Goal: Task Accomplishment & Management: Complete application form

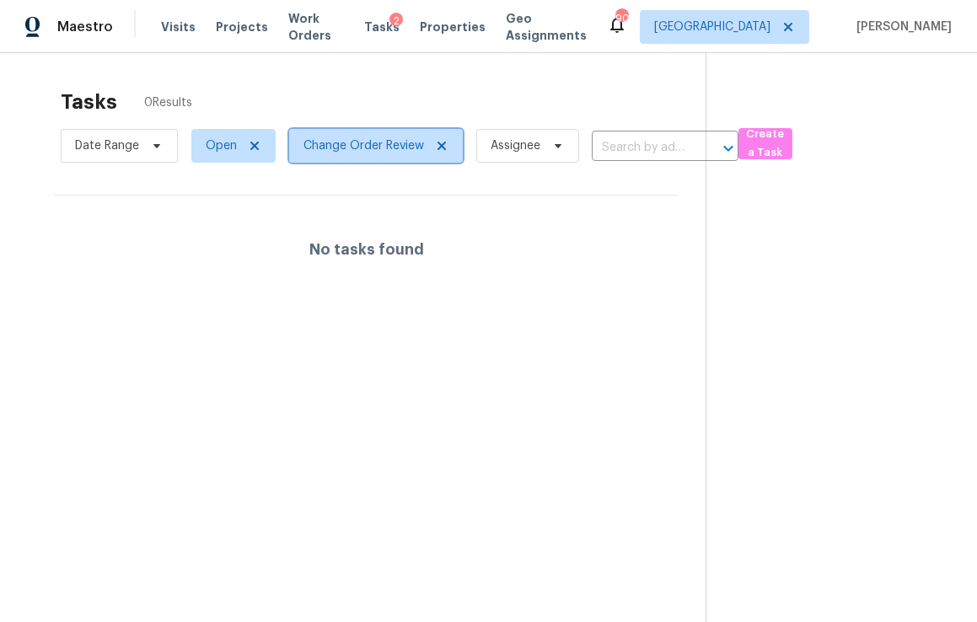
click at [443, 151] on icon at bounding box center [441, 145] width 13 height 13
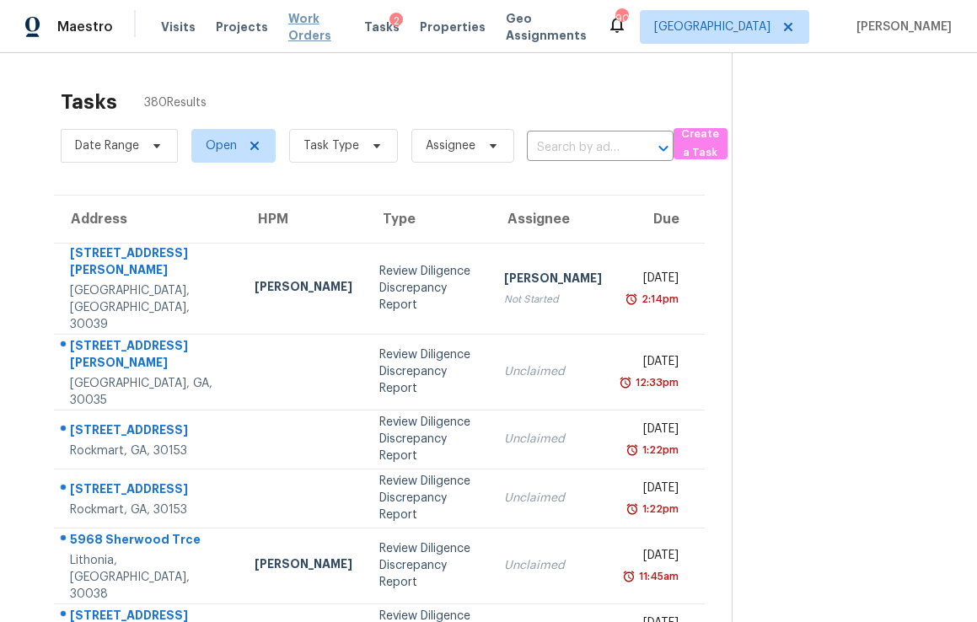
click at [324, 33] on span "Work Orders" at bounding box center [316, 27] width 56 height 34
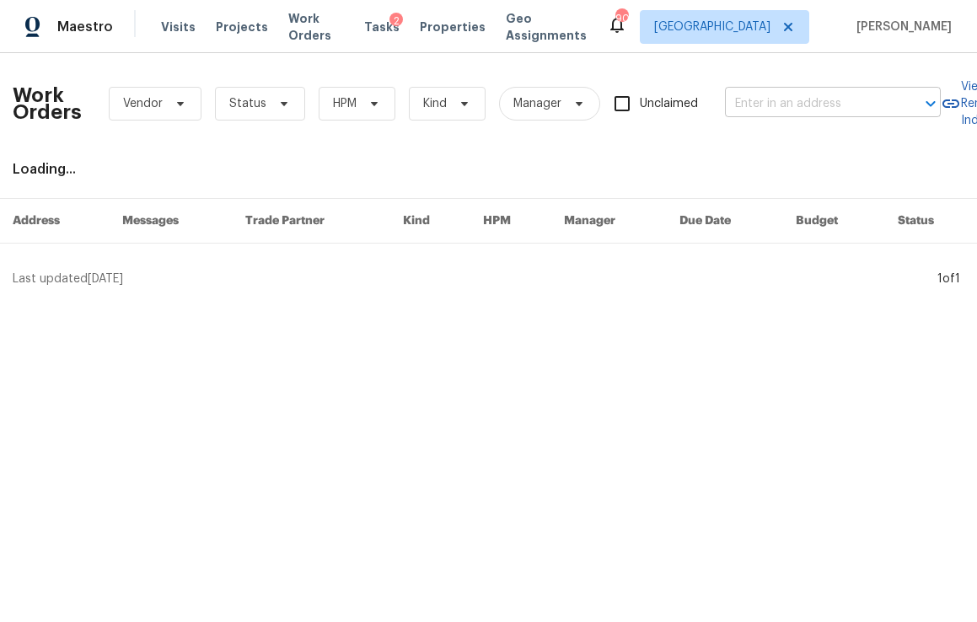
click at [818, 92] on input "text" at bounding box center [809, 104] width 169 height 26
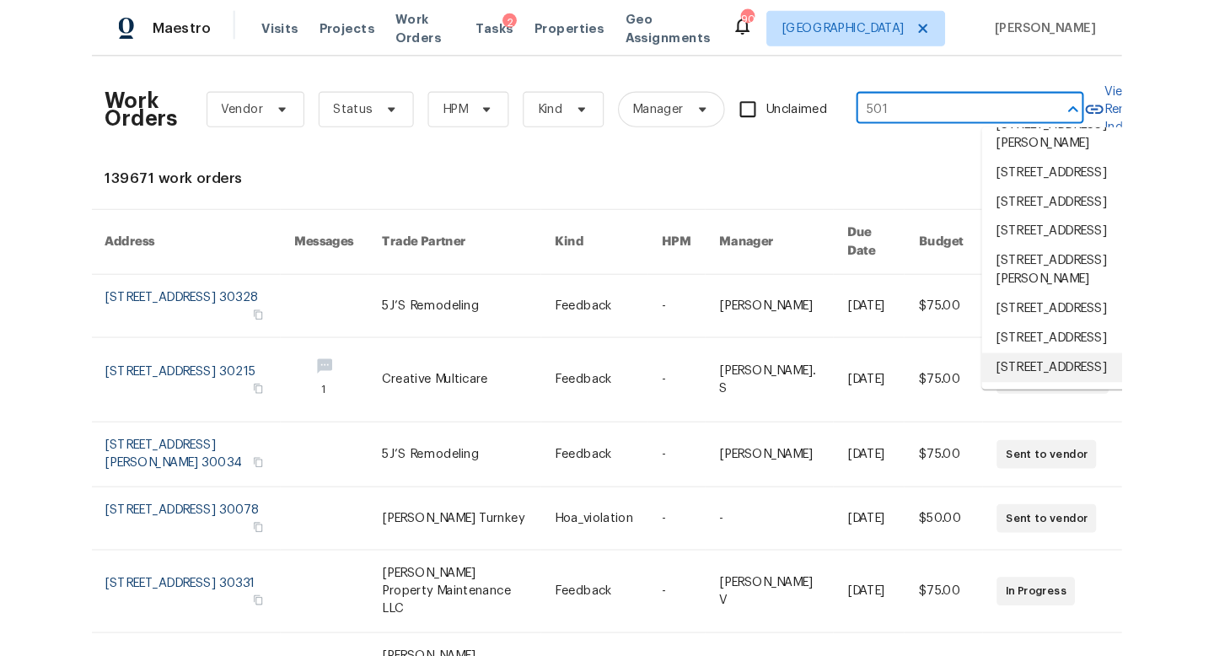
scroll to position [4226, 0]
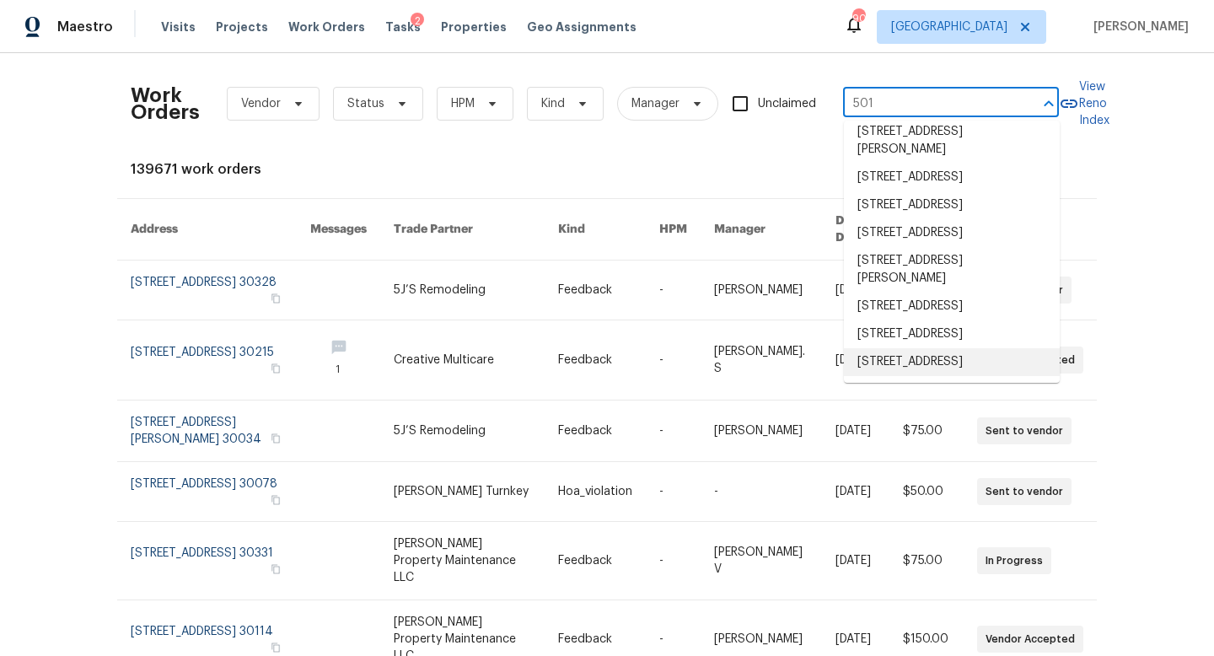
type input "501"
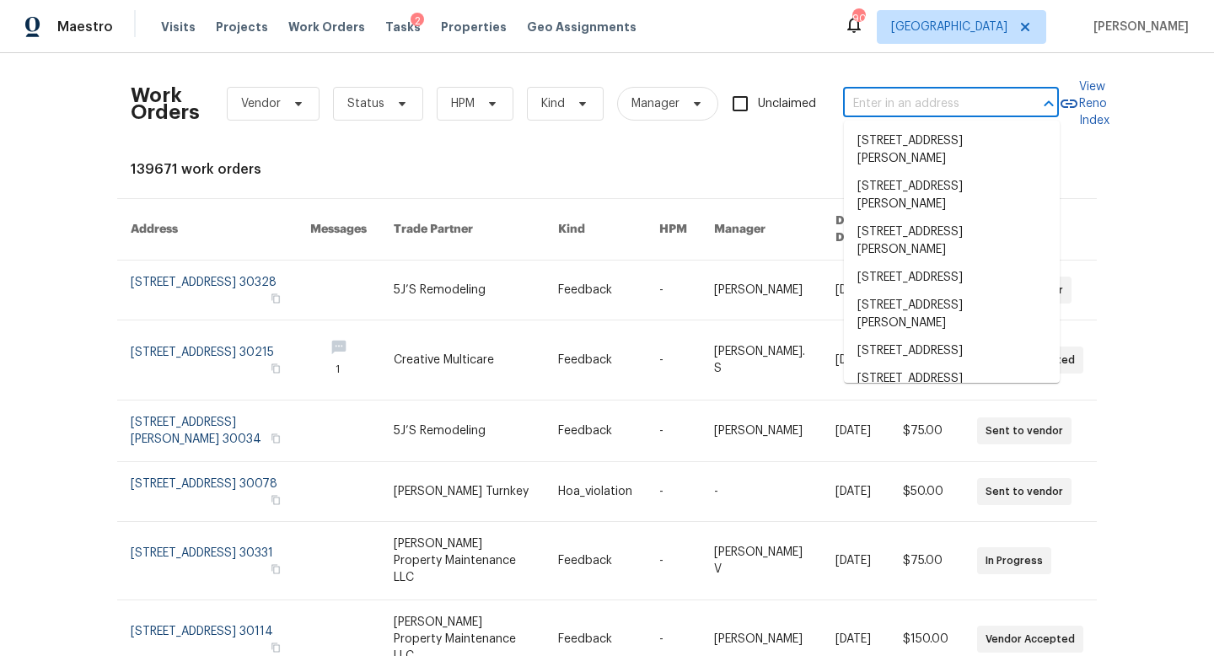
scroll to position [4208, 0]
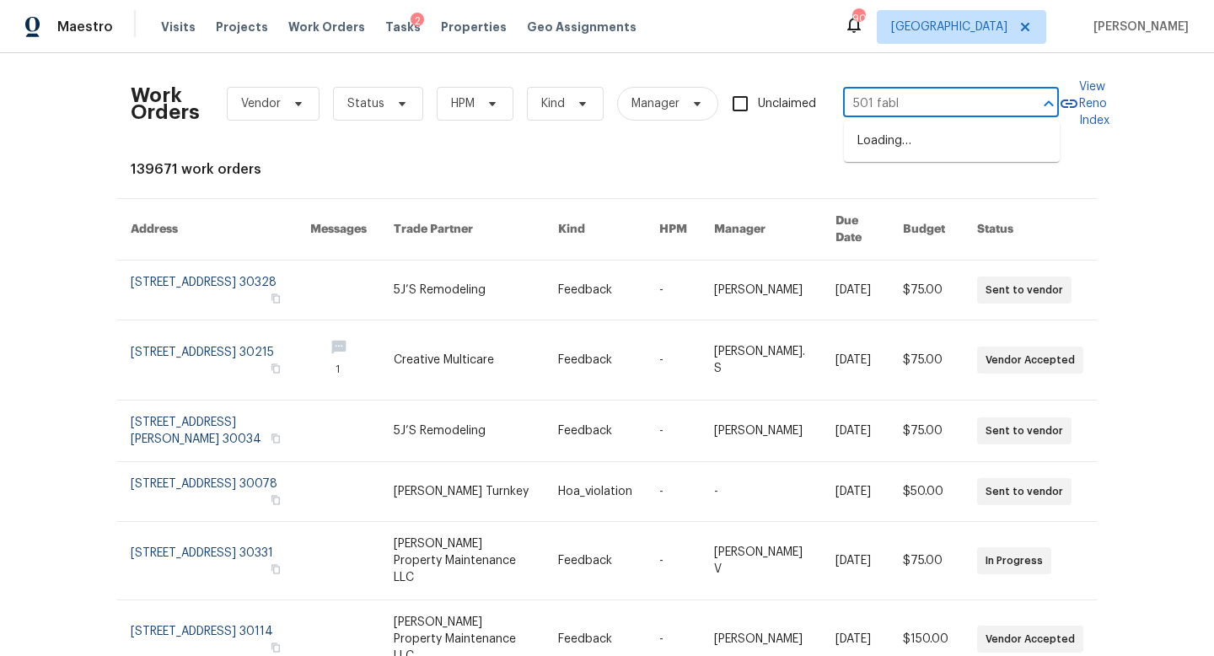
type input "501 fable"
click at [909, 143] on li "501 Fable Ln, Canton, GA 30114" at bounding box center [952, 141] width 216 height 28
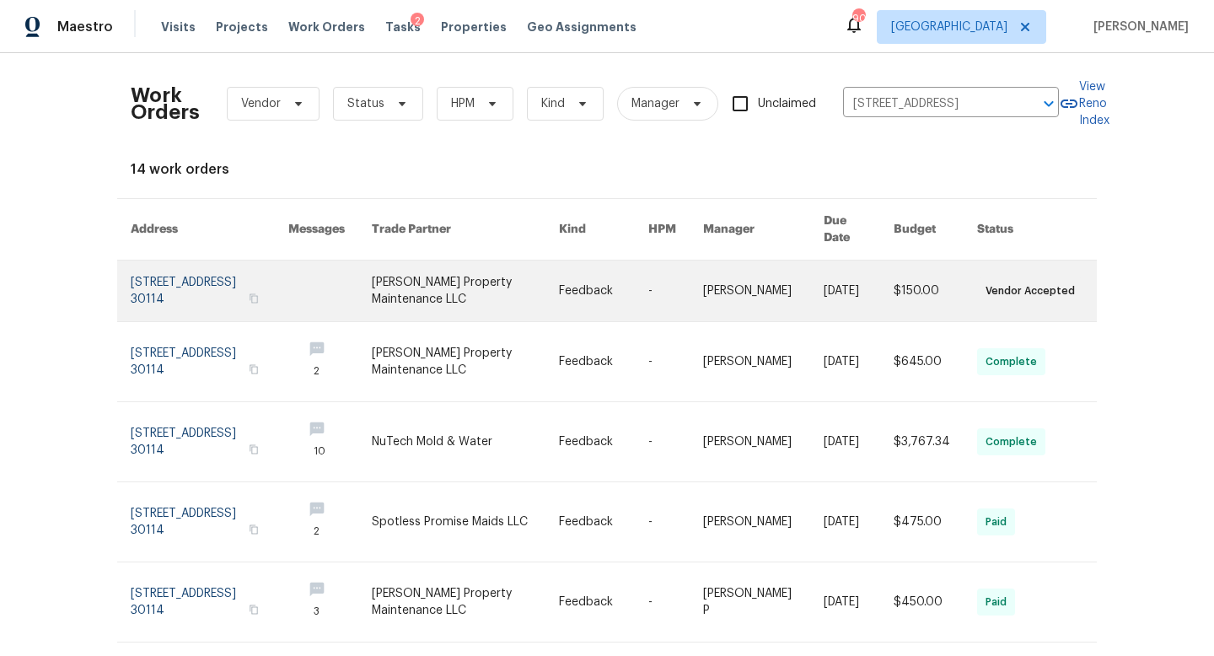
click at [231, 281] on link at bounding box center [210, 290] width 158 height 61
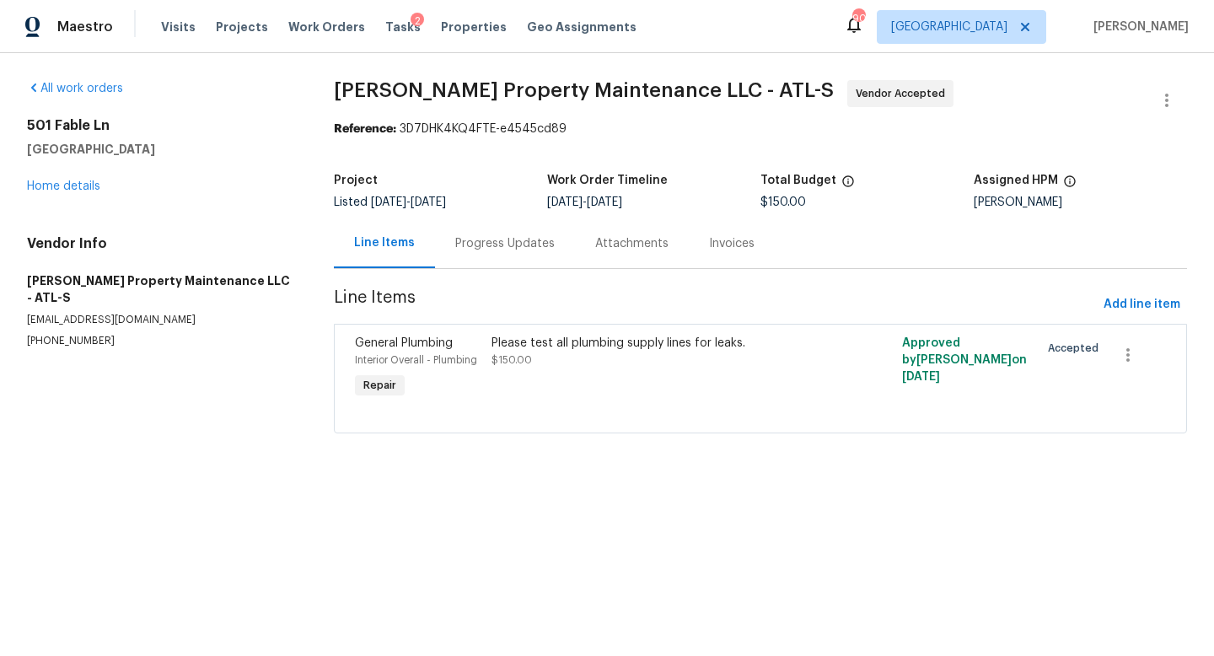
click at [521, 243] on div "Progress Updates" at bounding box center [504, 243] width 99 height 17
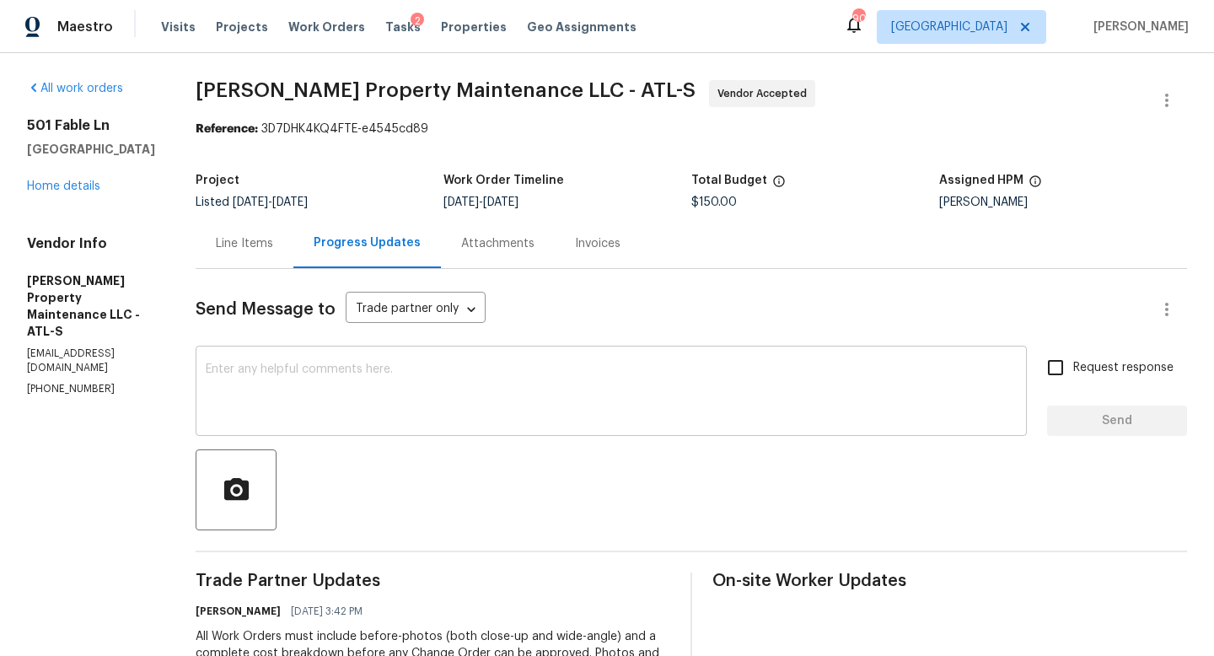
click at [541, 410] on textarea at bounding box center [611, 392] width 811 height 59
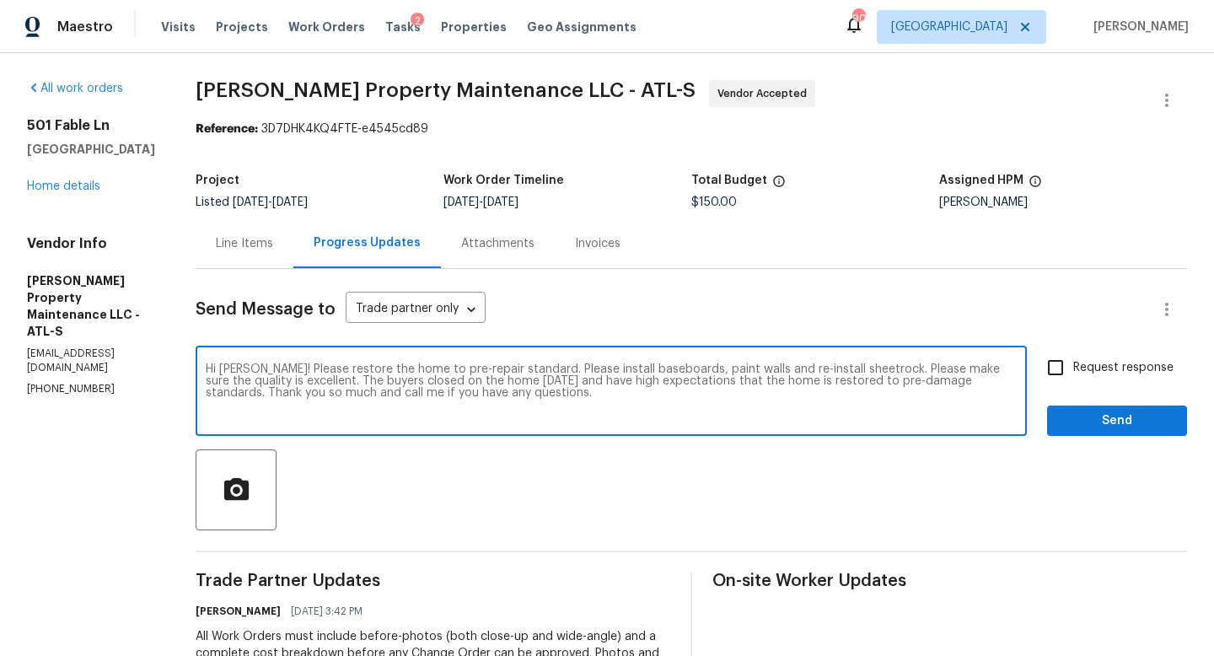
type textarea "Hi Danny! Please restore the home to pre-repair standard. Please install basebo…"
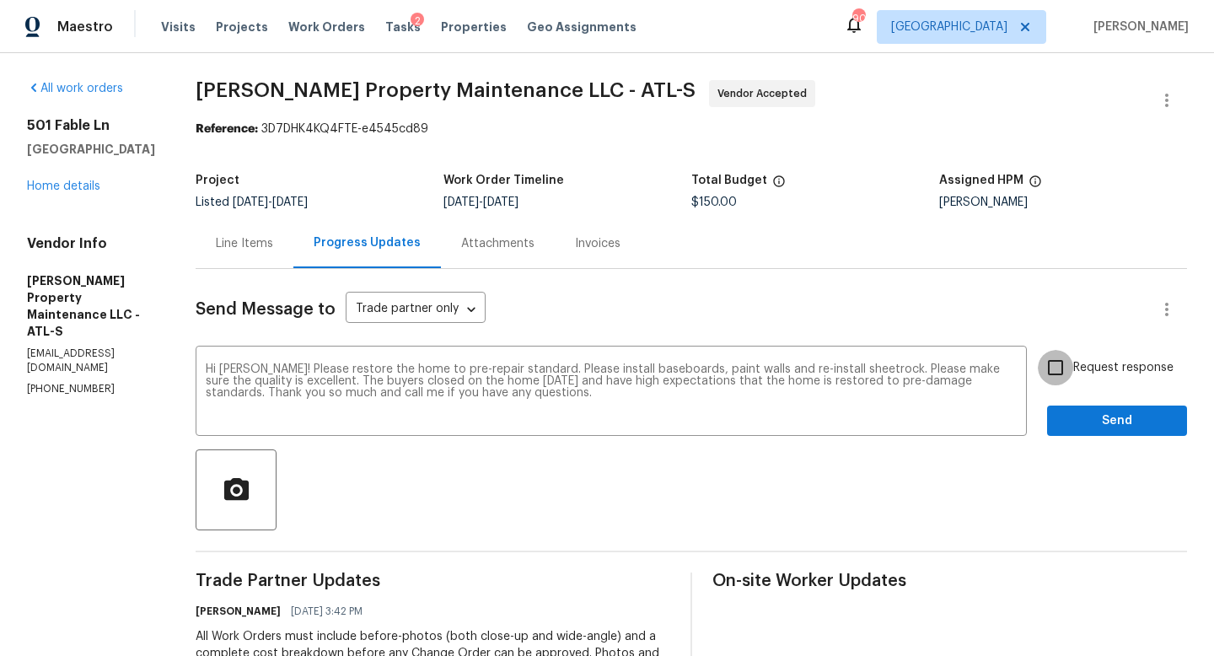
click at [976, 377] on input "Request response" at bounding box center [1055, 367] width 35 height 35
checkbox input "true"
click at [976, 431] on span "Send" at bounding box center [1116, 420] width 113 height 21
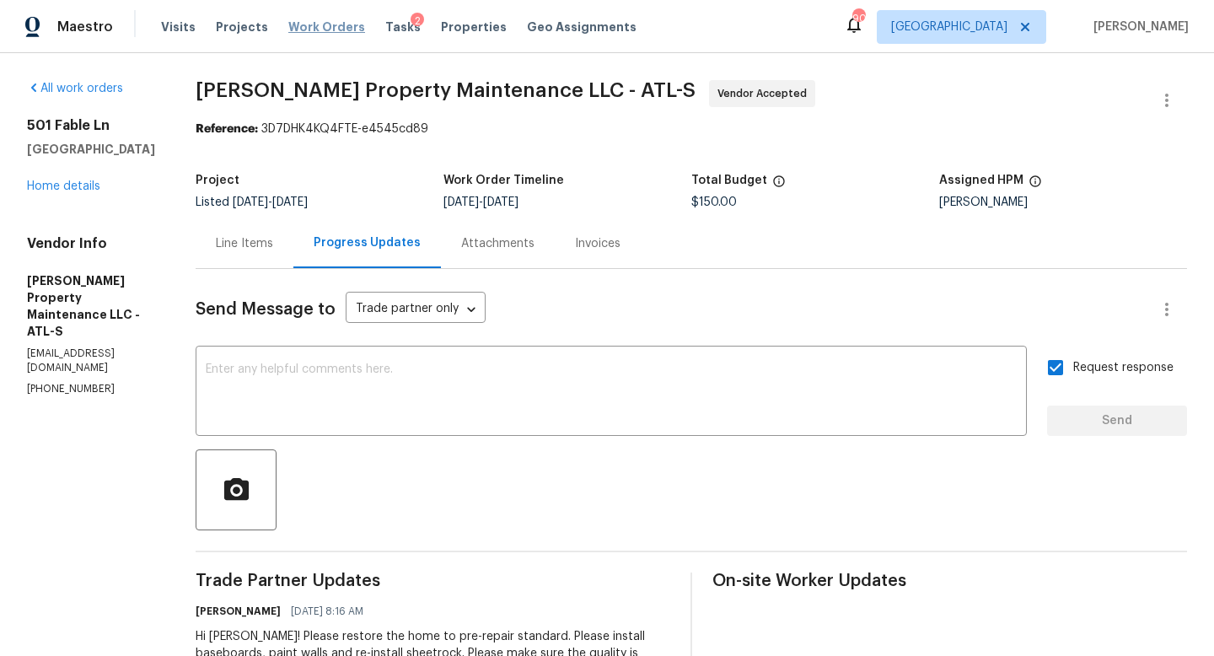
click at [314, 30] on span "Work Orders" at bounding box center [326, 27] width 77 height 17
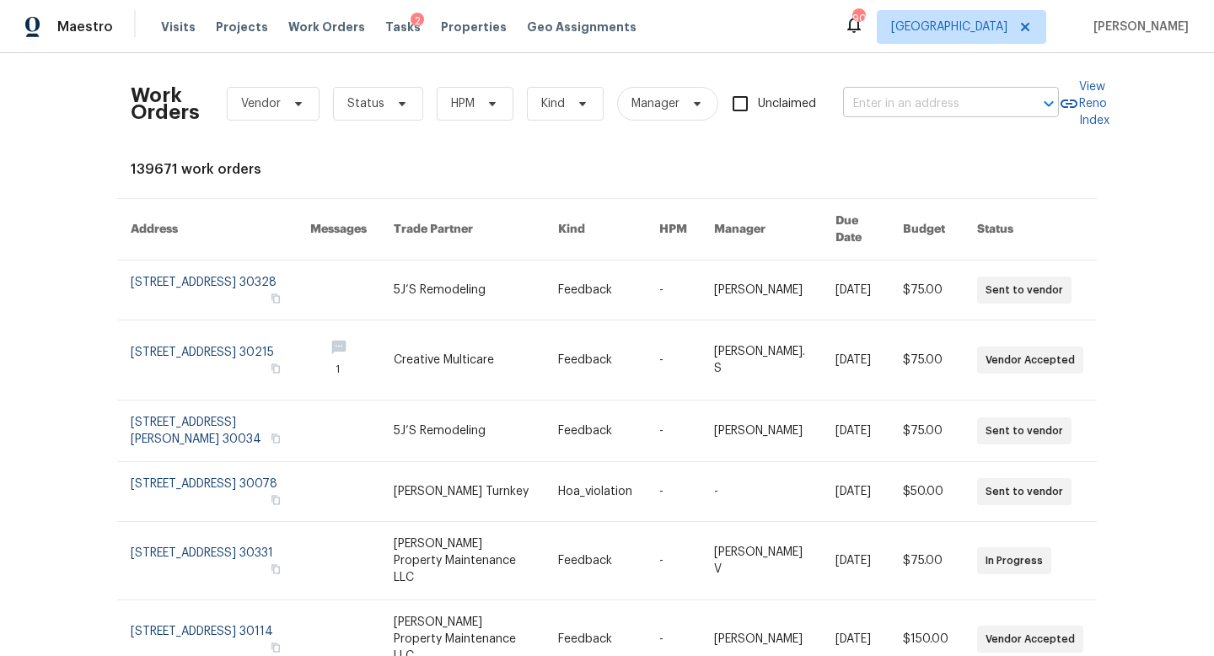
click at [890, 99] on input "text" at bounding box center [927, 104] width 169 height 26
type input "1819 rose"
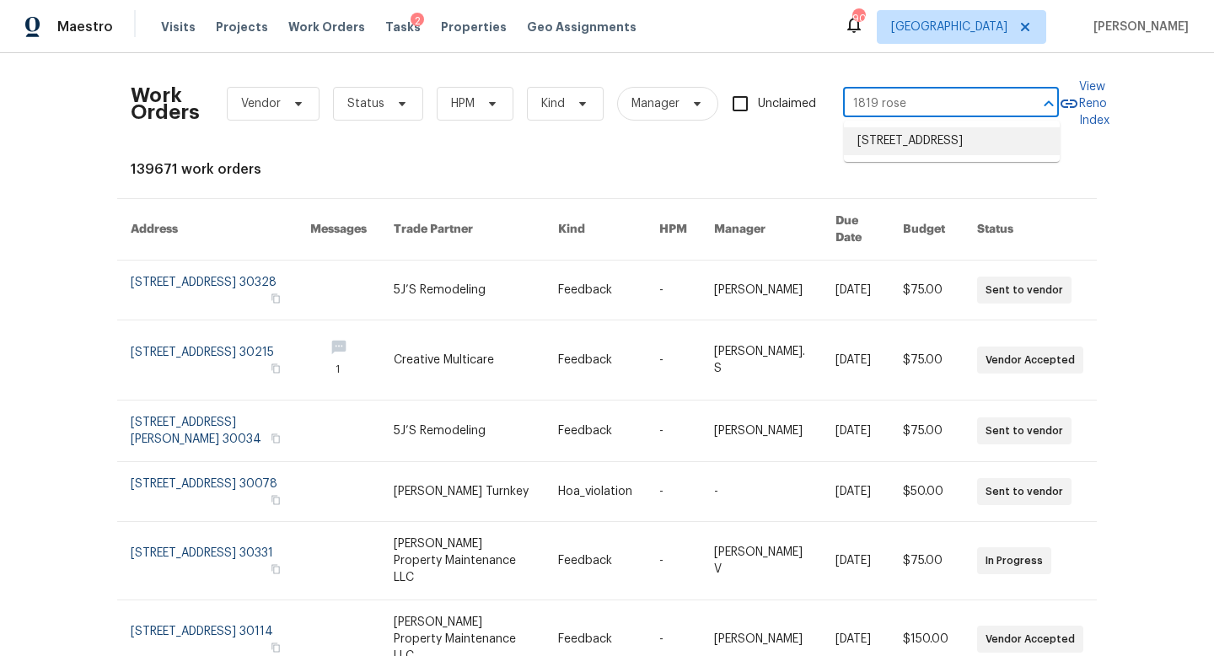
click at [902, 155] on li "[STREET_ADDRESS]" at bounding box center [952, 141] width 216 height 28
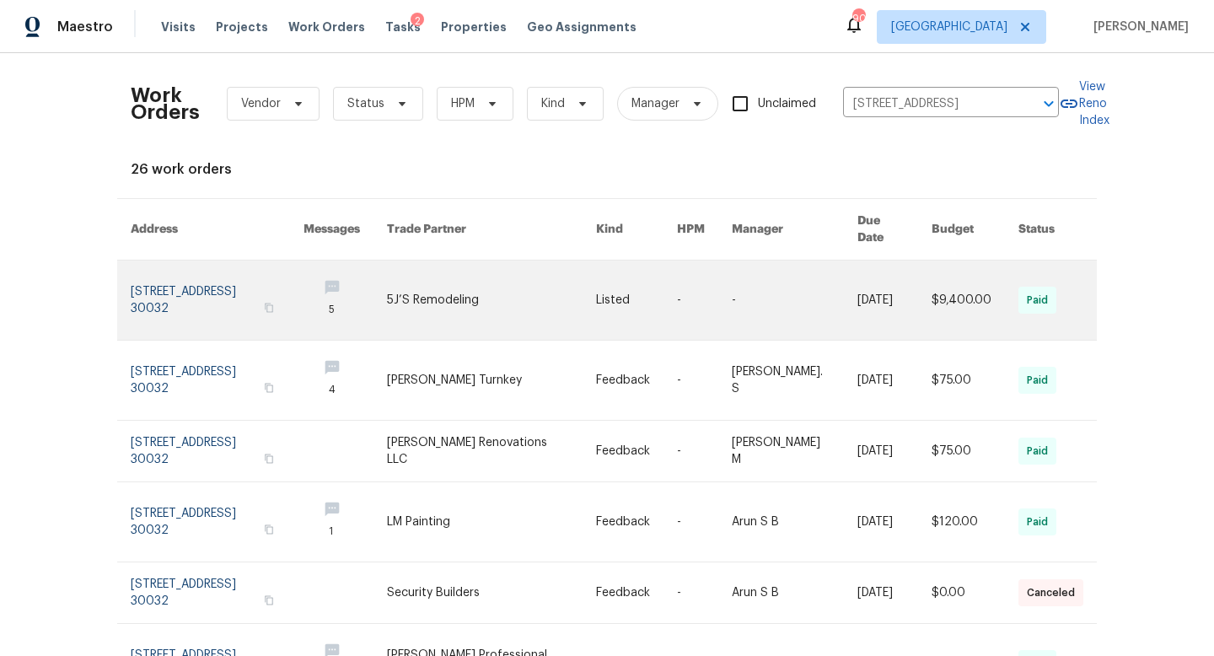
click at [235, 297] on link at bounding box center [217, 299] width 173 height 79
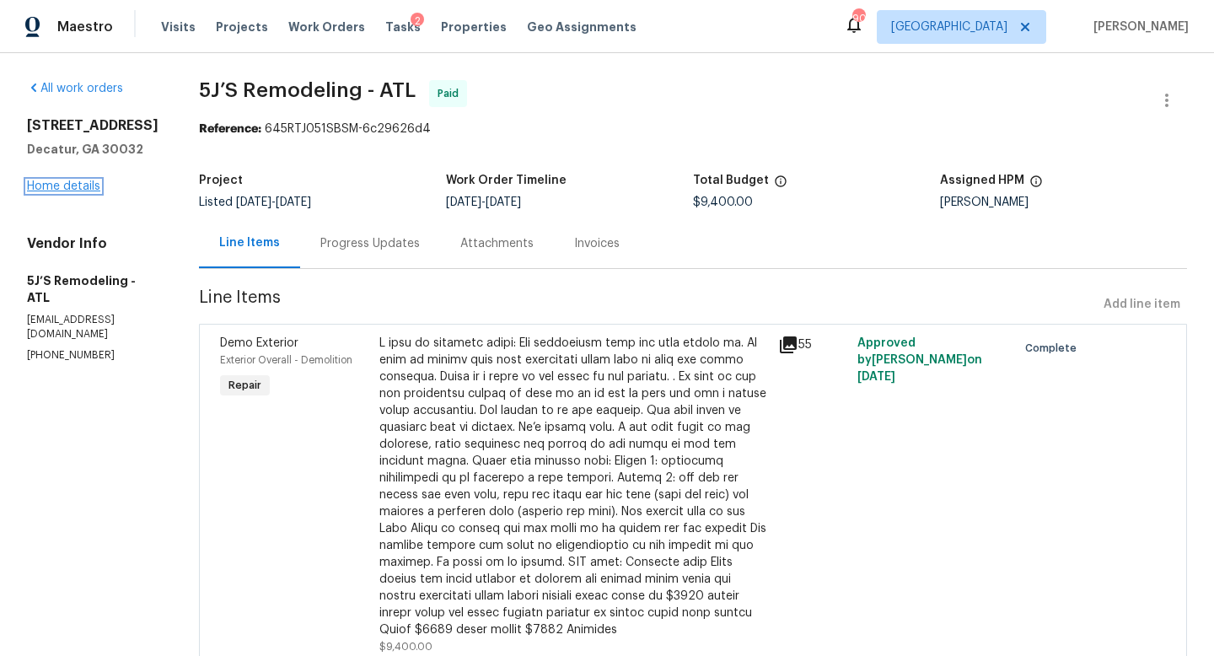
click at [88, 187] on link "Home details" at bounding box center [63, 186] width 73 height 12
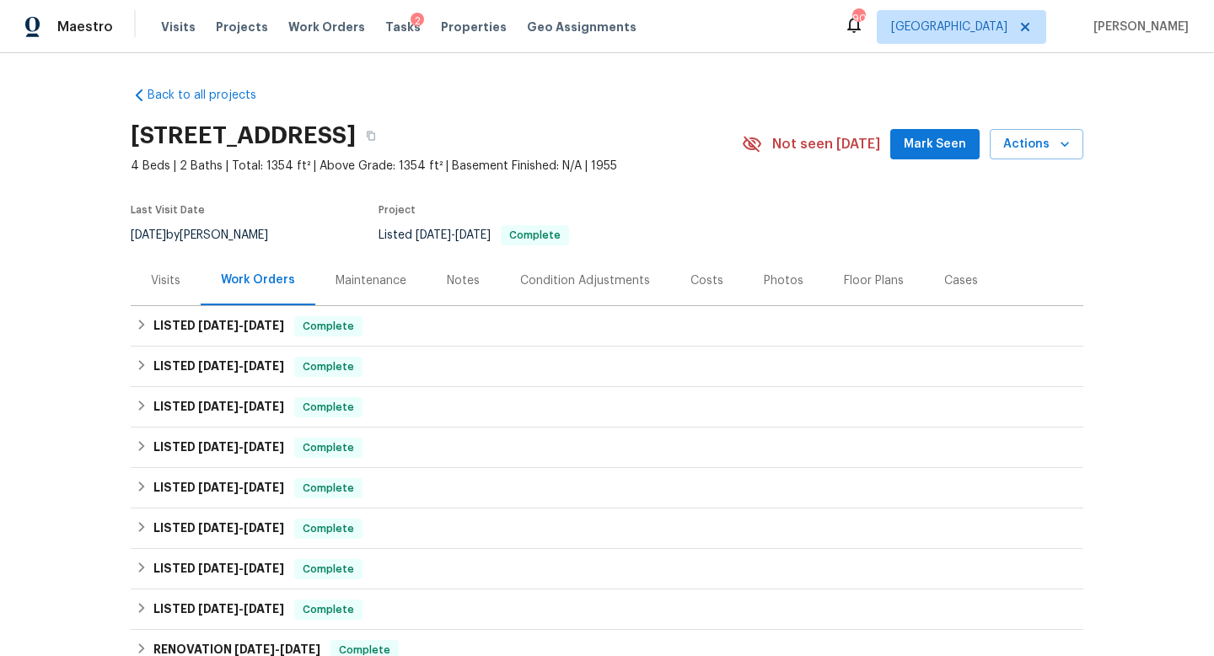
click at [162, 281] on div "Visits" at bounding box center [166, 280] width 30 height 17
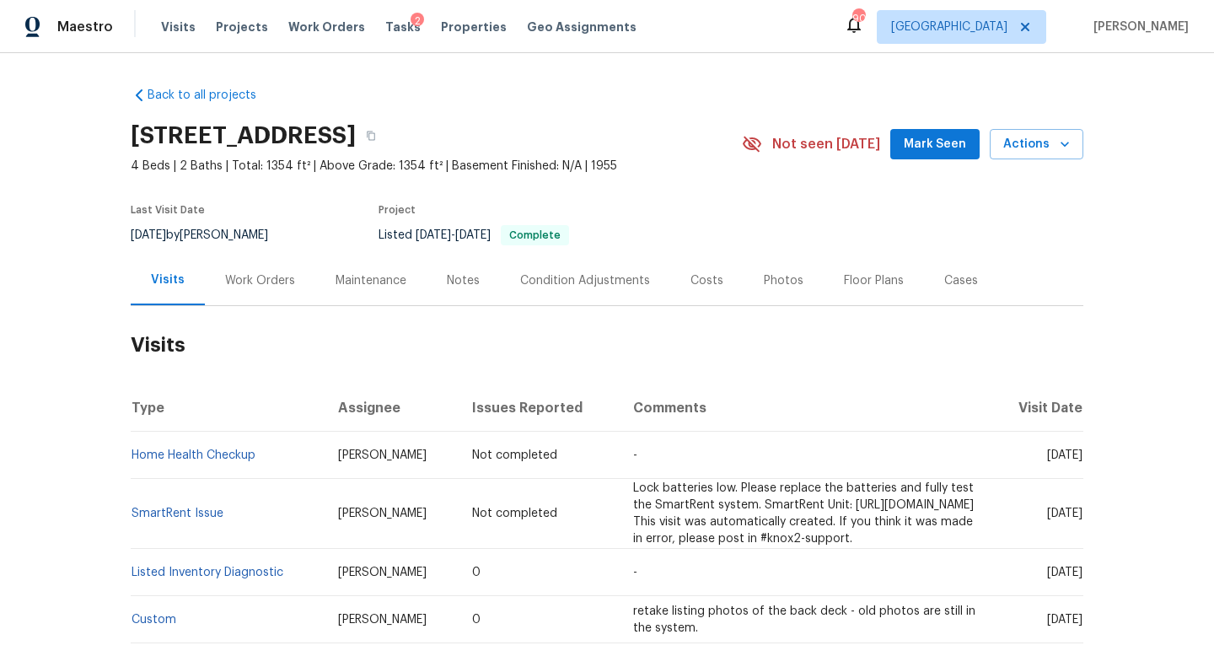
click at [270, 281] on div "Work Orders" at bounding box center [260, 280] width 70 height 17
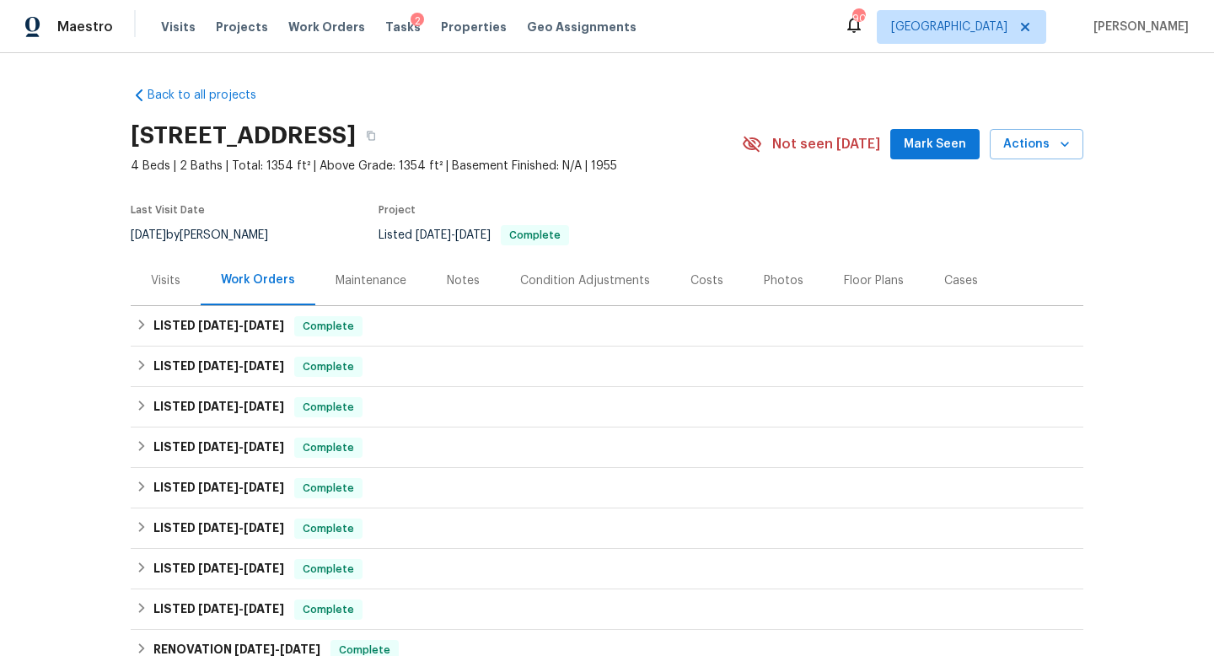
scroll to position [313, 0]
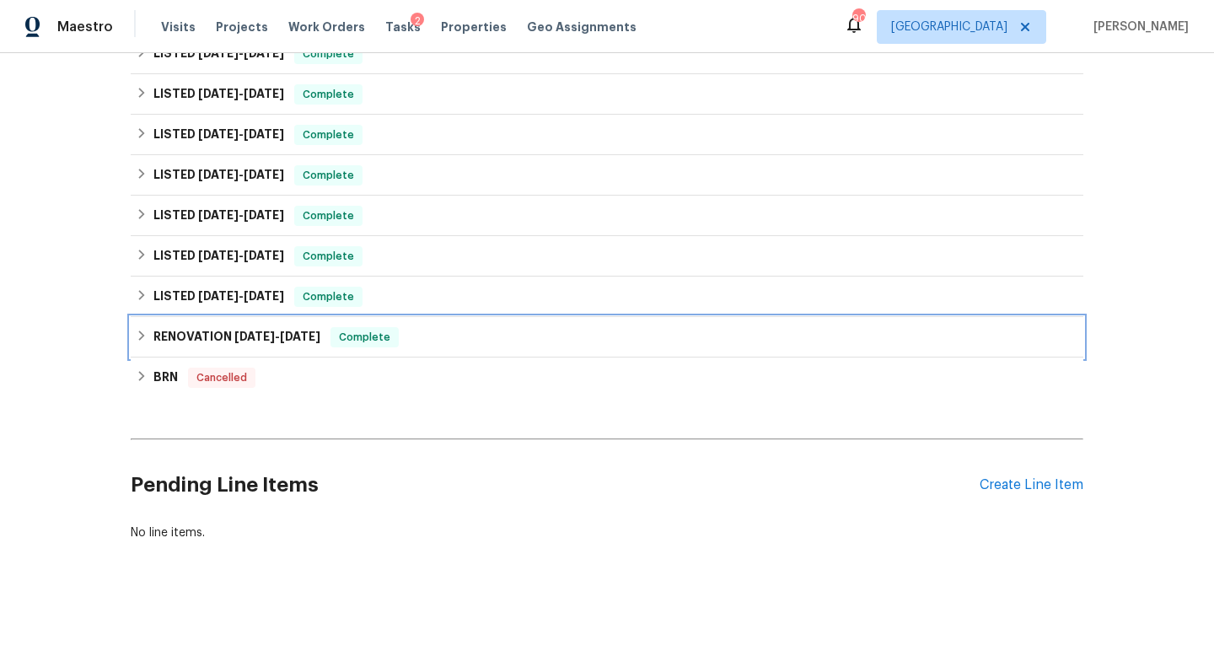
click at [388, 342] on span "Complete" at bounding box center [364, 337] width 65 height 17
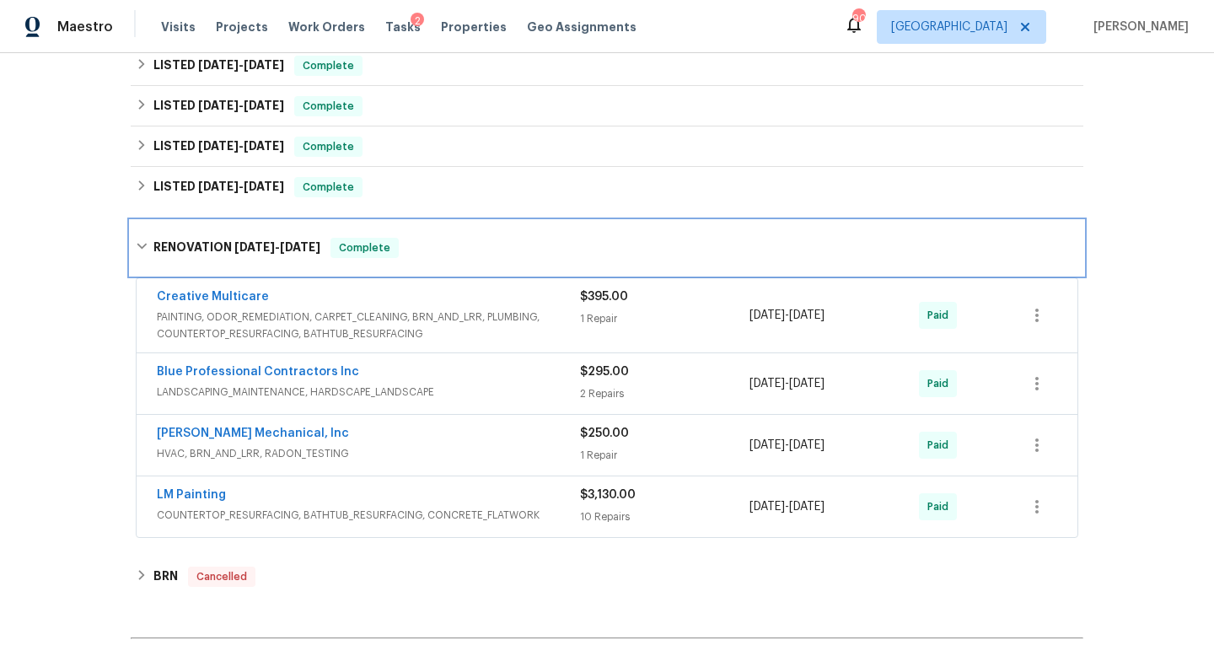
scroll to position [425, 0]
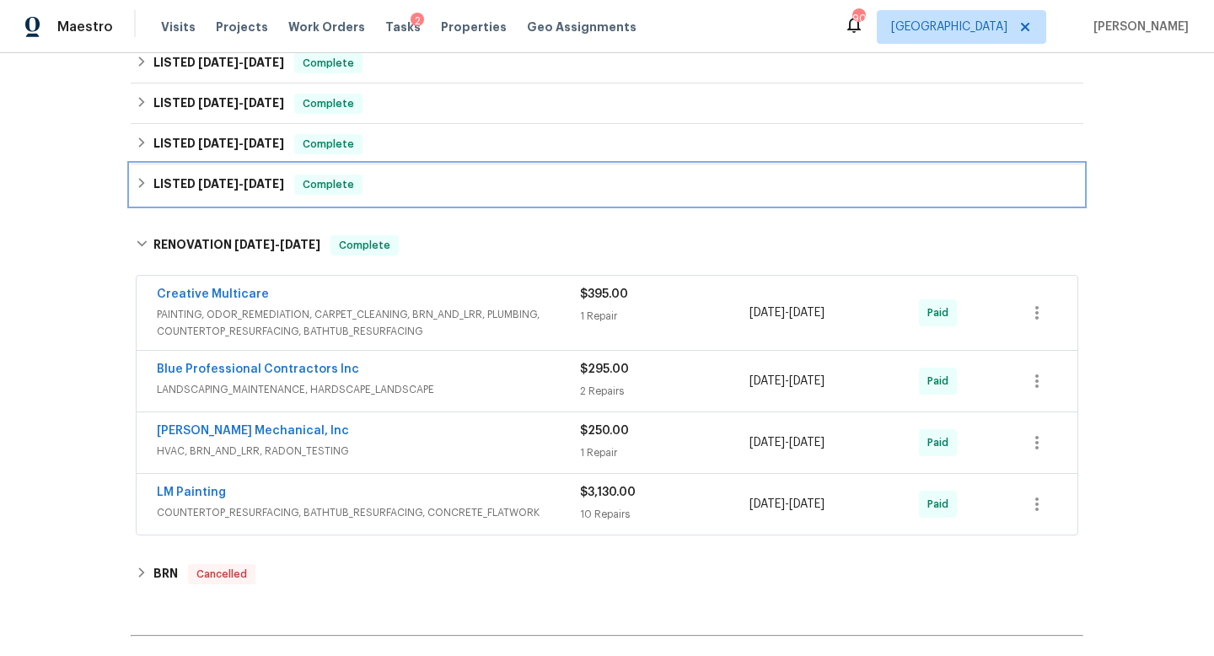
click at [313, 179] on span "Complete" at bounding box center [328, 184] width 65 height 17
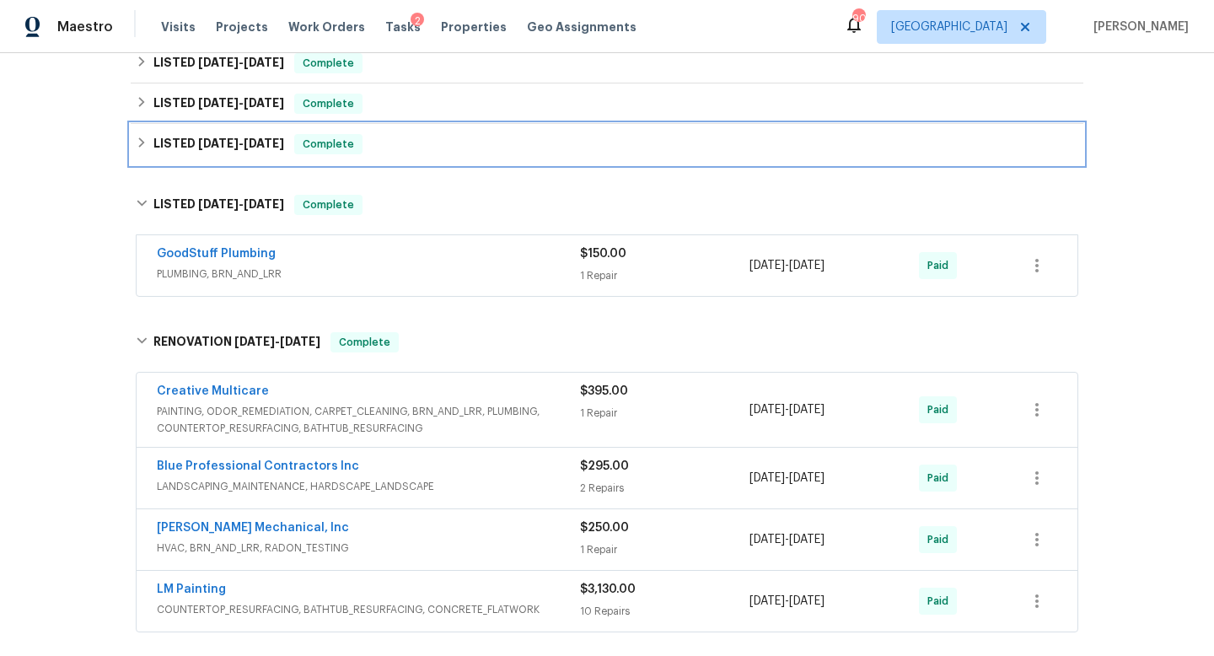
click at [296, 148] on div "LISTED 3/27/24 - 8/13/24 Complete" at bounding box center [607, 144] width 942 height 20
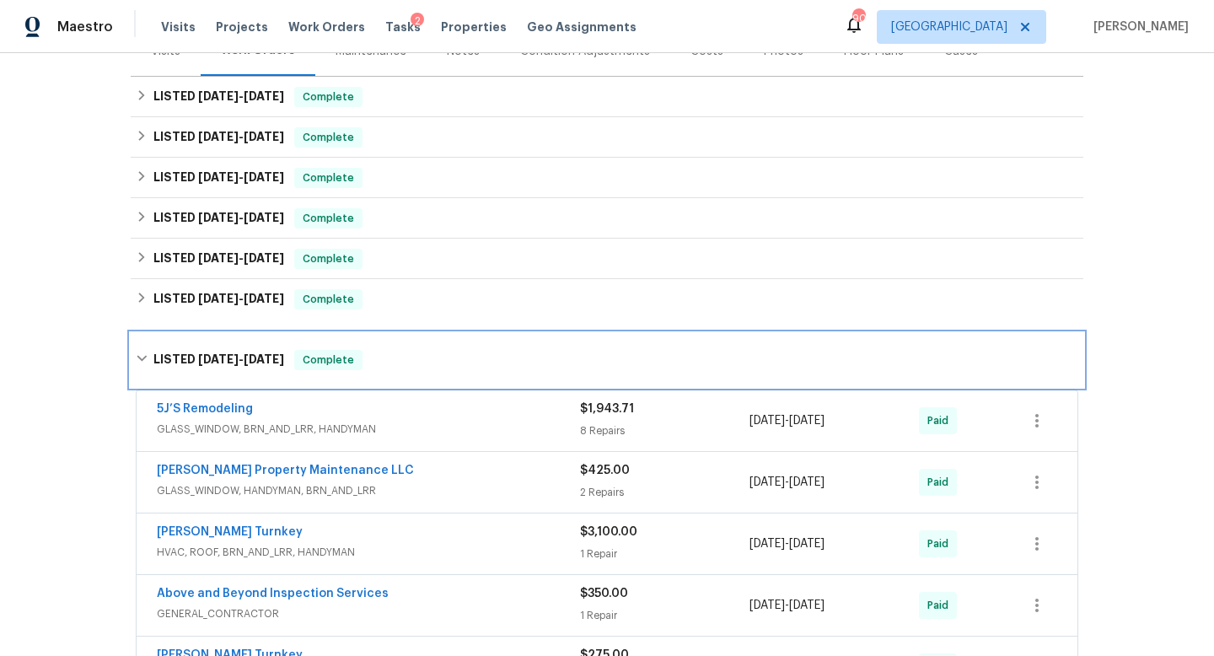
scroll to position [210, 0]
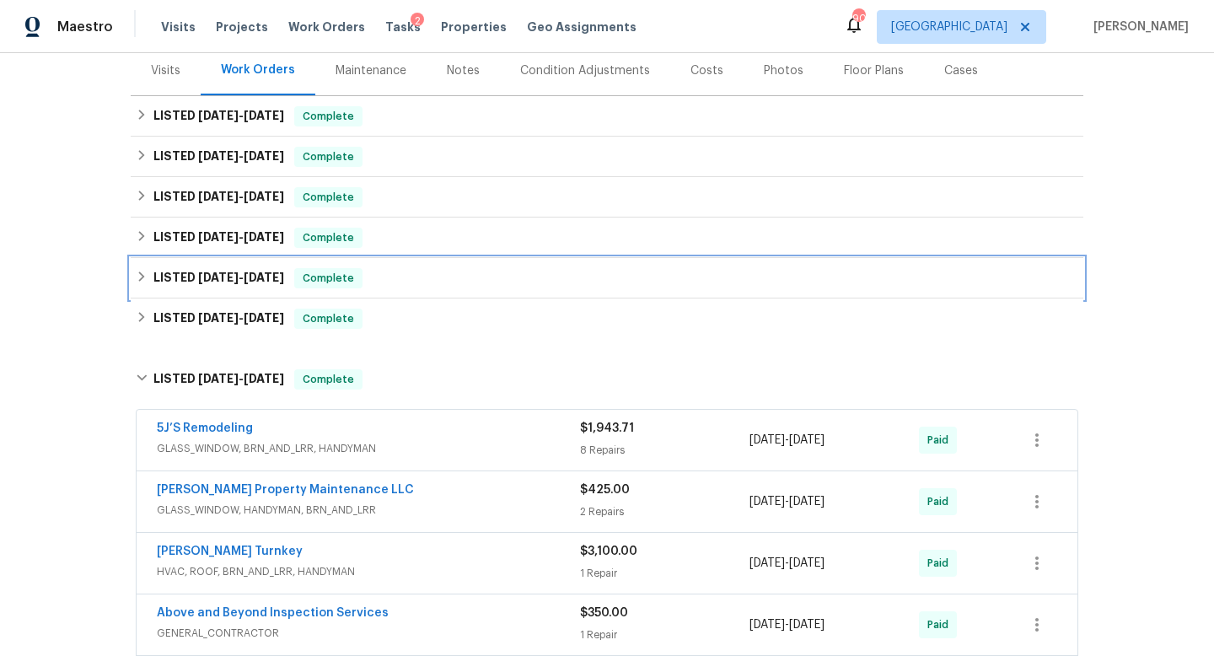
click at [242, 294] on div "LISTED 11/18/24 - 11/26/24 Complete" at bounding box center [607, 278] width 952 height 40
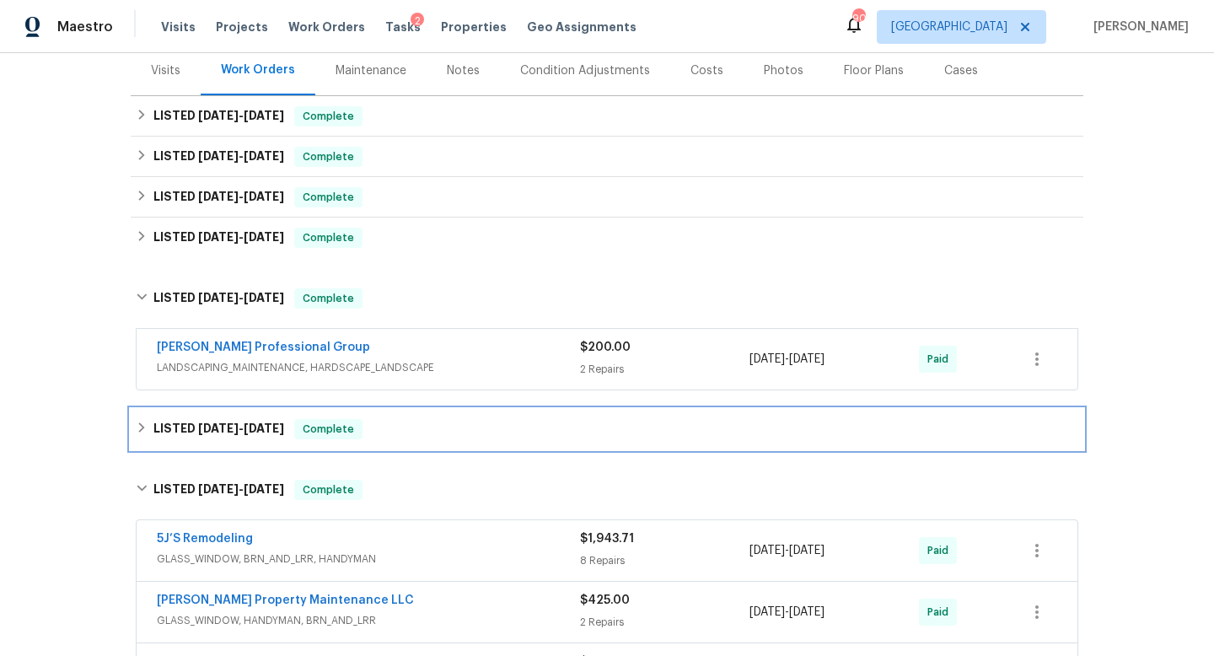
click at [244, 437] on h6 "LISTED 10/2/24 - 10/3/24" at bounding box center [218, 429] width 131 height 20
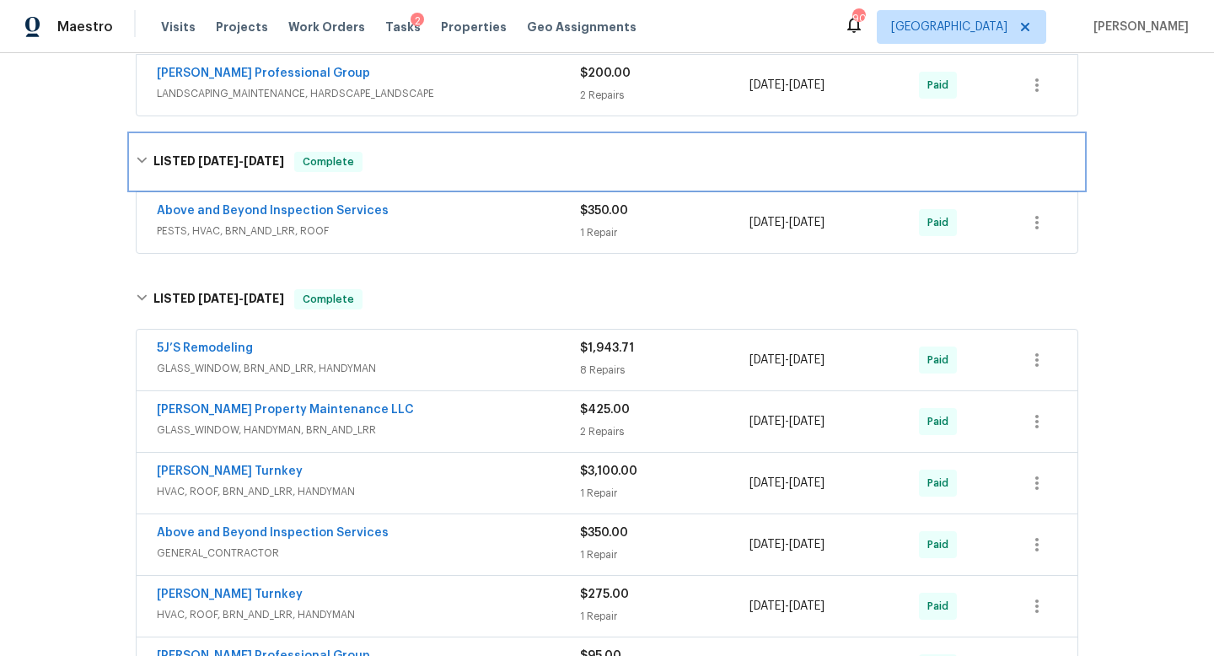
scroll to position [486, 0]
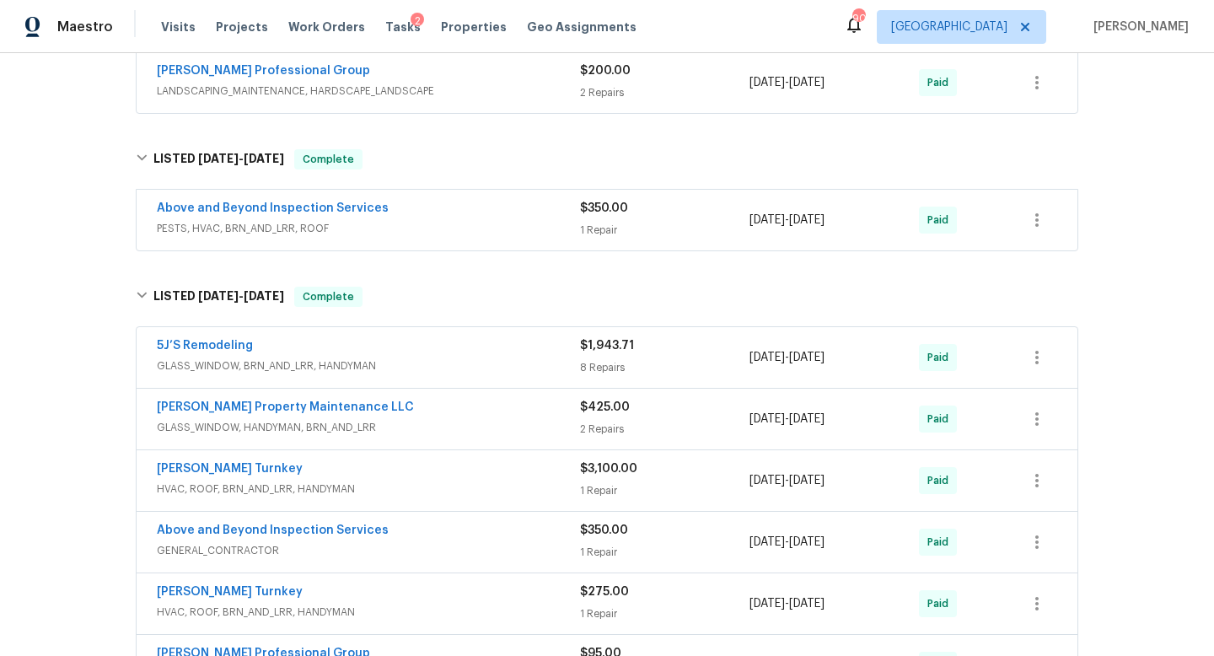
click at [271, 539] on div "Above and Beyond Inspection Services" at bounding box center [368, 532] width 423 height 20
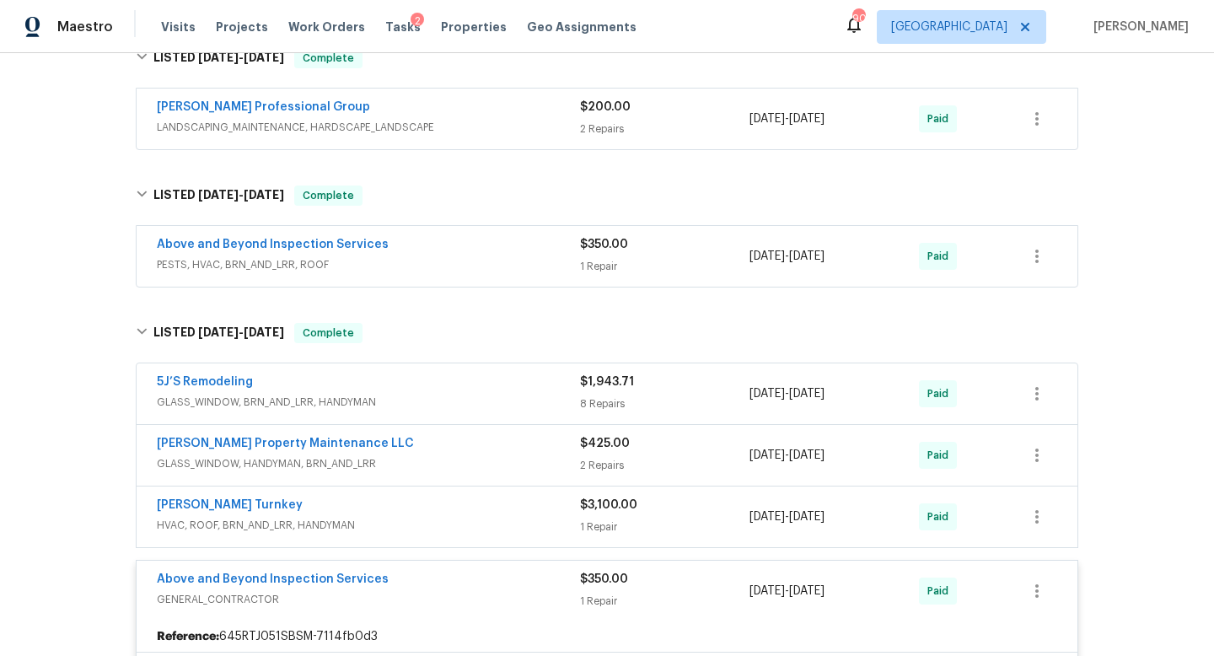
scroll to position [385, 0]
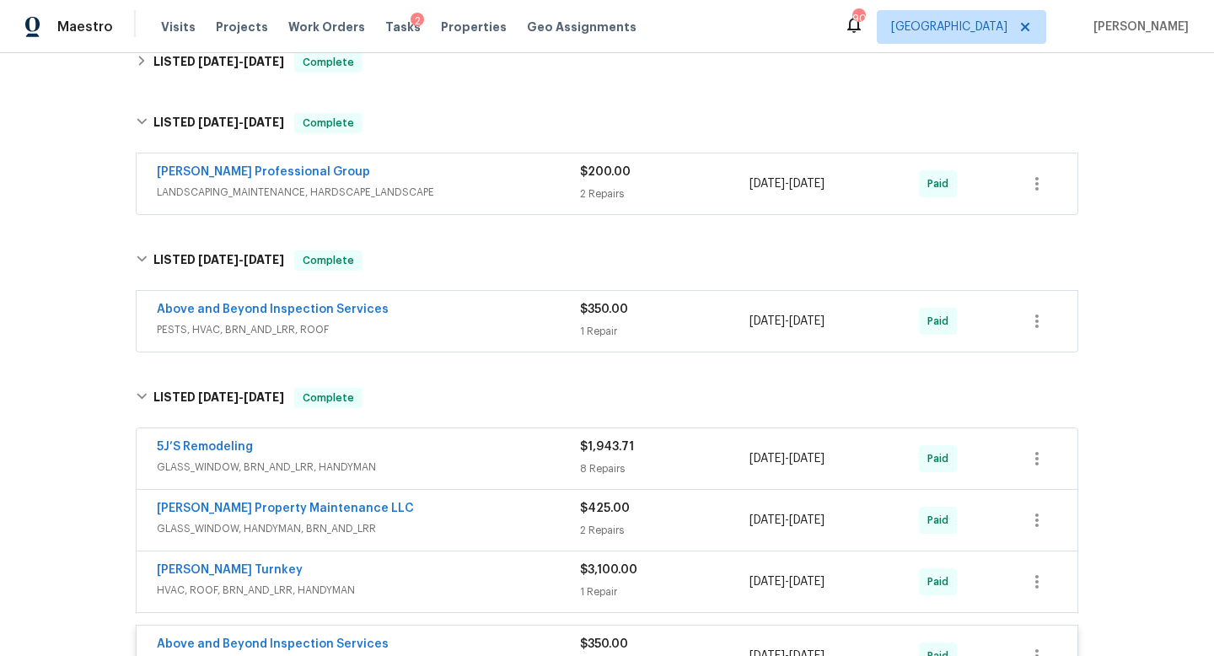
click at [415, 301] on div "Above and Beyond Inspection Services" at bounding box center [368, 311] width 423 height 20
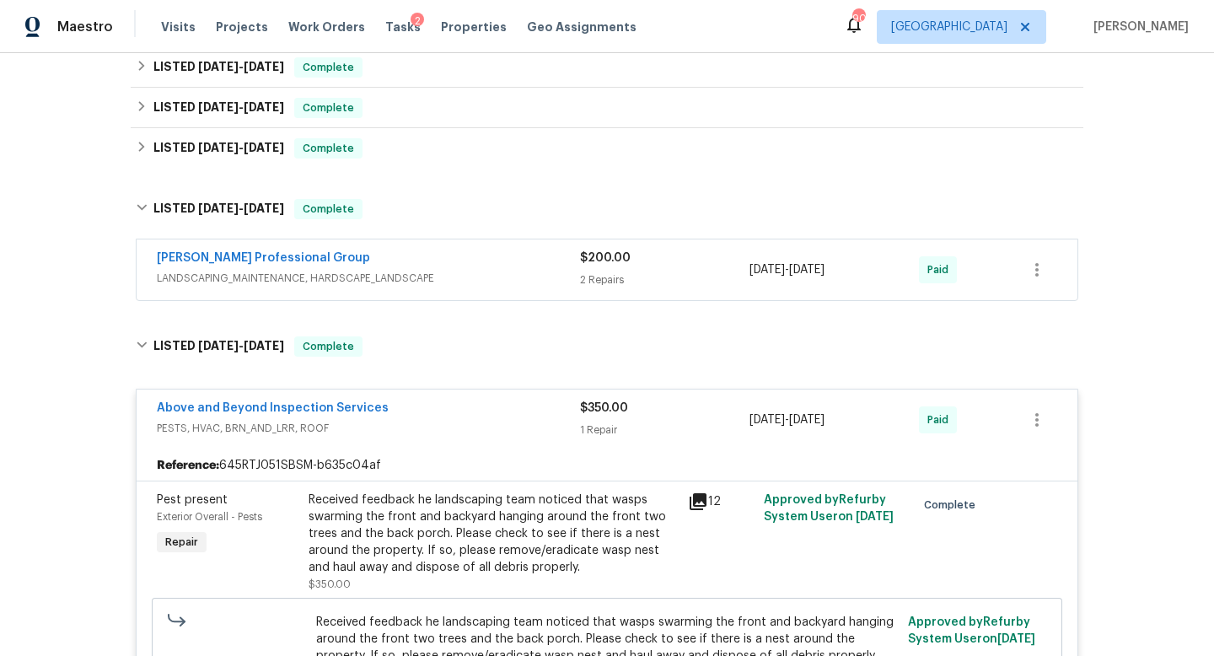
scroll to position [292, 0]
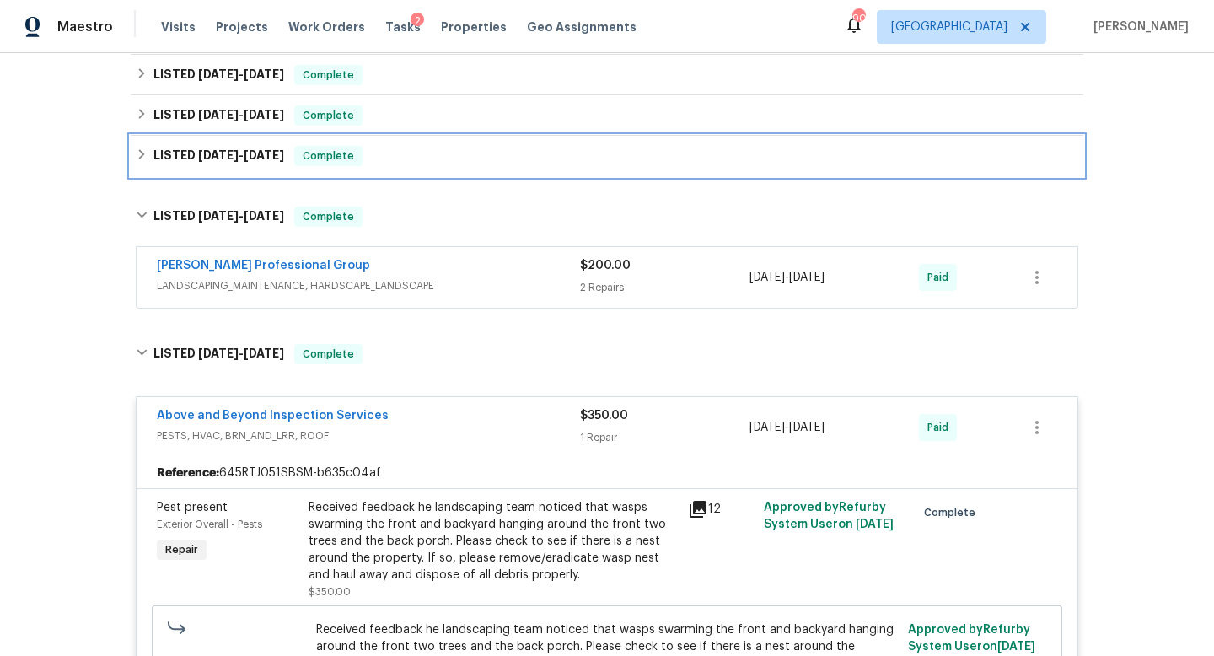
click at [267, 163] on h6 "LISTED 12/31/24 - 1/6/25" at bounding box center [218, 156] width 131 height 20
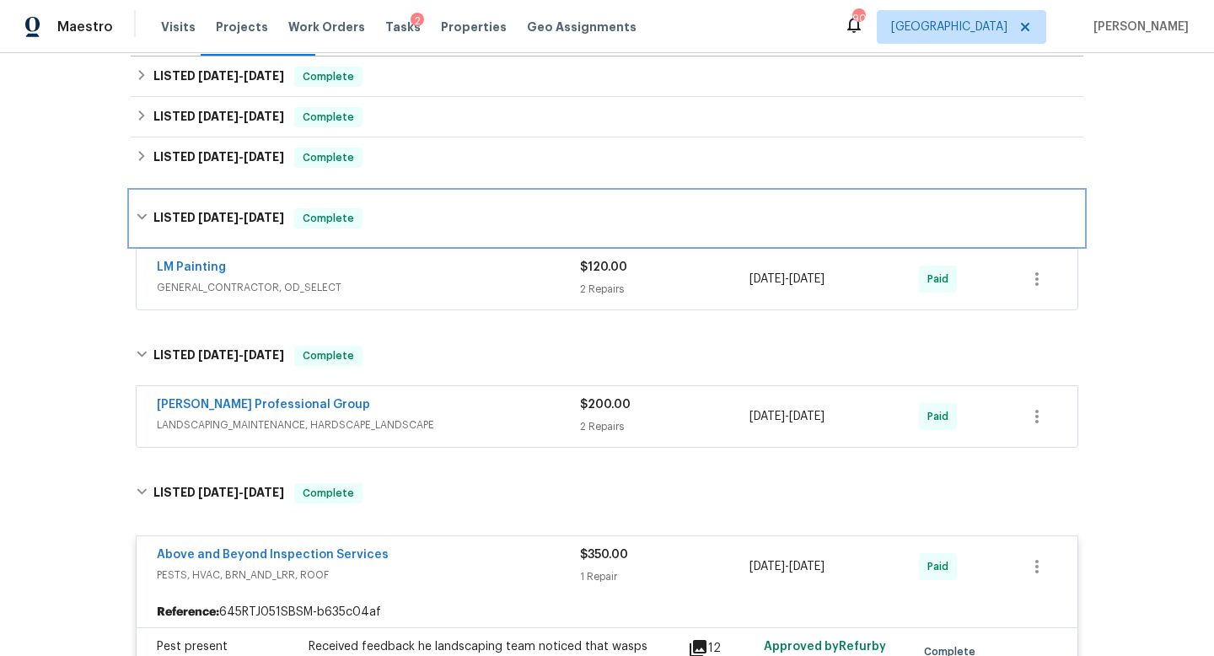
scroll to position [244, 0]
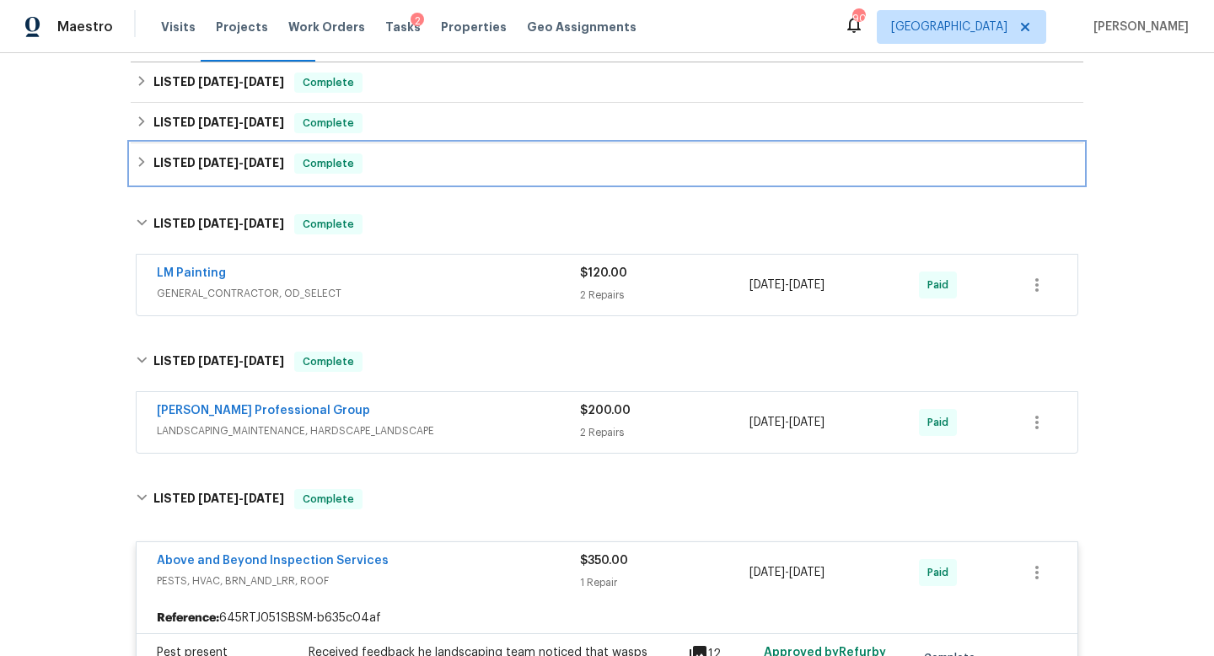
click at [247, 169] on h6 "LISTED 2/28/25 - 3/3/25" at bounding box center [218, 163] width 131 height 20
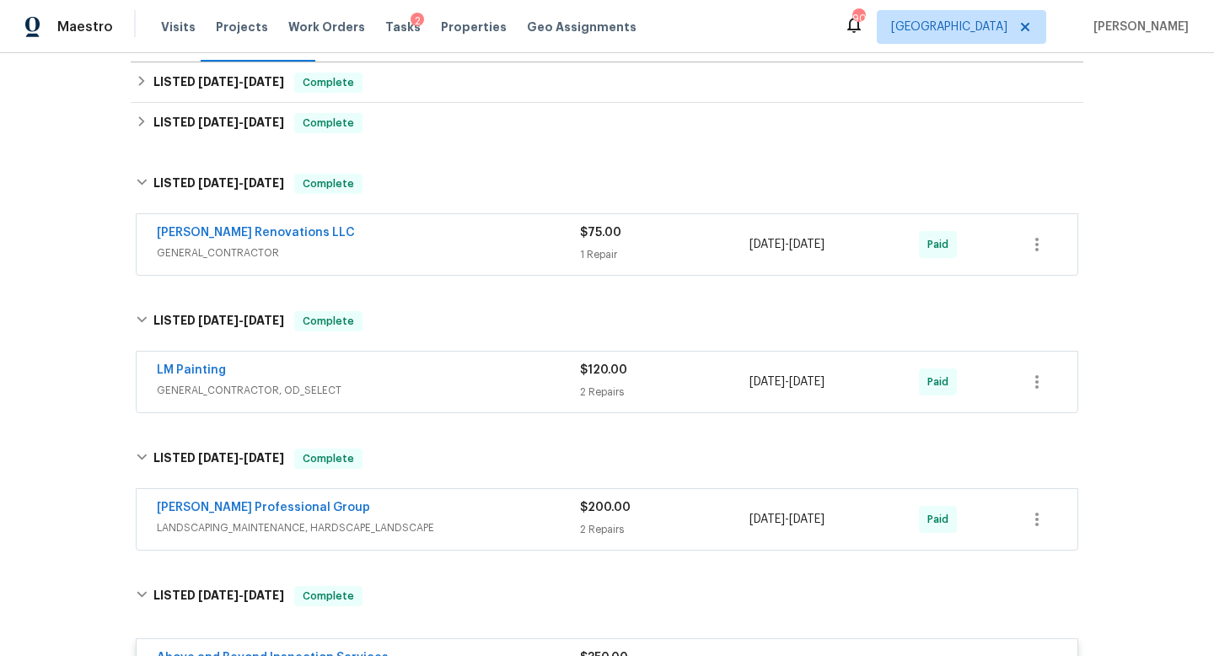
click at [326, 230] on div "[PERSON_NAME] Renovations LLC" at bounding box center [368, 234] width 423 height 20
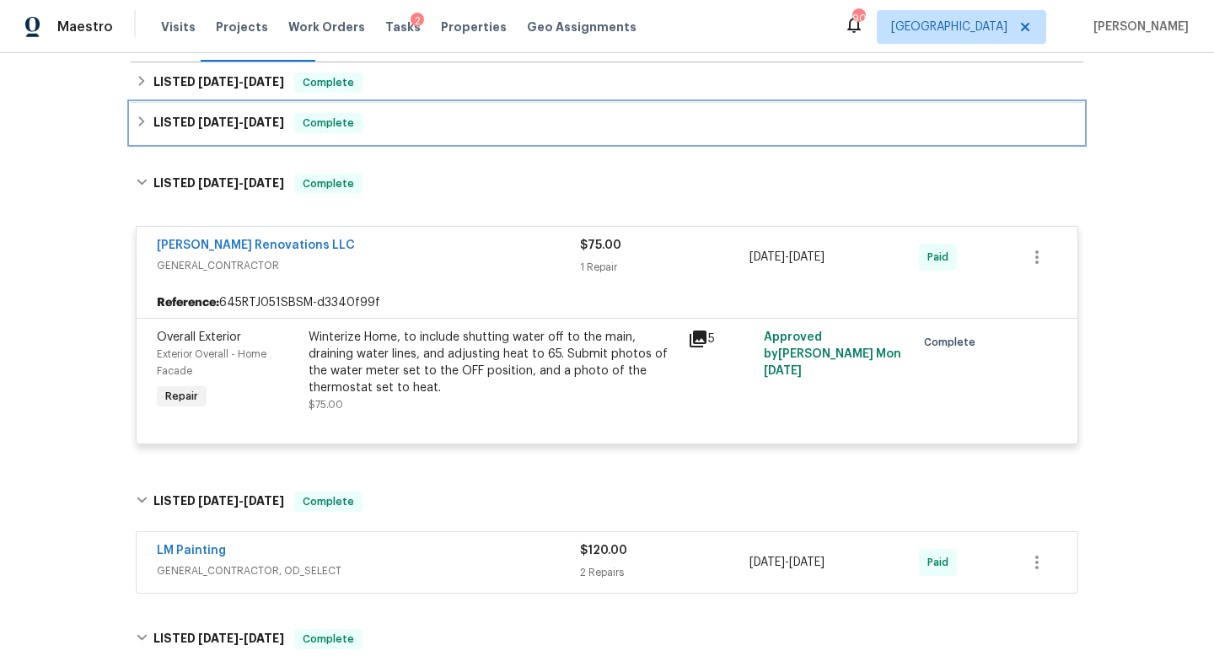
click at [302, 129] on div "Complete" at bounding box center [328, 123] width 68 height 20
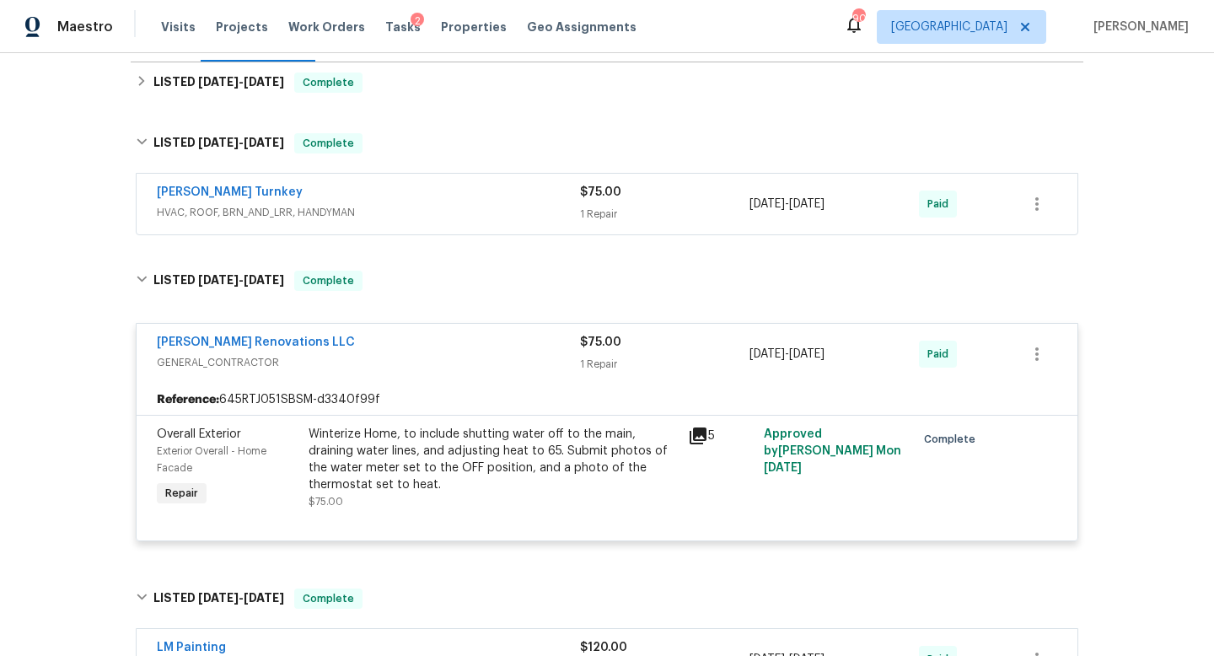
click at [402, 197] on div "[PERSON_NAME] Turnkey" at bounding box center [368, 194] width 423 height 20
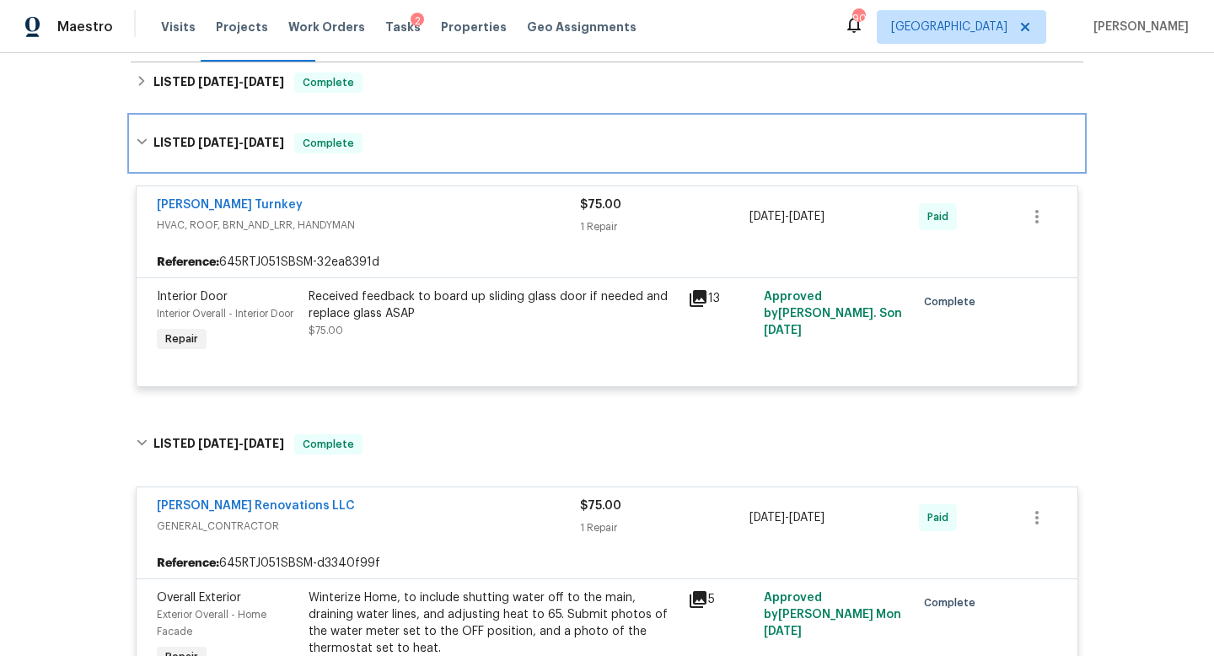
click at [365, 118] on div "LISTED 3/10/25 - 3/11/25 Complete" at bounding box center [607, 143] width 952 height 54
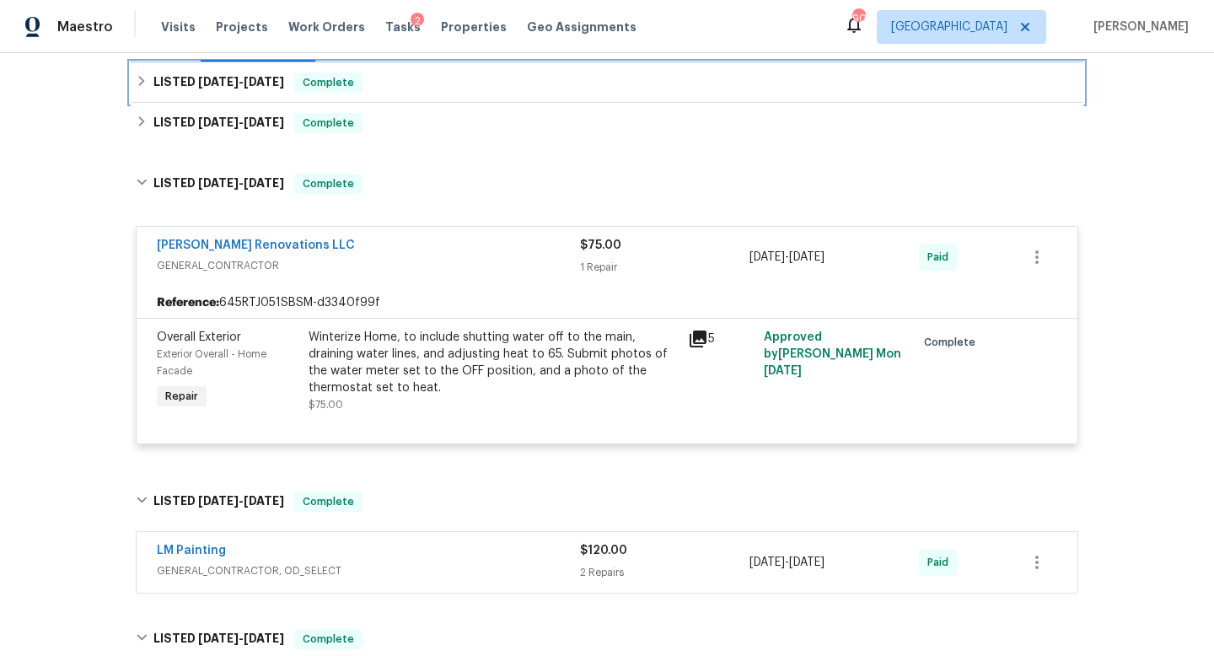
click at [362, 90] on div "Complete" at bounding box center [328, 82] width 68 height 20
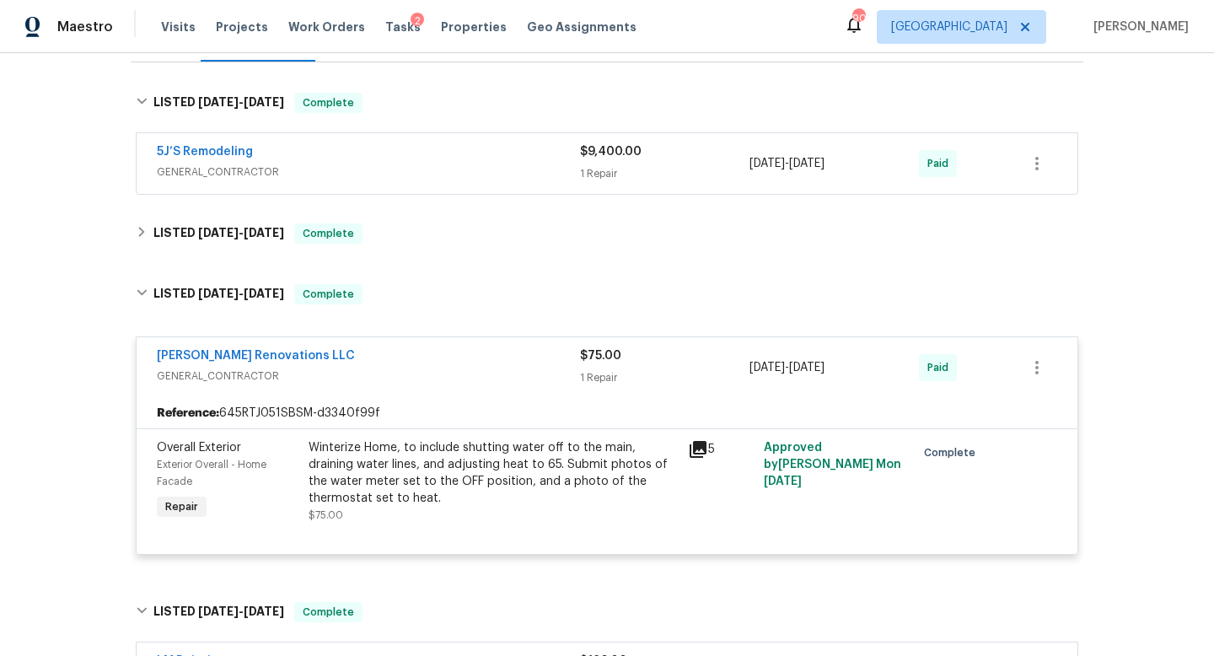
click at [367, 171] on span "GENERAL_CONTRACTOR" at bounding box center [368, 172] width 423 height 17
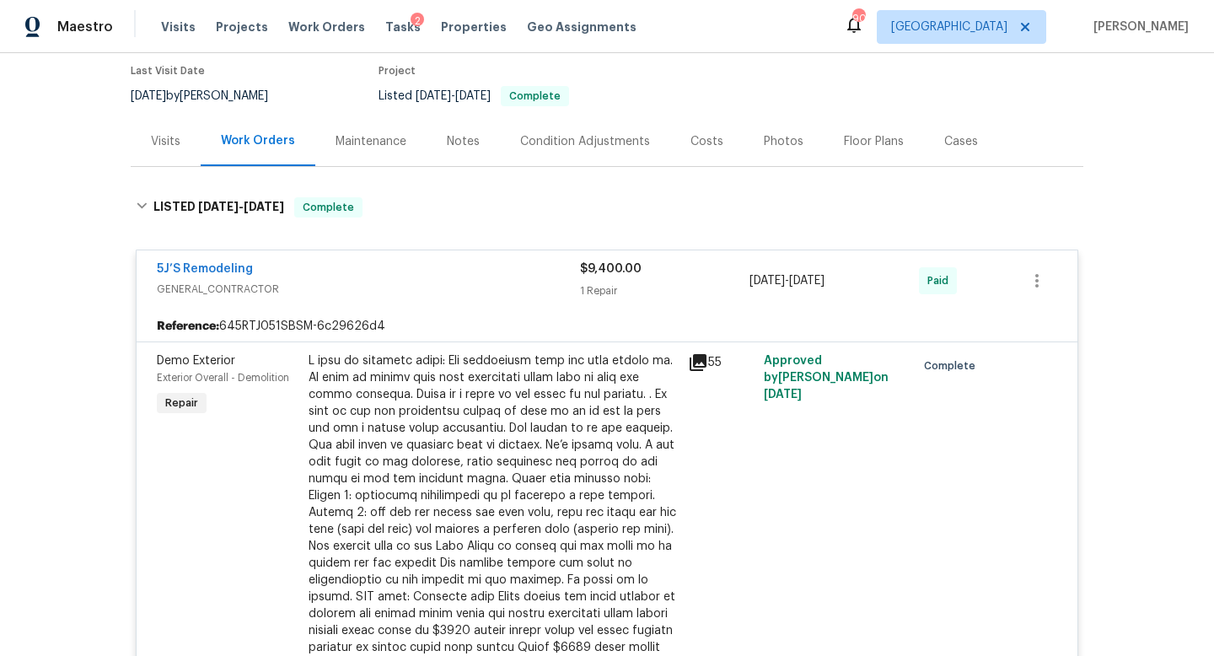
scroll to position [125, 0]
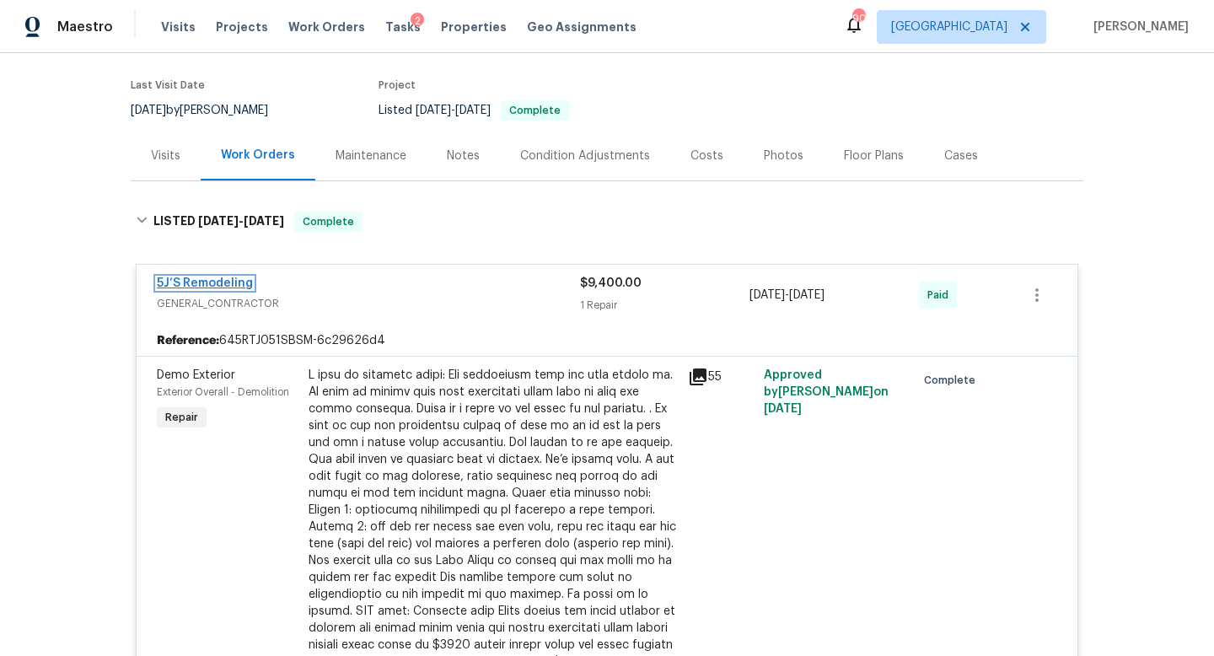
click at [214, 280] on link "5J’S Remodeling" at bounding box center [205, 283] width 96 height 12
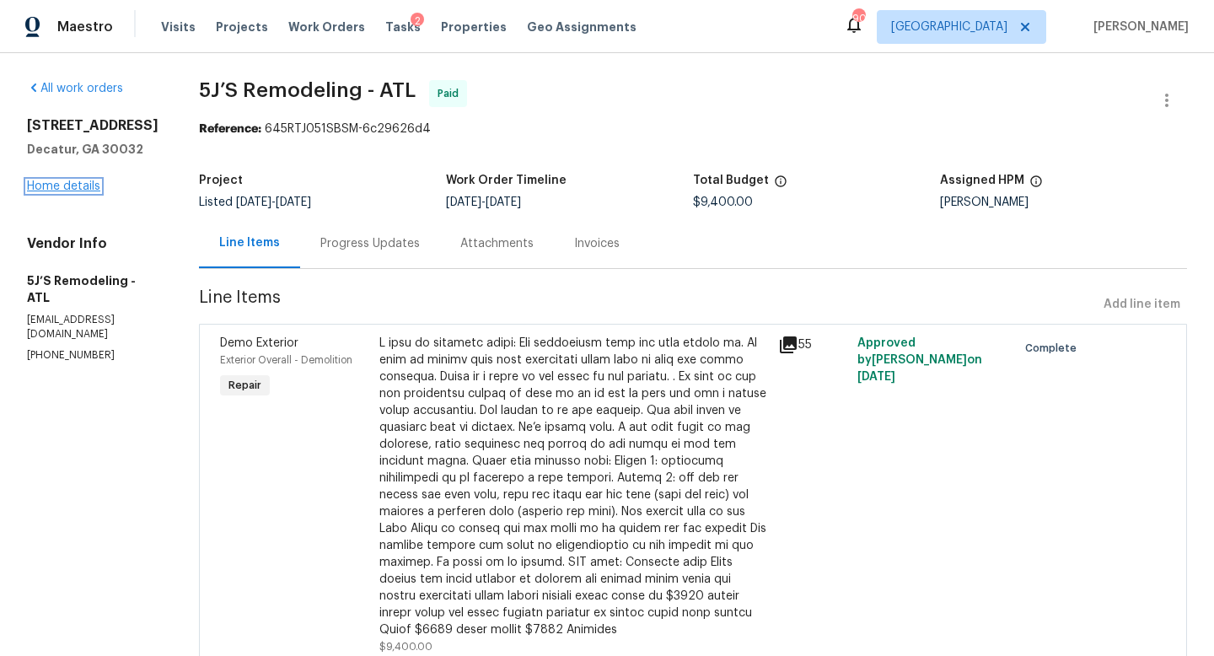
click at [89, 186] on link "Home details" at bounding box center [63, 186] width 73 height 12
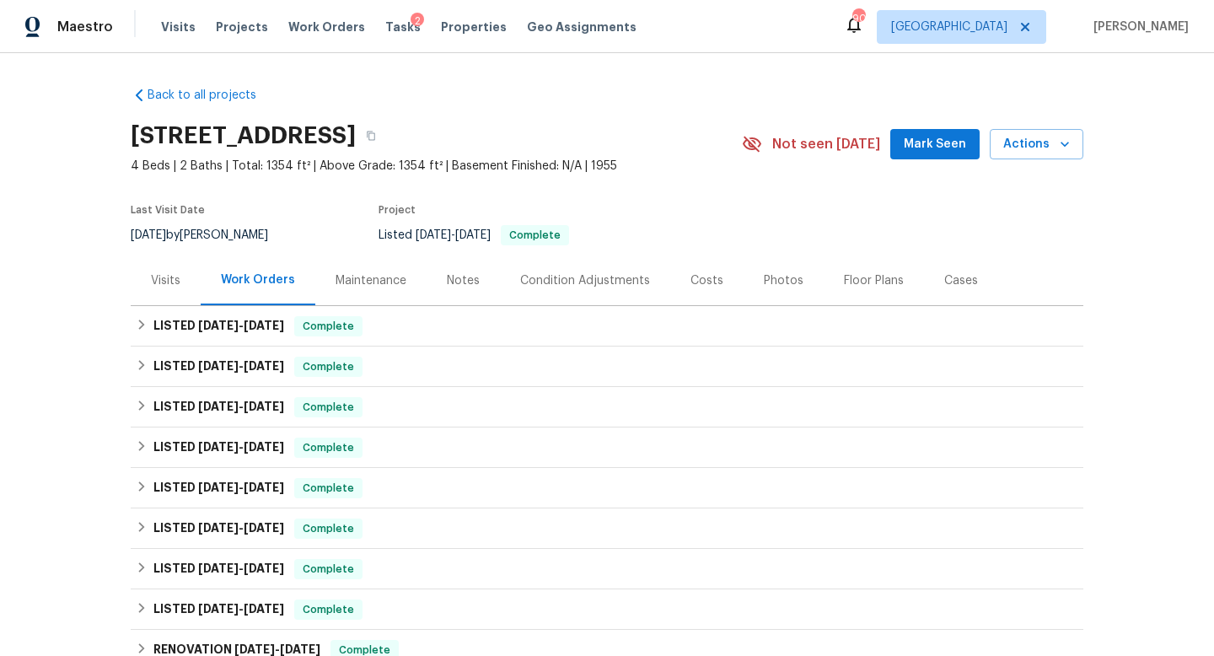
scroll to position [313, 0]
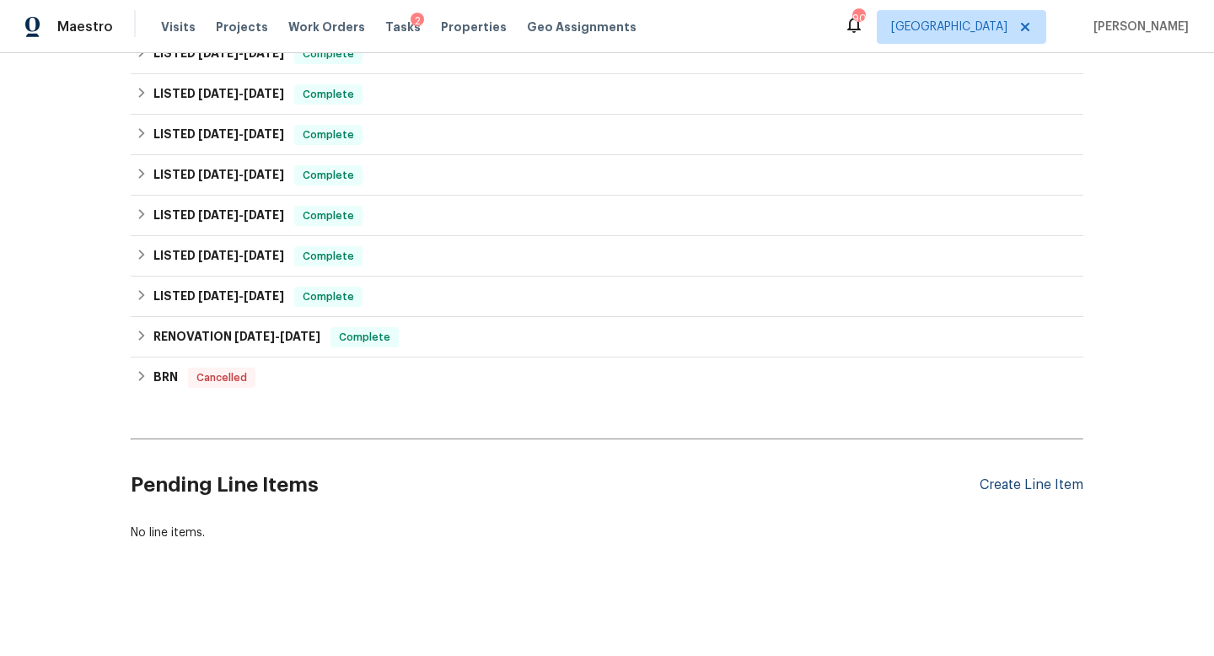
click at [976, 477] on div "Create Line Item" at bounding box center [1031, 485] width 104 height 16
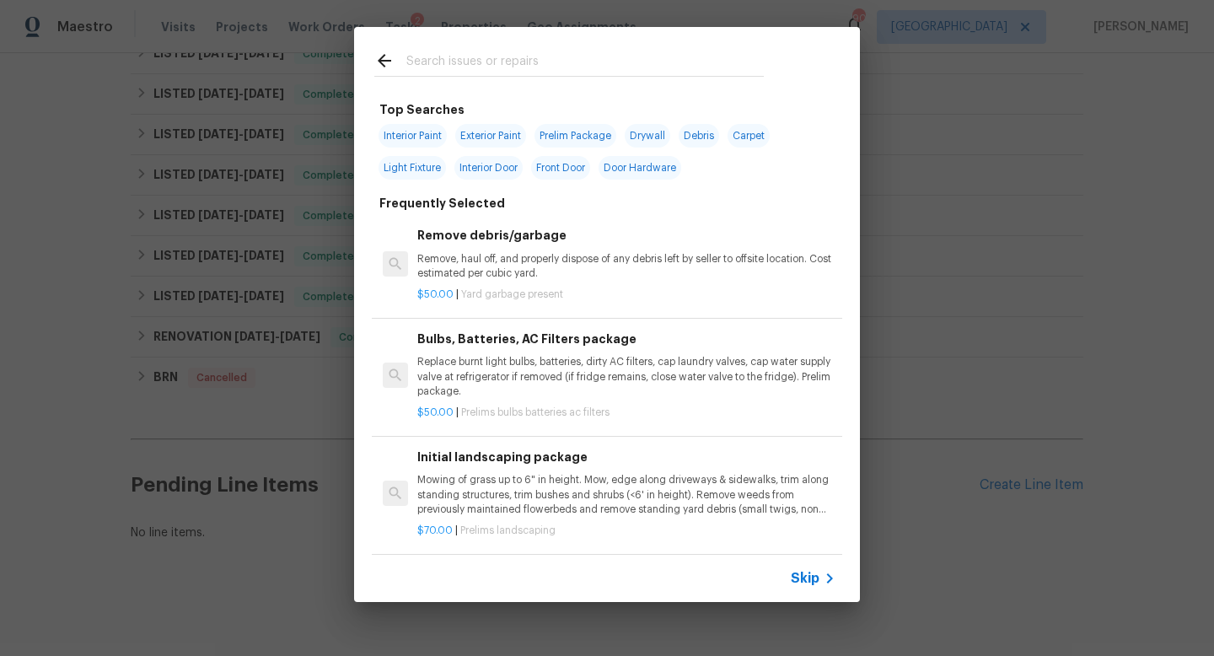
click at [478, 62] on input "text" at bounding box center [584, 63] width 357 height 25
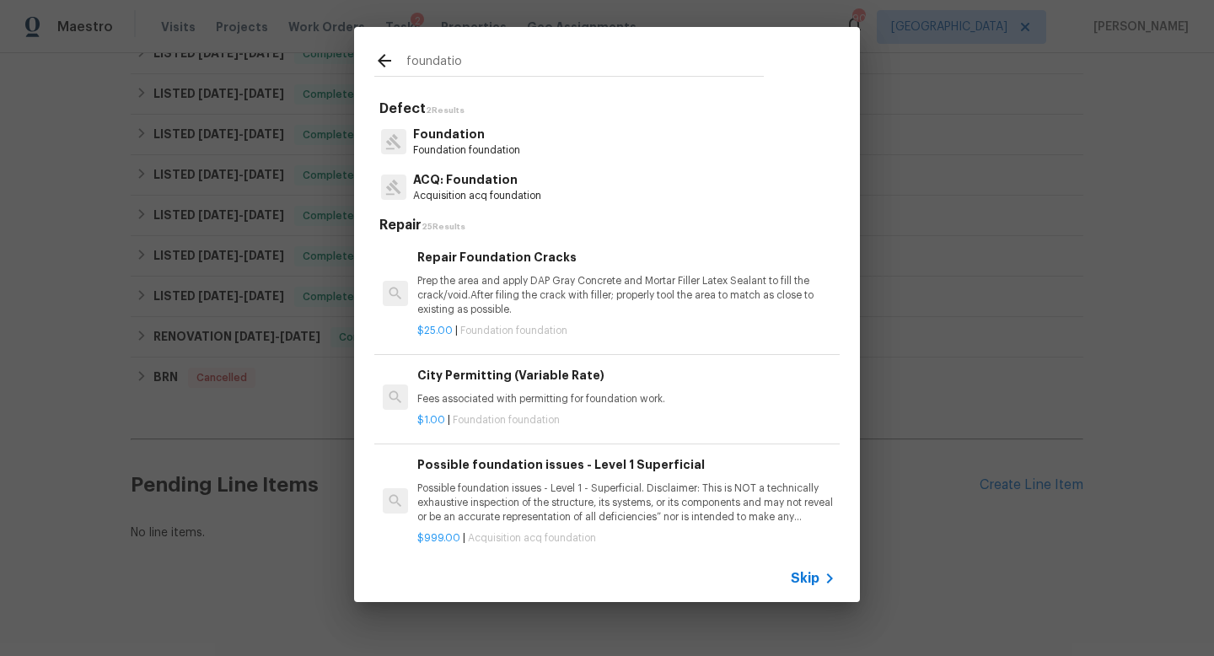
type input "foundation"
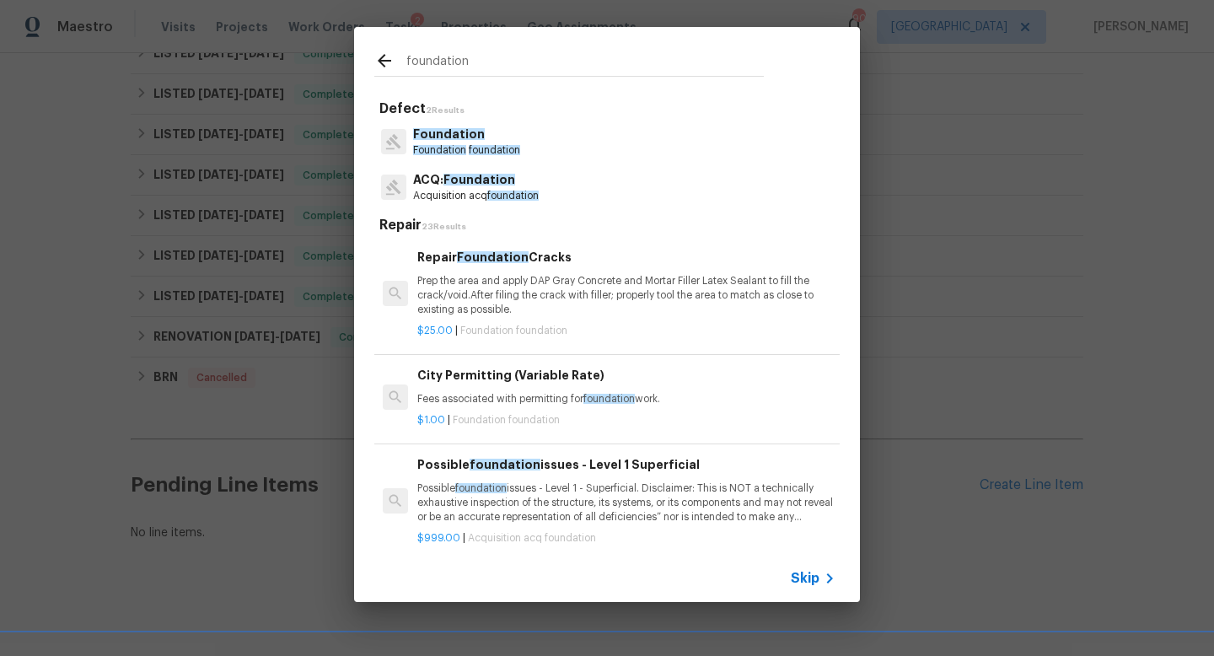
click at [486, 148] on span "foundation" at bounding box center [494, 150] width 51 height 10
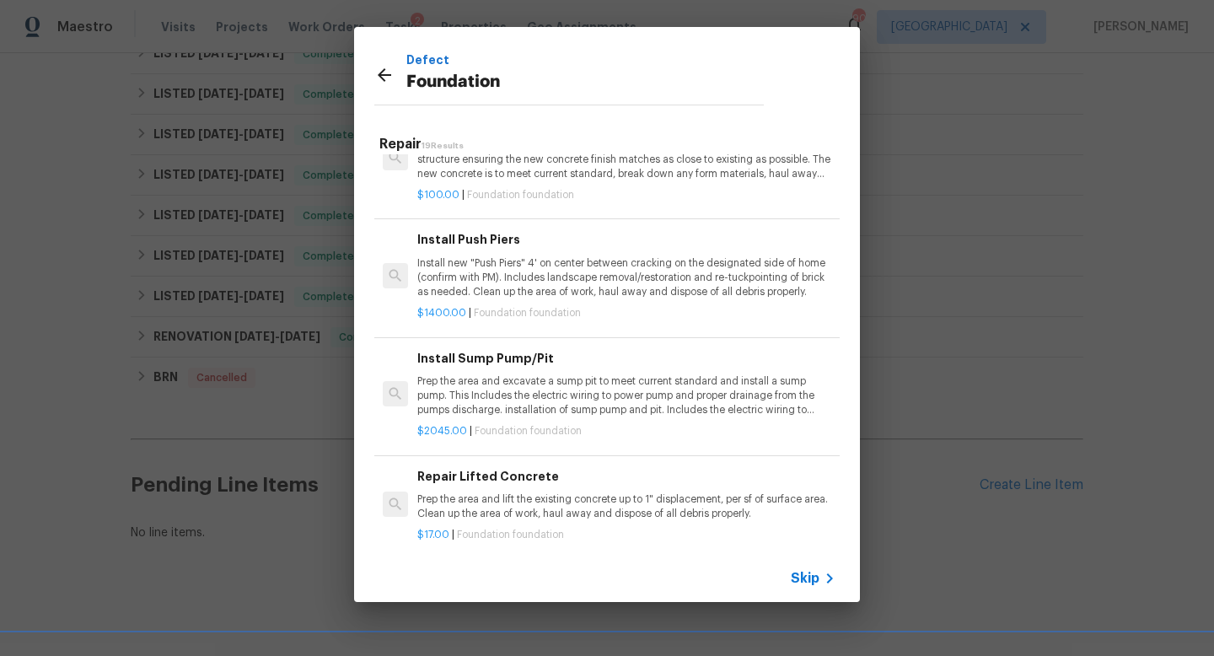
scroll to position [396, 0]
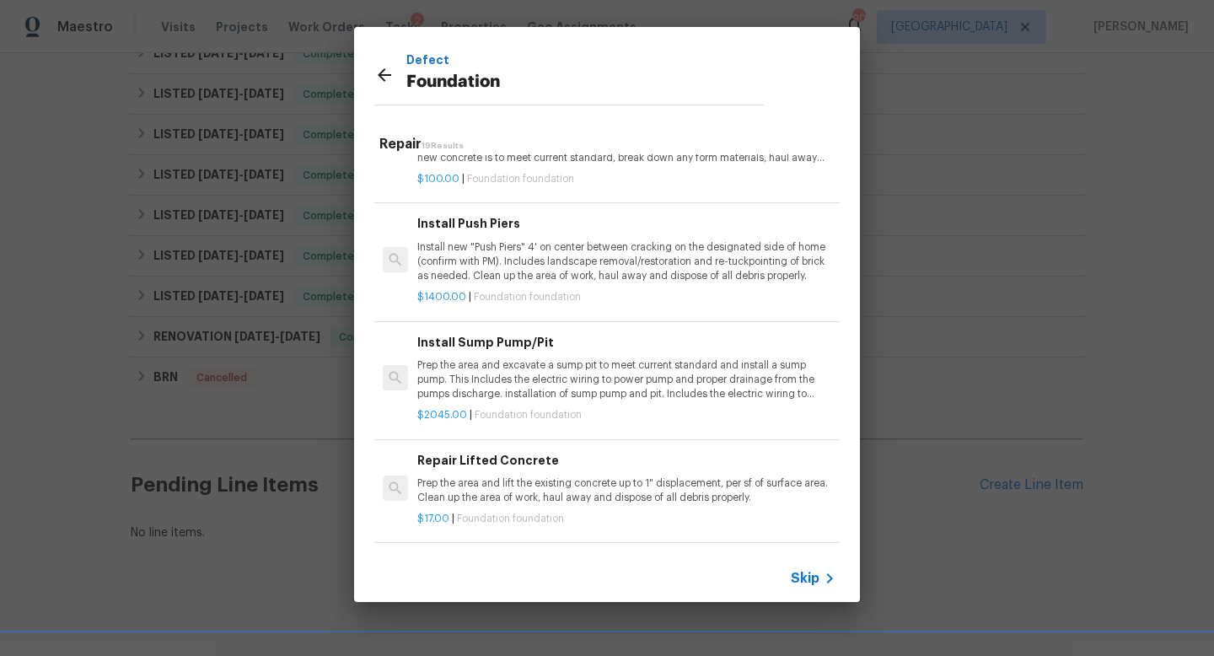
click at [496, 262] on p "Install new "Push Piers" 4' on center between cracking on the designated side o…" at bounding box center [626, 261] width 418 height 43
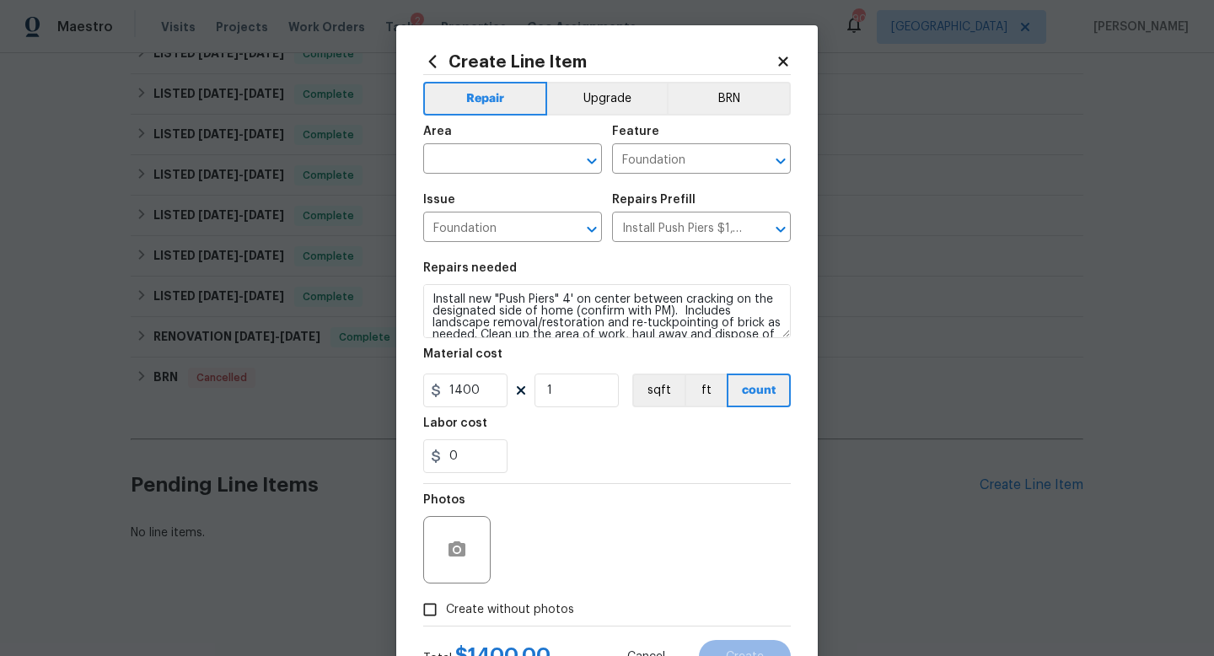
scroll to position [24, 0]
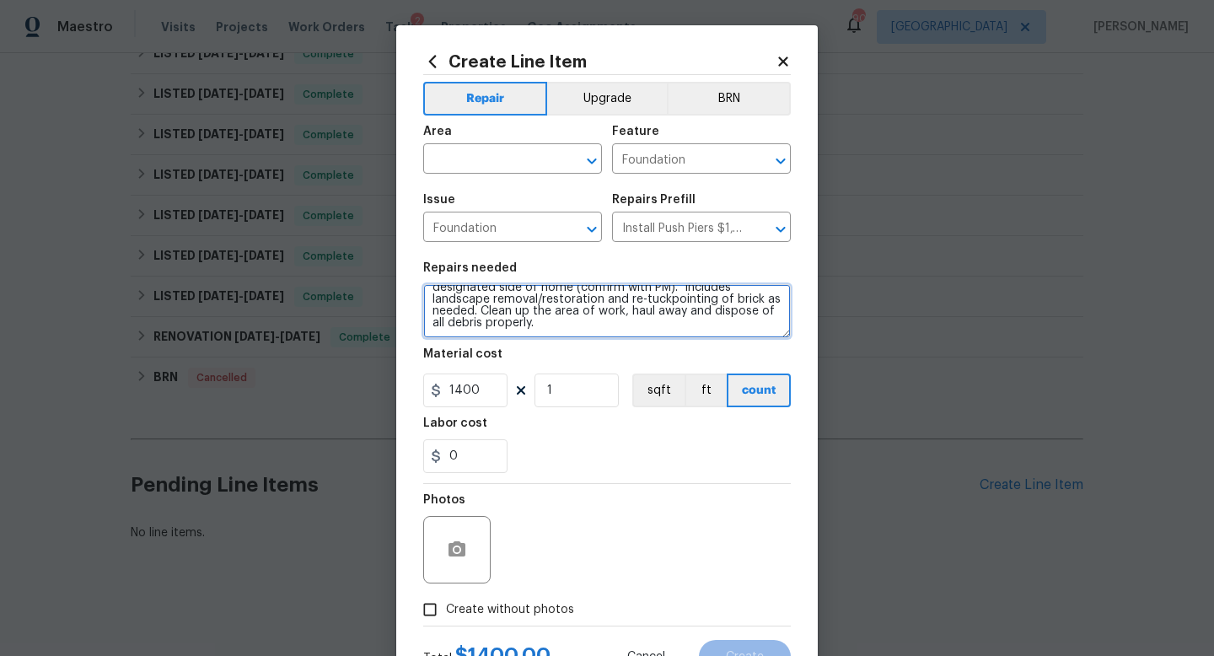
click at [559, 330] on textarea "Install new "Push Piers" 4' on center between cracking on the designated side o…" at bounding box center [607, 311] width 368 height 54
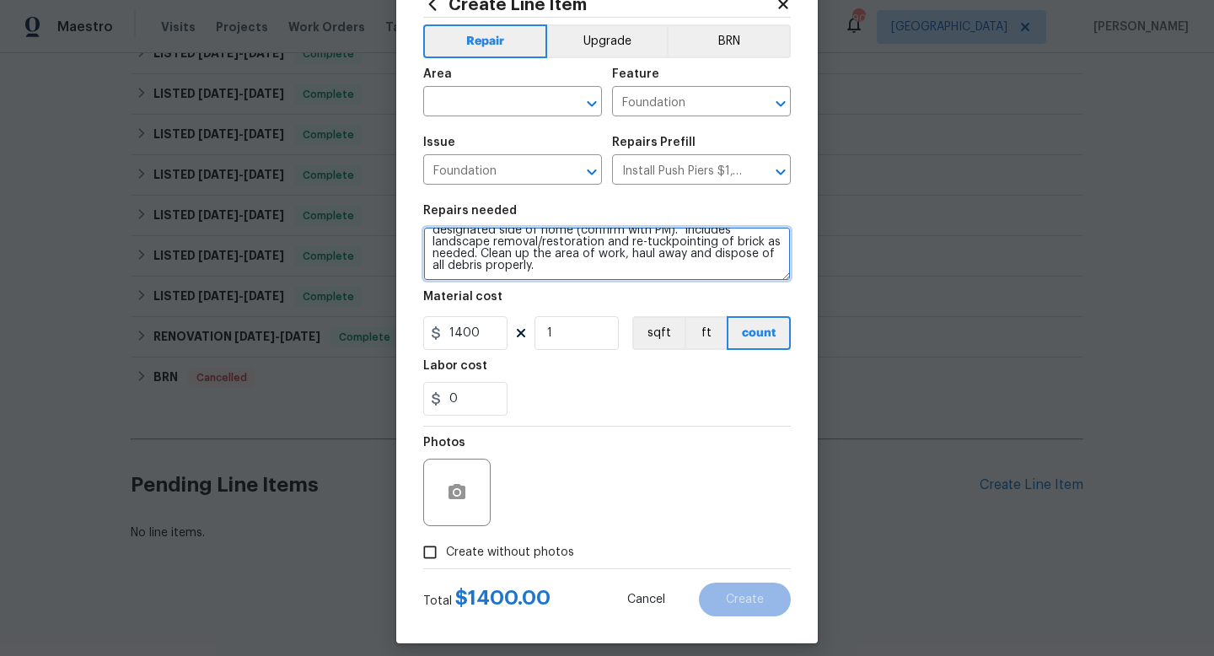
scroll to position [71, 0]
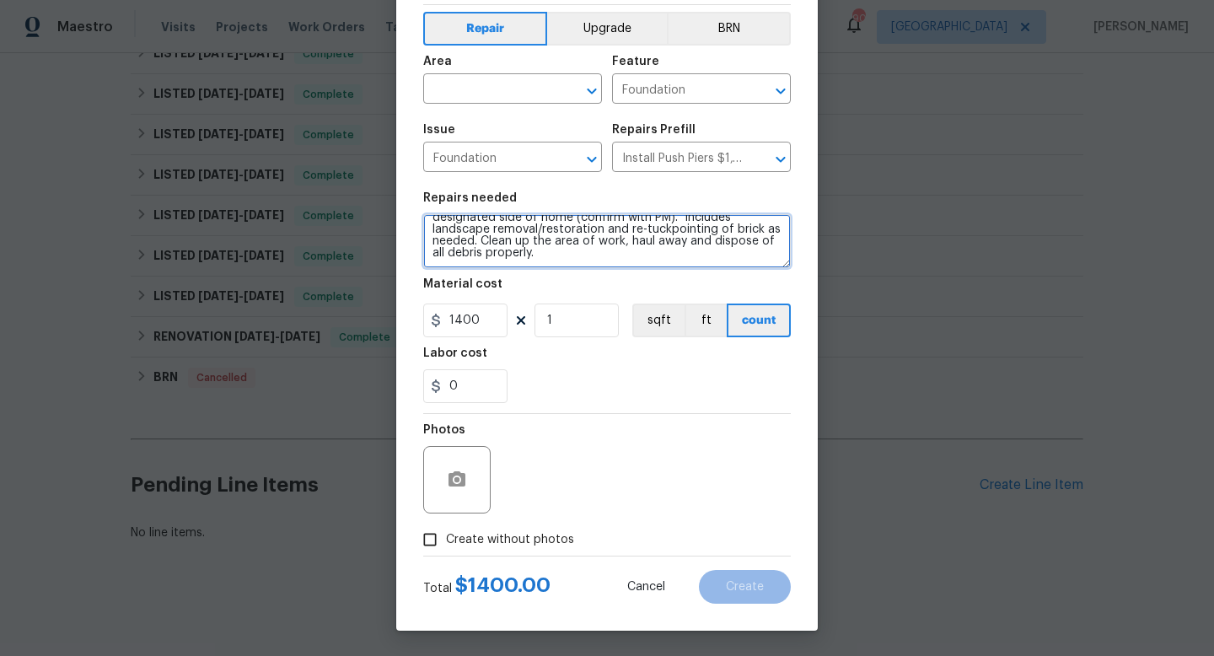
type textarea "Install new "Push Piers" 4' on center between cracking on the designated side o…"
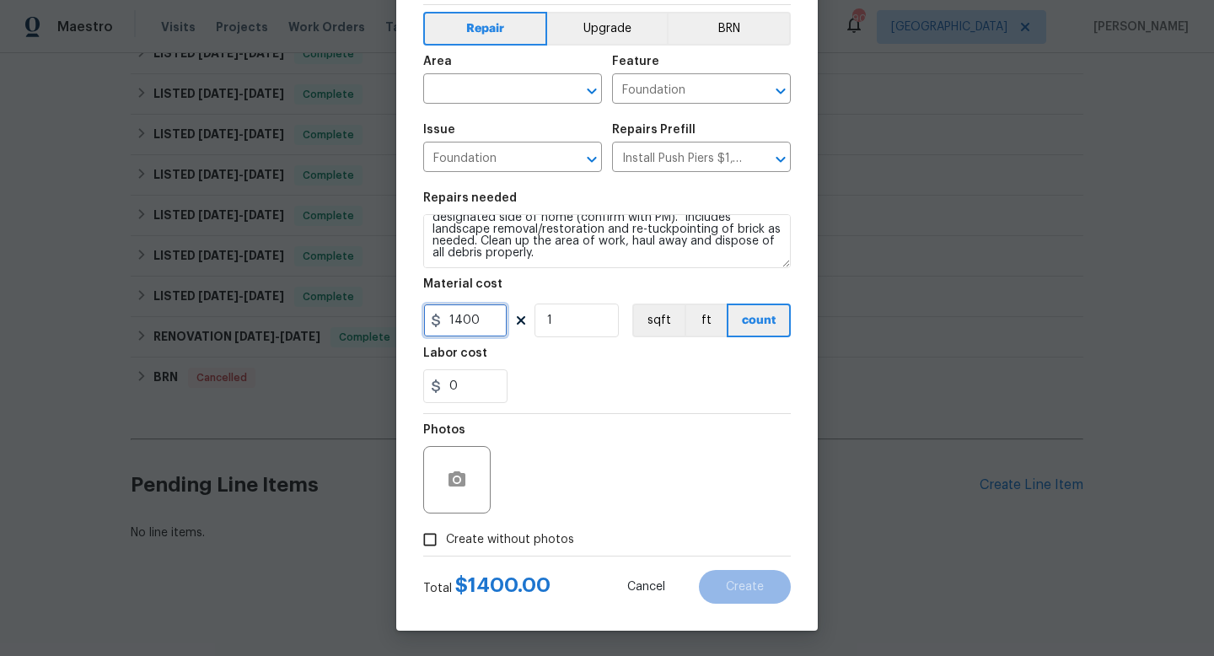
drag, startPoint x: 484, startPoint y: 315, endPoint x: 427, endPoint y: 309, distance: 57.6
click at [427, 309] on input "1400" at bounding box center [465, 320] width 84 height 34
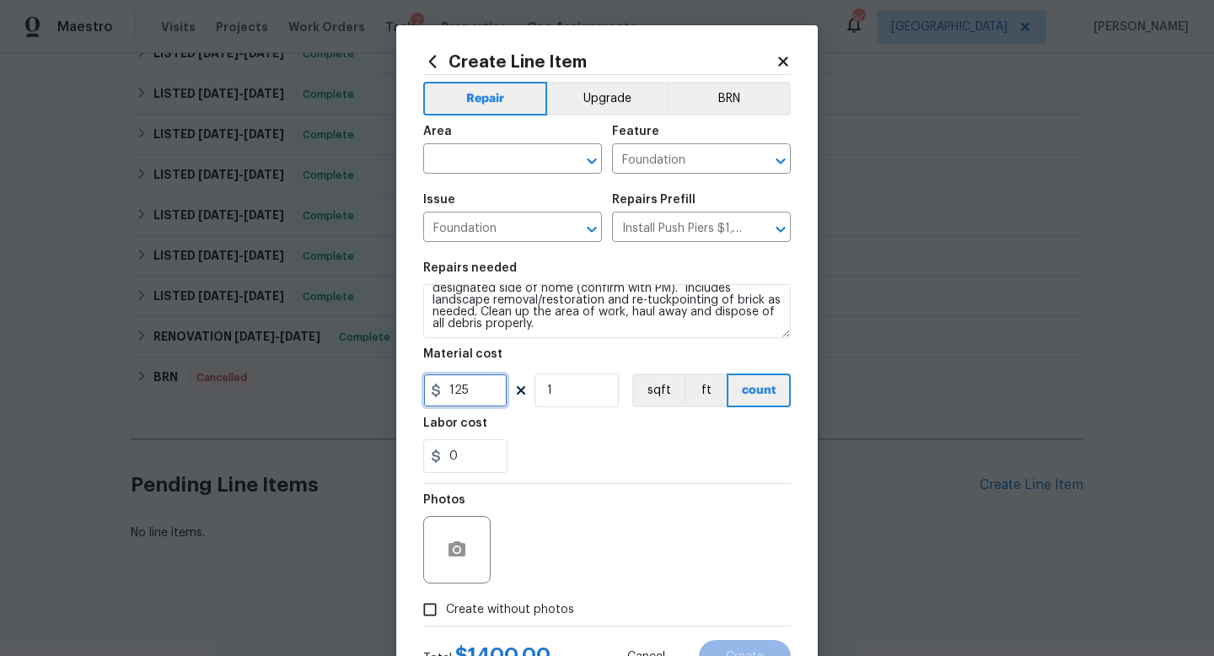
scroll to position [32, 0]
type input "125"
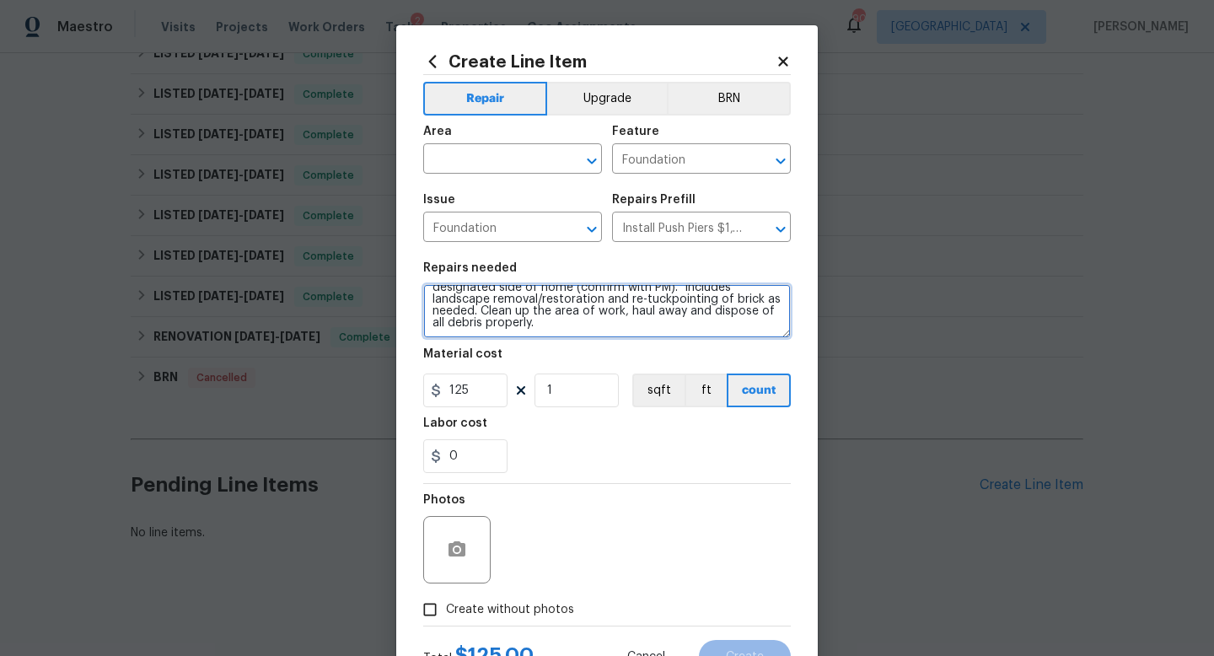
scroll to position [0, 0]
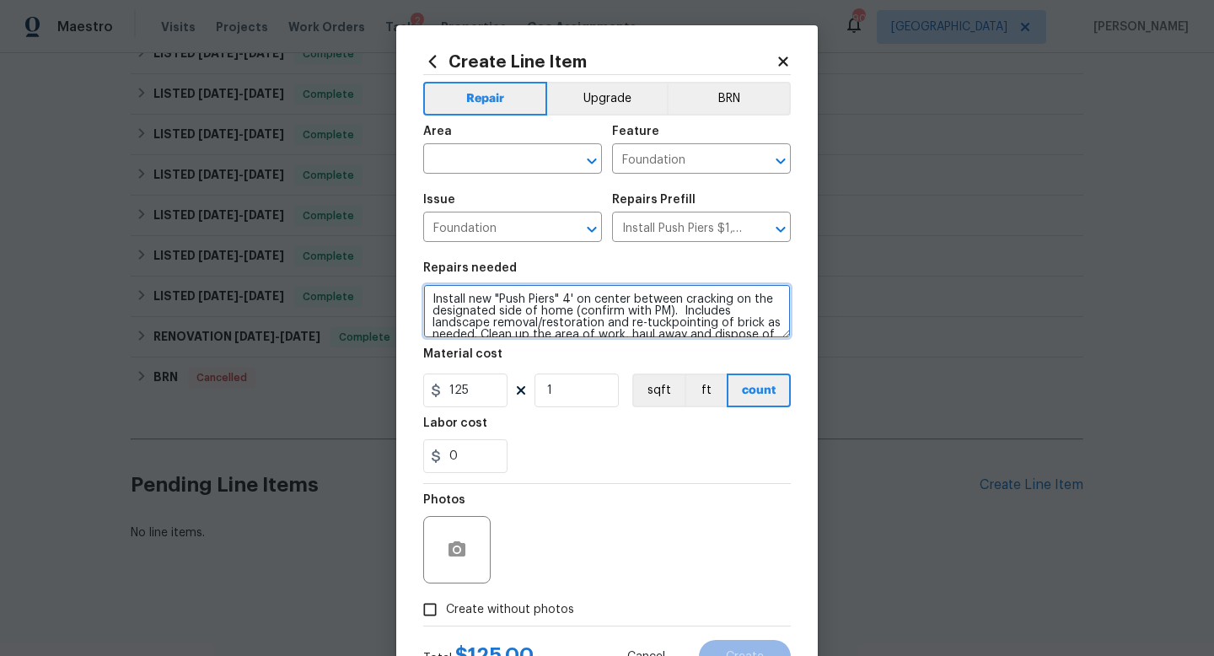
drag, startPoint x: 552, startPoint y: 327, endPoint x: 415, endPoint y: 277, distance: 146.1
click at [415, 277] on div "Create Line Item Repair Upgrade BRN Area ​ Feature Foundation ​ Issue Foundatio…" at bounding box center [606, 362] width 421 height 675
type textarea "O"
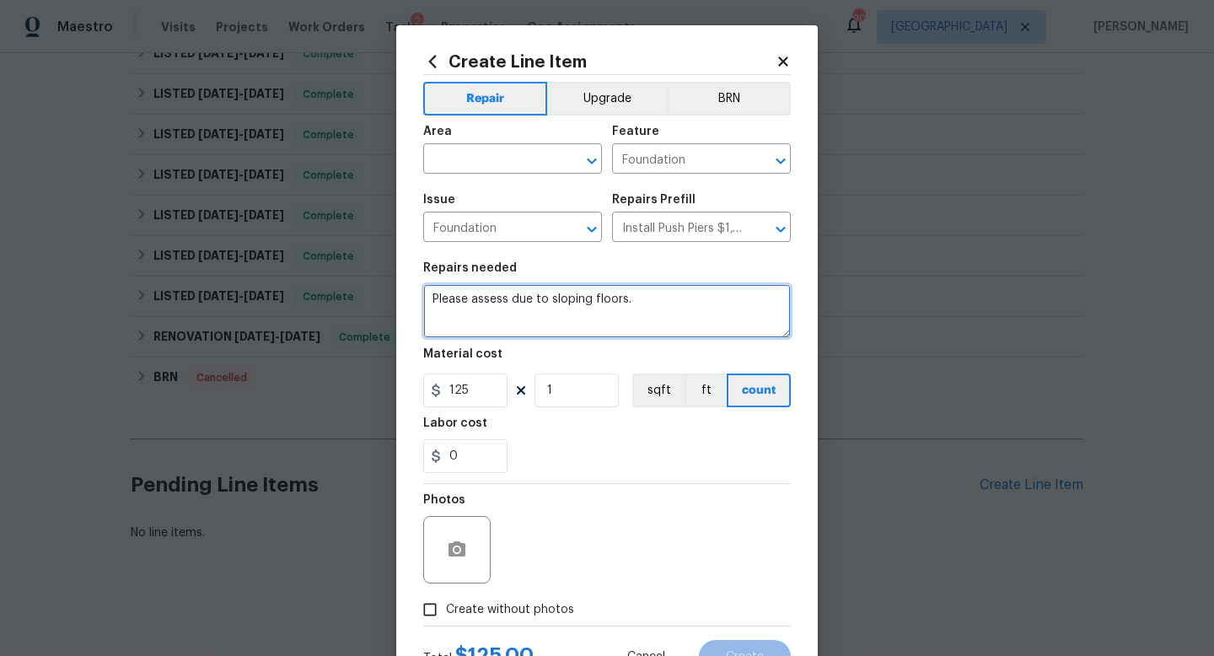
type textarea "Please assess due to sloping floors."
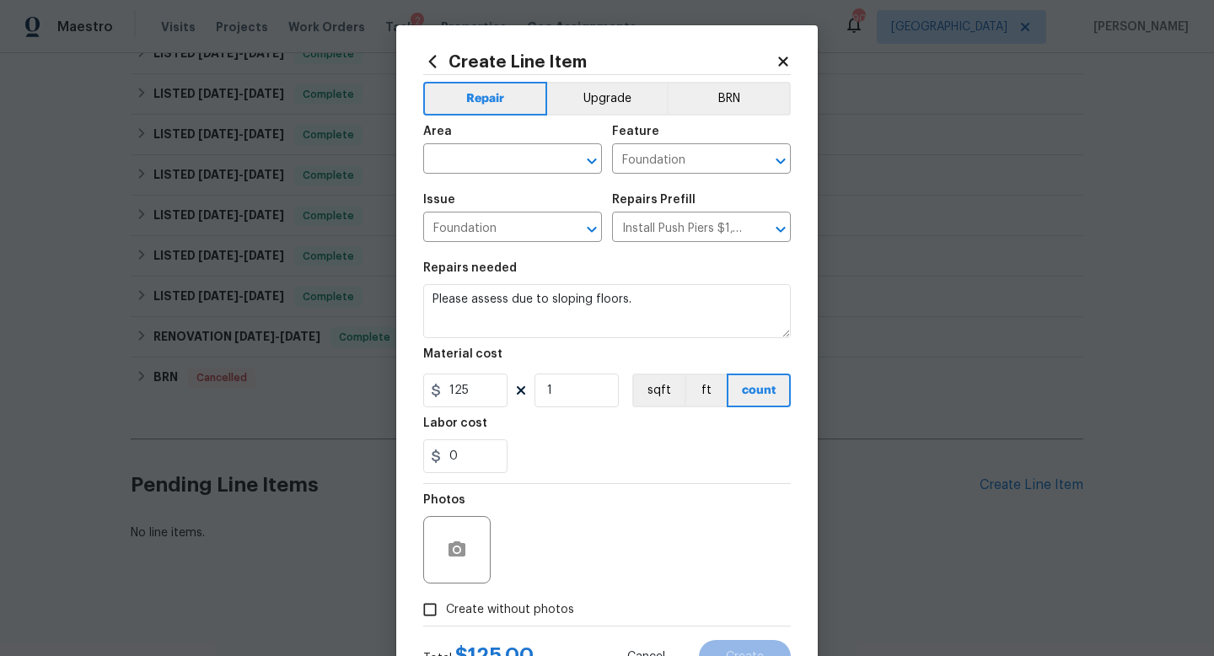
click at [437, 603] on input "Create without photos" at bounding box center [430, 609] width 32 height 32
checkbox input "true"
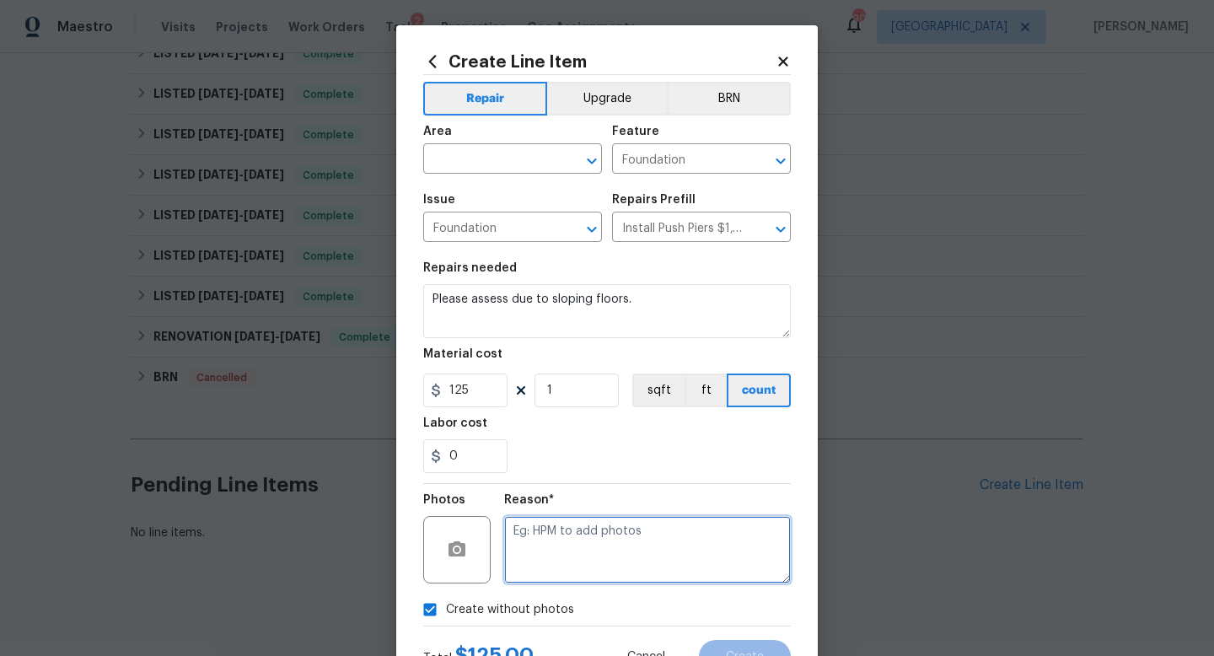
click at [541, 547] on textarea at bounding box center [647, 549] width 287 height 67
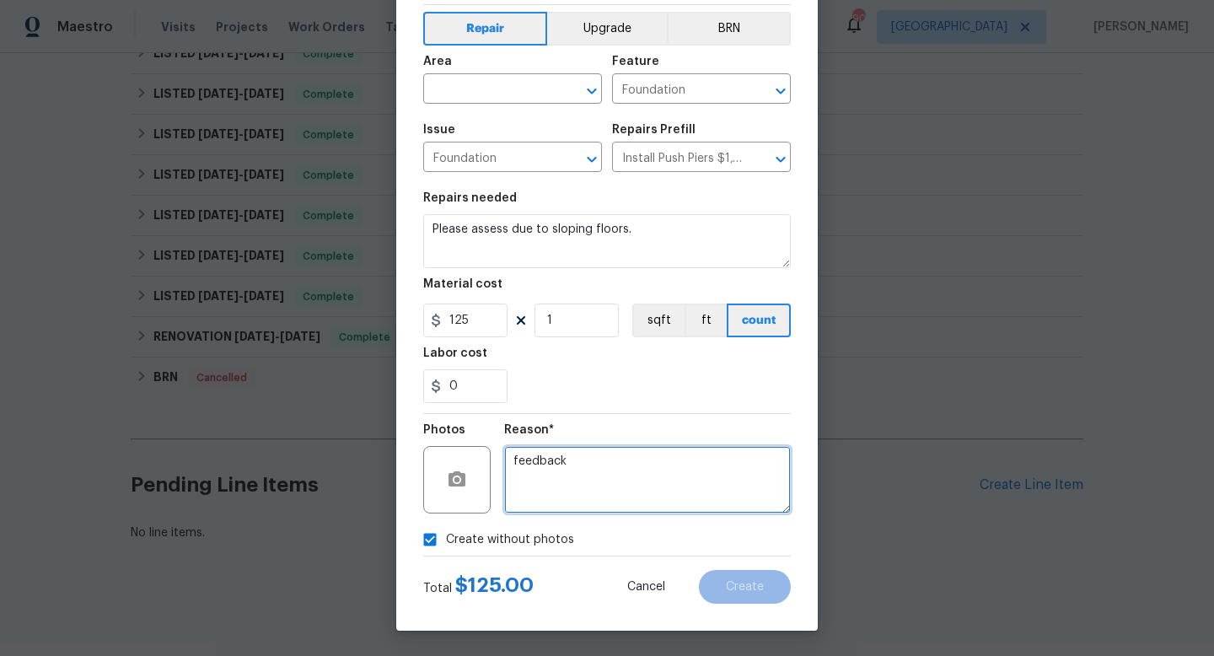
type textarea "feedback"
click at [652, 554] on div "Create without photos" at bounding box center [607, 539] width 368 height 32
click at [487, 94] on input "text" at bounding box center [488, 91] width 131 height 26
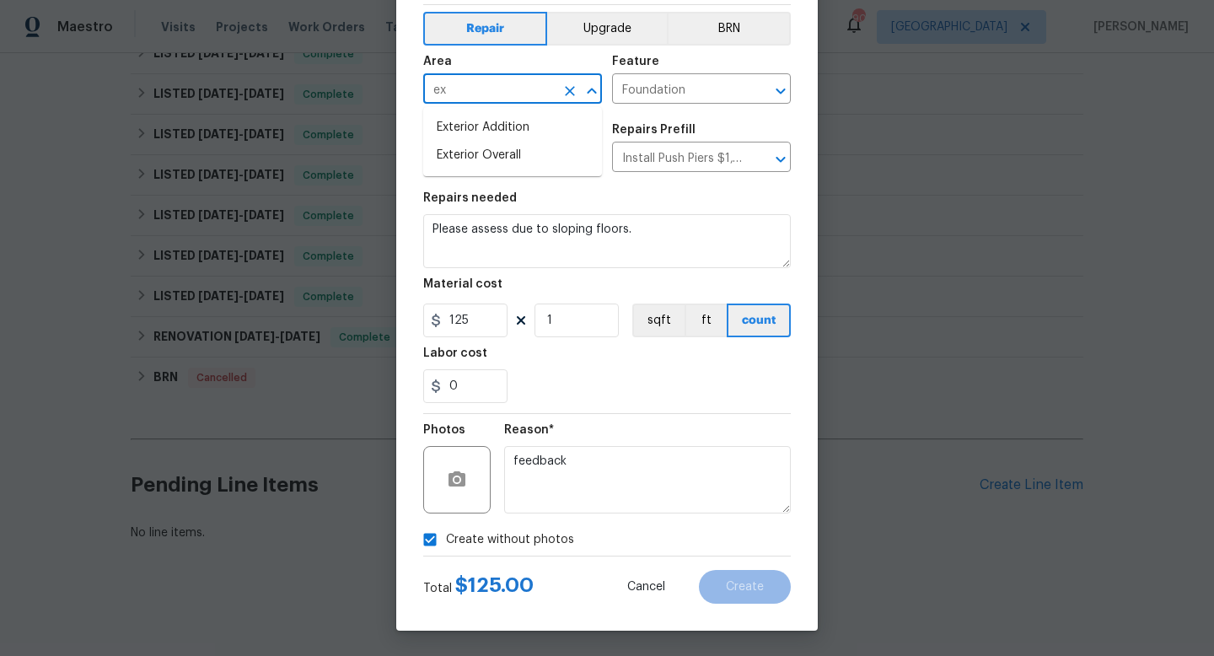
type input "e"
click at [494, 128] on li "Crawl space" at bounding box center [512, 128] width 179 height 28
type input "Crawl space"
click at [739, 578] on button "Create" at bounding box center [745, 587] width 92 height 34
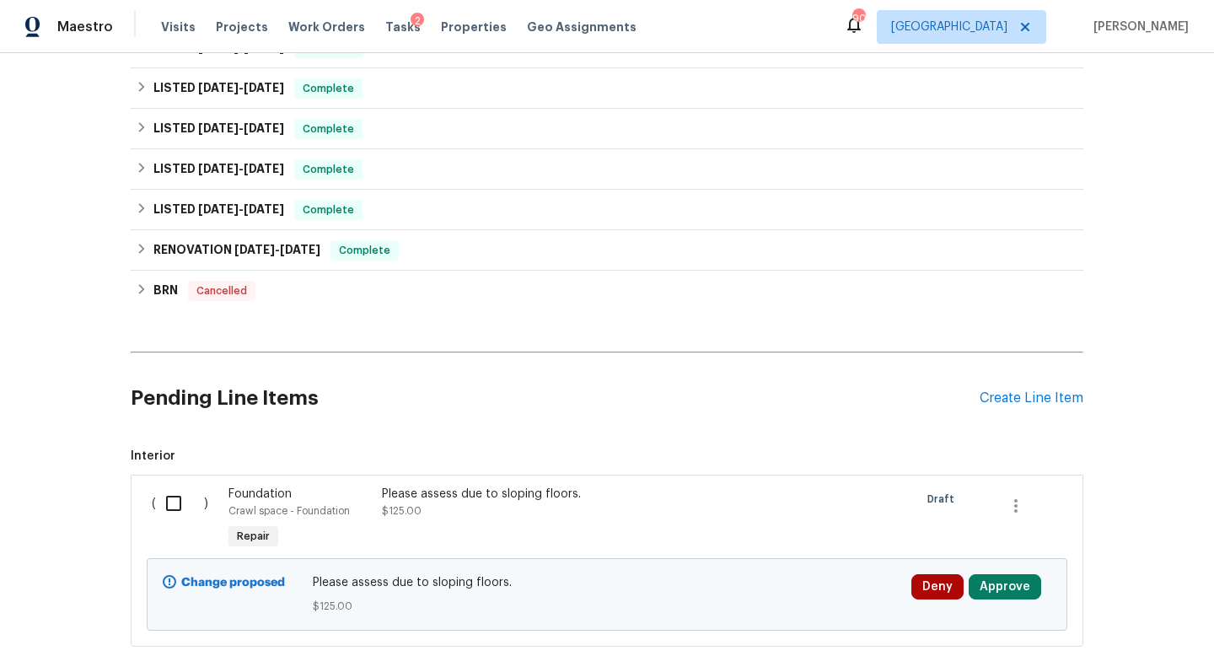
scroll to position [505, 0]
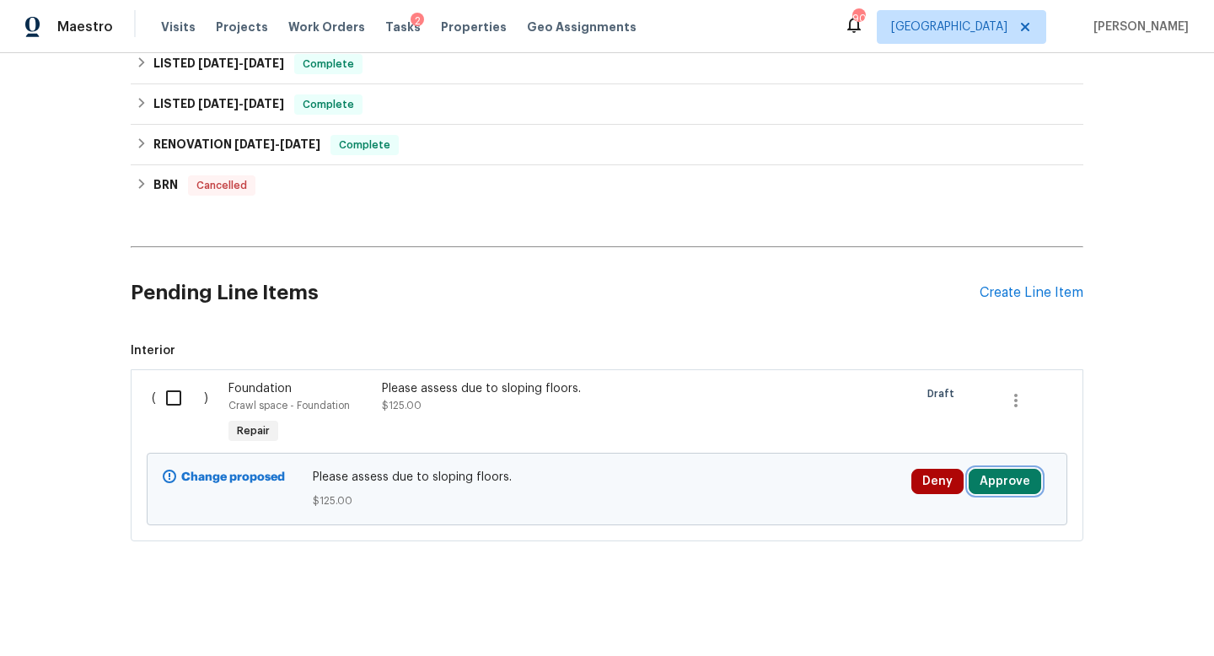
click at [976, 480] on button "Approve" at bounding box center [1005, 481] width 72 height 25
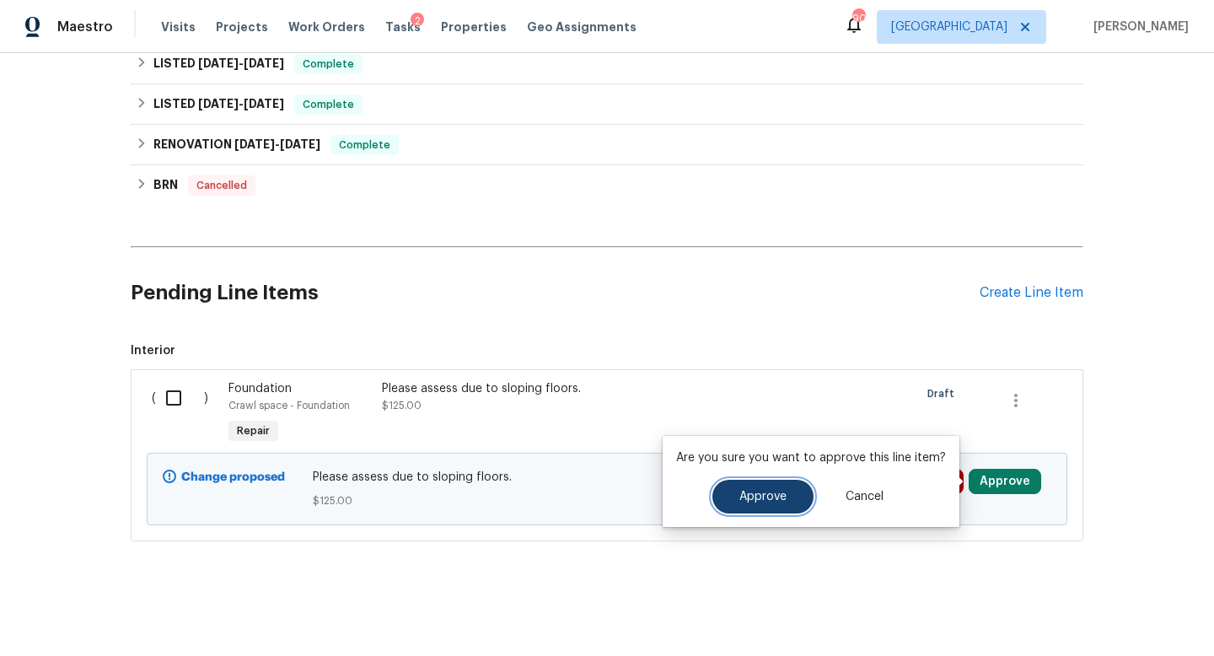
click at [749, 494] on span "Approve" at bounding box center [762, 497] width 47 height 13
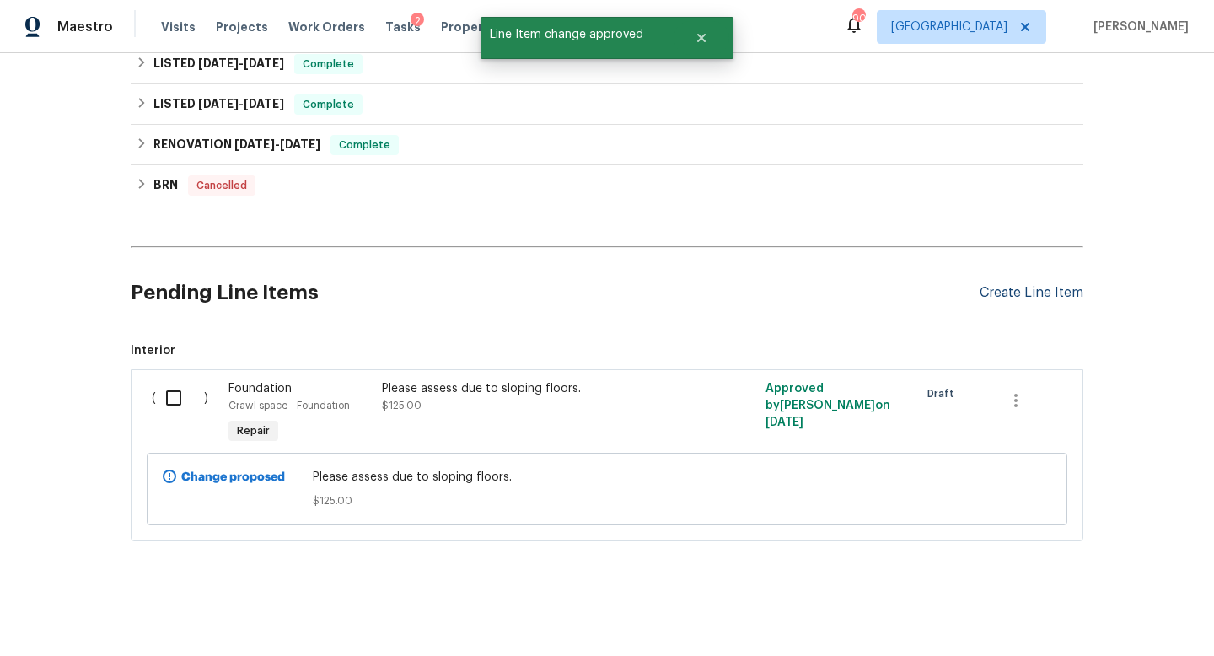
click at [976, 297] on div "Create Line Item" at bounding box center [1031, 293] width 104 height 16
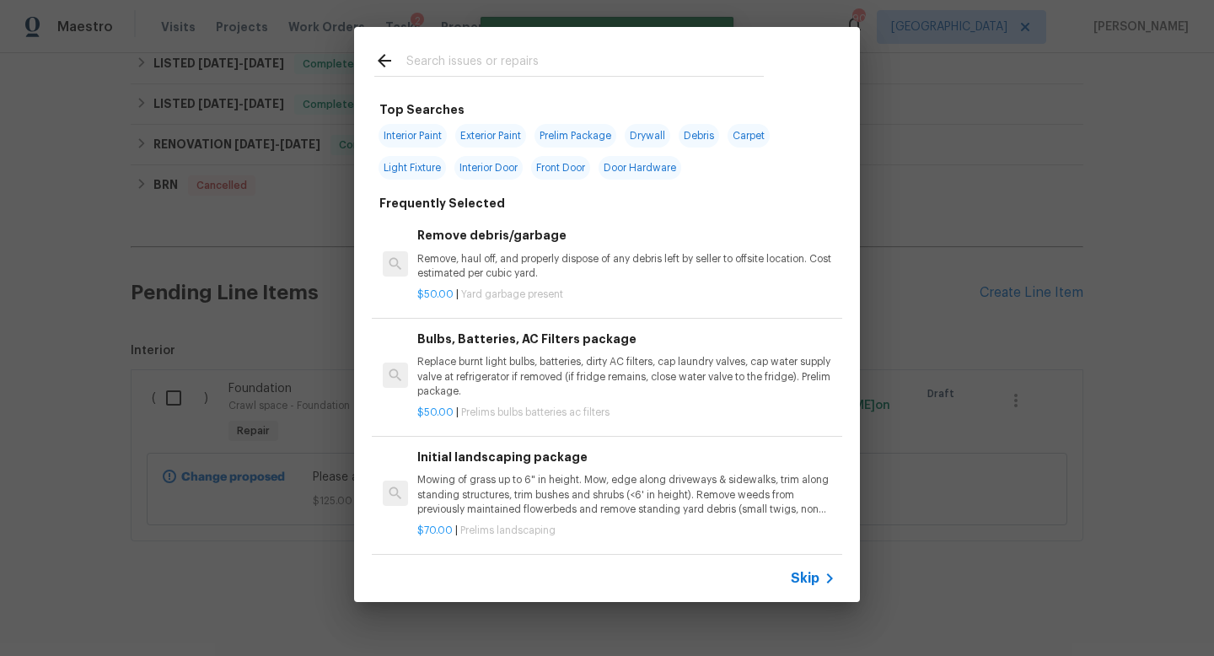
click at [518, 53] on input "text" at bounding box center [584, 63] width 357 height 25
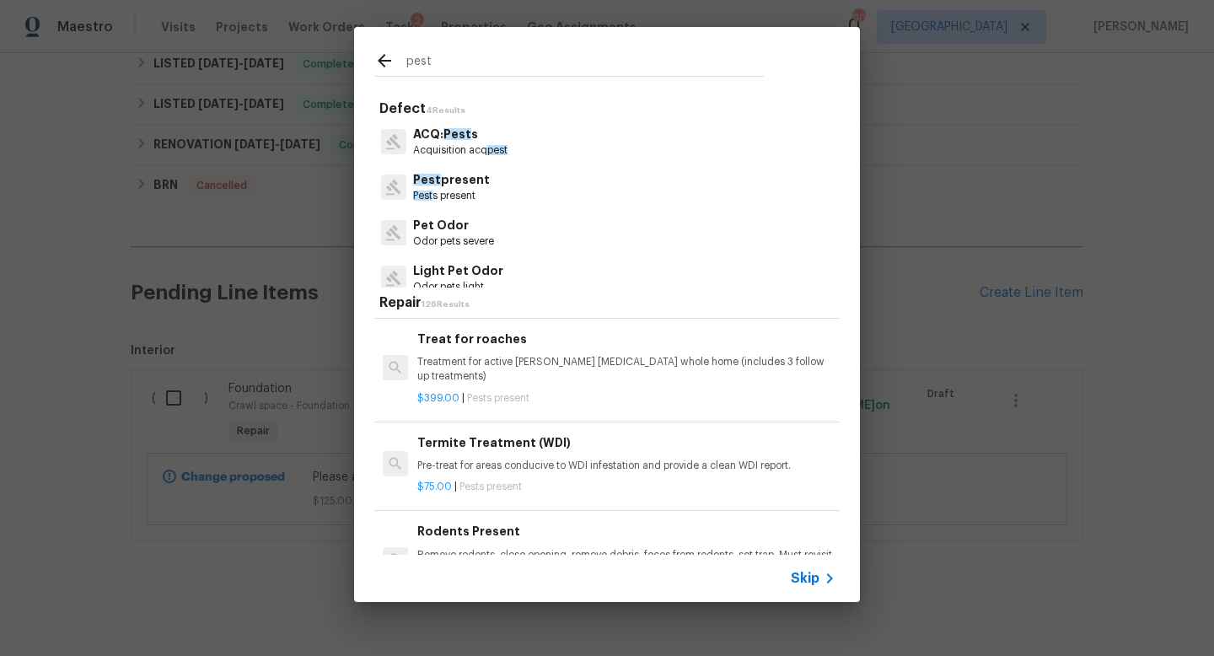
scroll to position [547, 0]
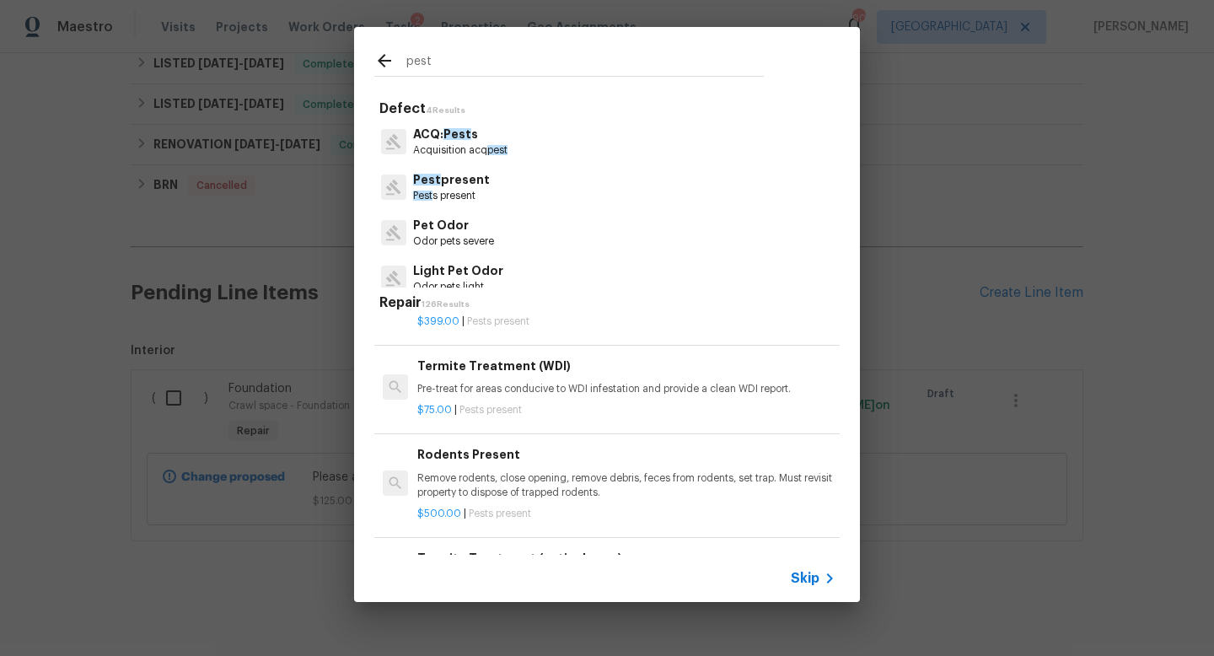
type input "pest"
click at [545, 500] on div "$500.00 | Pests present" at bounding box center [626, 510] width 418 height 21
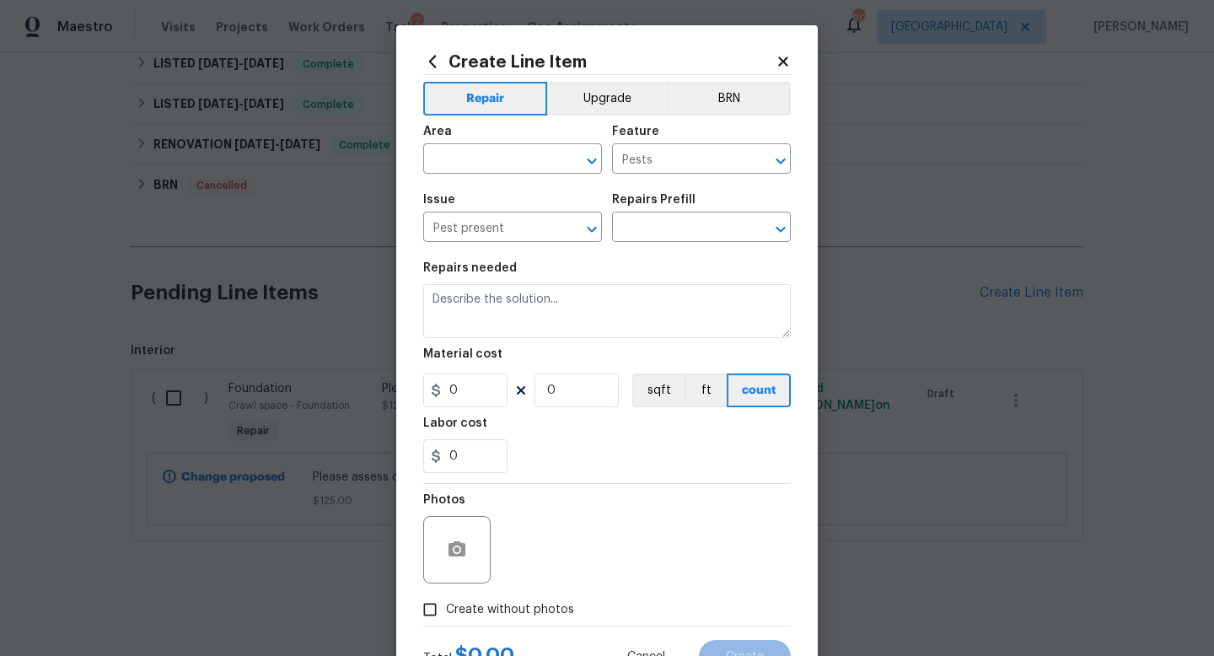
type input "Rodents Present $500.00"
type textarea "Remove rodents, close opening, remove debris, feces from rodents, set trap. Mus…"
type input "500"
type input "1"
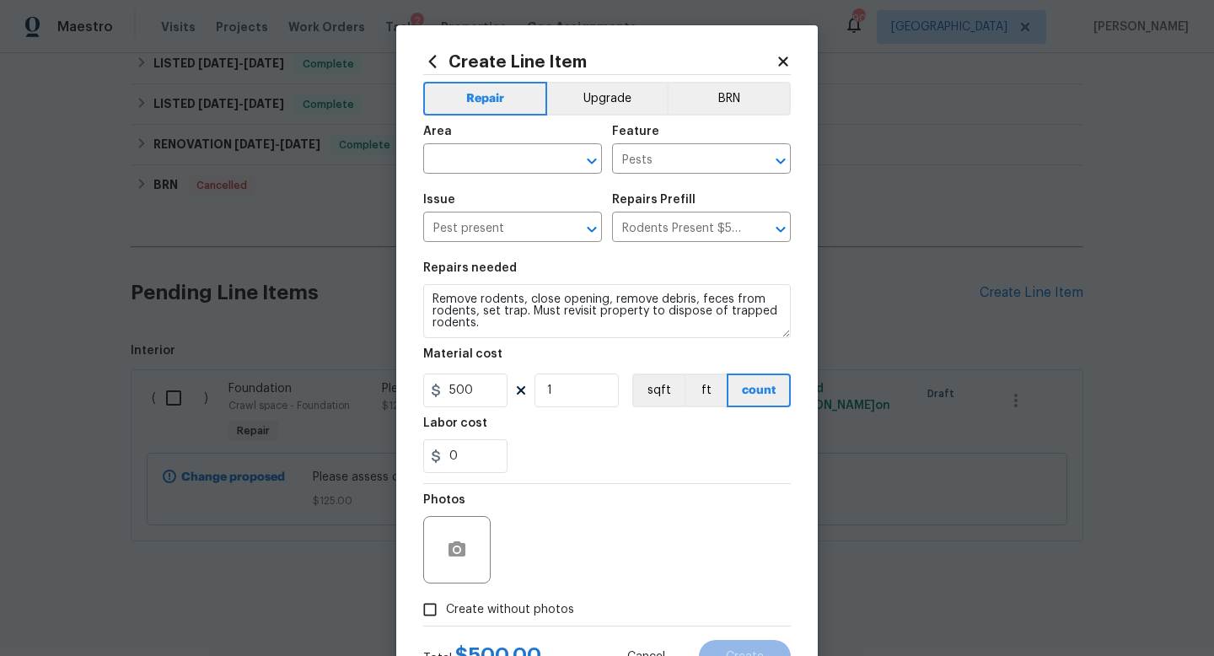
scroll to position [71, 0]
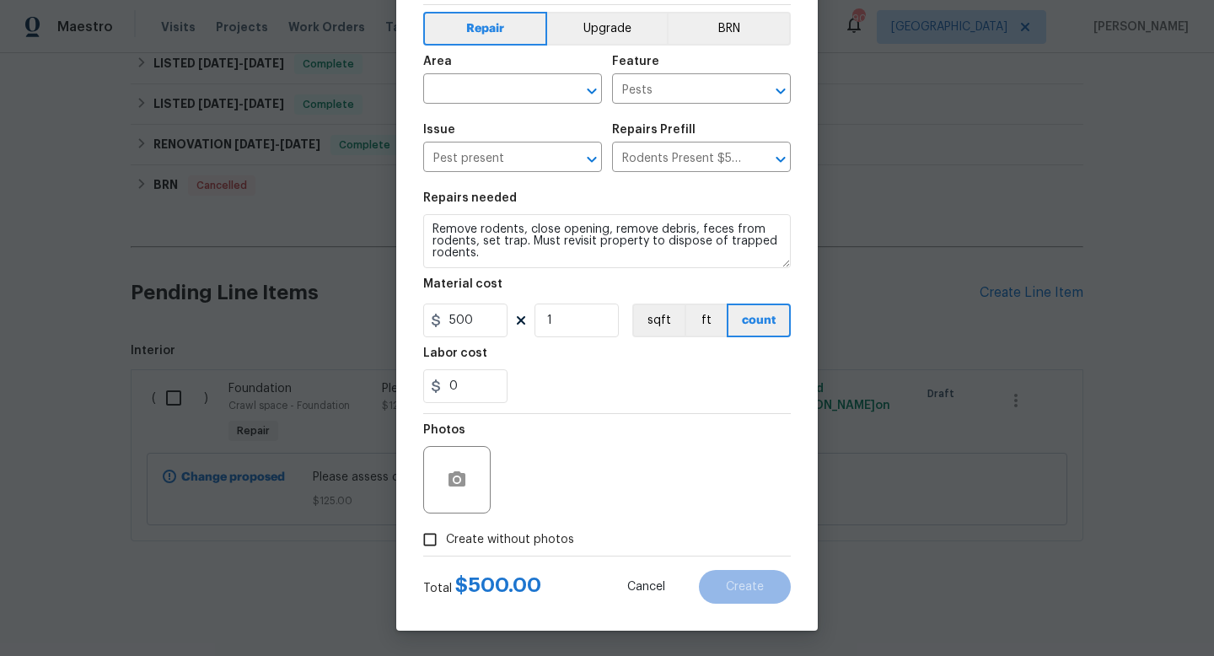
click at [430, 541] on input "Create without photos" at bounding box center [430, 539] width 32 height 32
checkbox input "true"
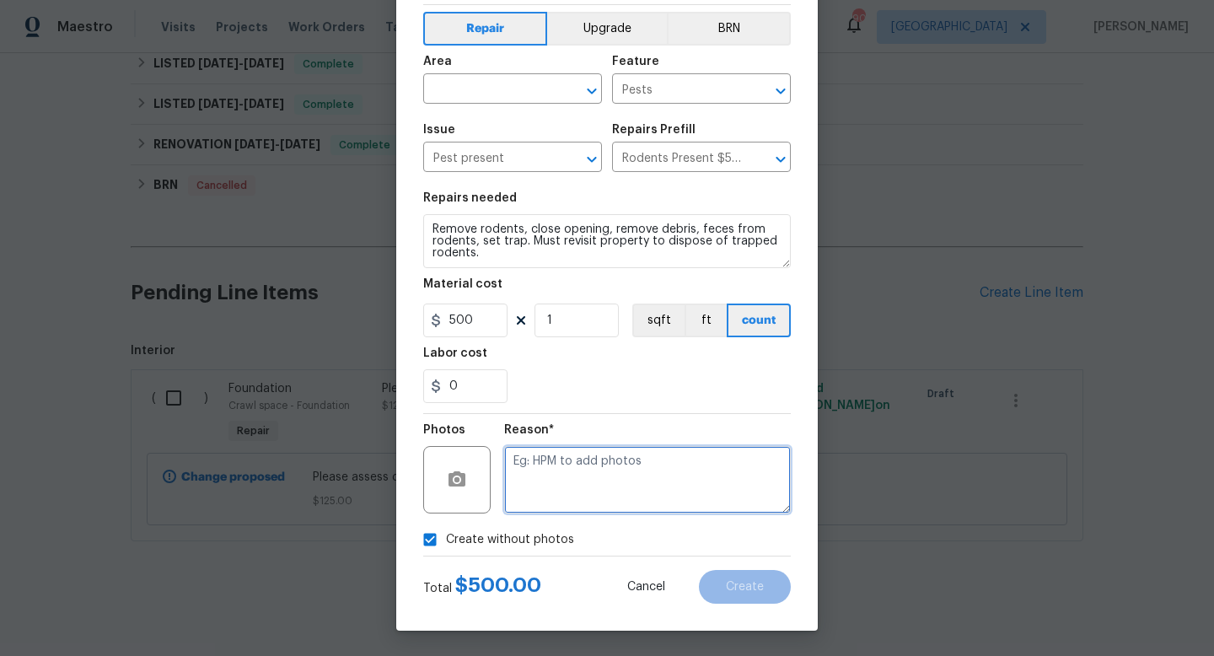
click at [609, 464] on textarea at bounding box center [647, 479] width 287 height 67
type textarea "r"
type textarea "feedback"
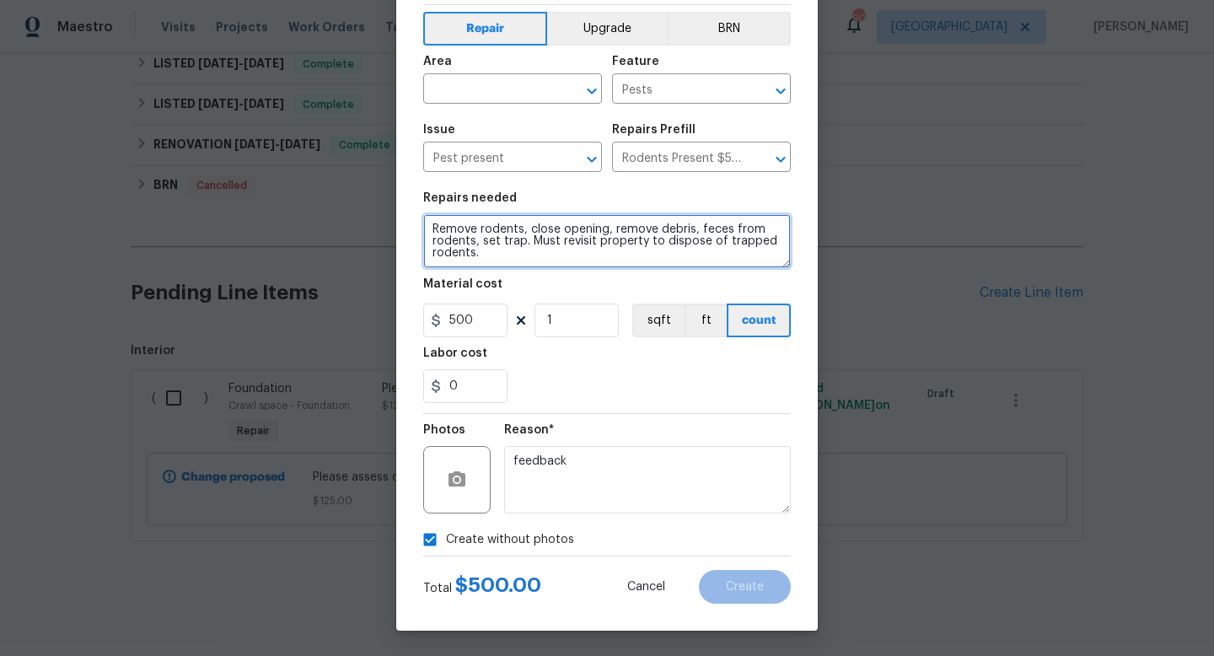
click at [574, 254] on textarea "Remove rodents, close opening, remove debris, feces from rodents, set trap. Mus…" at bounding box center [607, 241] width 368 height 54
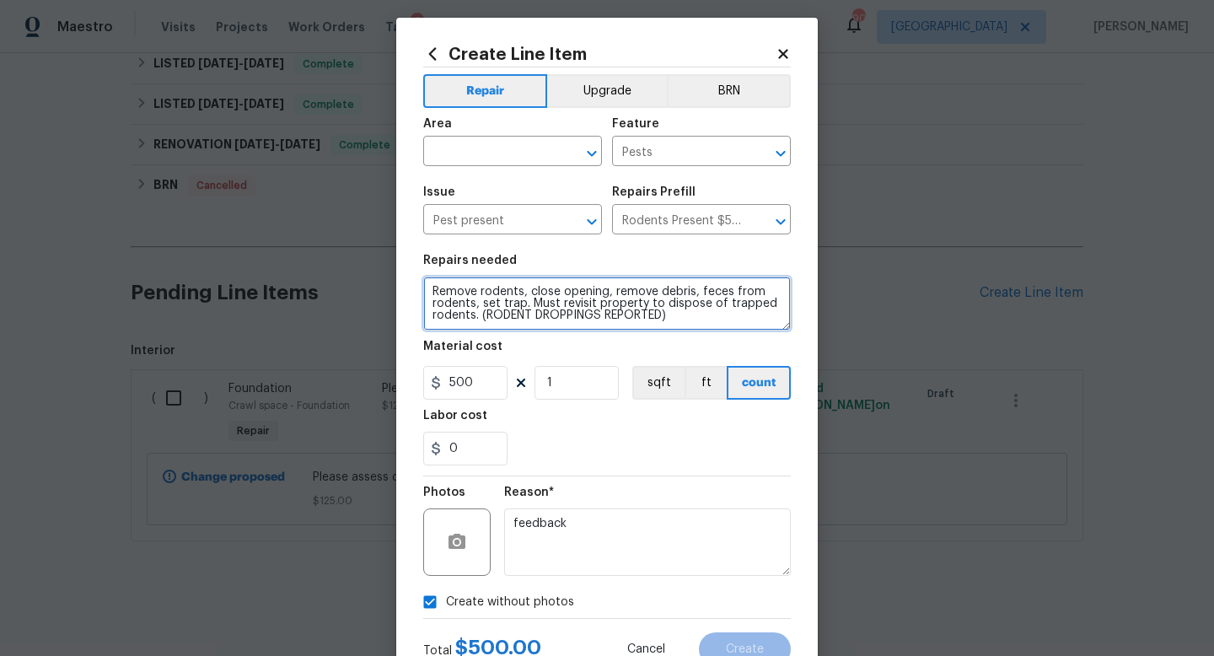
scroll to position [0, 0]
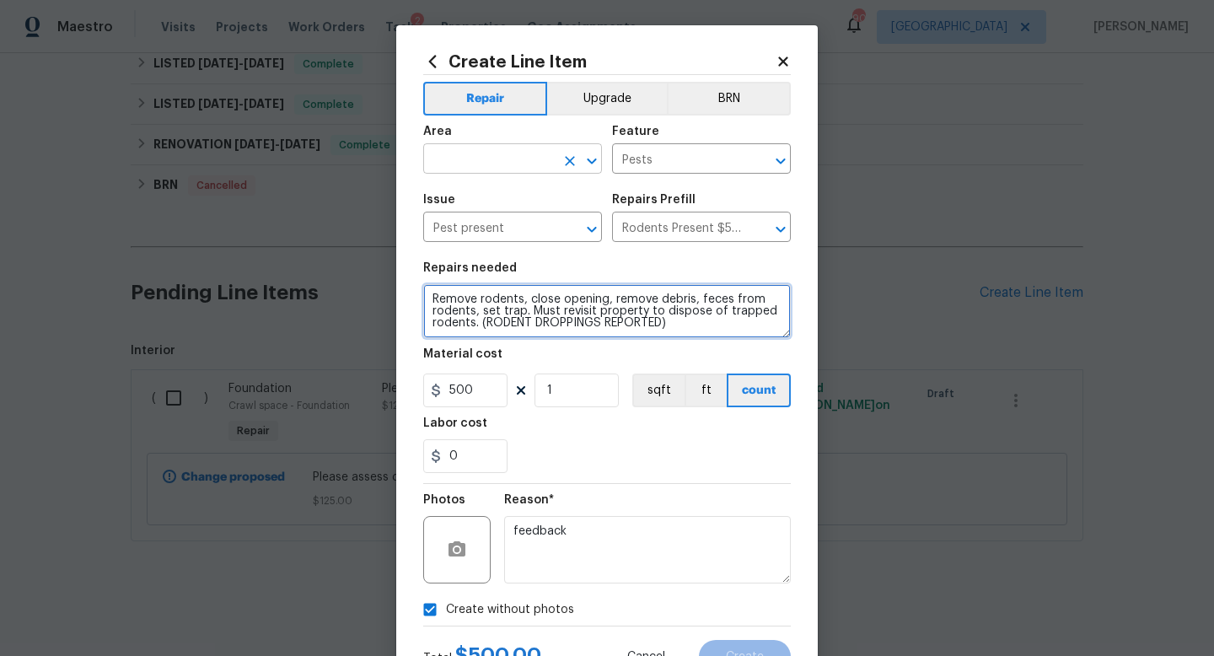
type textarea "Remove rodents, close opening, remove debris, feces from rodents, set trap. Mus…"
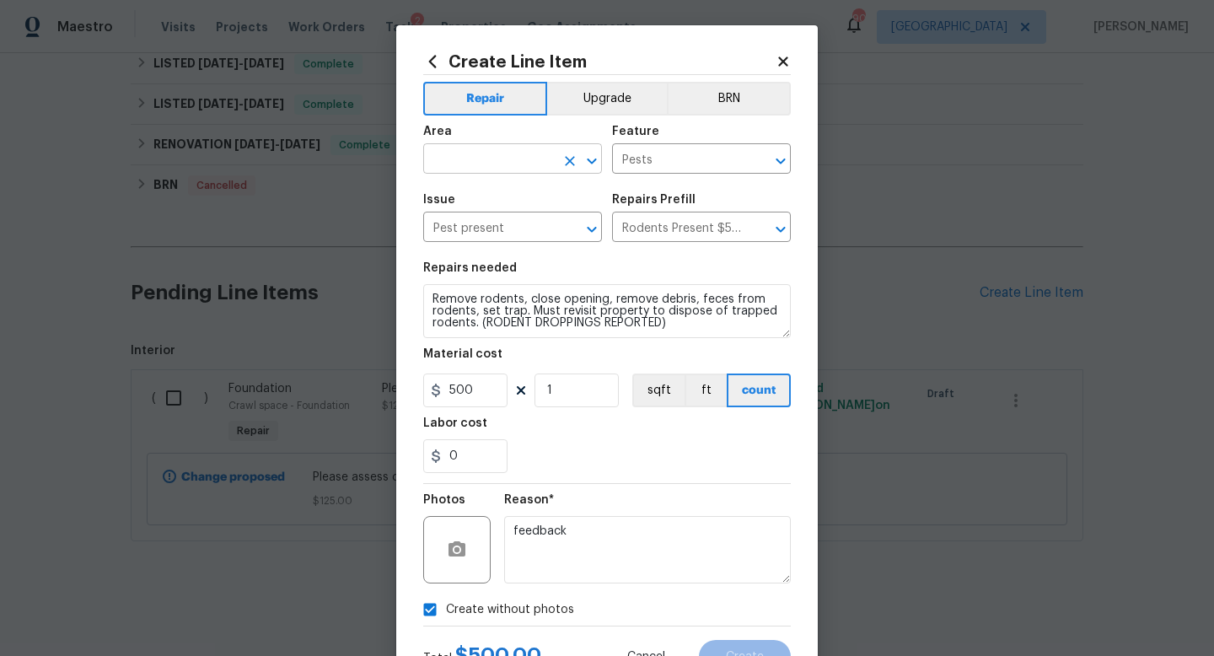
click at [496, 169] on input "text" at bounding box center [488, 161] width 131 height 26
click at [513, 227] on li "Interior Overall" at bounding box center [512, 226] width 179 height 28
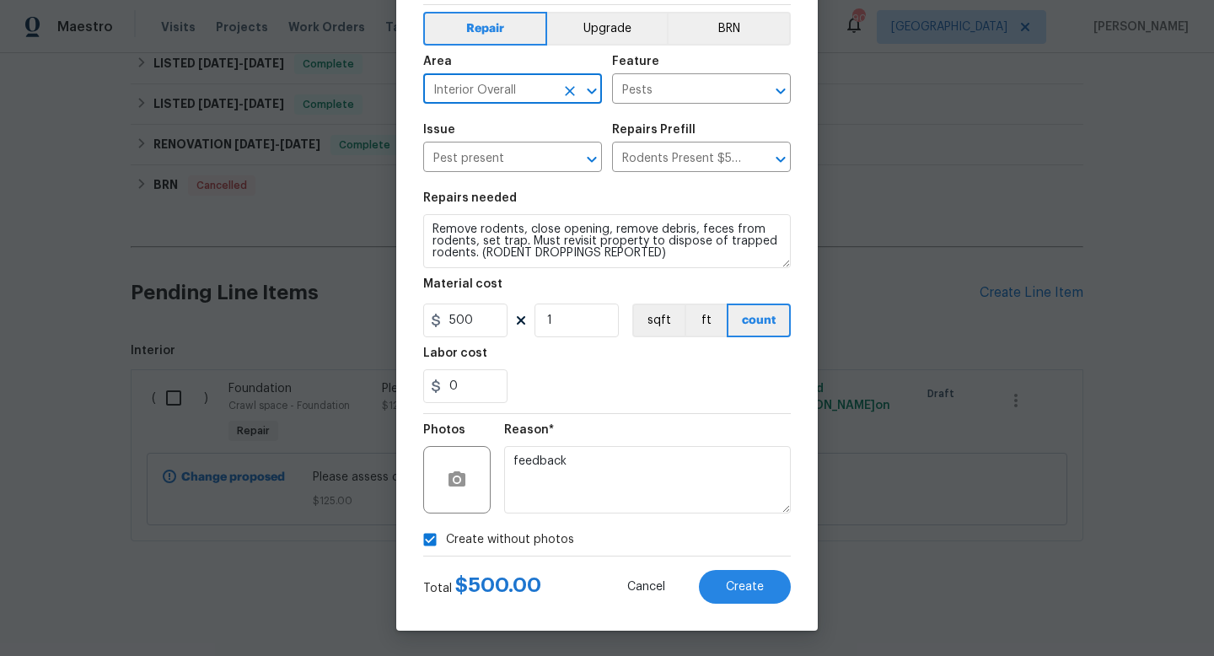
type input "Interior Overall"
click at [721, 611] on div "Create Line Item Repair Upgrade BRN Area Interior Overall ​ Feature Pests ​ Iss…" at bounding box center [606, 292] width 421 height 675
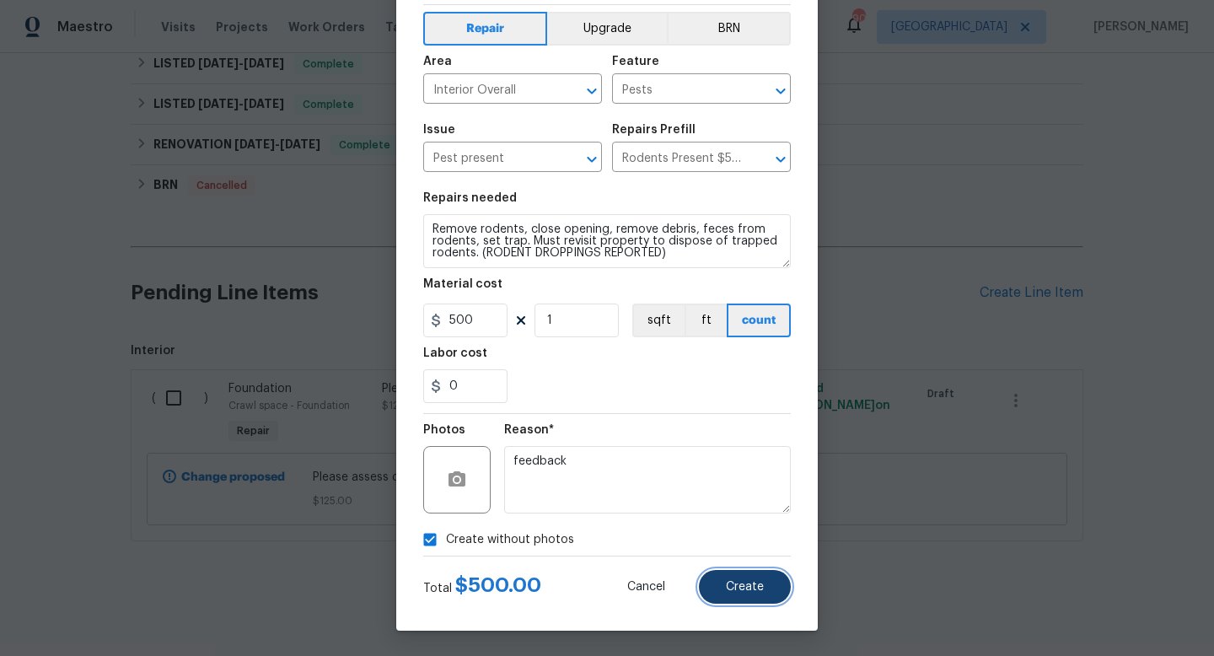
click at [738, 582] on span "Create" at bounding box center [745, 587] width 38 height 13
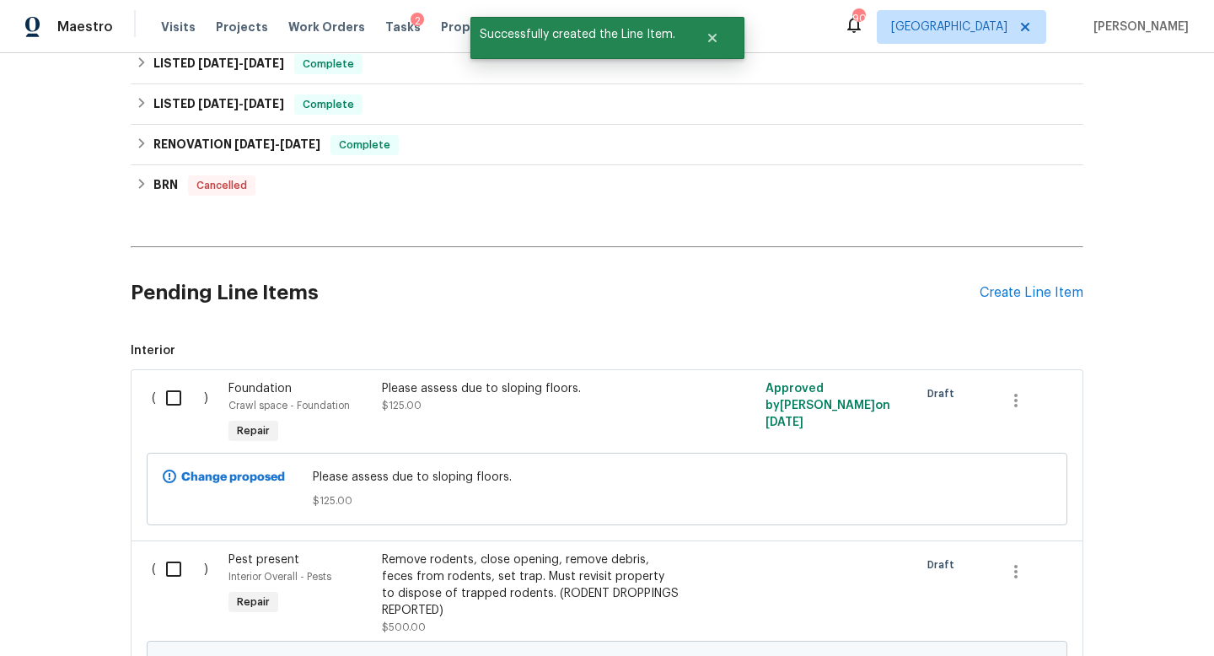
scroll to position [711, 0]
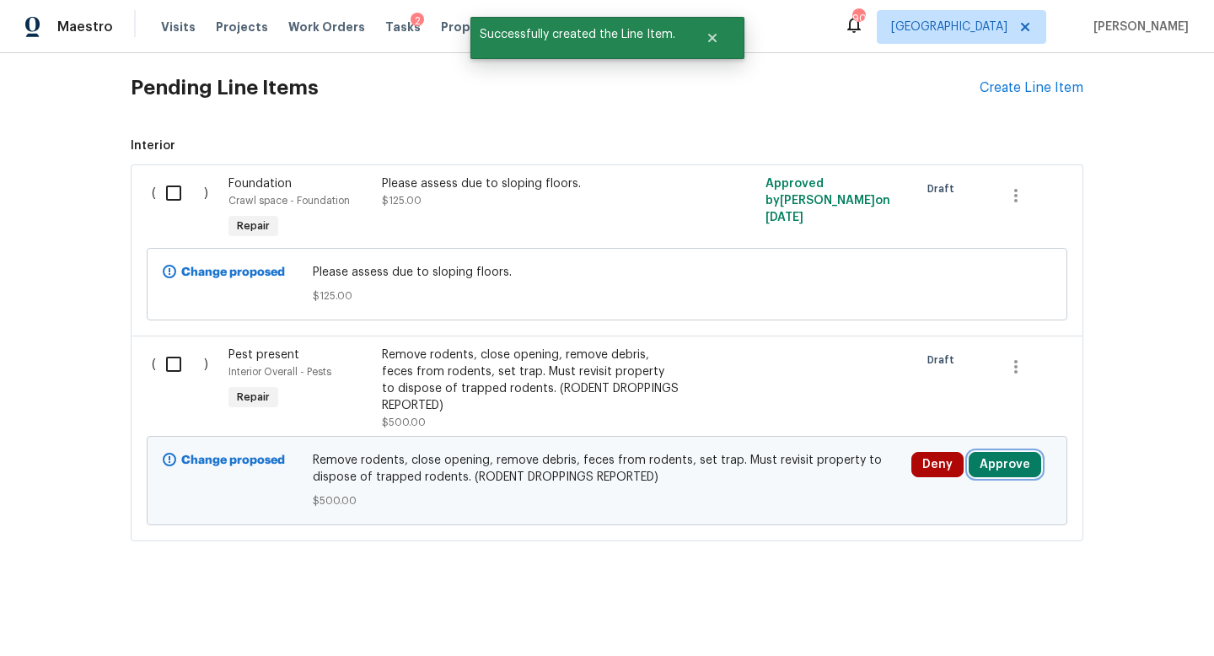
click at [976, 472] on button "Approve" at bounding box center [1005, 464] width 72 height 25
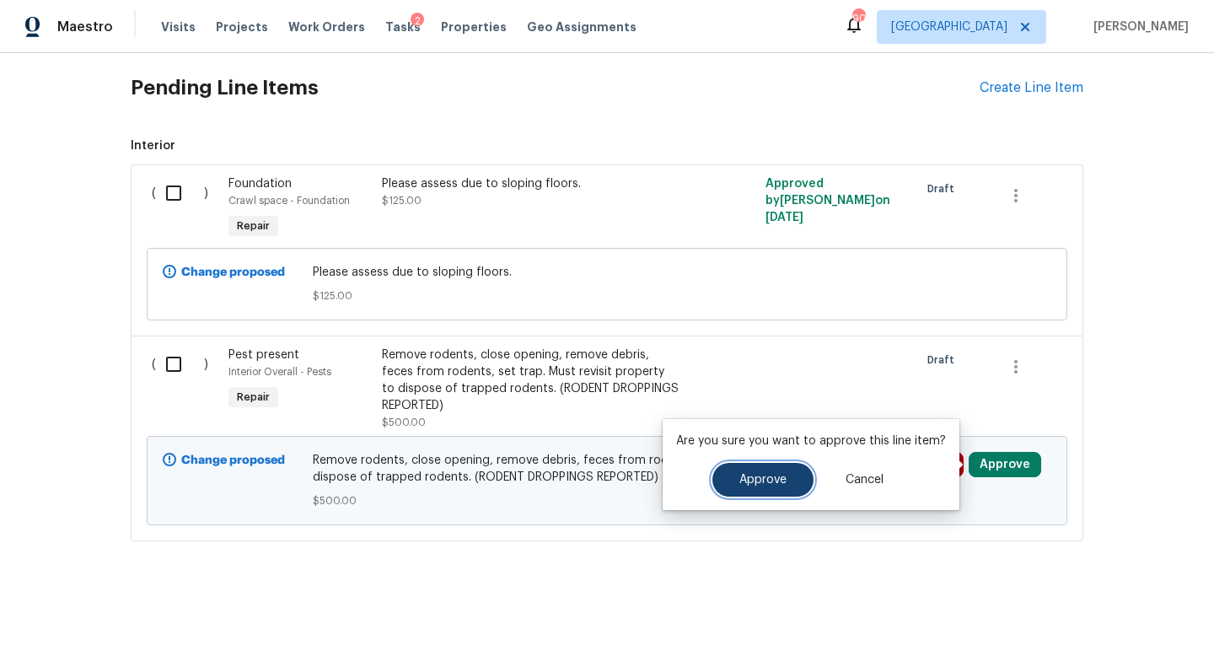
click at [730, 493] on button "Approve" at bounding box center [762, 480] width 101 height 34
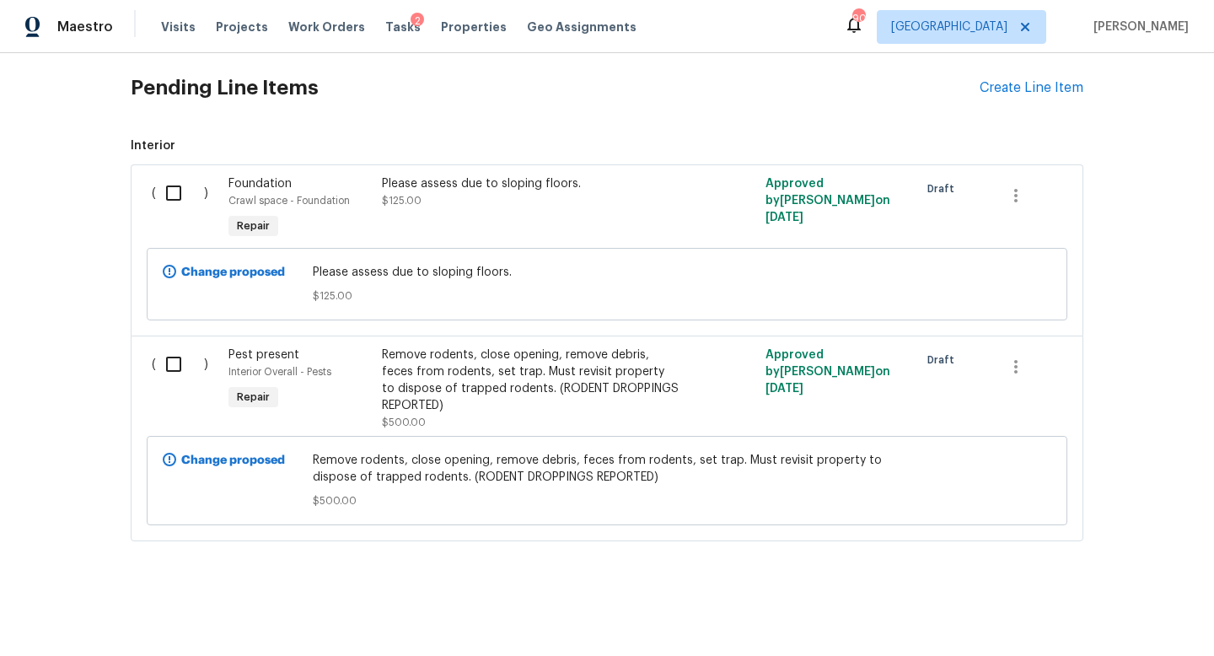
click at [156, 358] on input "checkbox" at bounding box center [180, 363] width 48 height 35
checkbox input "true"
click at [976, 614] on span "Create Work Order" at bounding box center [1117, 614] width 112 height 21
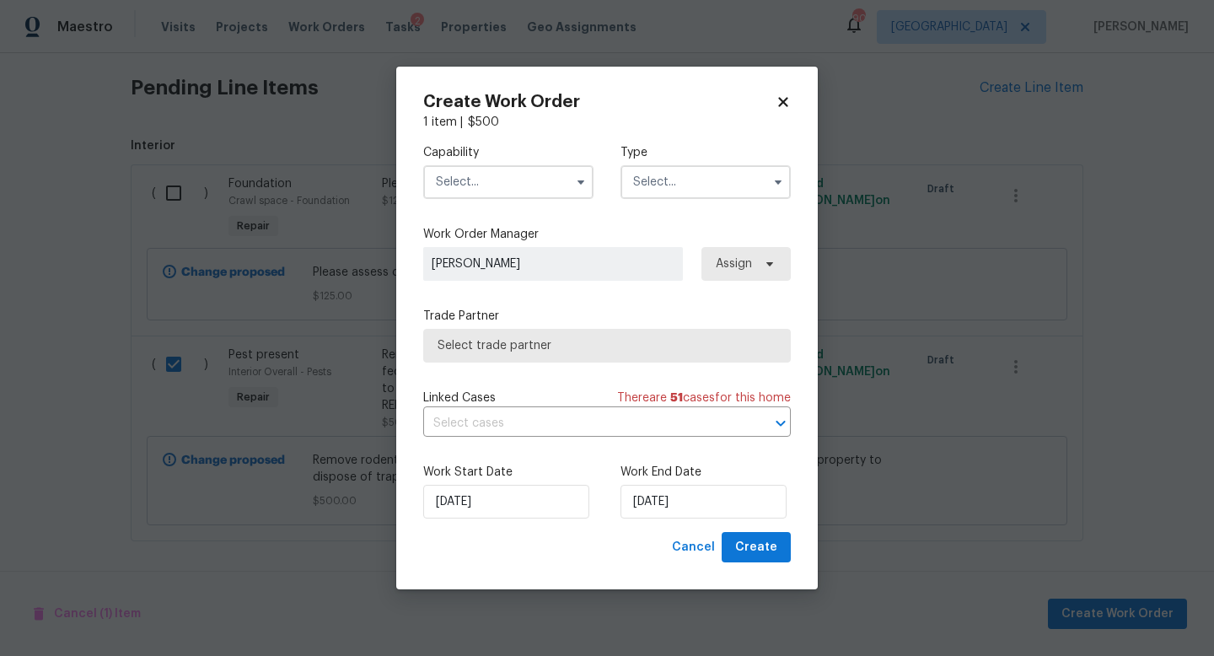
click at [505, 190] on input "text" at bounding box center [508, 182] width 170 height 34
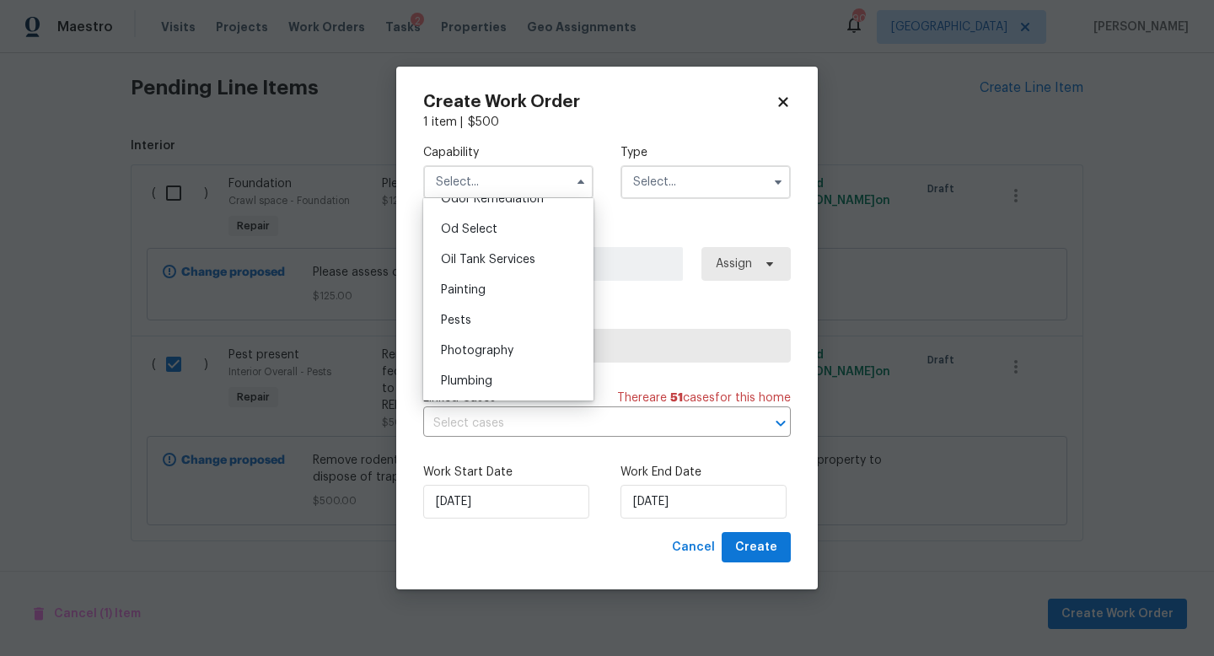
scroll to position [1348, 0]
click at [488, 314] on div "Pests" at bounding box center [508, 316] width 162 height 30
type input "Pests"
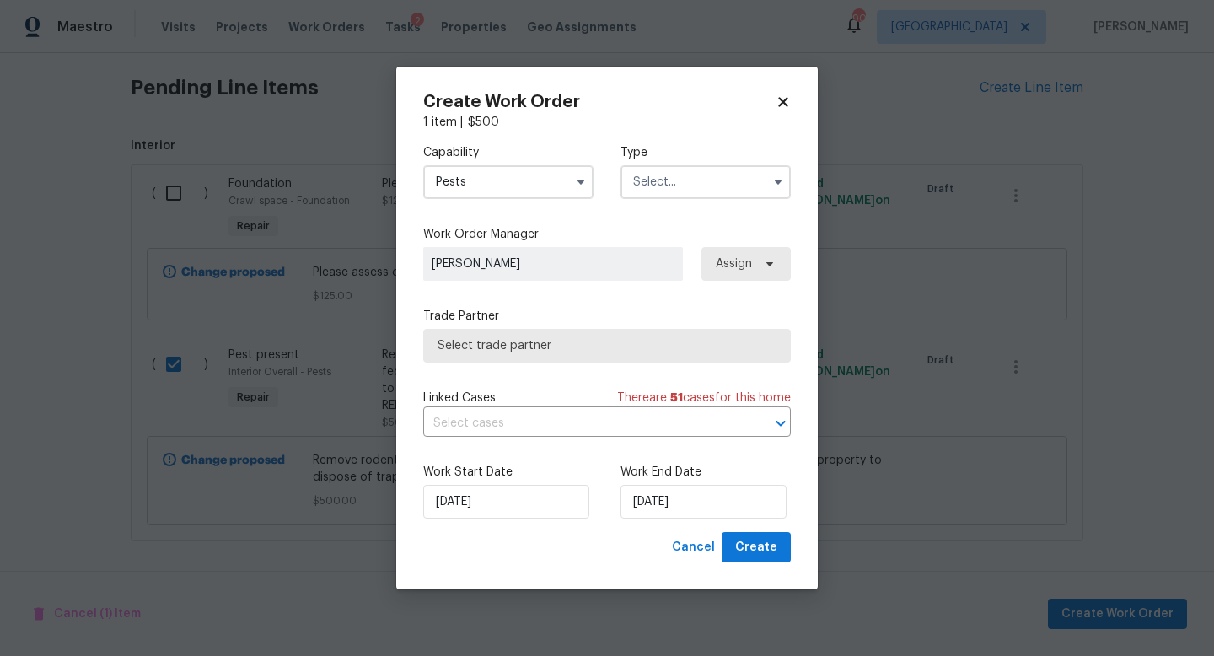
click at [654, 185] on input "text" at bounding box center [705, 182] width 170 height 34
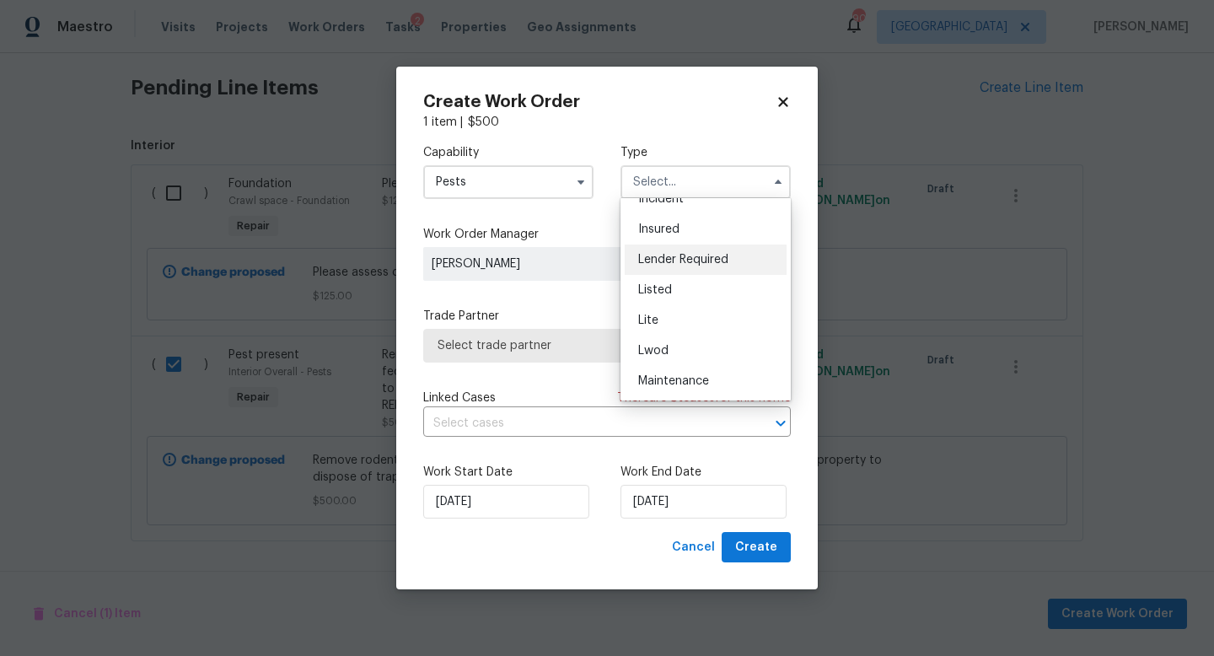
scroll to position [140, 0]
click at [664, 260] on span "Listed" at bounding box center [655, 260] width 34 height 12
type input "Listed"
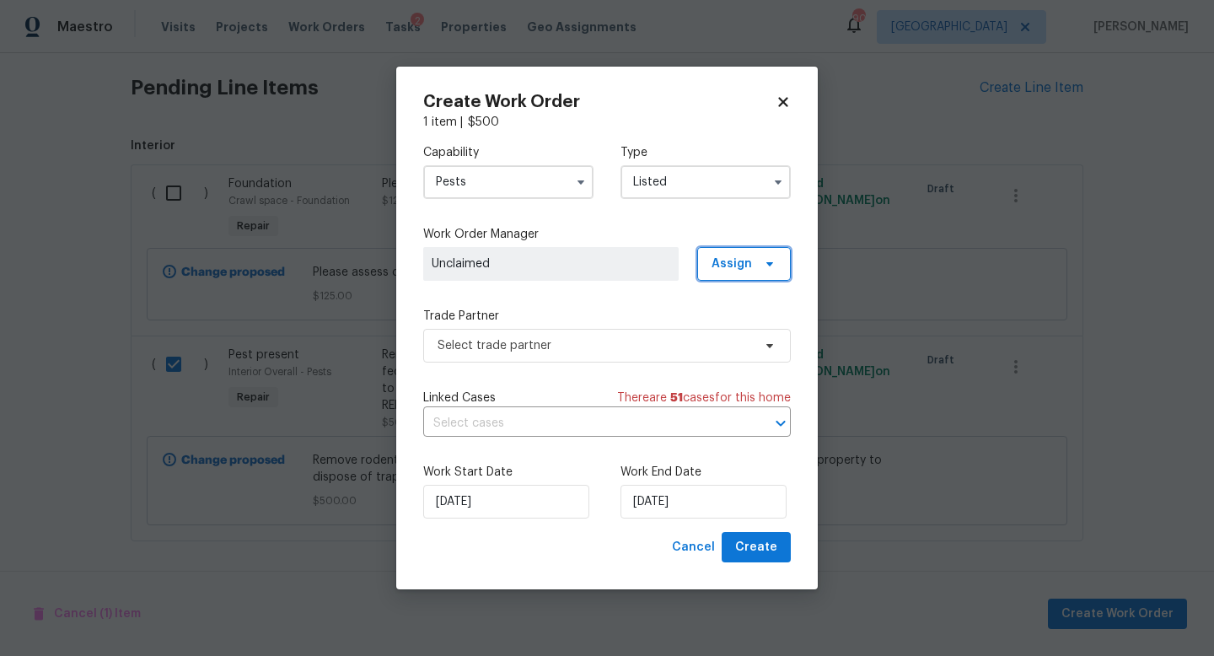
click at [745, 265] on span "Assign" at bounding box center [731, 263] width 40 height 17
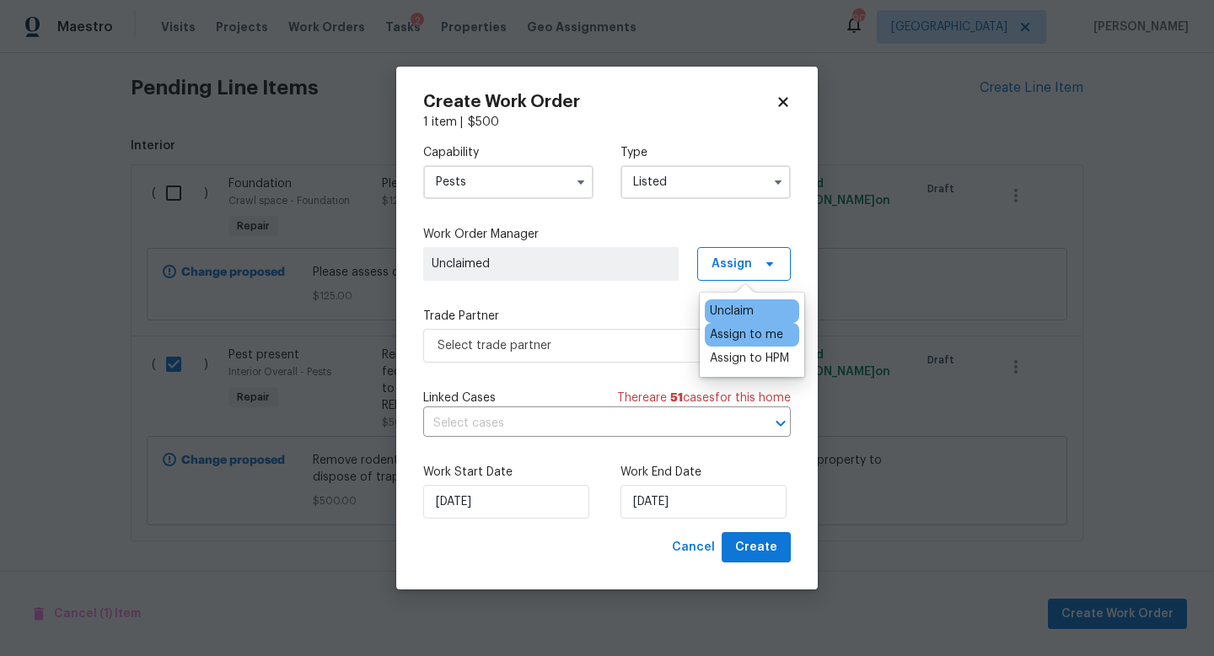
click at [731, 334] on div "Assign to me" at bounding box center [746, 334] width 73 height 17
click at [585, 353] on span "Select trade partner" at bounding box center [607, 346] width 368 height 34
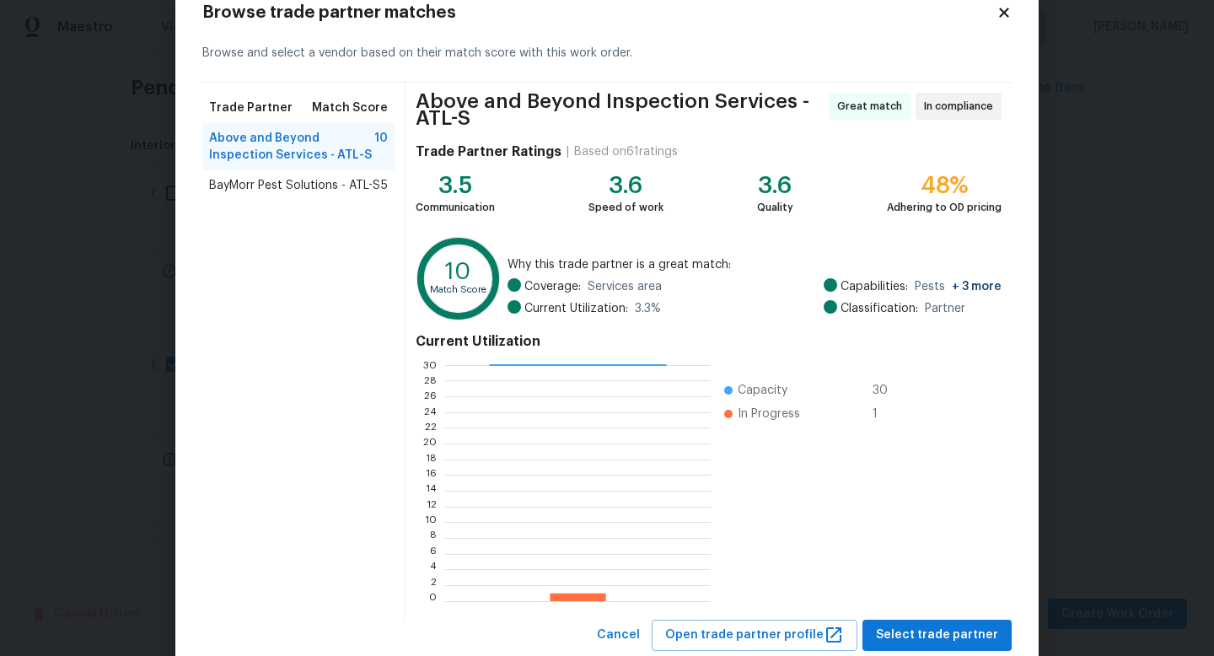
scroll to position [60, 0]
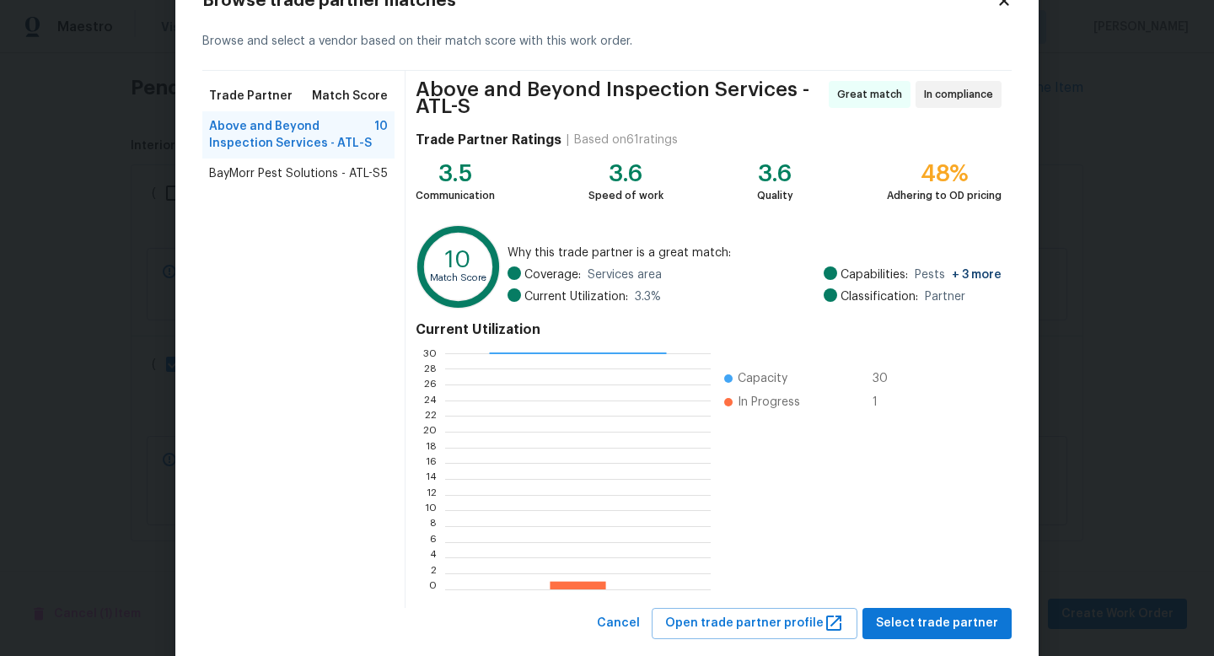
click at [259, 180] on span "BayMorr Pest Solutions - ATL-S" at bounding box center [294, 173] width 171 height 17
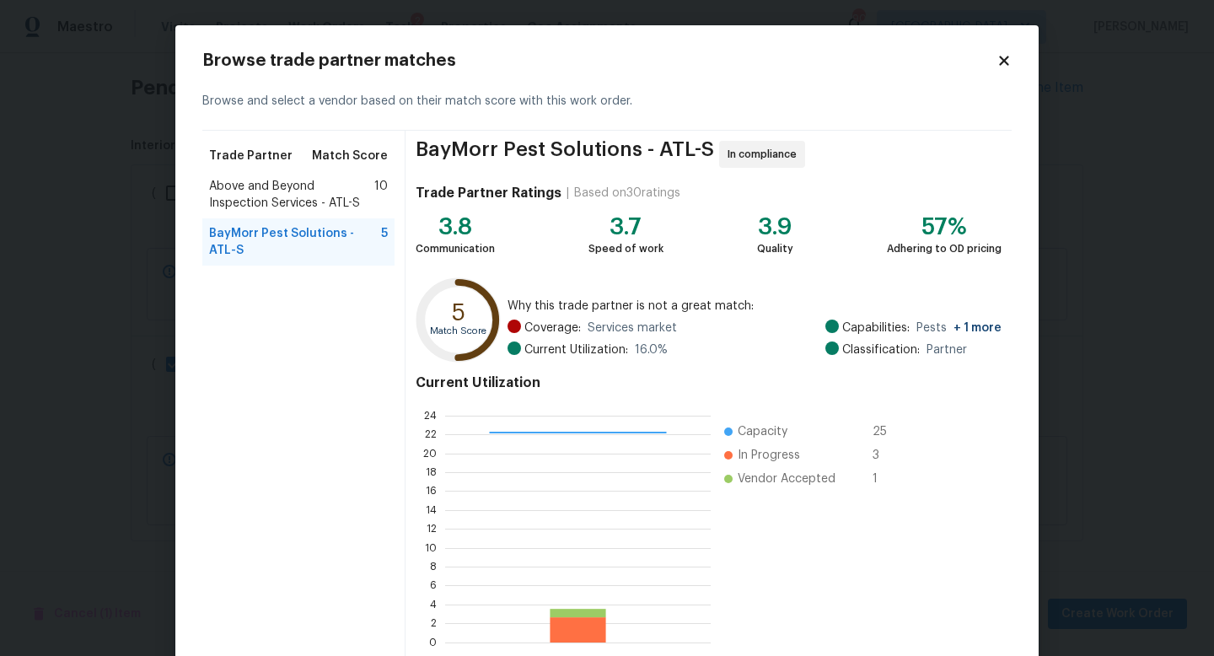
scroll to position [88, 0]
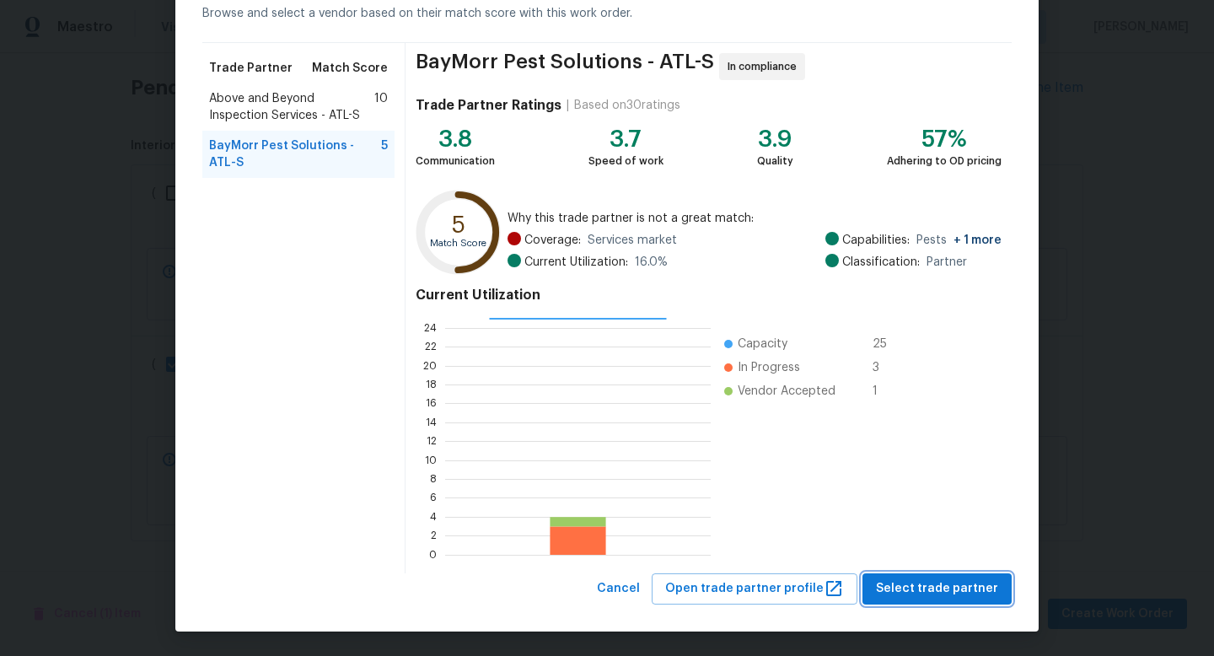
click at [893, 588] on span "Select trade partner" at bounding box center [937, 588] width 122 height 21
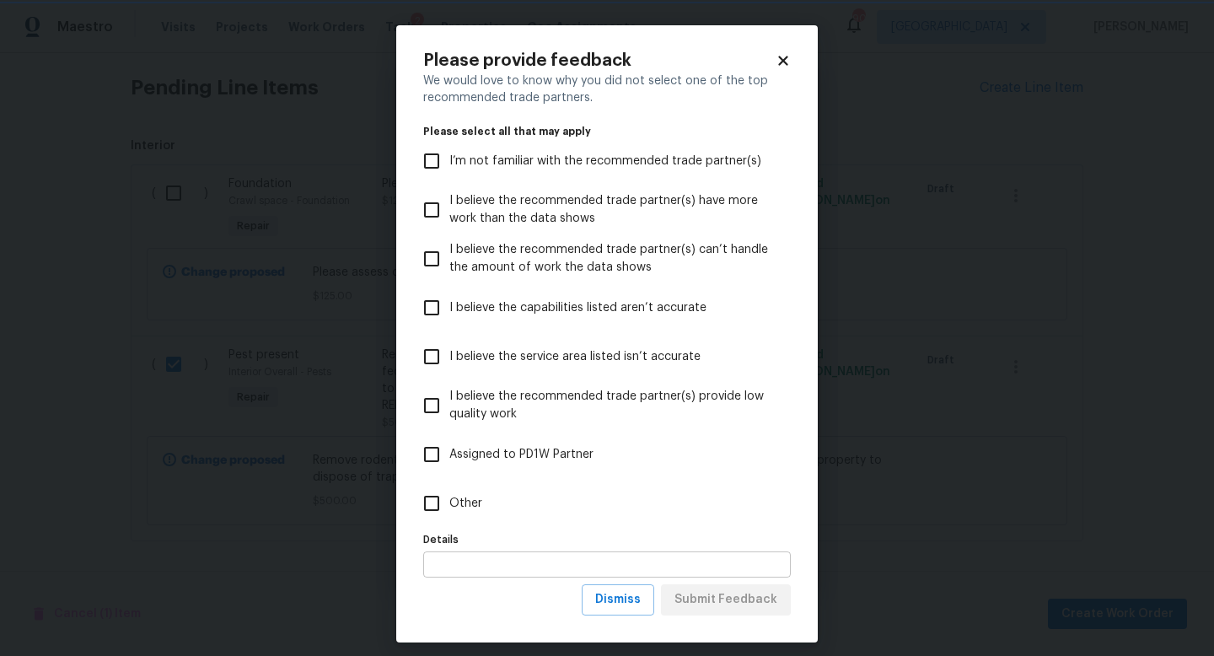
scroll to position [0, 0]
click at [432, 503] on input "Other" at bounding box center [431, 503] width 35 height 35
checkbox input "true"
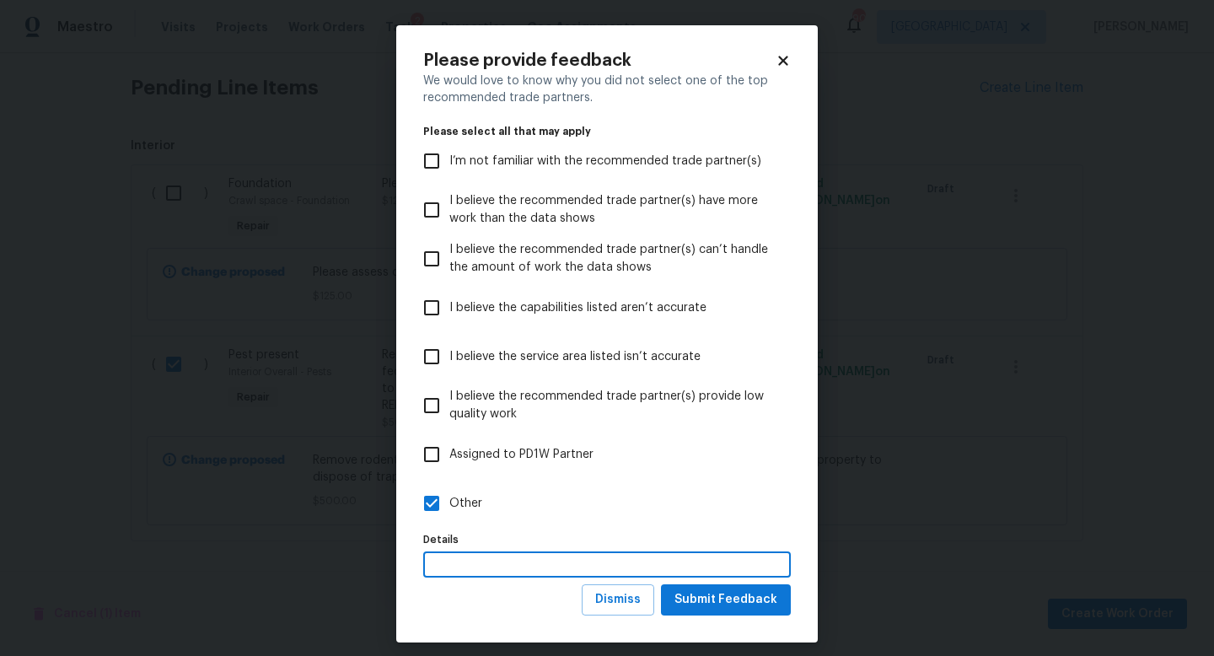
click at [450, 568] on input "text" at bounding box center [607, 564] width 368 height 26
type input "immediate availability"
click at [707, 606] on span "Submit Feedback" at bounding box center [725, 599] width 103 height 21
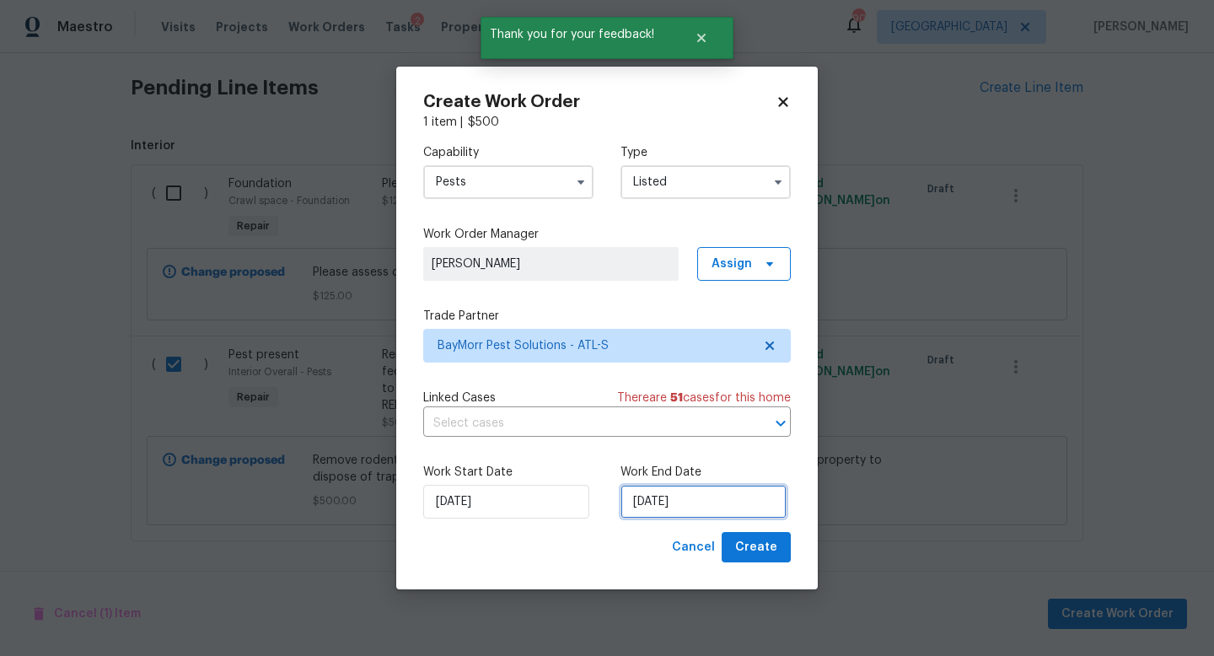
click at [706, 505] on input "[DATE]" at bounding box center [703, 502] width 166 height 34
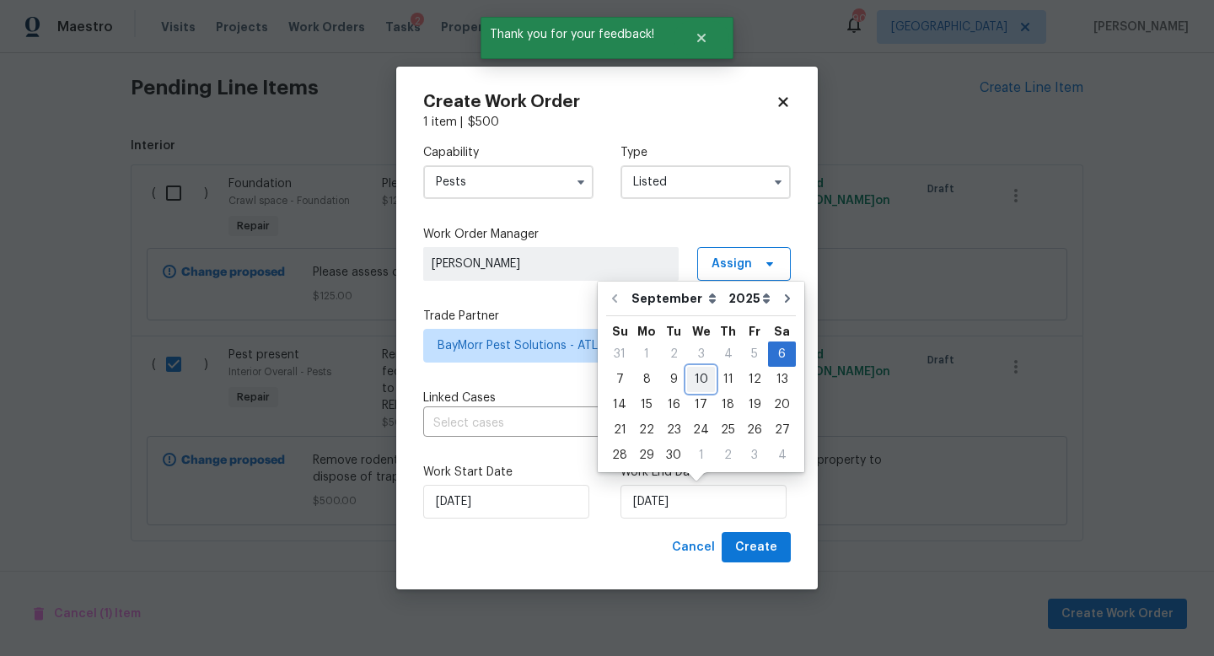
click at [699, 378] on div "10" at bounding box center [701, 380] width 28 height 24
type input "[DATE]"
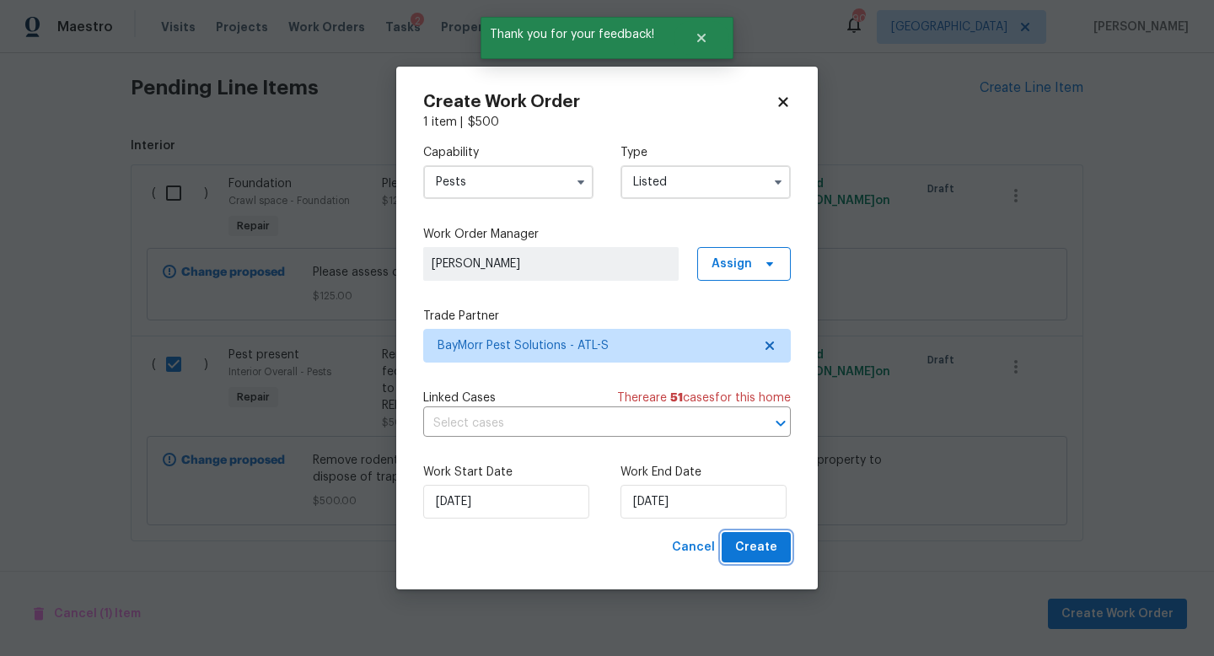
click at [730, 539] on button "Create" at bounding box center [756, 547] width 69 height 31
checkbox input "false"
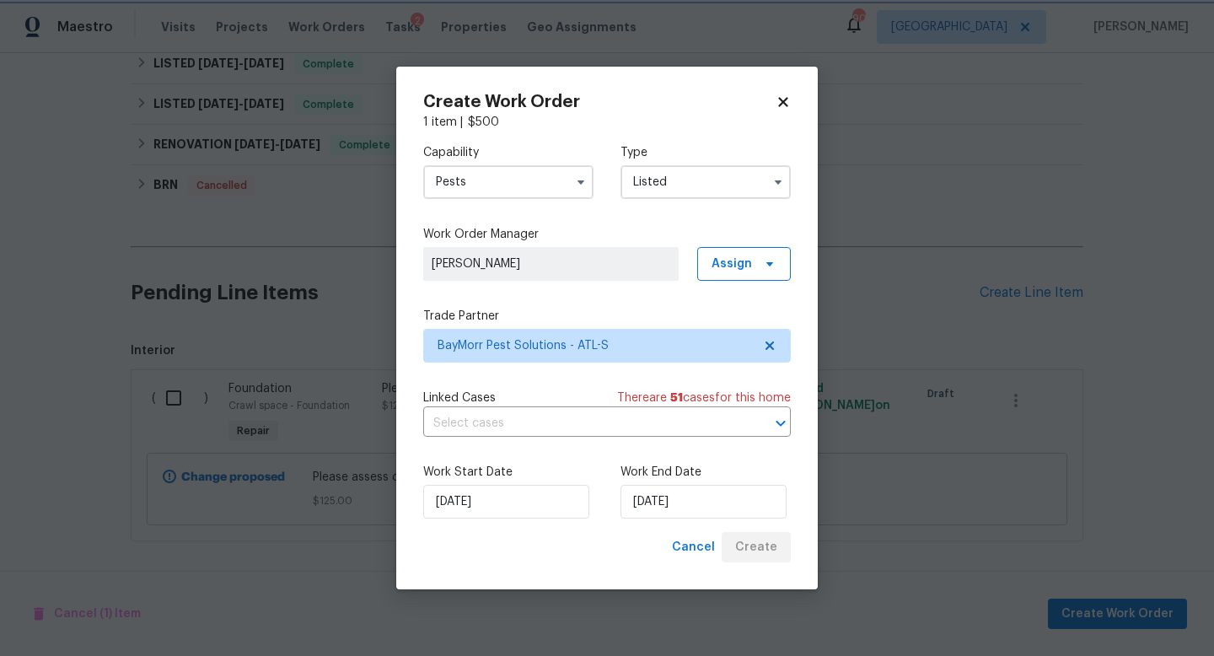
scroll to position [545, 0]
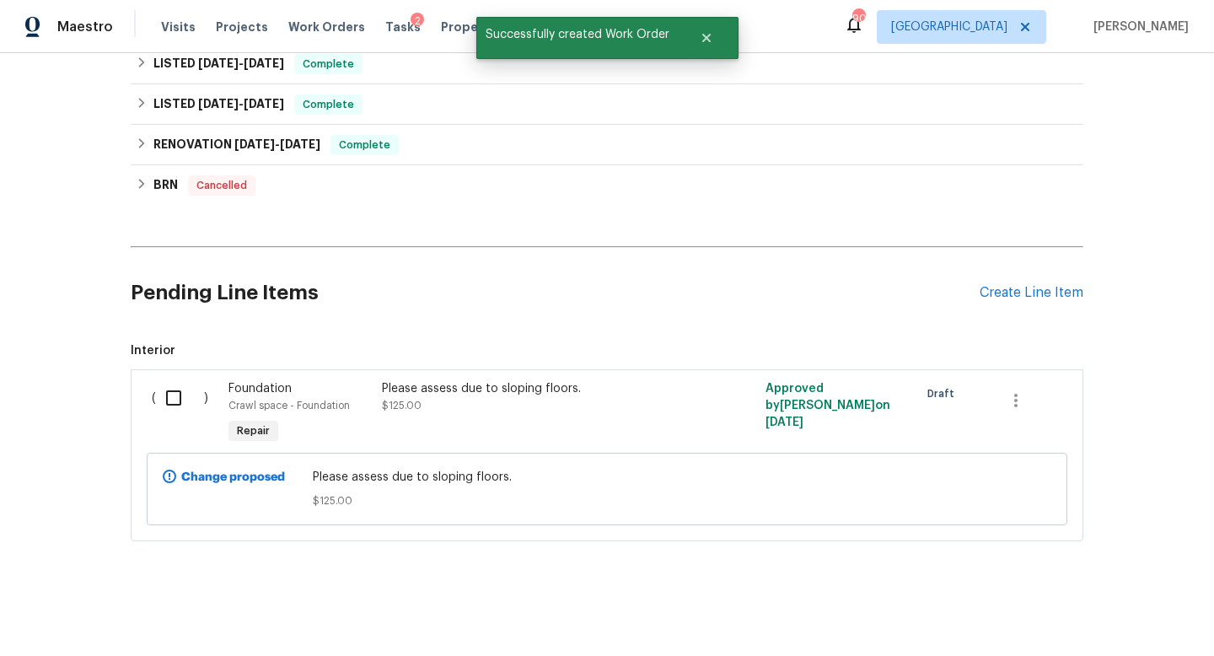
click at [169, 394] on input "checkbox" at bounding box center [180, 397] width 48 height 35
click at [976, 607] on span "Create Work Order" at bounding box center [1117, 614] width 112 height 21
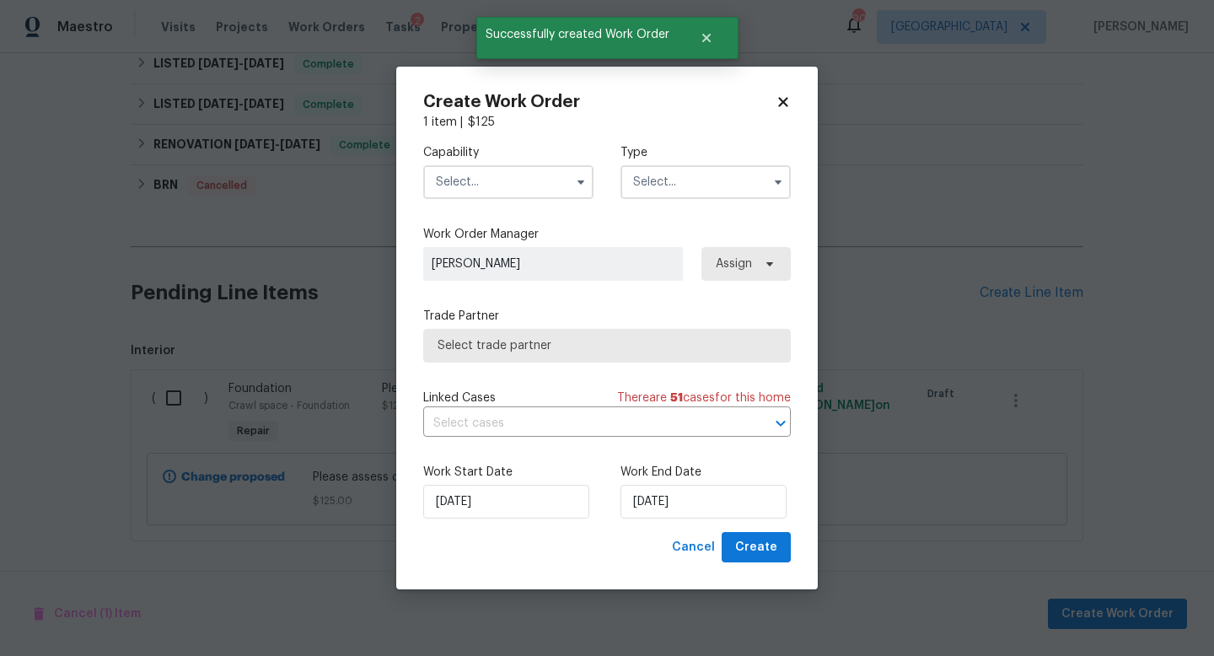
checkbox input "false"
click at [472, 173] on input "text" at bounding box center [508, 182] width 170 height 34
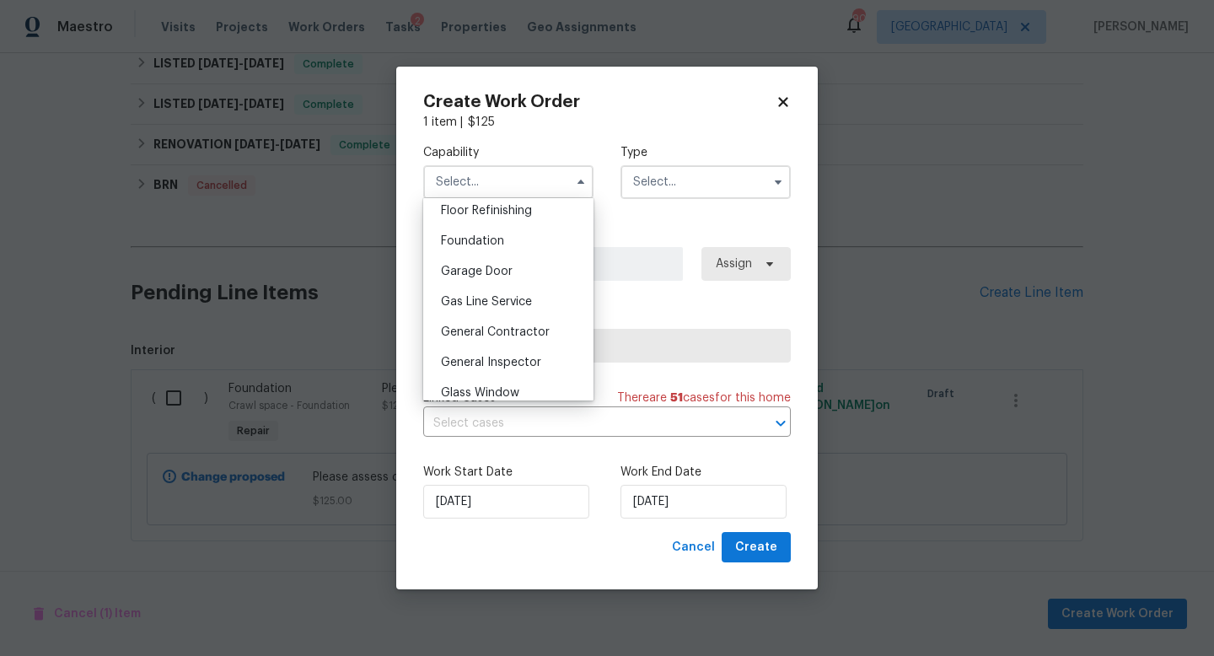
scroll to position [693, 0]
click at [483, 236] on span "Foundation" at bounding box center [472, 239] width 63 height 12
type input "Foundation"
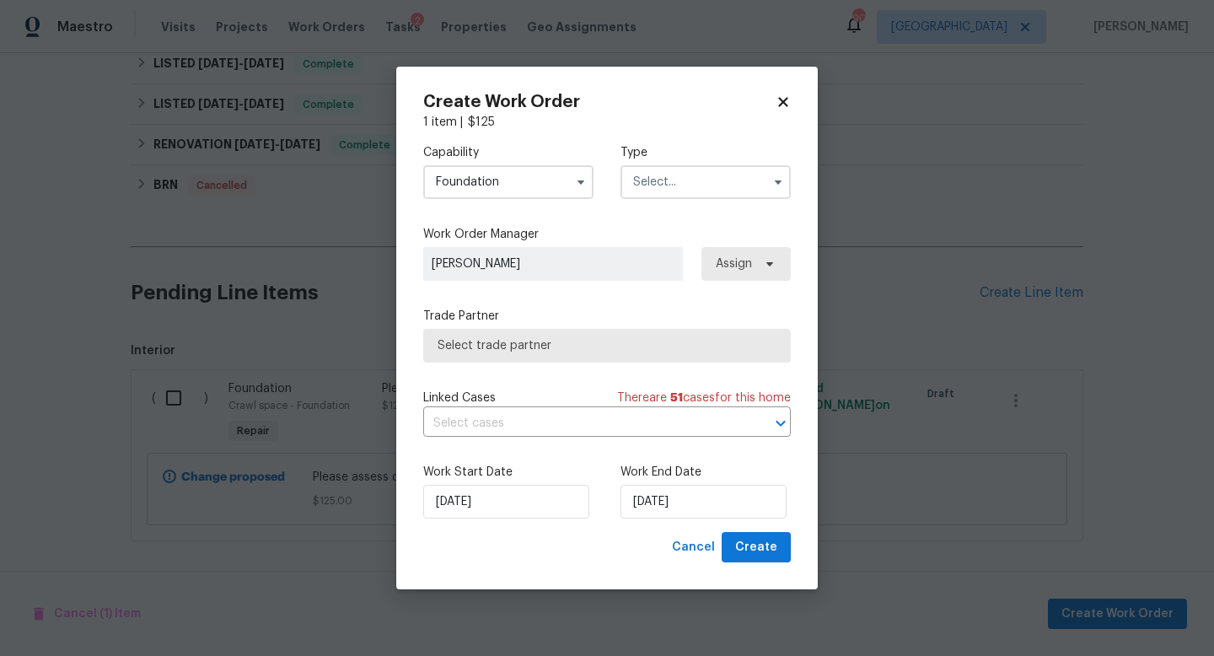
click at [669, 181] on input "text" at bounding box center [705, 182] width 170 height 34
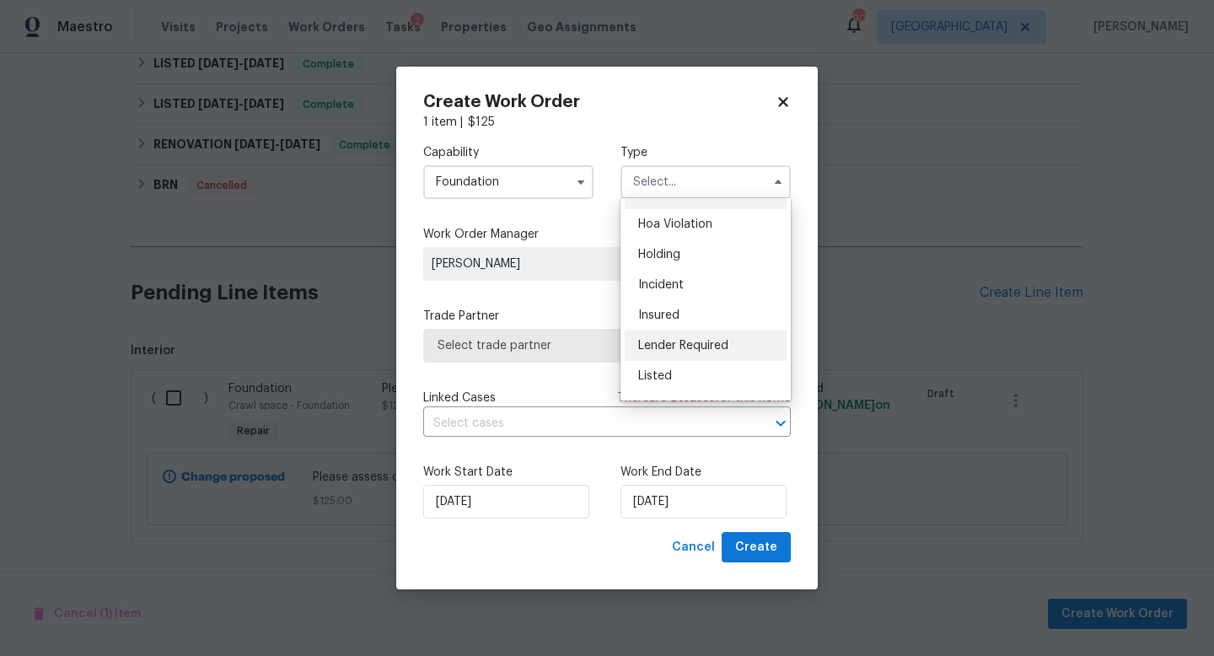
scroll to position [27, 0]
click at [689, 374] on div "Listed" at bounding box center [706, 372] width 162 height 30
type input "Listed"
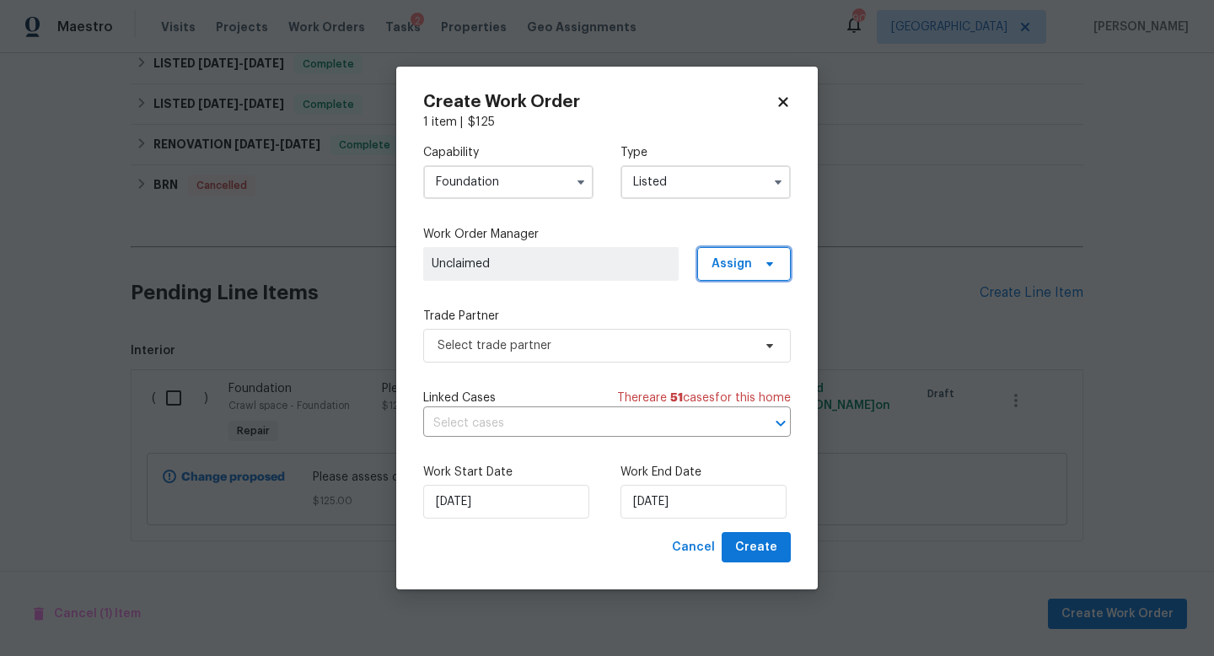
click at [738, 267] on span "Assign" at bounding box center [731, 263] width 40 height 17
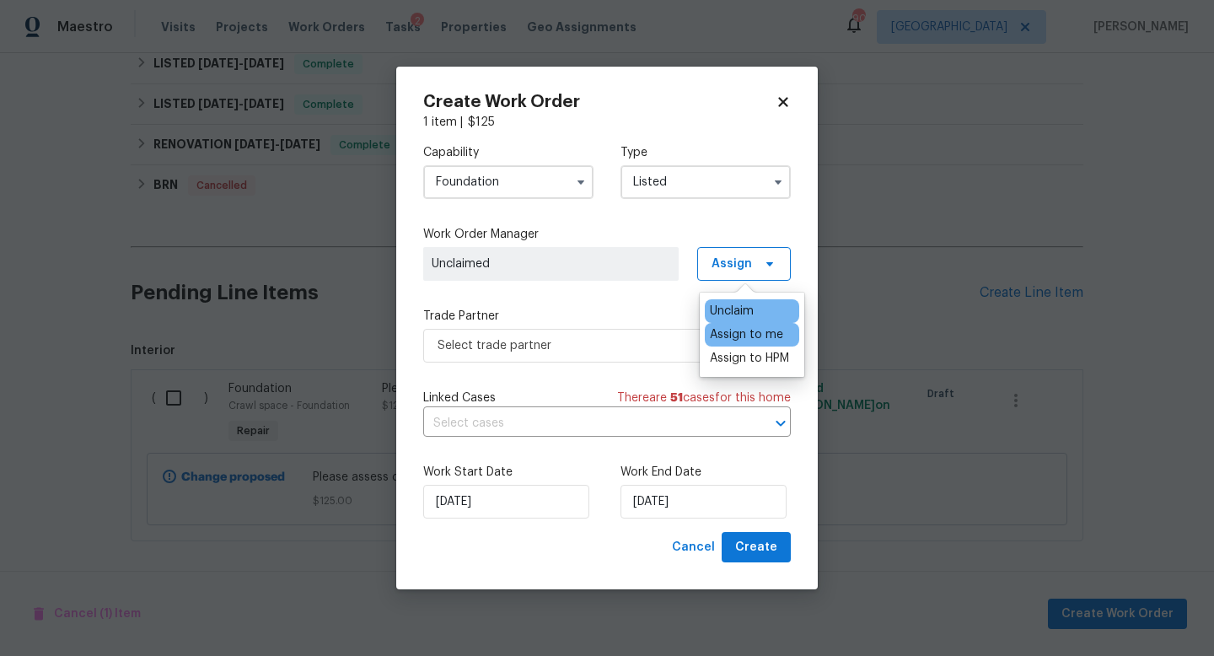
click at [746, 331] on div "Assign to me" at bounding box center [746, 334] width 73 height 17
click at [634, 356] on span "Select trade partner" at bounding box center [607, 346] width 368 height 34
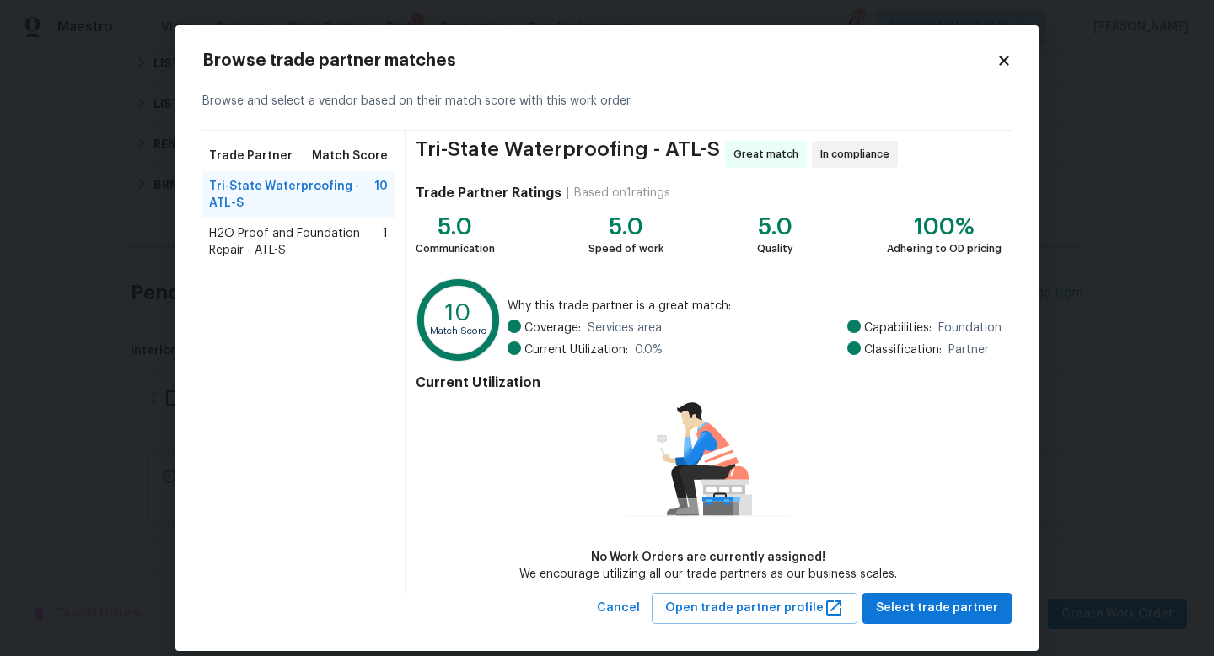
scroll to position [19, 0]
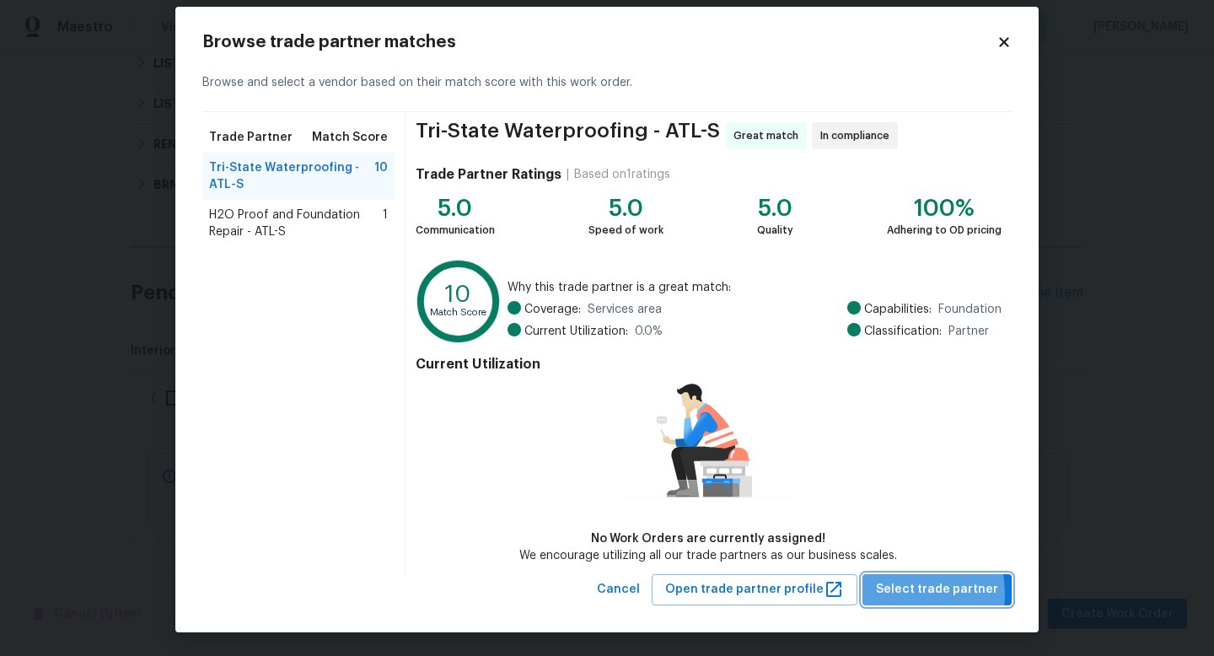
click at [901, 593] on span "Select trade partner" at bounding box center [937, 589] width 122 height 21
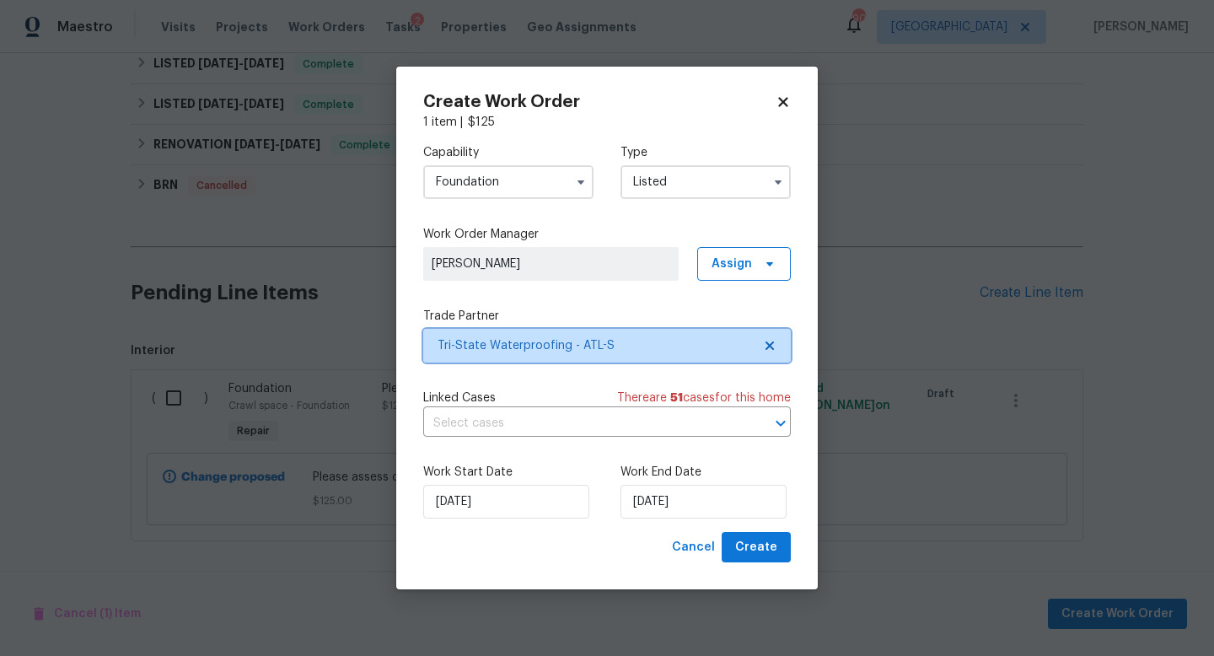
scroll to position [0, 0]
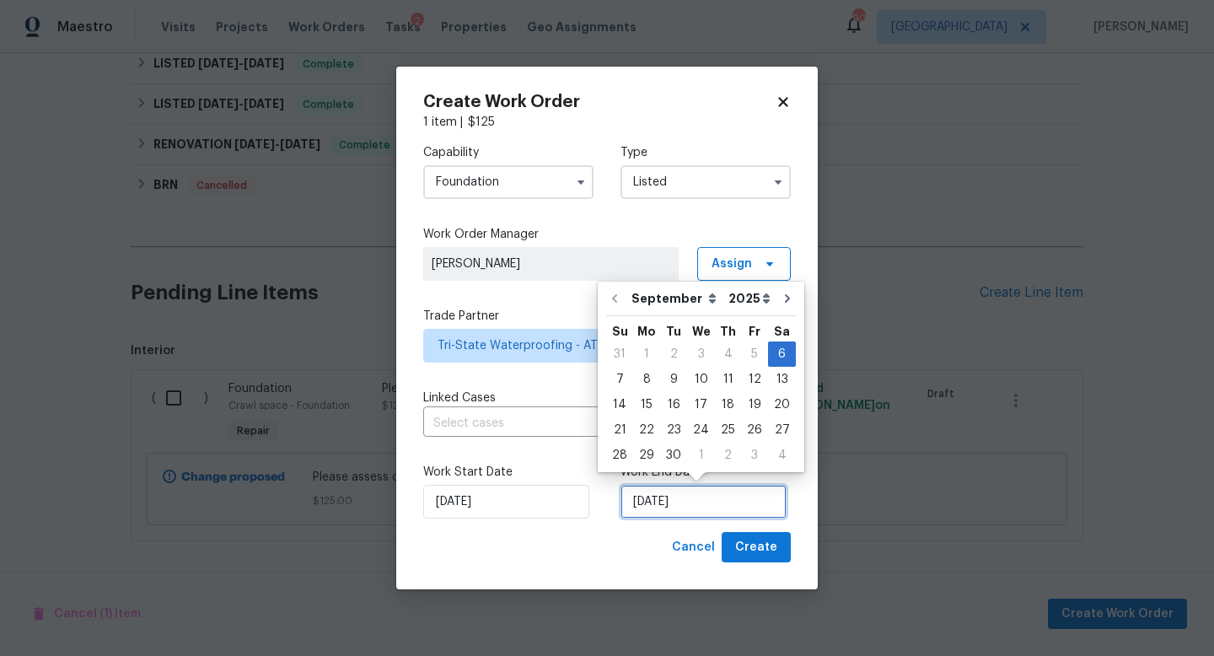
click at [702, 506] on input "[DATE]" at bounding box center [703, 502] width 166 height 34
click at [704, 378] on div "10" at bounding box center [701, 380] width 28 height 24
type input "[DATE]"
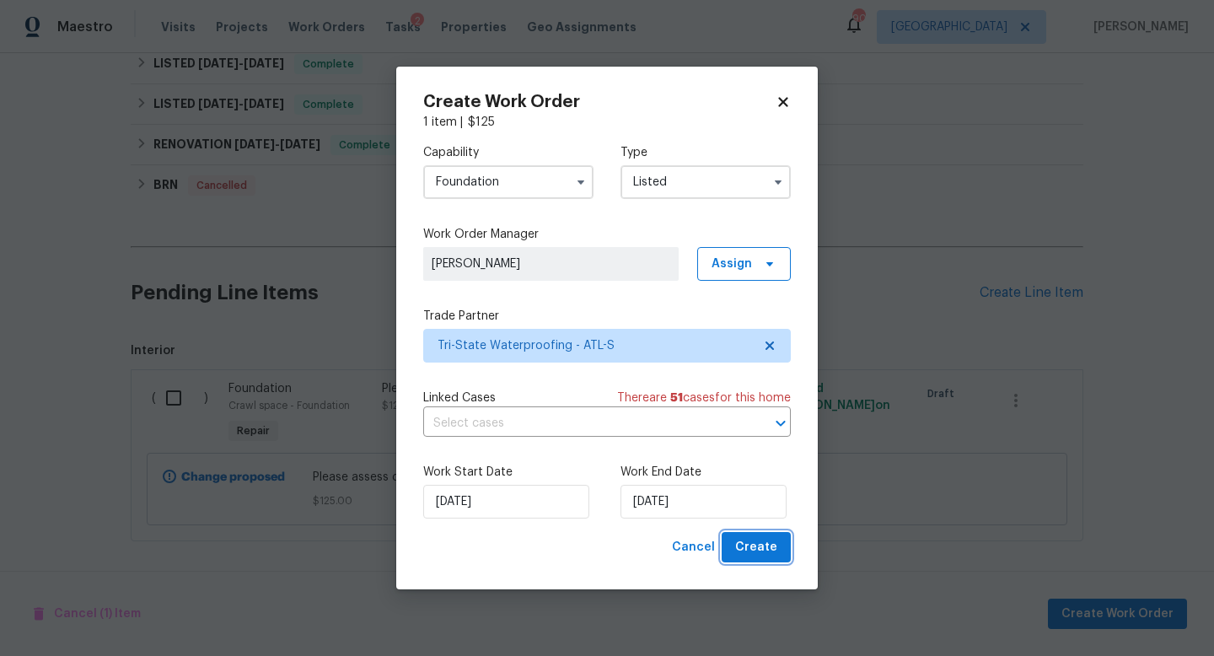
click at [748, 554] on span "Create" at bounding box center [756, 547] width 42 height 21
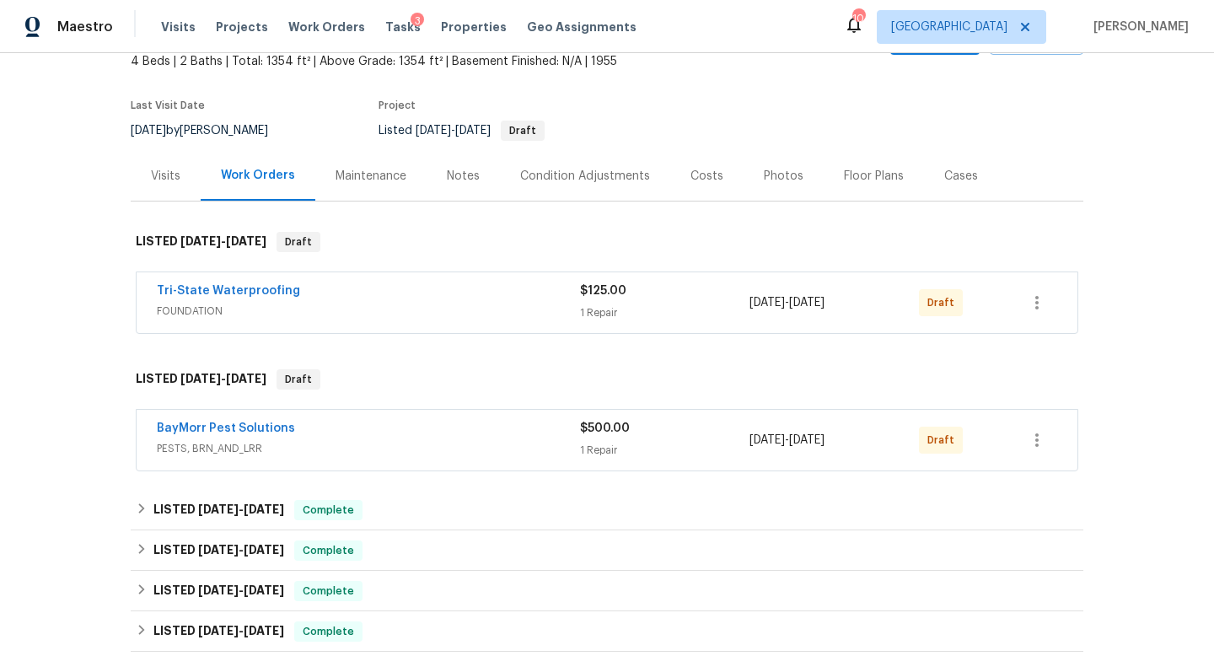
scroll to position [107, 0]
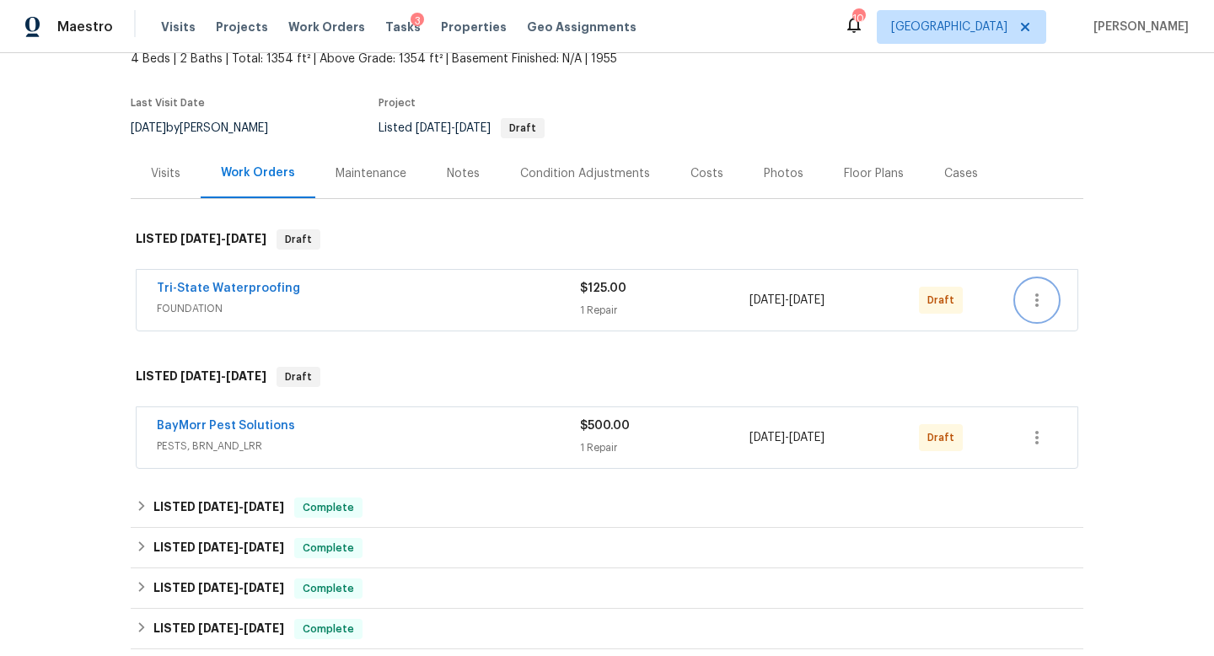
click at [1030, 310] on button "button" at bounding box center [1037, 300] width 40 height 40
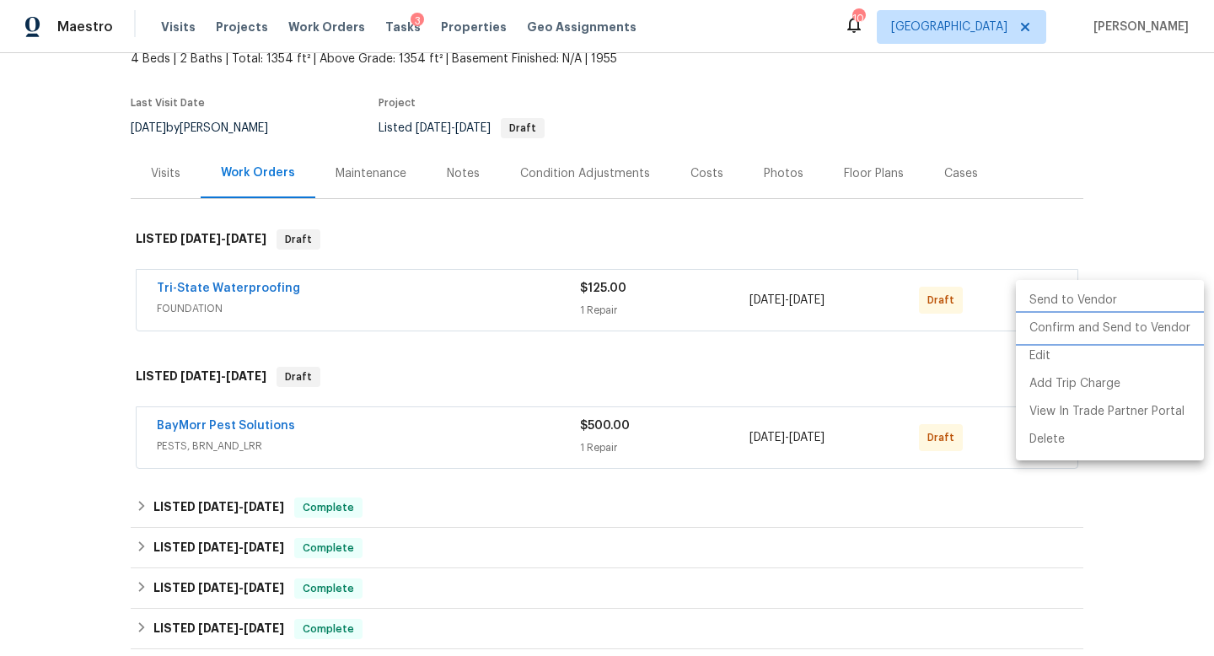
click at [1033, 339] on li "Confirm and Send to Vendor" at bounding box center [1110, 328] width 188 height 28
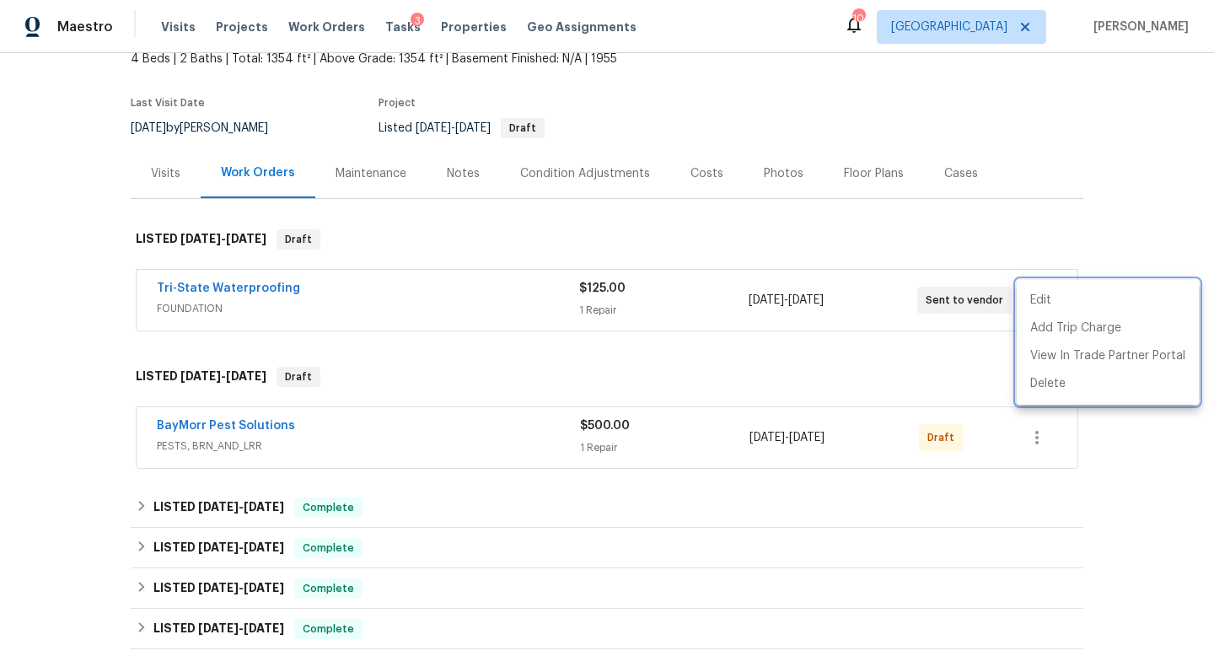
click at [1099, 214] on div at bounding box center [607, 328] width 1214 height 656
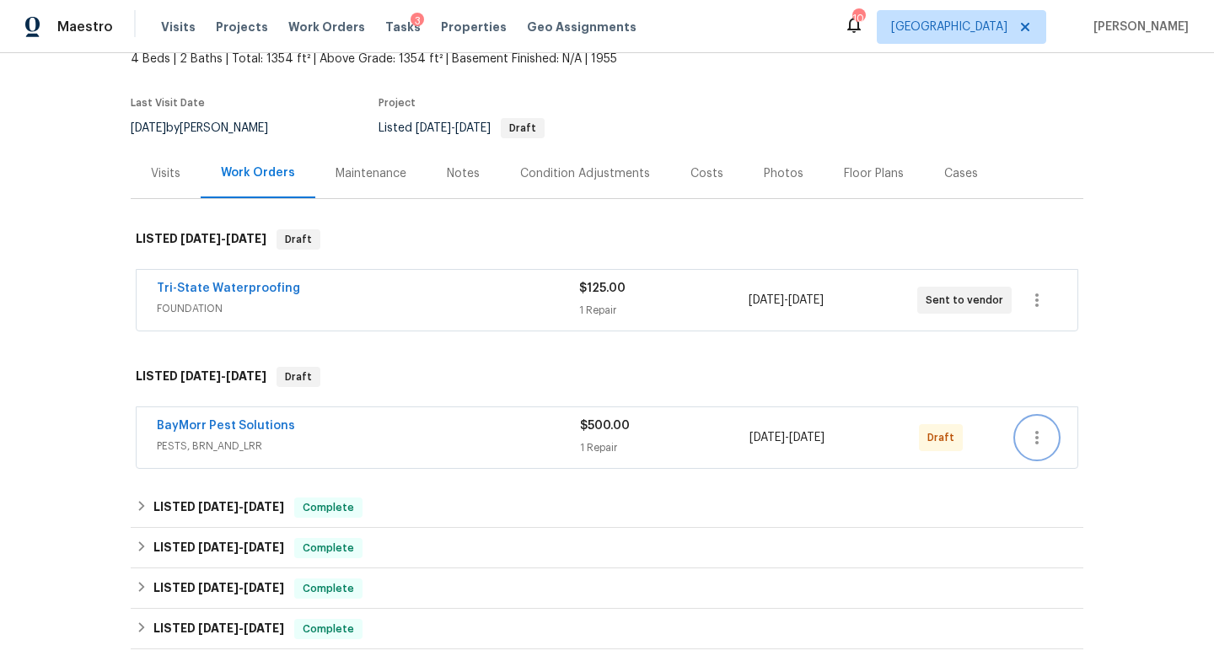
click at [1035, 448] on button "button" at bounding box center [1037, 437] width 40 height 40
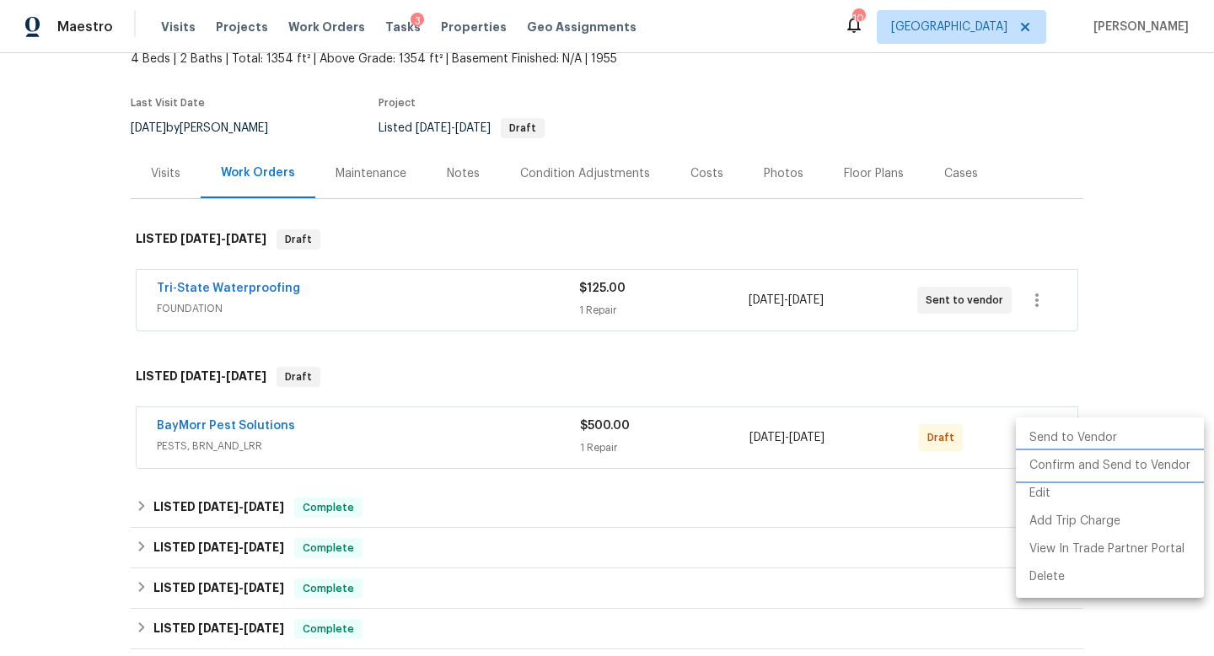
click at [1035, 464] on li "Confirm and Send to Vendor" at bounding box center [1110, 466] width 188 height 28
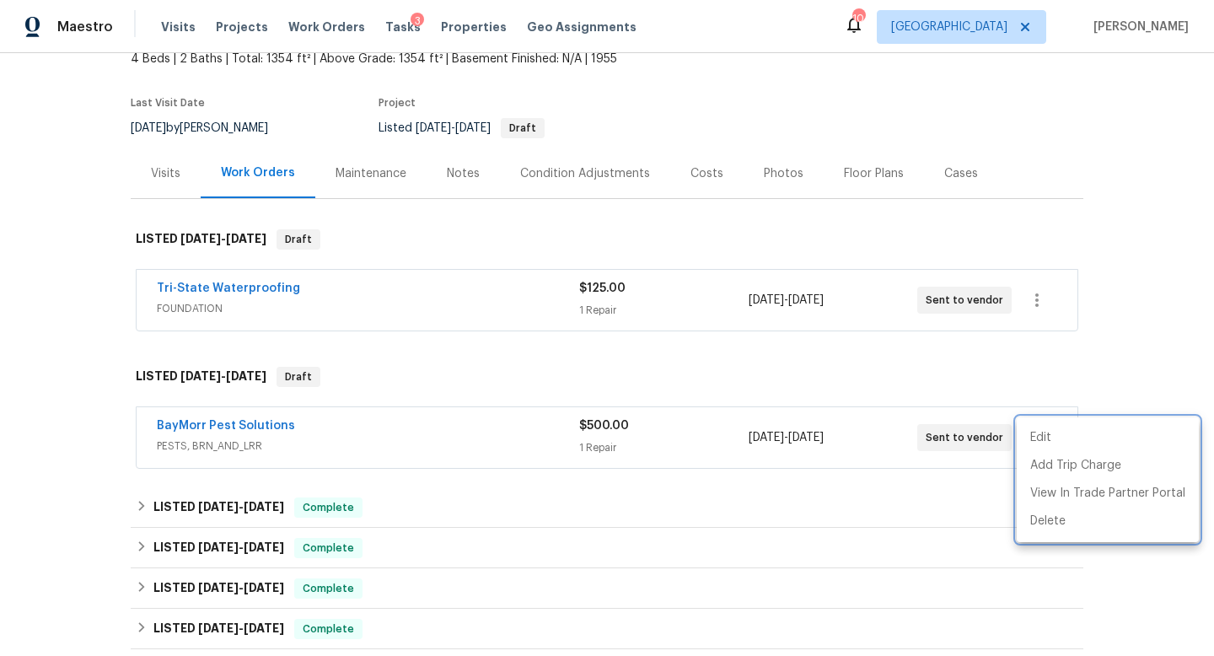
click at [1114, 228] on div at bounding box center [607, 328] width 1214 height 656
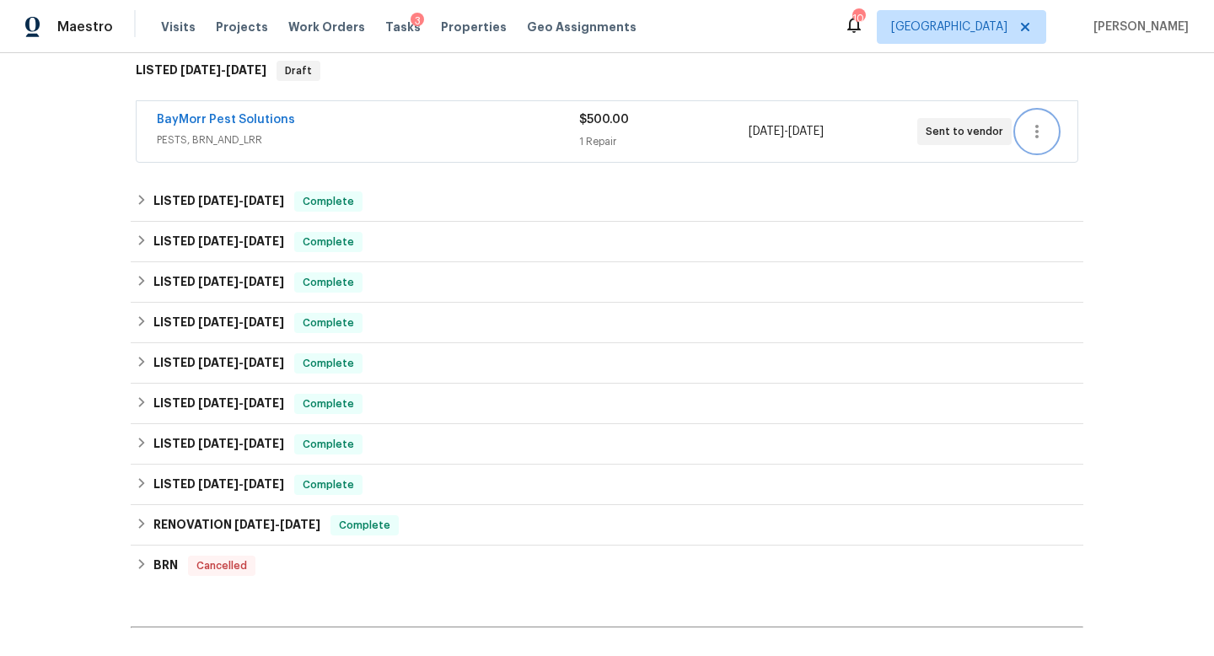
scroll to position [601, 0]
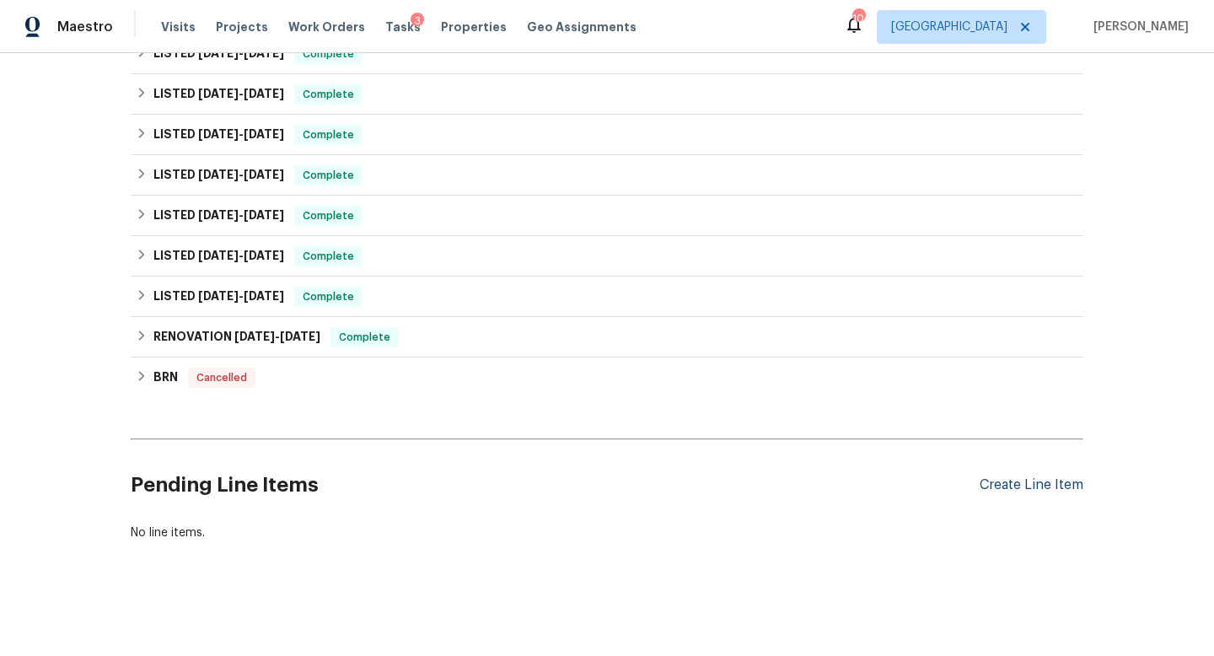
click at [1011, 480] on div "Create Line Item" at bounding box center [1031, 485] width 104 height 16
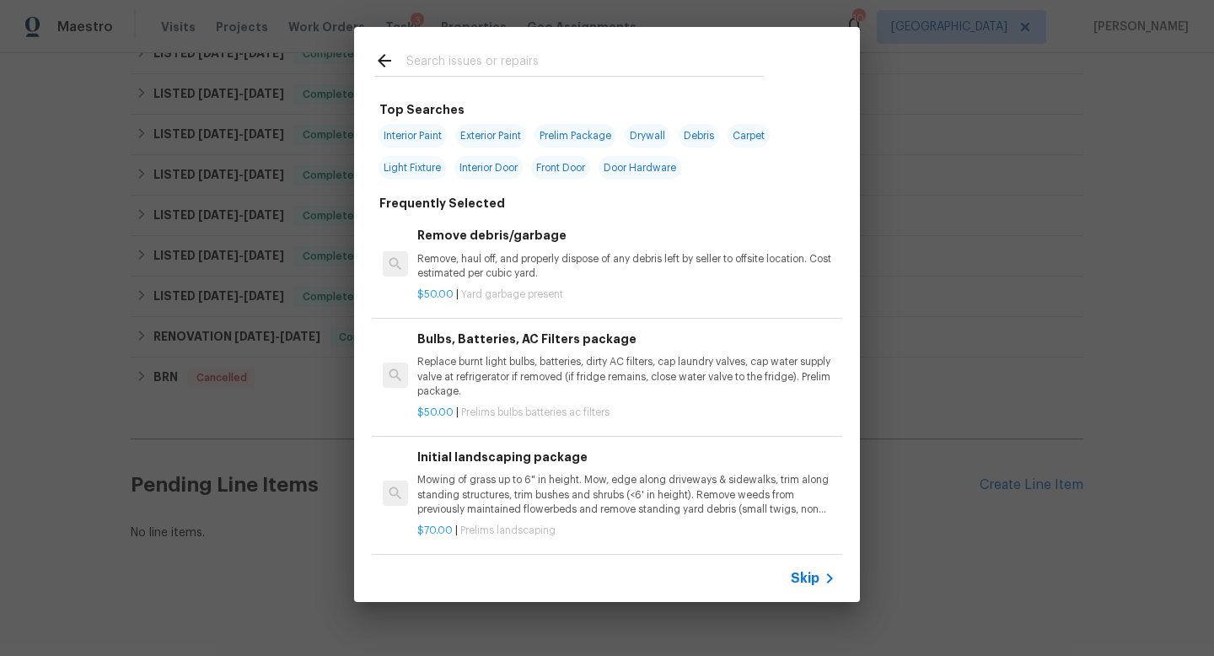
click at [427, 64] on input "text" at bounding box center [584, 63] width 357 height 25
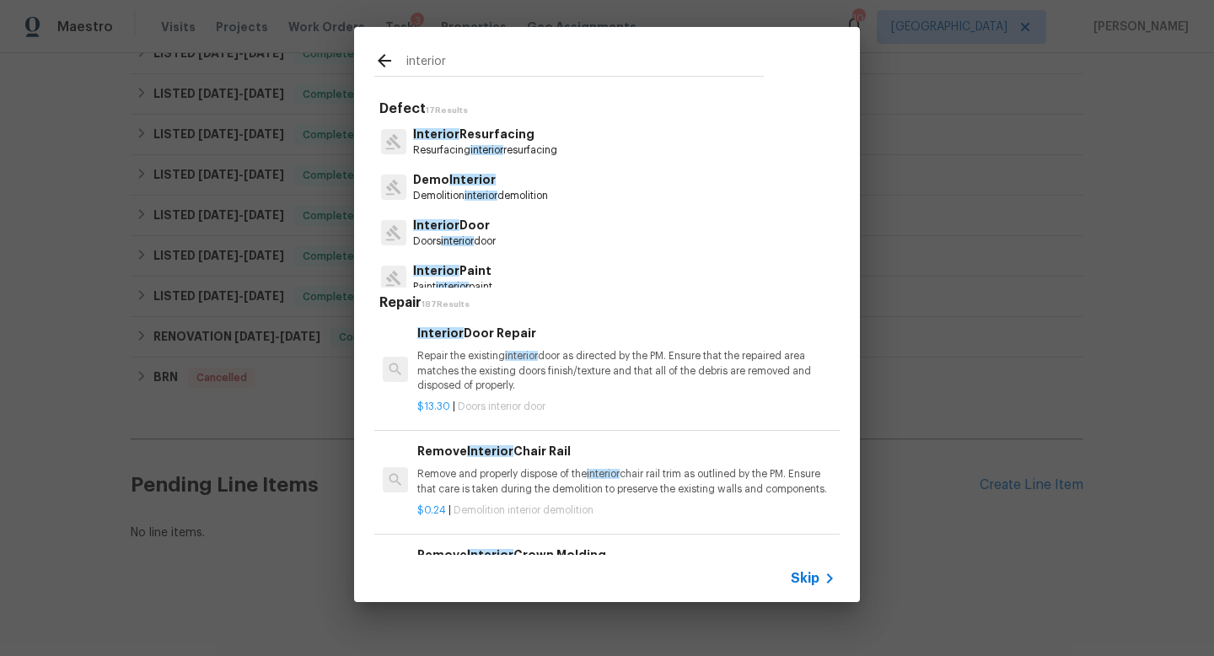
scroll to position [0, 0]
type input "interior"
click at [518, 367] on p "Repair the existing interior door as directed by the PM. Ensure that the repair…" at bounding box center [626, 372] width 418 height 43
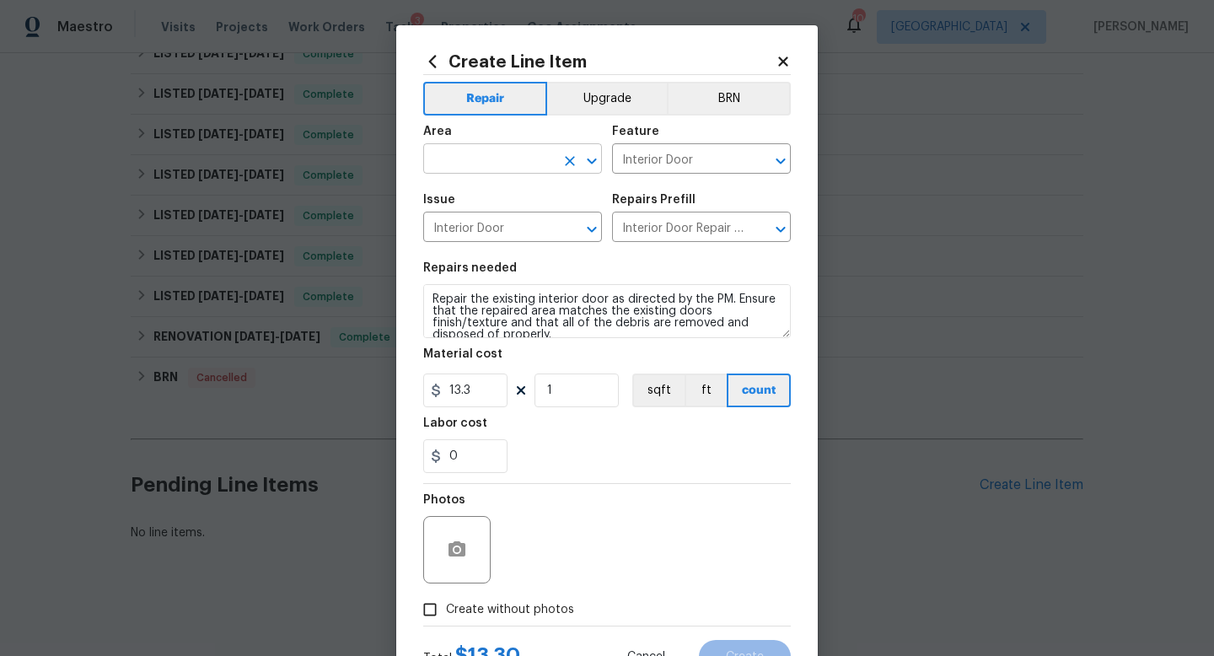
click at [488, 156] on input "text" at bounding box center [488, 161] width 131 height 26
click at [455, 196] on li "Patio" at bounding box center [512, 199] width 179 height 28
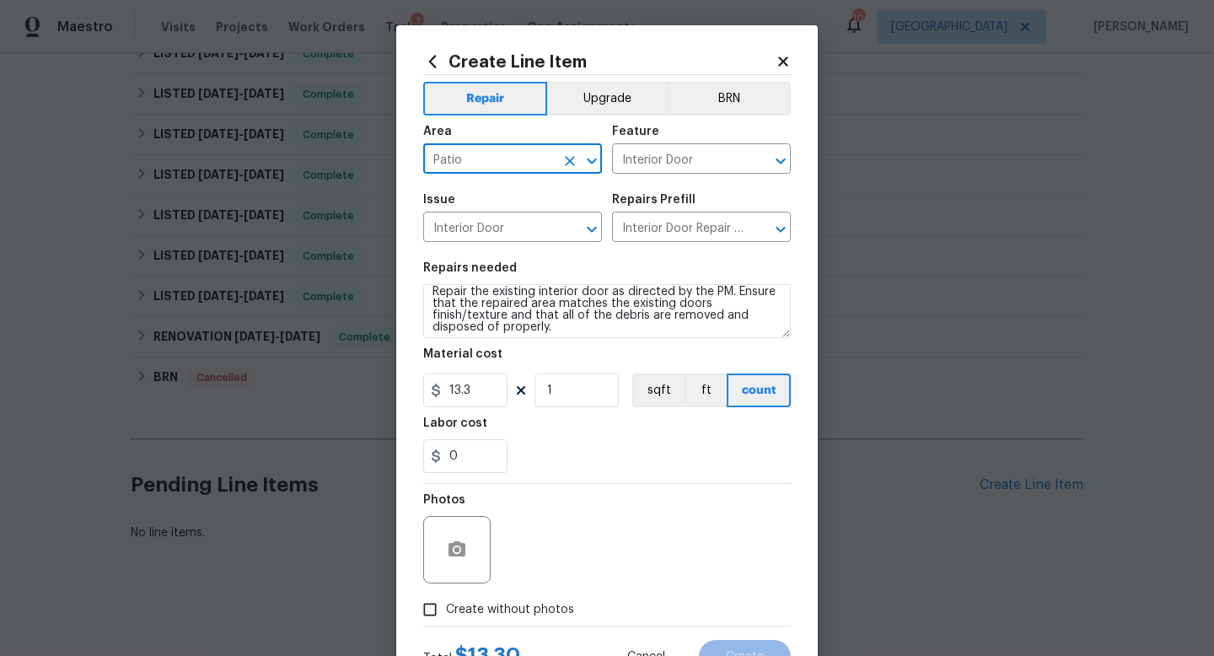
scroll to position [12, 0]
type input "Patio"
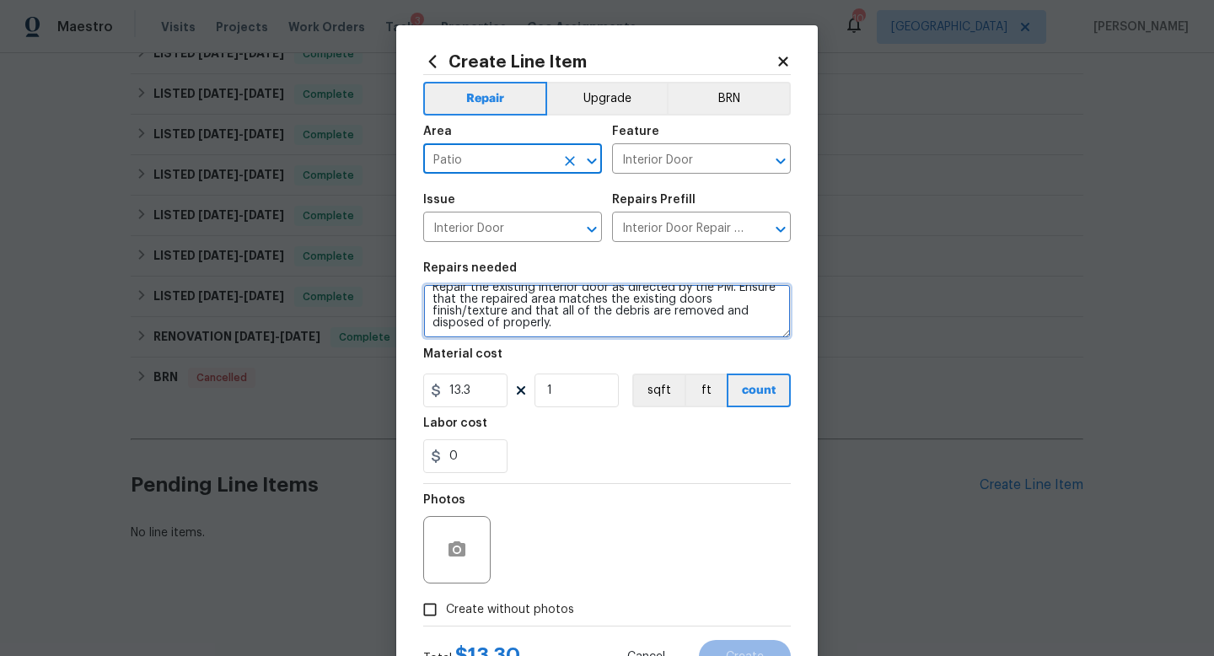
click at [501, 326] on textarea "Repair the existing interior door as directed by the PM. Ensure that the repair…" at bounding box center [607, 311] width 368 height 54
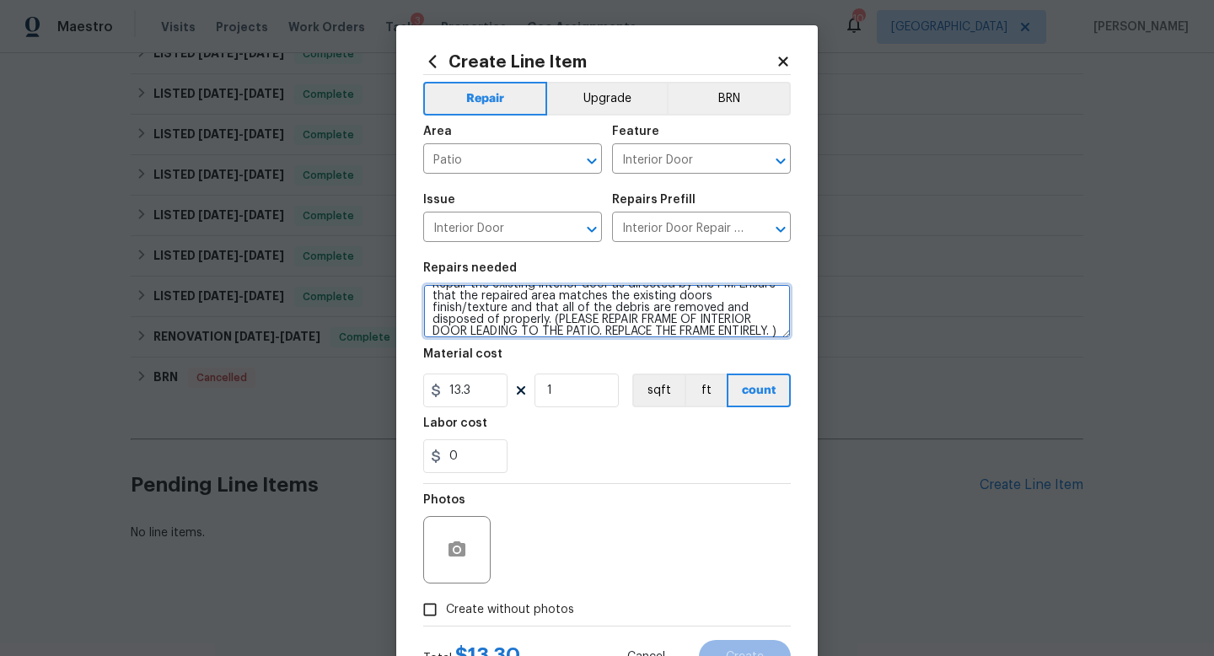
type textarea "Repair the existing interior door as directed by the PM. Ensure that the repair…"
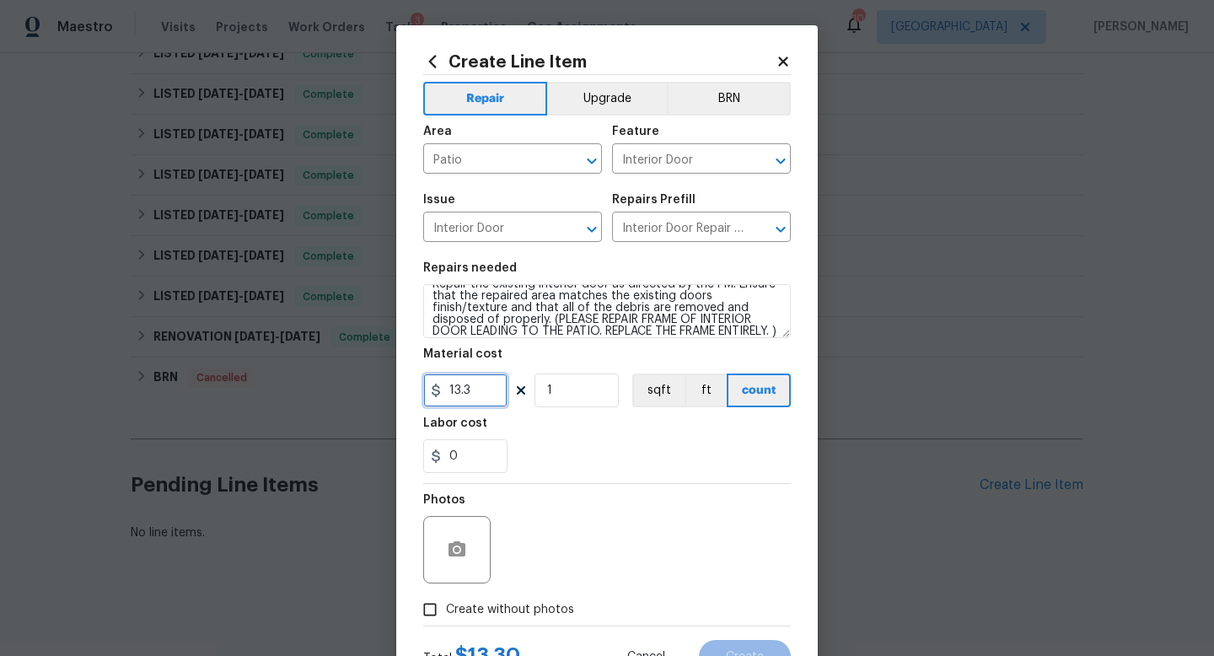
click at [479, 392] on input "13.3" at bounding box center [465, 390] width 84 height 34
drag, startPoint x: 479, startPoint y: 392, endPoint x: 445, endPoint y: 391, distance: 33.7
click at [445, 391] on input "13.3" at bounding box center [465, 390] width 84 height 34
type input "50"
click at [458, 543] on icon "button" at bounding box center [456, 548] width 17 height 15
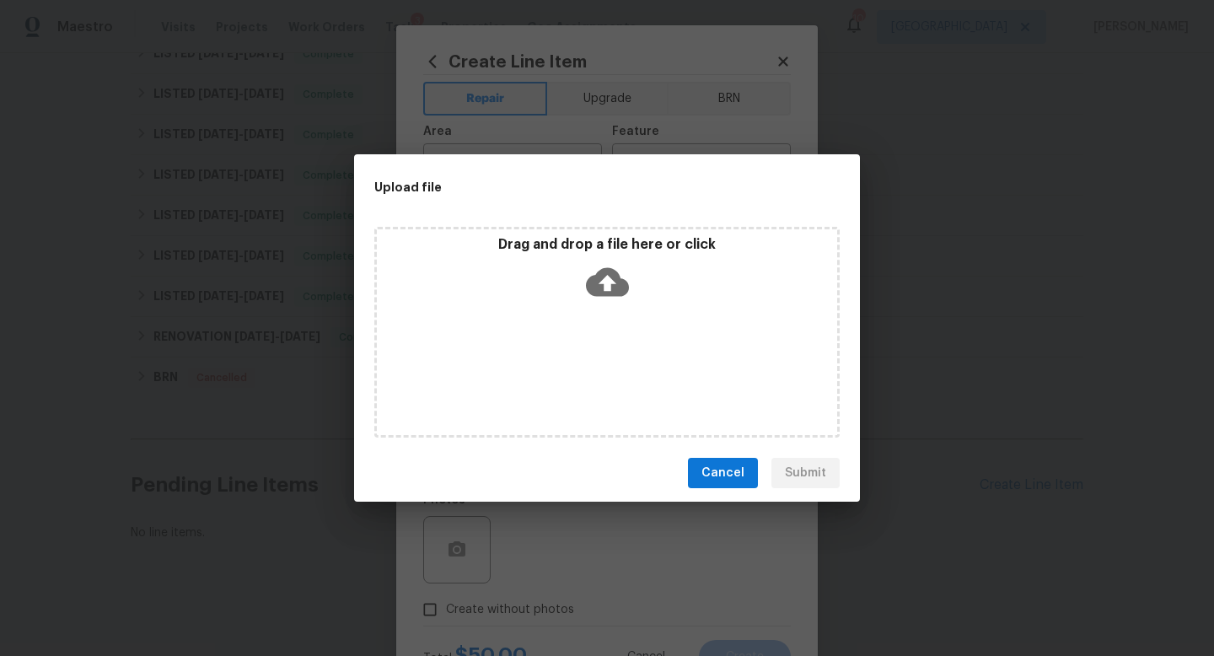
click at [592, 384] on div "Drag and drop a file here or click" at bounding box center [606, 332] width 465 height 211
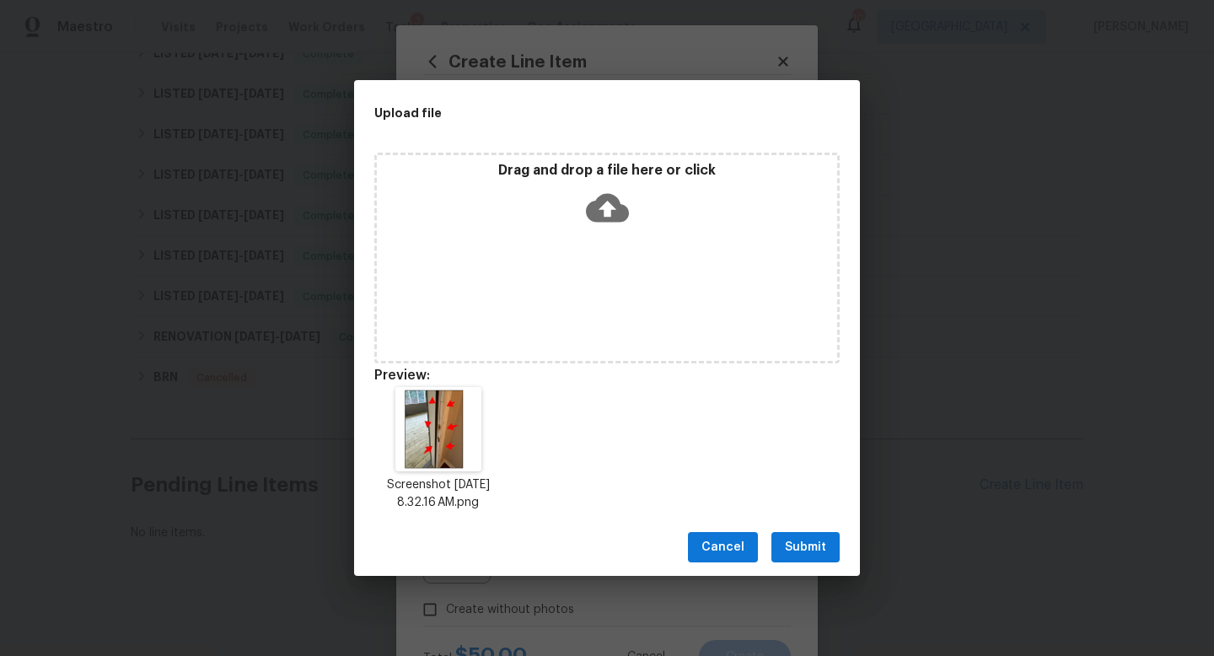
scroll to position [13, 0]
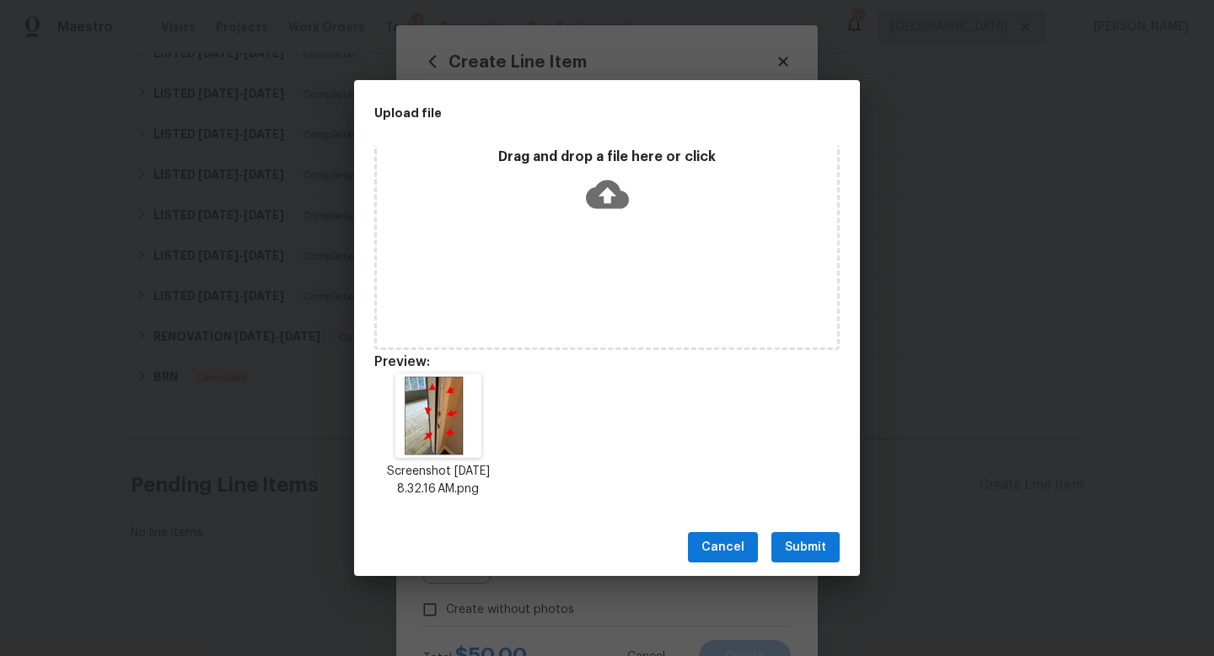
click at [800, 552] on span "Submit" at bounding box center [805, 547] width 41 height 21
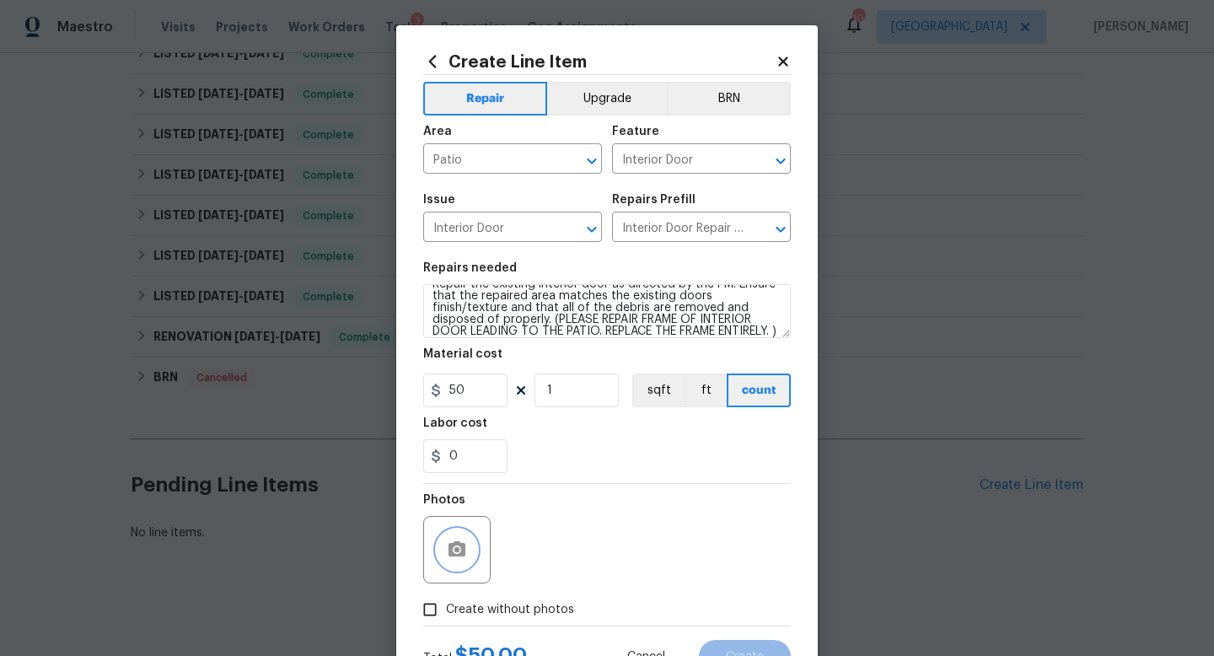
scroll to position [71, 0]
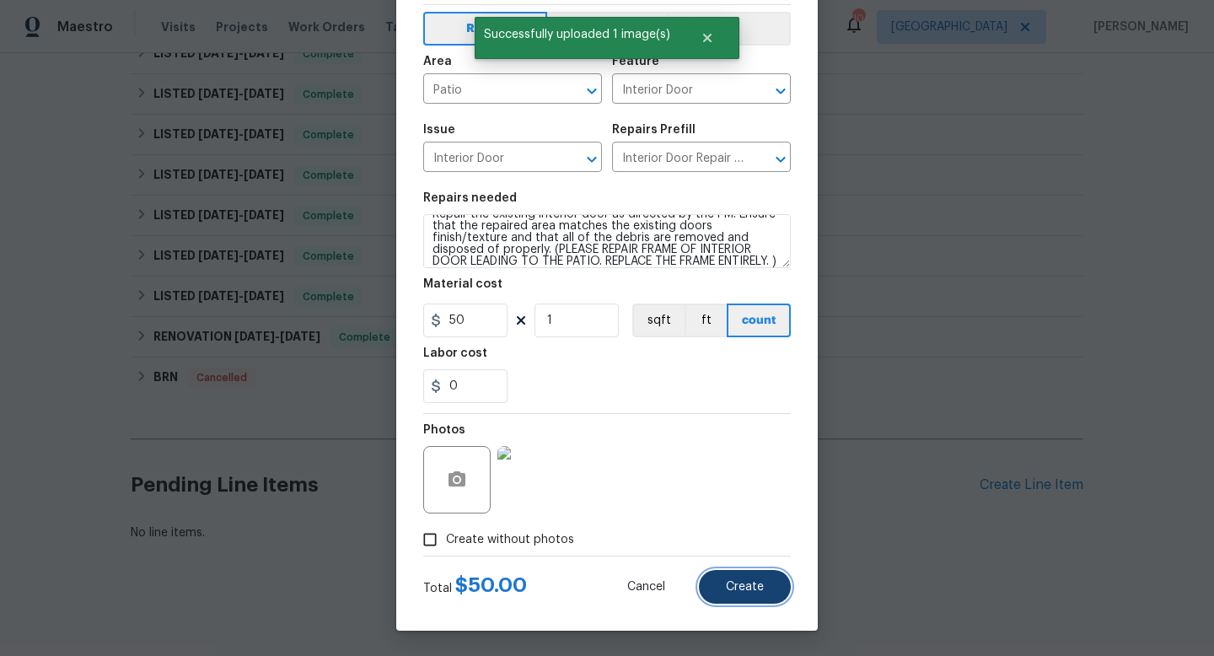
click at [738, 579] on button "Create" at bounding box center [745, 587] width 92 height 34
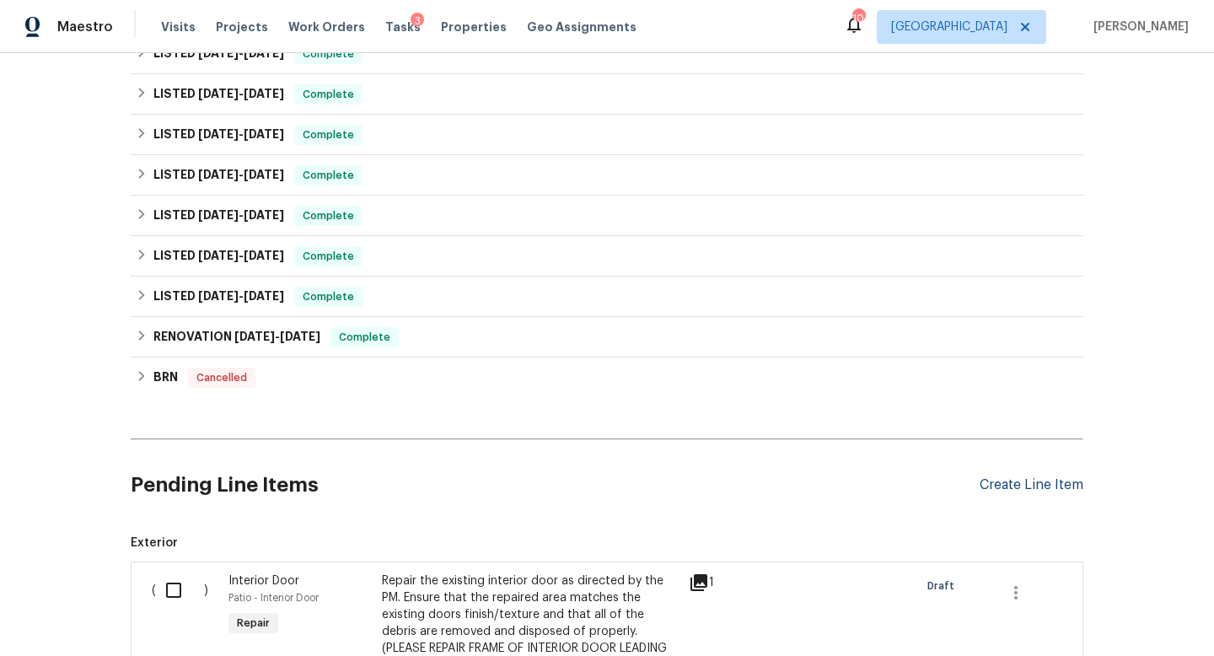
click at [1009, 483] on div "Create Line Item" at bounding box center [1031, 485] width 104 height 16
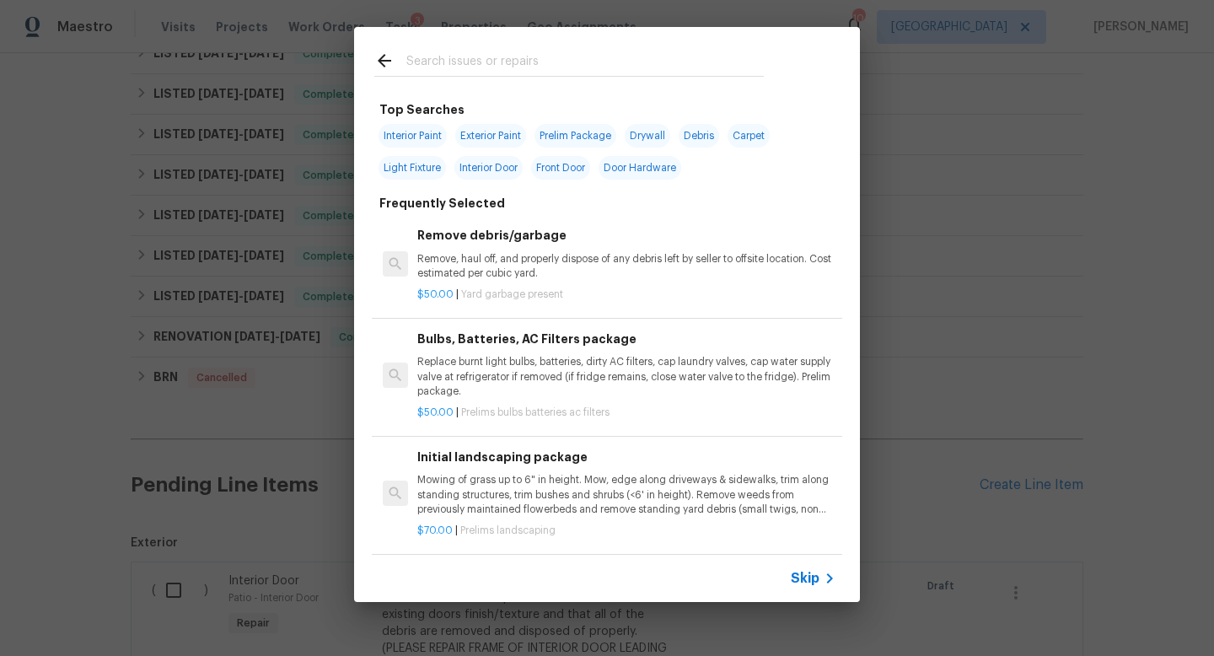
click at [441, 68] on input "text" at bounding box center [584, 63] width 357 height 25
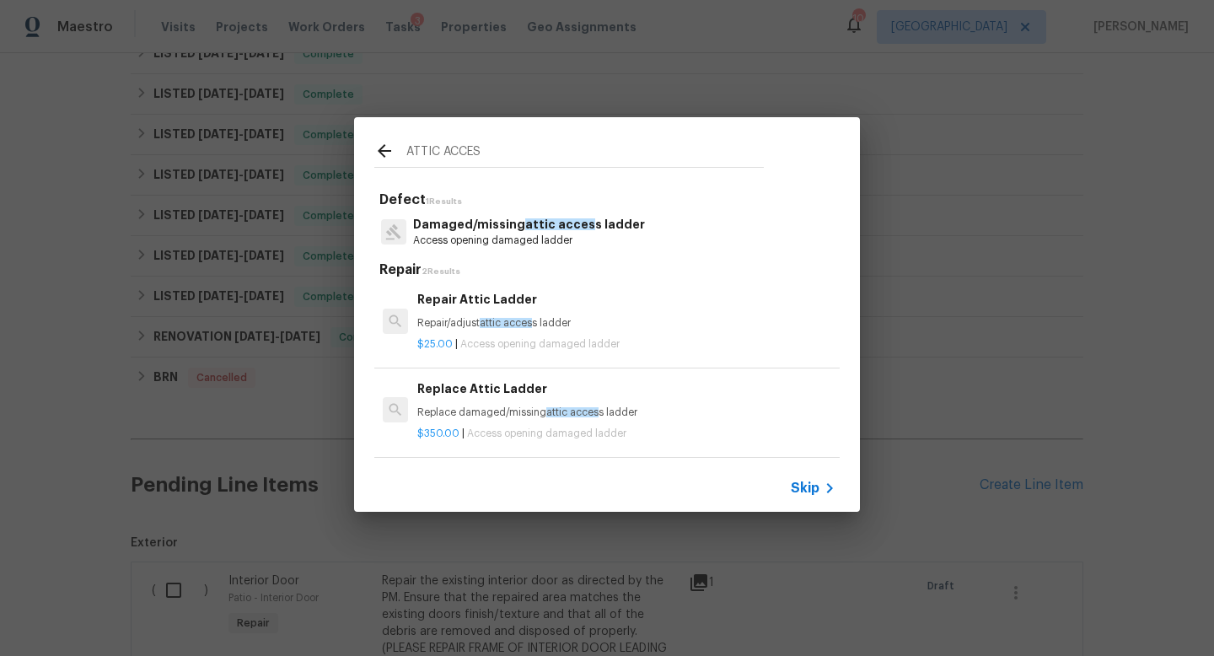
scroll to position [3, 0]
type input "ATTIC ACCES"
click at [489, 221] on p "Damaged/missing attic acces s ladder" at bounding box center [529, 225] width 232 height 18
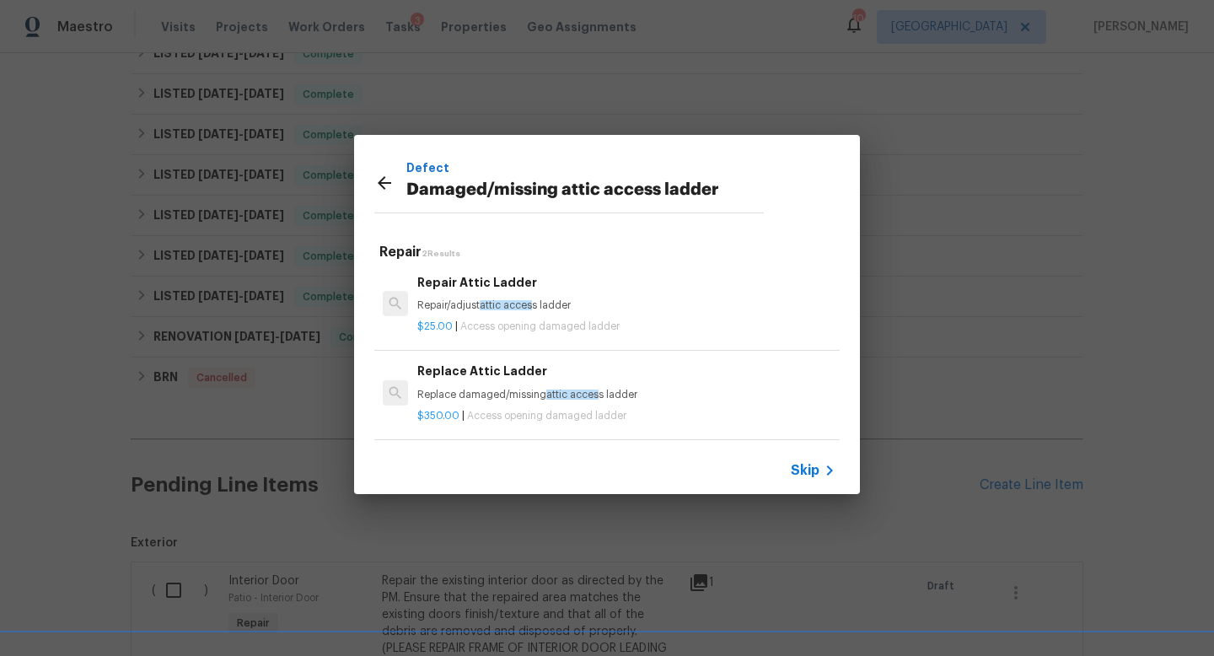
click at [495, 309] on span "attic acces" at bounding box center [506, 305] width 52 height 10
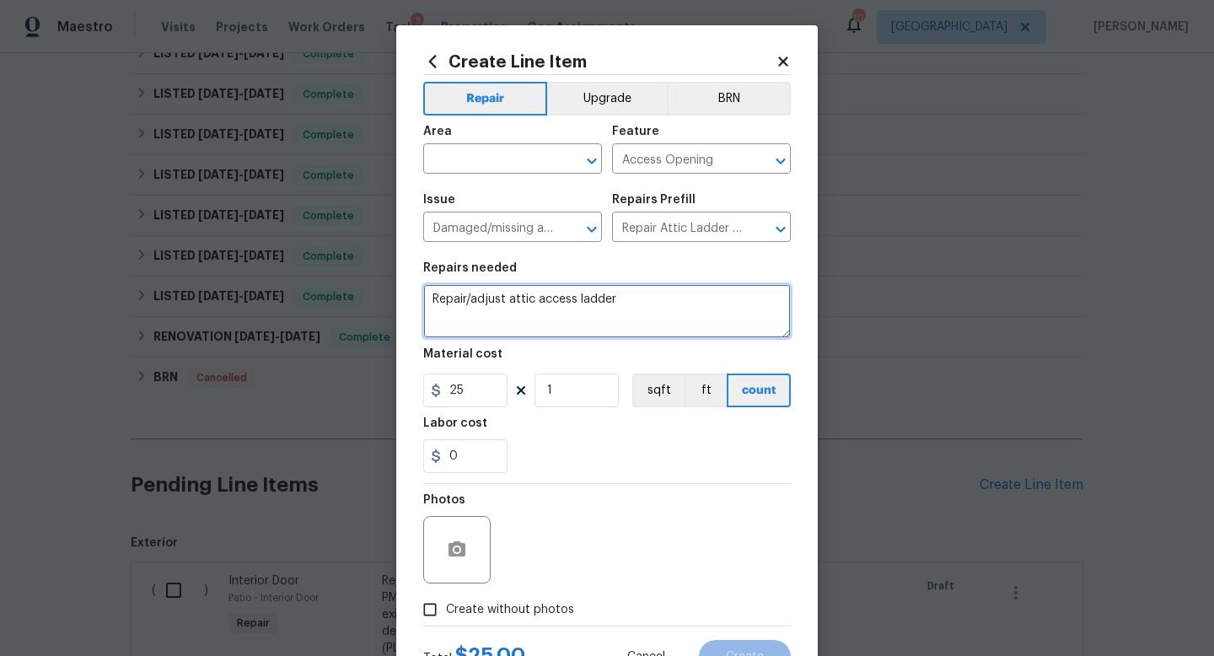
drag, startPoint x: 616, startPoint y: 298, endPoint x: 574, endPoint y: 301, distance: 42.3
click at [574, 301] on textarea "Repair/adjust attic access ladder" at bounding box center [607, 311] width 368 height 54
type textarea "Repair/adjust attic access"
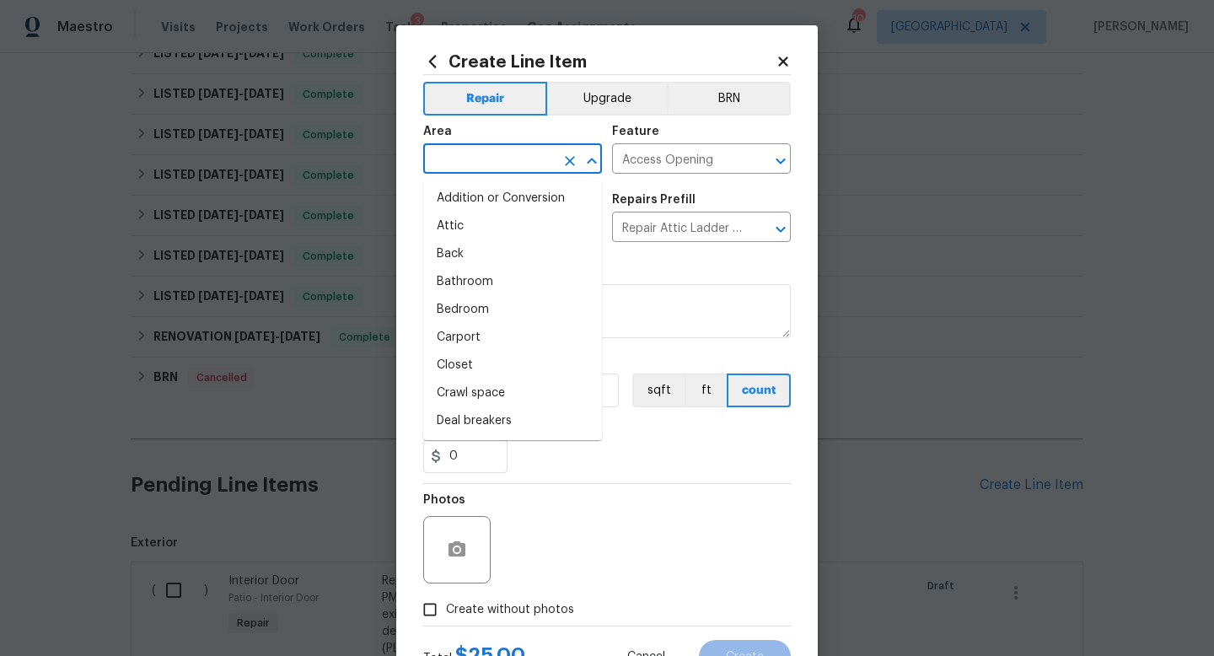
click at [486, 164] on input "text" at bounding box center [488, 161] width 131 height 26
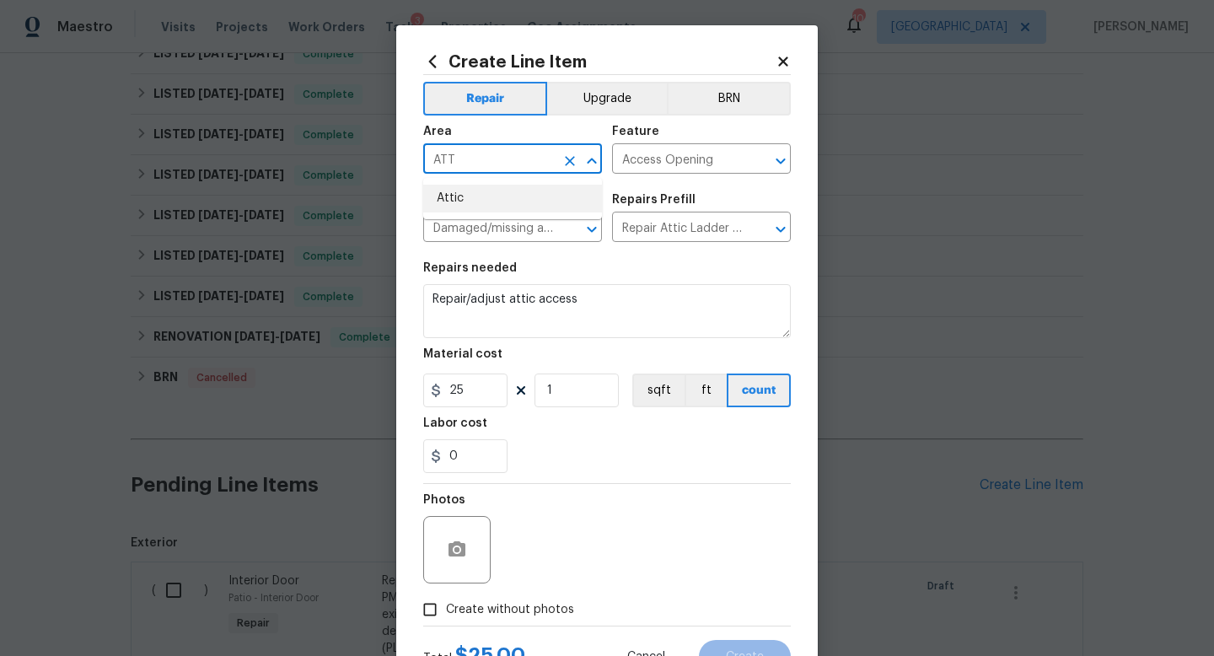
click at [478, 201] on li "Attic" at bounding box center [512, 199] width 179 height 28
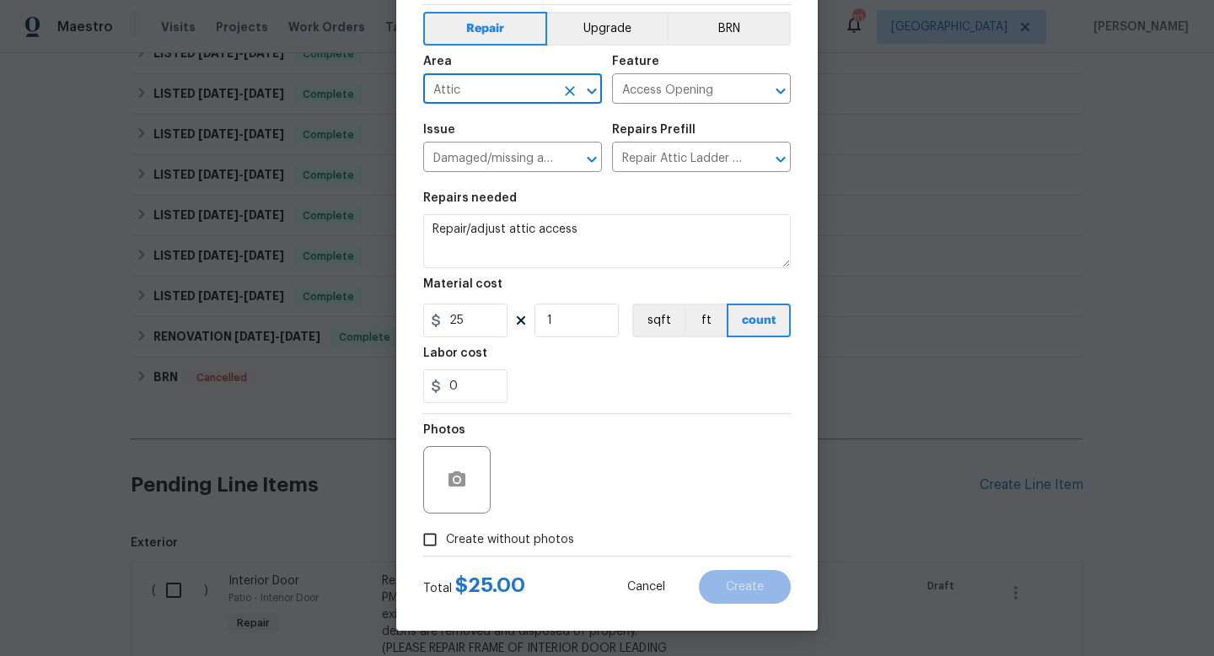
type input "Attic"
click at [475, 493] on div at bounding box center [456, 479] width 67 height 67
click at [463, 478] on icon "button" at bounding box center [456, 478] width 17 height 15
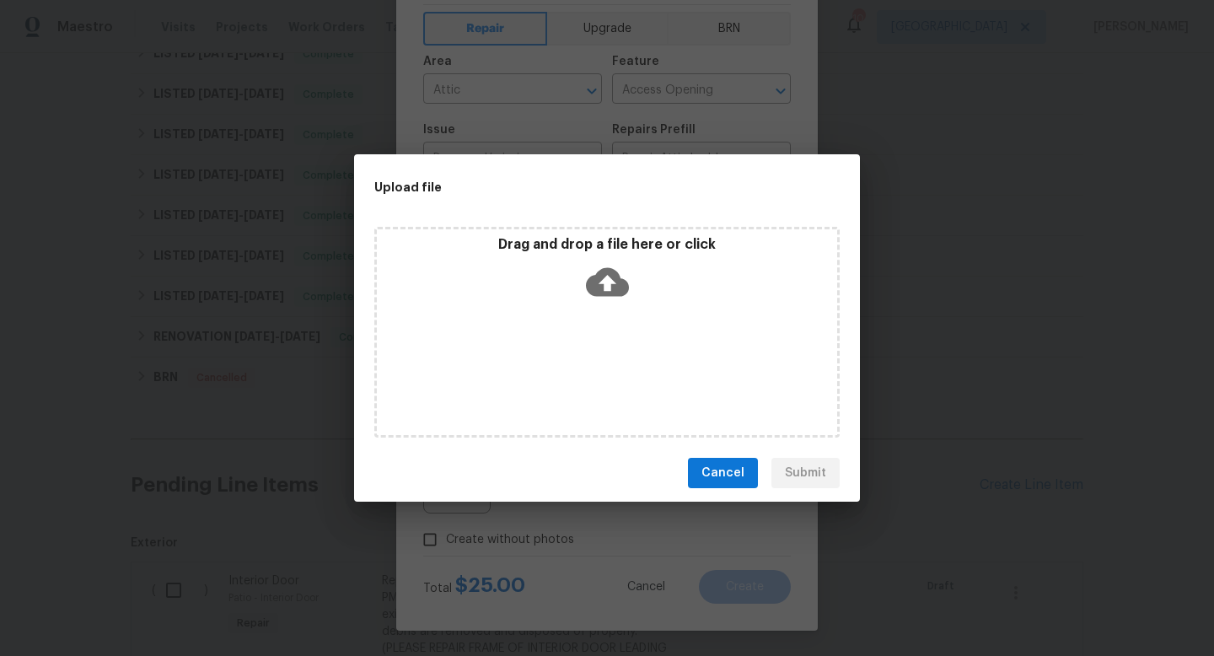
click at [583, 315] on div "Drag and drop a file here or click" at bounding box center [606, 332] width 465 height 211
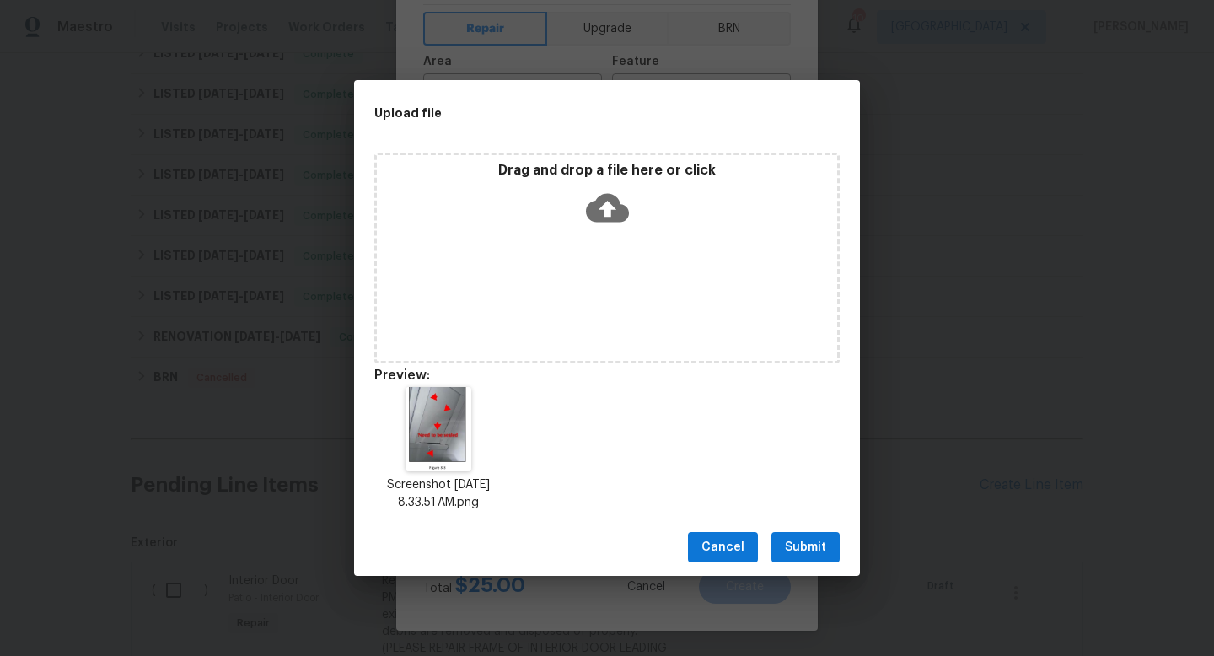
click at [810, 550] on span "Submit" at bounding box center [805, 547] width 41 height 21
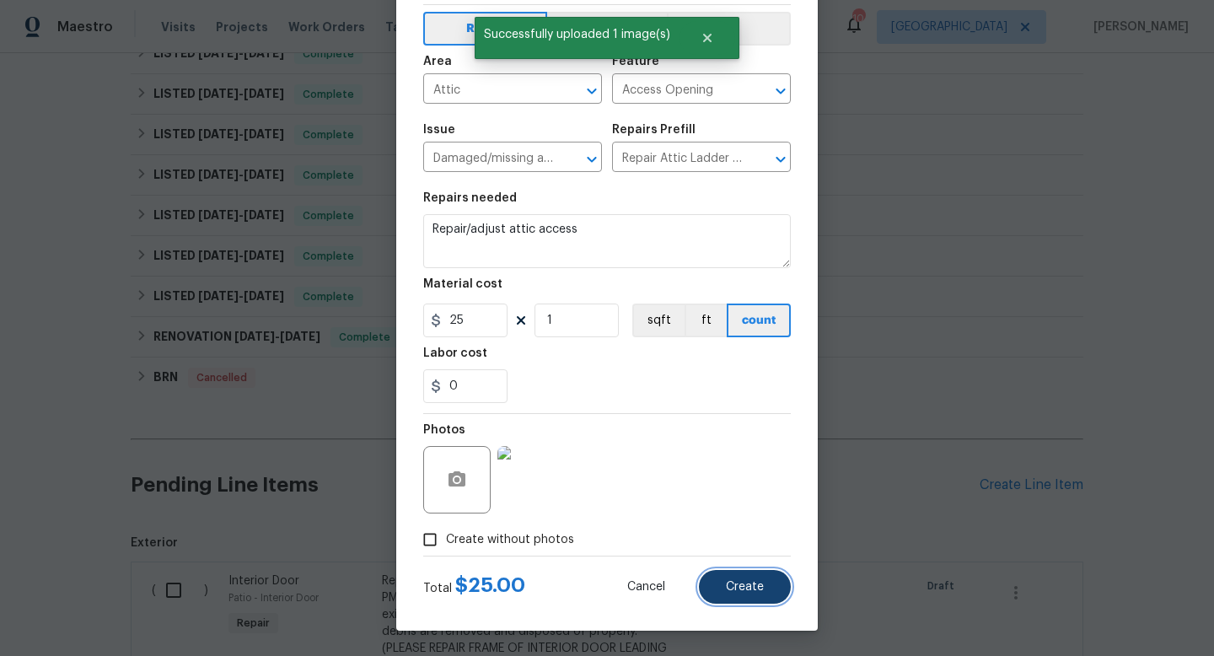
click at [737, 582] on span "Create" at bounding box center [745, 587] width 38 height 13
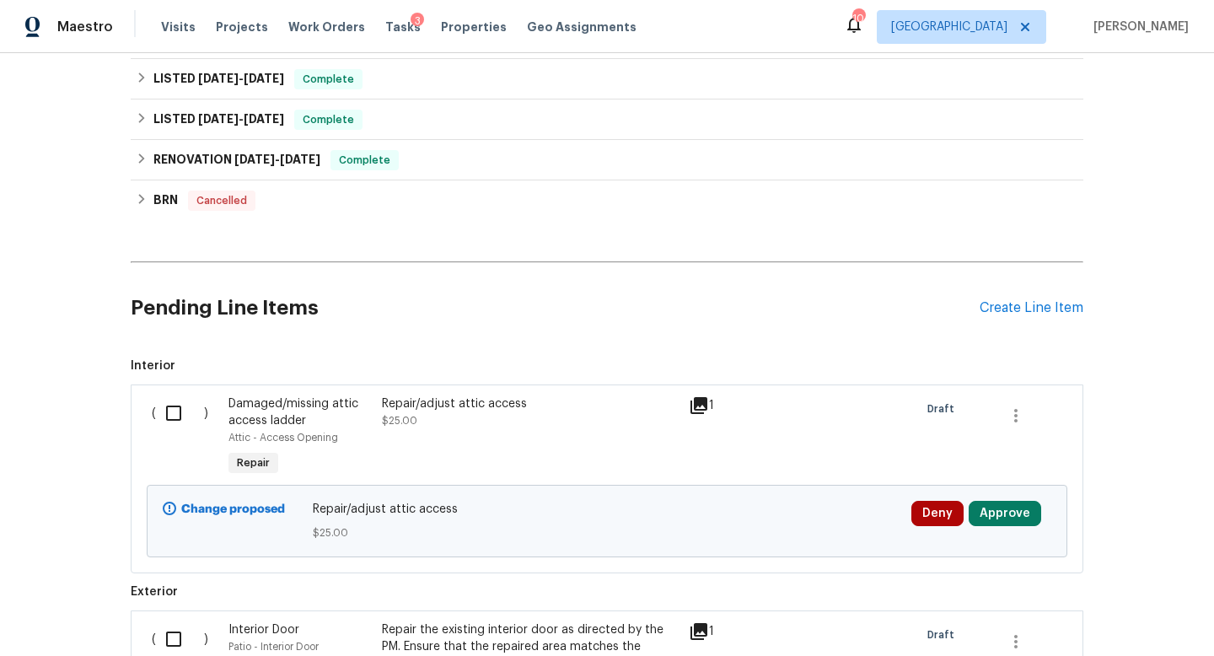
scroll to position [782, 0]
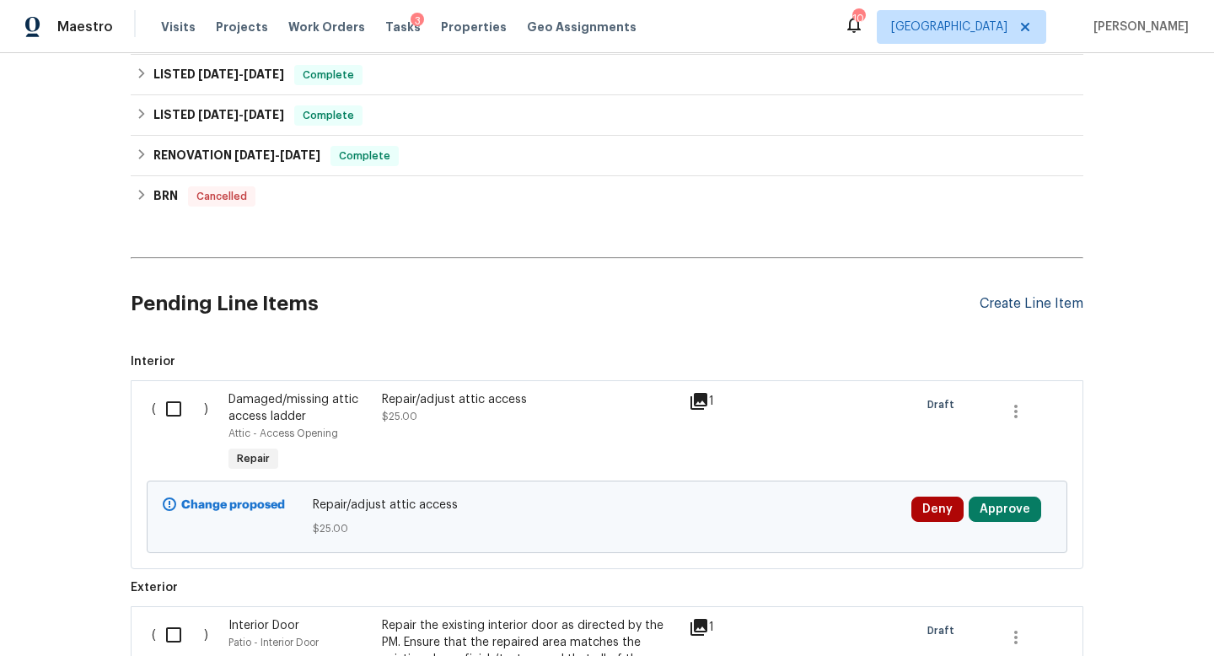
click at [995, 303] on div "Create Line Item" at bounding box center [1031, 304] width 104 height 16
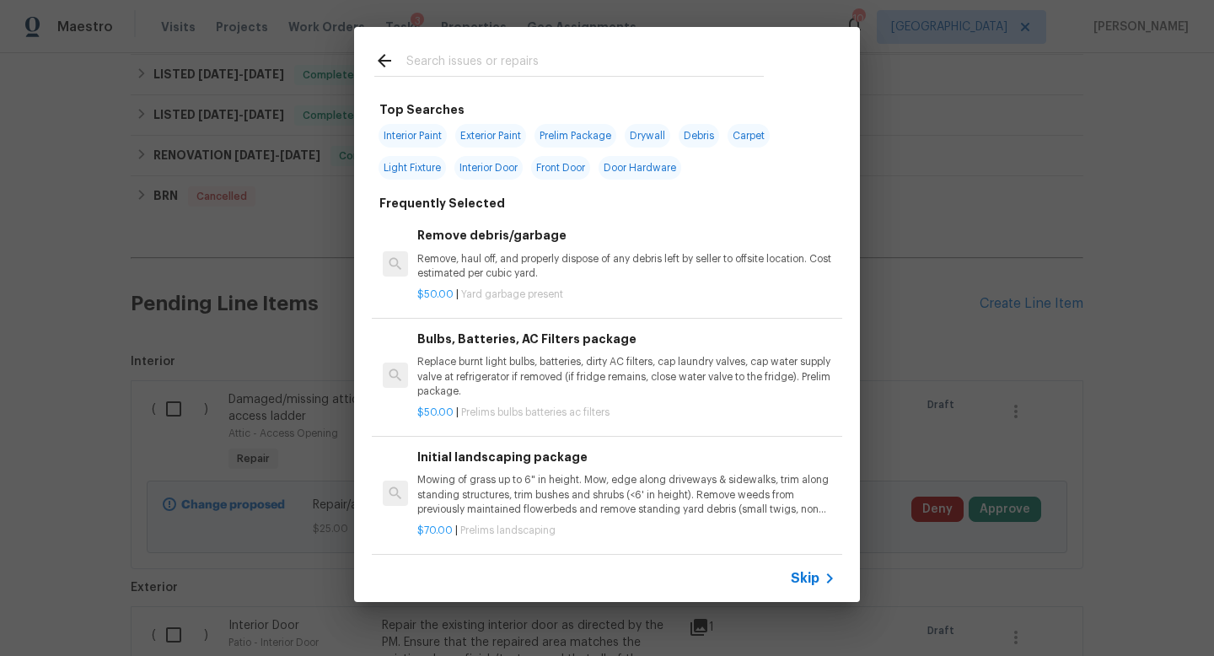
click at [416, 71] on input "text" at bounding box center [584, 63] width 357 height 25
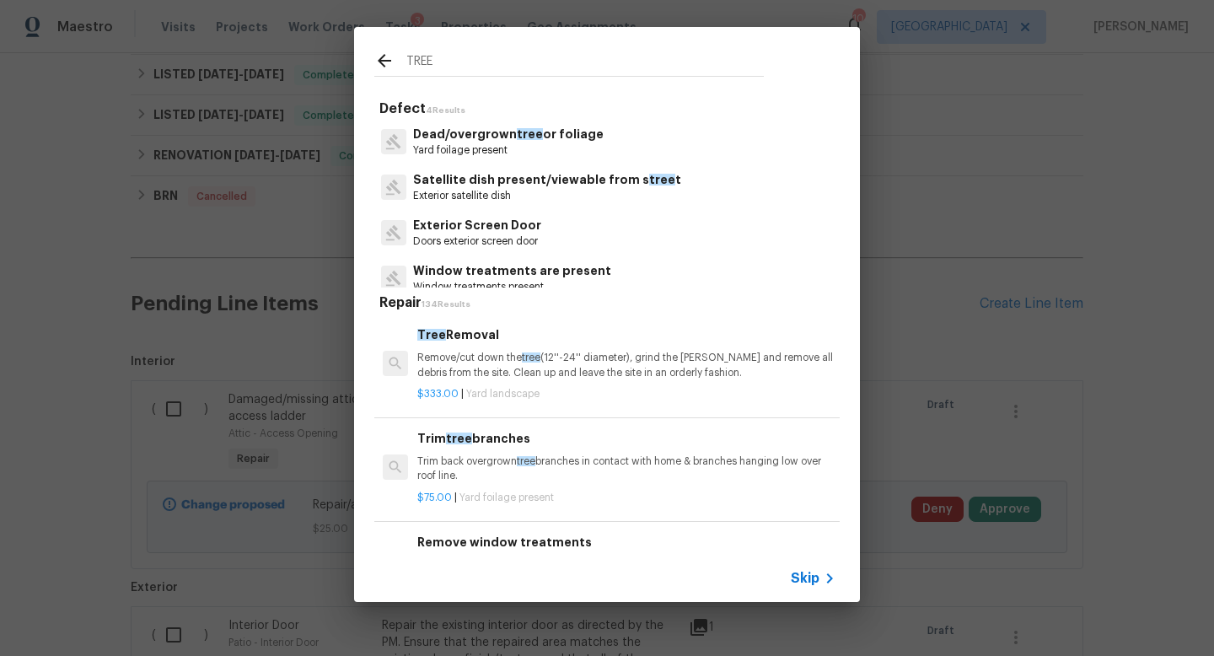
type input "TREE"
click at [480, 475] on p "Trim back overgrown tree branches in contact with home & branches hanging low o…" at bounding box center [626, 468] width 418 height 29
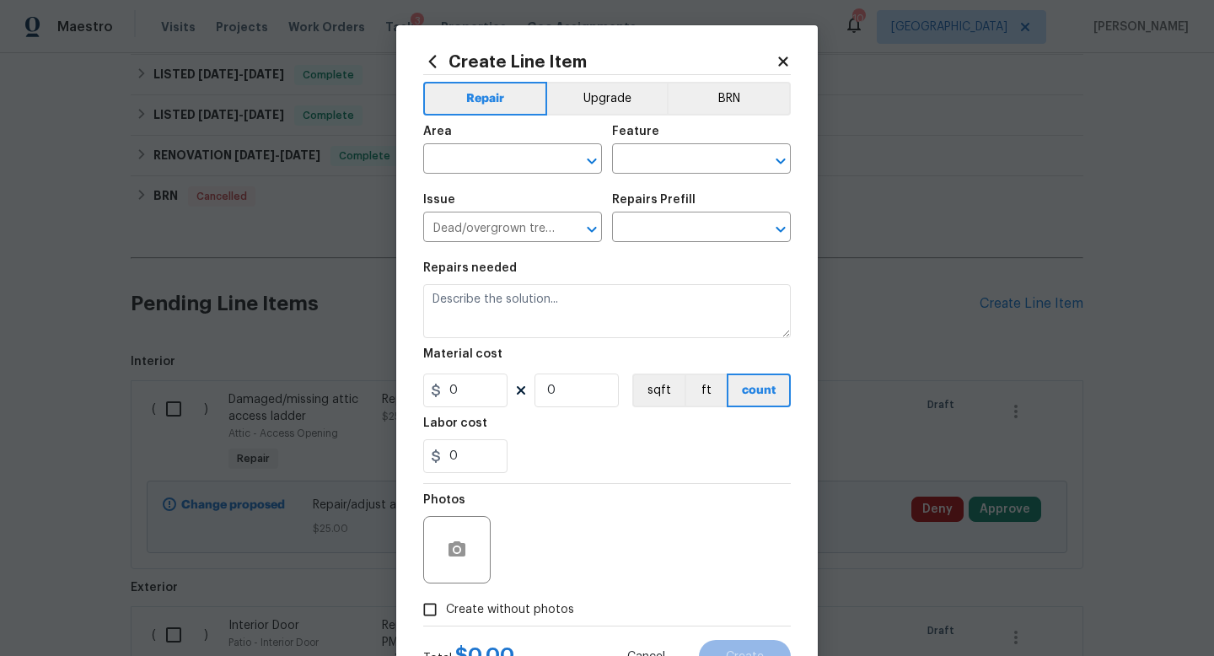
type input "Trim tree branches $75.00"
type textarea "Trim back overgrown tree branches in contact with home & branches hanging low o…"
type input "75"
type input "1"
click at [499, 163] on input "text" at bounding box center [488, 161] width 131 height 26
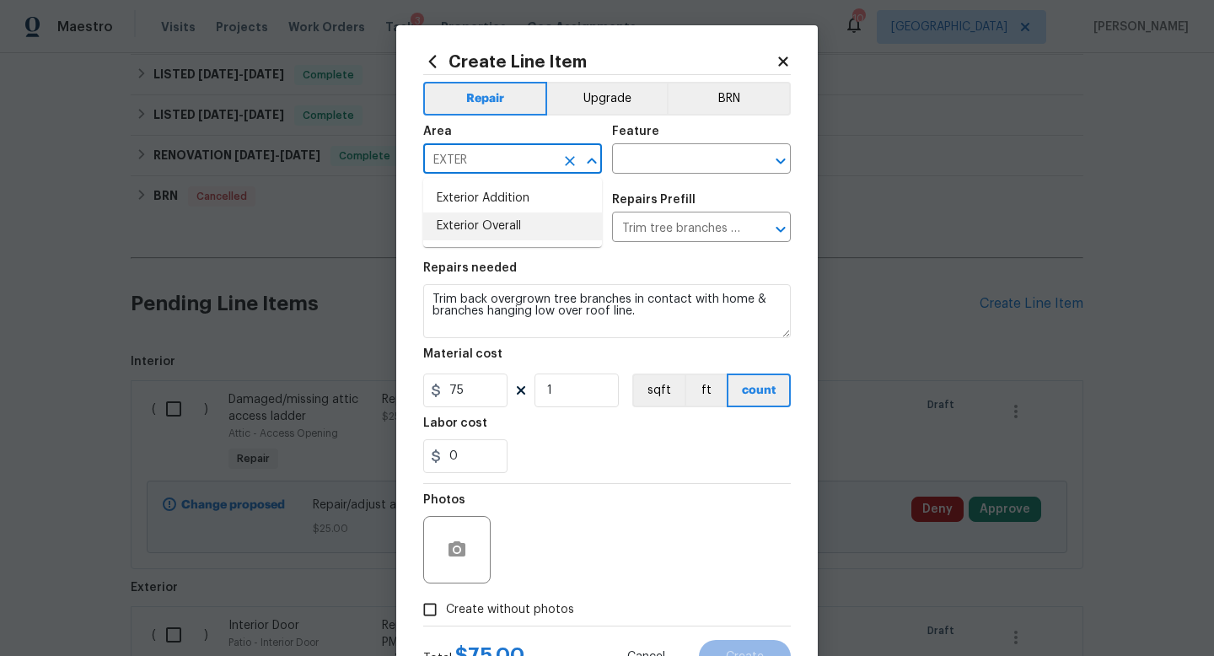
click at [512, 219] on li "Exterior Overall" at bounding box center [512, 226] width 179 height 28
type input "Exterior Overall"
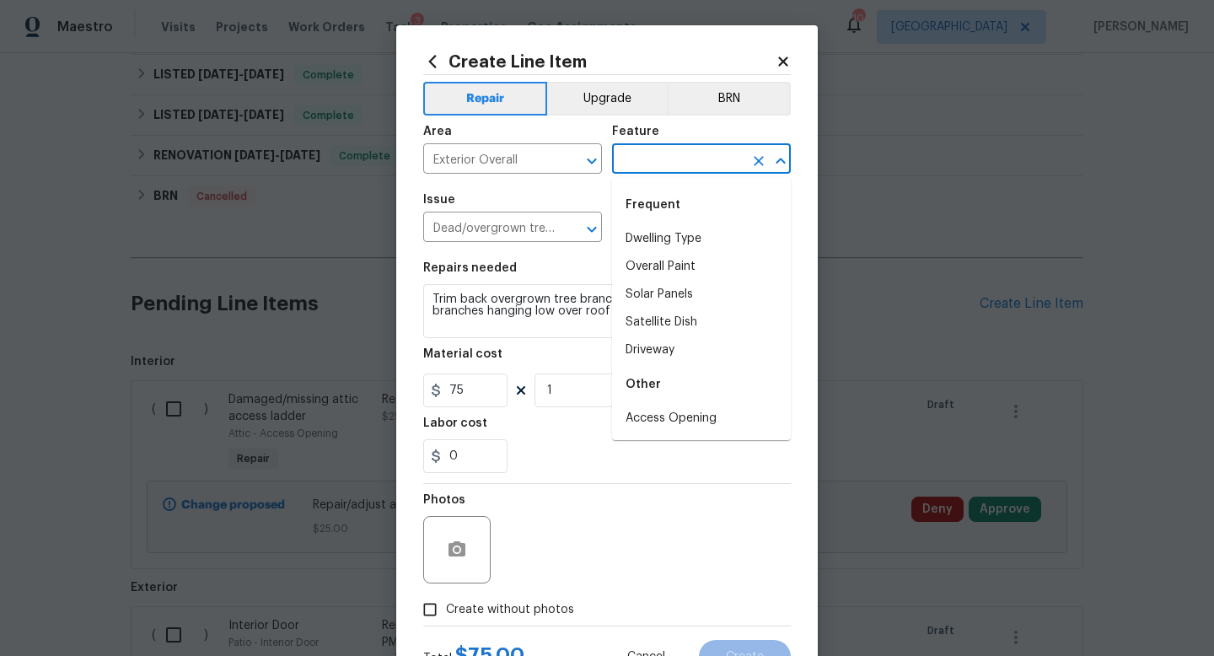
click at [668, 167] on input "text" at bounding box center [677, 161] width 131 height 26
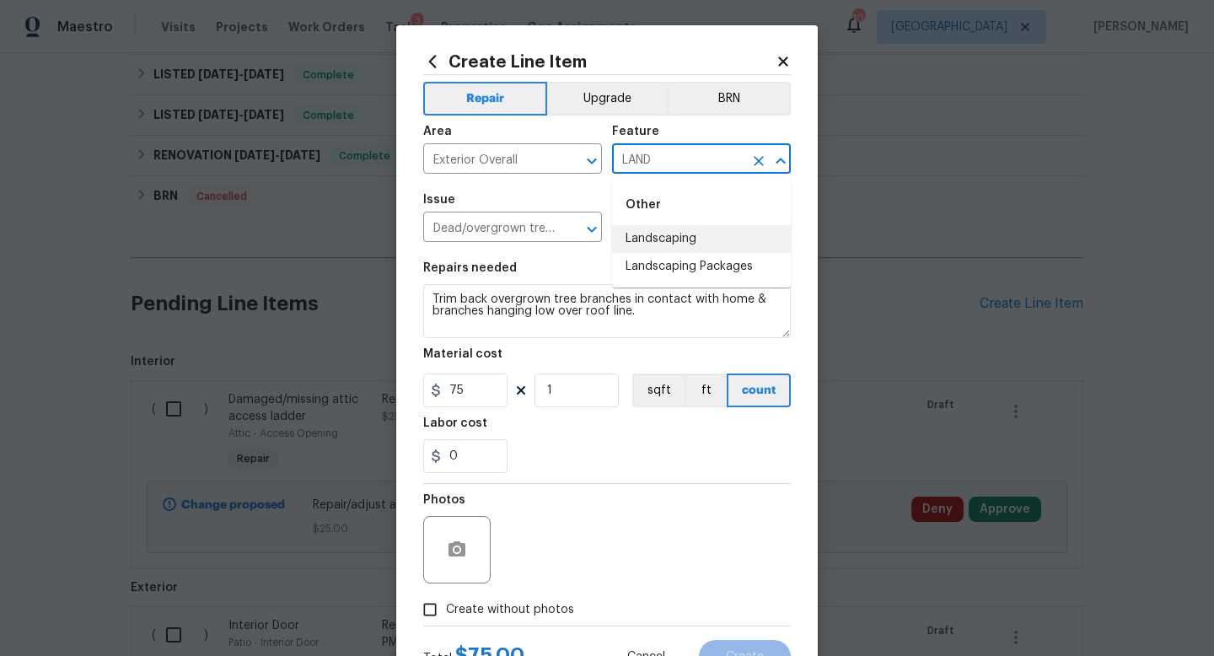
click at [663, 233] on li "Landscaping" at bounding box center [701, 239] width 179 height 28
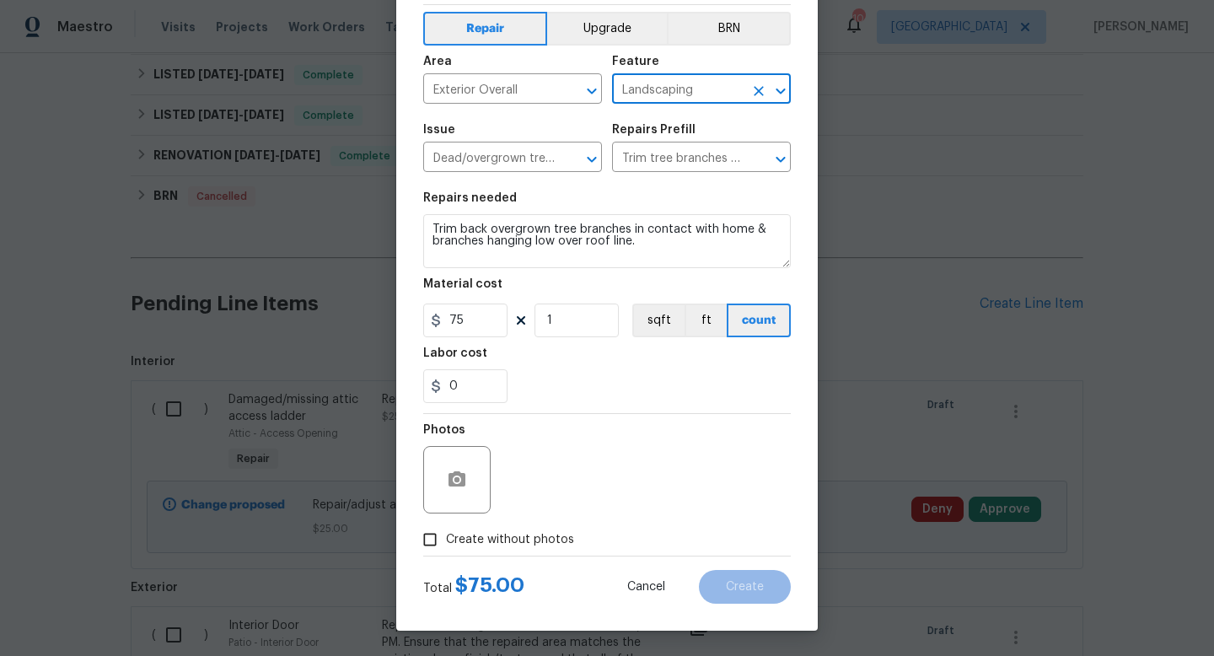
type input "Landscaping"
click at [434, 536] on input "Create without photos" at bounding box center [430, 539] width 32 height 32
checkbox input "true"
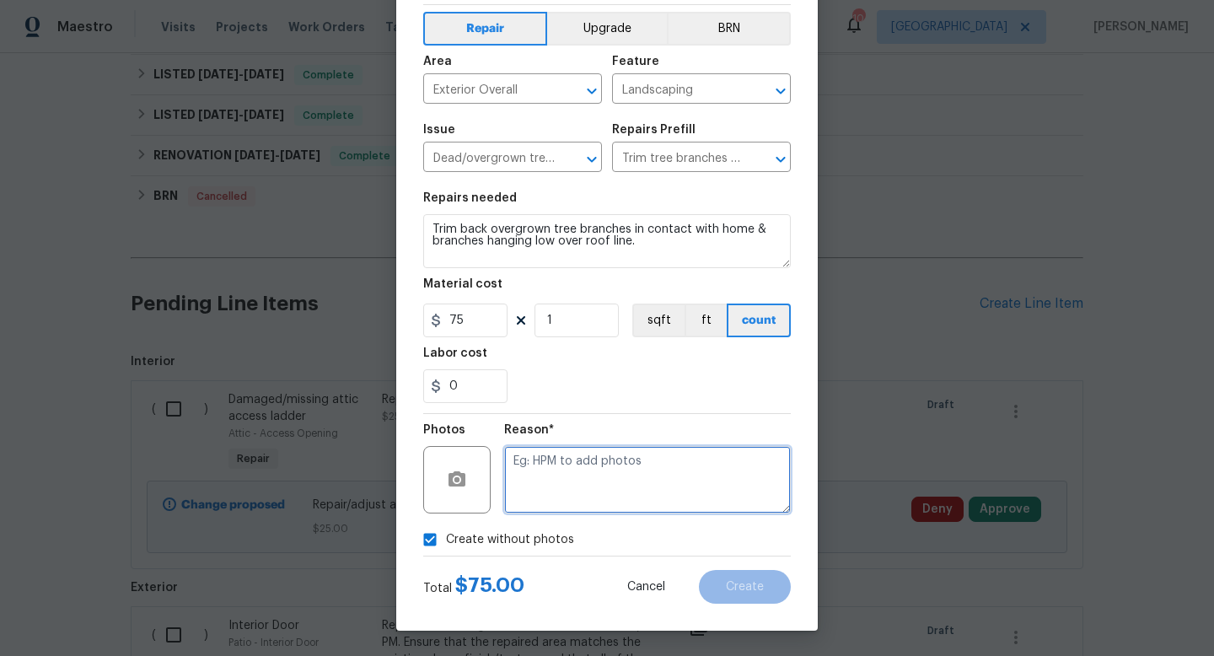
click at [561, 482] on textarea at bounding box center [647, 479] width 287 height 67
type textarea "FEEDBACK"
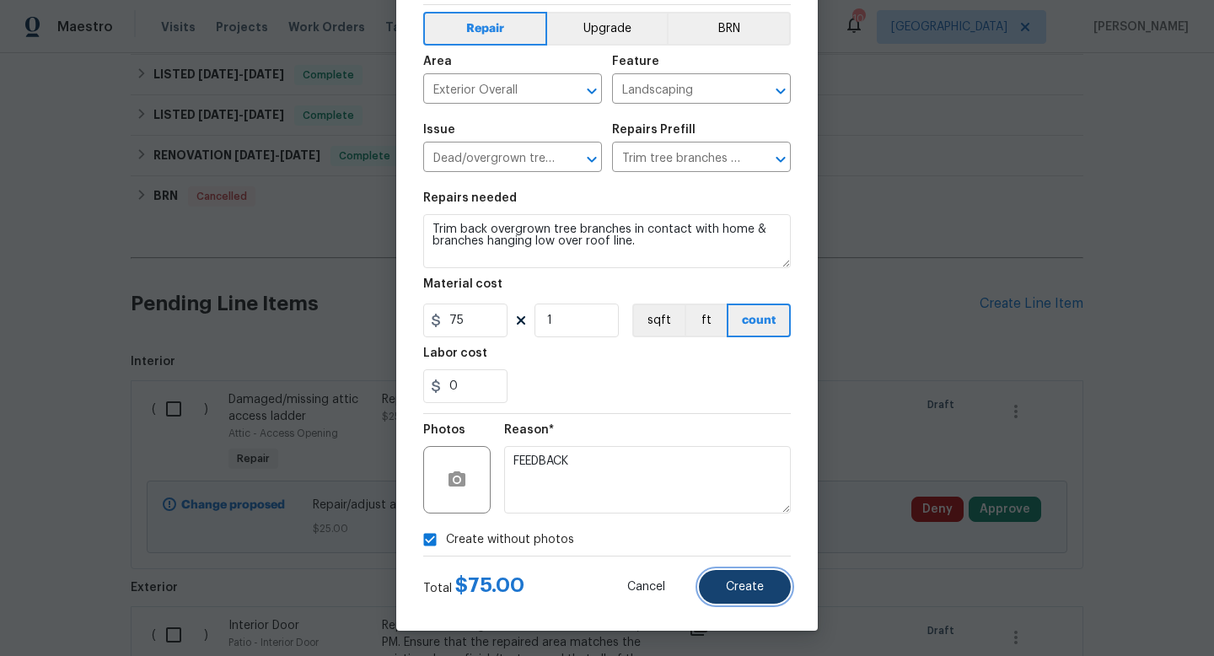
click at [750, 588] on span "Create" at bounding box center [745, 587] width 38 height 13
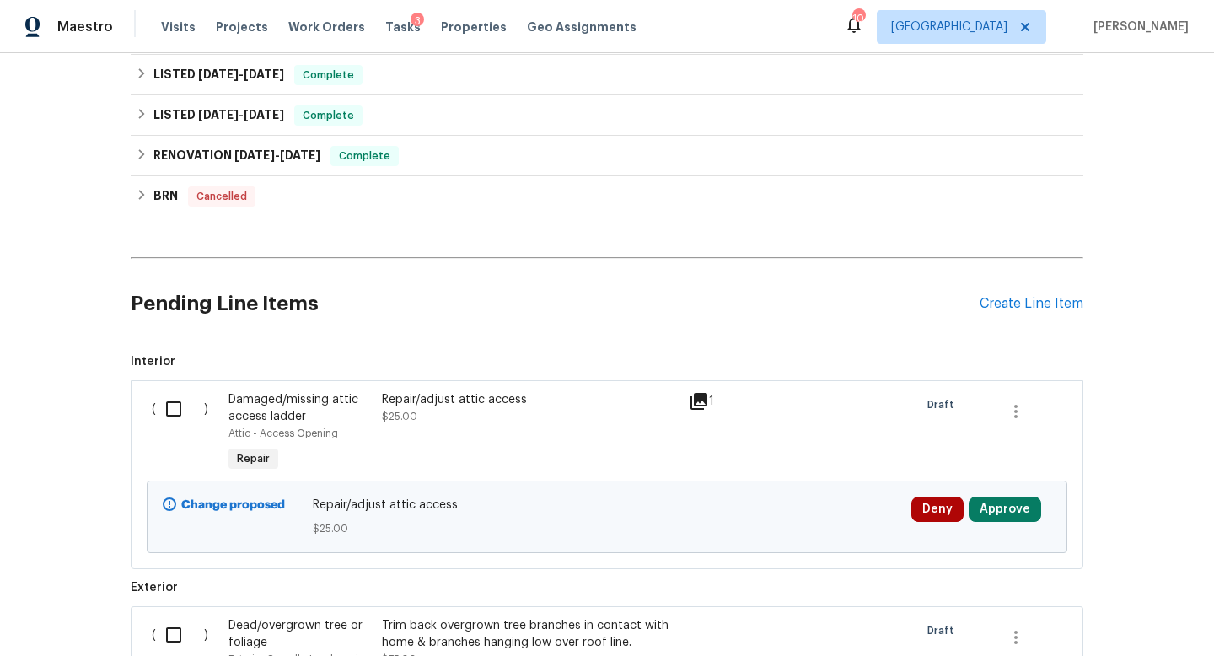
click at [1001, 313] on div "Pending Line Items Create Line Item" at bounding box center [607, 304] width 952 height 78
click at [996, 307] on div "Create Line Item" at bounding box center [1031, 304] width 104 height 16
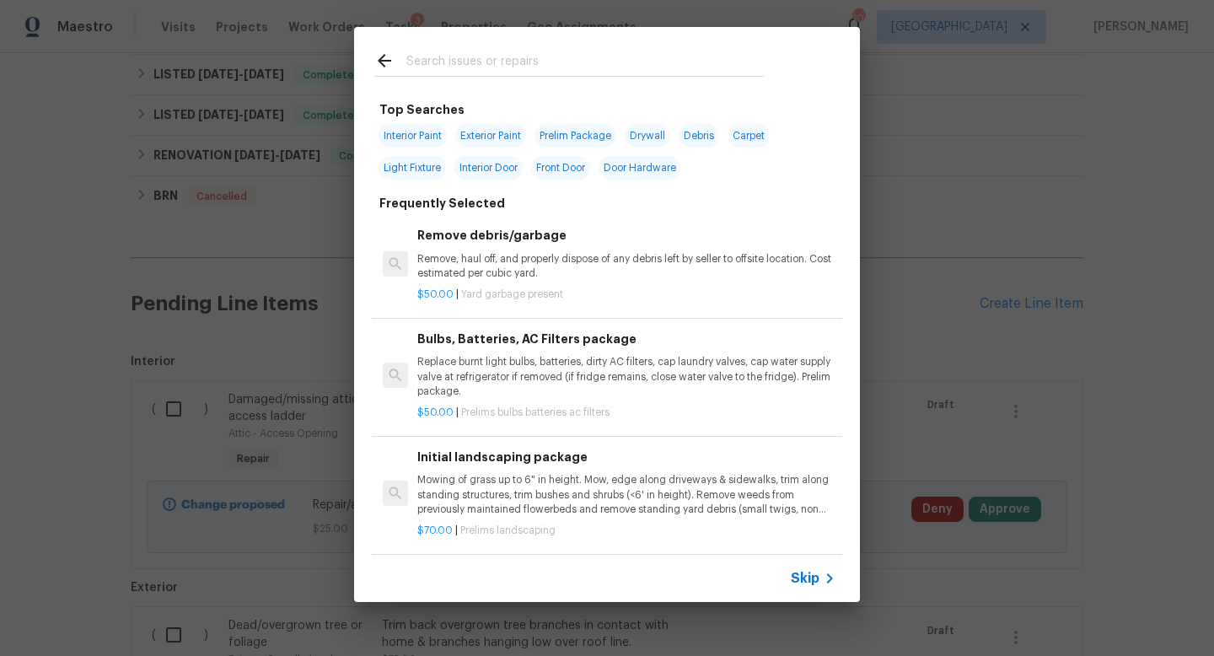
click at [483, 73] on input "text" at bounding box center [584, 63] width 357 height 25
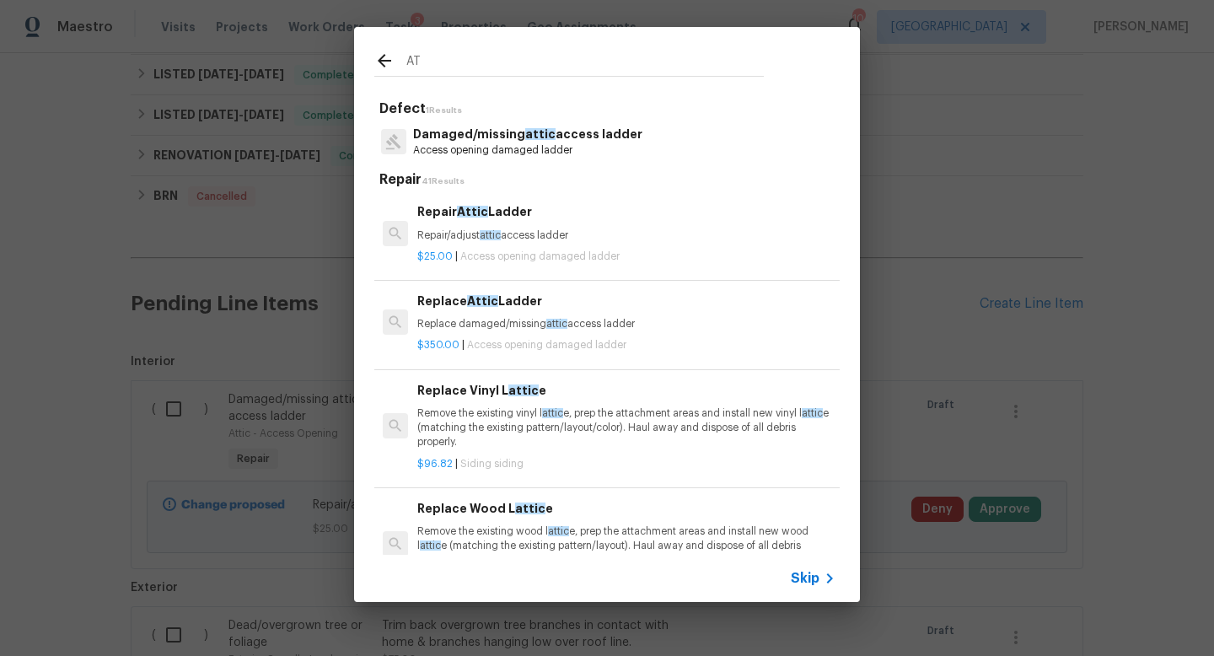
type input "A"
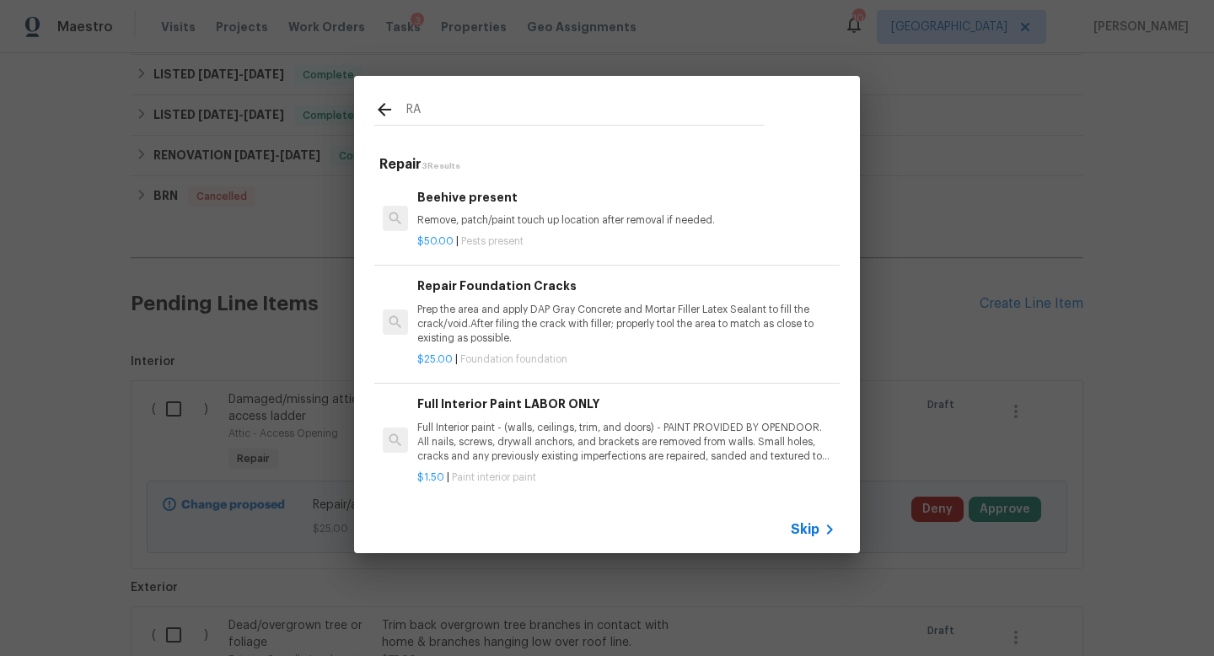
type input "R"
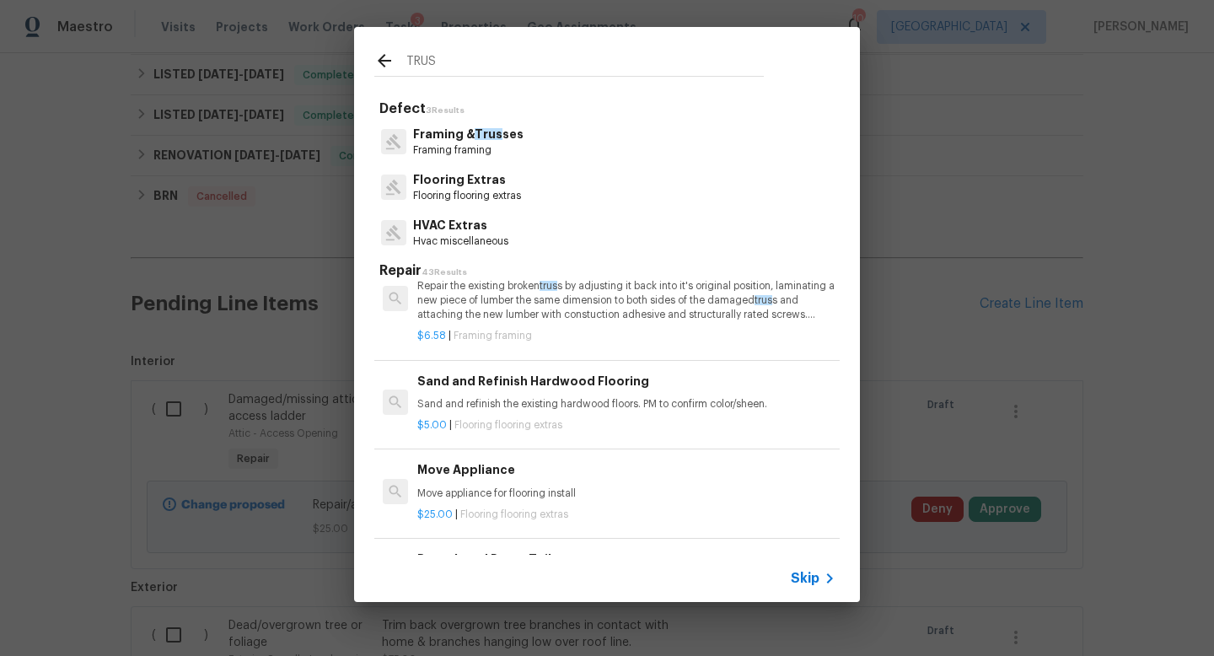
scroll to position [0, 0]
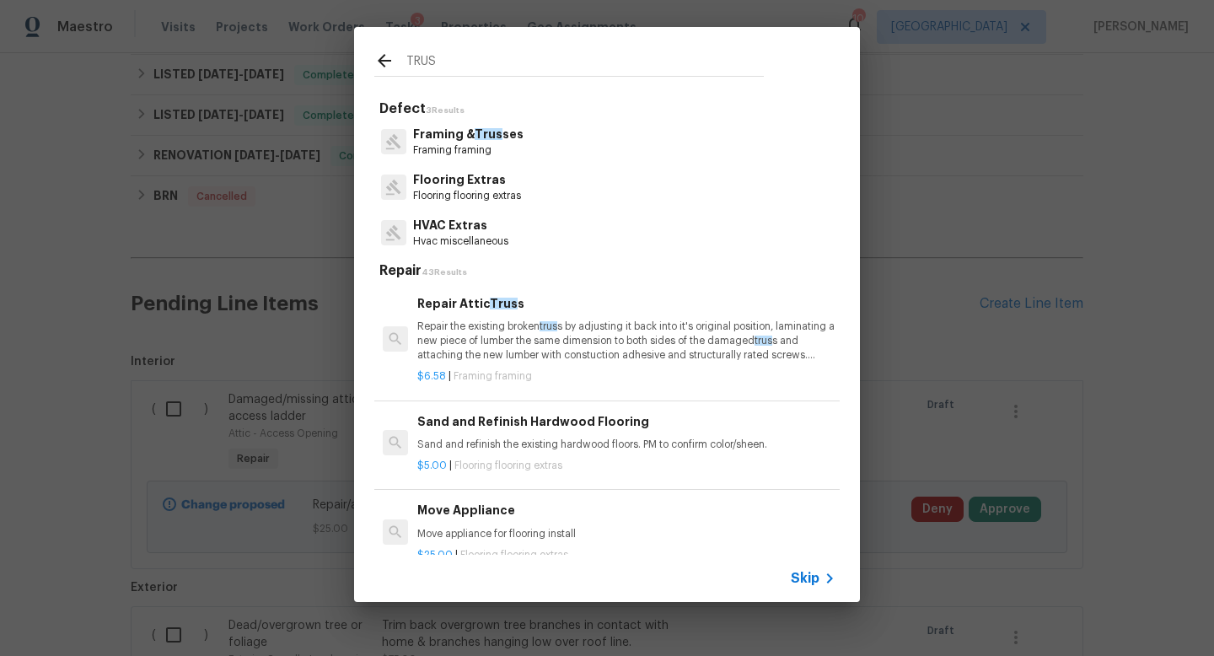
type input "TRUS"
click at [487, 137] on span "Trus" at bounding box center [489, 134] width 28 height 12
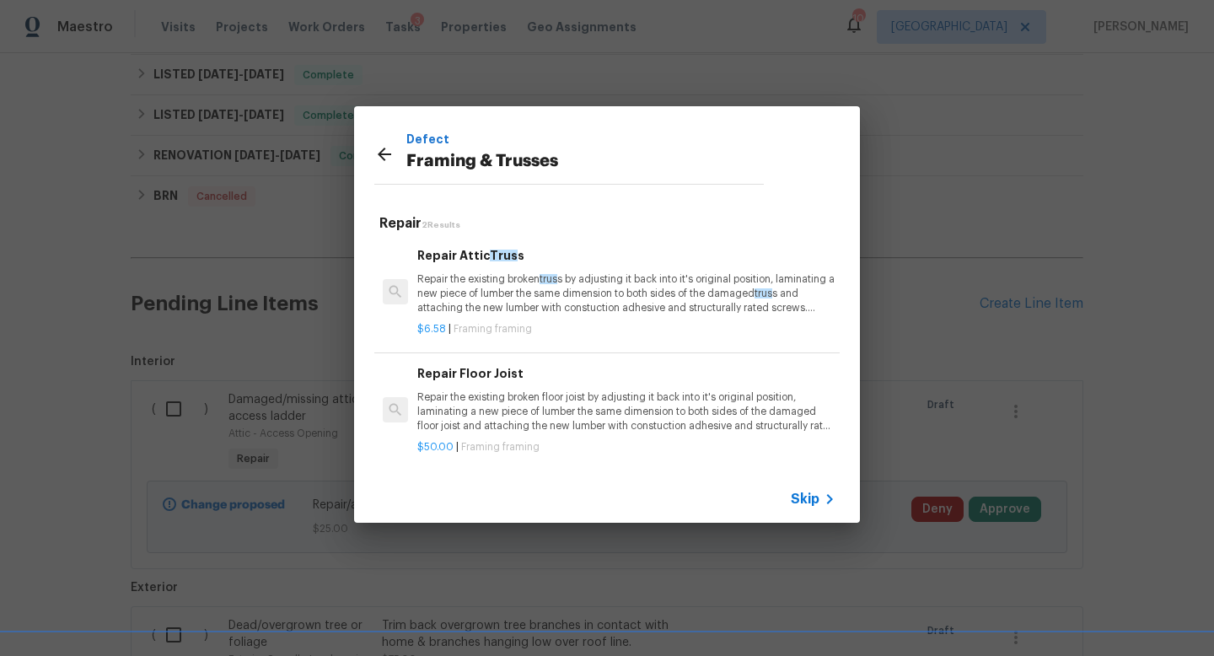
click at [478, 286] on p "Repair the existing broken trus s by adjusting it back into it's original posit…" at bounding box center [626, 293] width 418 height 43
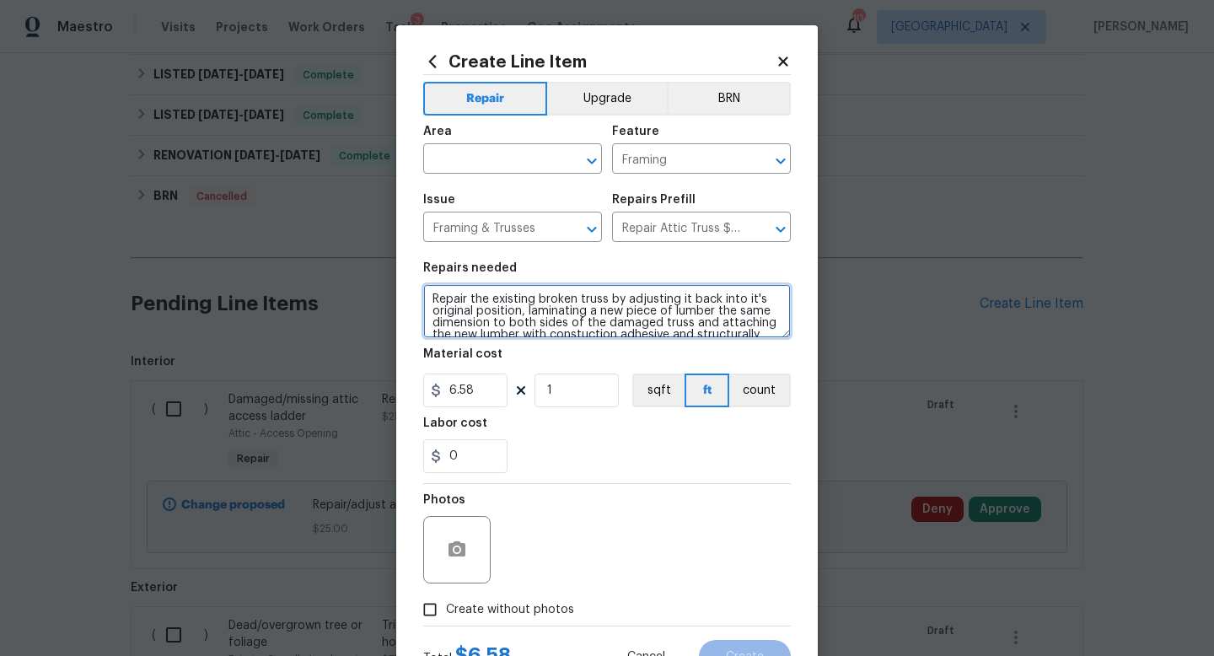
drag, startPoint x: 691, startPoint y: 326, endPoint x: 428, endPoint y: 287, distance: 266.0
click at [426, 287] on textarea "Repair the existing broken truss by adjusting it back into it's original positi…" at bounding box center [607, 311] width 368 height 54
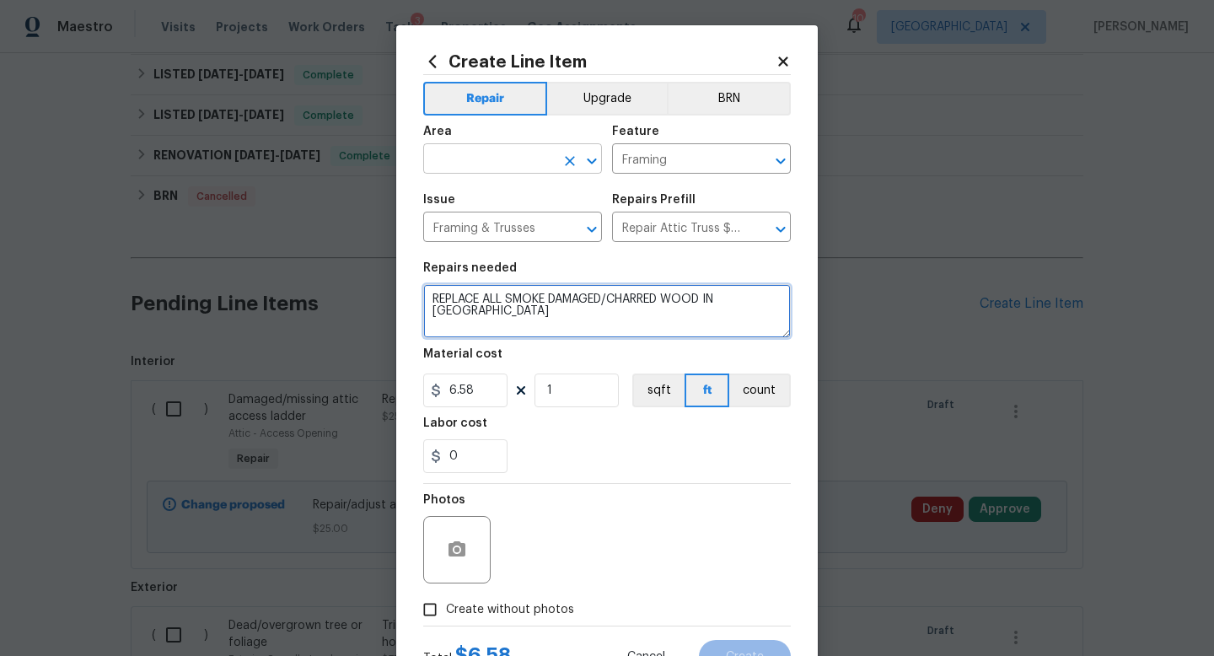
type textarea "REPLACE ALL SMOKE DAMAGED/CHARRED WOOD IN [GEOGRAPHIC_DATA]"
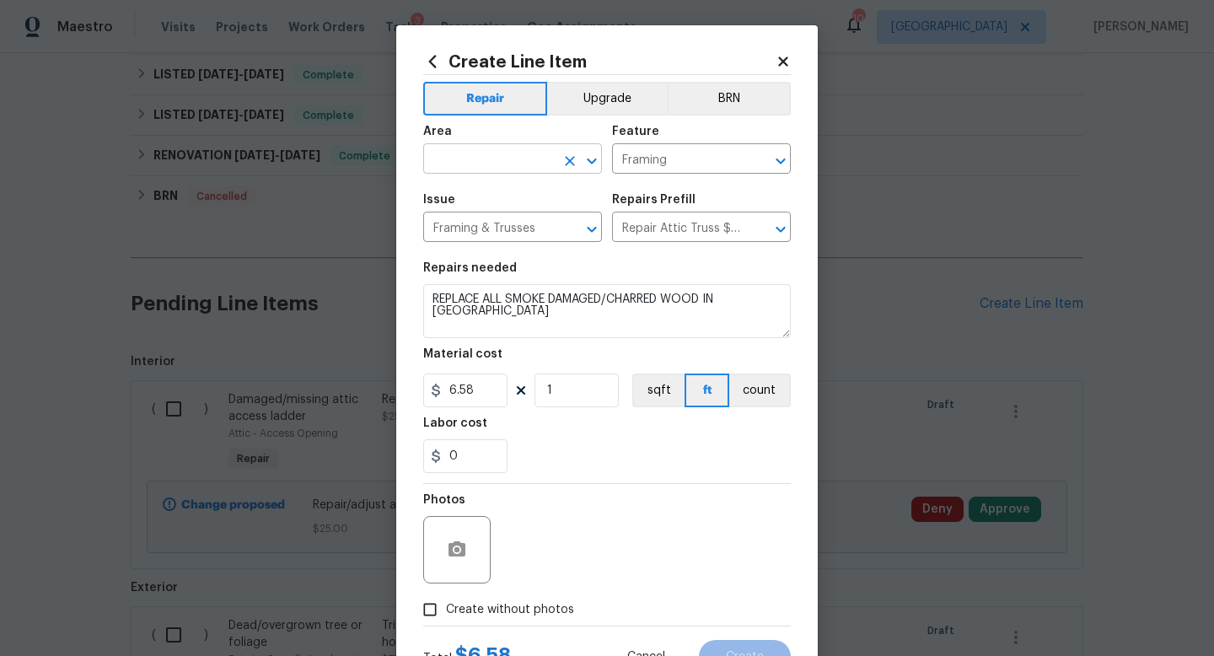
click at [460, 165] on input "text" at bounding box center [488, 161] width 131 height 26
click at [462, 196] on li "Attic" at bounding box center [512, 199] width 179 height 28
type input "Attic"
drag, startPoint x: 555, startPoint y: 389, endPoint x: 535, endPoint y: 389, distance: 20.2
click at [535, 389] on input "1" at bounding box center [576, 390] width 84 height 34
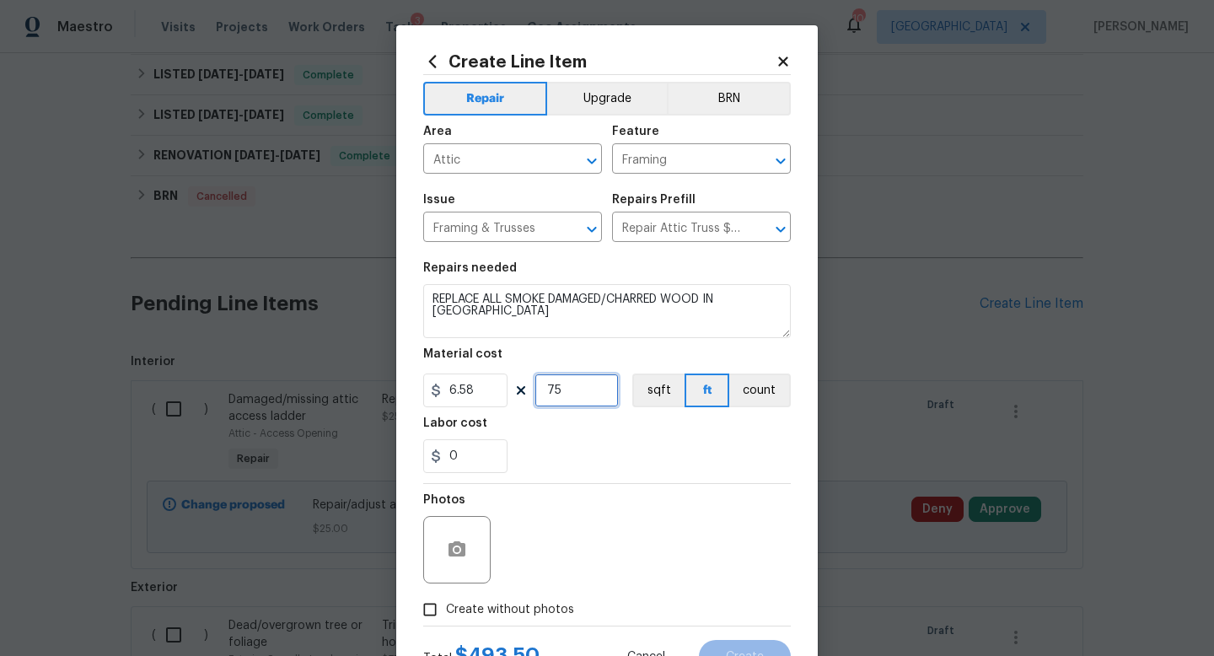
scroll to position [71, 0]
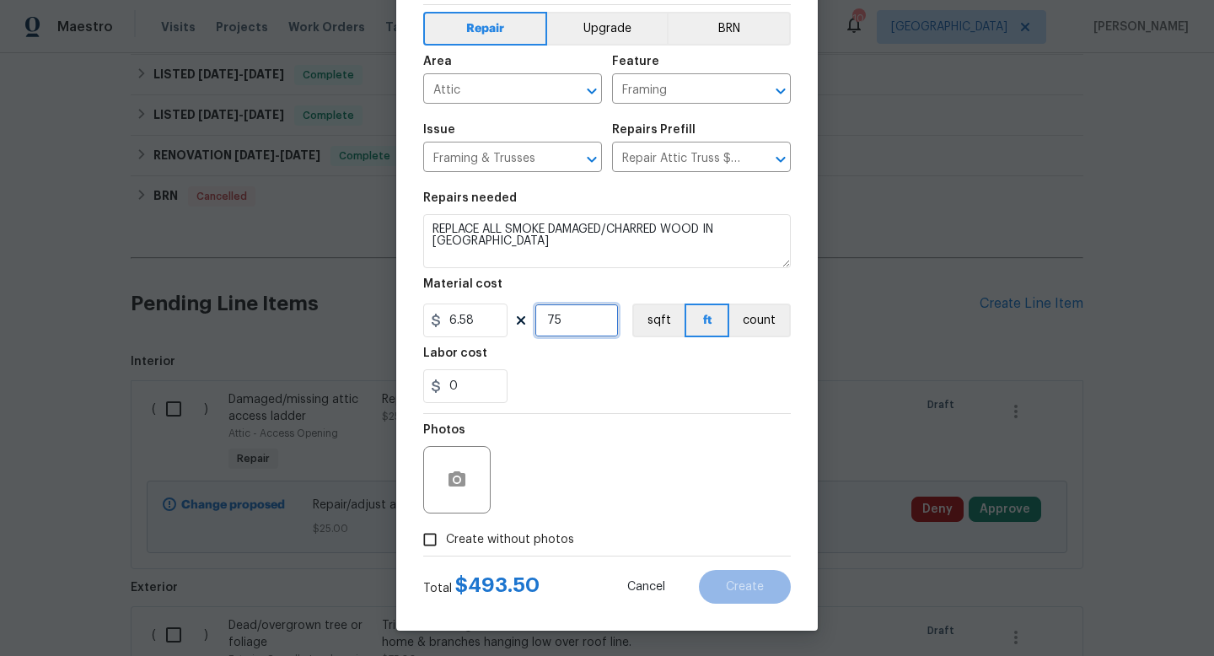
drag, startPoint x: 567, startPoint y: 312, endPoint x: 540, endPoint y: 307, distance: 27.4
click at [540, 307] on input "75" at bounding box center [576, 320] width 84 height 34
type input "100"
click at [459, 478] on circle "button" at bounding box center [456, 479] width 5 height 5
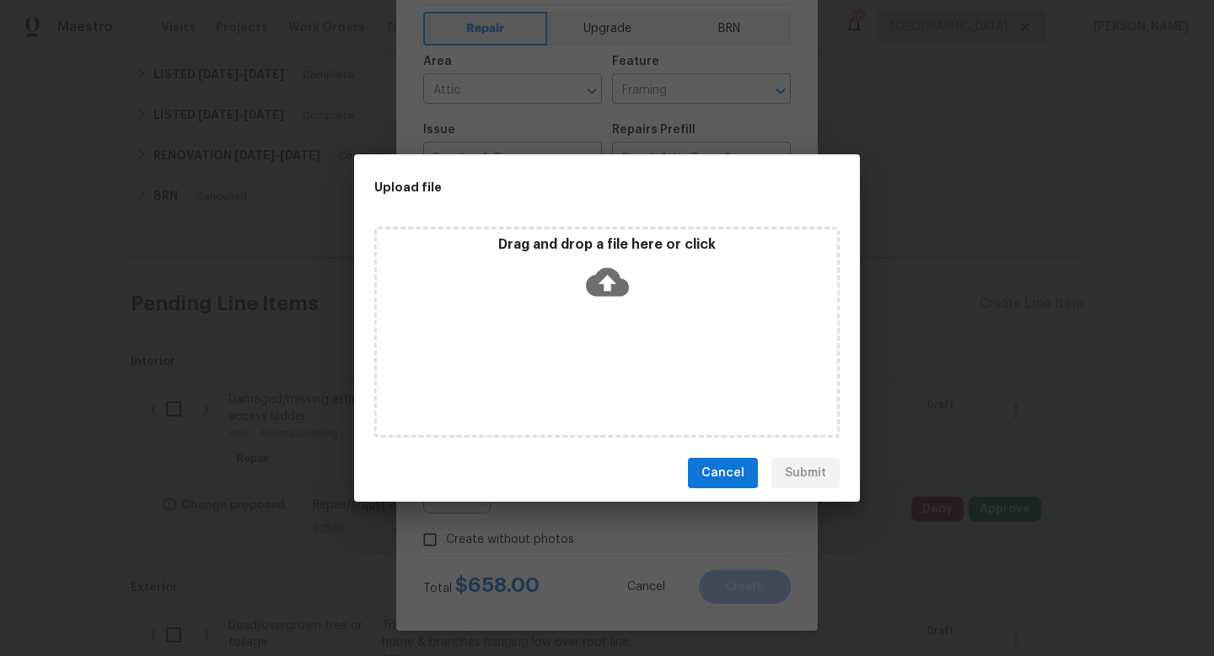
click at [604, 366] on div "Drag and drop a file here or click" at bounding box center [606, 332] width 465 height 211
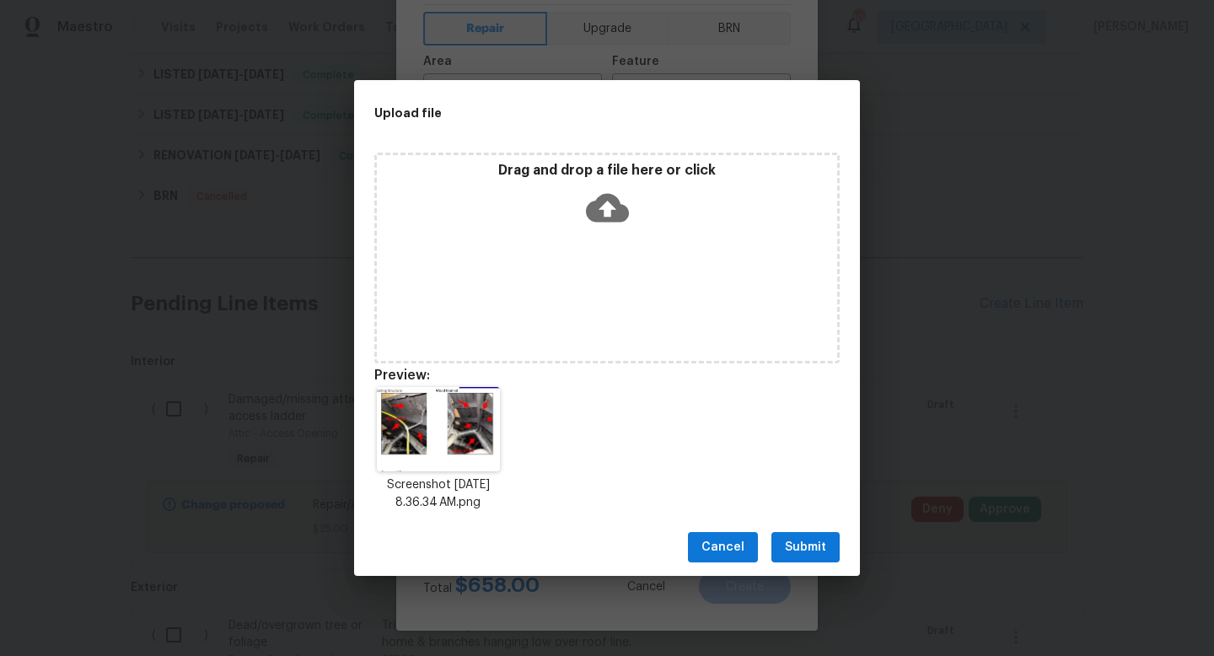
click at [805, 542] on span "Submit" at bounding box center [805, 547] width 41 height 21
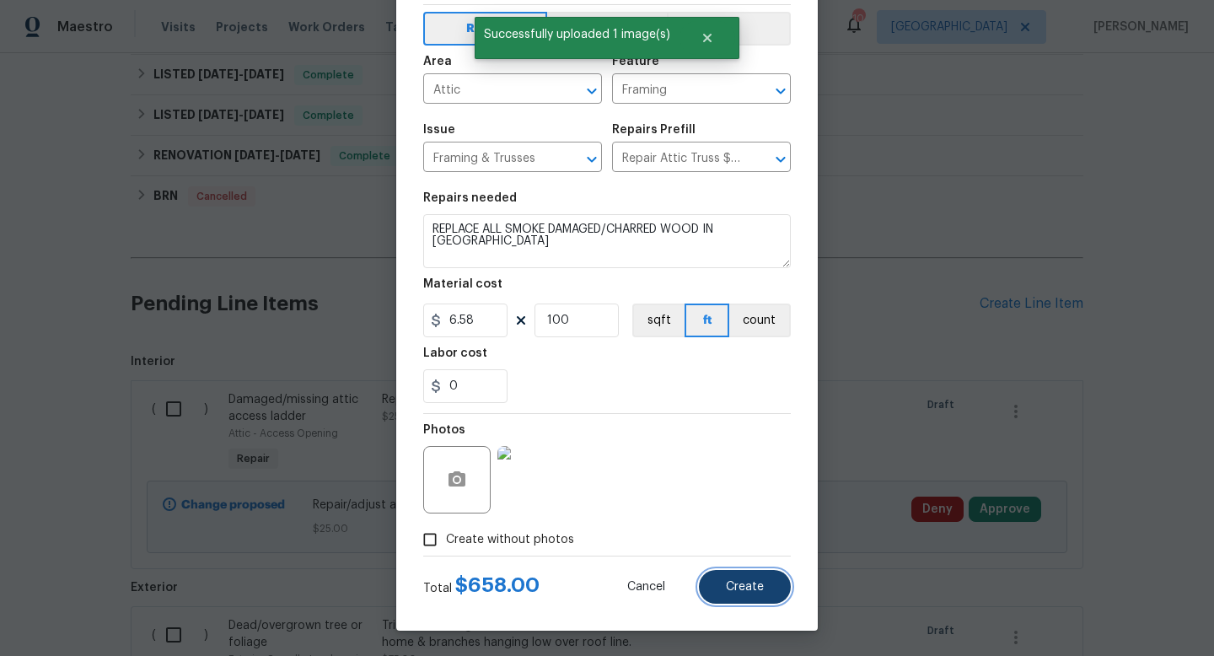
click at [759, 582] on span "Create" at bounding box center [745, 587] width 38 height 13
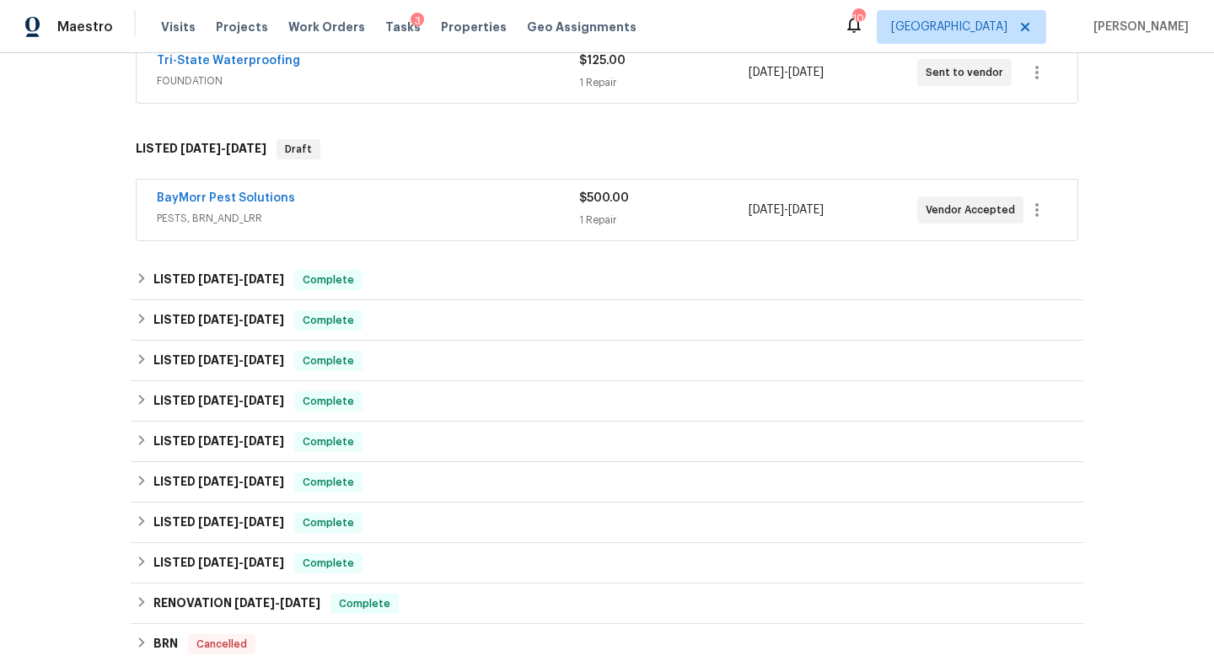
scroll to position [0, 0]
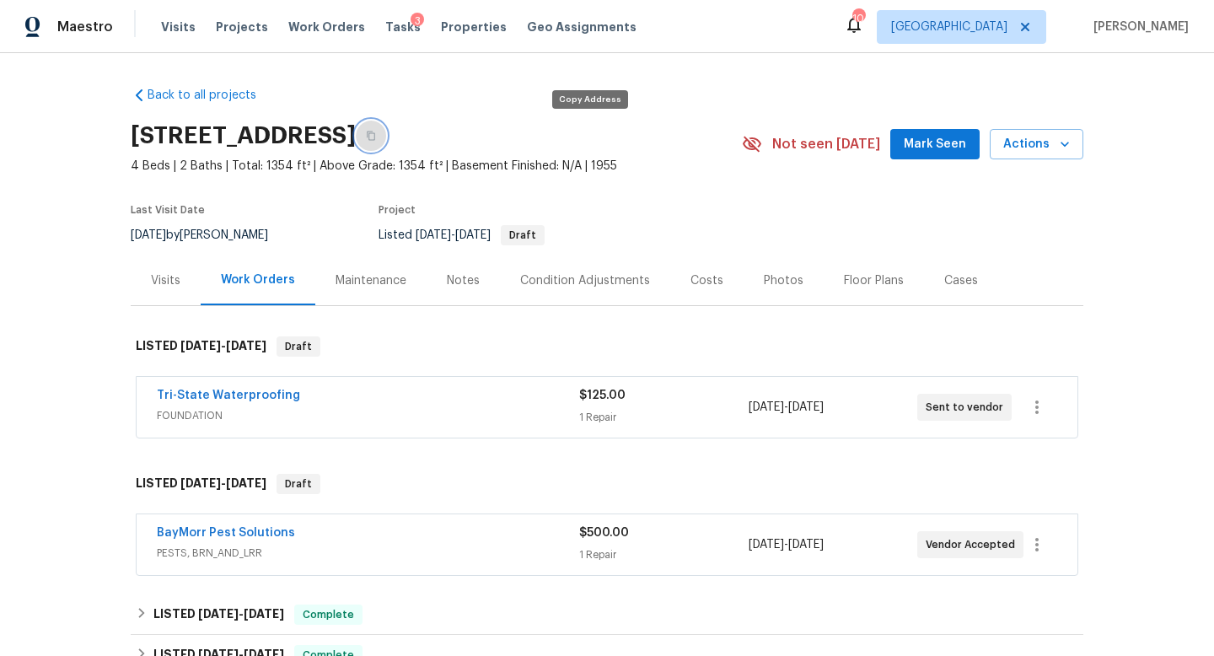
click at [386, 141] on button "button" at bounding box center [371, 136] width 30 height 30
click at [336, 29] on span "Work Orders" at bounding box center [326, 27] width 77 height 17
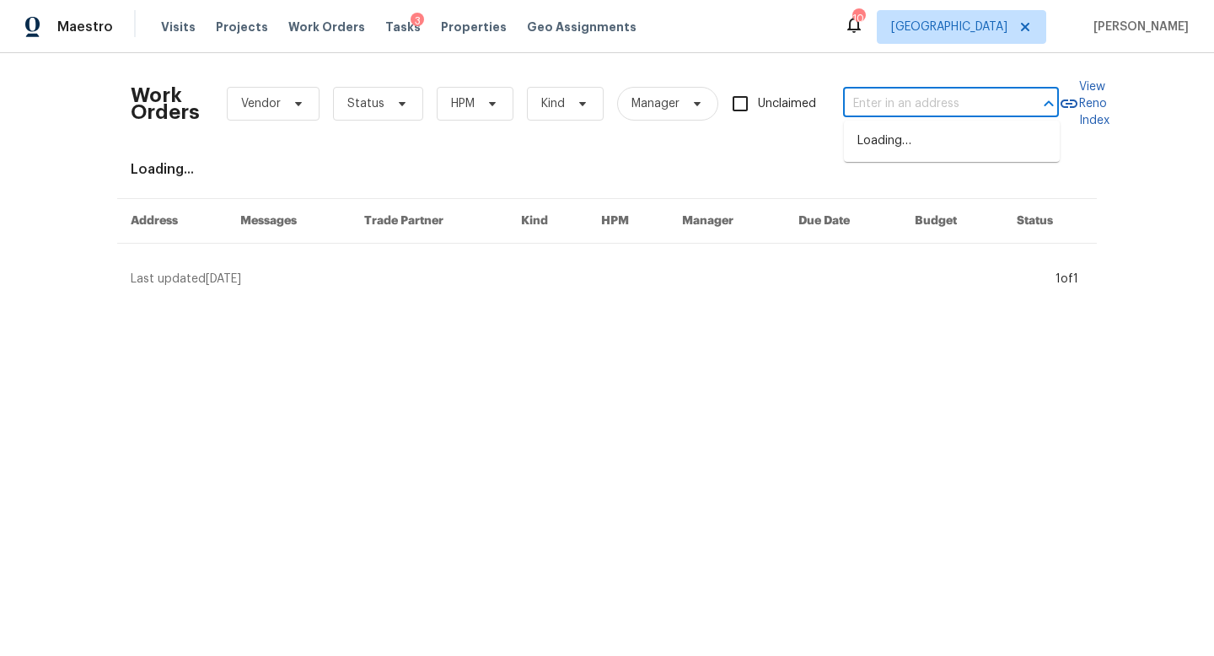
click at [877, 108] on input "text" at bounding box center [927, 104] width 169 height 26
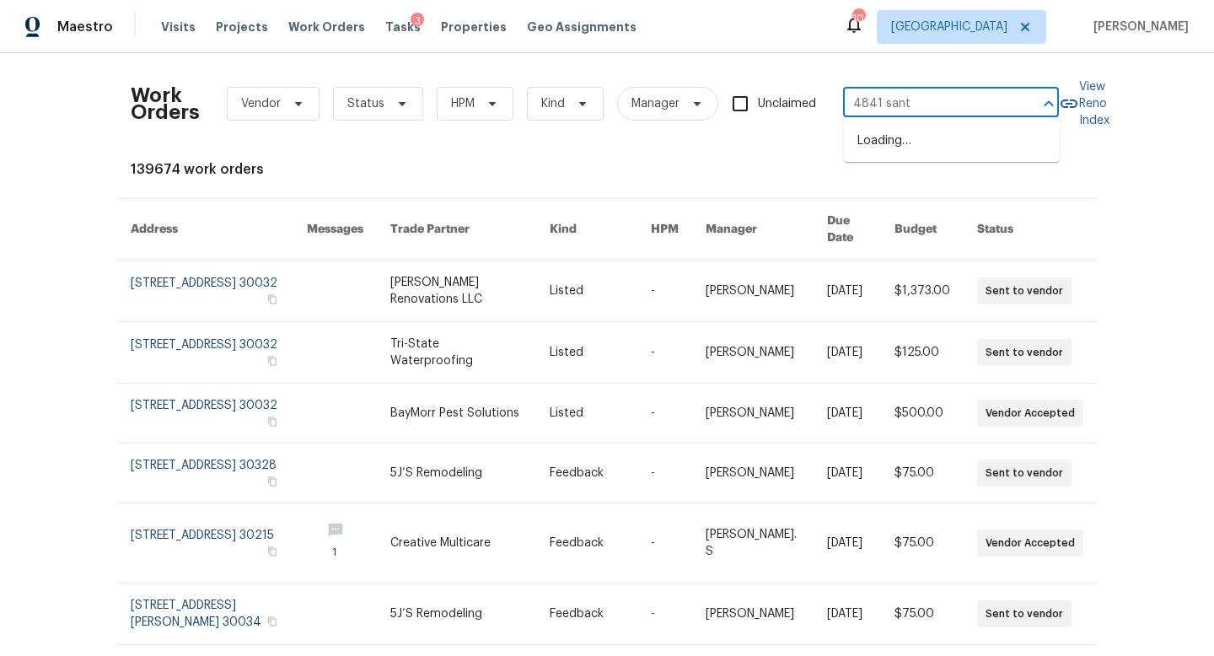
type input "4841 santa"
click at [950, 142] on li "4841 Santa Fe Trl SW, Atlanta, GA 30331" at bounding box center [952, 141] width 216 height 28
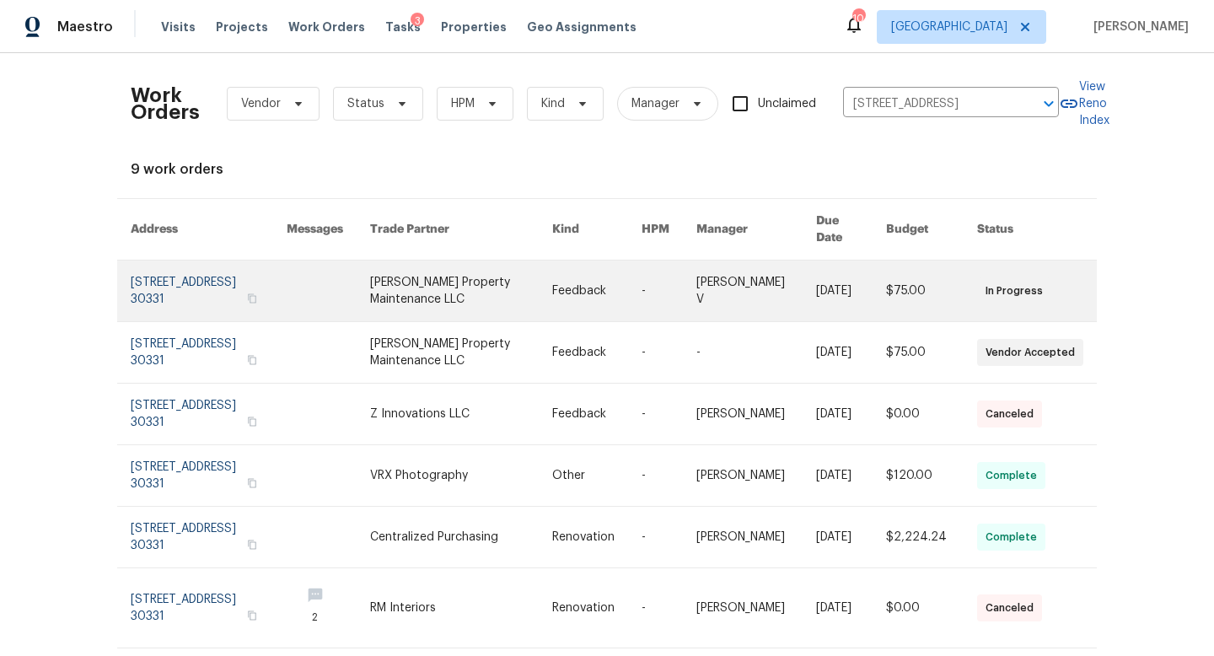
click at [190, 271] on link at bounding box center [209, 290] width 156 height 61
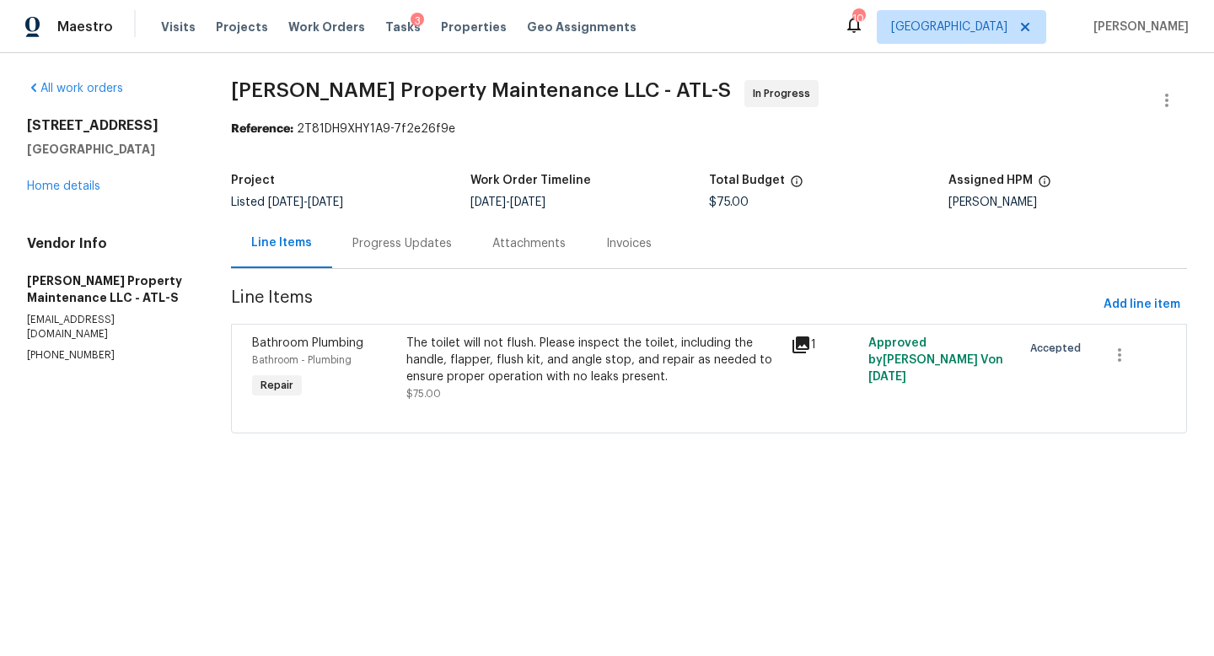
click at [397, 239] on div "Progress Updates" at bounding box center [401, 243] width 99 height 17
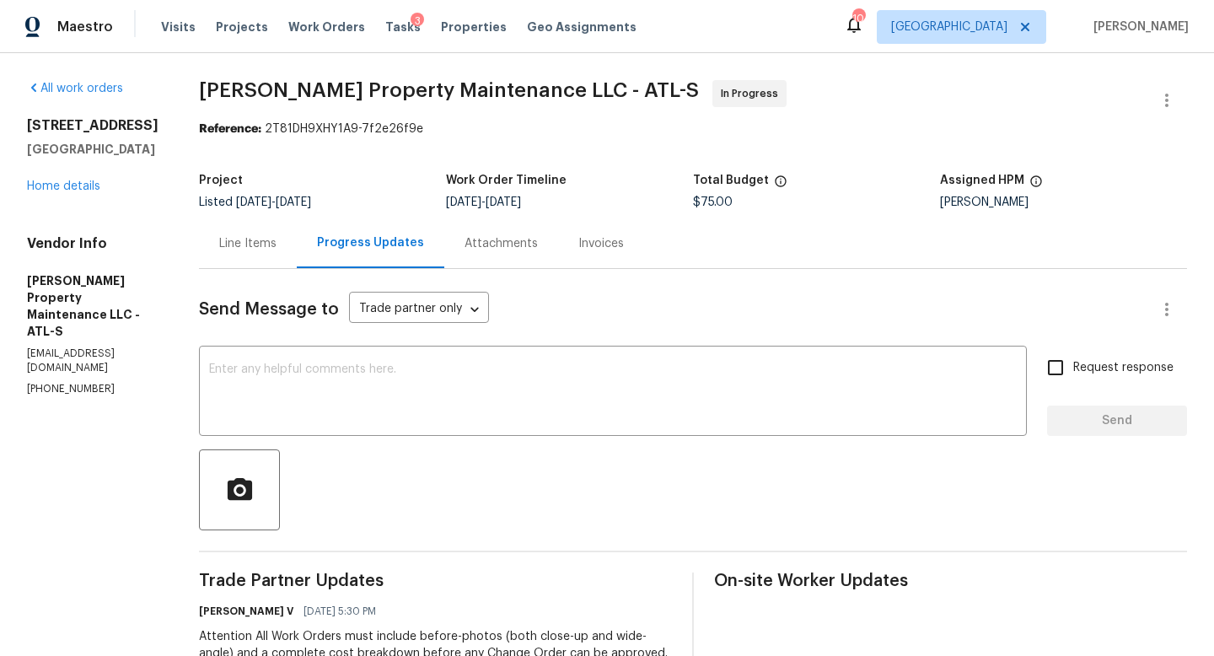
click at [392, 347] on div "Send Message to Trade partner only Trade partner only ​ x ​ Request response Se…" at bounding box center [693, 559] width 988 height 580
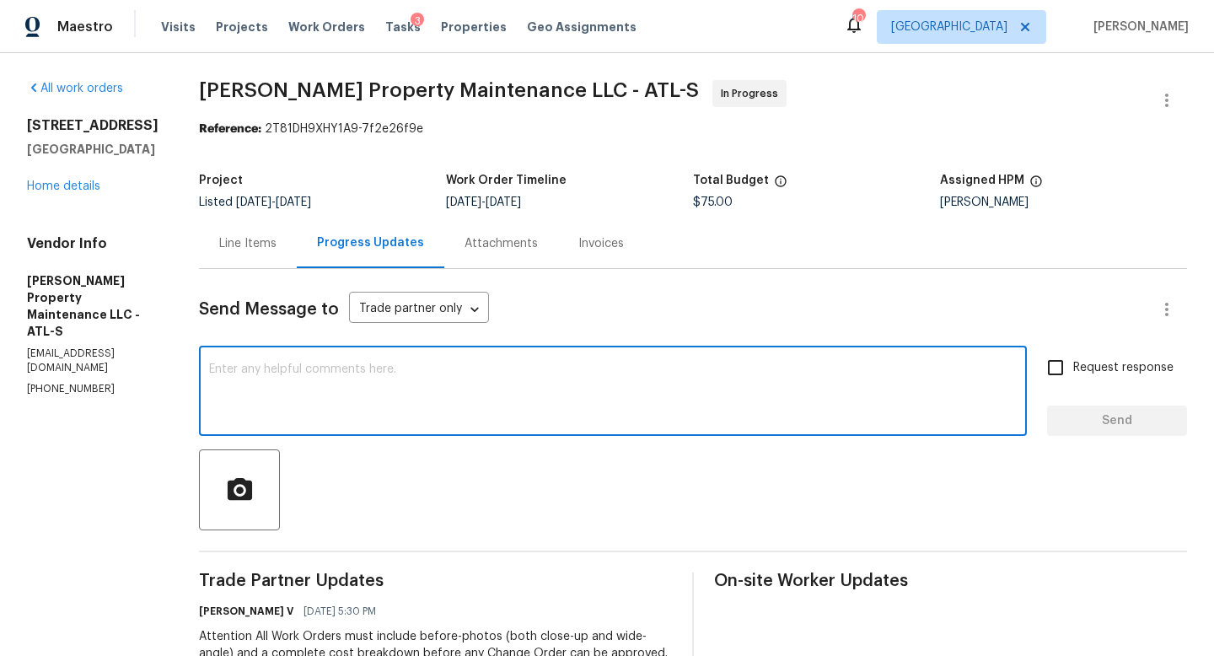
click at [367, 386] on textarea at bounding box center [613, 392] width 808 height 59
type textarea "Hi"
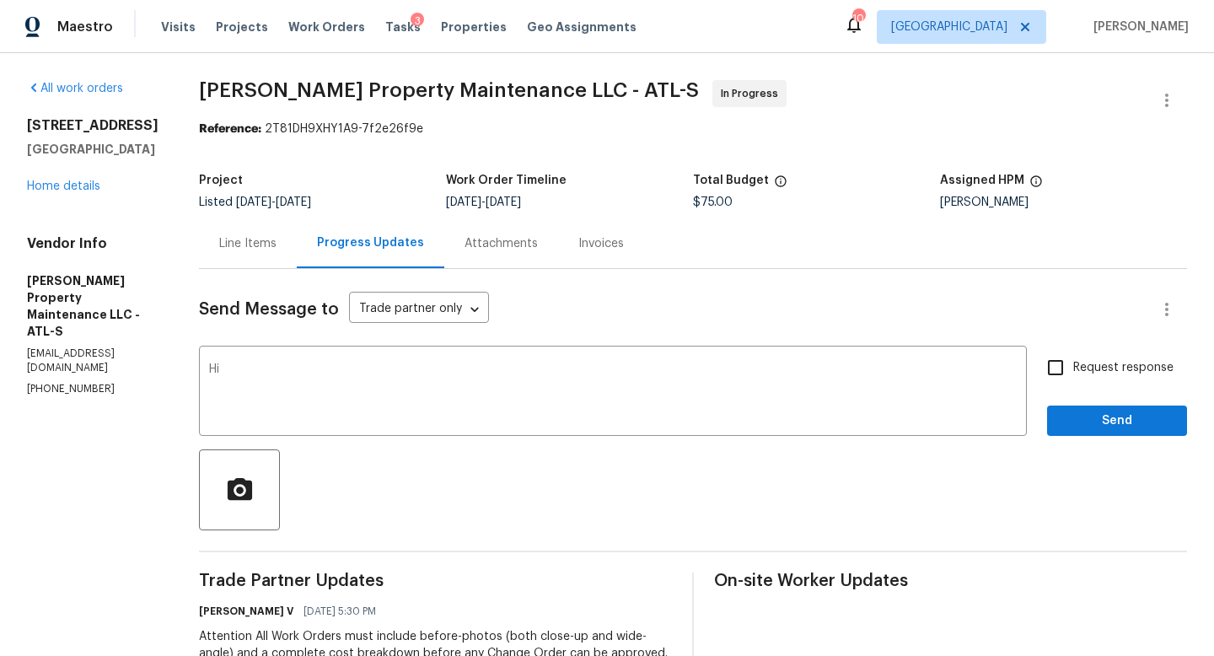
click at [265, 244] on div "Line Items" at bounding box center [247, 243] width 57 height 17
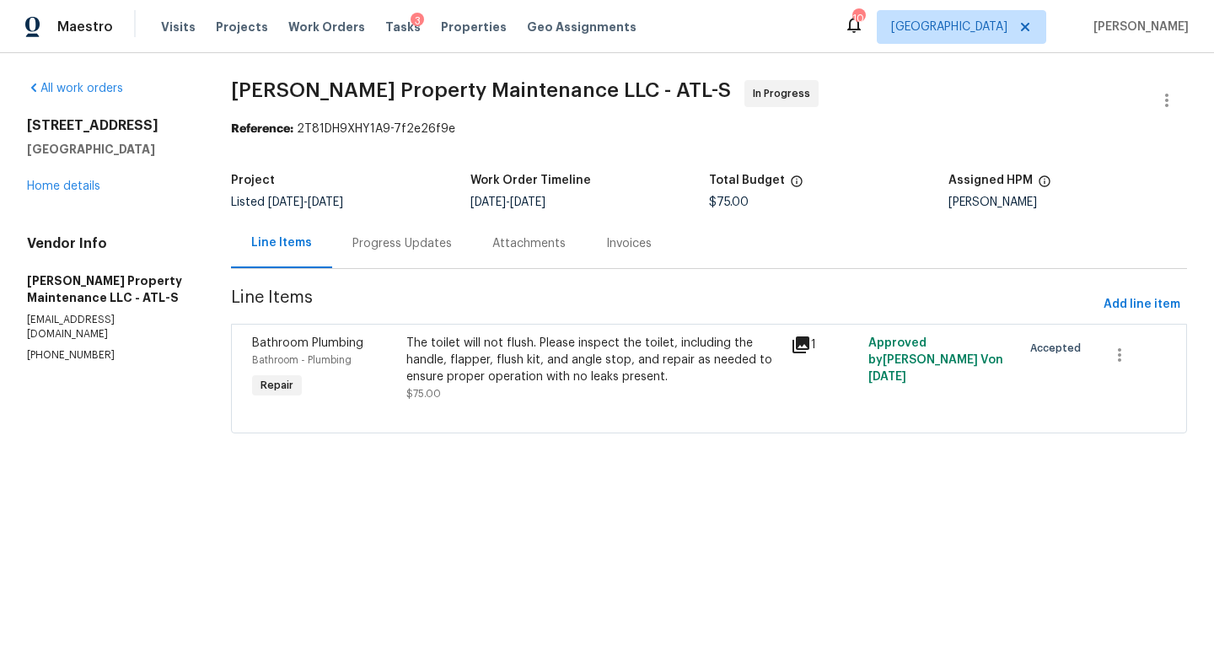
click at [355, 233] on div "Progress Updates" at bounding box center [402, 243] width 140 height 50
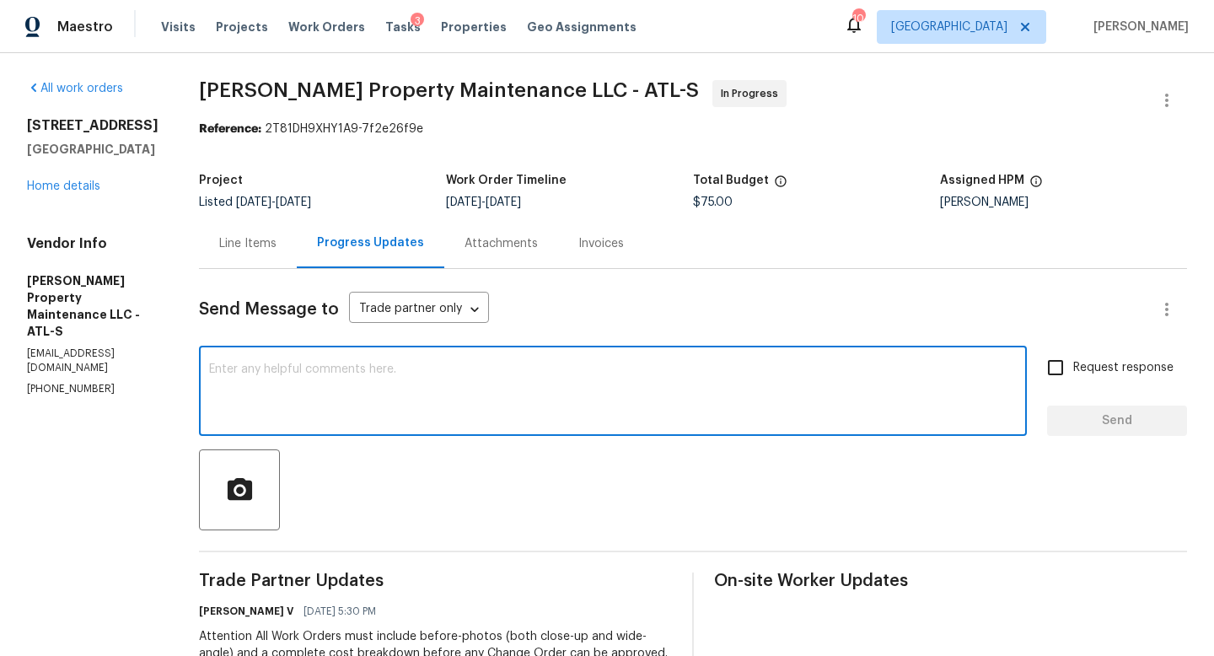
click at [380, 389] on textarea at bounding box center [613, 392] width 808 height 59
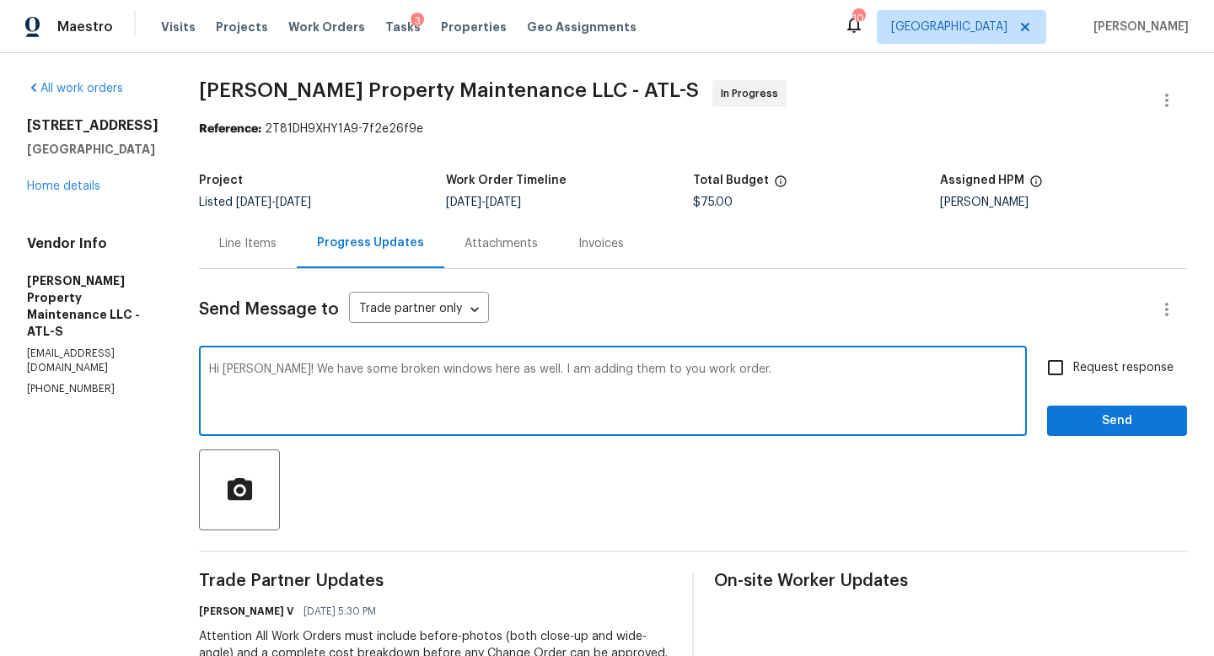
type textarea "Hi Danny! We have some broken windows here as well. I am adding them to you wor…"
click at [1049, 370] on input "Request response" at bounding box center [1055, 367] width 35 height 35
checkbox input "true"
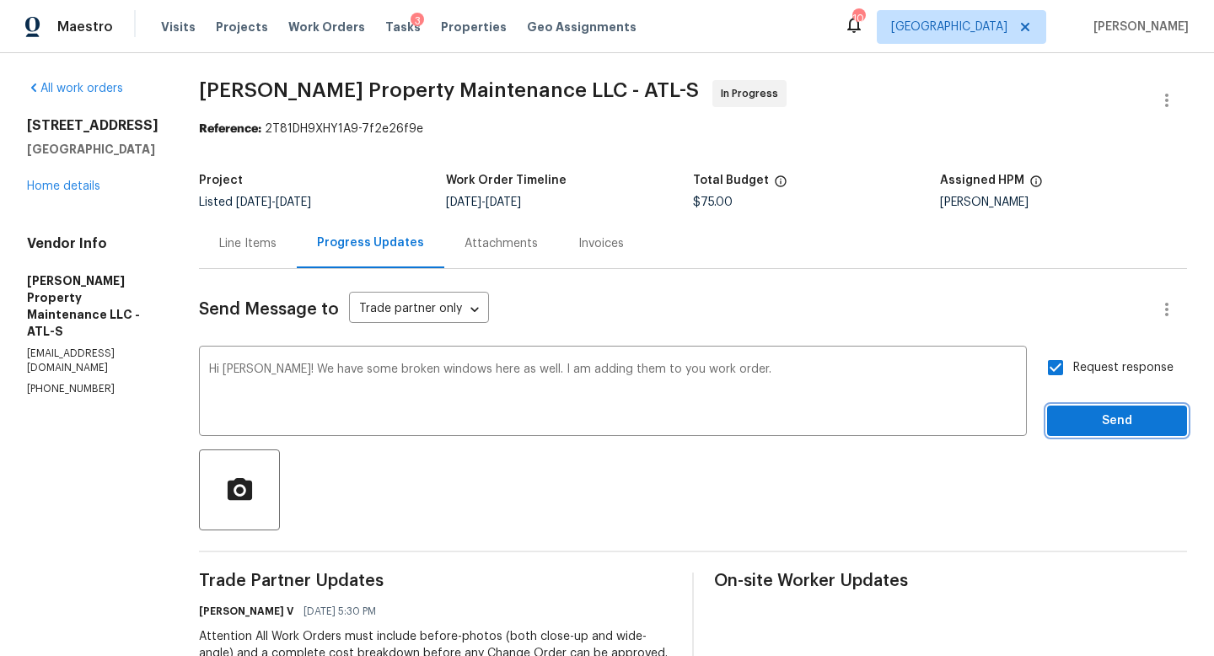
click at [1071, 425] on span "Send" at bounding box center [1116, 420] width 113 height 21
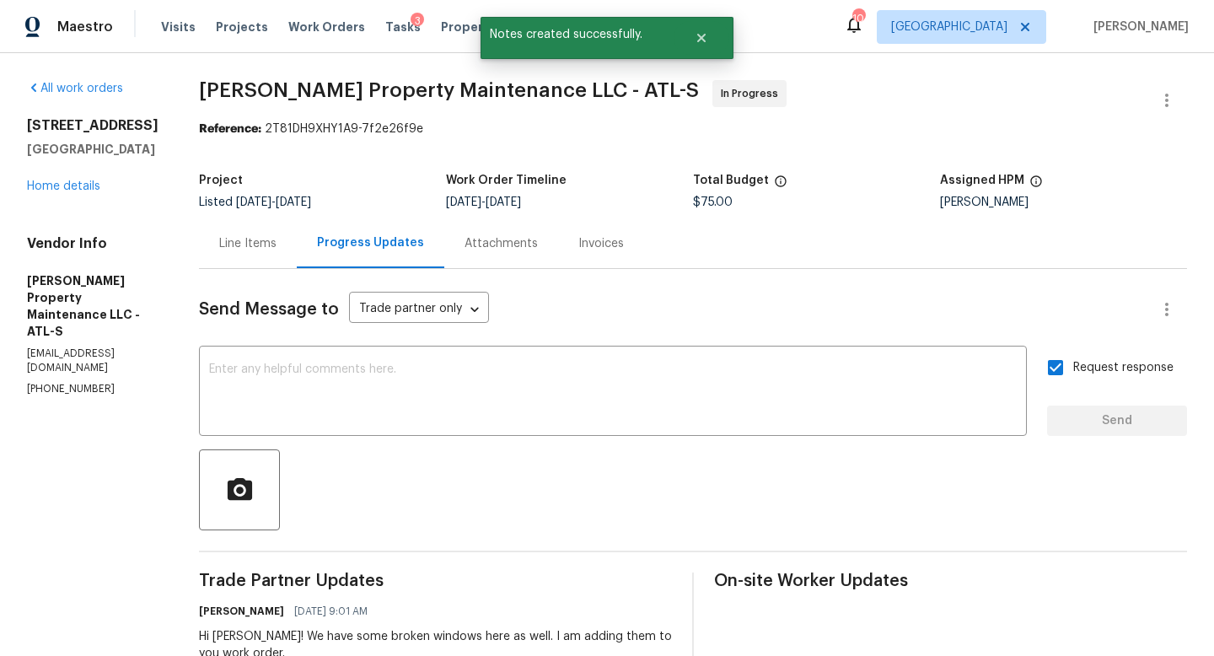
click at [238, 257] on div "Line Items" at bounding box center [248, 243] width 98 height 50
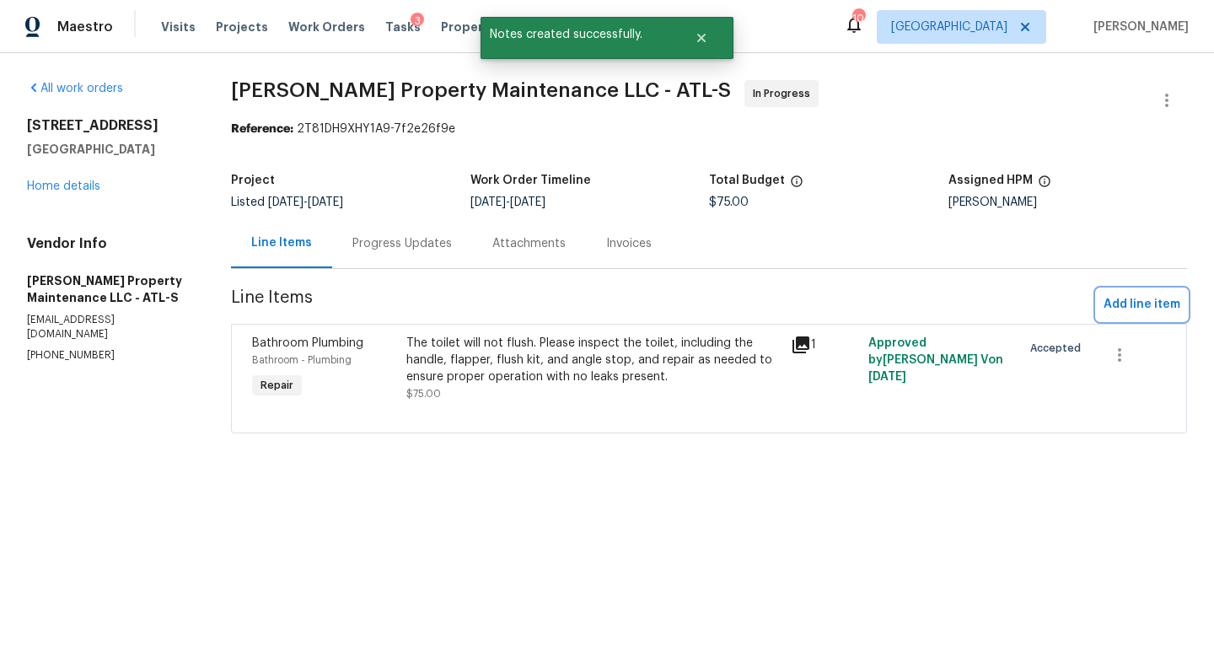
click at [1140, 300] on span "Add line item" at bounding box center [1141, 304] width 77 height 21
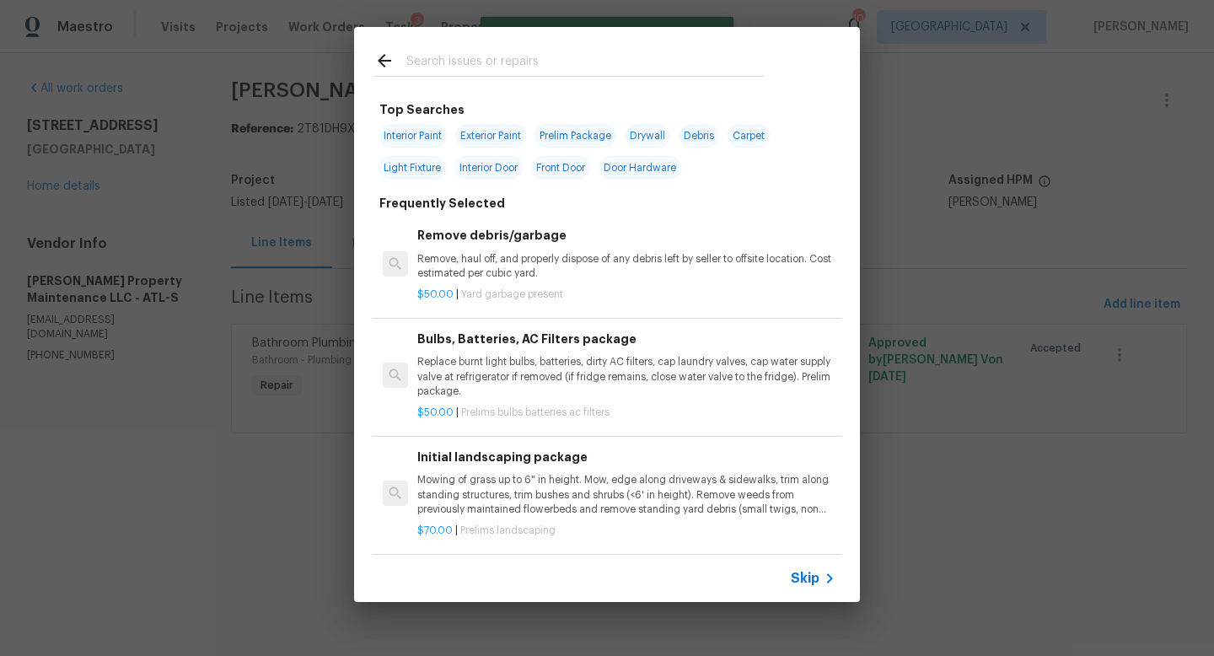
click at [469, 62] on input "text" at bounding box center [584, 63] width 357 height 25
type input "window"
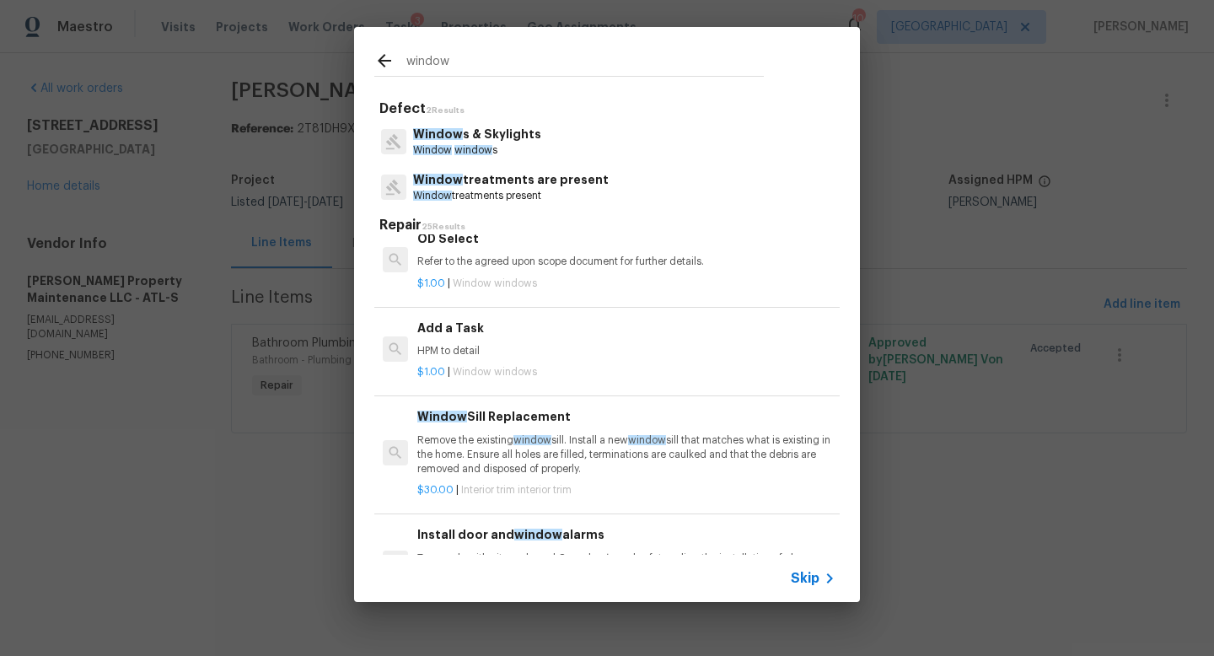
scroll to position [1496, 0]
click at [462, 322] on h6 "Add a Task" at bounding box center [626, 327] width 418 height 19
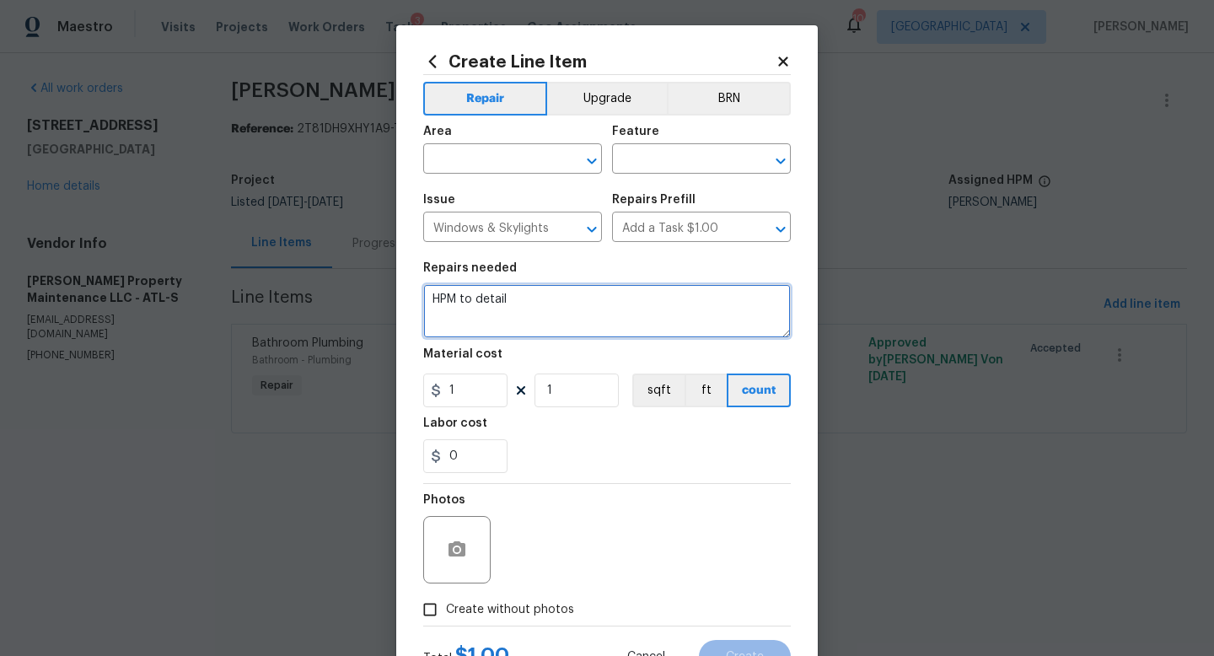
drag, startPoint x: 543, startPoint y: 295, endPoint x: 413, endPoint y: 289, distance: 129.9
click at [413, 289] on div "Create Line Item Repair Upgrade BRN Area ​ Feature ​ Issue Windows & Skylights …" at bounding box center [606, 362] width 421 height 675
type textarea "replace glass in broken windows (2 were reported by security) Glass is on the f…"
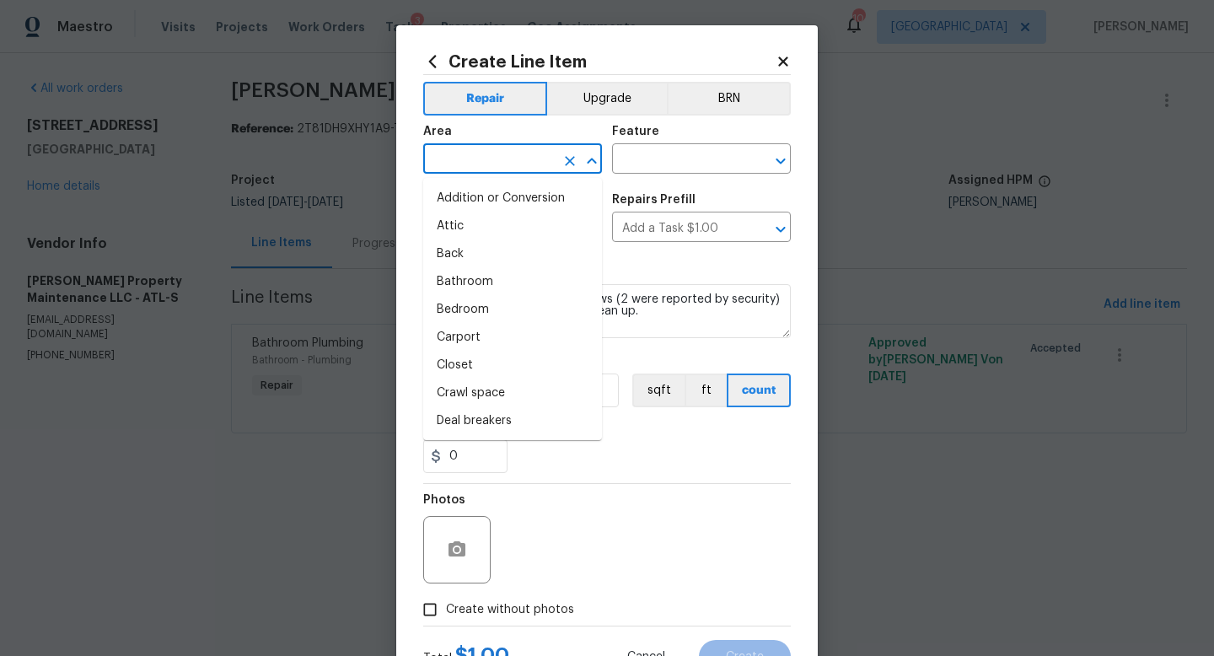
click at [474, 149] on input "text" at bounding box center [488, 161] width 131 height 26
type input "i"
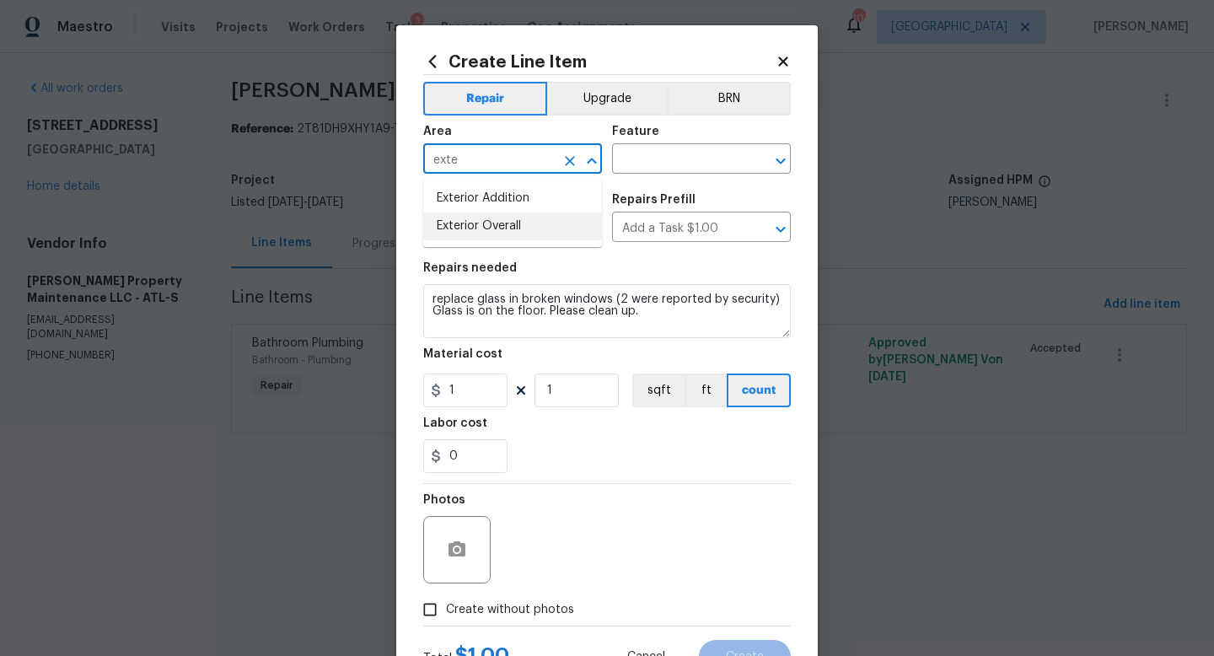
click at [511, 232] on li "Exterior Overall" at bounding box center [512, 226] width 179 height 28
type input "Exterior Overall"
click at [679, 144] on div "Feature" at bounding box center [701, 137] width 179 height 22
click at [658, 169] on input "text" at bounding box center [677, 161] width 131 height 26
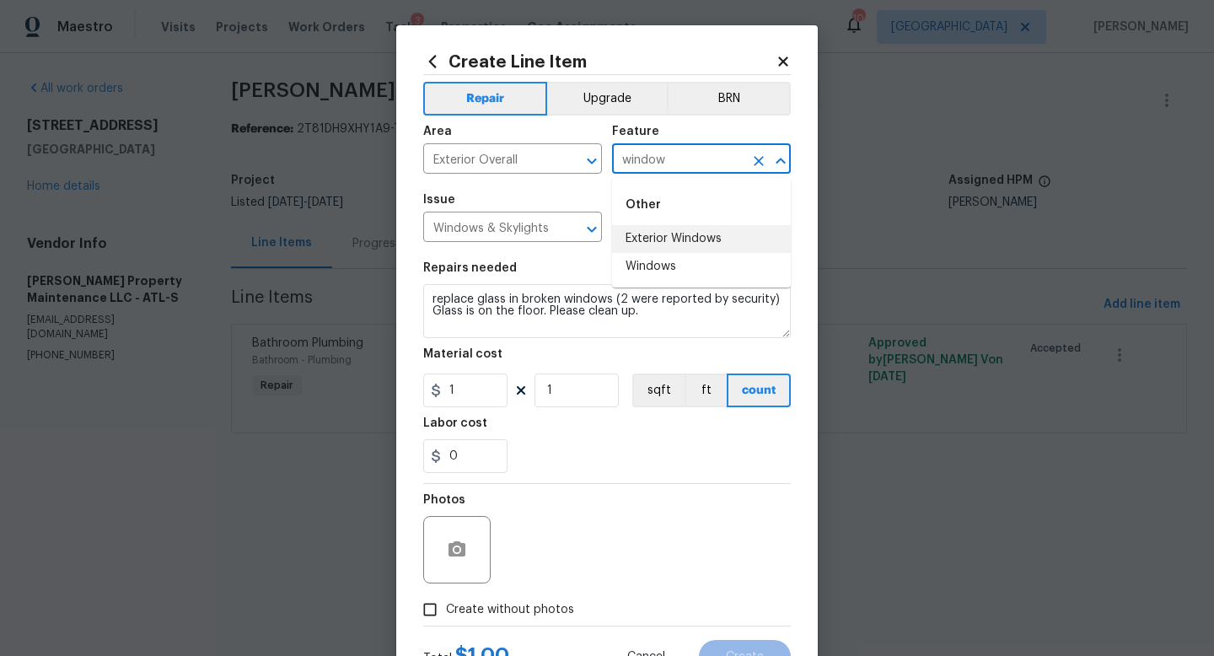
click at [667, 241] on li "Exterior Windows" at bounding box center [701, 239] width 179 height 28
type input "Exterior Windows"
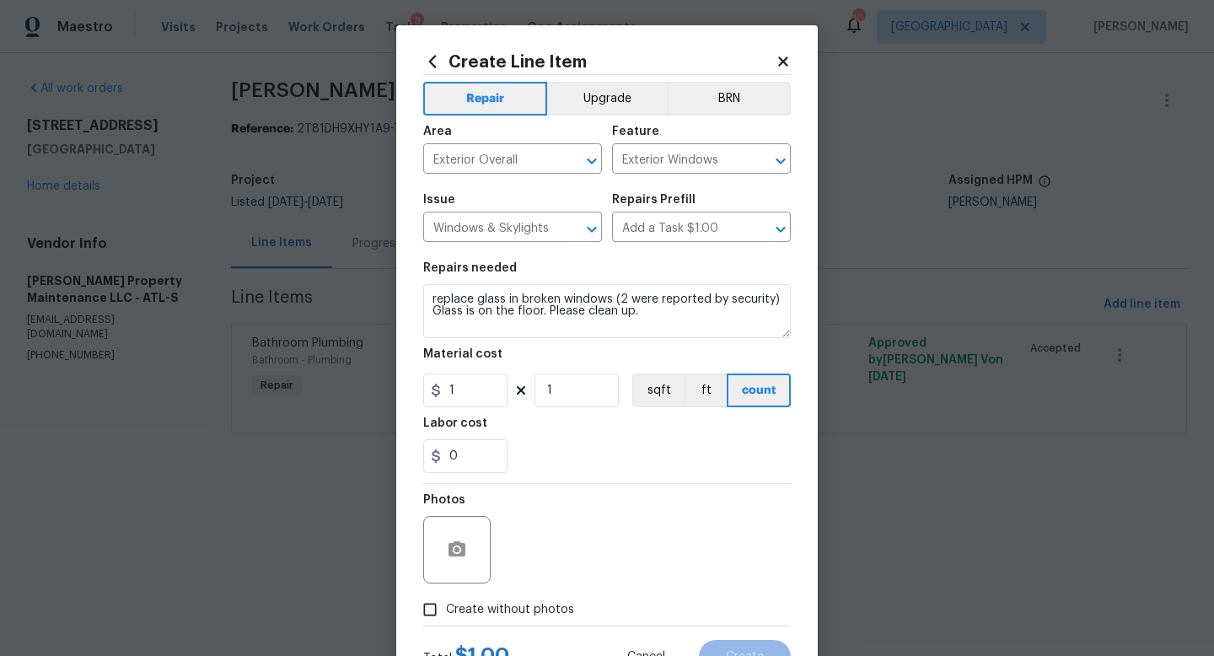
click at [486, 373] on figure "Material cost 1 1 sqft ft count" at bounding box center [607, 377] width 368 height 59
click at [483, 390] on input "1" at bounding box center [465, 390] width 84 height 34
type input "125"
click at [455, 555] on icon "button" at bounding box center [456, 548] width 17 height 15
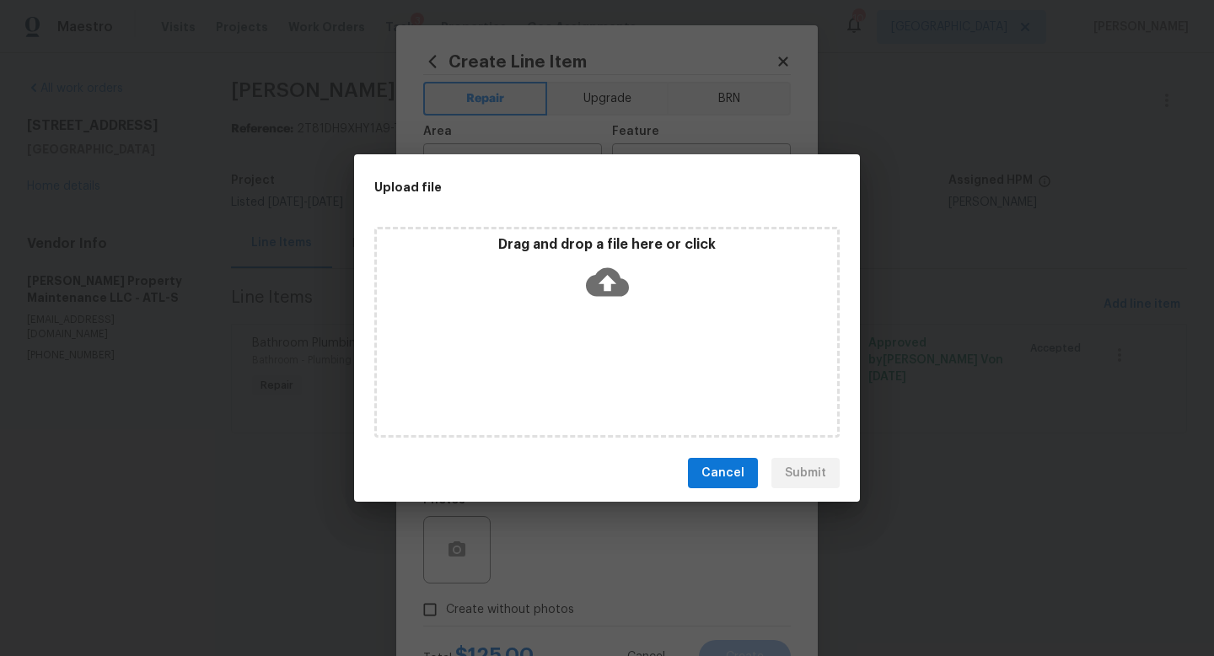
click at [556, 296] on div "Drag and drop a file here or click" at bounding box center [607, 272] width 460 height 72
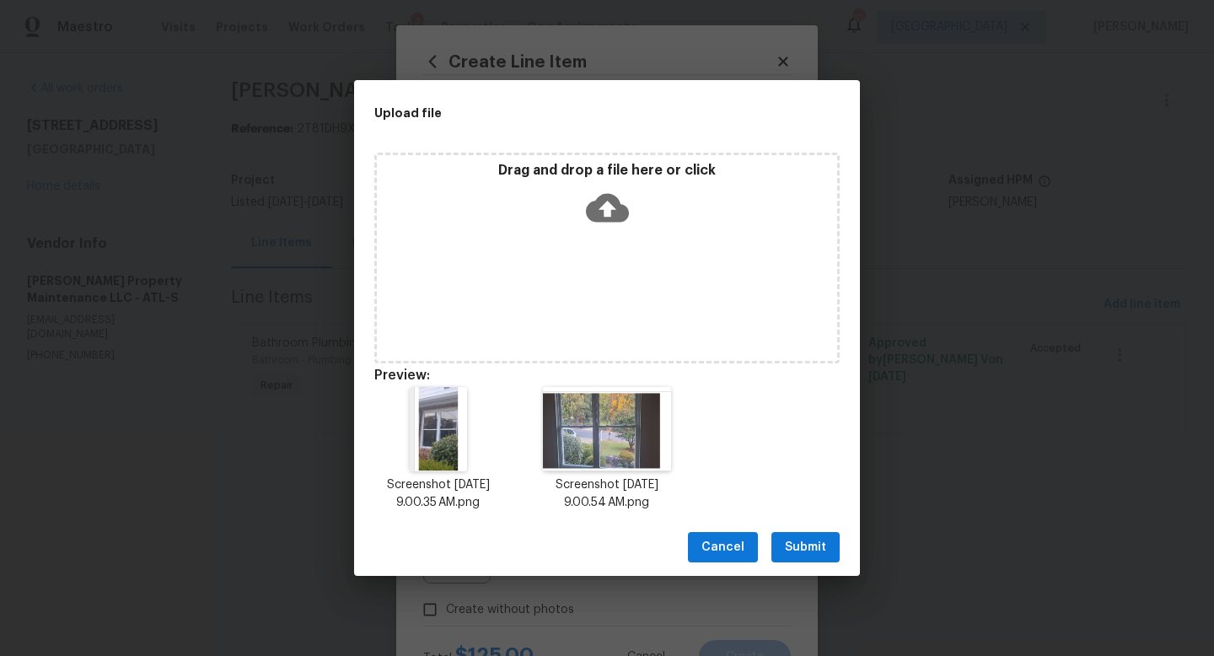
click at [804, 558] on button "Submit" at bounding box center [805, 547] width 68 height 31
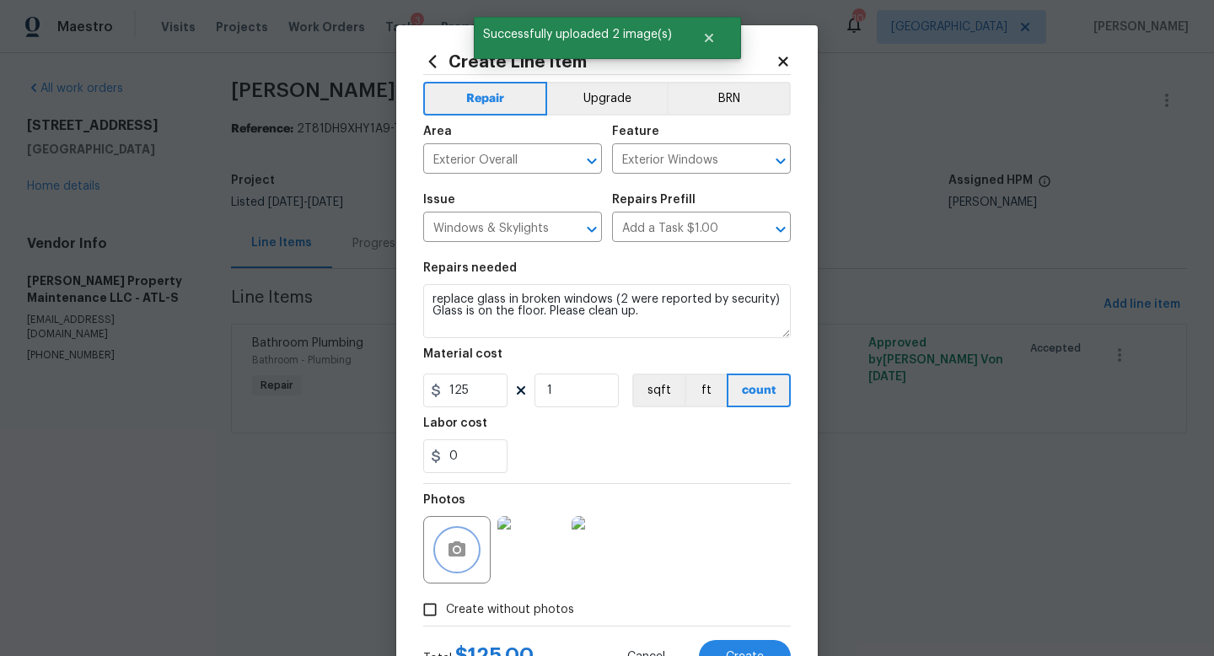
scroll to position [71, 0]
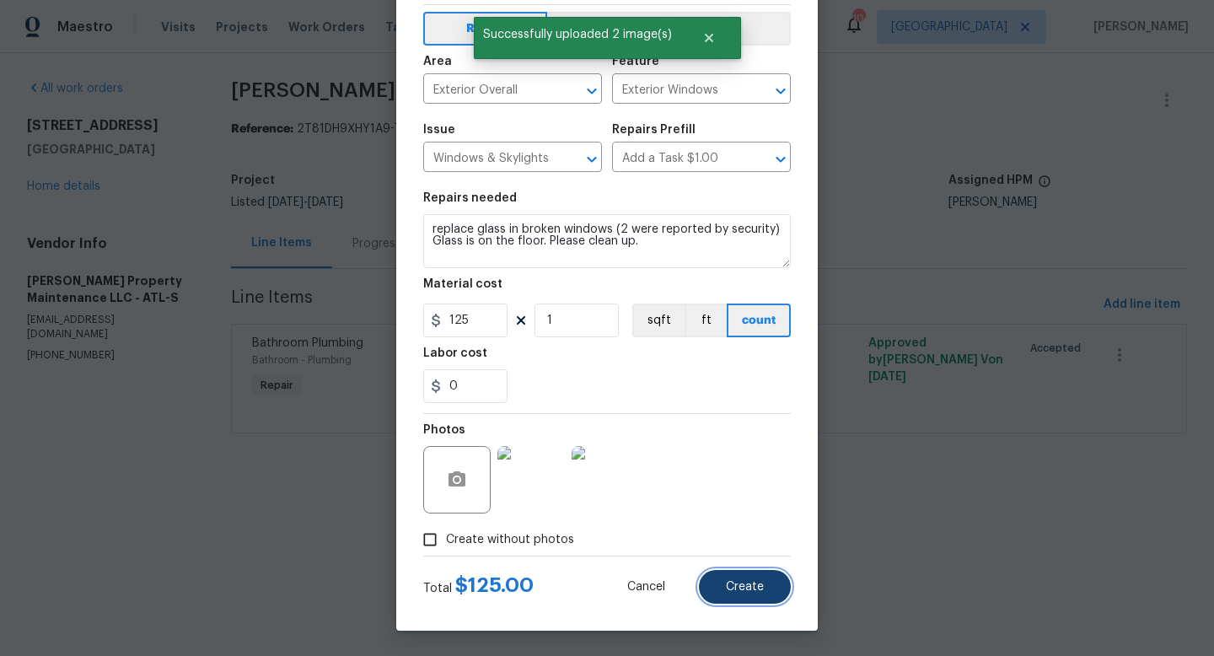
click at [724, 581] on button "Create" at bounding box center [745, 587] width 92 height 34
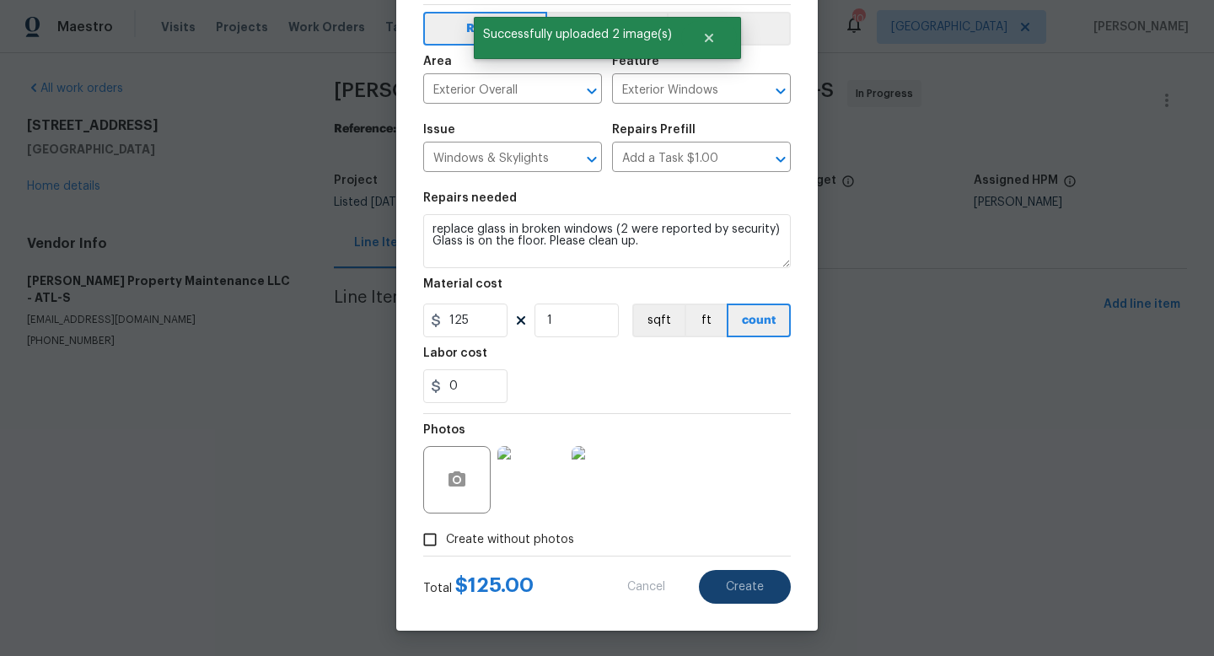
type input "0"
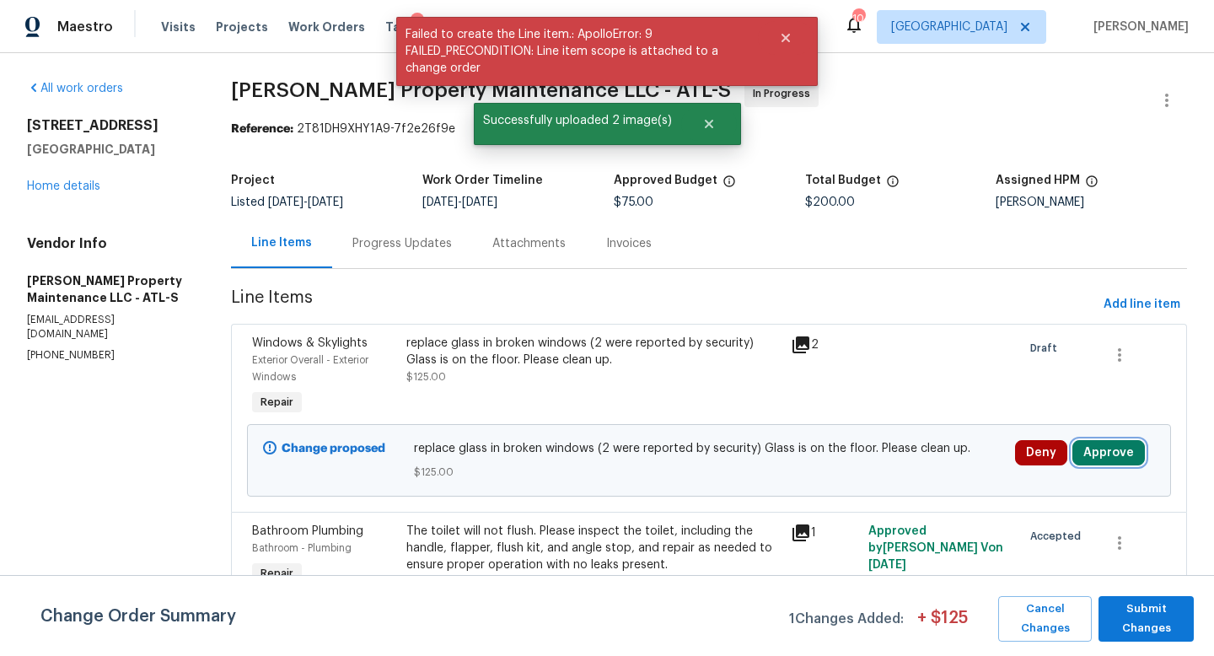
click at [1101, 448] on button "Approve" at bounding box center [1108, 452] width 72 height 25
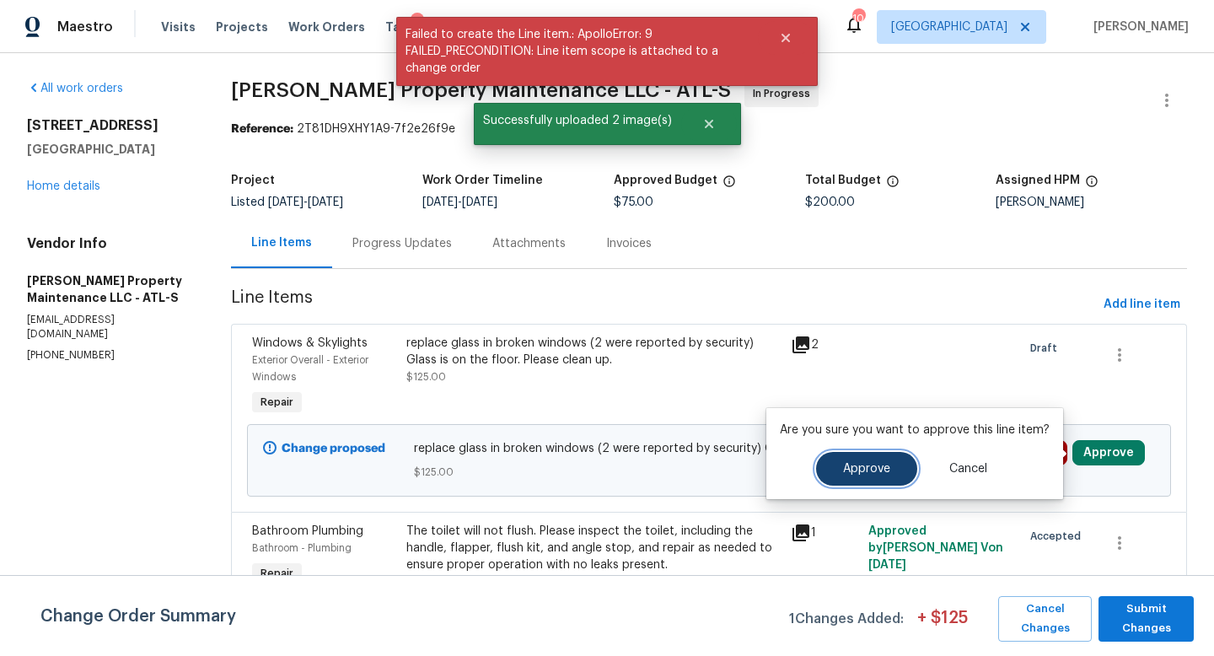
click at [875, 466] on span "Approve" at bounding box center [866, 469] width 47 height 13
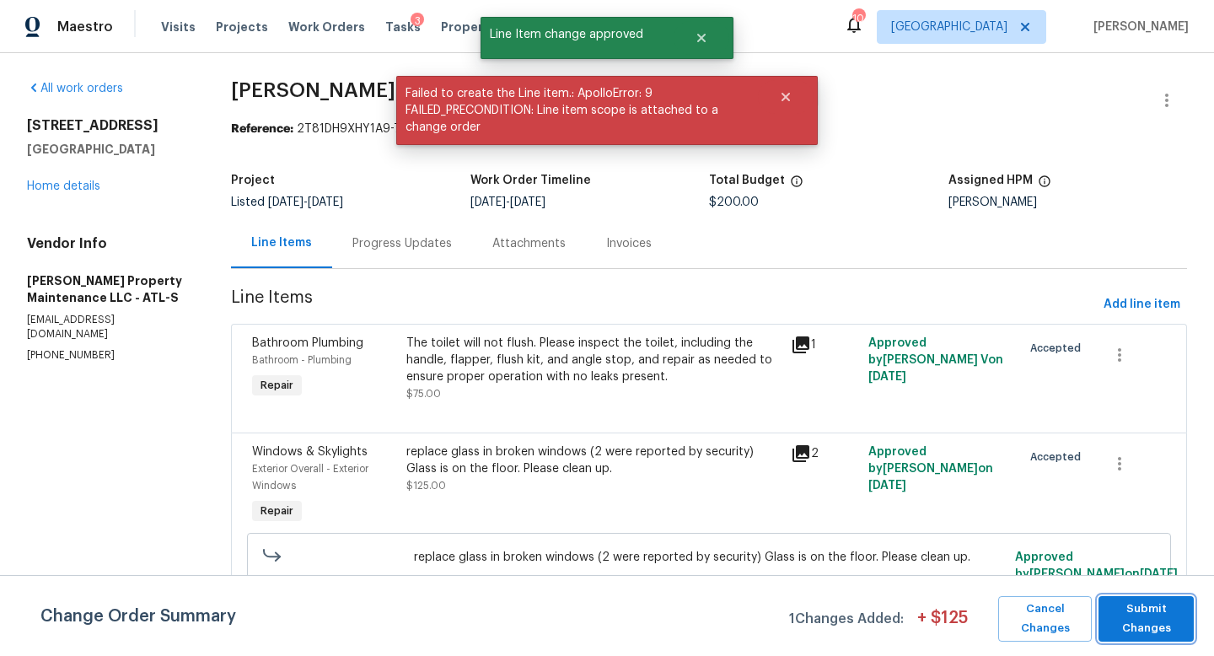
click at [1126, 620] on span "Submit Changes" at bounding box center [1146, 618] width 78 height 39
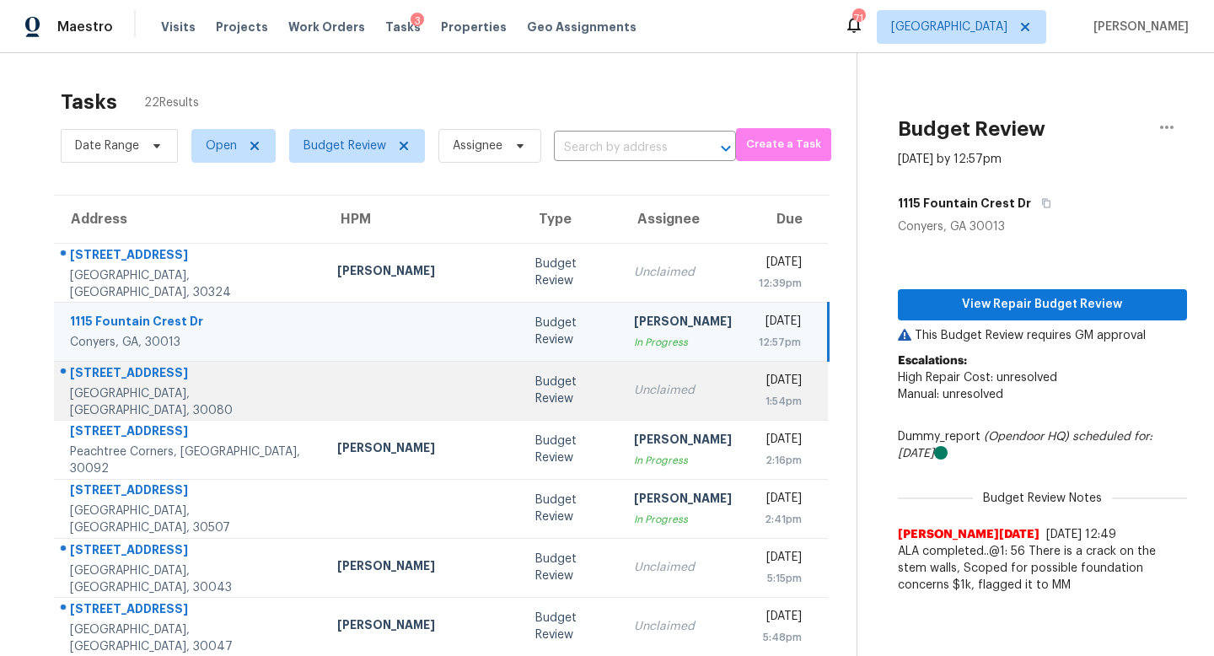
click at [620, 404] on td "Unclaimed" at bounding box center [682, 390] width 125 height 59
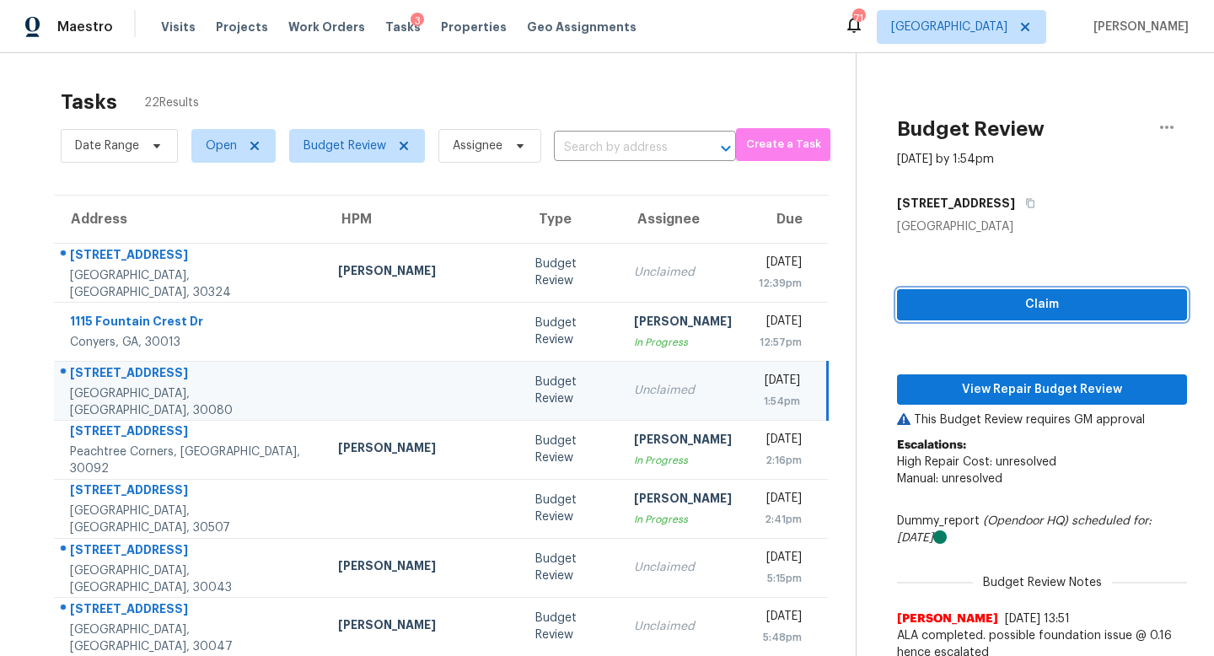
click at [910, 299] on span "Claim" at bounding box center [1041, 304] width 263 height 21
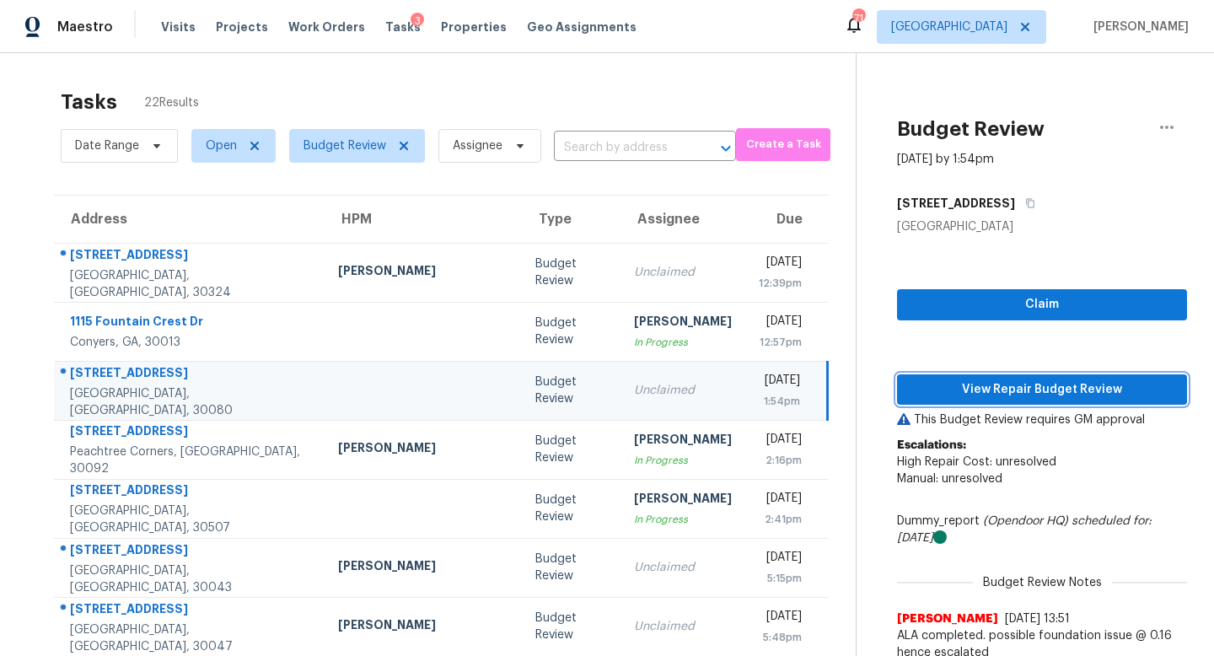
click at [937, 383] on span "View Repair Budget Review" at bounding box center [1041, 389] width 263 height 21
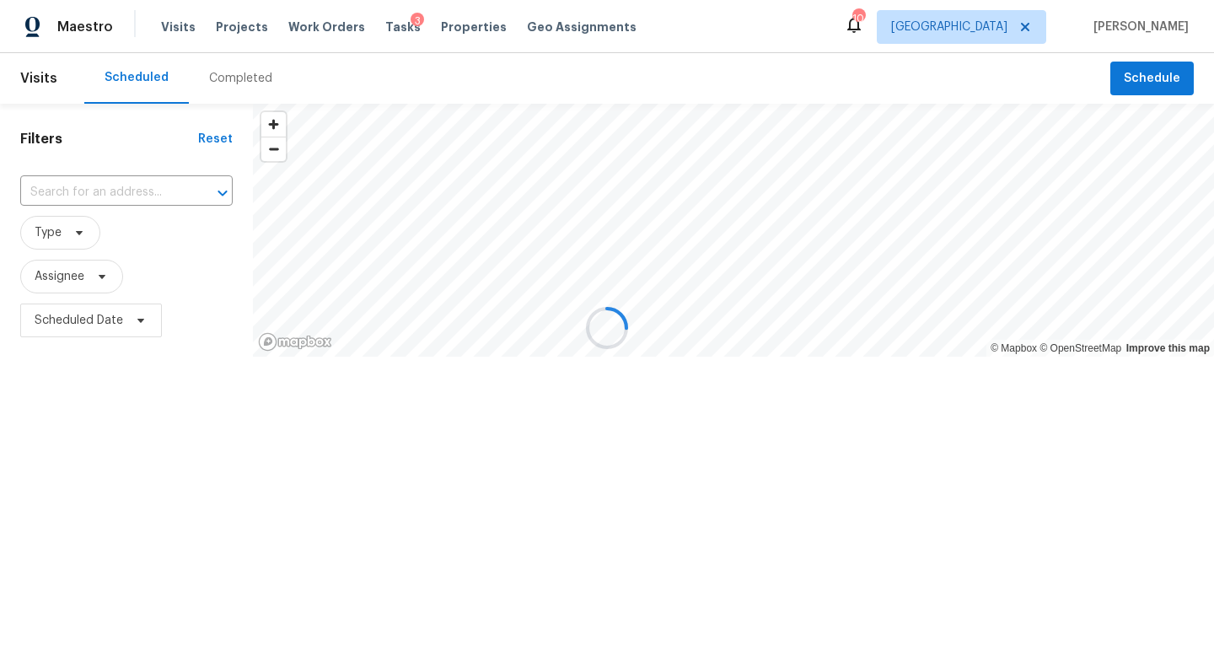
click at [318, 34] on div at bounding box center [607, 328] width 1214 height 656
click at [318, 24] on div at bounding box center [607, 328] width 1214 height 656
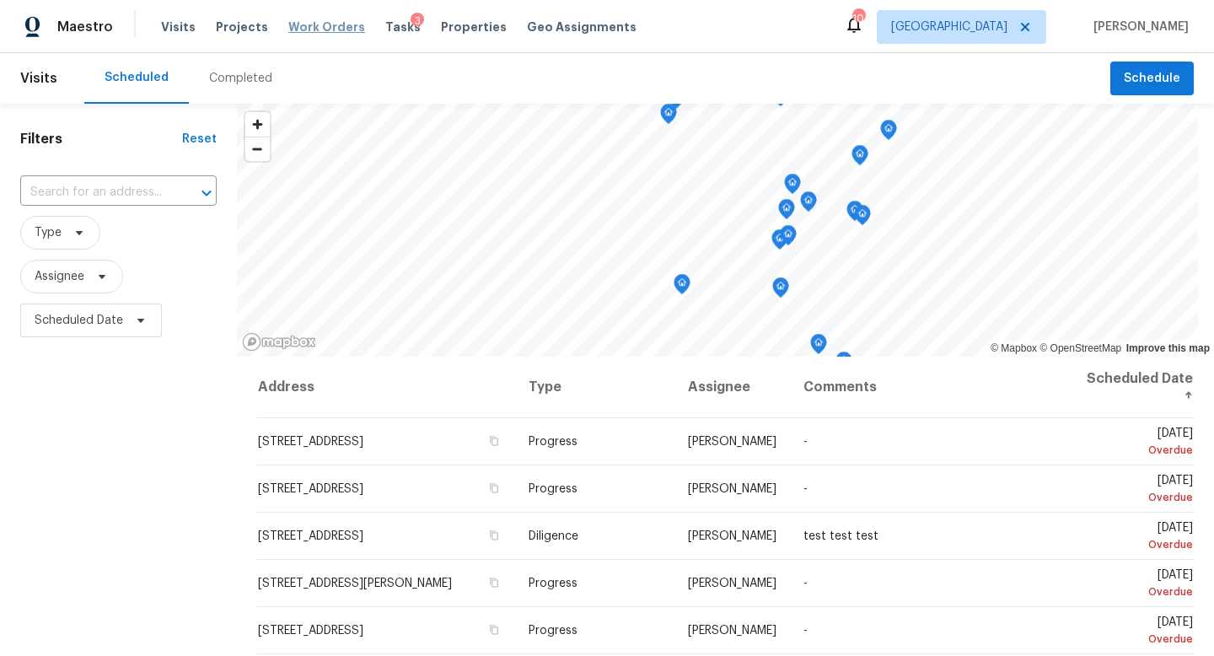
click at [318, 31] on span "Work Orders" at bounding box center [326, 27] width 77 height 17
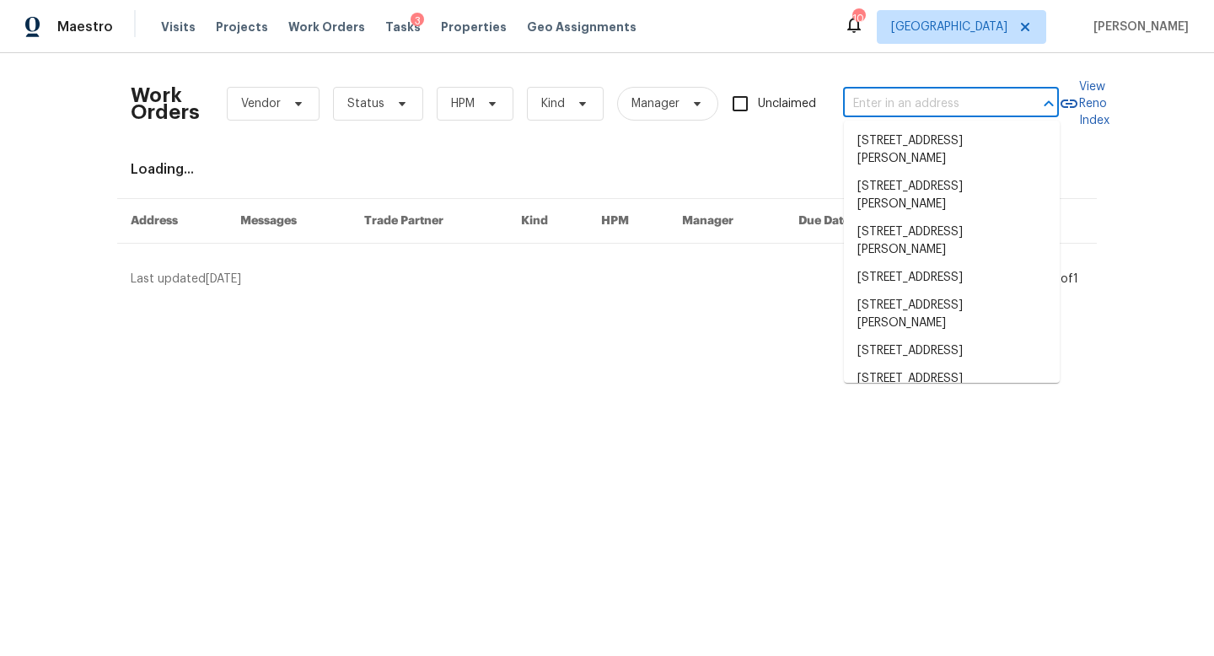
click at [882, 105] on input "text" at bounding box center [927, 104] width 169 height 26
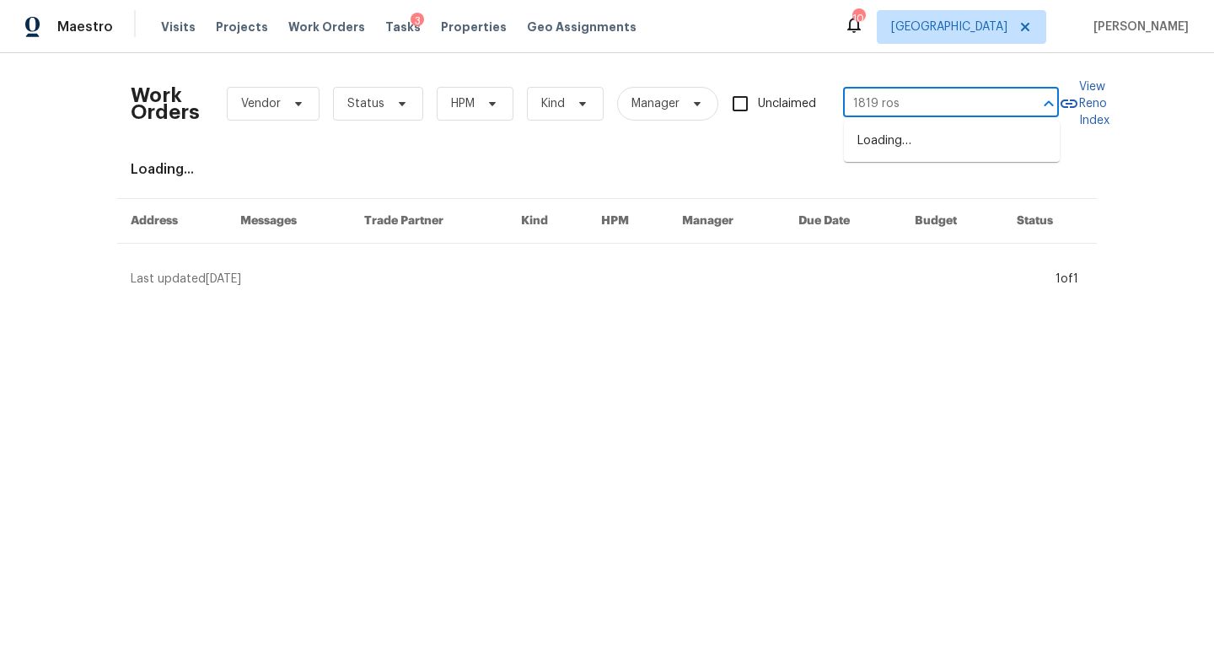
type input "1819 rose"
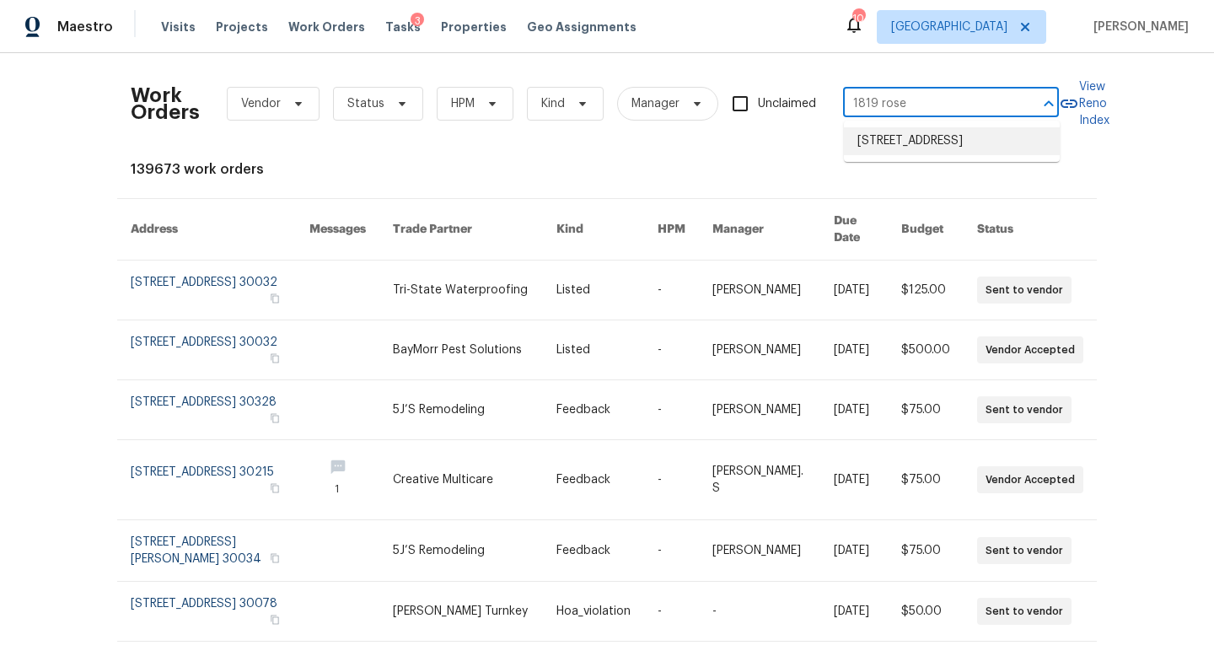
click at [936, 153] on li "[STREET_ADDRESS]" at bounding box center [952, 141] width 216 height 28
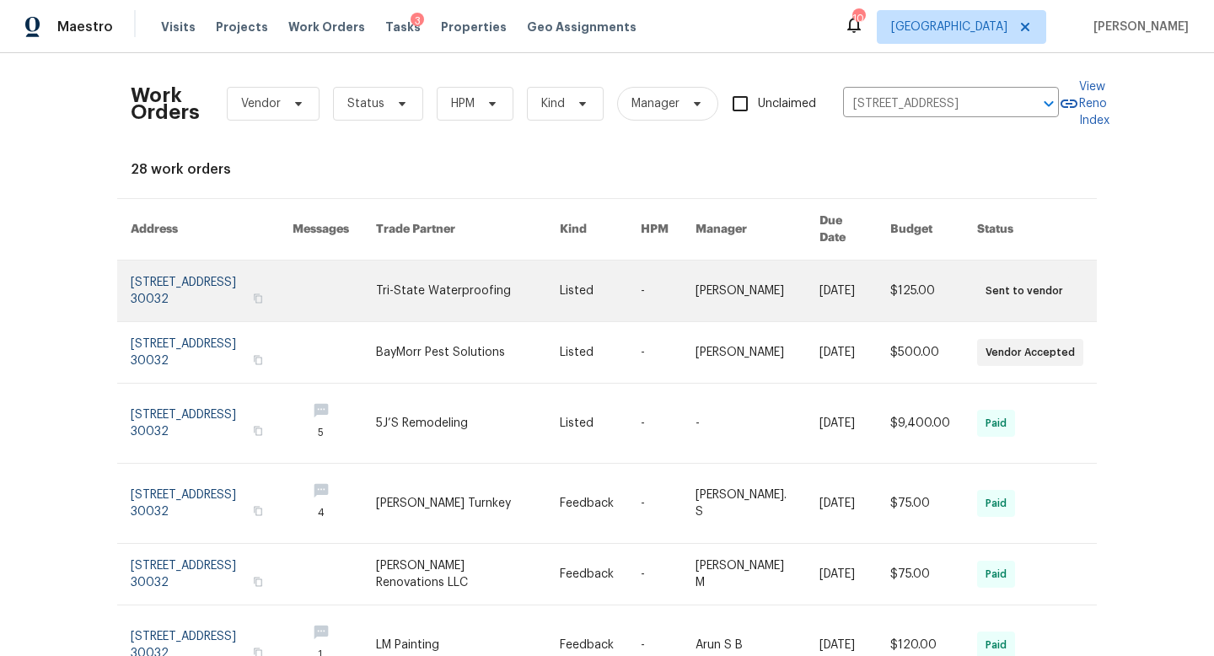
click at [148, 279] on link at bounding box center [212, 290] width 162 height 61
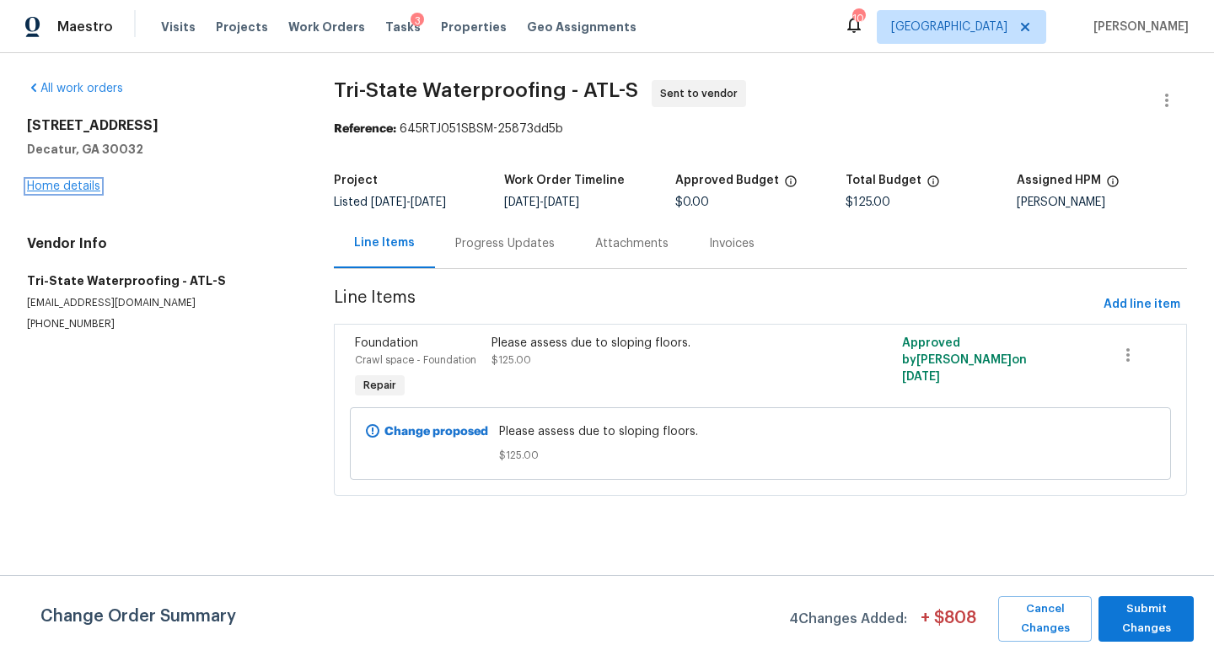
click at [82, 188] on link "Home details" at bounding box center [63, 186] width 73 height 12
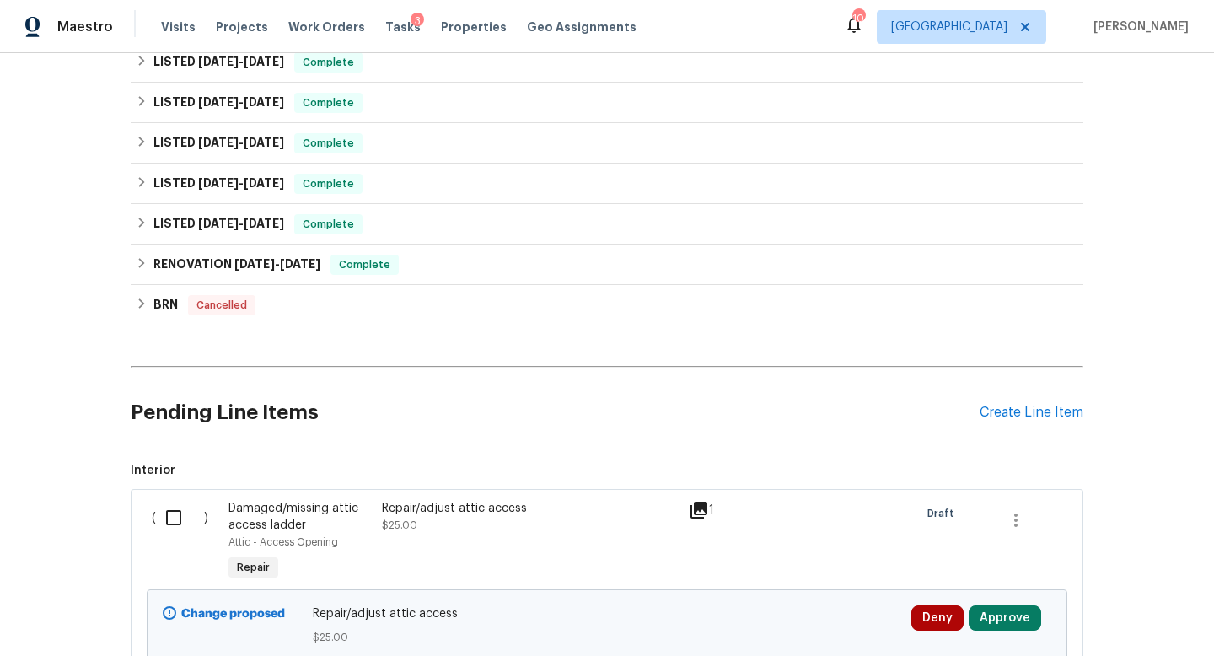
scroll to position [986, 0]
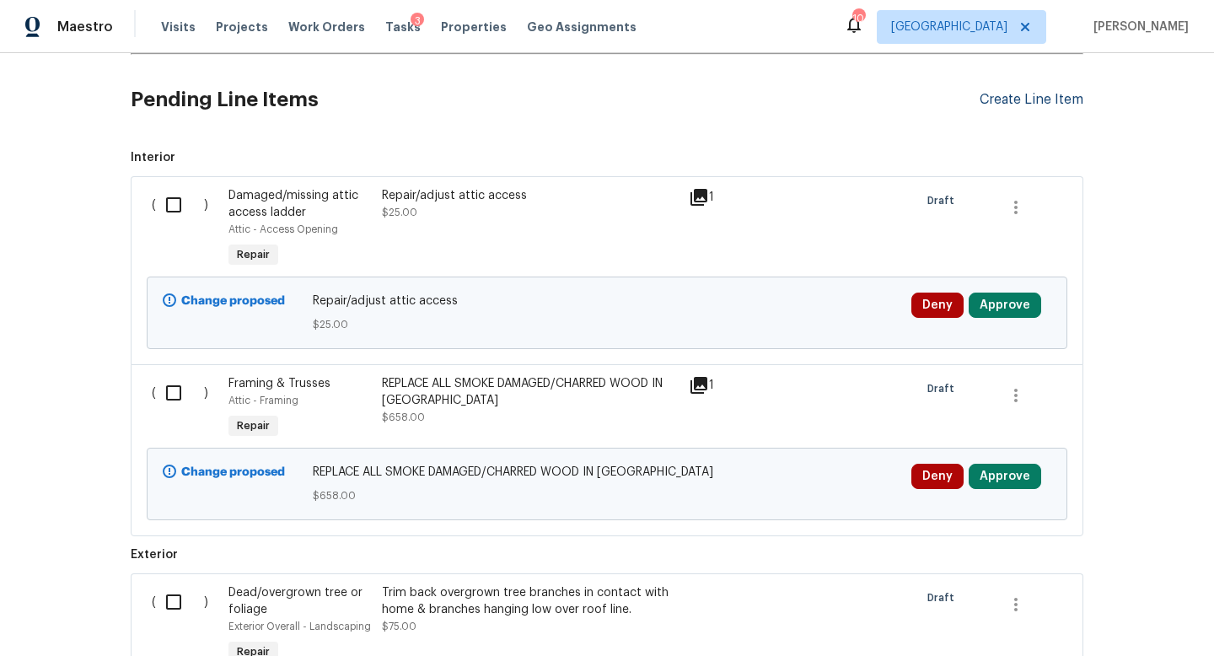
click at [998, 105] on div "Create Line Item" at bounding box center [1031, 100] width 104 height 16
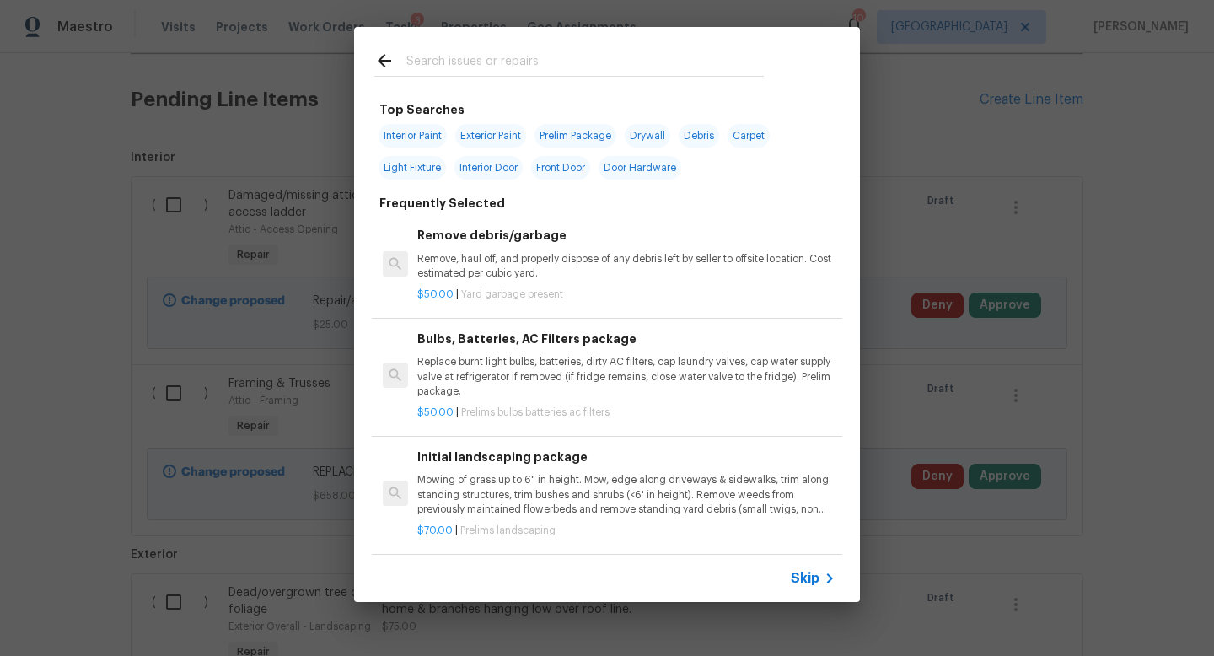
click at [504, 59] on input "text" at bounding box center [584, 63] width 357 height 25
type input "c"
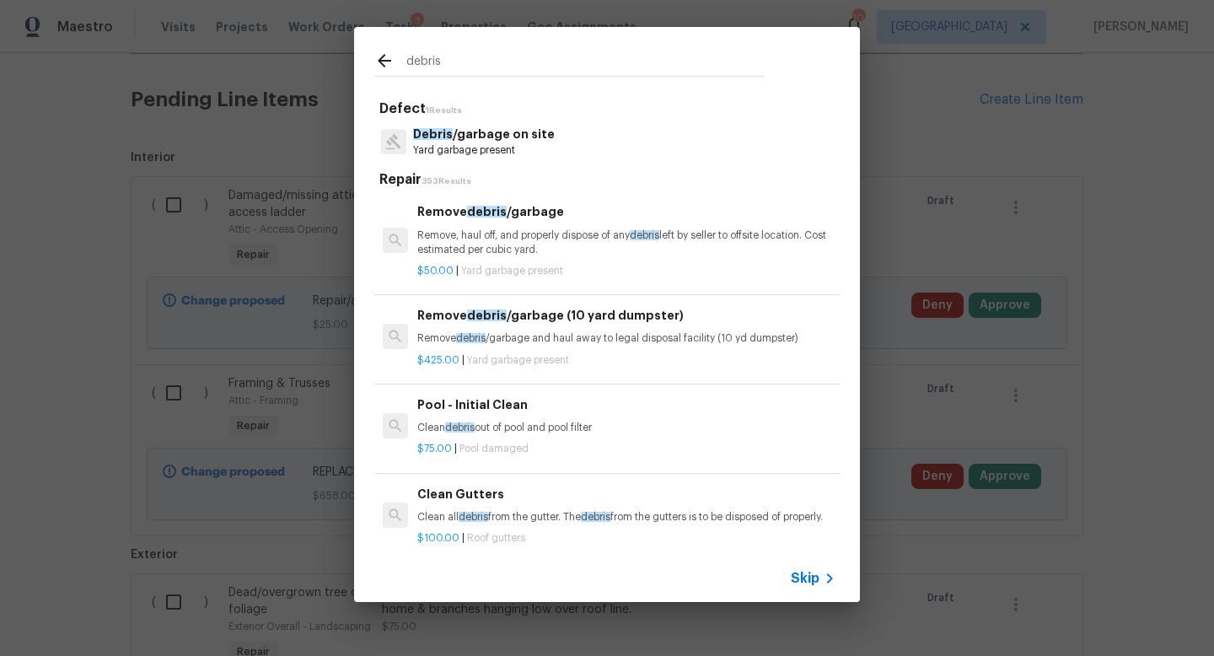
type input "debris"
click at [499, 234] on p "Remove, haul off, and properly dispose of any debris left by seller to offsite …" at bounding box center [626, 242] width 418 height 29
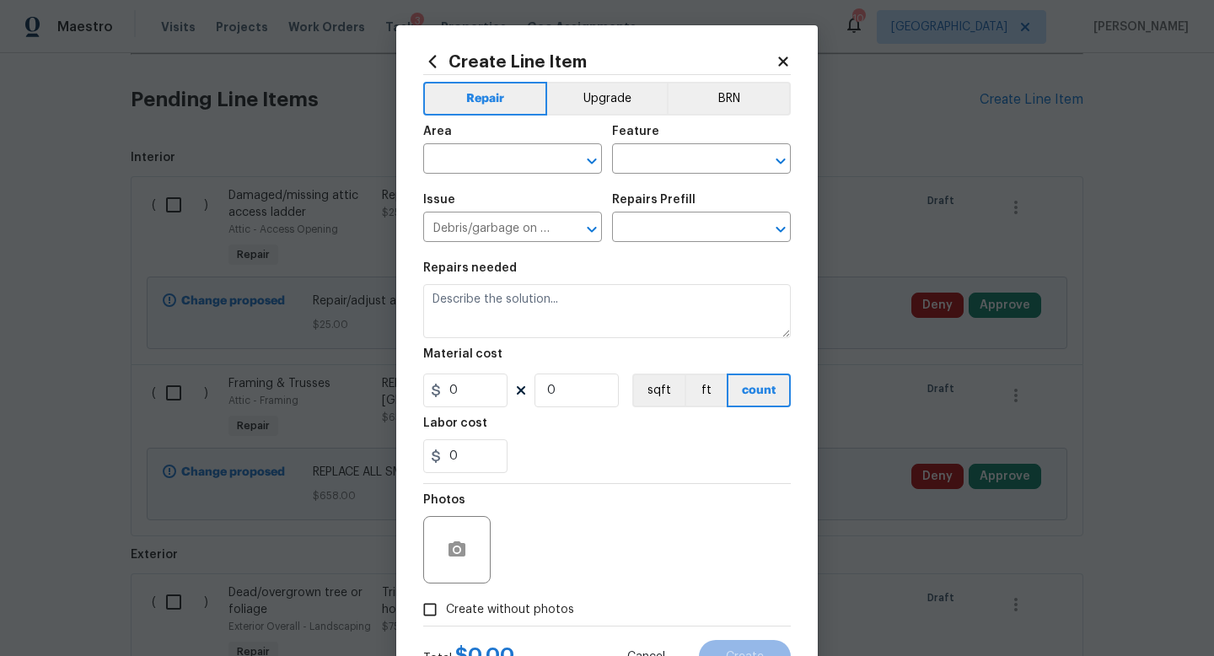
type input "Remove debris/garbage $50.00"
type textarea "Remove, haul off, and properly dispose of any debris left by seller to offsite …"
type input "50"
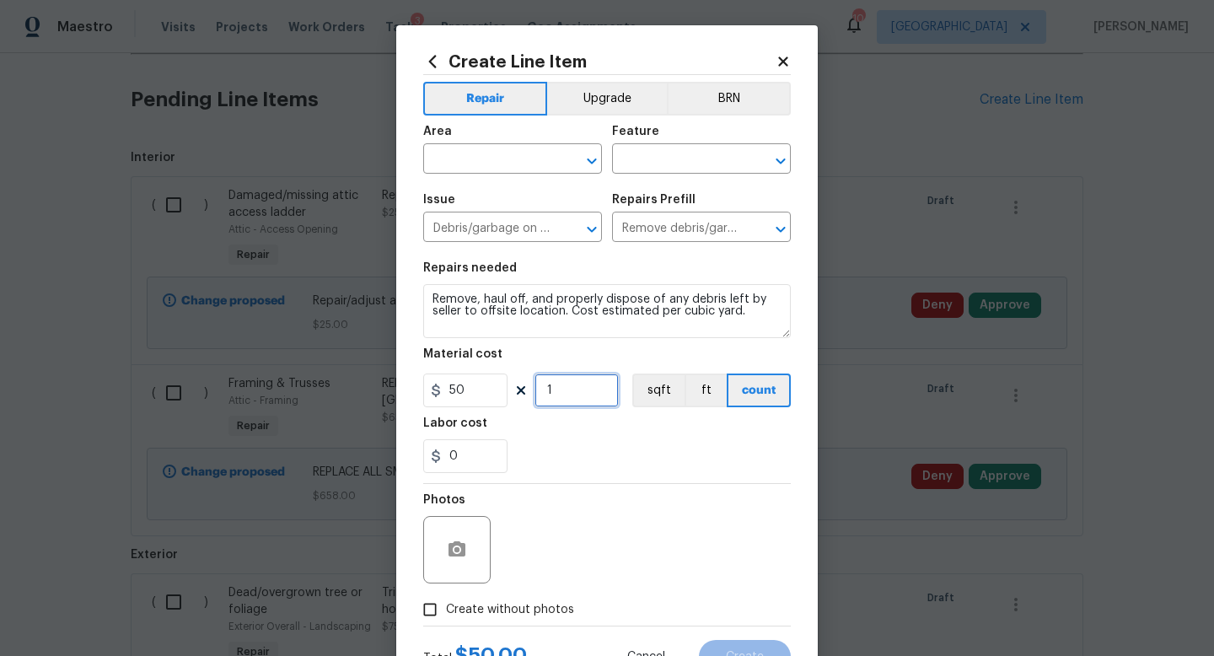
click at [556, 386] on input "1" at bounding box center [576, 390] width 84 height 34
type input "2"
click at [473, 157] on input "text" at bounding box center [488, 161] width 131 height 26
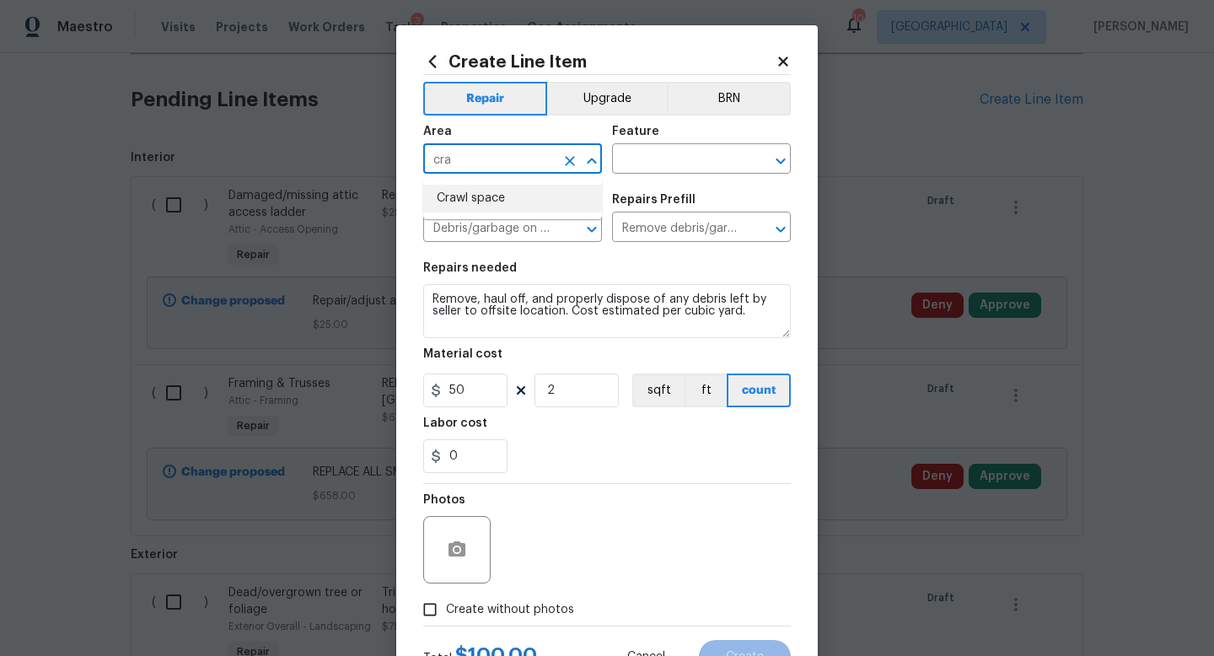
click at [488, 196] on li "Crawl space" at bounding box center [512, 199] width 179 height 28
type input "Crawl space"
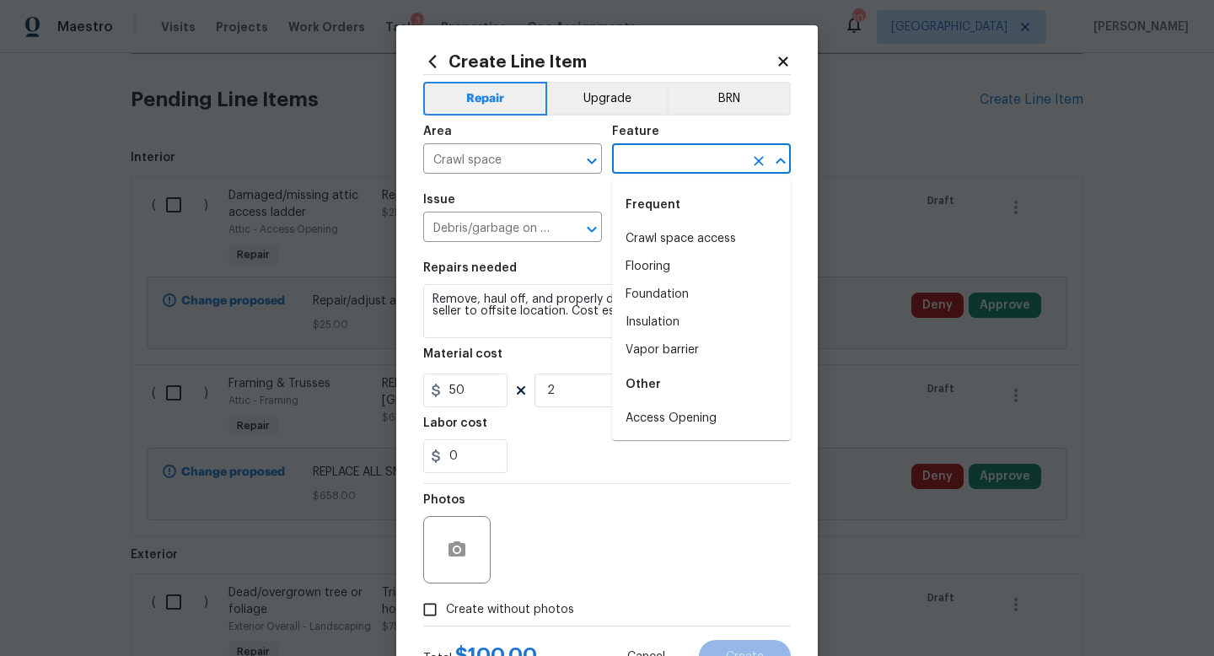
click at [636, 169] on input "text" at bounding box center [677, 161] width 131 height 26
click at [652, 230] on li "Crawl space access" at bounding box center [701, 239] width 179 height 28
type input "Crawl space access"
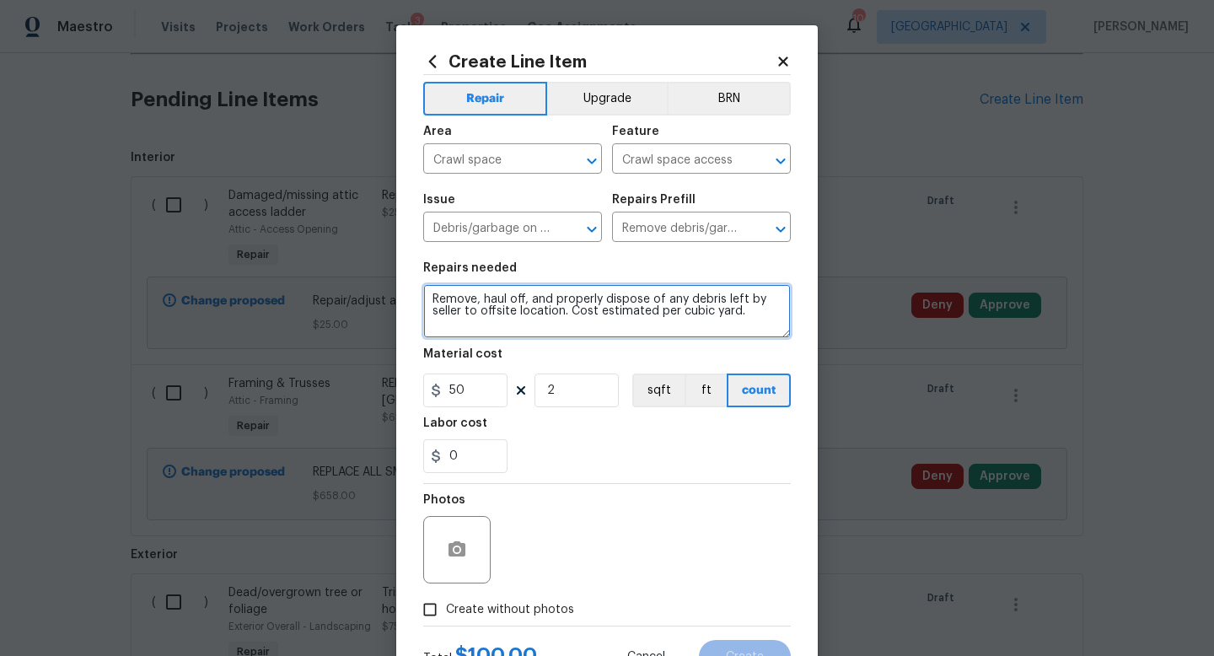
drag, startPoint x: 738, startPoint y: 312, endPoint x: 427, endPoint y: 290, distance: 311.8
click at [427, 290] on textarea "Remove, haul off, and properly dispose of any debris left by seller to offsite …" at bounding box center [607, 311] width 368 height 54
type textarea "r"
type textarea "REMOVE DEBRIS FROM CRAWLSPACE. ABANDONED AIR HANDLER AND DUCTWORK."
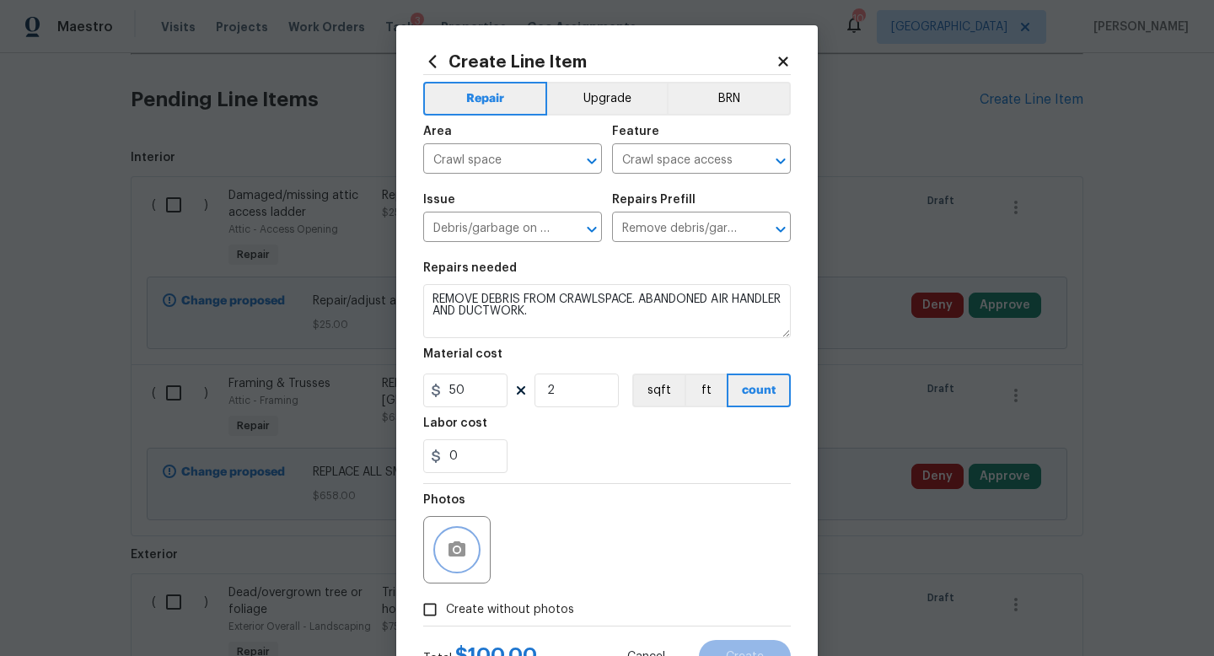
click at [452, 545] on icon "button" at bounding box center [456, 548] width 17 height 15
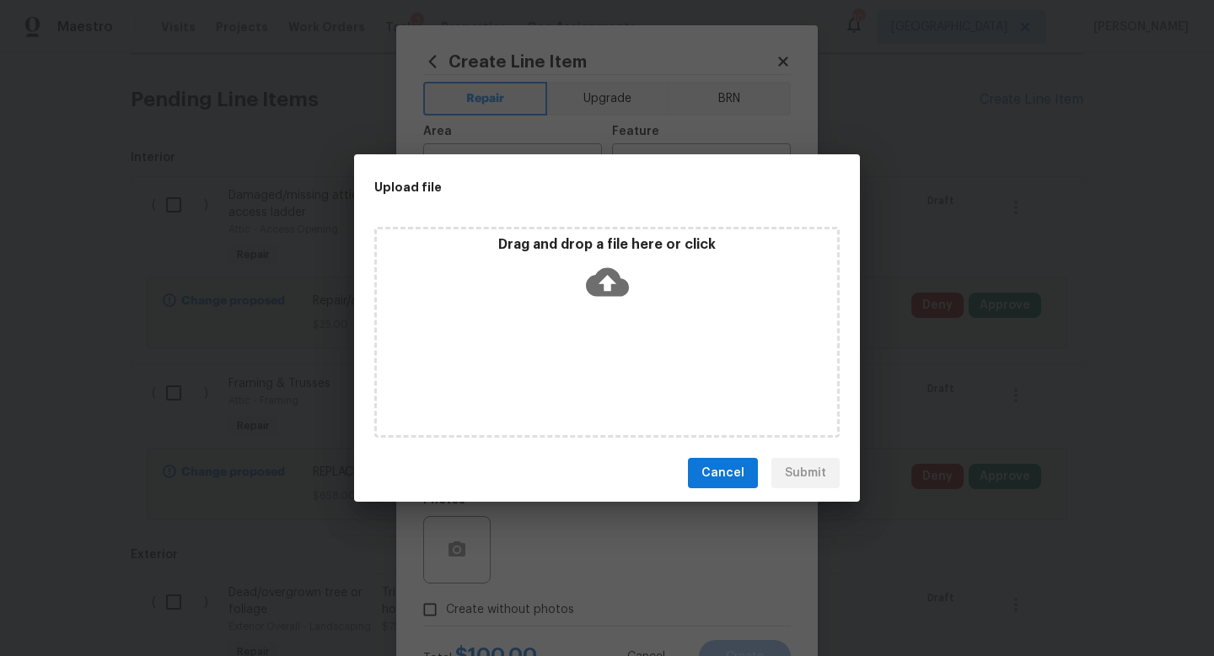
click at [598, 410] on div "Drag and drop a file here or click" at bounding box center [606, 332] width 465 height 211
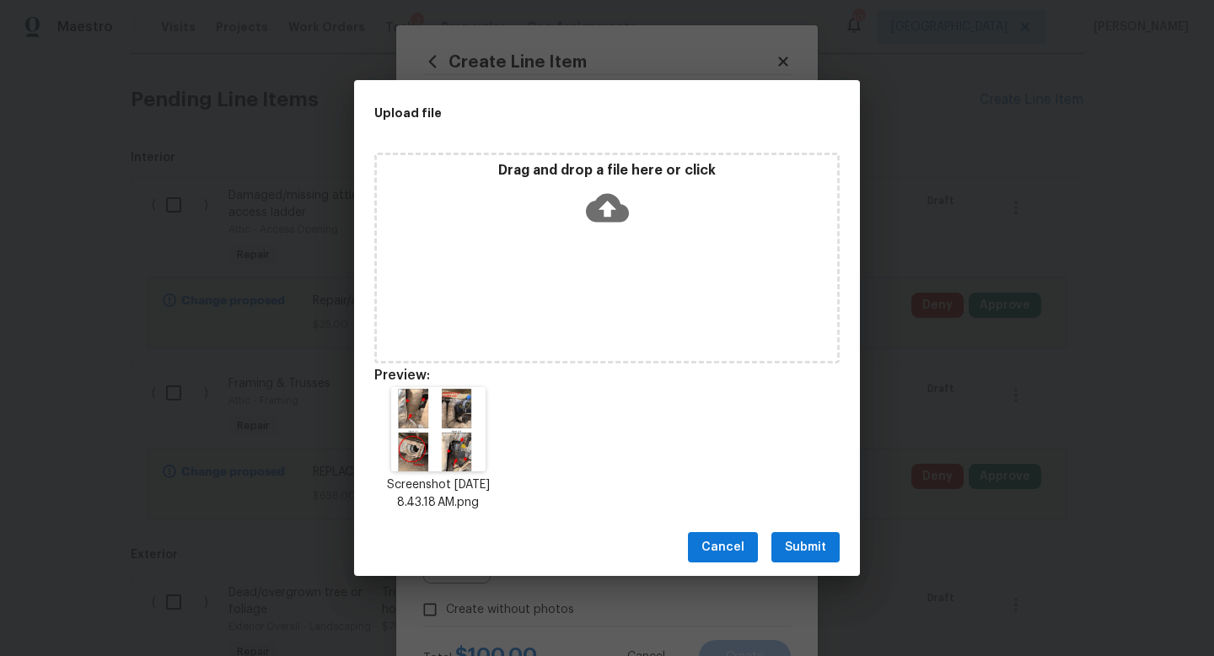
click at [813, 543] on span "Submit" at bounding box center [805, 547] width 41 height 21
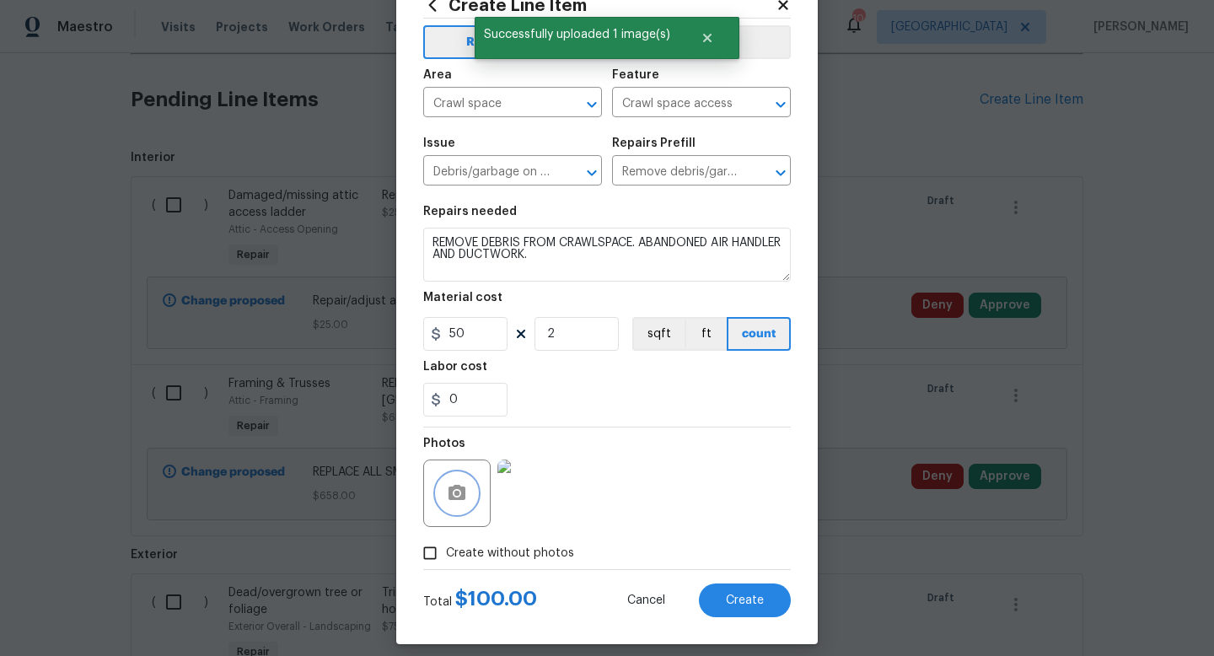
scroll to position [71, 0]
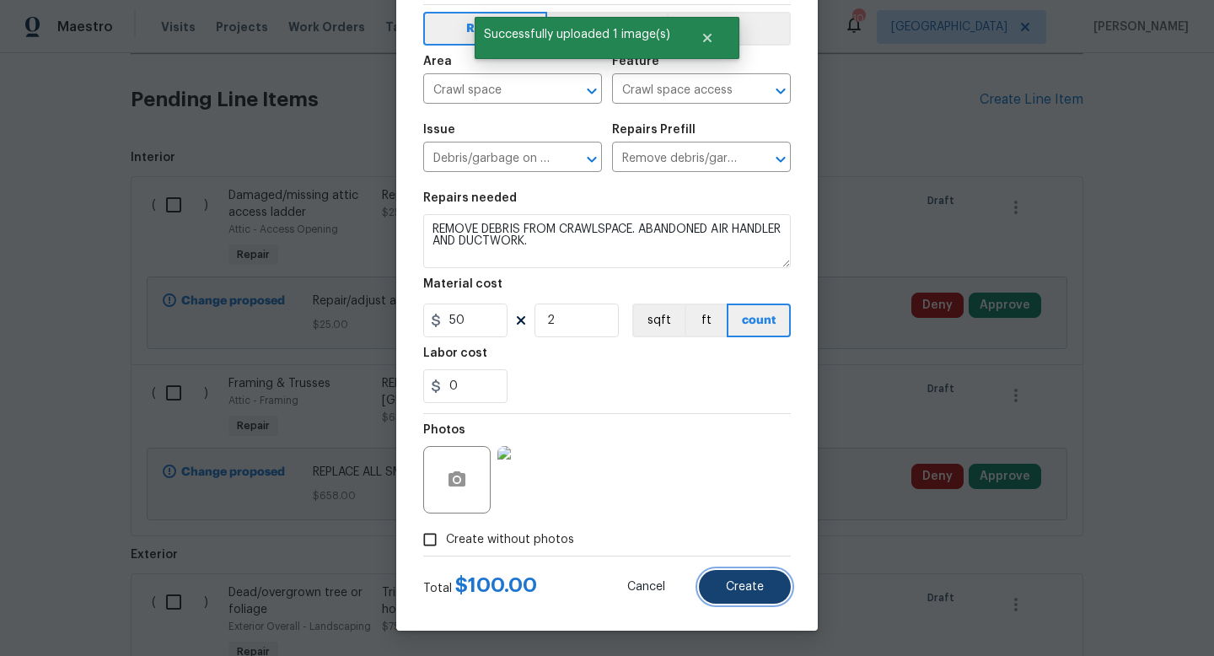
click at [750, 597] on button "Create" at bounding box center [745, 587] width 92 height 34
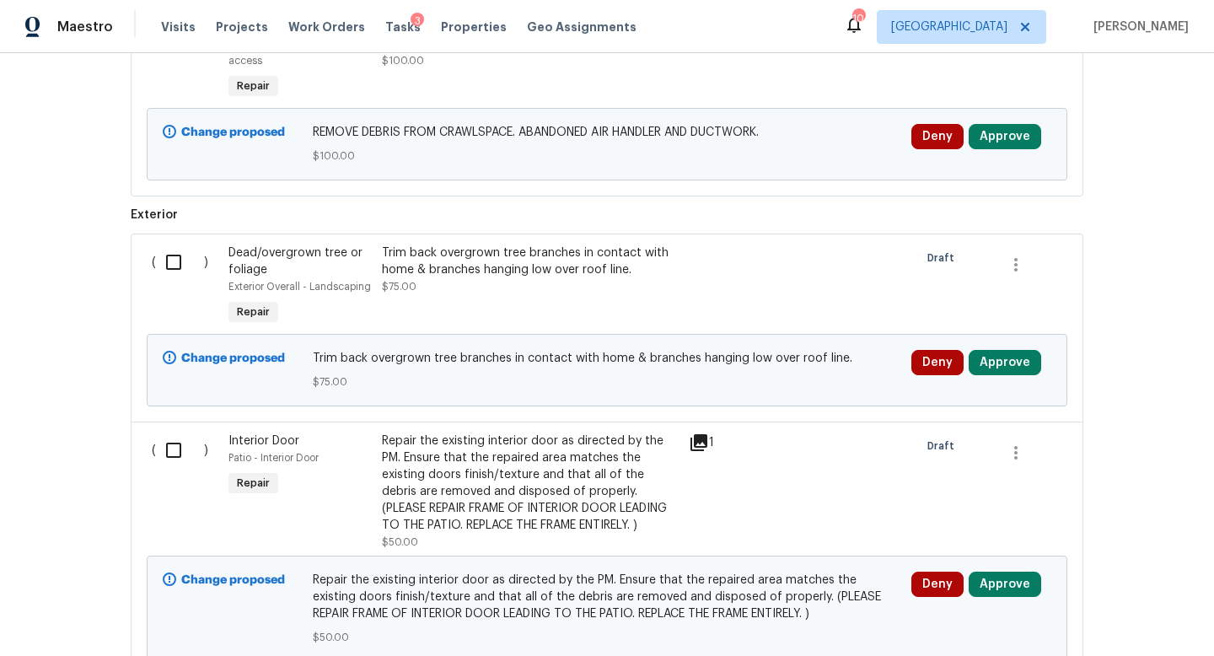
scroll to position [1539, 0]
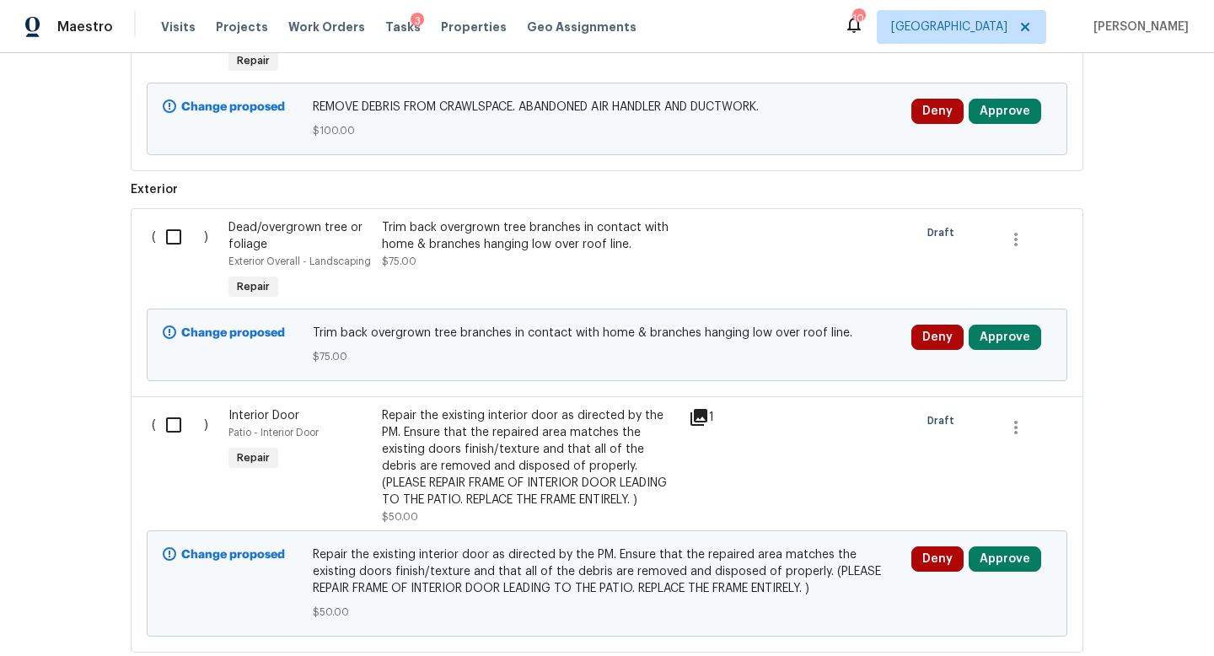
click at [461, 236] on div "Trim back overgrown tree branches in contact with home & branches hanging low o…" at bounding box center [530, 236] width 297 height 34
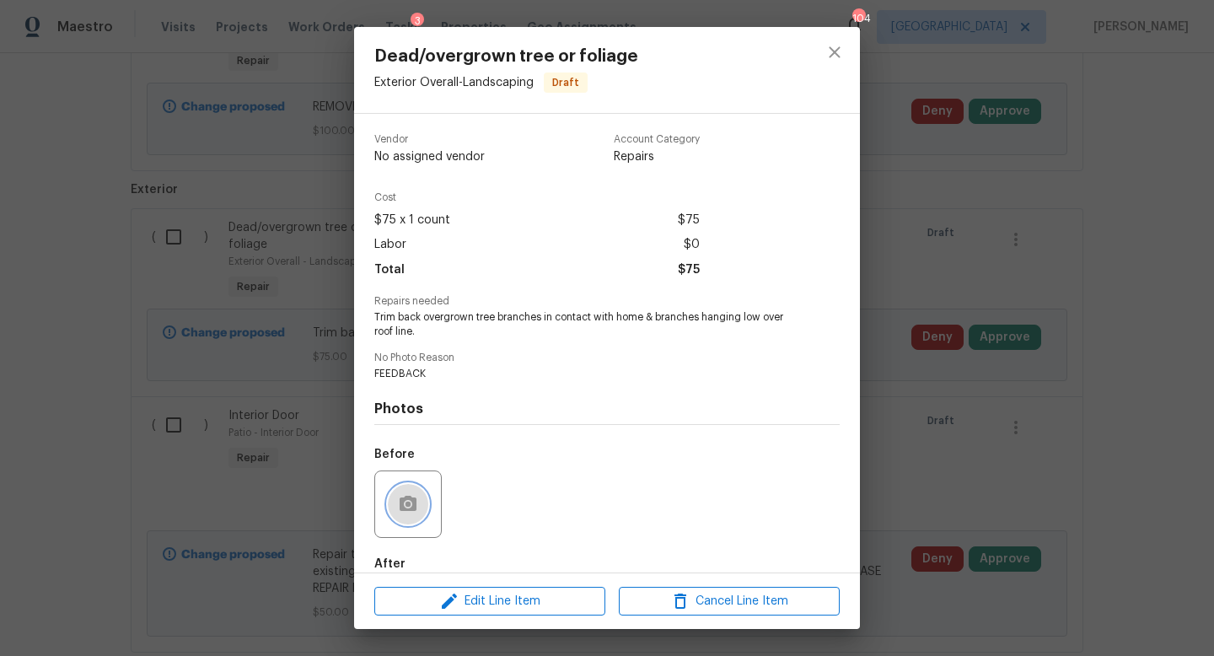
click at [422, 501] on button "button" at bounding box center [408, 504] width 40 height 40
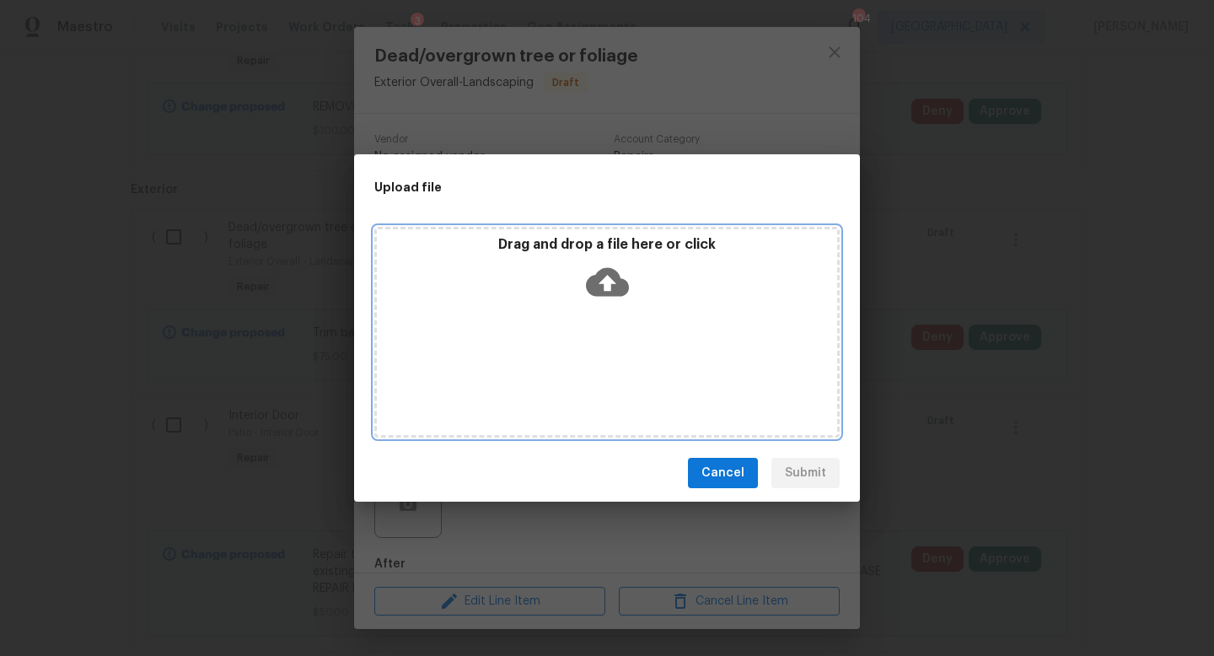
click at [537, 388] on div "Drag and drop a file here or click" at bounding box center [606, 332] width 465 height 211
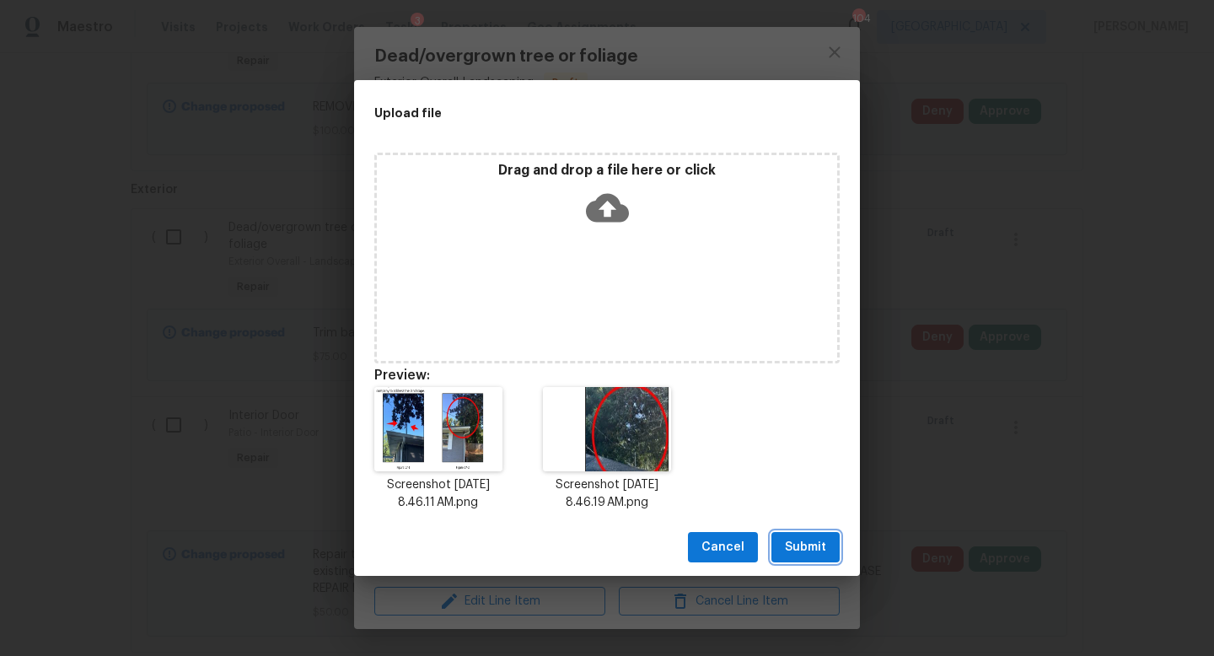
click at [802, 546] on span "Submit" at bounding box center [805, 547] width 41 height 21
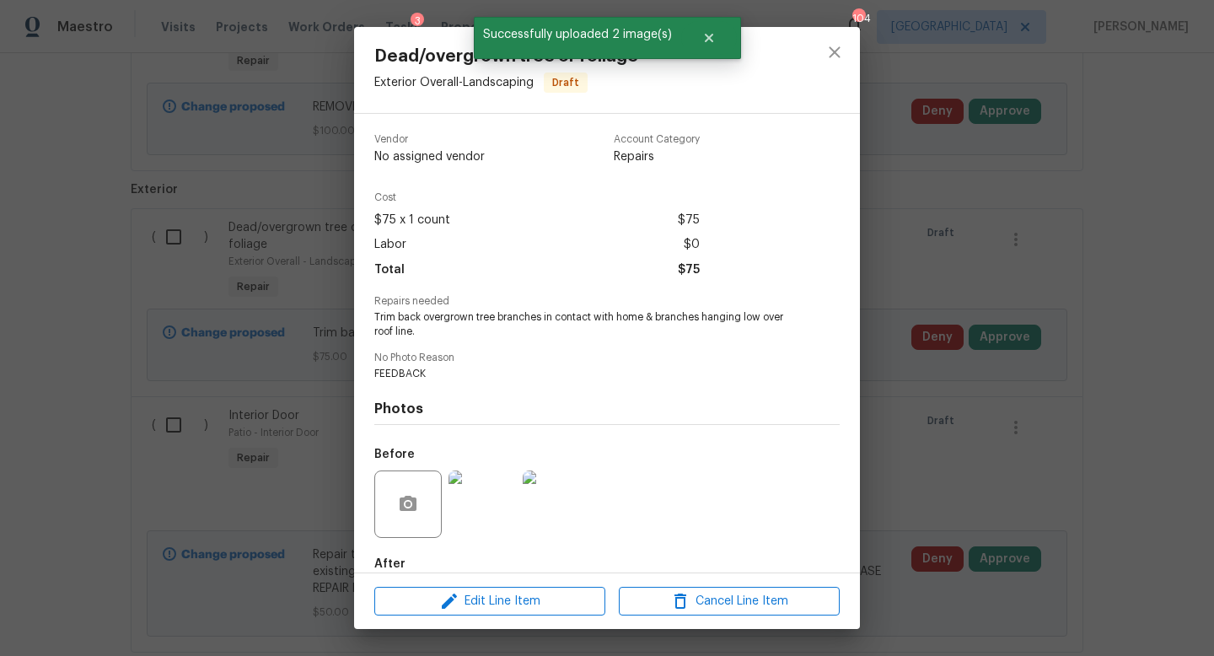
click at [888, 513] on div "Dead/overgrown tree or foliage Exterior Overall - Landscaping Draft Vendor No a…" at bounding box center [607, 328] width 1214 height 656
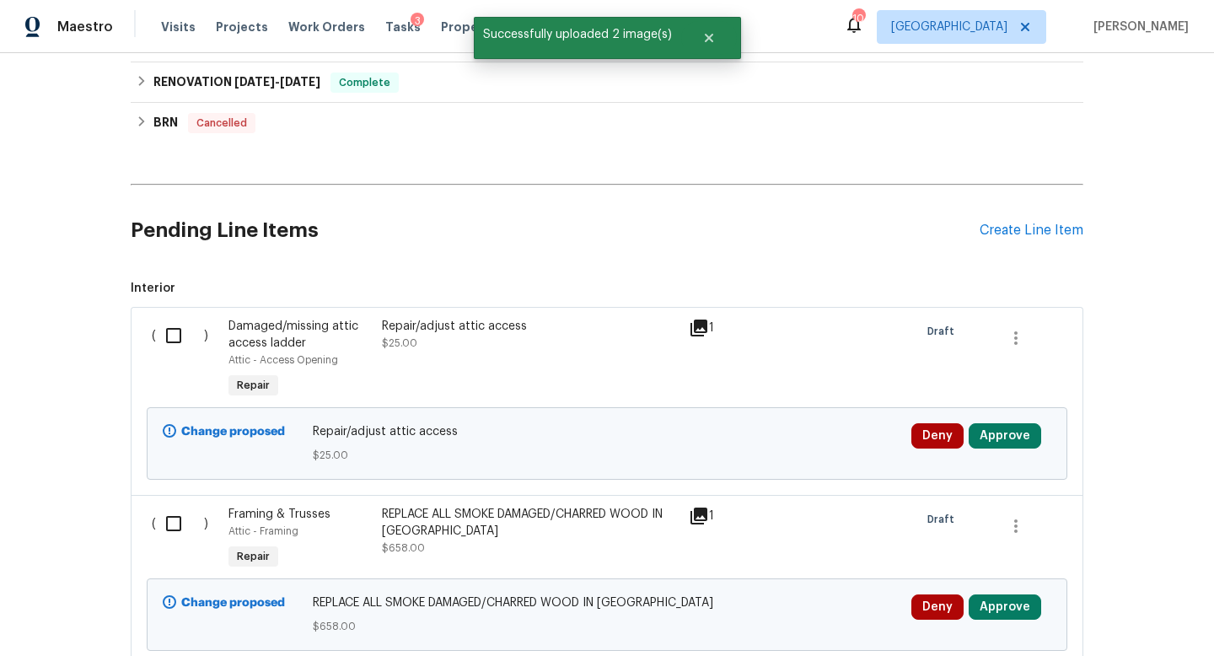
scroll to position [820, 0]
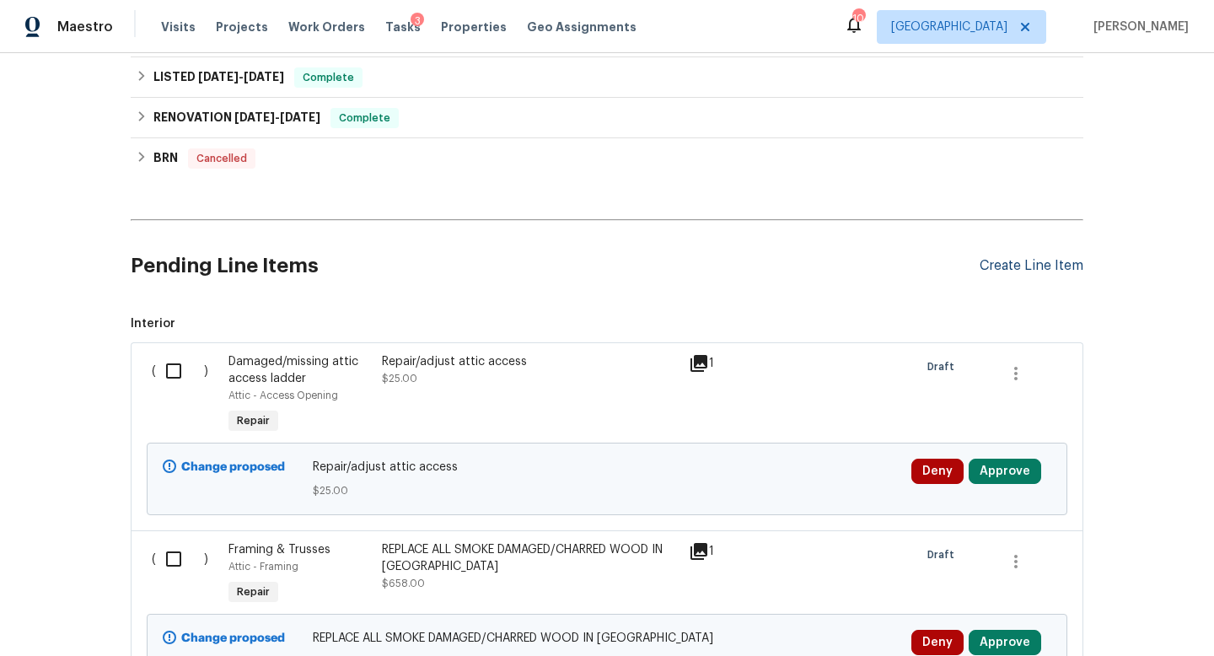
click at [996, 262] on div "Create Line Item" at bounding box center [1031, 266] width 104 height 16
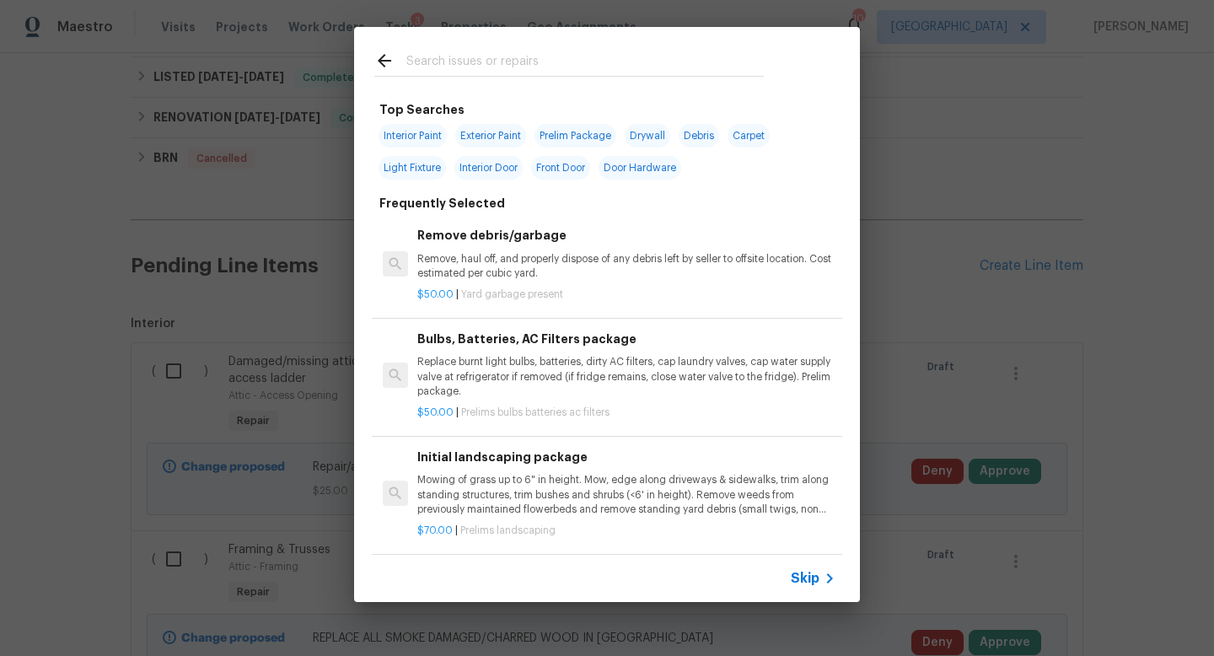
click at [471, 56] on input "text" at bounding box center [584, 63] width 357 height 25
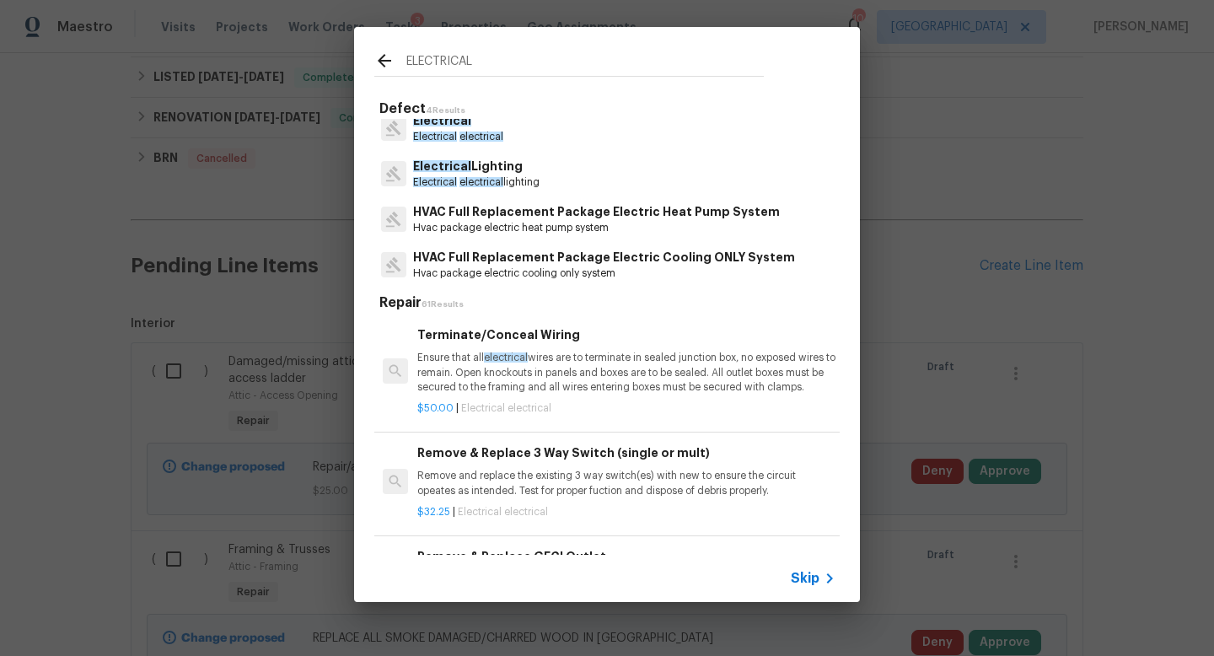
scroll to position [0, 0]
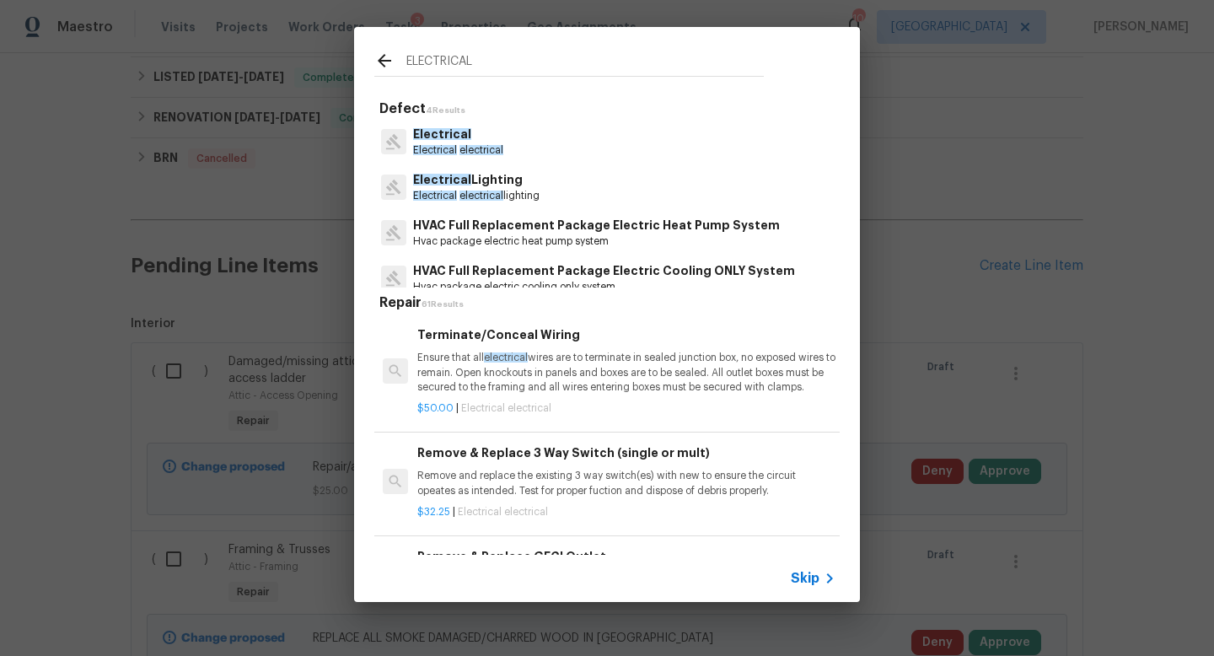
type input "ELECTRICAL"
click at [468, 149] on span "electrical" at bounding box center [481, 150] width 44 height 10
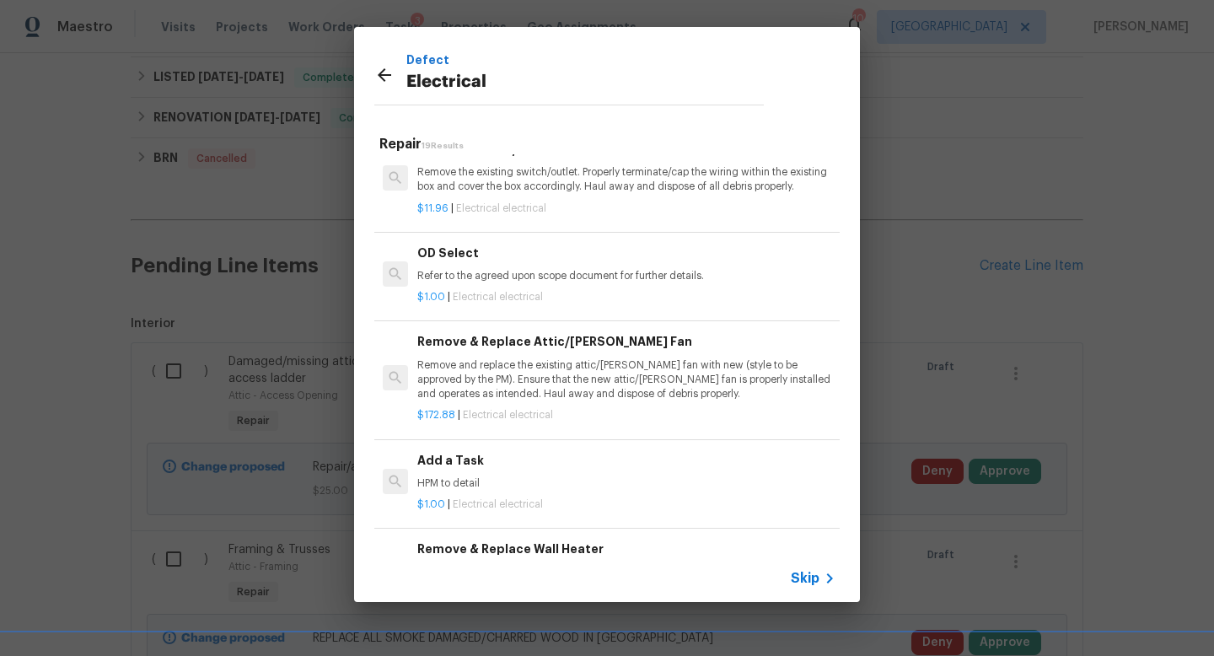
scroll to position [887, 0]
click at [479, 475] on p "HPM to detail" at bounding box center [626, 482] width 418 height 14
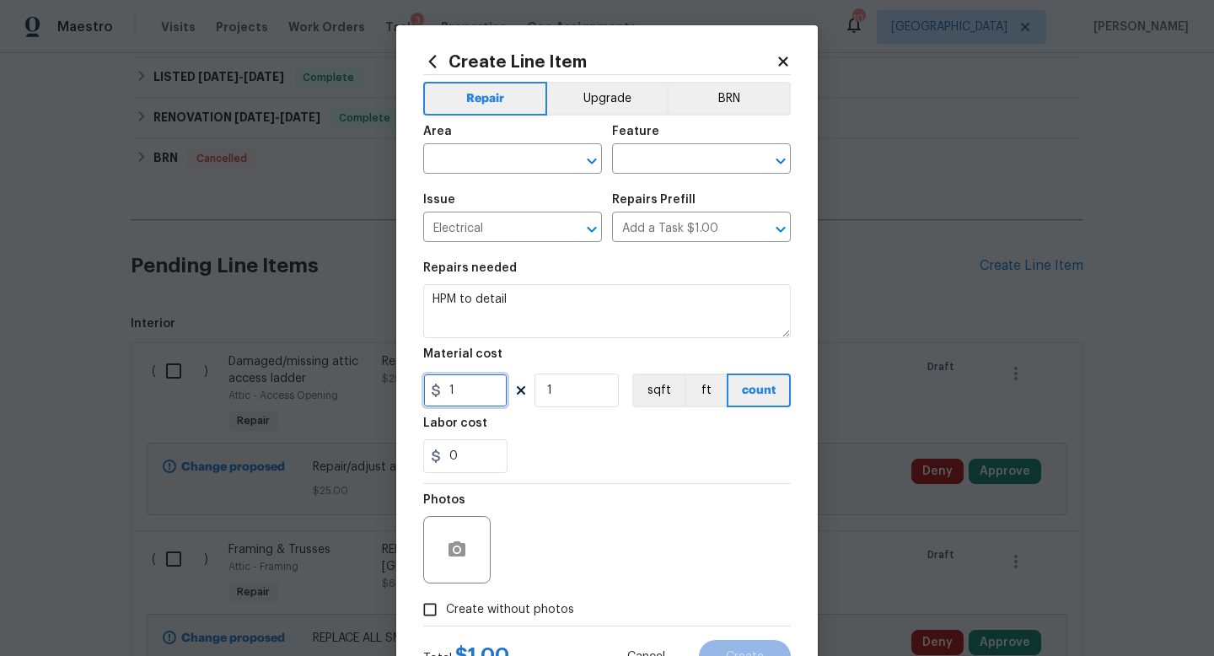
click at [469, 386] on input "1" at bounding box center [465, 390] width 84 height 34
type input "125"
click at [518, 156] on input "text" at bounding box center [488, 161] width 131 height 26
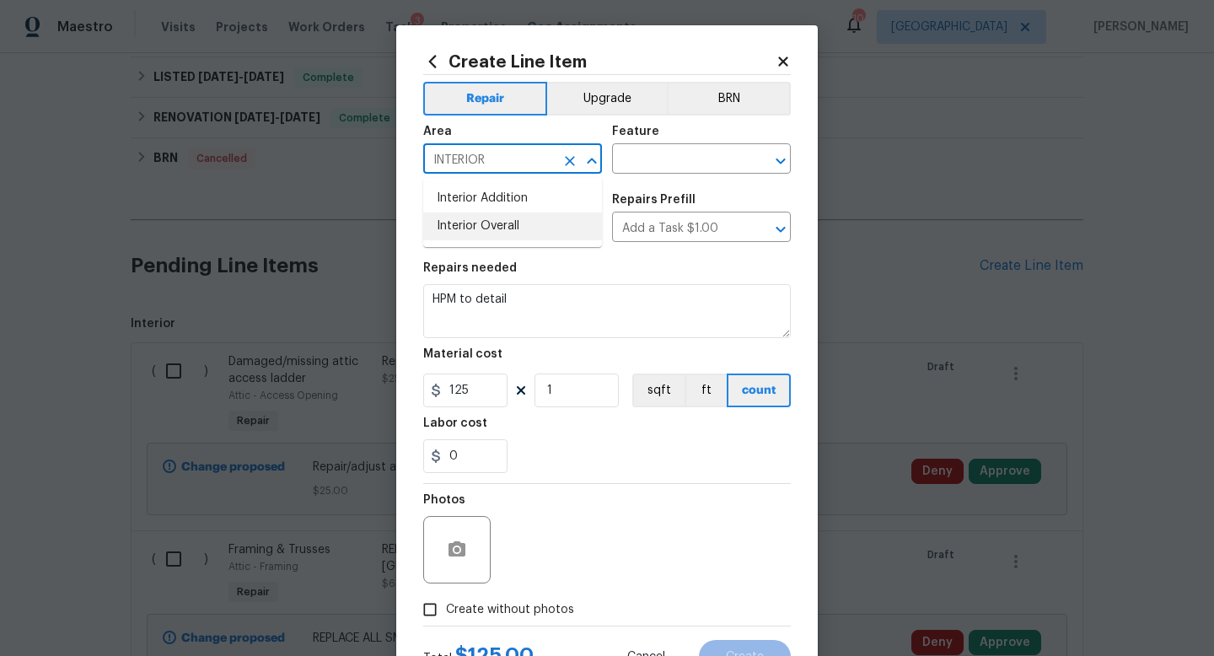
click at [509, 223] on li "Interior Overall" at bounding box center [512, 226] width 179 height 28
type input "Interior Overall"
click at [648, 149] on input "text" at bounding box center [677, 161] width 131 height 26
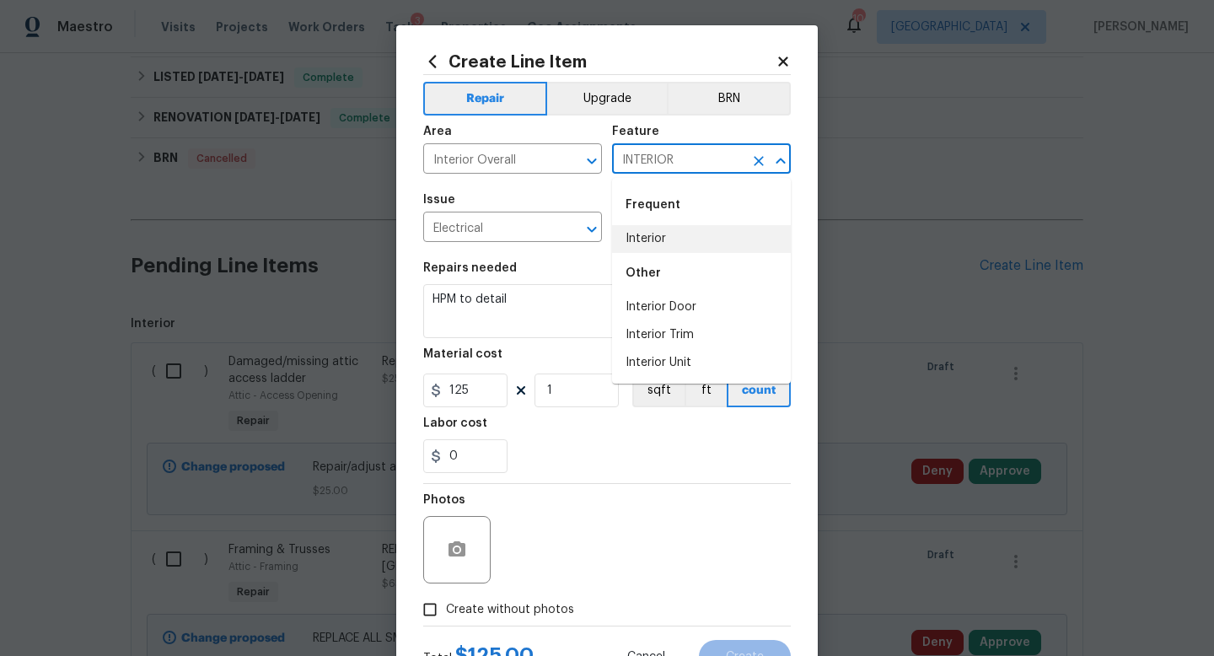
click at [642, 228] on li "Interior" at bounding box center [701, 239] width 179 height 28
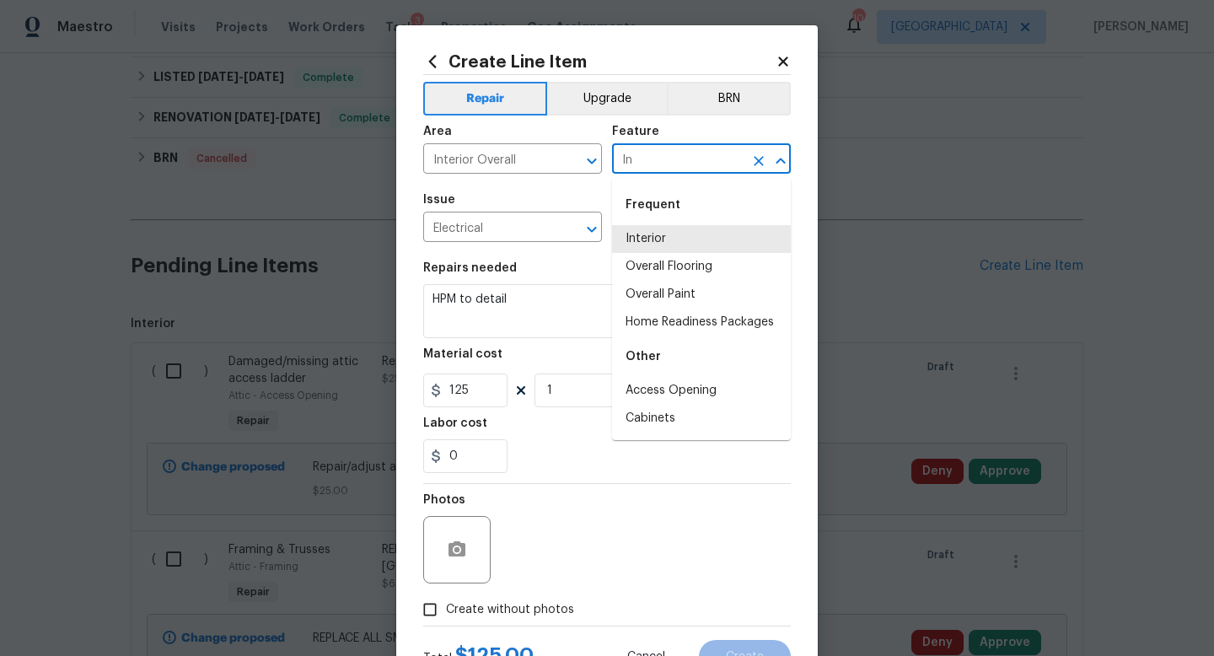
type input "I"
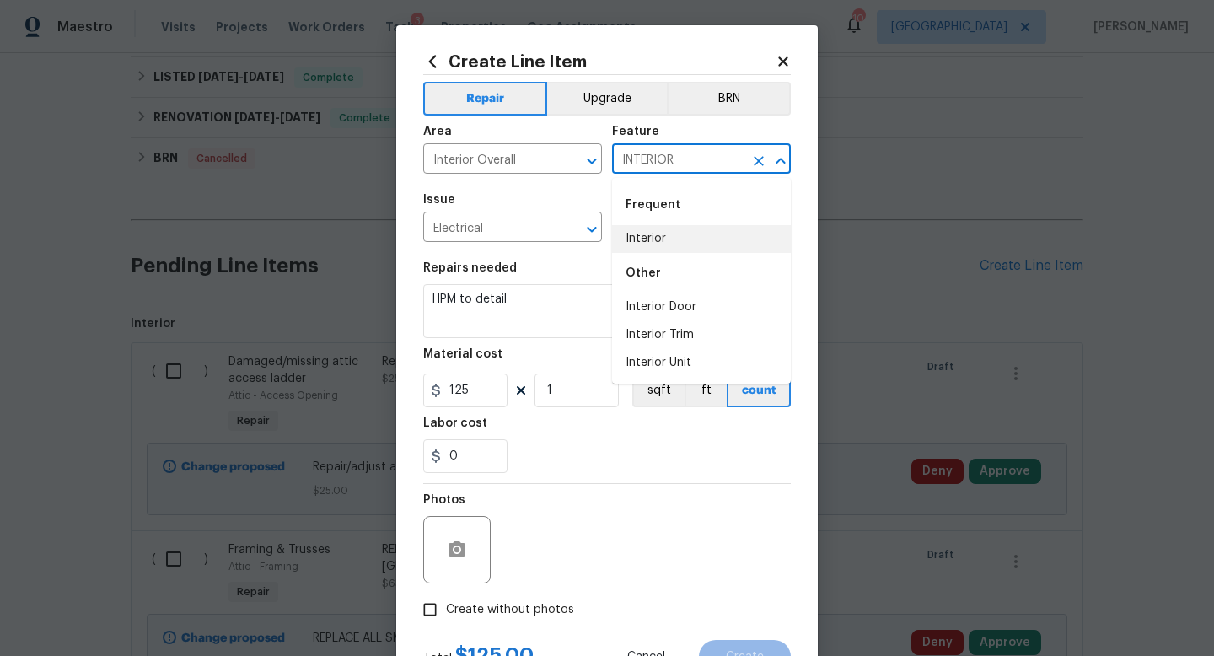
click at [651, 243] on li "Interior" at bounding box center [701, 239] width 179 height 28
type input "Interior"
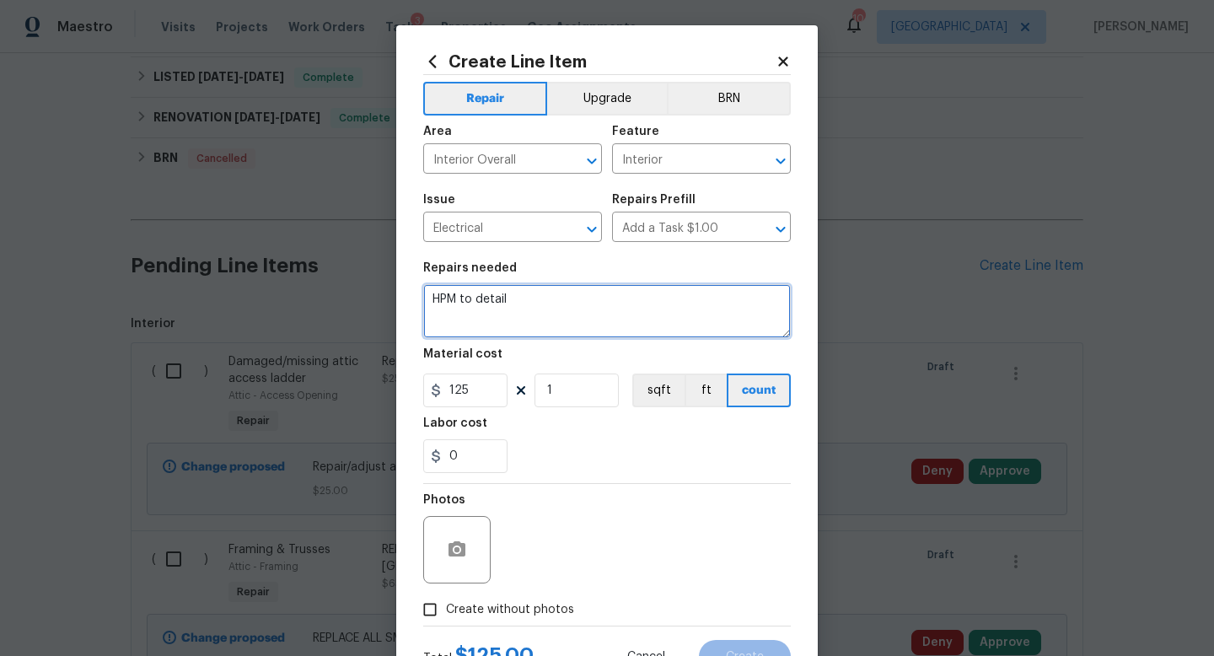
drag, startPoint x: 512, startPoint y: 303, endPoint x: 392, endPoint y: 301, distance: 120.6
click at [392, 301] on div "Create Line Item Repair Upgrade BRN Area Interior Overall ​ Feature Interior ​ …" at bounding box center [607, 328] width 1214 height 656
type textarea "Please inspect electrical on back porch. One light is not working. Replace all …"
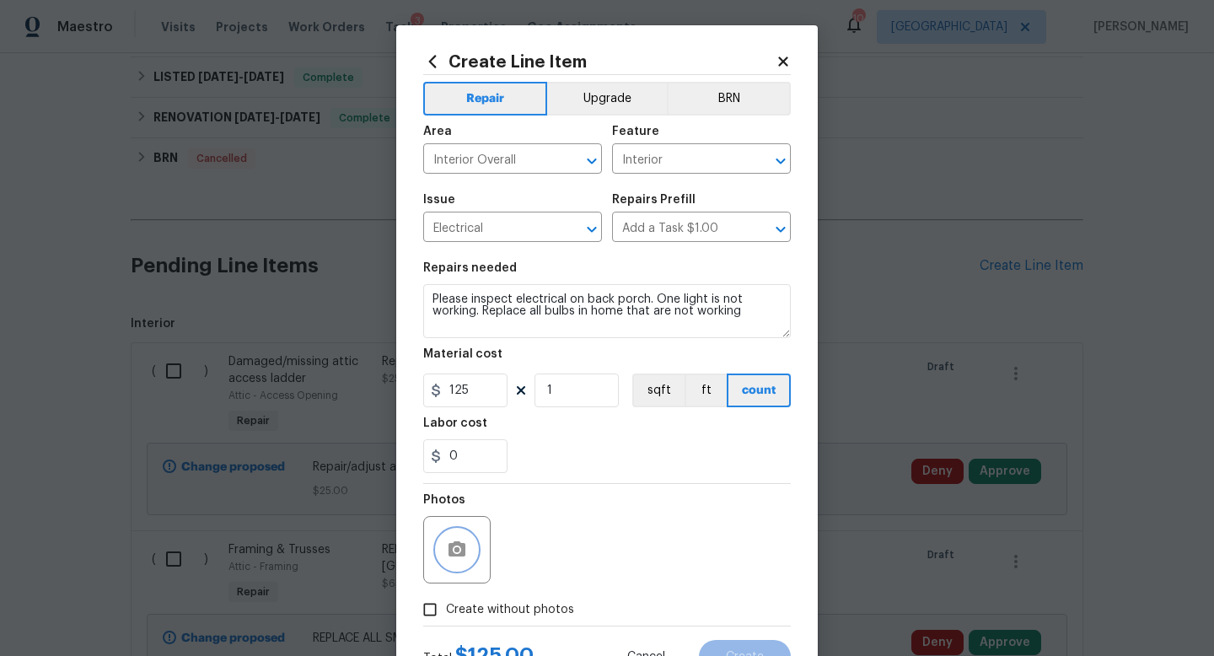
click at [448, 555] on icon "button" at bounding box center [457, 549] width 20 height 20
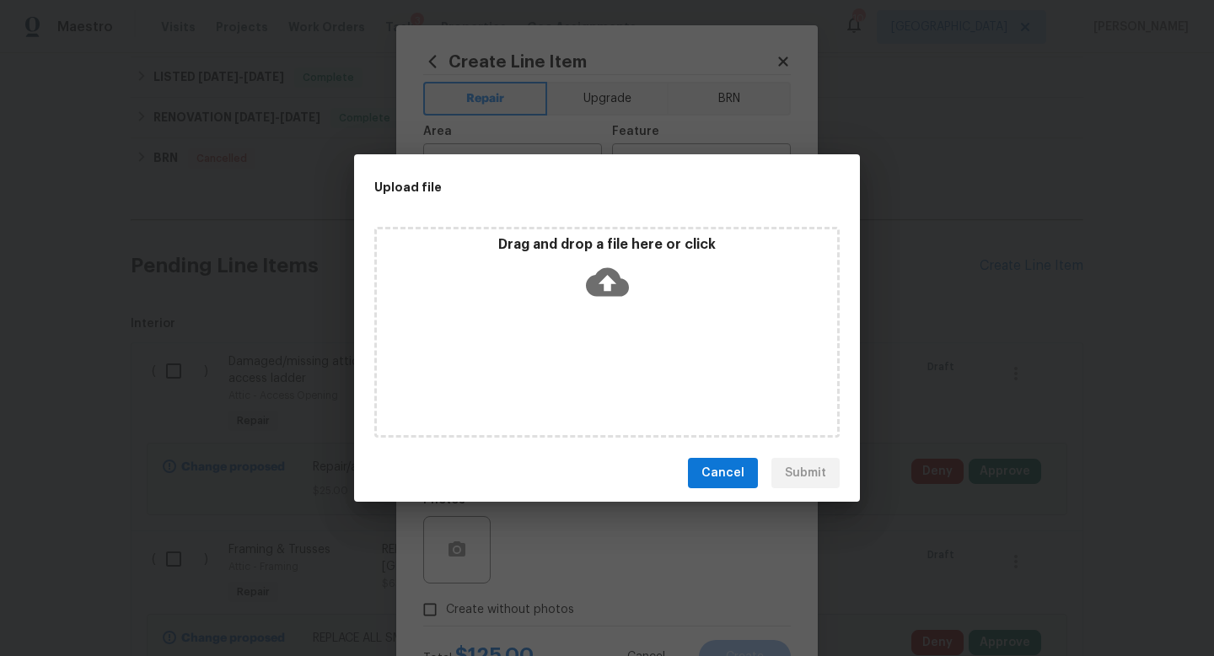
click at [621, 303] on div "Drag and drop a file here or click" at bounding box center [607, 272] width 460 height 72
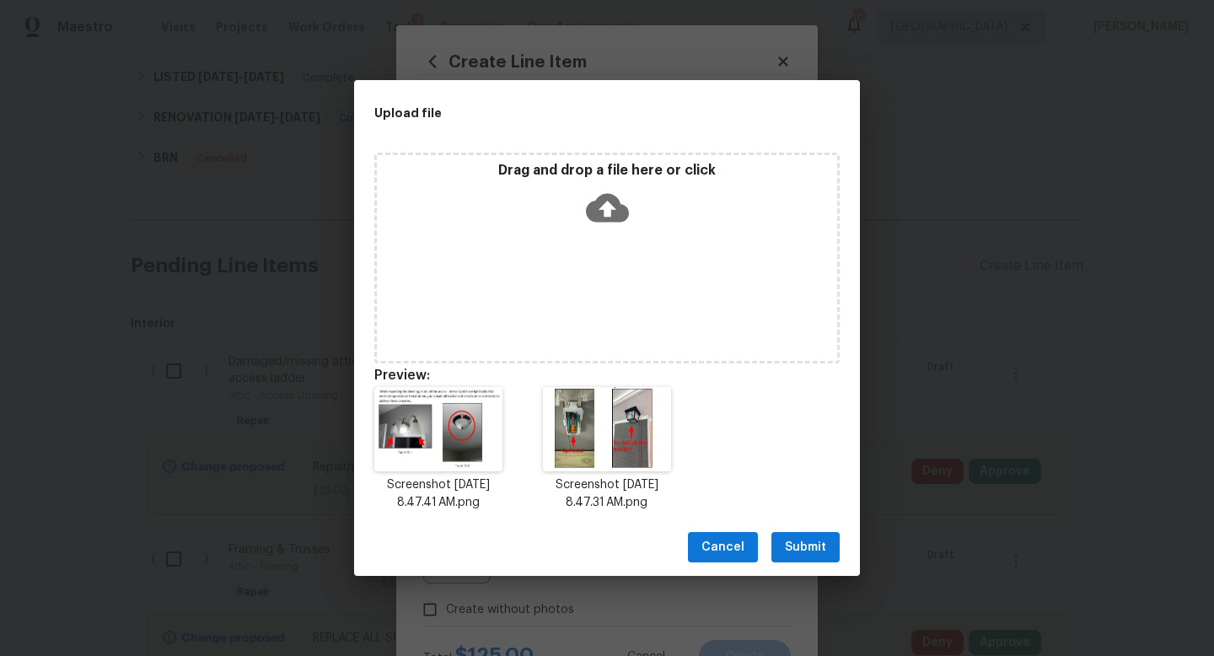
click at [789, 541] on span "Submit" at bounding box center [805, 547] width 41 height 21
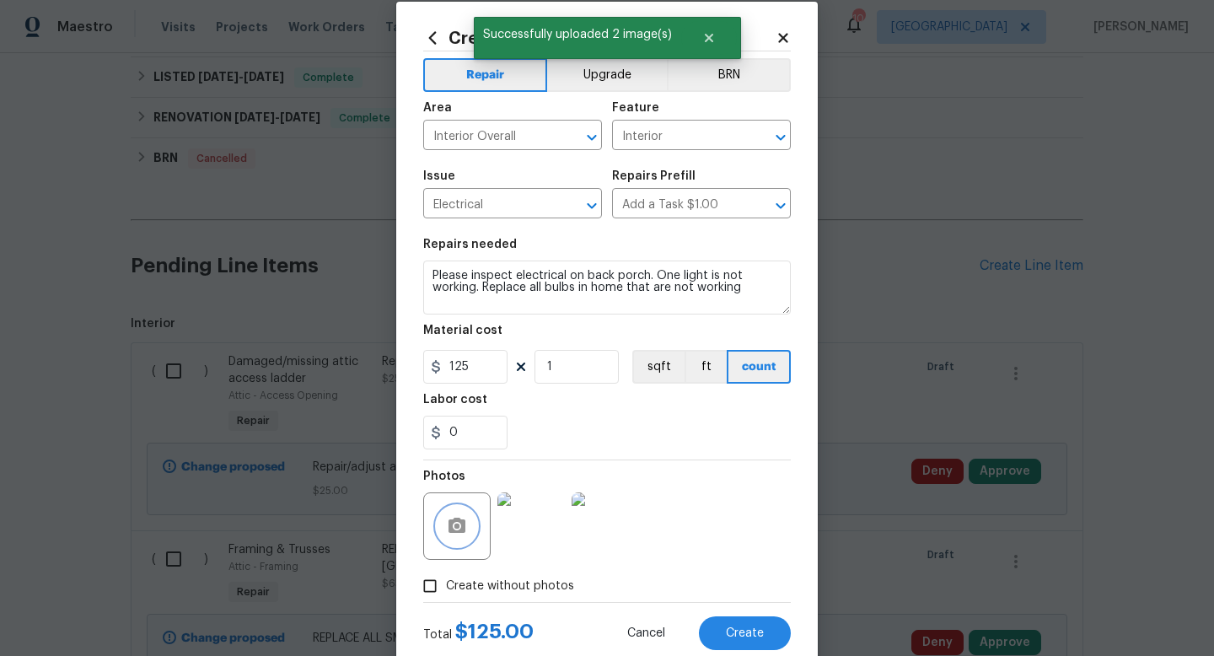
scroll to position [71, 0]
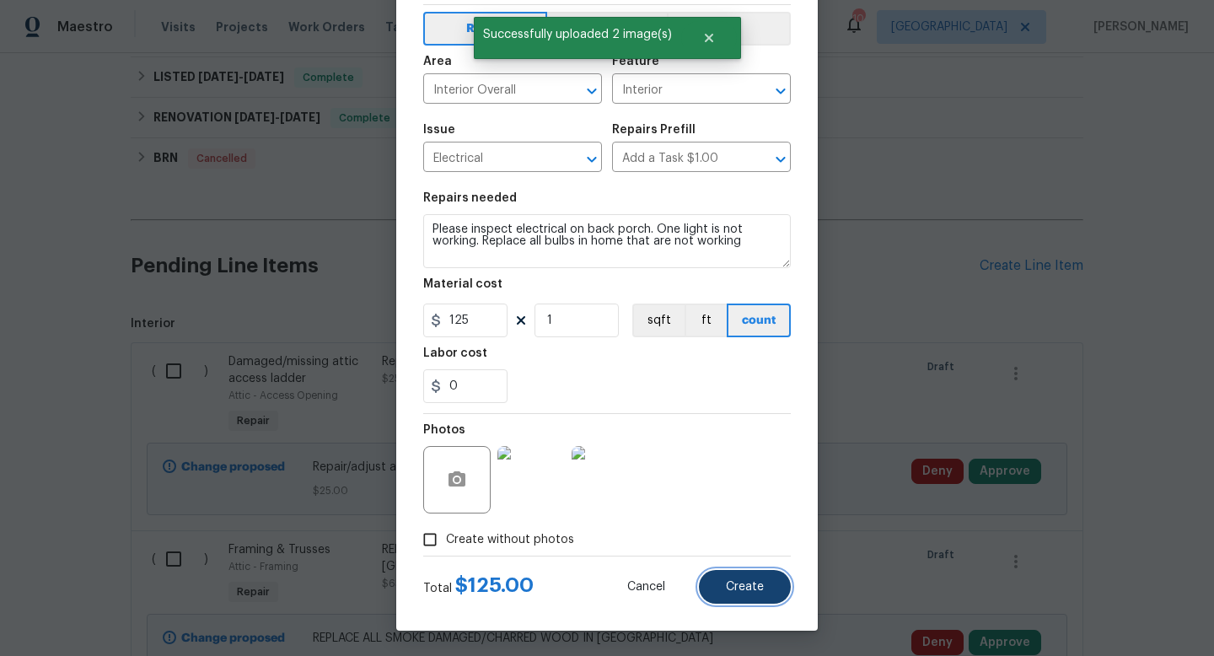
click at [784, 593] on button "Create" at bounding box center [745, 587] width 92 height 34
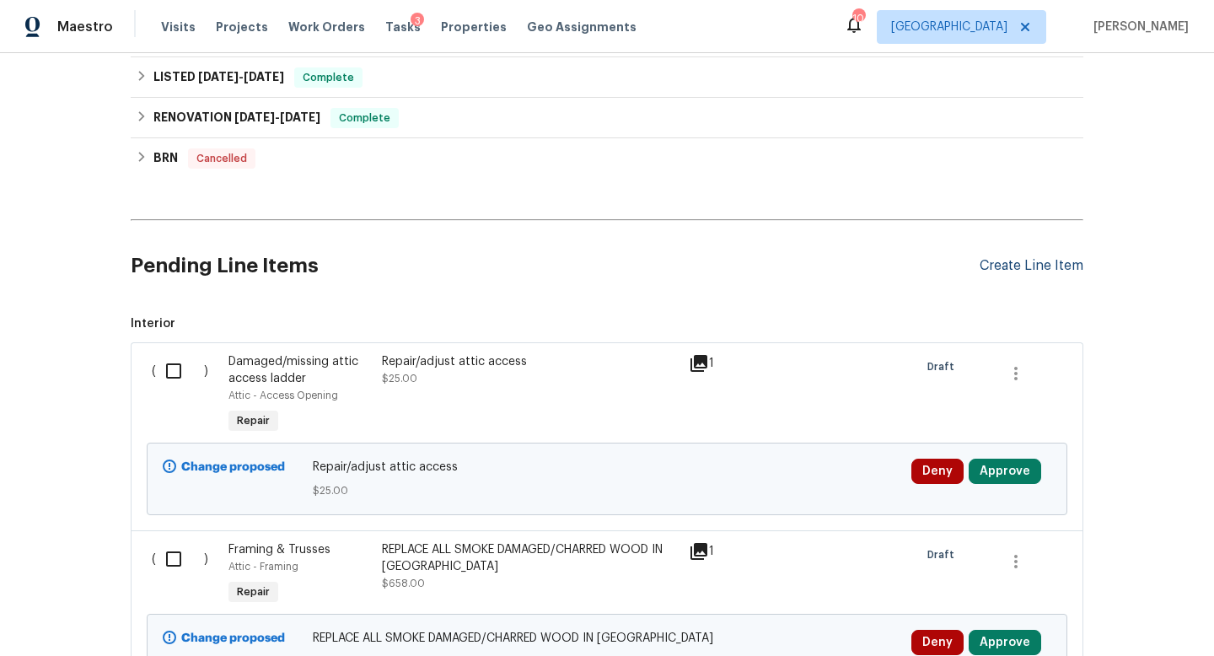
click at [1005, 261] on div "Create Line Item" at bounding box center [1031, 266] width 104 height 16
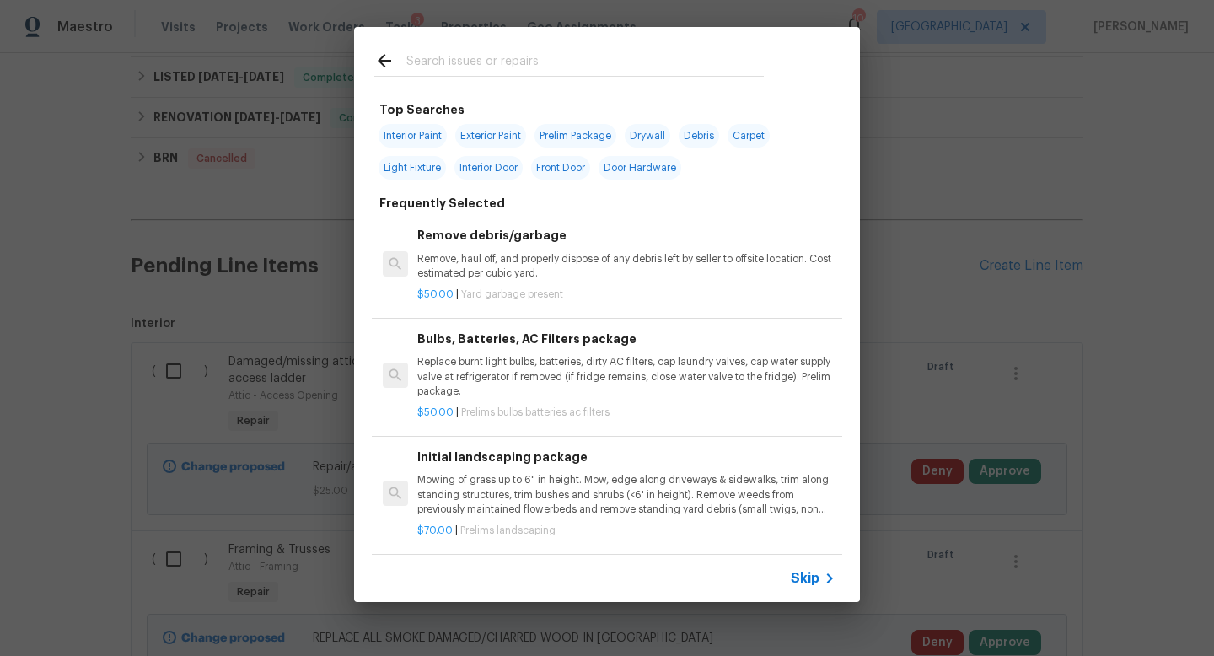
click at [461, 58] on input "text" at bounding box center [584, 63] width 357 height 25
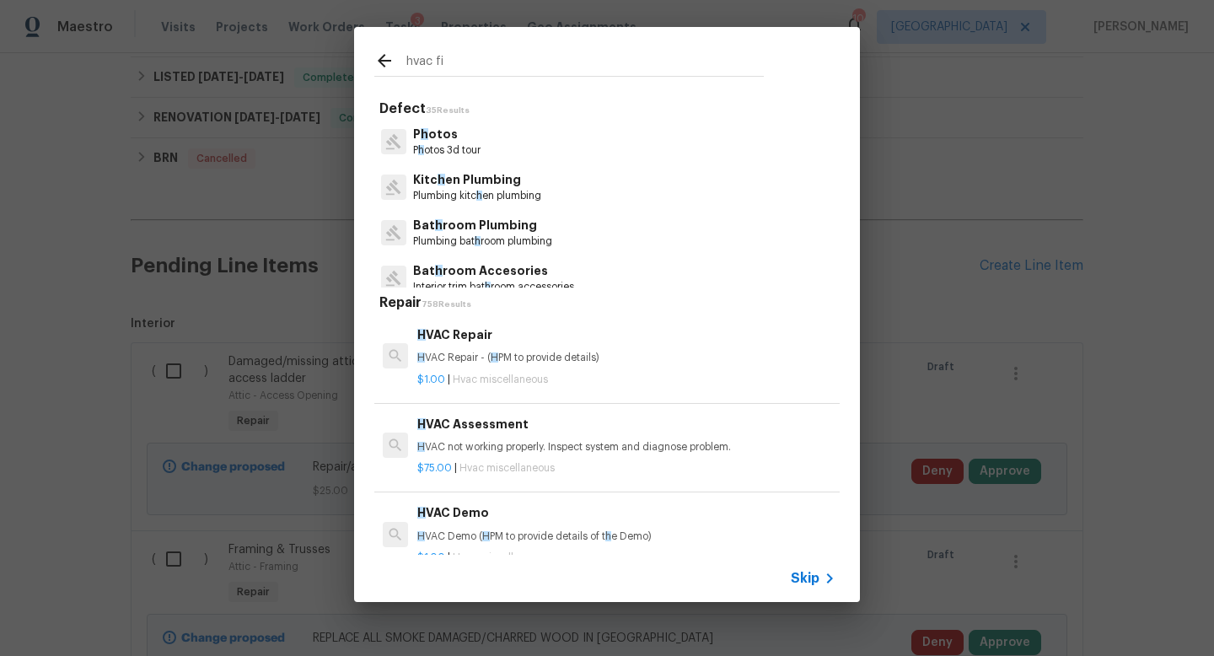
click at [441, 62] on input "hvac fi" at bounding box center [584, 63] width 357 height 25
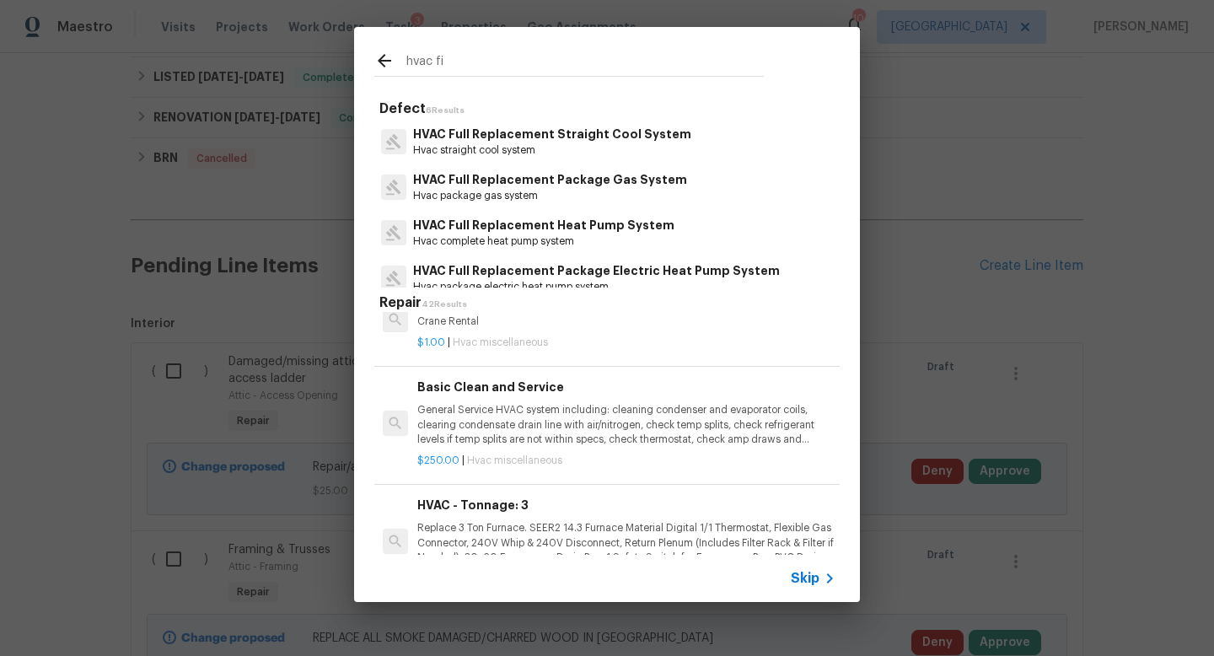
scroll to position [944, 0]
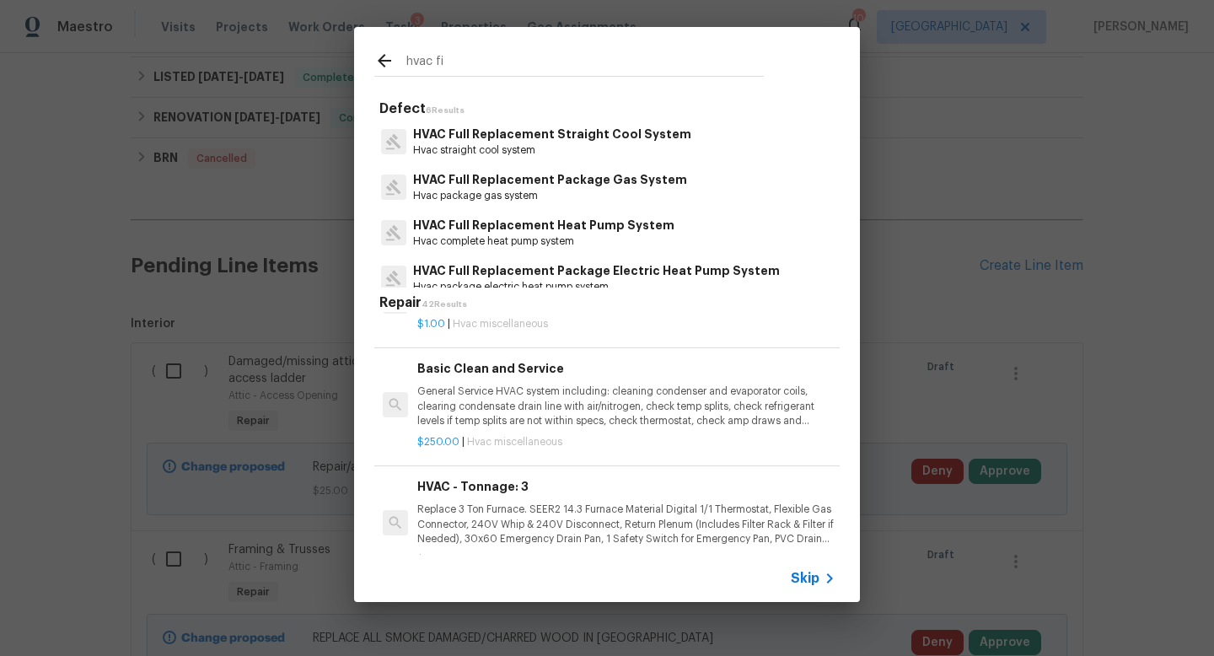
click at [476, 71] on input "hvac fi" at bounding box center [584, 63] width 357 height 25
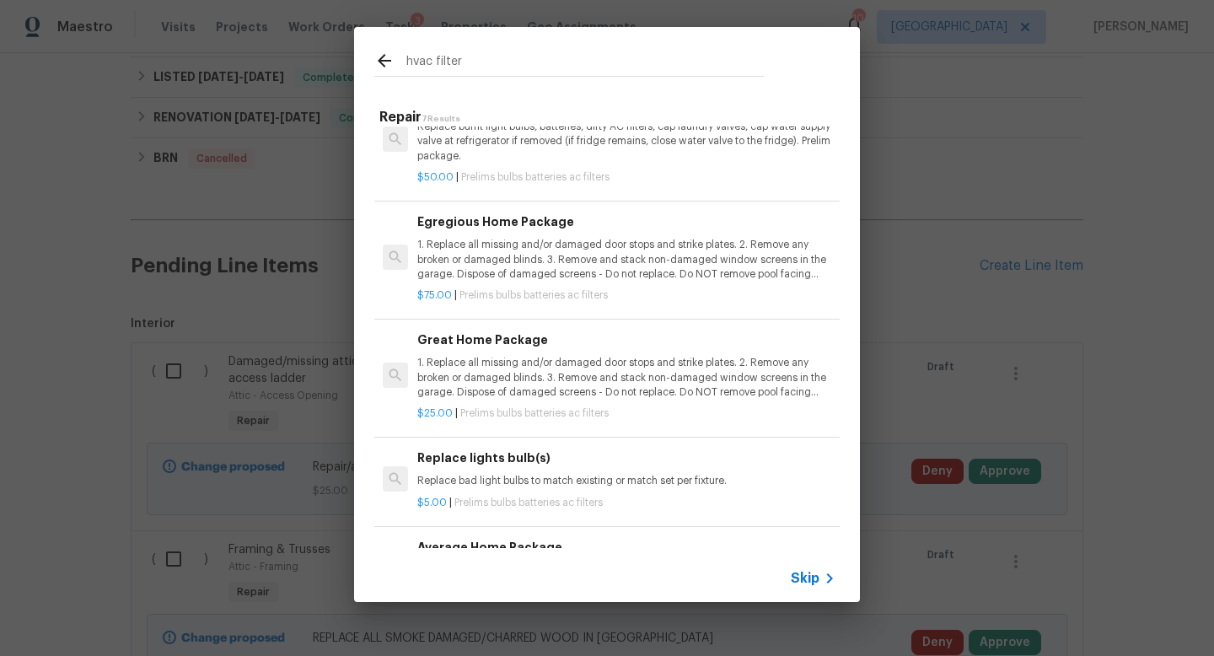
scroll to position [0, 0]
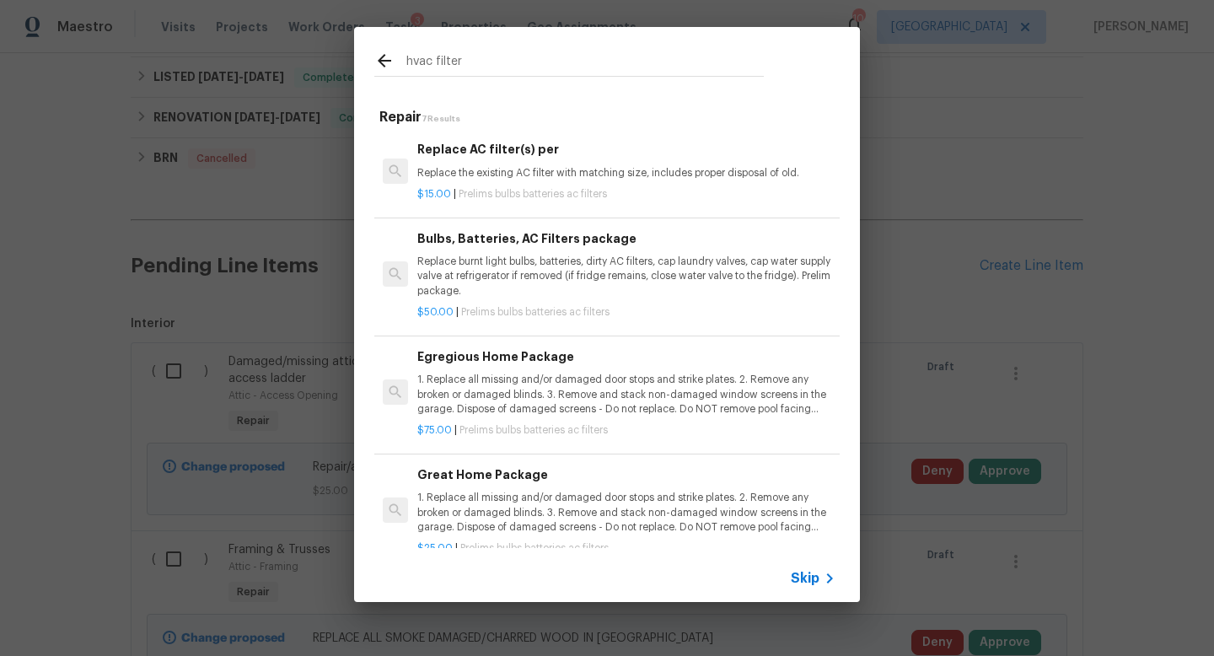
type input "hvac filter"
click at [596, 167] on p "Replace the existing AC filter with matching size, includes proper disposal of …" at bounding box center [626, 173] width 418 height 14
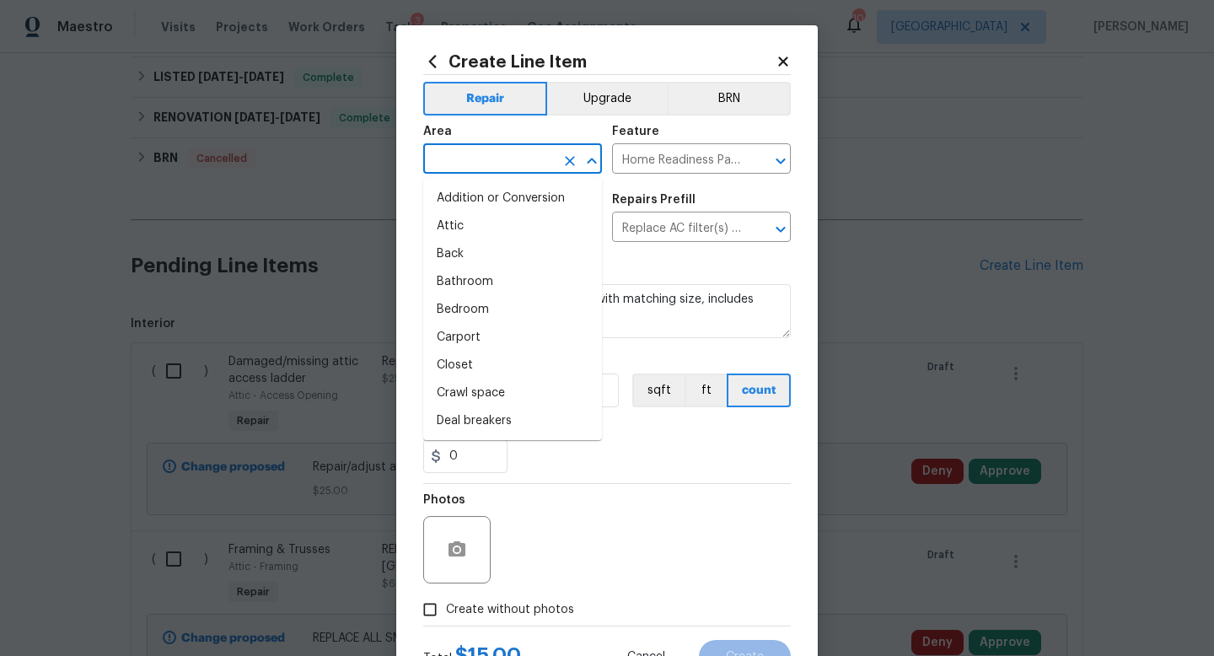
click at [492, 163] on input "text" at bounding box center [488, 161] width 131 height 26
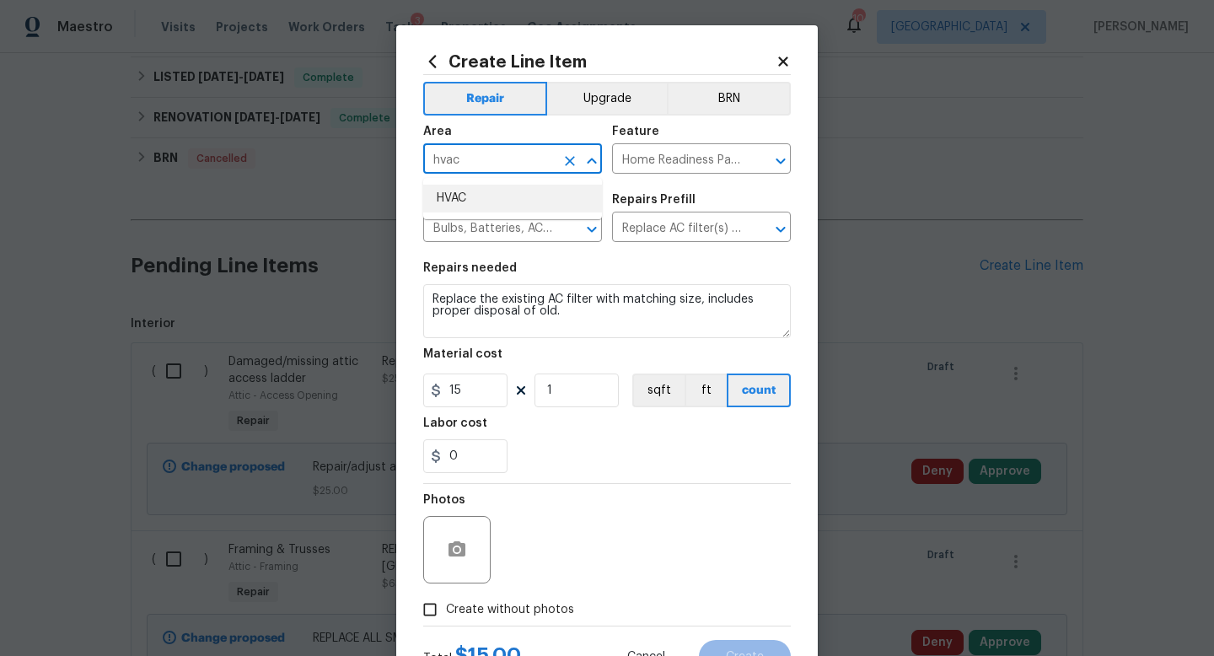
click at [487, 200] on li "HVAC" at bounding box center [512, 199] width 179 height 28
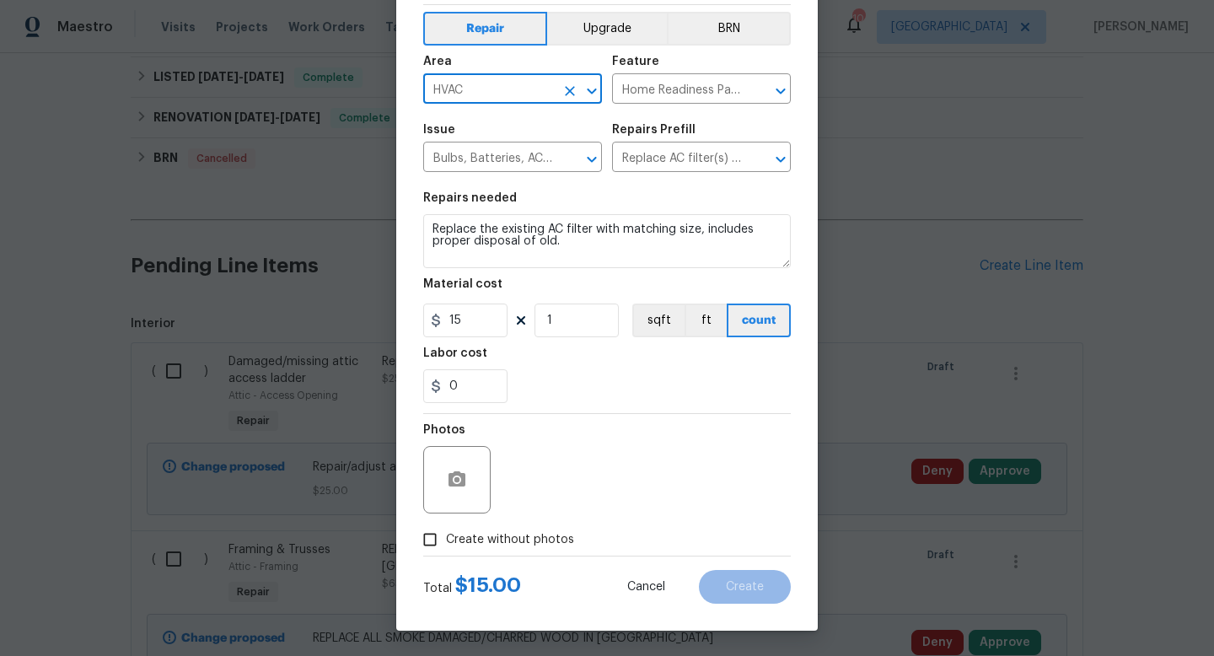
type input "HVAC"
click at [454, 480] on circle "button" at bounding box center [456, 479] width 5 height 5
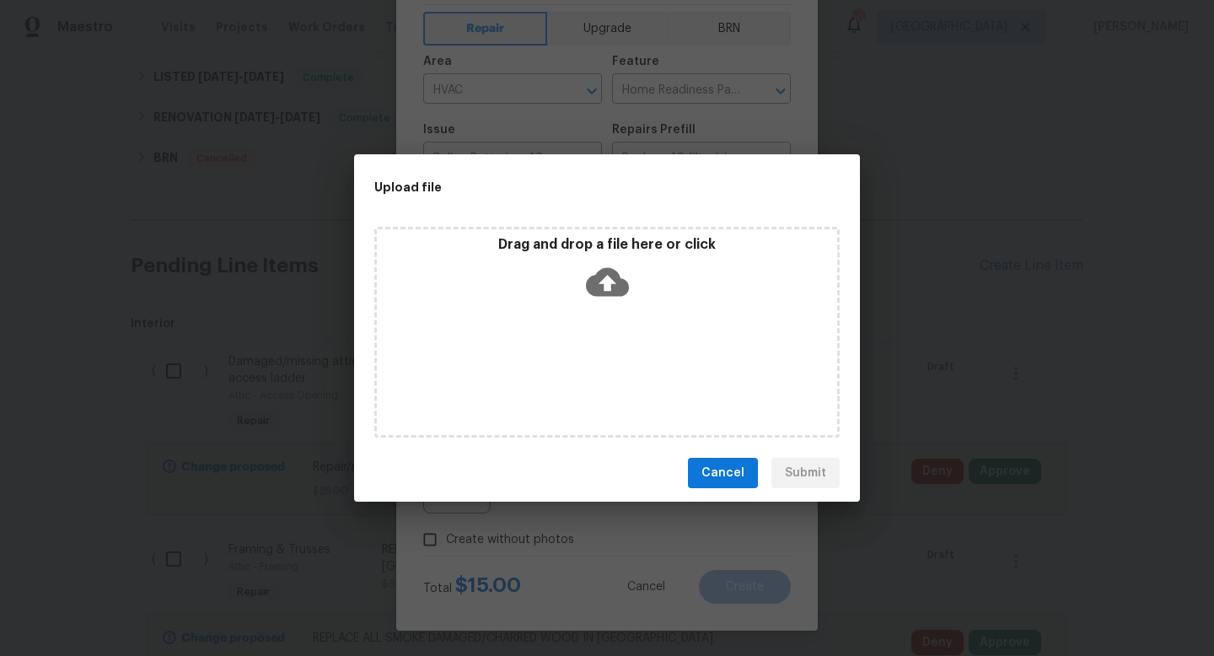
click at [603, 351] on div "Drag and drop a file here or click" at bounding box center [606, 332] width 465 height 211
click at [429, 536] on div "Upload file Drag and drop a file here or click Cancel Submit" at bounding box center [607, 328] width 1214 height 656
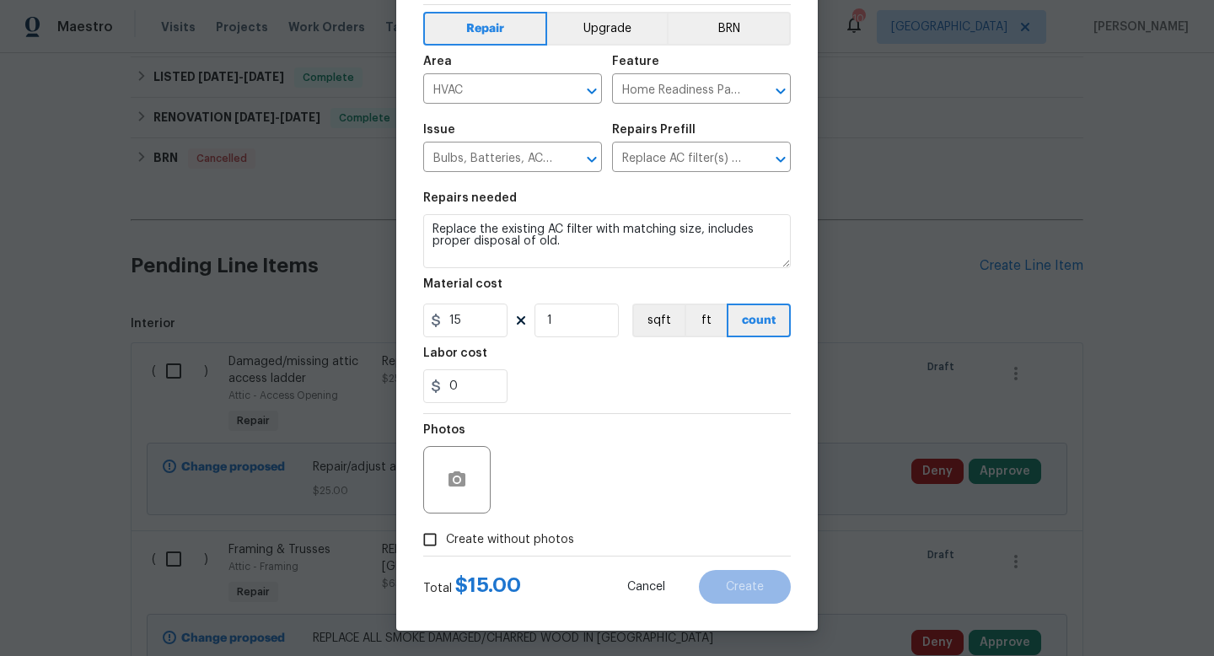
click at [426, 535] on input "Create without photos" at bounding box center [430, 539] width 32 height 32
checkbox input "true"
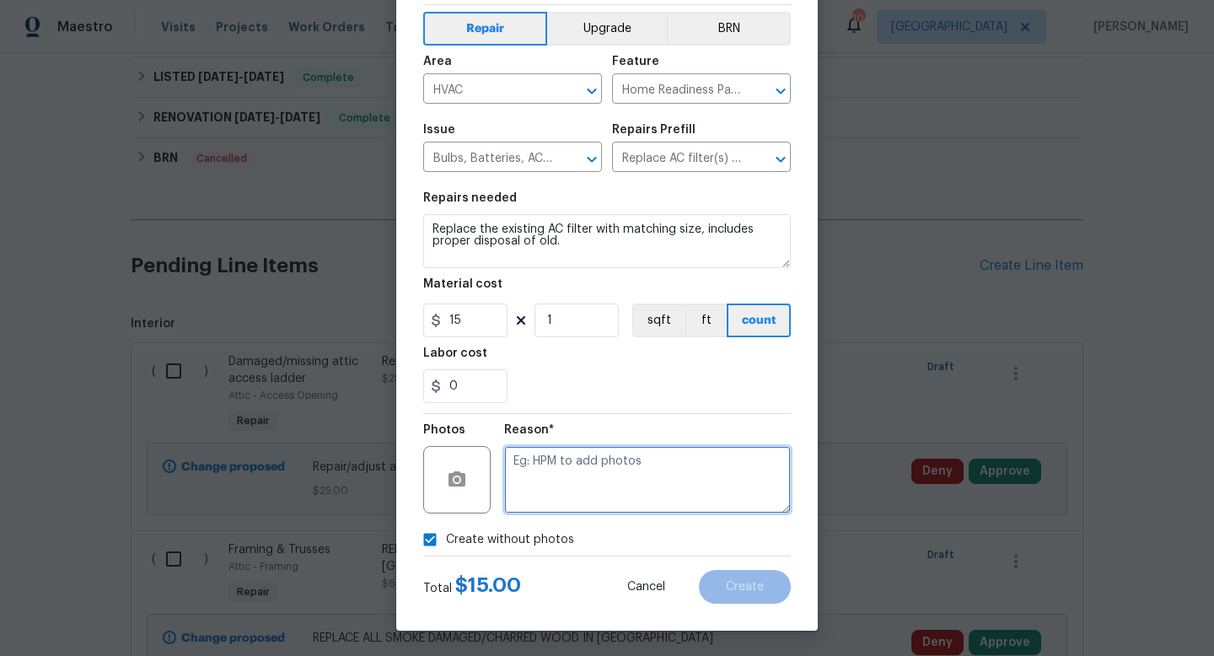
click at [541, 499] on textarea at bounding box center [647, 479] width 287 height 67
type textarea "feedback"
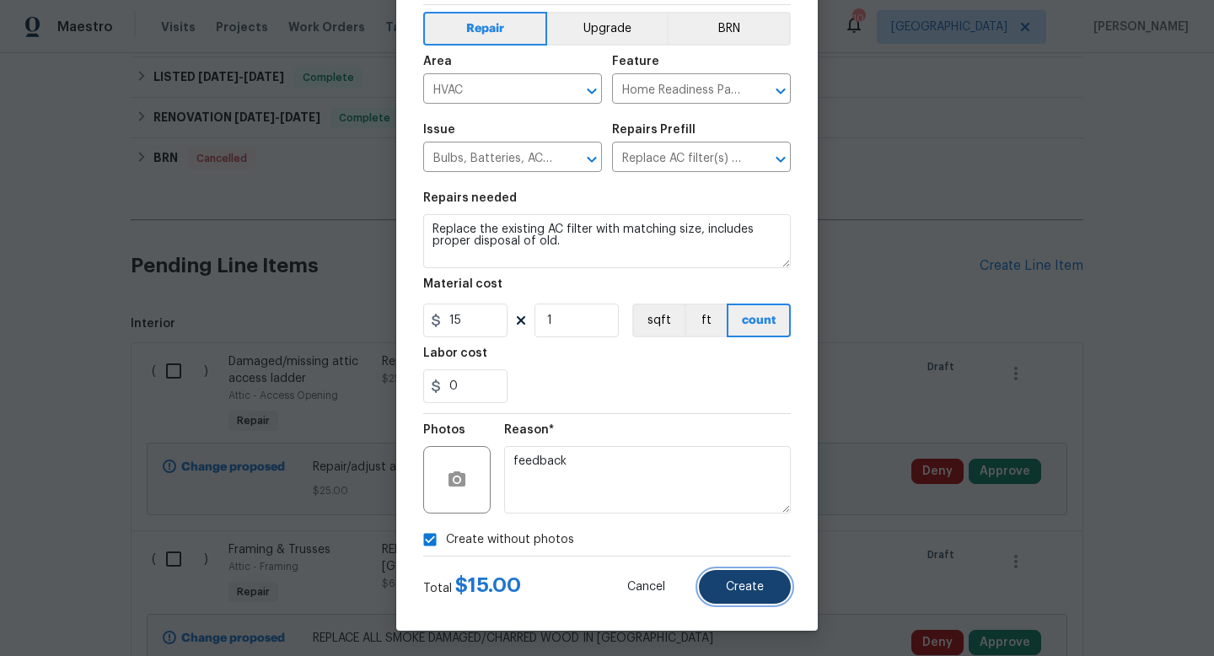
click at [740, 589] on span "Create" at bounding box center [745, 587] width 38 height 13
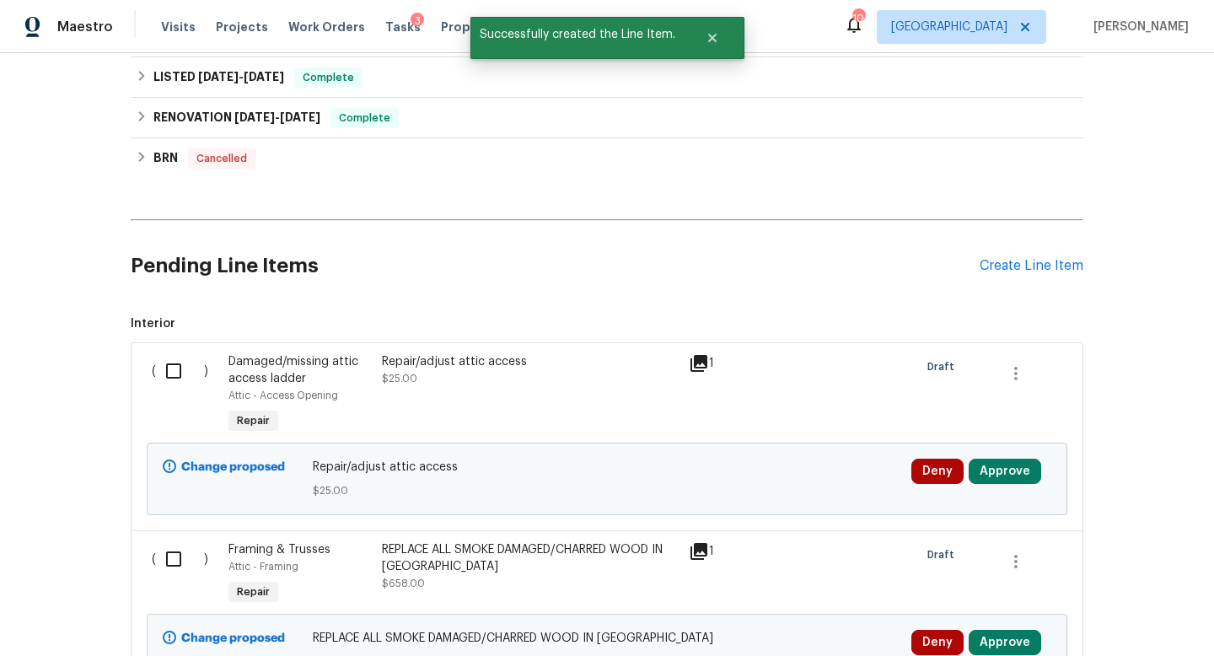
click at [1009, 269] on div "Create Line Item" at bounding box center [1031, 266] width 104 height 16
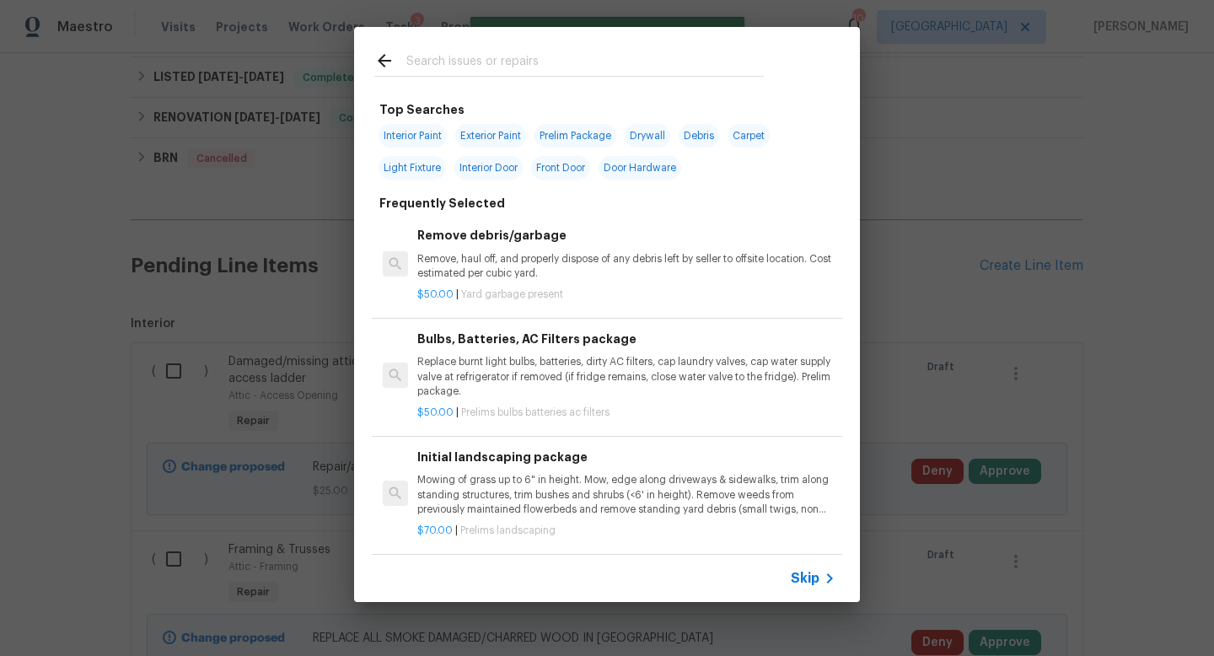
click at [427, 62] on input "text" at bounding box center [584, 63] width 357 height 25
click at [448, 59] on input "text" at bounding box center [584, 63] width 357 height 25
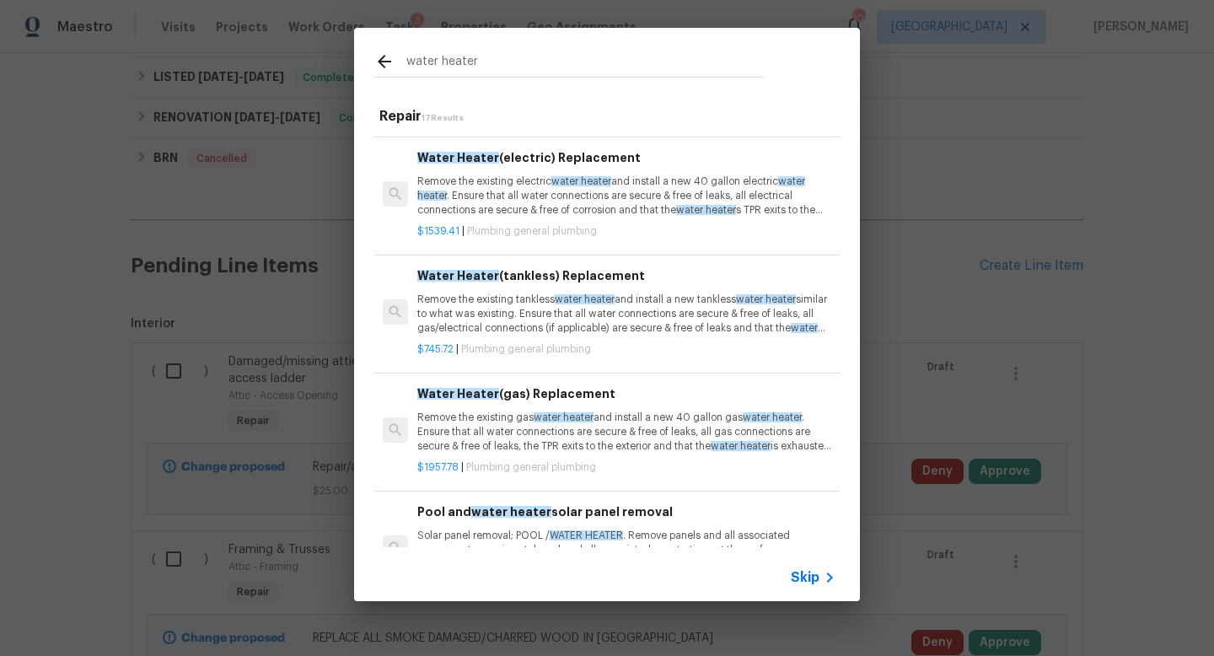
scroll to position [0, 0]
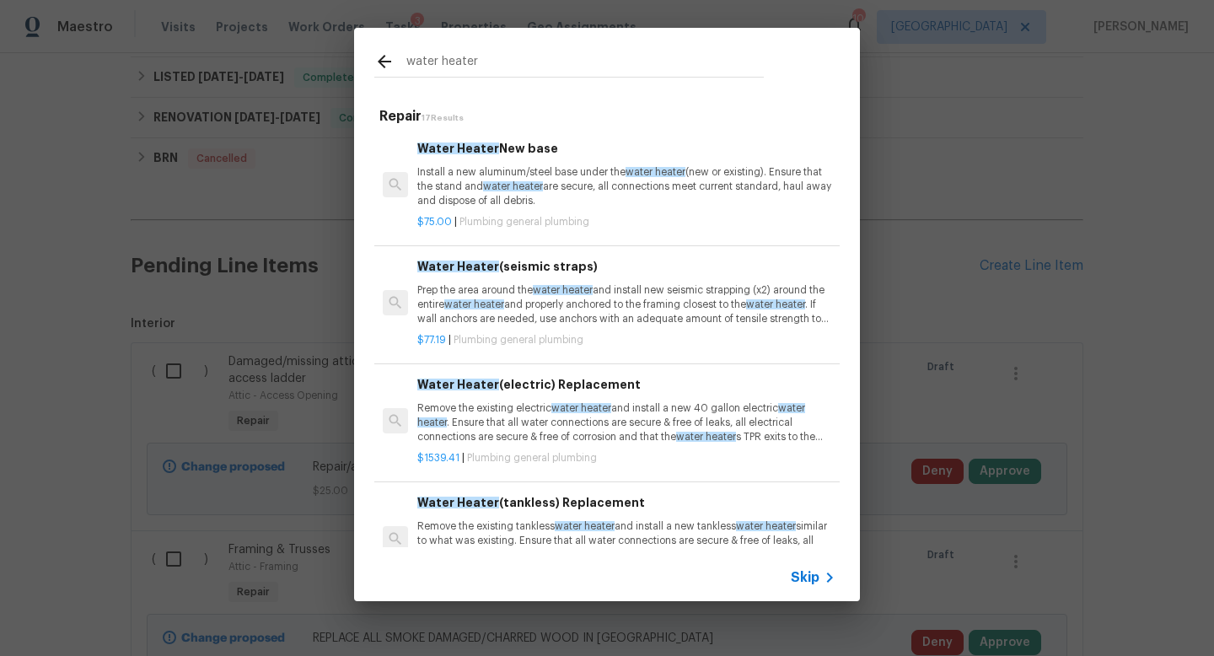
type input "water heater"
click at [577, 190] on p "Install a new aluminum/steel base under the water heater (new or existing). Ens…" at bounding box center [626, 186] width 418 height 43
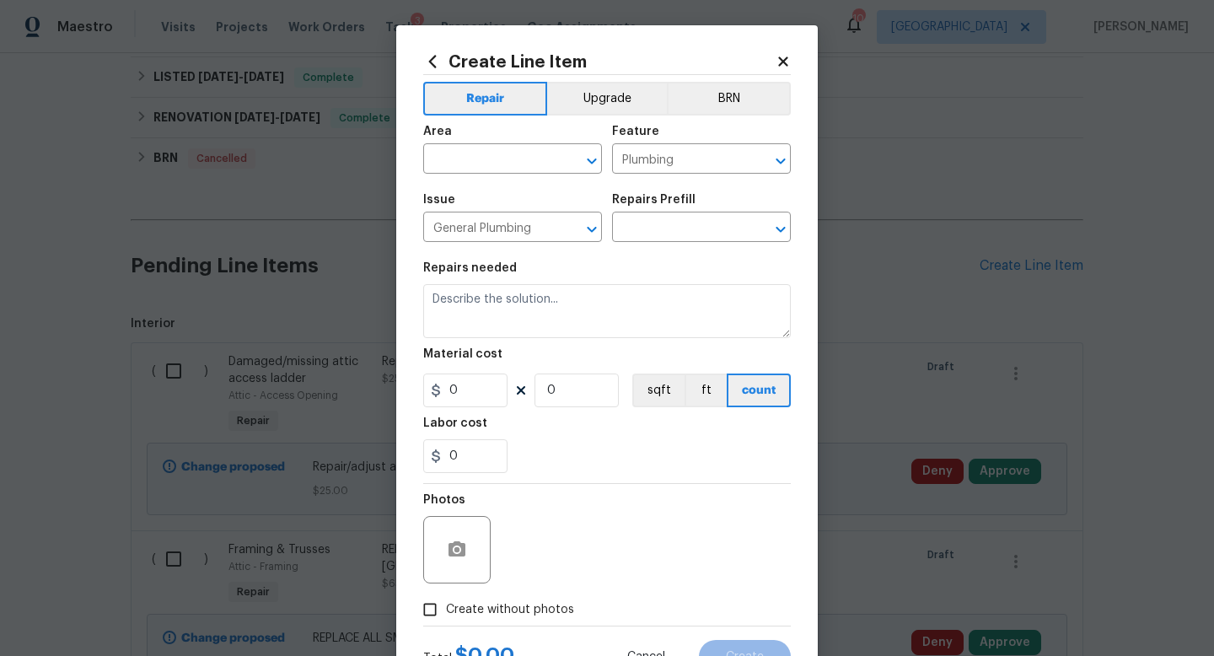
type input "Water Heater New base $75.00"
type textarea "Install a new aluminum/steel base under the water heater (new or existing). Ens…"
type input "75"
type input "1"
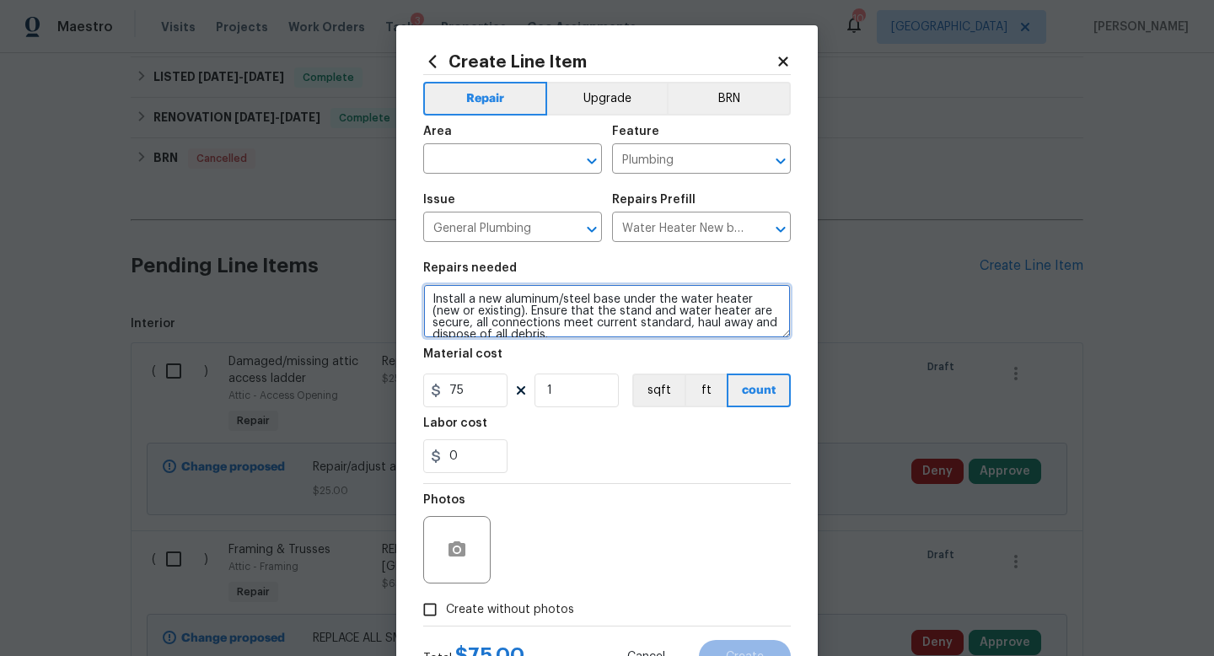
drag, startPoint x: 510, startPoint y: 333, endPoint x: 427, endPoint y: 284, distance: 96.0
click at [427, 284] on figure "Repairs needed Install a new aluminum/steel base under the water heater (new or…" at bounding box center [607, 300] width 368 height 76
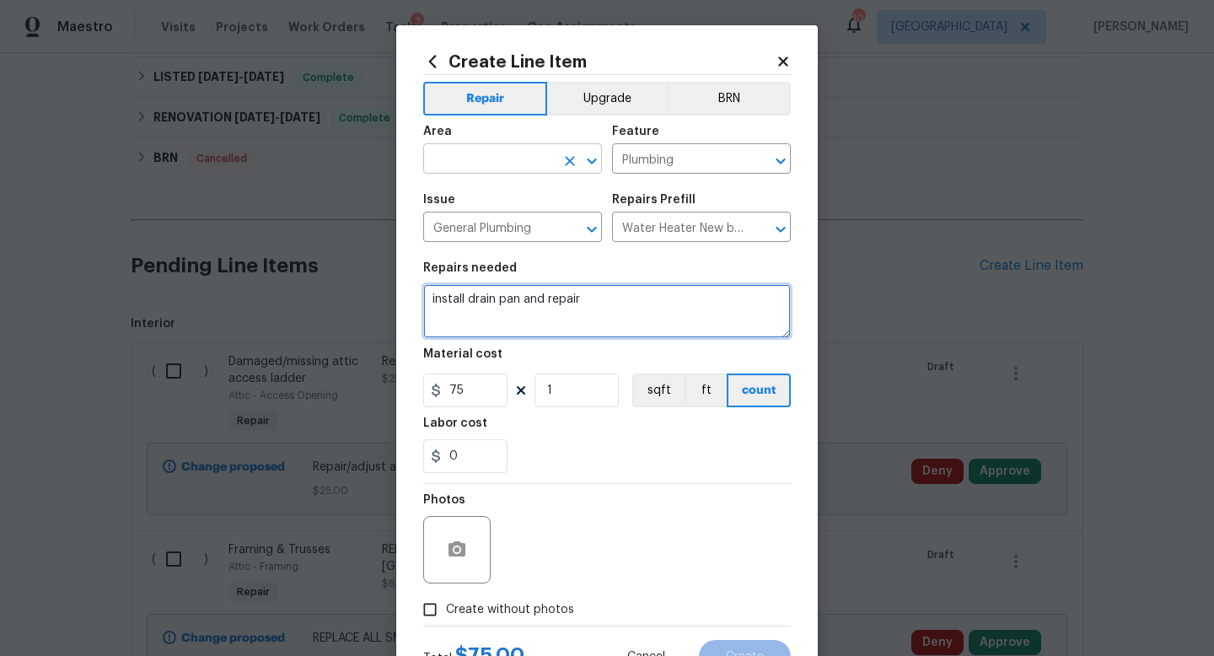
type textarea "install drain pan and repair"
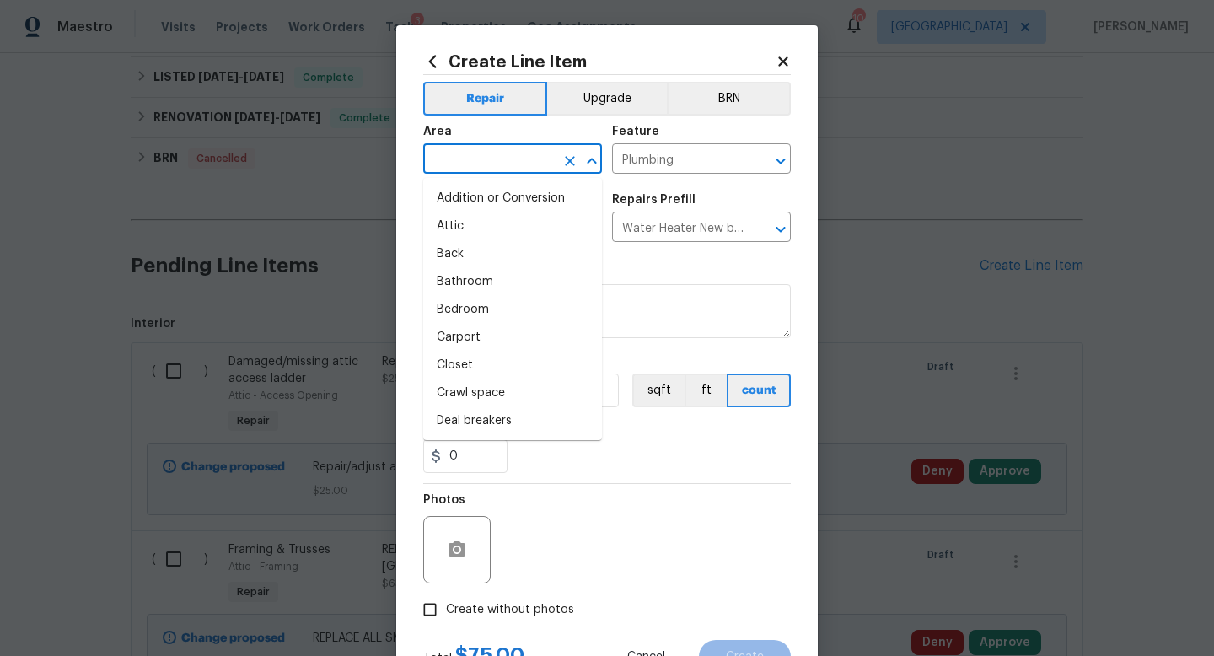
click at [457, 169] on input "text" at bounding box center [488, 161] width 131 height 26
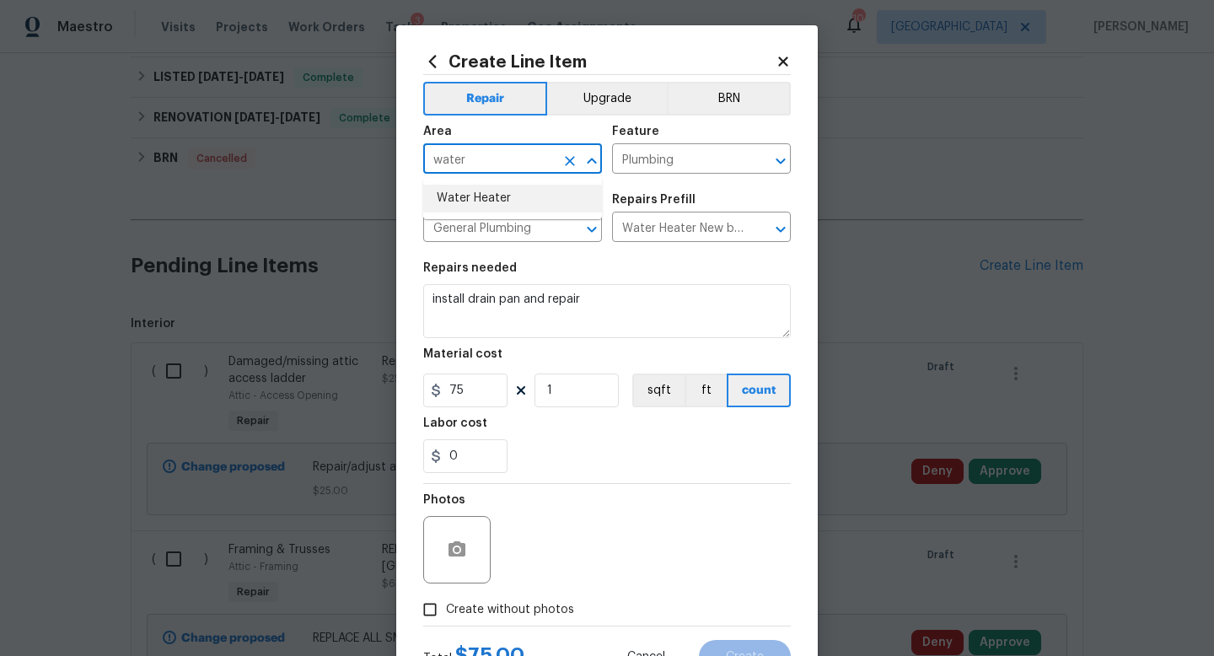
click at [455, 190] on li "Water Heater" at bounding box center [512, 199] width 179 height 28
type input "Water Heater"
click at [466, 561] on button "button" at bounding box center [457, 549] width 40 height 40
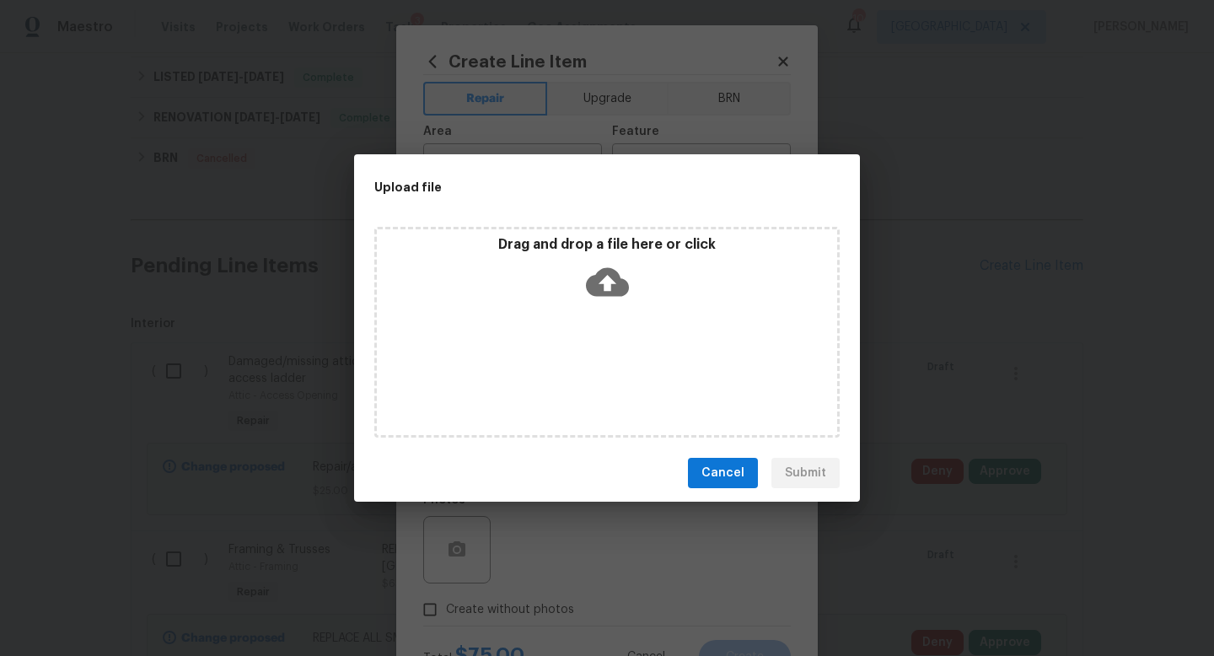
click at [598, 335] on div "Drag and drop a file here or click" at bounding box center [606, 332] width 465 height 211
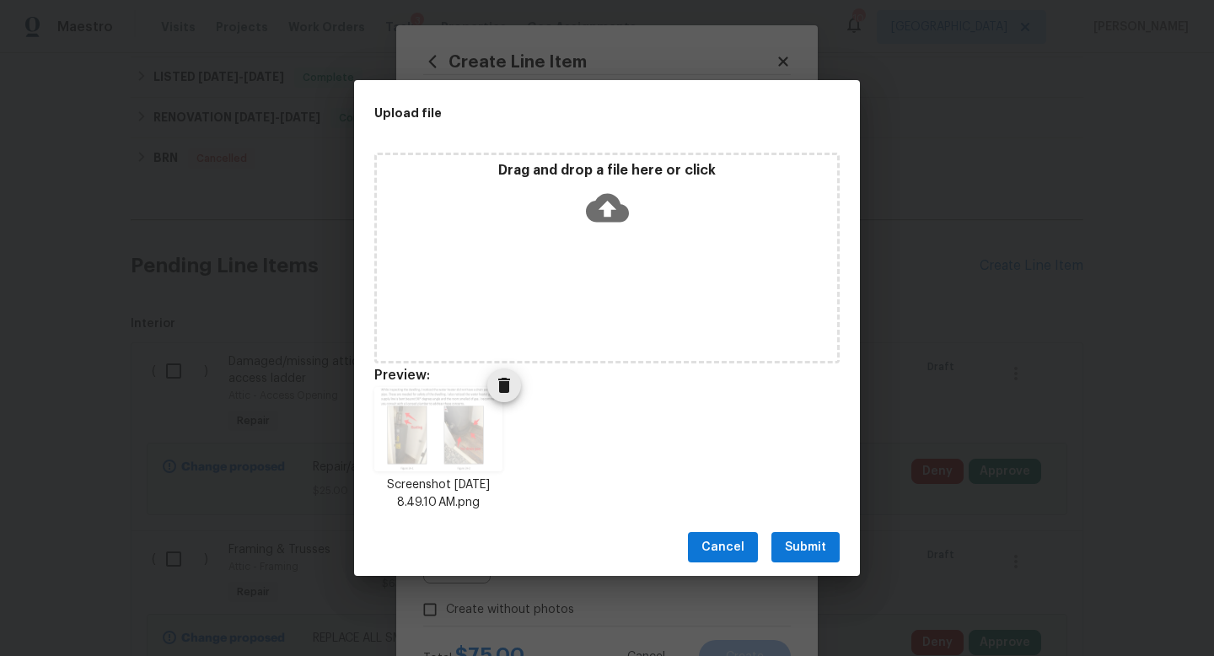
click at [433, 400] on img at bounding box center [438, 429] width 128 height 84
click at [799, 540] on span "Submit" at bounding box center [805, 547] width 41 height 21
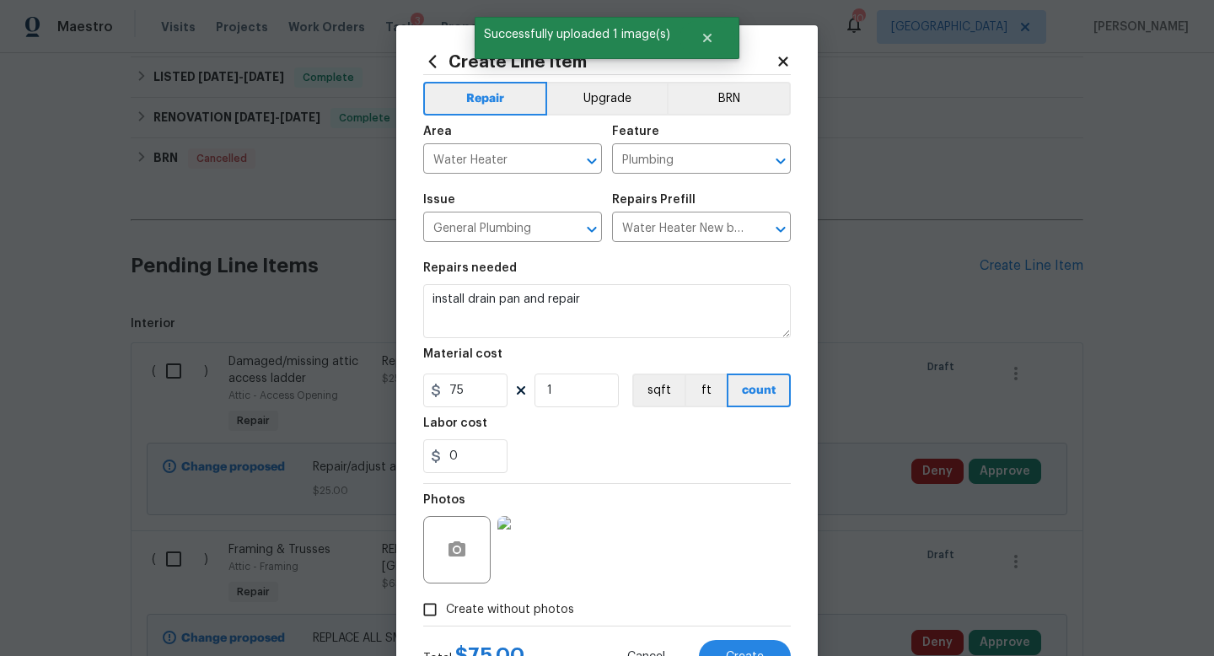
click at [536, 527] on img at bounding box center [530, 549] width 67 height 67
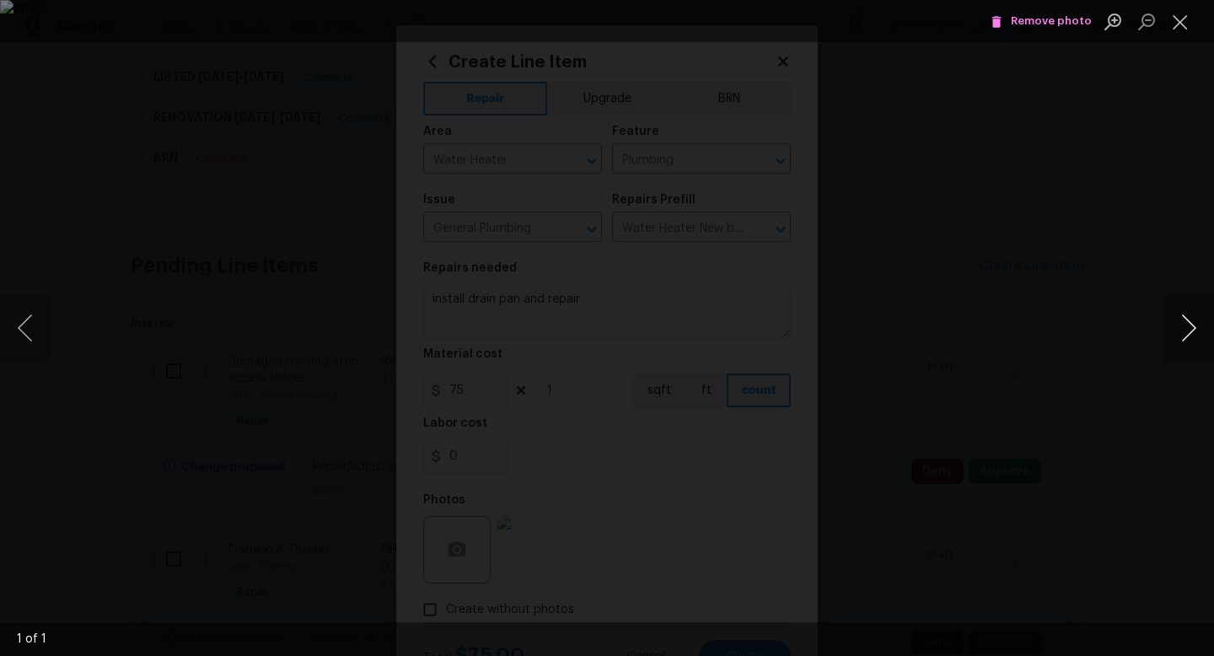
click at [1183, 326] on button "Next image" at bounding box center [1188, 327] width 51 height 67
click at [1171, 11] on button "Close lightbox" at bounding box center [1180, 22] width 34 height 30
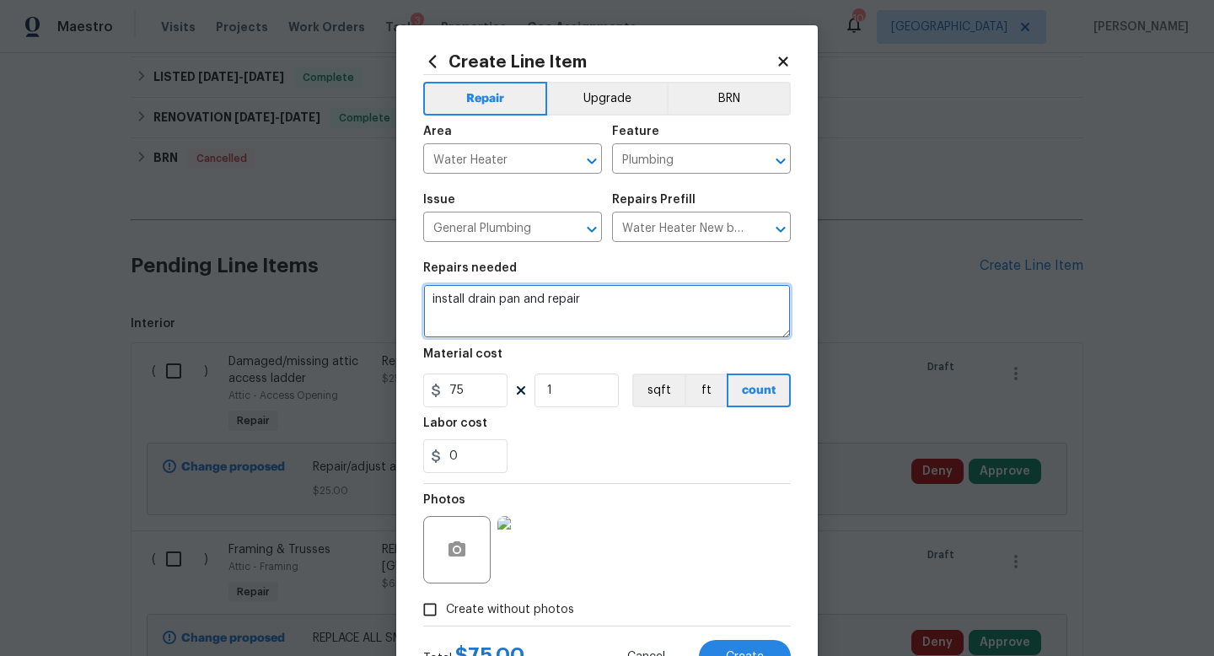
click at [597, 306] on textarea "install drain pan and repair" at bounding box center [607, 311] width 368 height 54
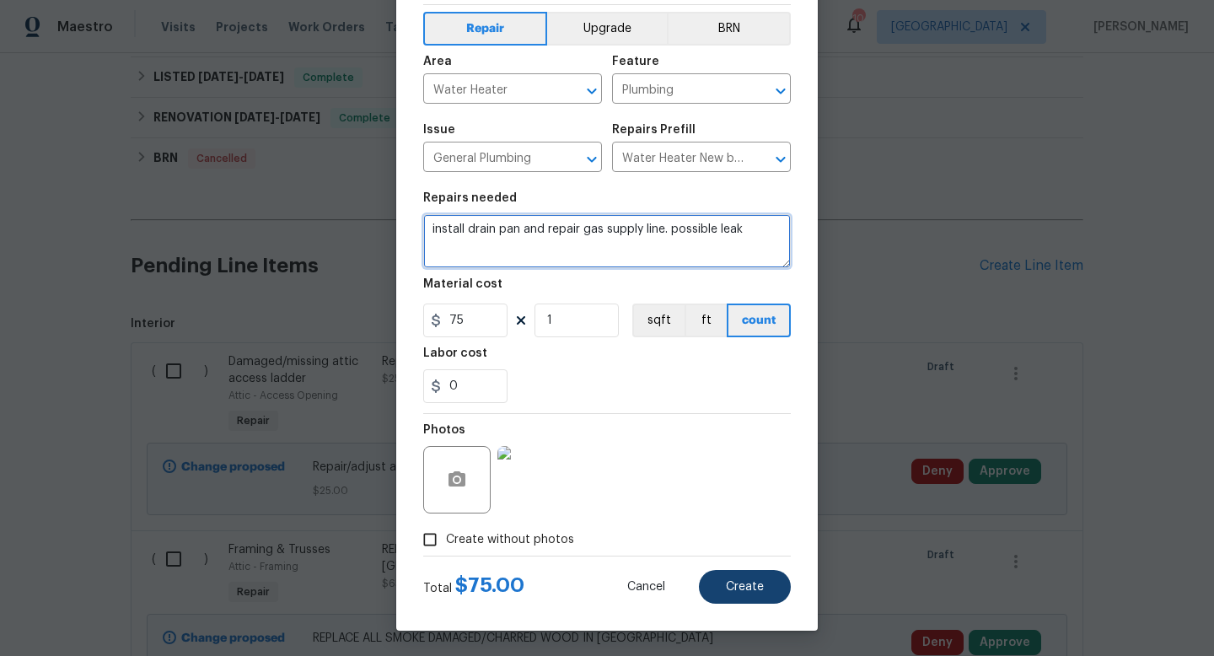
type textarea "install drain pan and repair gas supply line. possible leak"
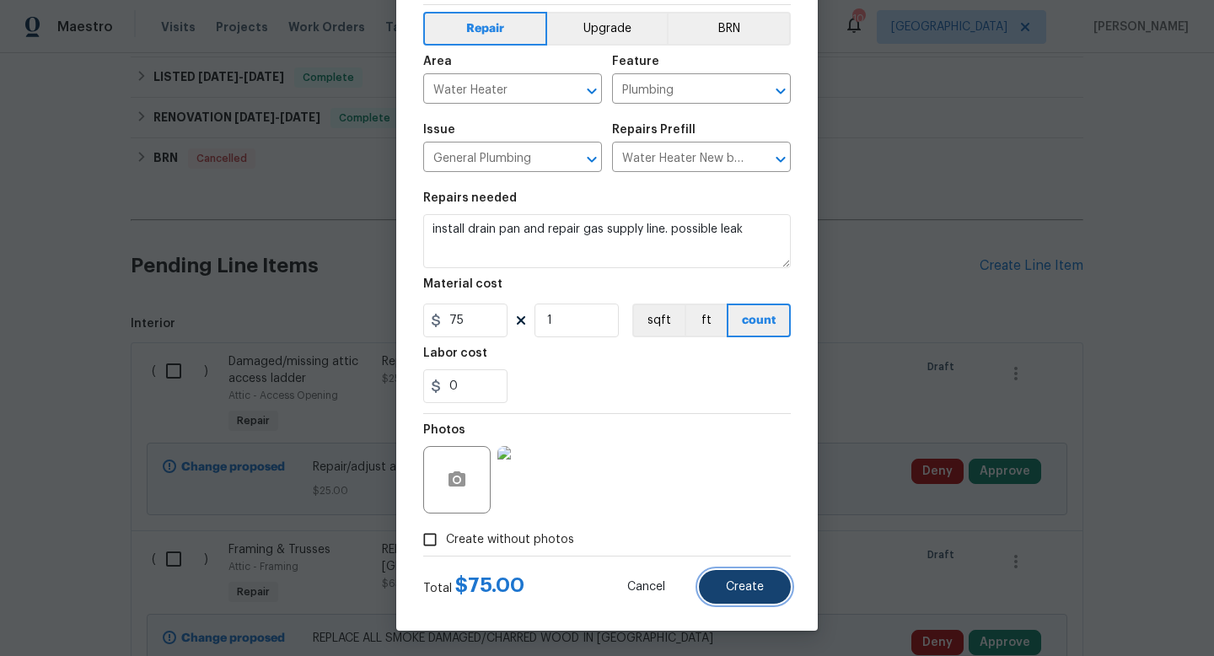
click at [725, 595] on button "Create" at bounding box center [745, 587] width 92 height 34
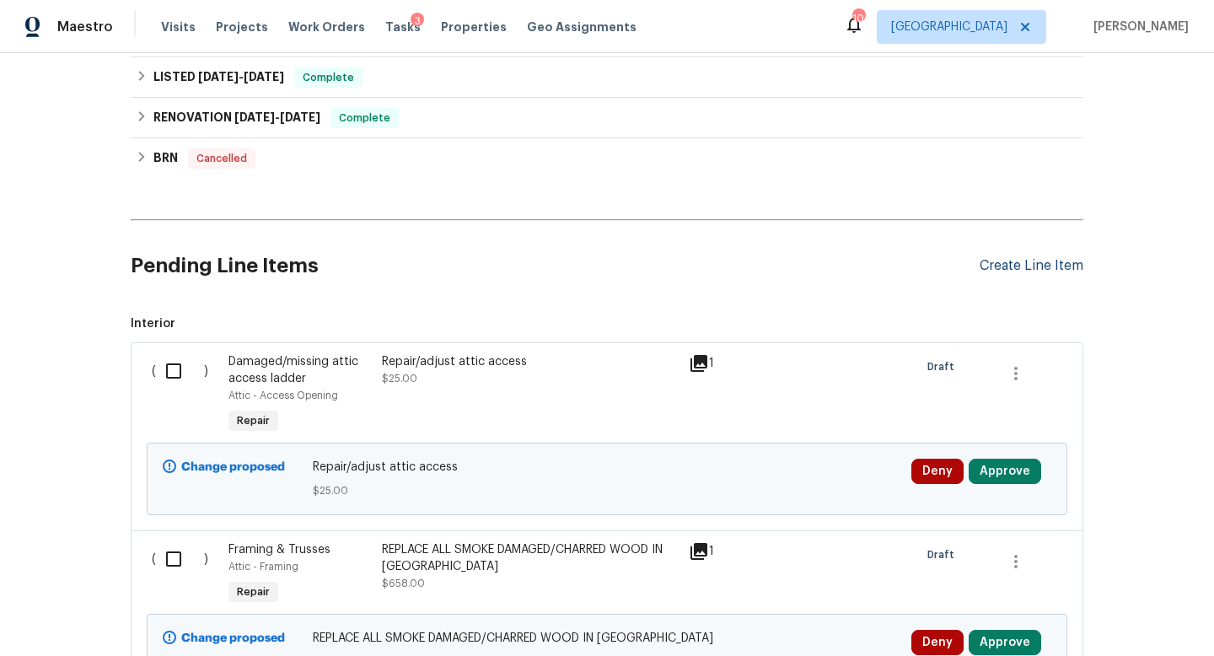
click at [1021, 266] on div "Create Line Item" at bounding box center [1031, 266] width 104 height 16
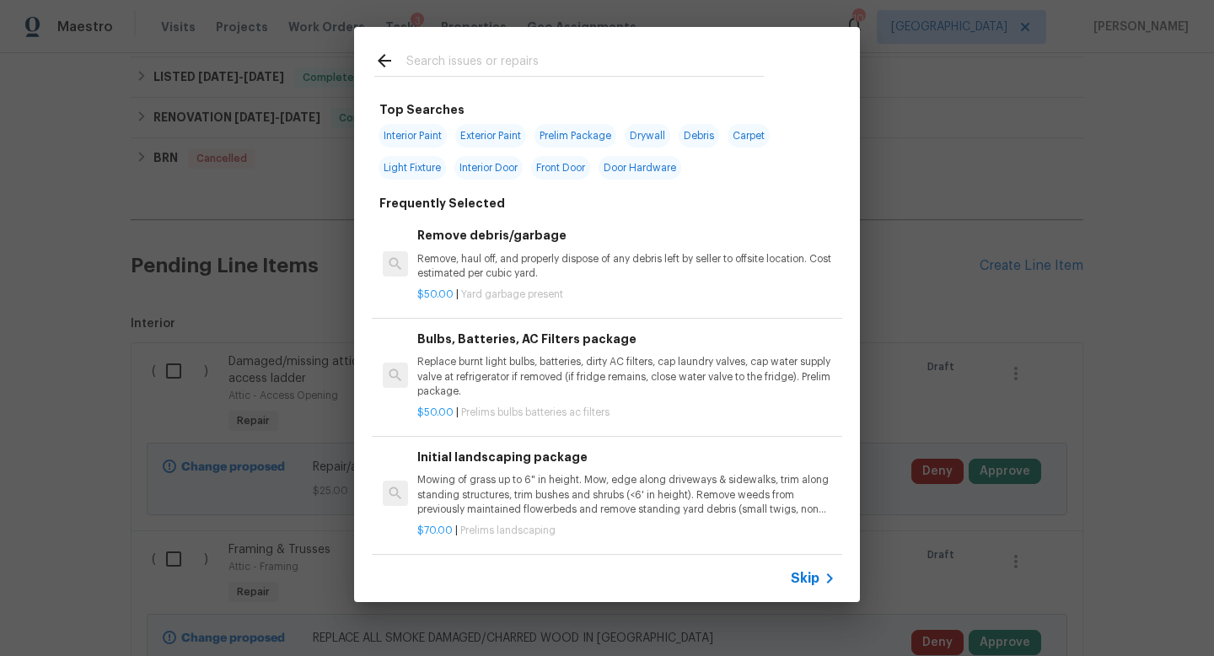
click at [424, 55] on input "text" at bounding box center [584, 63] width 357 height 25
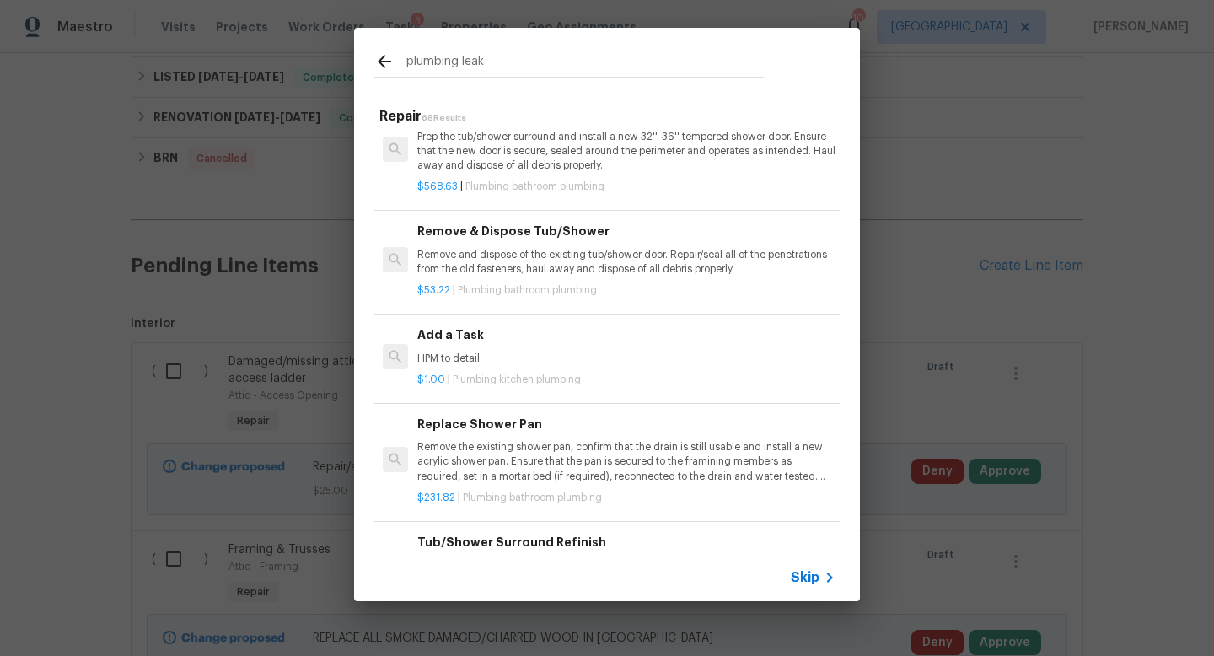
scroll to position [1221, 0]
type input "plumbing leak"
click at [500, 349] on p "HPM to detail" at bounding box center [626, 356] width 418 height 14
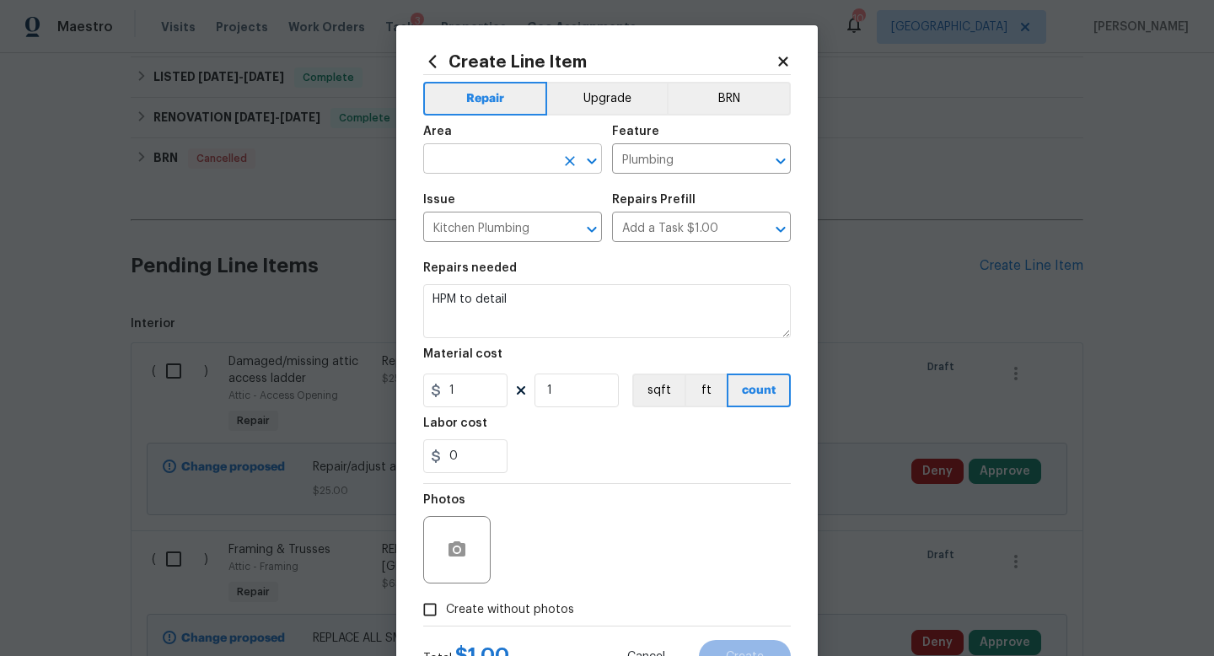
click at [476, 158] on input "text" at bounding box center [488, 161] width 131 height 26
click at [473, 215] on li "Interior Overall" at bounding box center [512, 226] width 179 height 28
type input "Interior Overall"
click at [475, 232] on input "Kitchen Plumbing" at bounding box center [488, 229] width 131 height 26
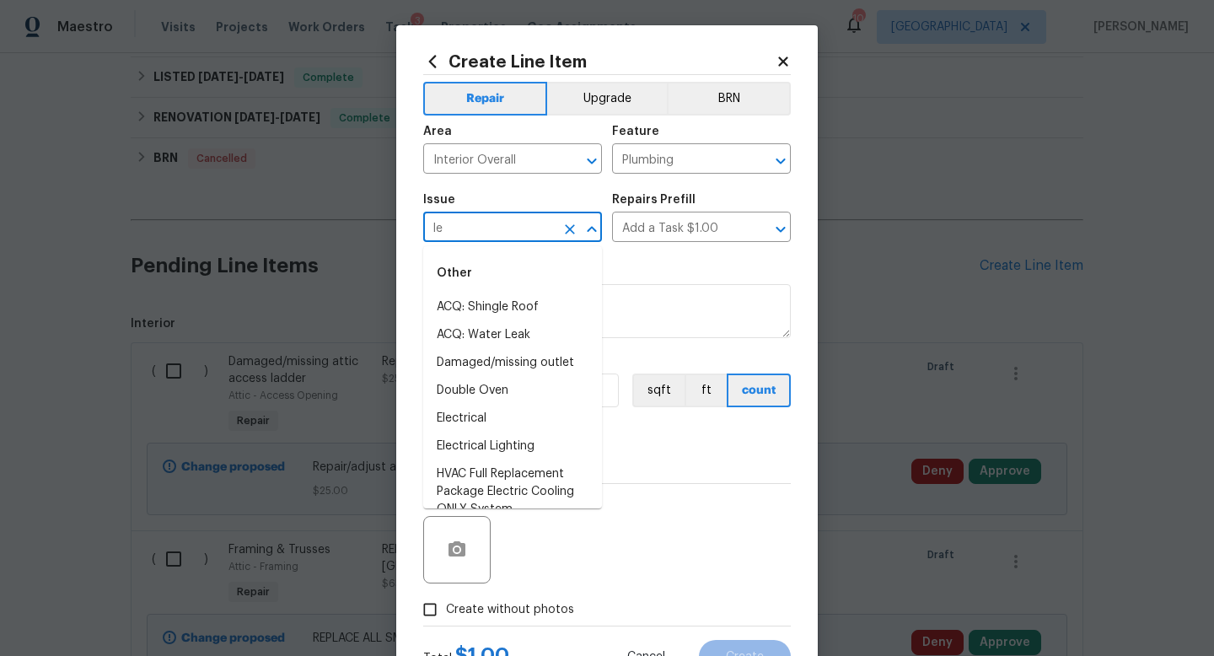
type input "l"
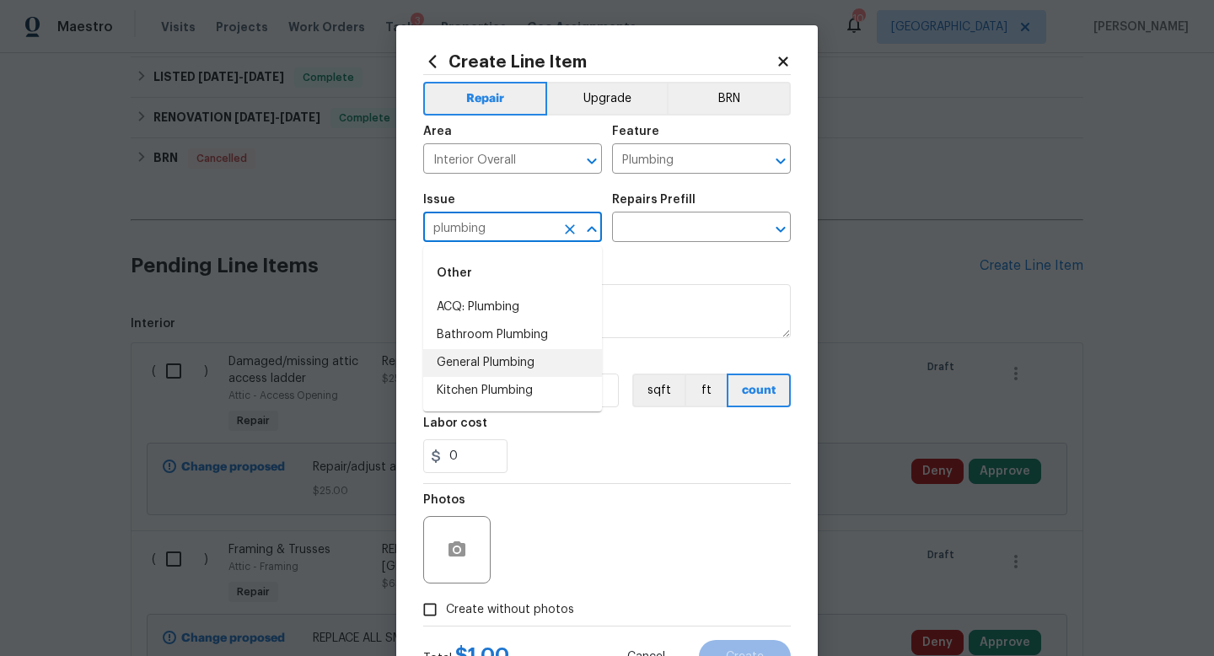
click at [475, 358] on li "General Plumbing" at bounding box center [512, 363] width 179 height 28
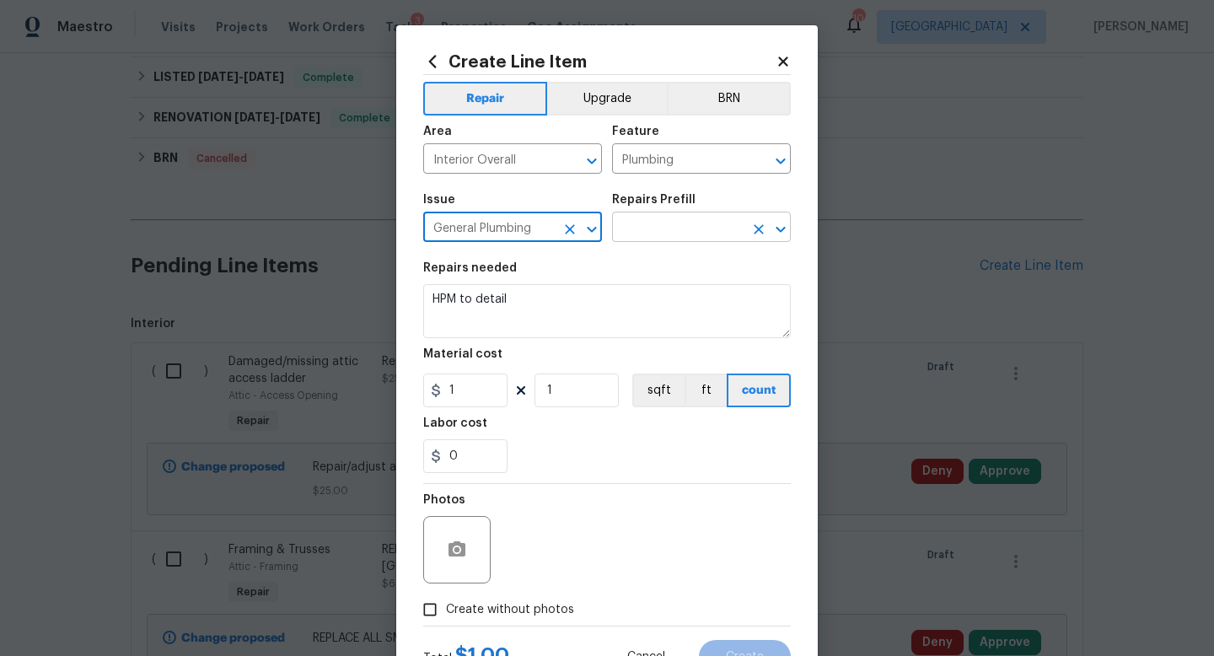
type input "General Plumbing"
click at [617, 239] on input "text" at bounding box center [677, 229] width 131 height 26
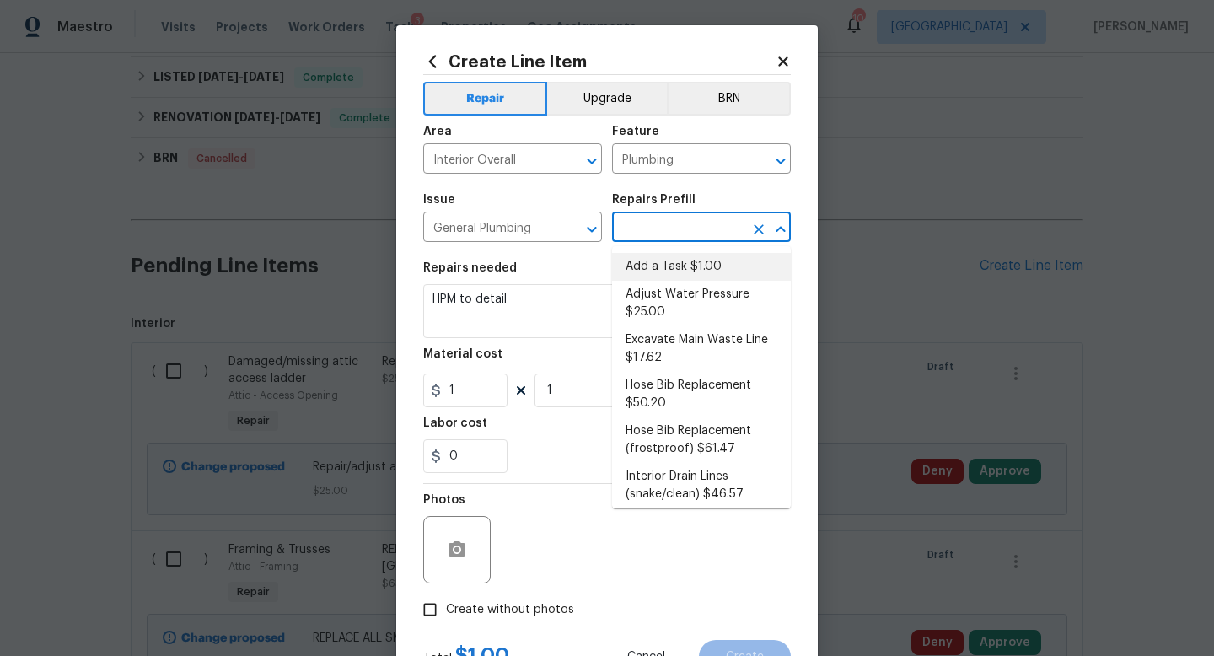
click at [651, 276] on li "Add a Task $1.00" at bounding box center [701, 267] width 179 height 28
type input "Add a Task $1.00"
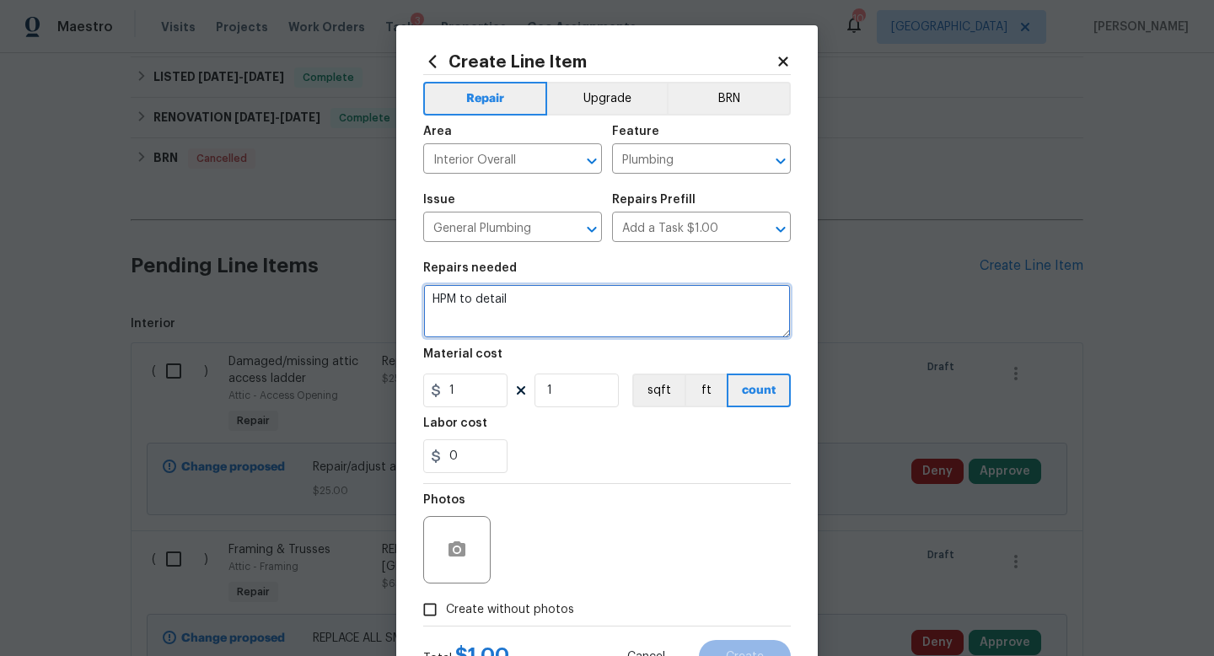
drag, startPoint x: 549, startPoint y: 296, endPoint x: 394, endPoint y: 293, distance: 155.1
click at [394, 293] on div "Create Line Item Repair Upgrade BRN Area Interior Overall ​ Feature Plumbing ​ …" at bounding box center [607, 328] width 1214 height 656
type textarea "Repair the following leaks:"
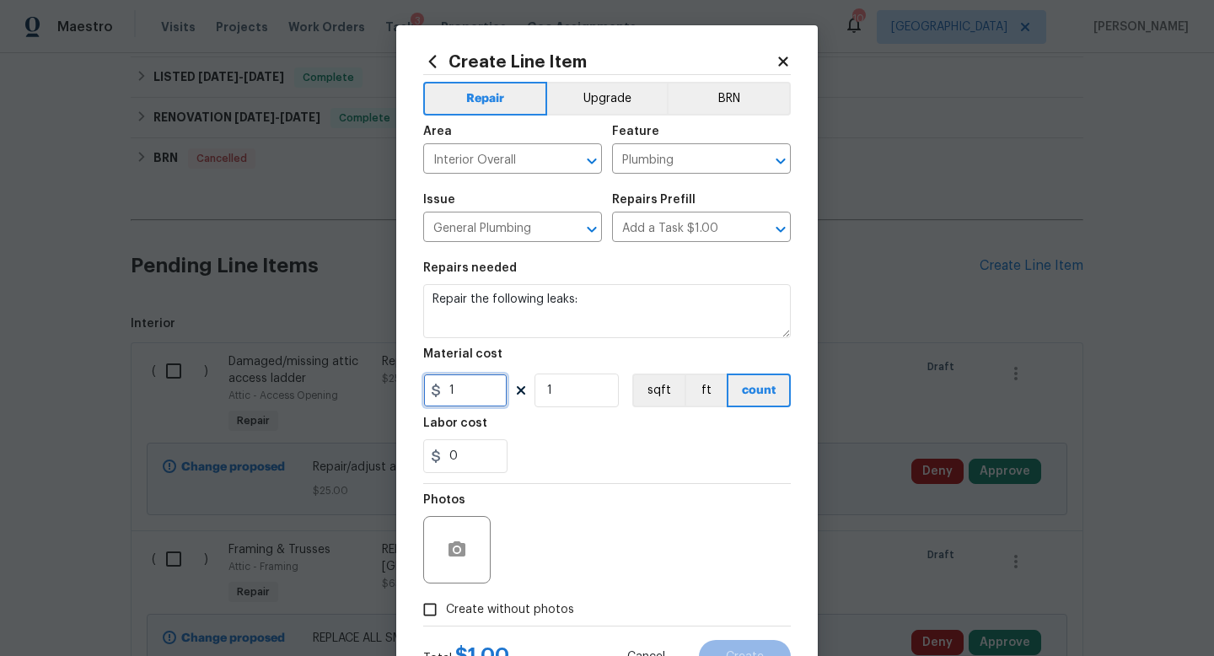
click at [478, 393] on input "1" at bounding box center [465, 390] width 84 height 34
type input "250"
click at [473, 542] on button "button" at bounding box center [457, 549] width 40 height 40
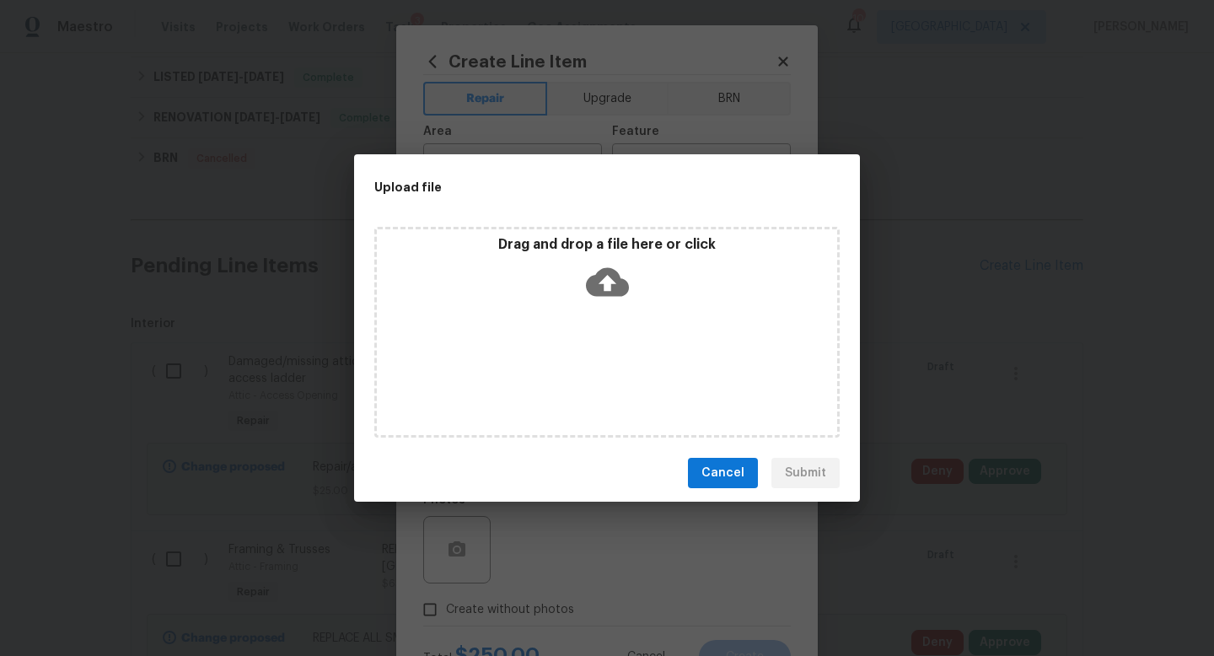
click at [569, 361] on div "Drag and drop a file here or click" at bounding box center [606, 332] width 465 height 211
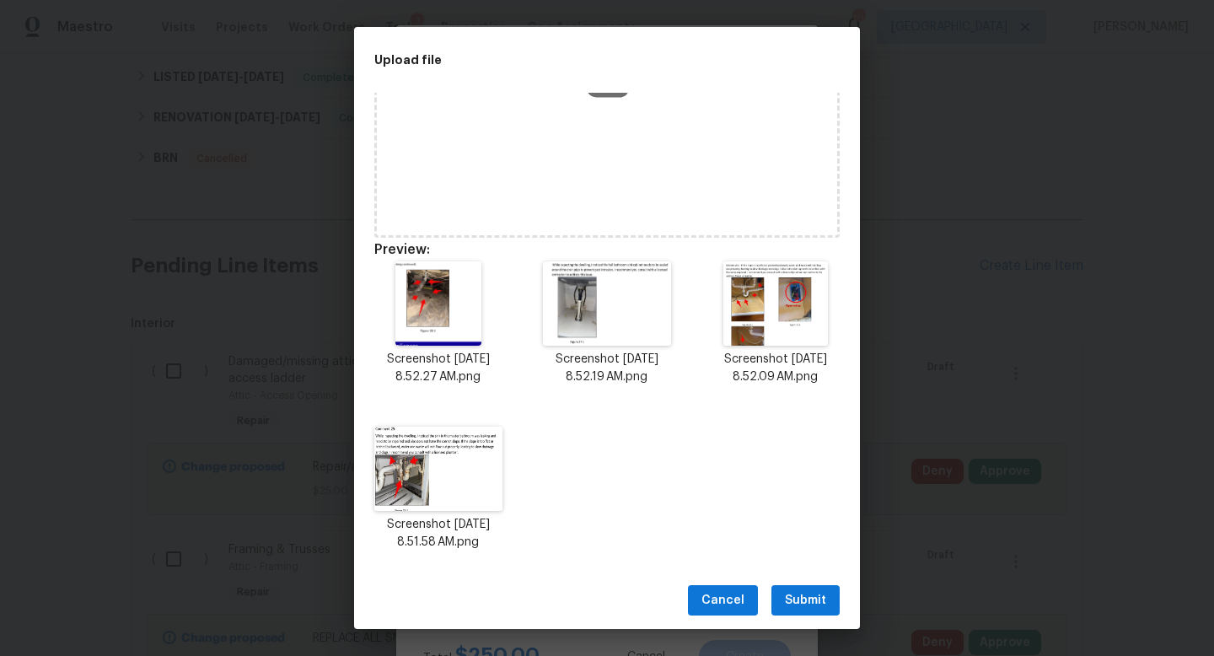
scroll to position [0, 0]
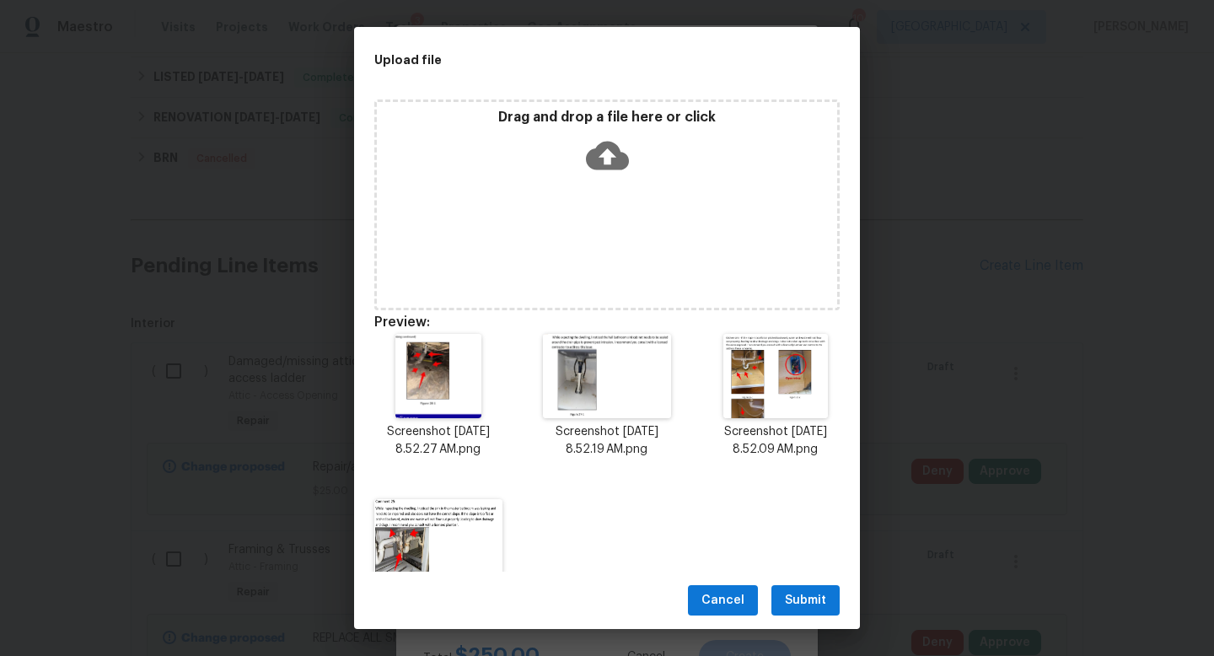
click at [804, 593] on span "Submit" at bounding box center [805, 600] width 41 height 21
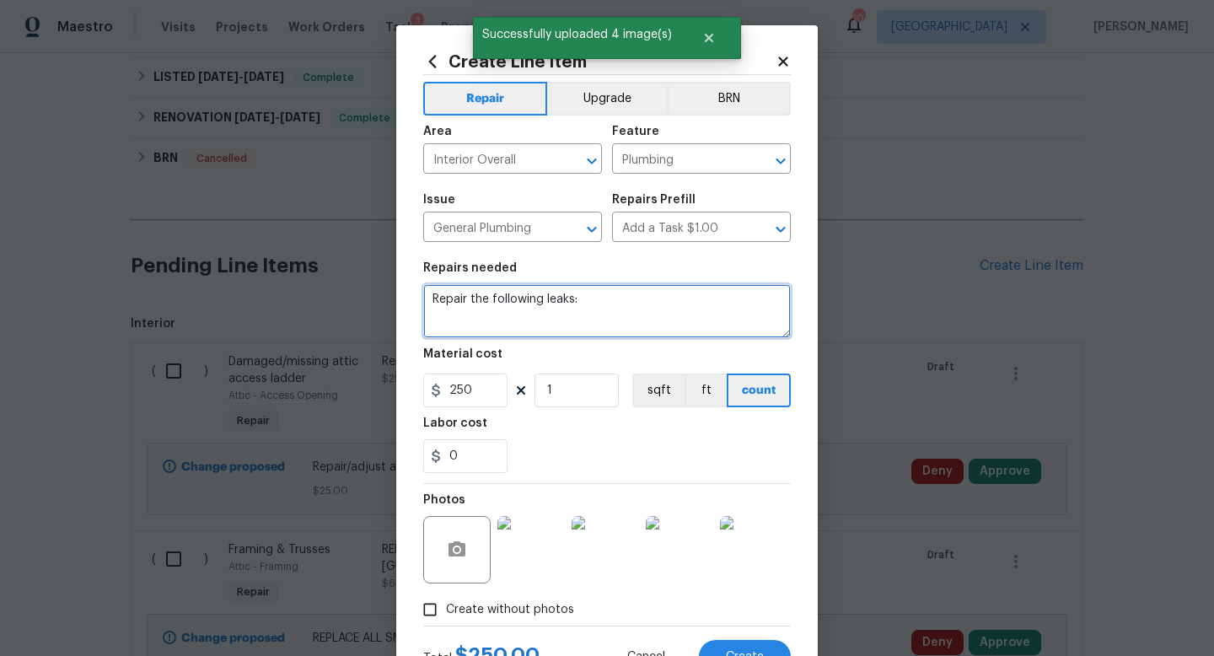
click at [594, 317] on textarea "Repair the following leaks:" at bounding box center [607, 311] width 368 height 54
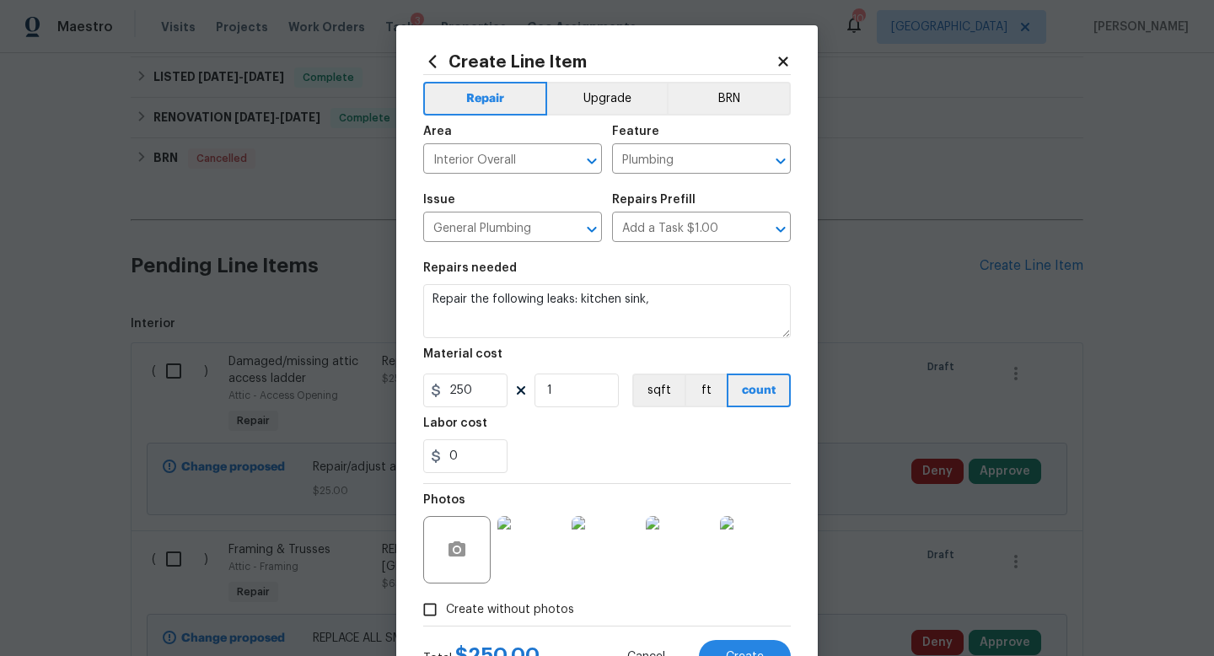
click at [614, 549] on img at bounding box center [604, 549] width 67 height 67
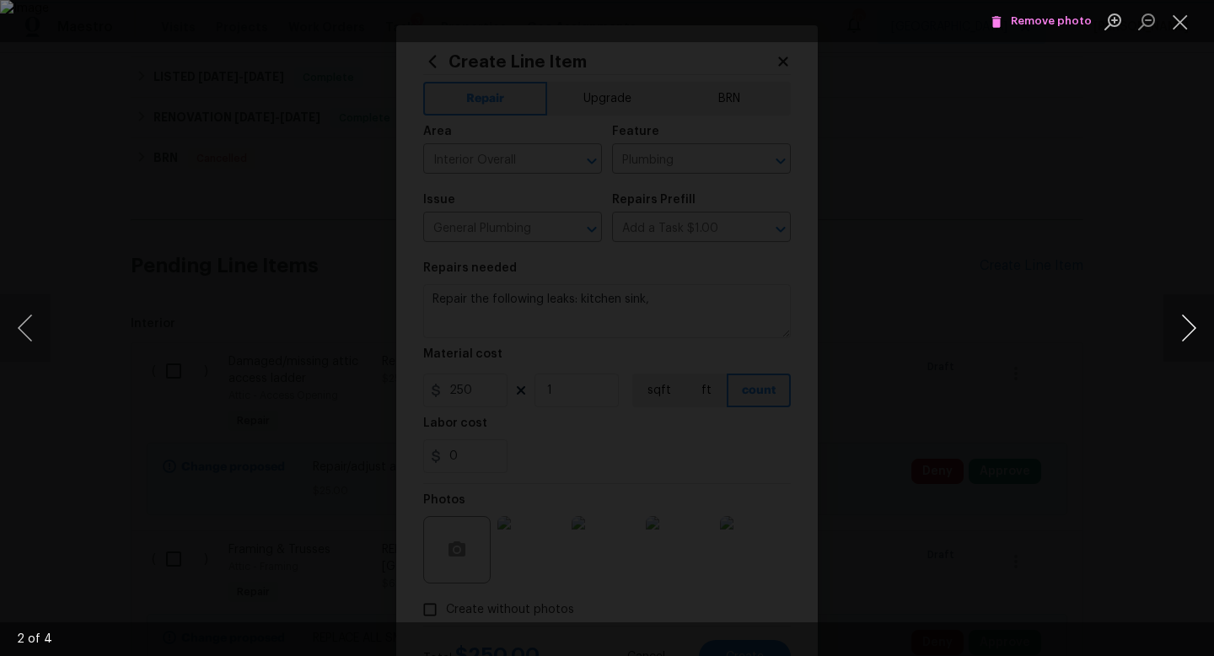
click at [1183, 312] on button "Next image" at bounding box center [1188, 327] width 51 height 67
click at [1179, 17] on button "Close lightbox" at bounding box center [1180, 22] width 34 height 30
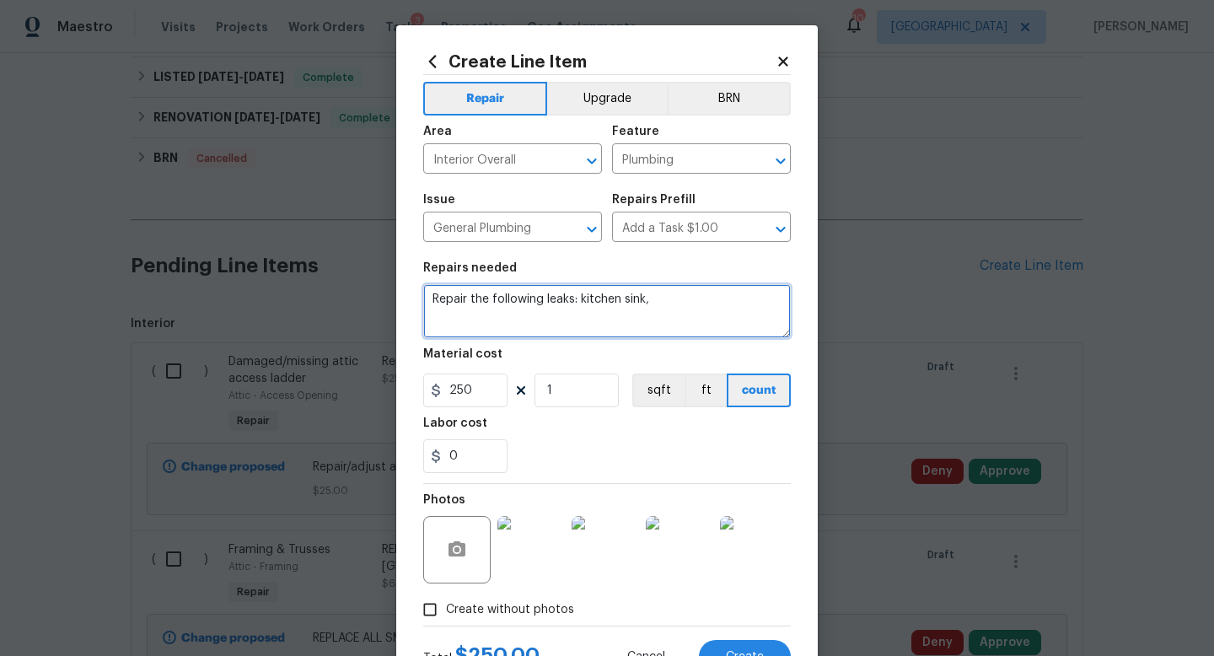
click at [676, 309] on textarea "Repair the following leaks: kitchen sink," at bounding box center [607, 311] width 368 height 54
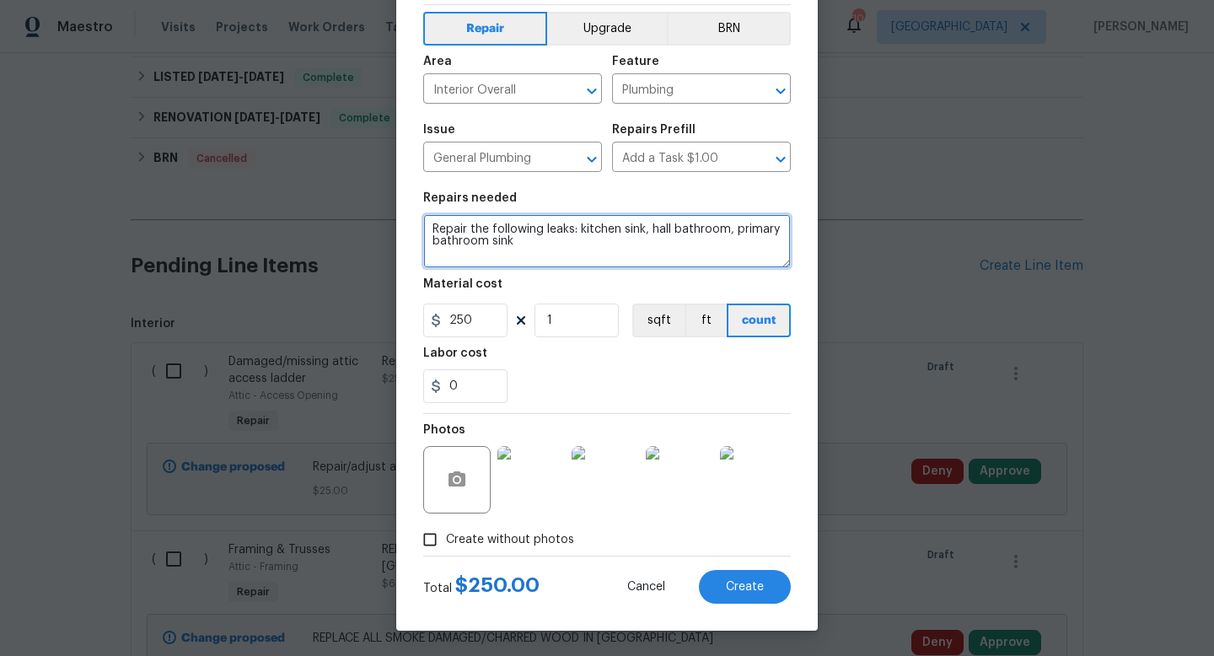
type textarea "Repair the following leaks: kitchen sink, hall bathroom, primary bathroom sink"
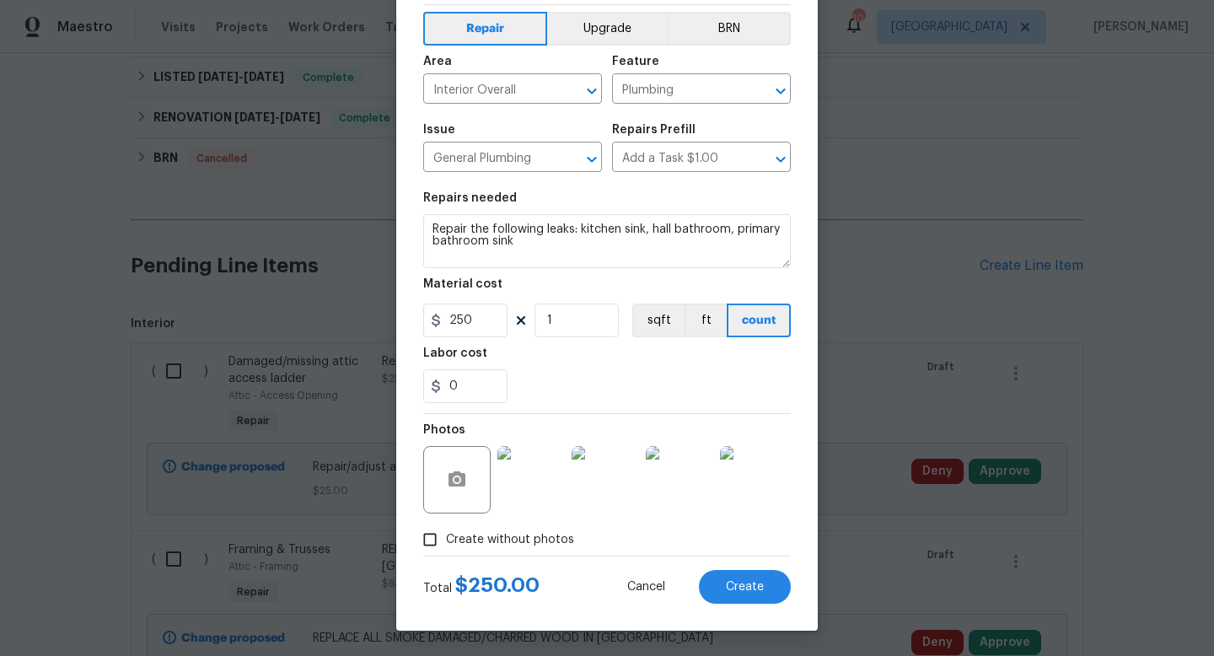
click at [550, 503] on img at bounding box center [530, 479] width 67 height 67
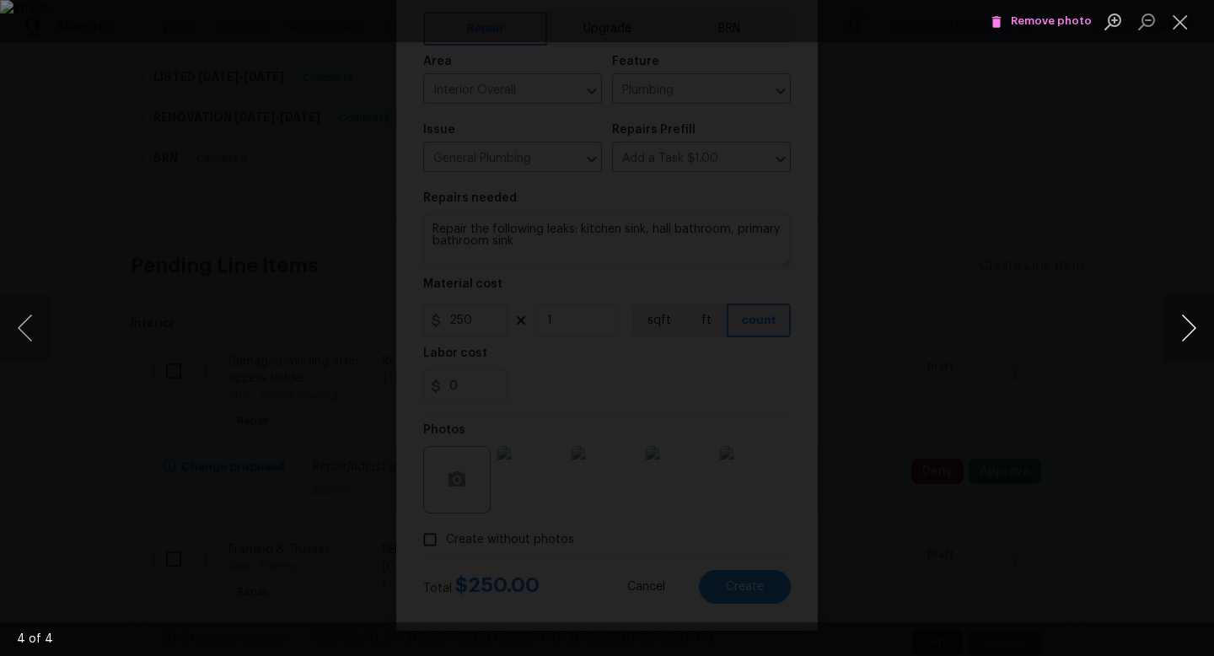
click at [1166, 323] on button "Next image" at bounding box center [1188, 327] width 51 height 67
click at [1176, 16] on button "Close lightbox" at bounding box center [1180, 22] width 34 height 30
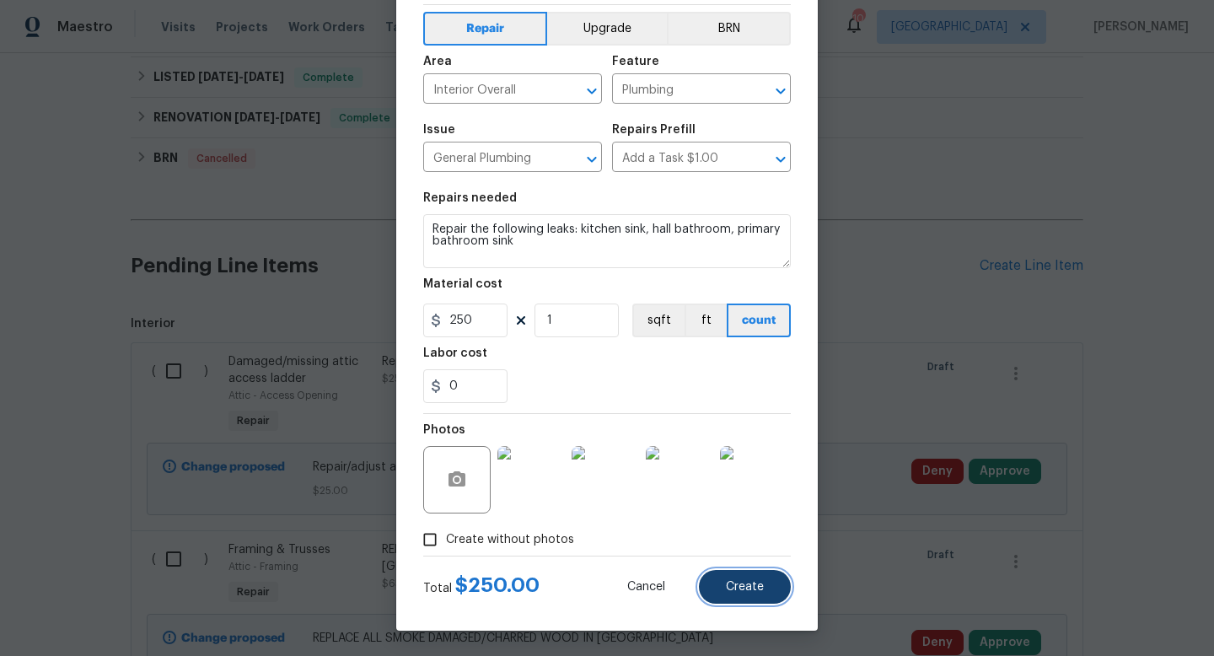
click at [762, 586] on span "Create" at bounding box center [745, 587] width 38 height 13
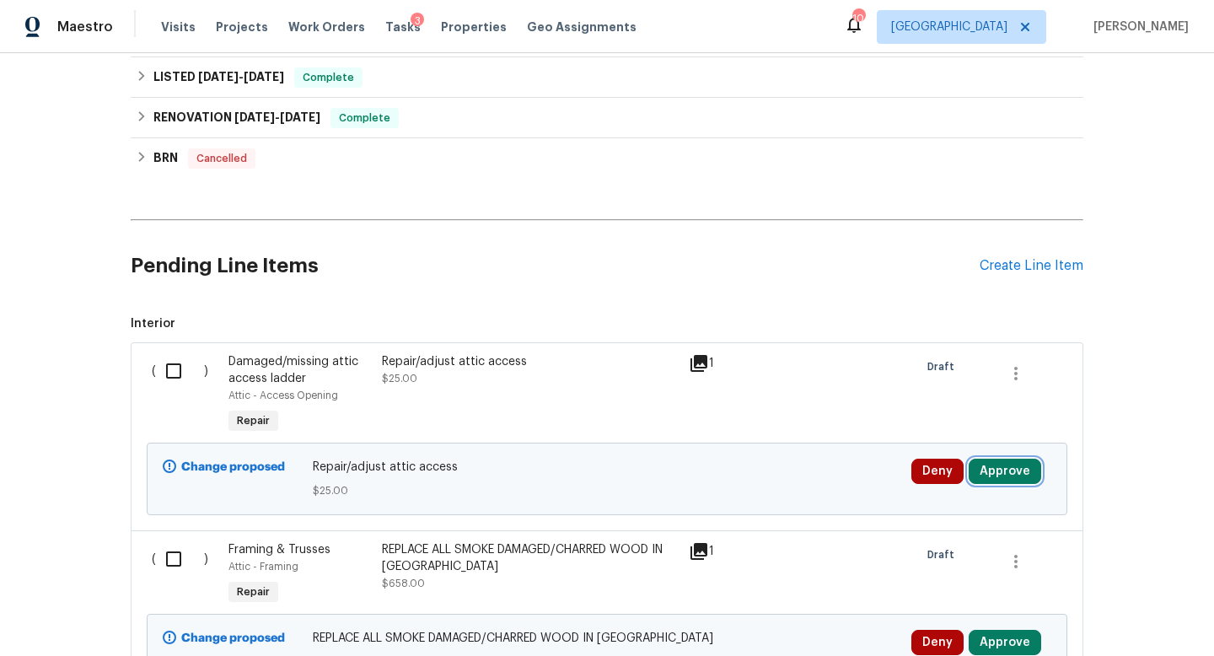
click at [1007, 469] on button "Approve" at bounding box center [1005, 471] width 72 height 25
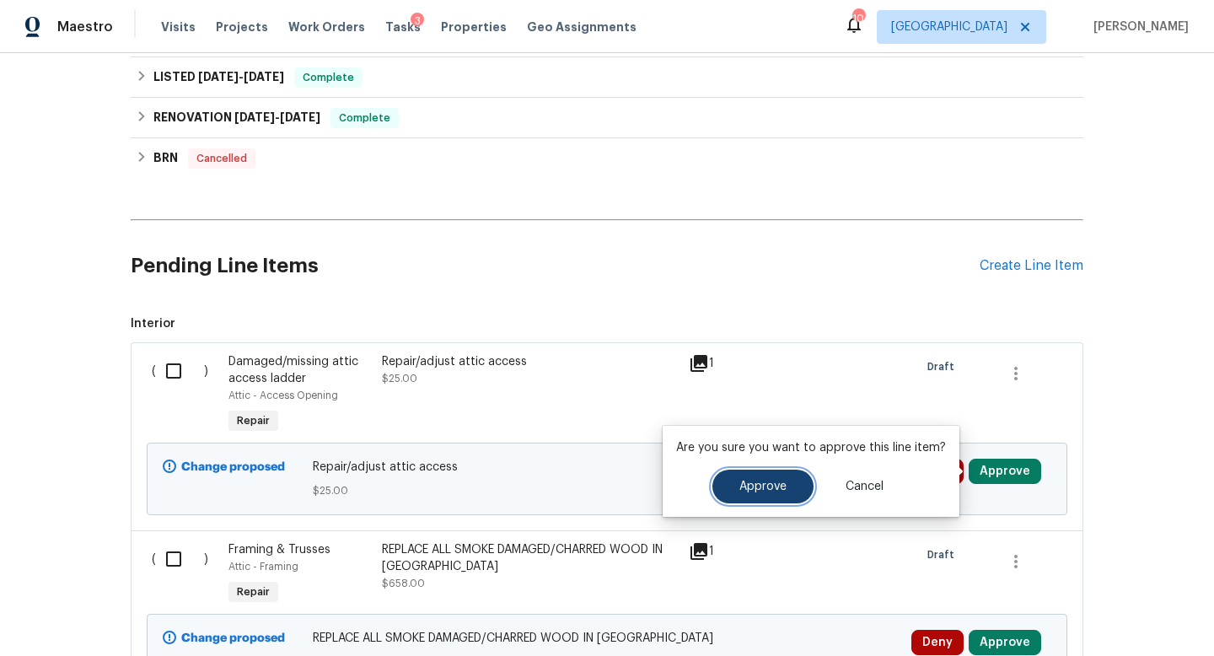
click at [768, 480] on button "Approve" at bounding box center [762, 486] width 101 height 34
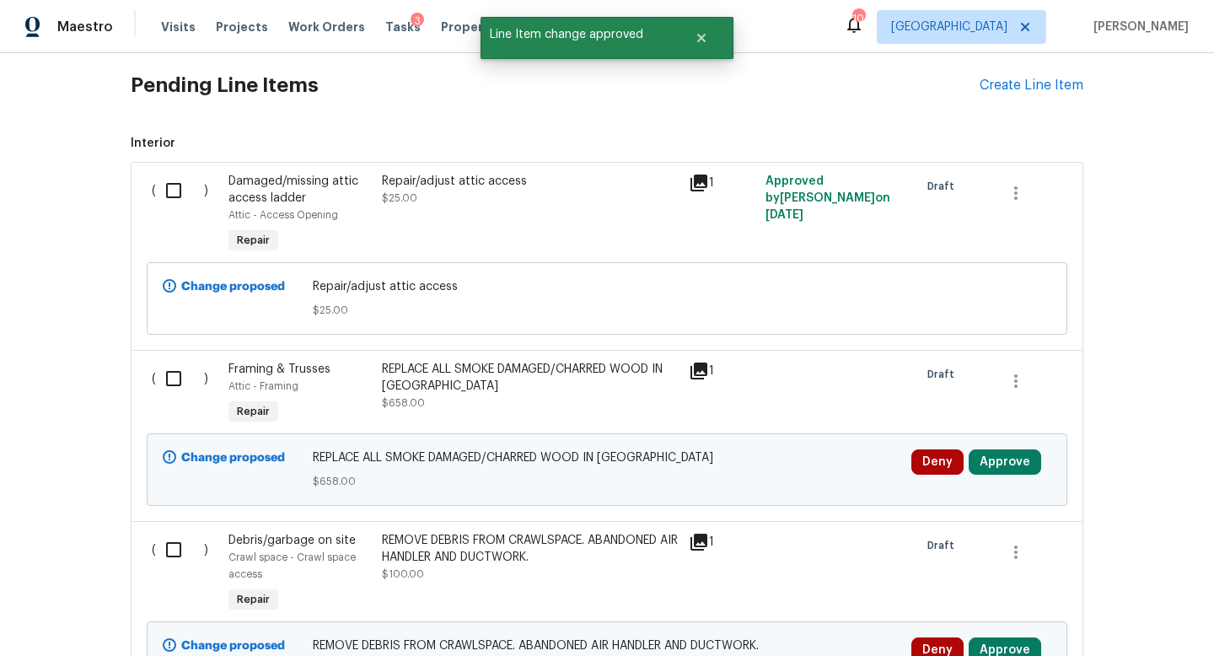
scroll to position [1031, 0]
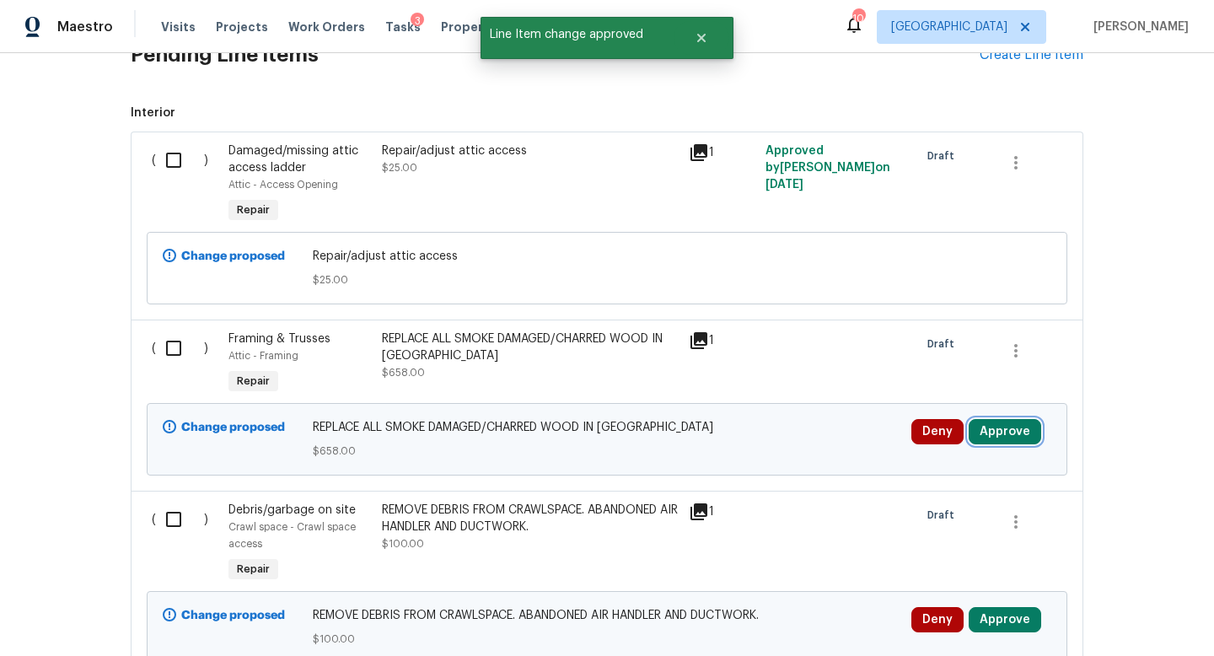
click at [993, 441] on button "Approve" at bounding box center [1005, 431] width 72 height 25
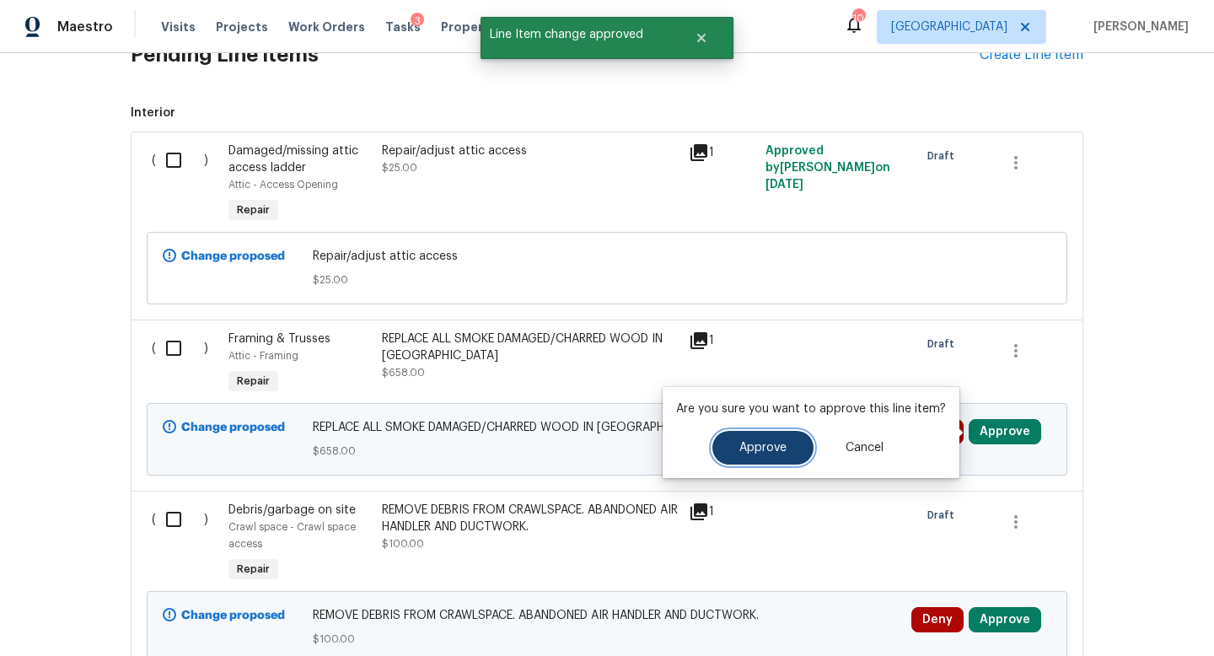
click at [785, 448] on button "Approve" at bounding box center [762, 448] width 101 height 34
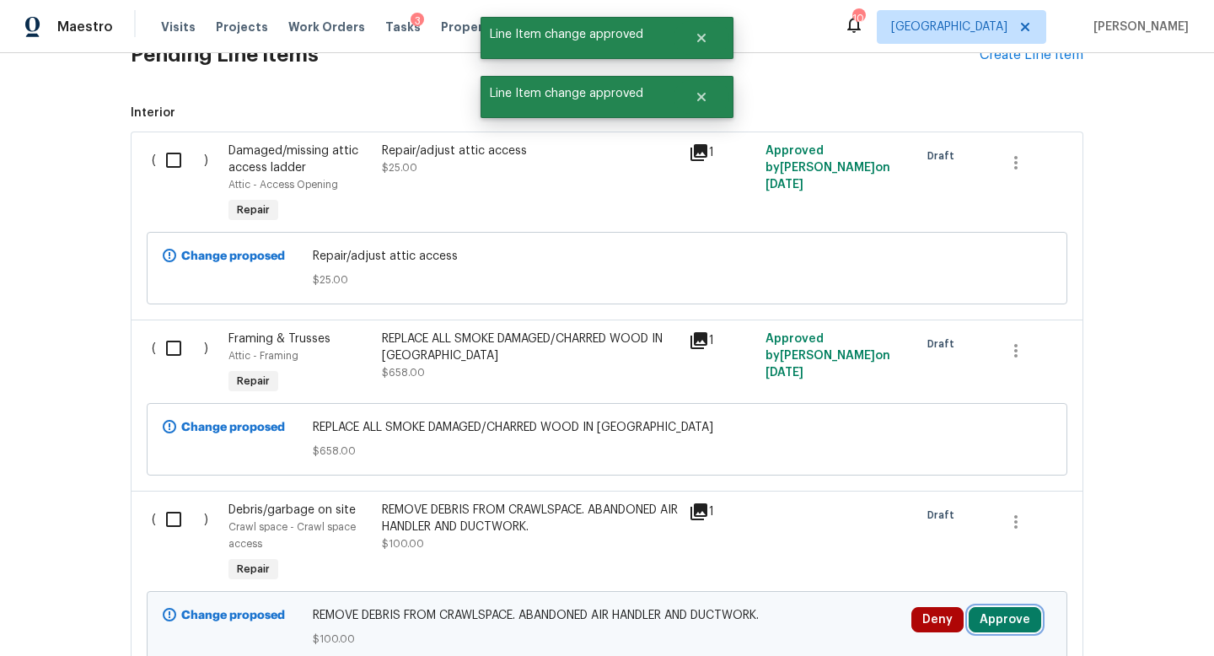
click at [1004, 612] on button "Approve" at bounding box center [1005, 619] width 72 height 25
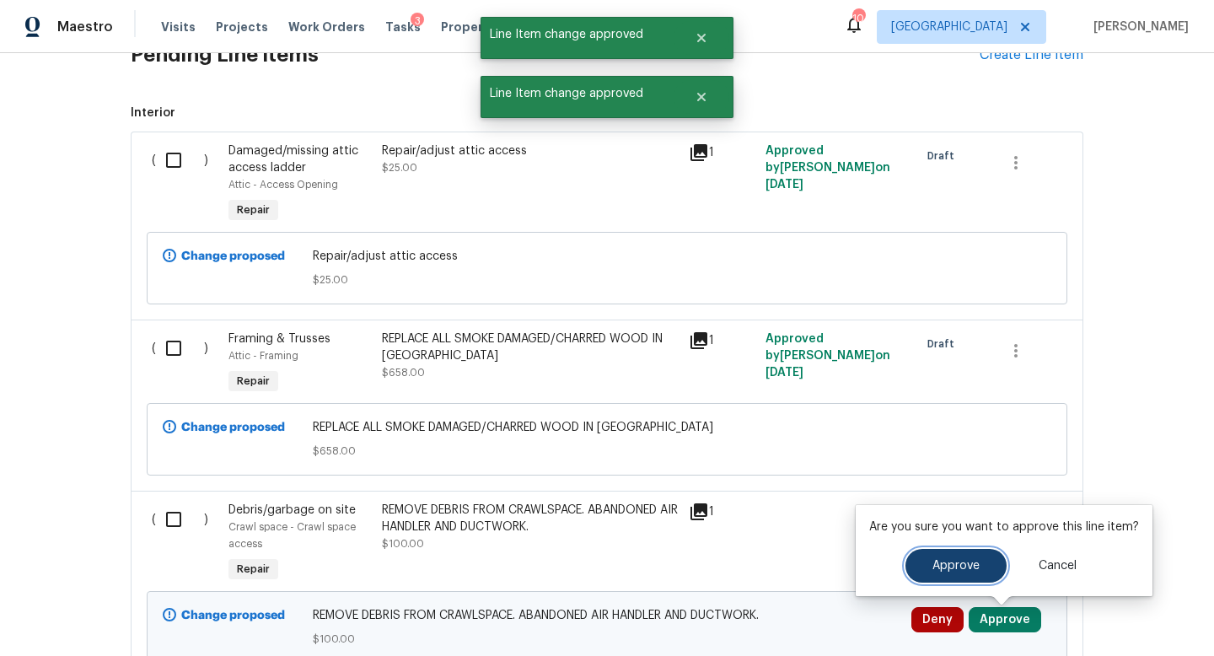
click at [962, 556] on button "Approve" at bounding box center [955, 566] width 101 height 34
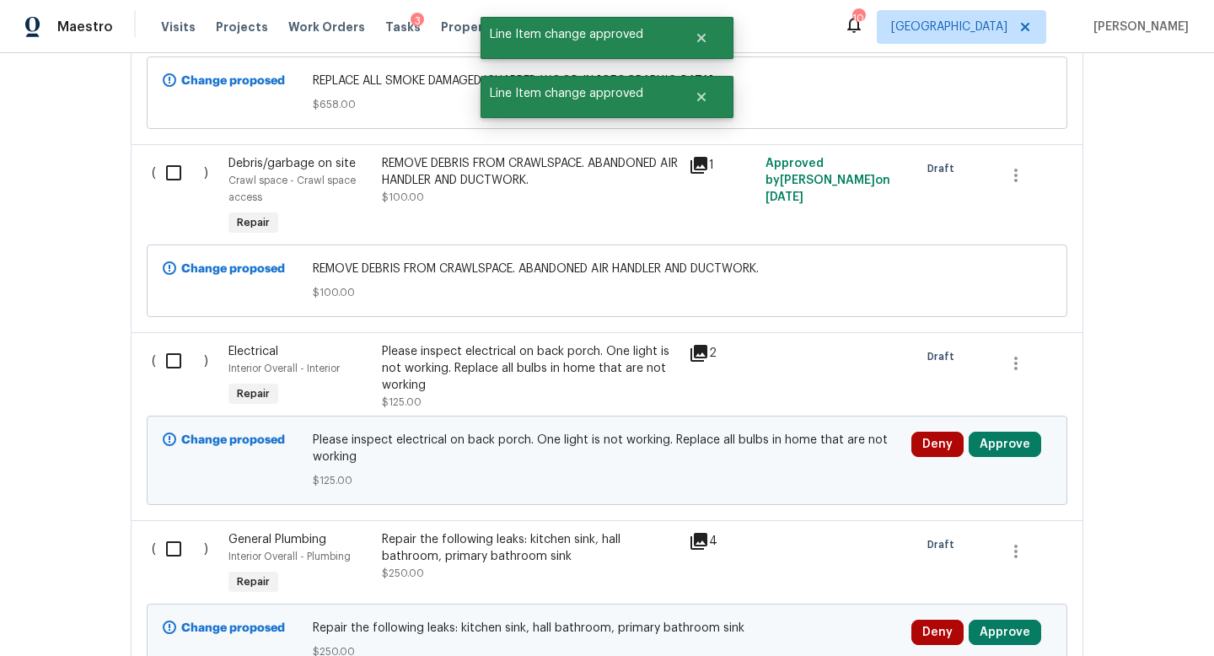
scroll to position [1381, 0]
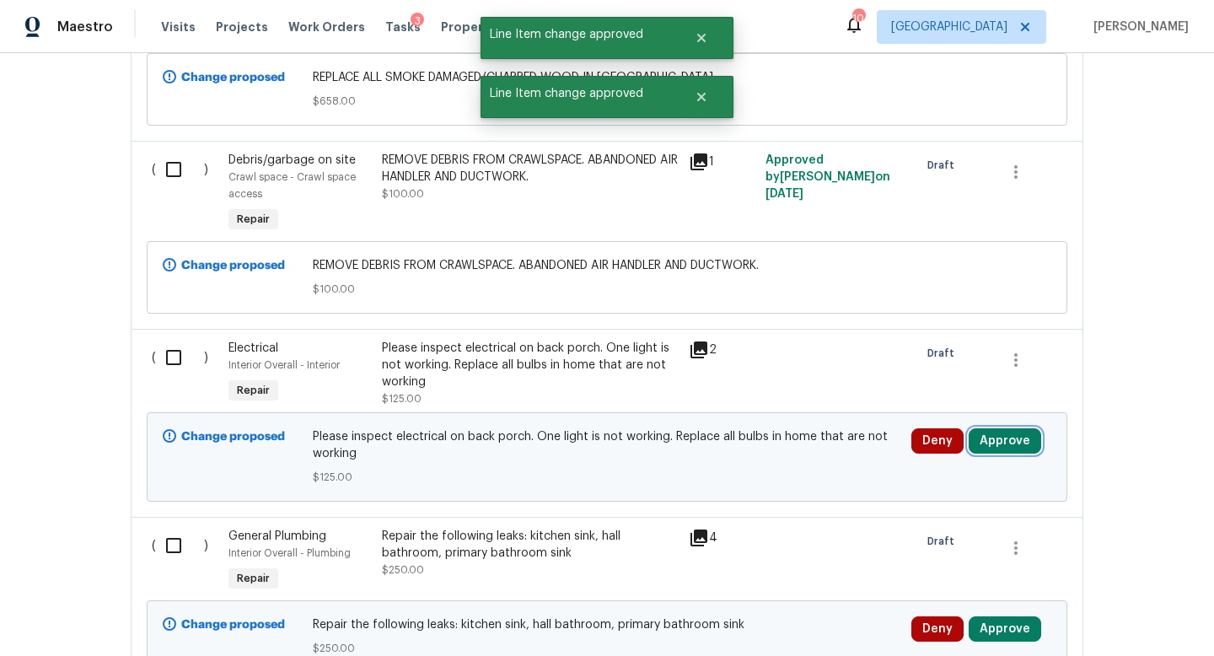
click at [999, 439] on button "Approve" at bounding box center [1005, 440] width 72 height 25
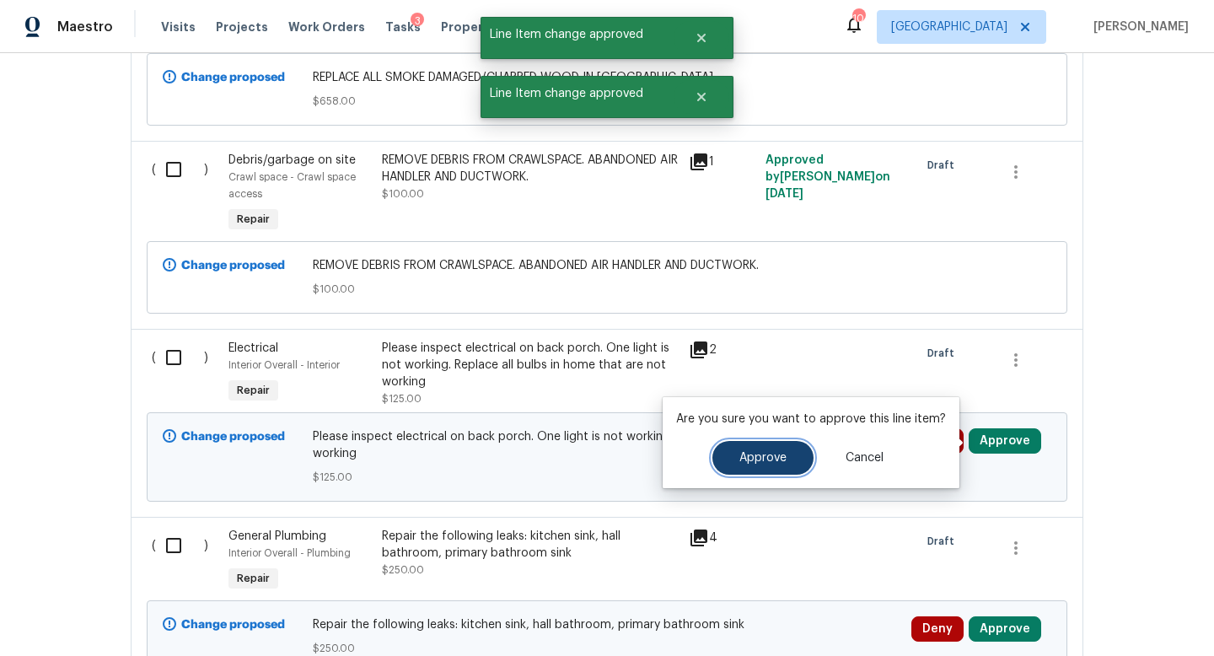
click at [796, 462] on button "Approve" at bounding box center [762, 458] width 101 height 34
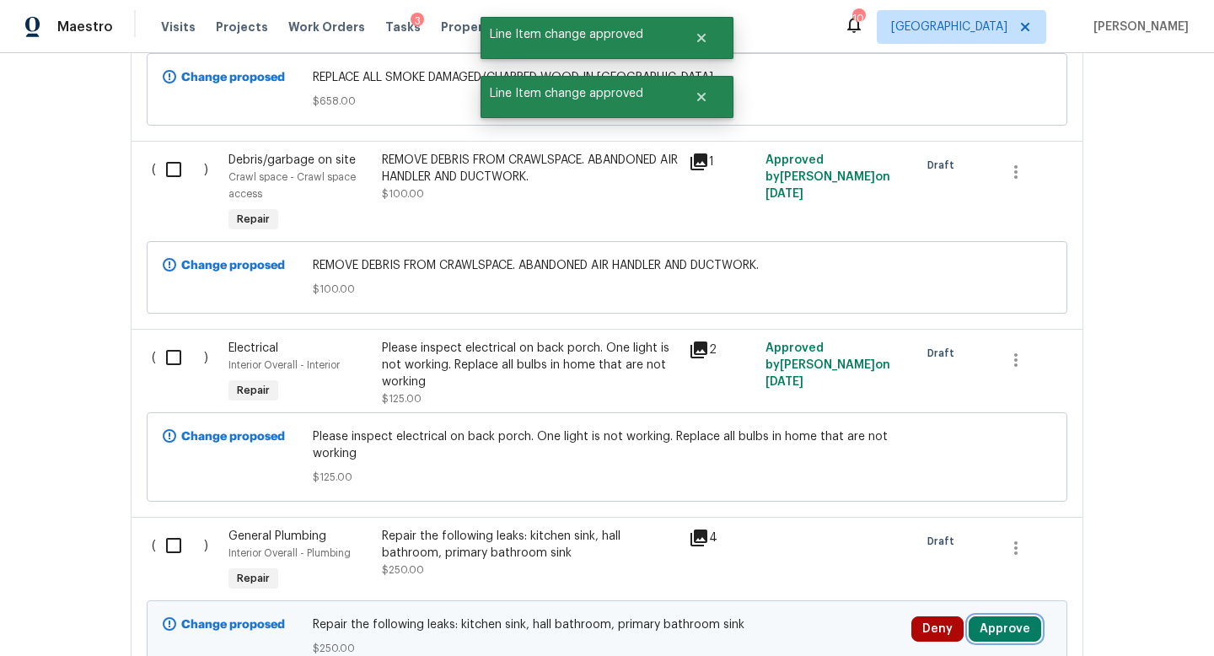
click at [1010, 631] on button "Approve" at bounding box center [1005, 628] width 72 height 25
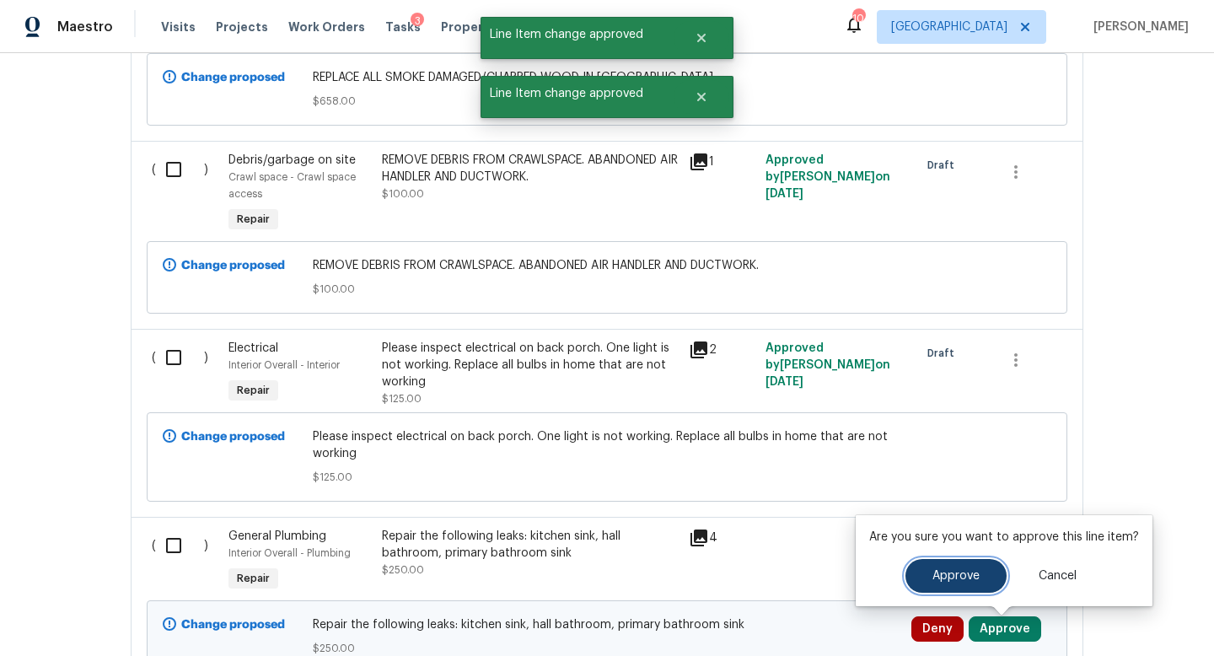
click at [940, 577] on span "Approve" at bounding box center [955, 576] width 47 height 13
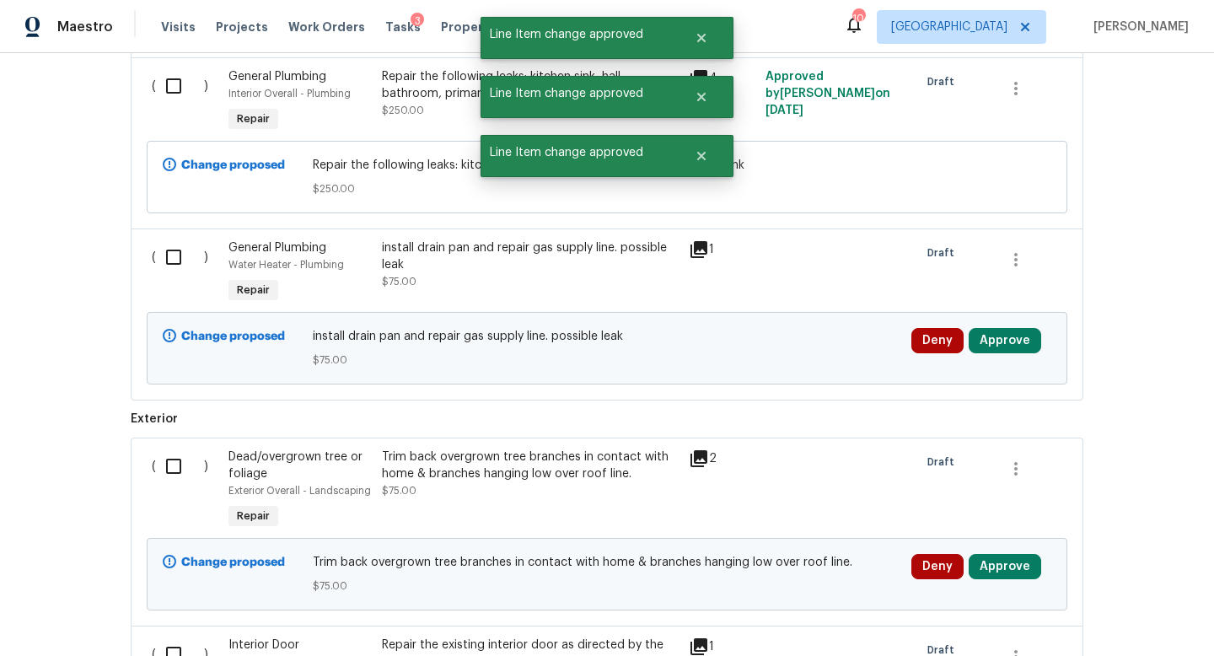
scroll to position [1849, 0]
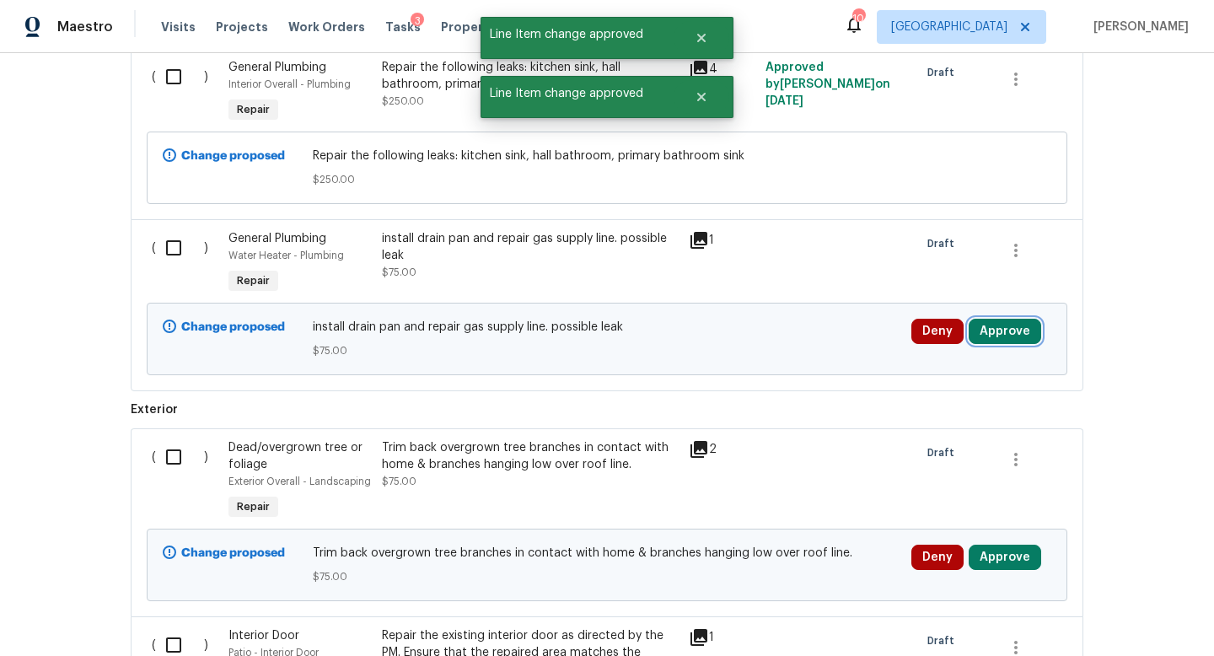
click at [1001, 323] on button "Approve" at bounding box center [1005, 331] width 72 height 25
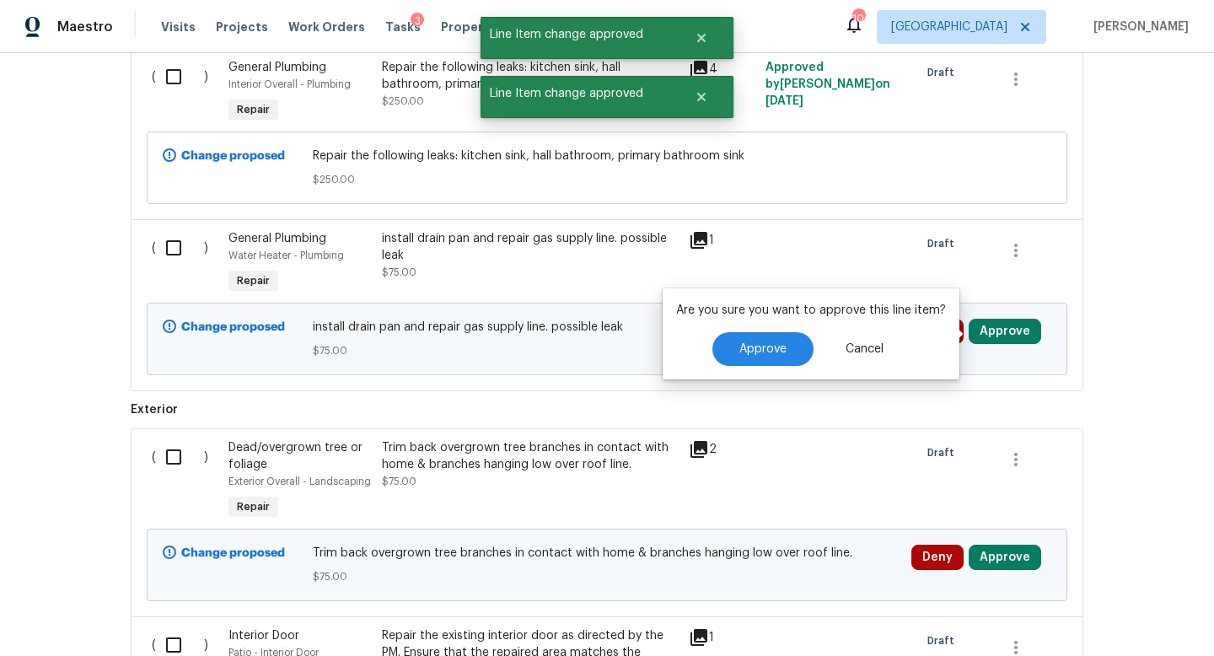
click at [768, 366] on div "Are you sure you want to approve this line item? Approve Cancel" at bounding box center [811, 333] width 297 height 91
click at [770, 346] on span "Approve" at bounding box center [762, 349] width 47 height 13
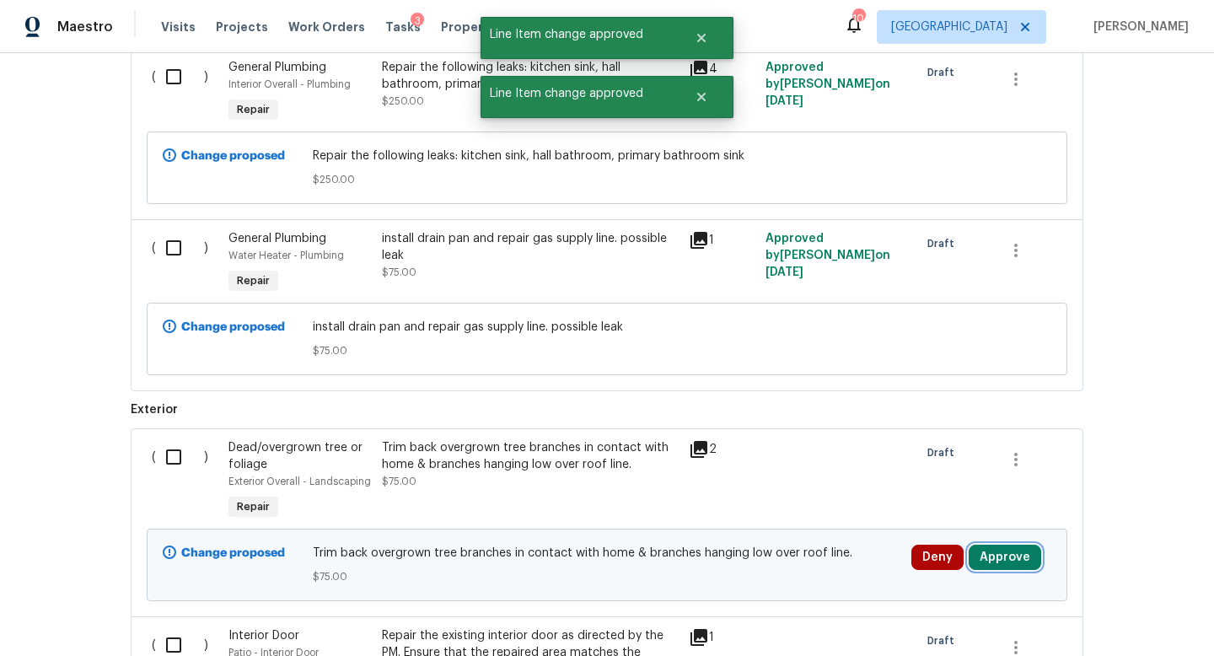
click at [996, 556] on button "Approve" at bounding box center [1005, 557] width 72 height 25
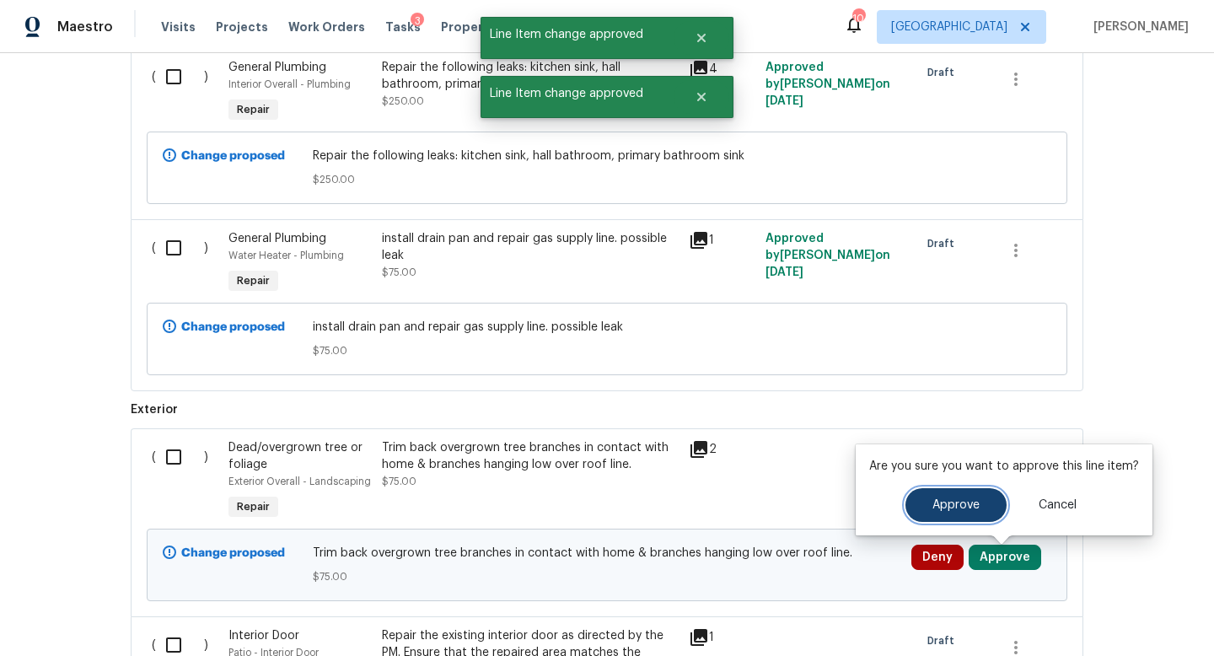
click at [926, 502] on button "Approve" at bounding box center [955, 505] width 101 height 34
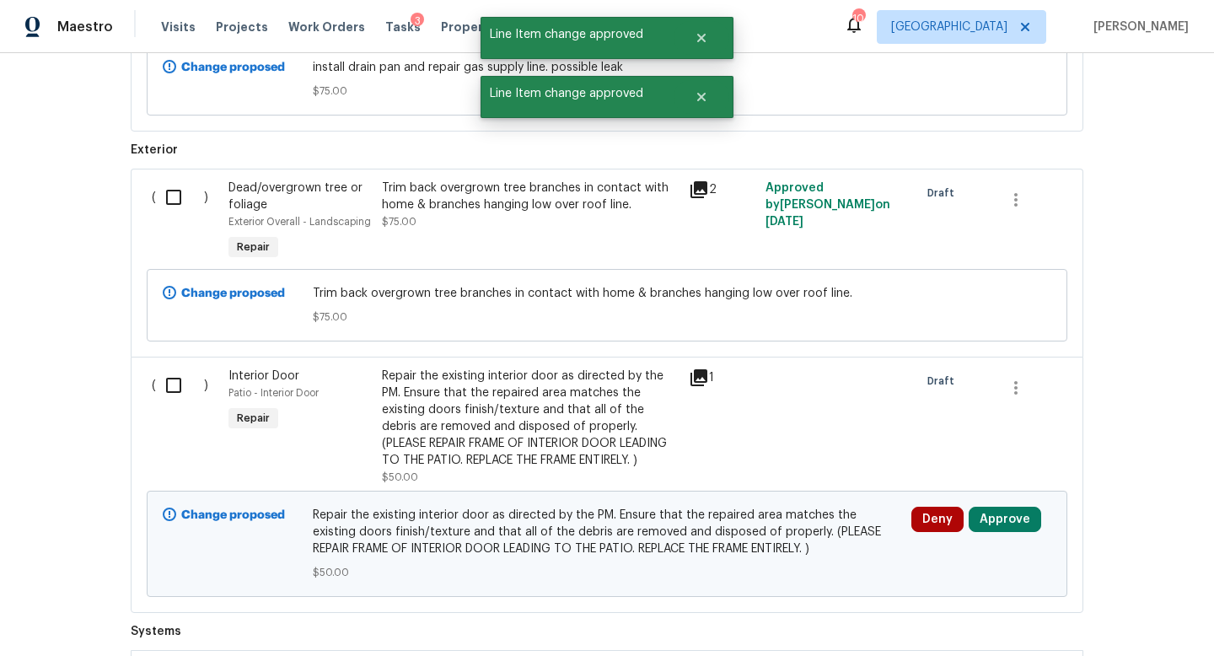
scroll to position [2142, 0]
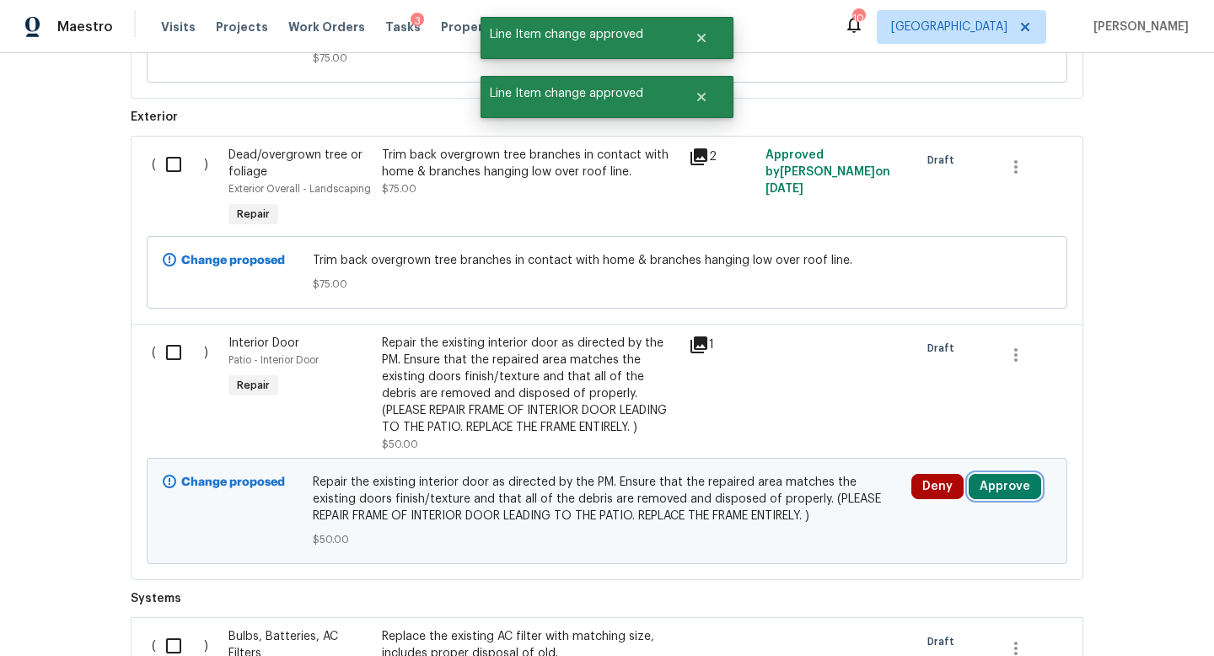
click at [995, 494] on button "Approve" at bounding box center [1005, 486] width 72 height 25
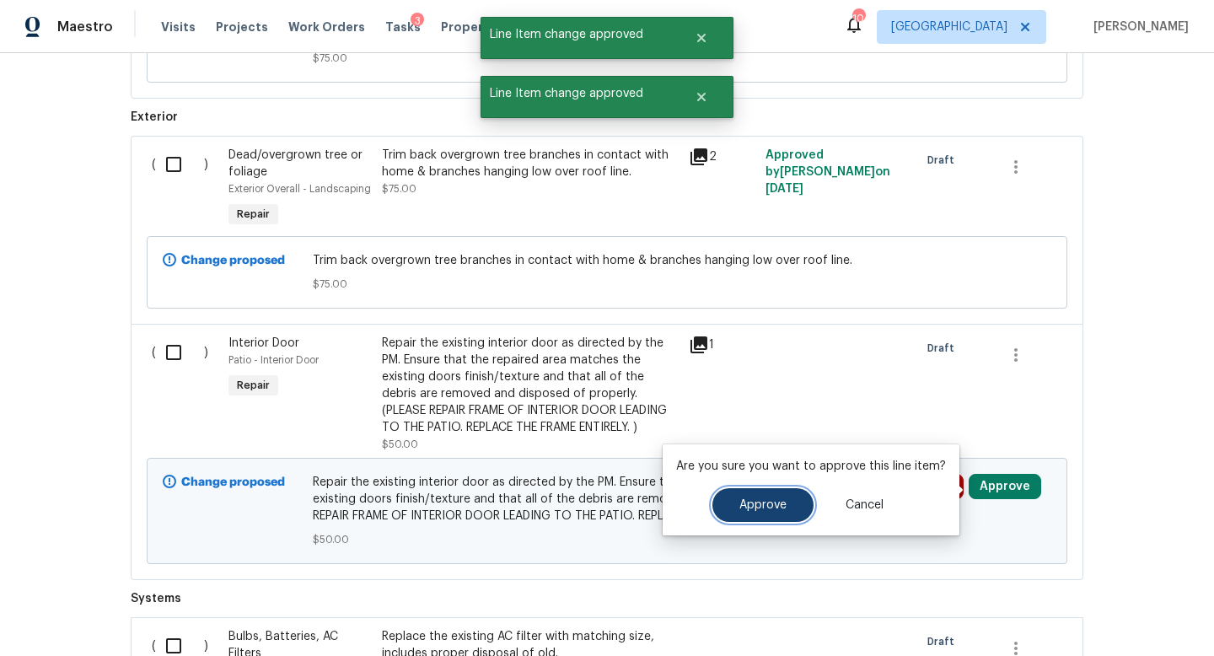
click at [781, 499] on span "Approve" at bounding box center [762, 505] width 47 height 13
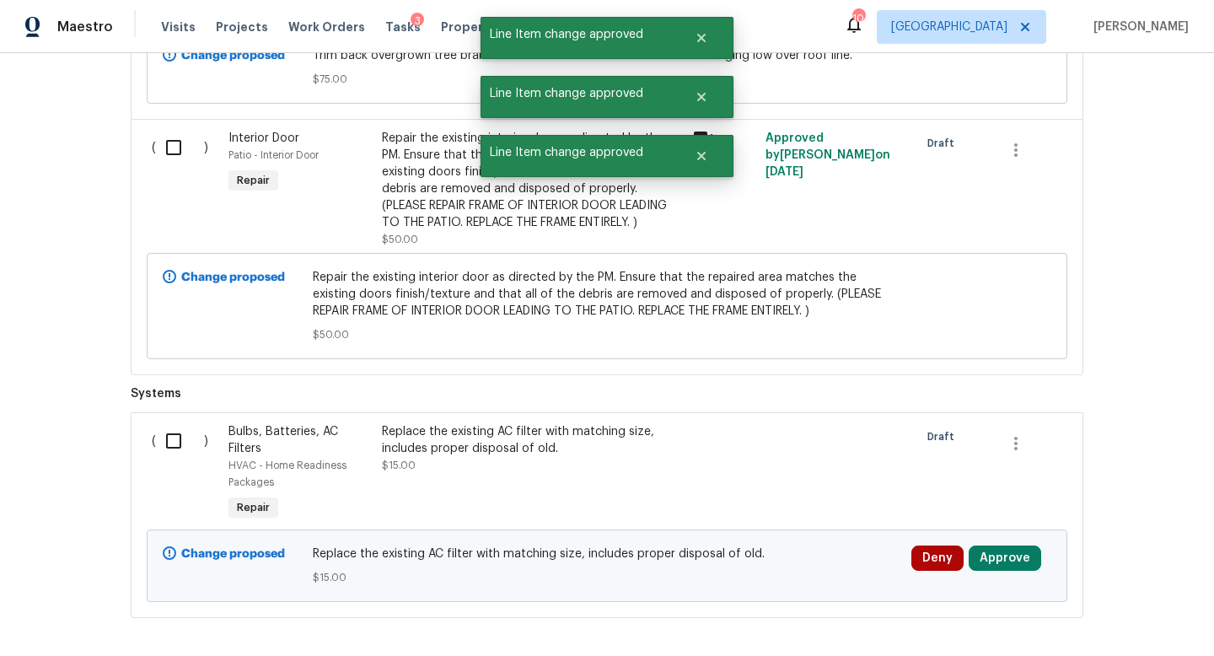
scroll to position [2428, 0]
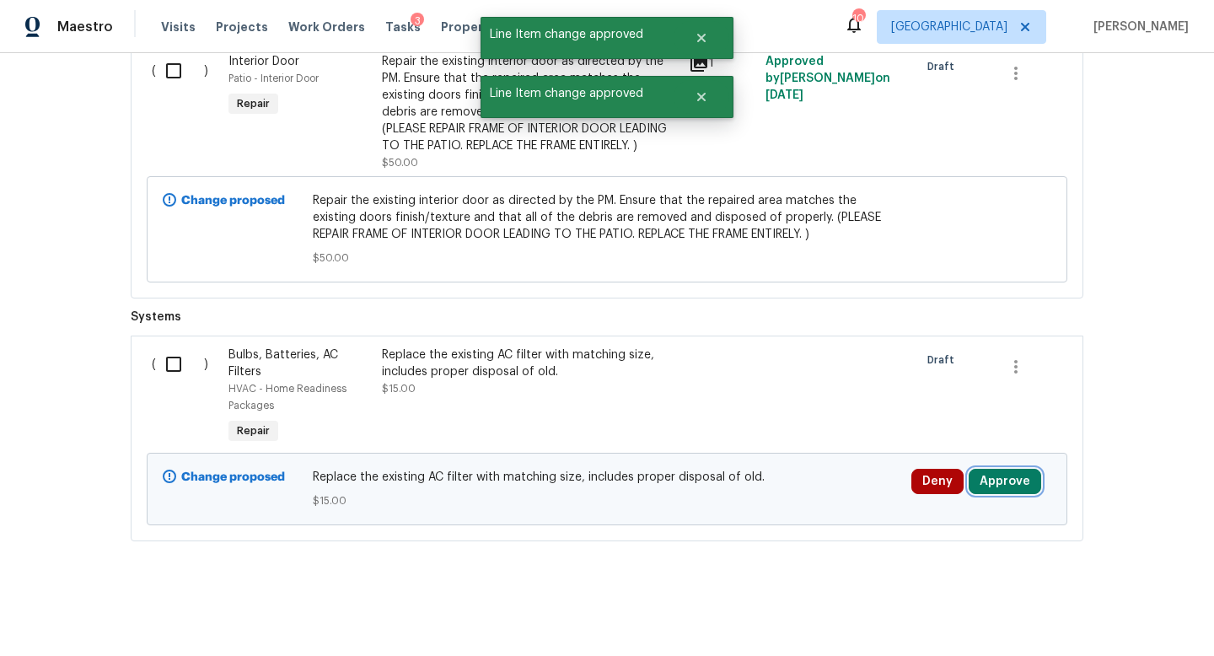
click at [1004, 475] on button "Approve" at bounding box center [1005, 481] width 72 height 25
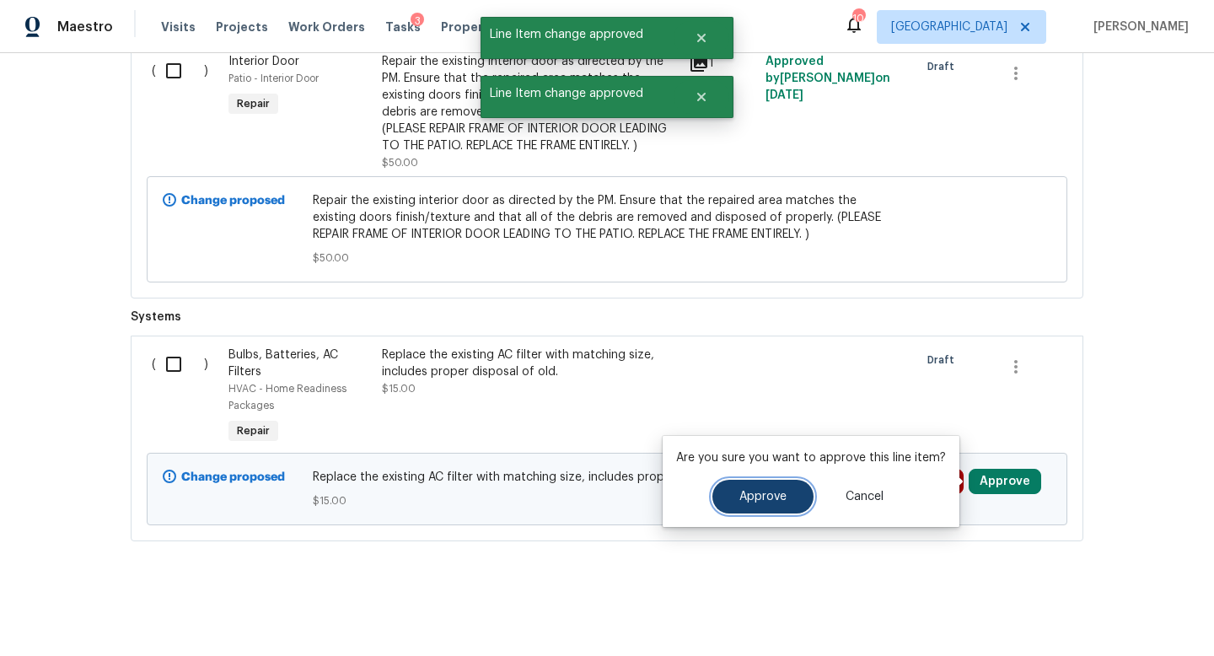
click at [791, 495] on button "Approve" at bounding box center [762, 497] width 101 height 34
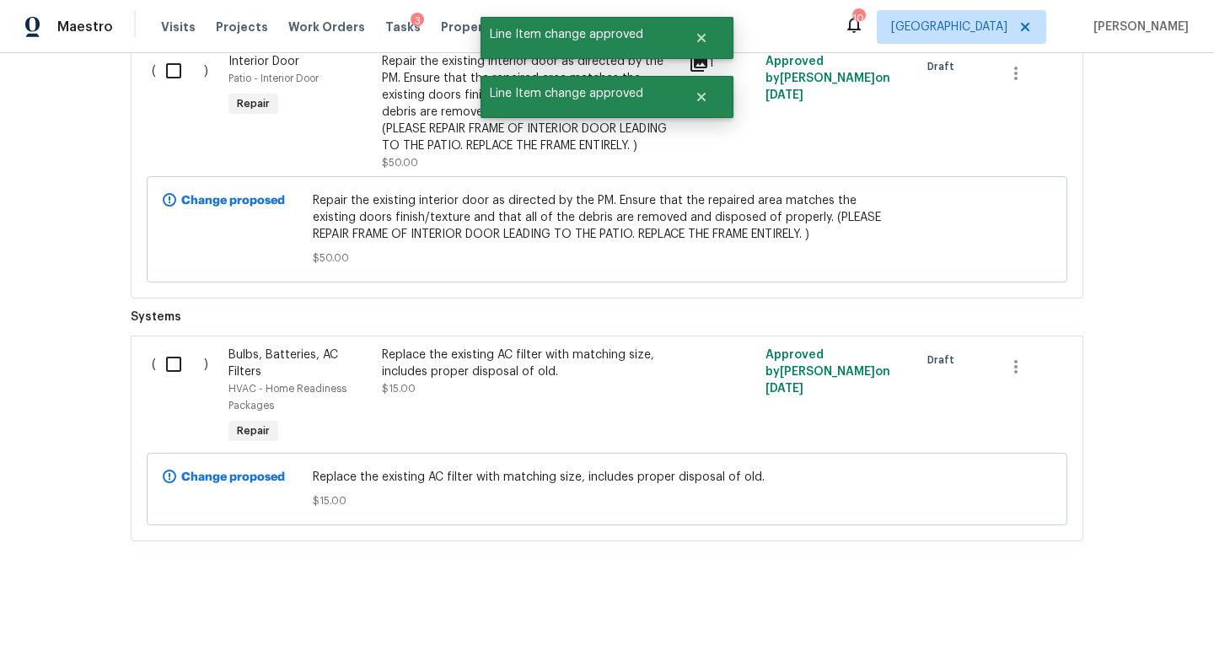
click at [179, 352] on input "checkbox" at bounding box center [180, 363] width 48 height 35
checkbox input "true"
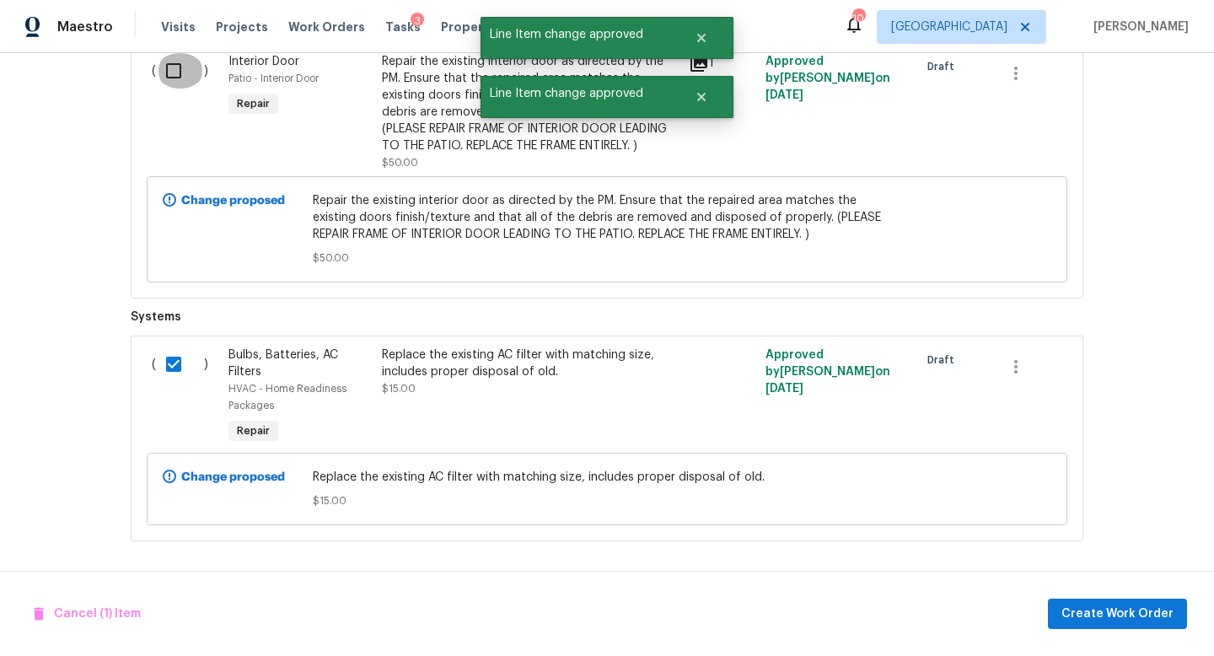
click at [175, 77] on input "checkbox" at bounding box center [180, 70] width 48 height 35
checkbox input "true"
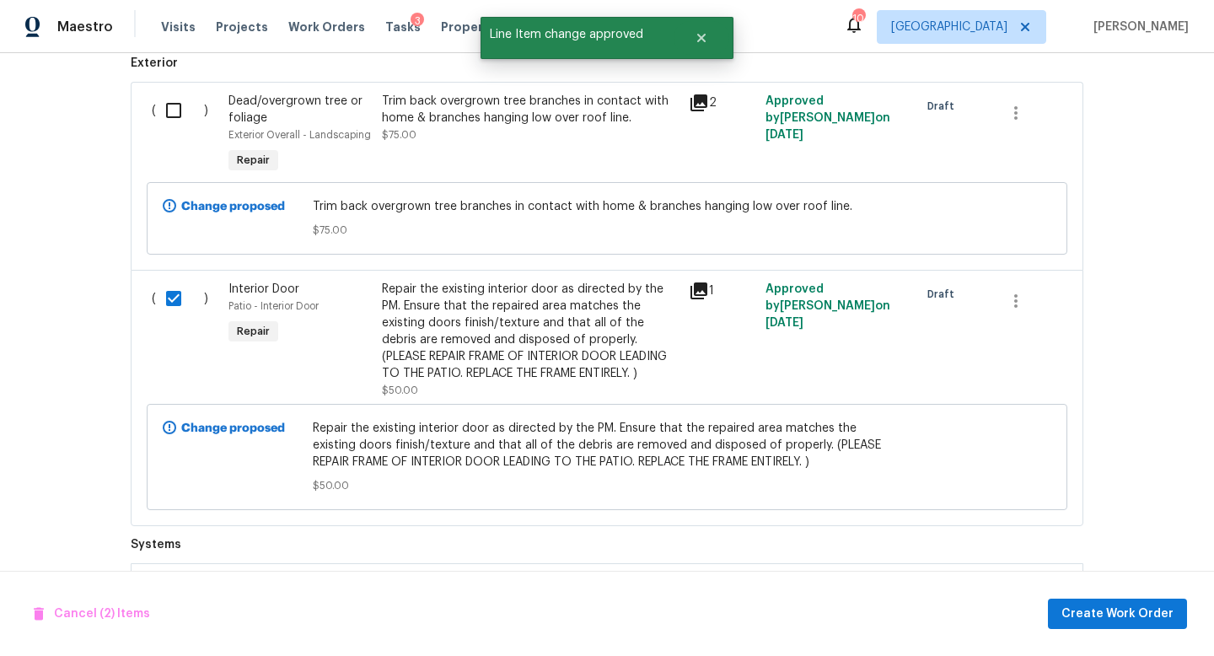
click at [174, 110] on input "checkbox" at bounding box center [180, 110] width 48 height 35
checkbox input "true"
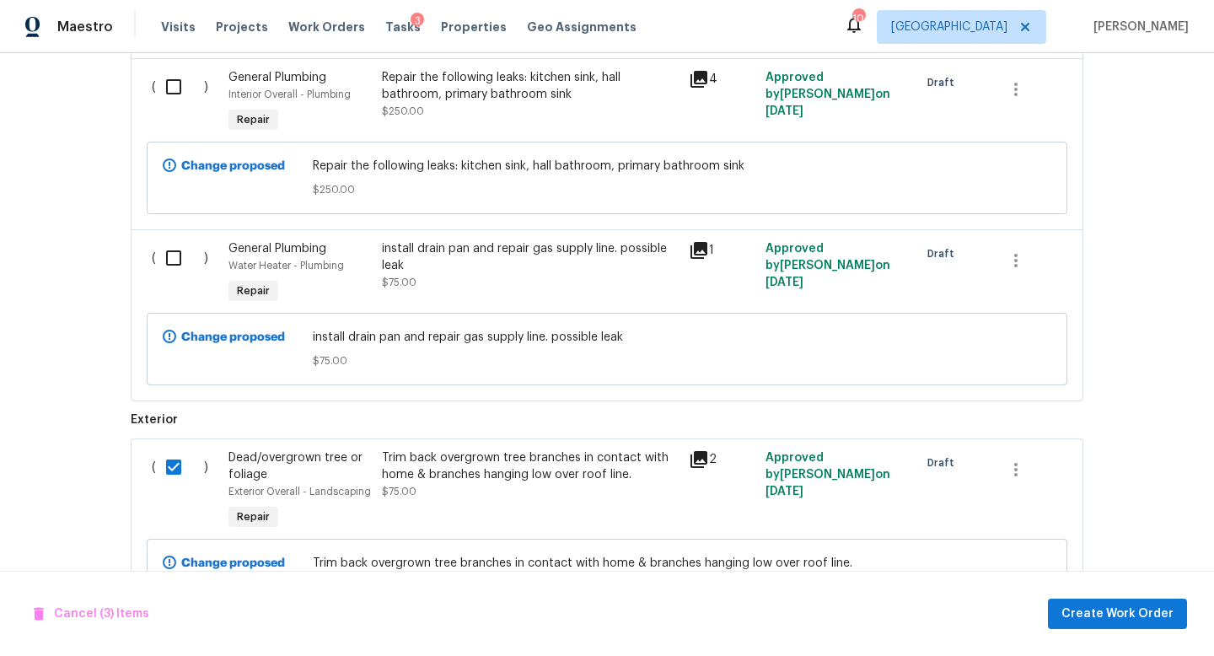
scroll to position [1837, 0]
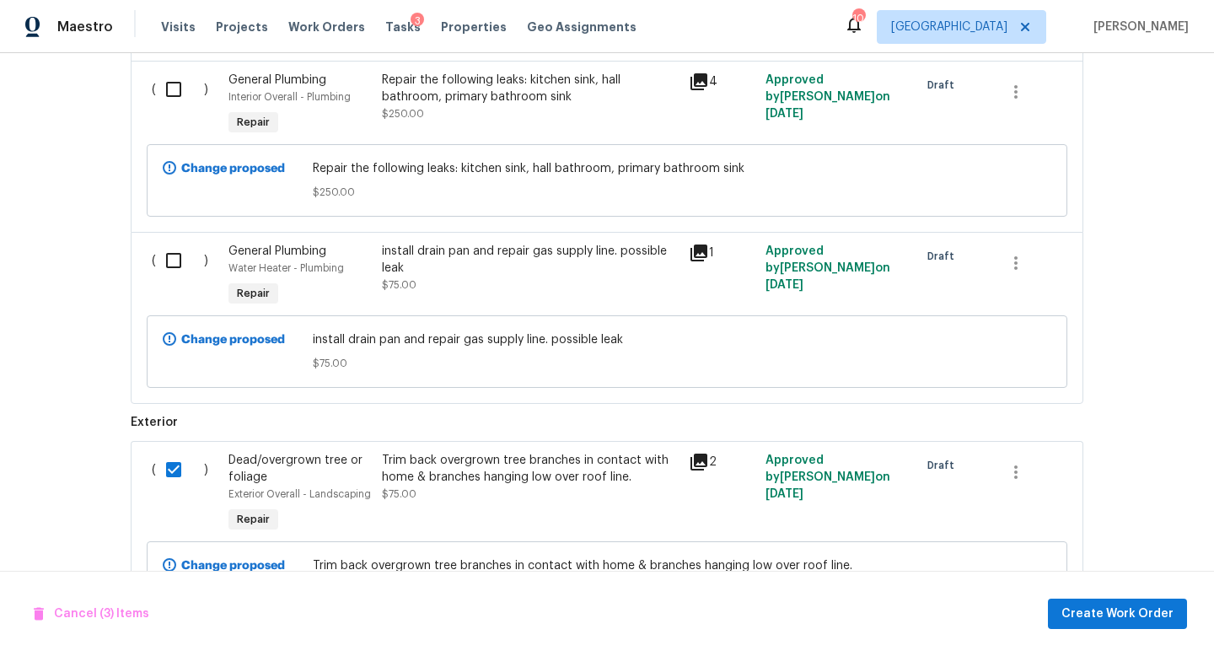
click at [174, 255] on input "checkbox" at bounding box center [180, 260] width 48 height 35
checkbox input "true"
click at [169, 91] on input "checkbox" at bounding box center [180, 89] width 48 height 35
checkbox input "true"
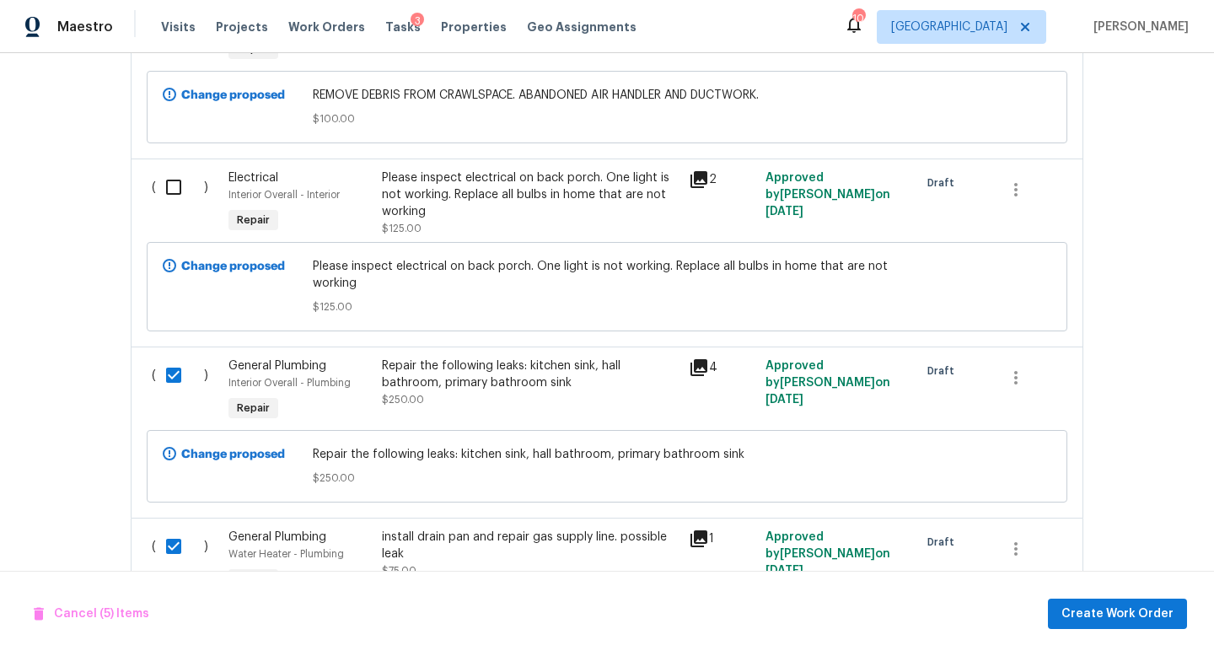
click at [174, 193] on input "checkbox" at bounding box center [180, 186] width 48 height 35
checkbox input "true"
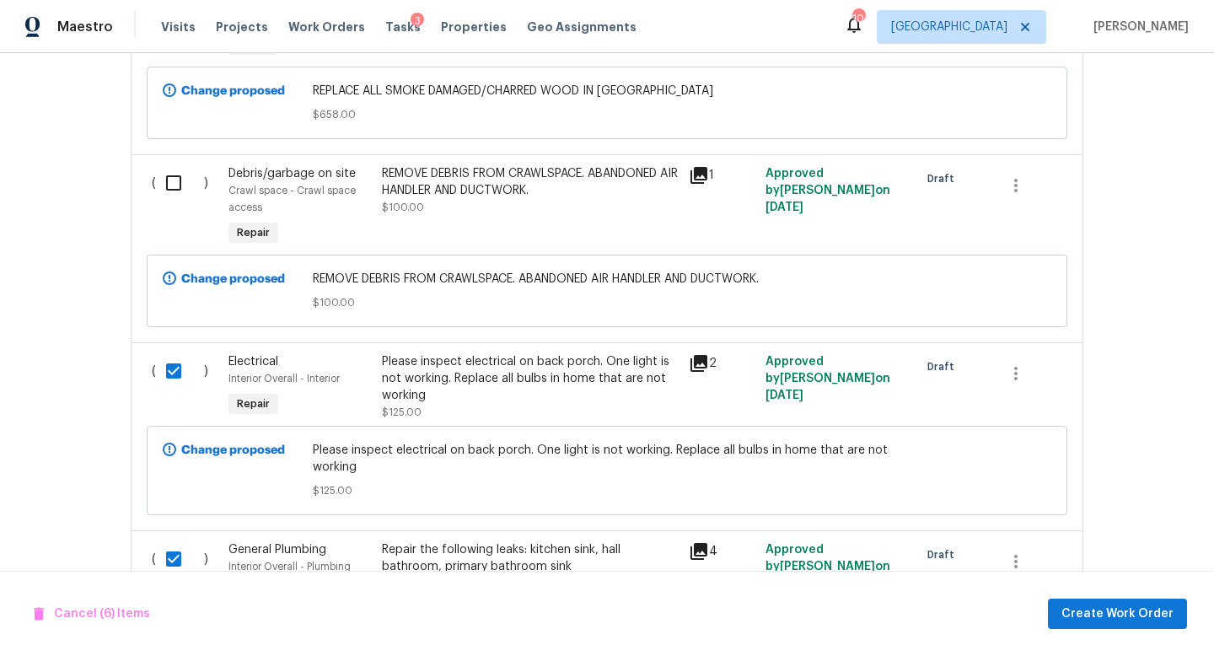
scroll to position [1309, 0]
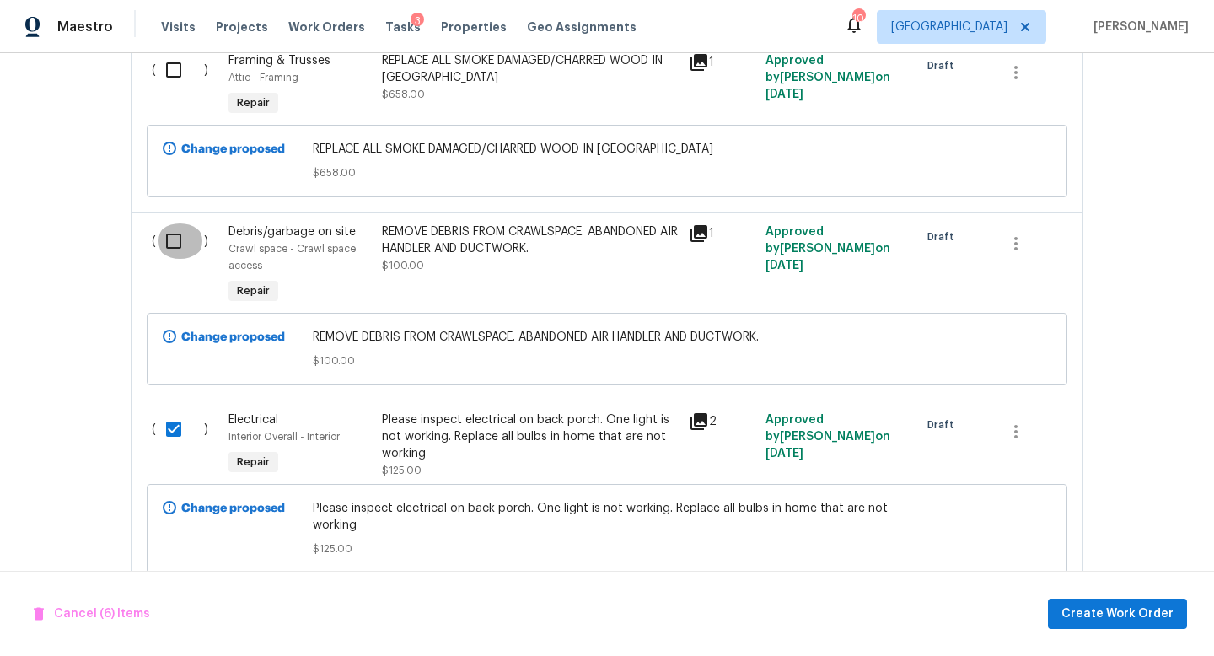
click at [173, 226] on input "checkbox" at bounding box center [180, 240] width 48 height 35
checkbox input "true"
click at [165, 60] on input "checkbox" at bounding box center [180, 69] width 48 height 35
checkbox input "true"
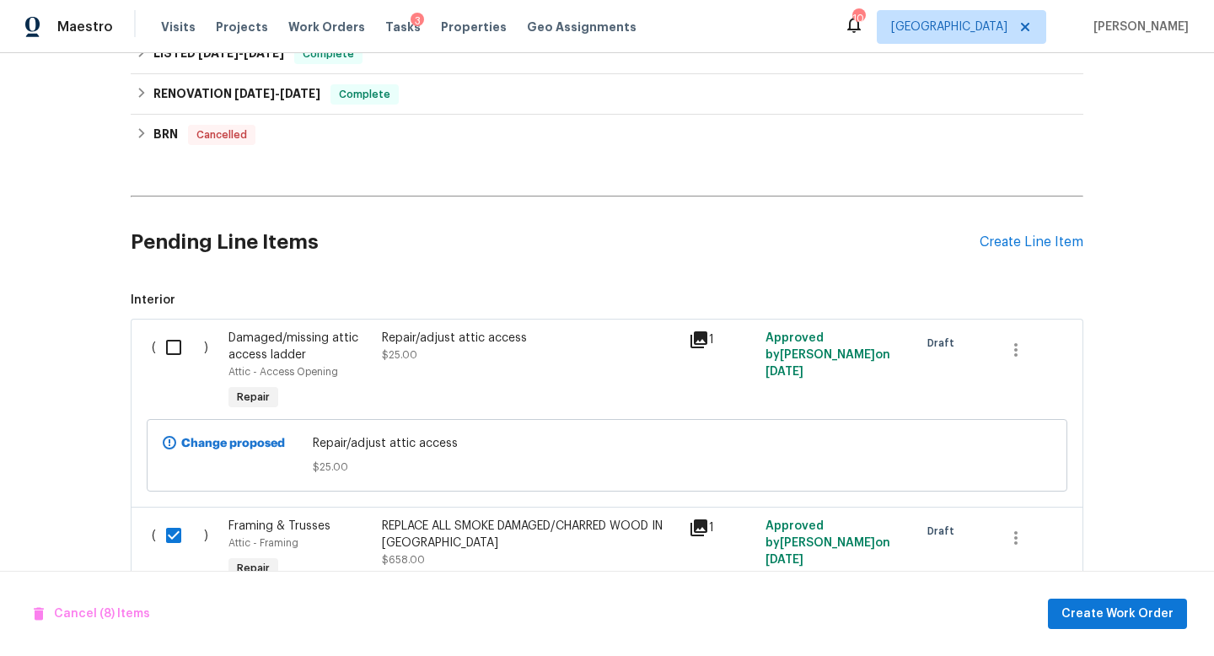
scroll to position [812, 0]
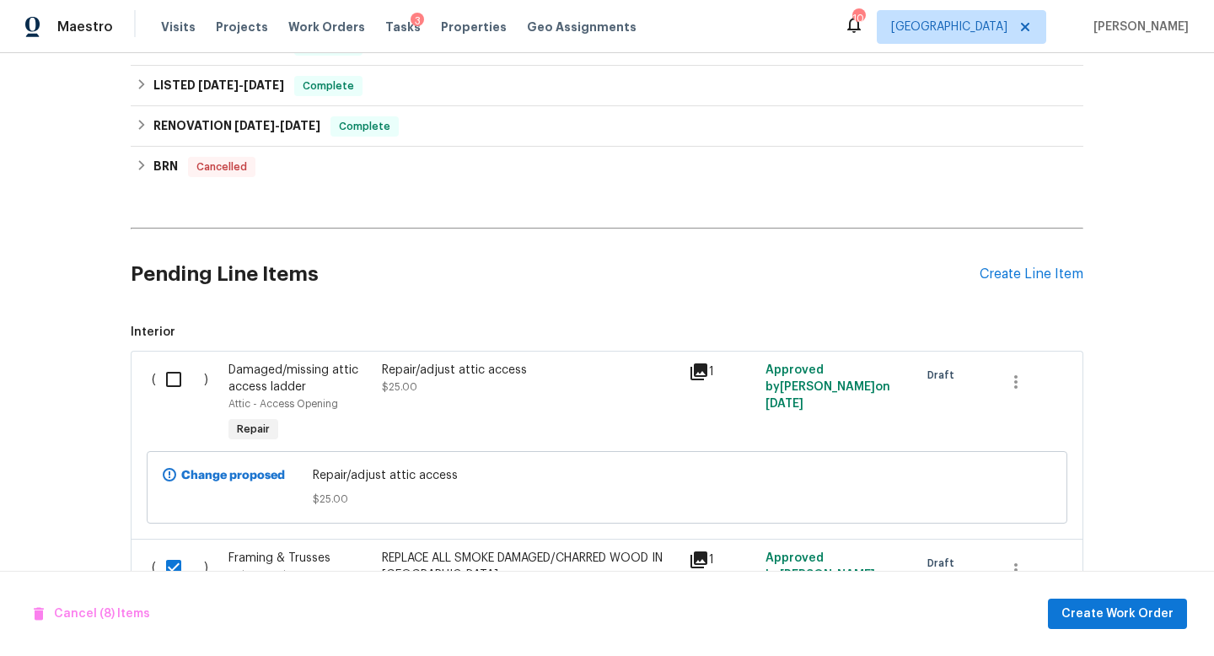
click at [179, 376] on input "checkbox" at bounding box center [180, 379] width 48 height 35
checkbox input "true"
click at [1086, 604] on span "Create Work Order" at bounding box center [1117, 614] width 112 height 21
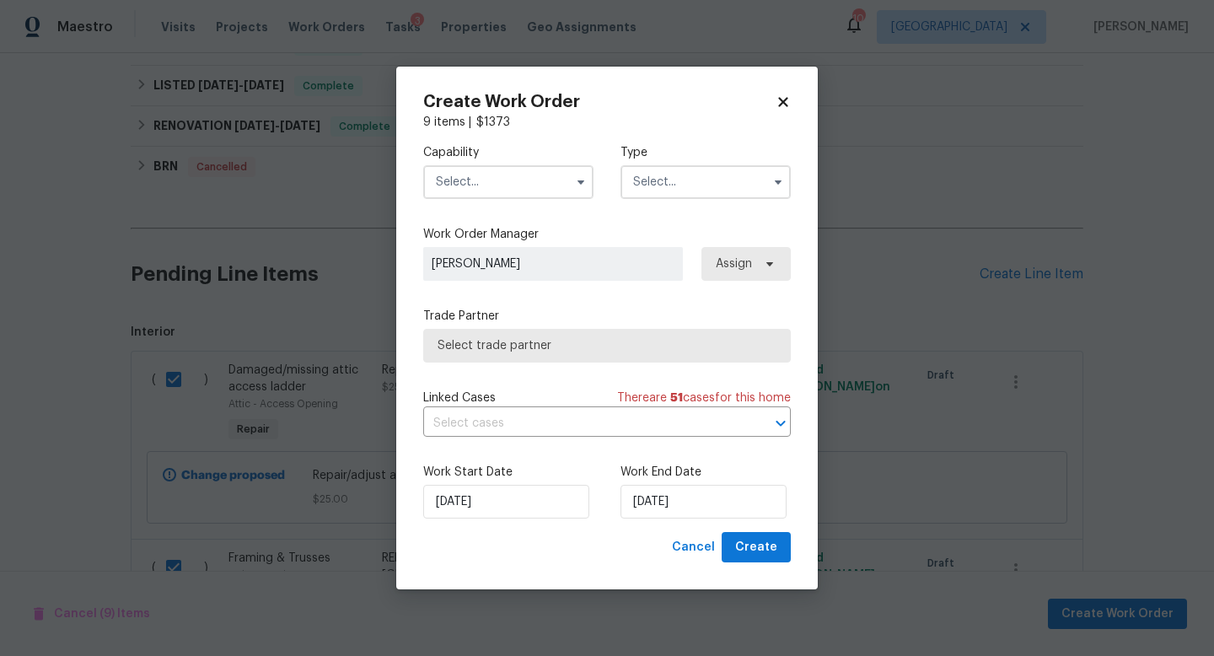
click at [497, 174] on input "text" at bounding box center [508, 182] width 170 height 34
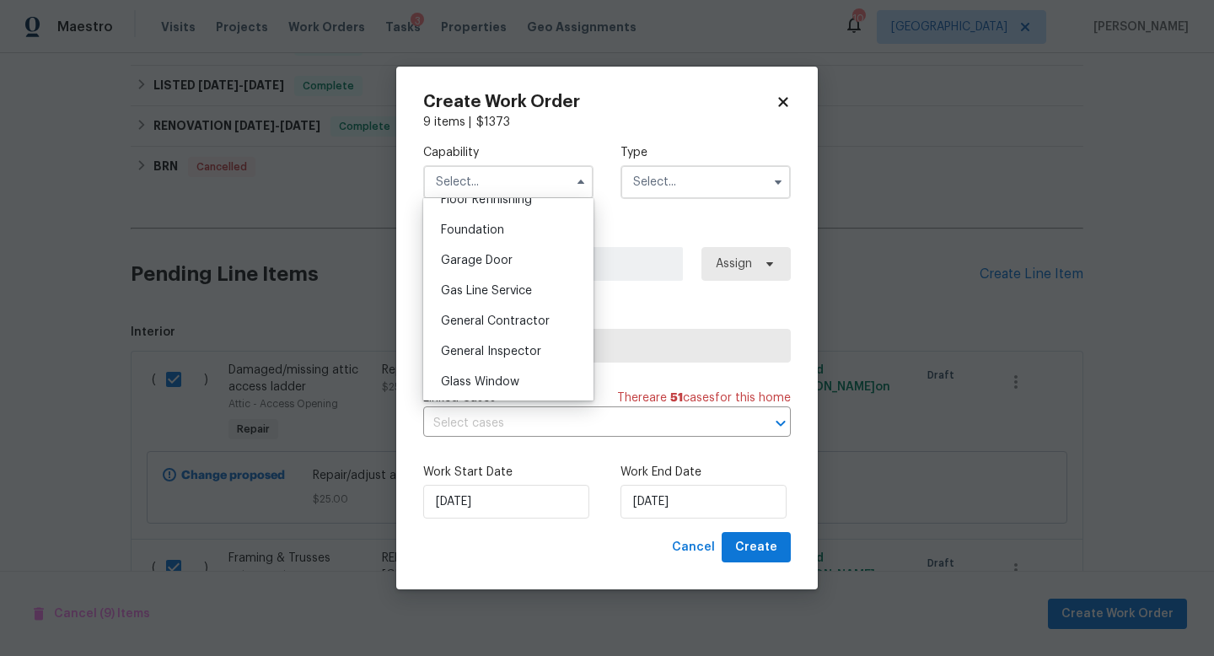
scroll to position [707, 0]
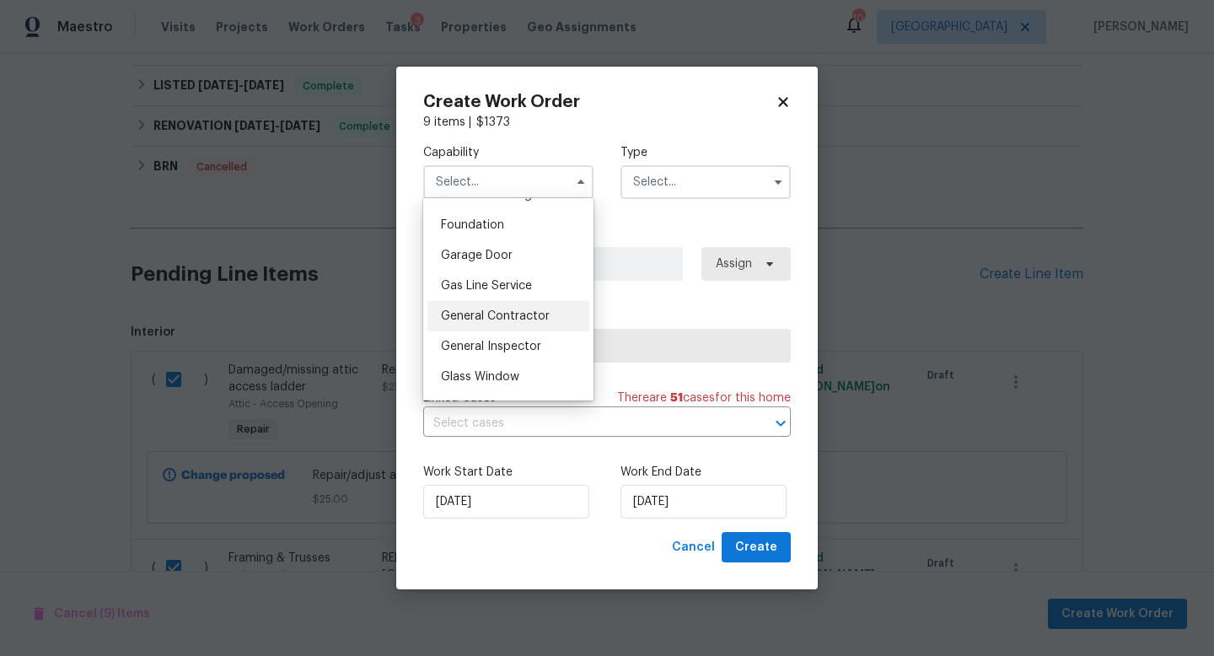
click at [492, 315] on span "General Contractor" at bounding box center [495, 316] width 109 height 12
type input "General Contractor"
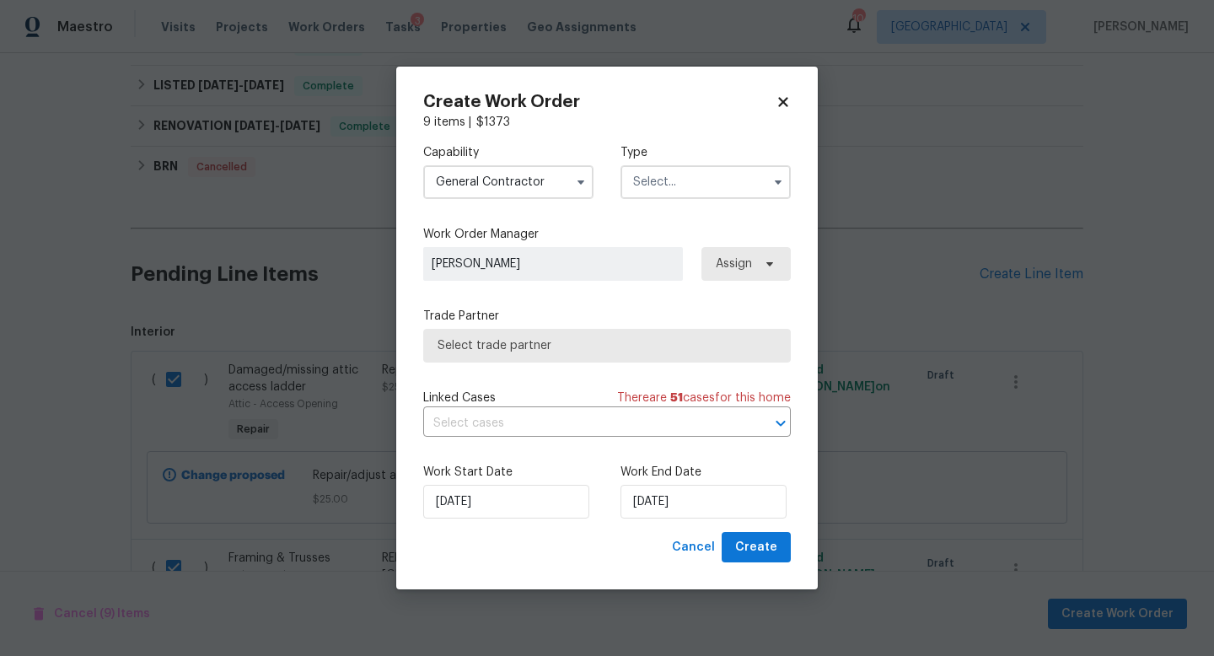
click at [653, 177] on input "text" at bounding box center [705, 182] width 170 height 34
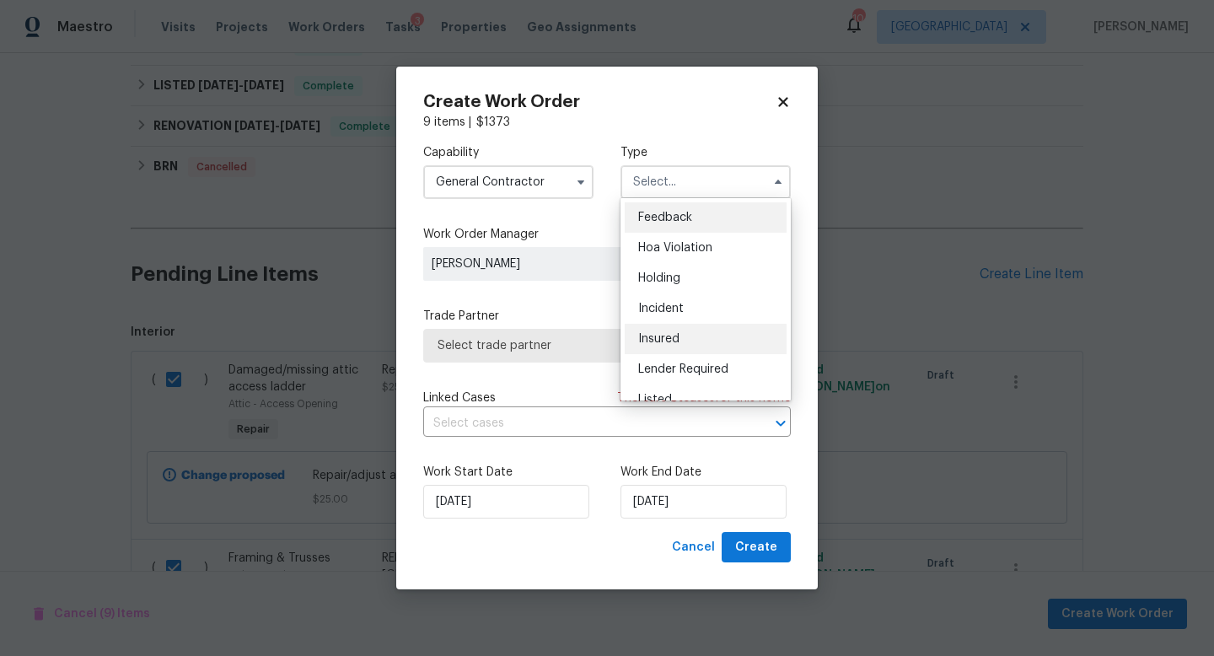
scroll to position [25, 0]
click at [679, 366] on div "Listed" at bounding box center [706, 374] width 162 height 30
type input "Listed"
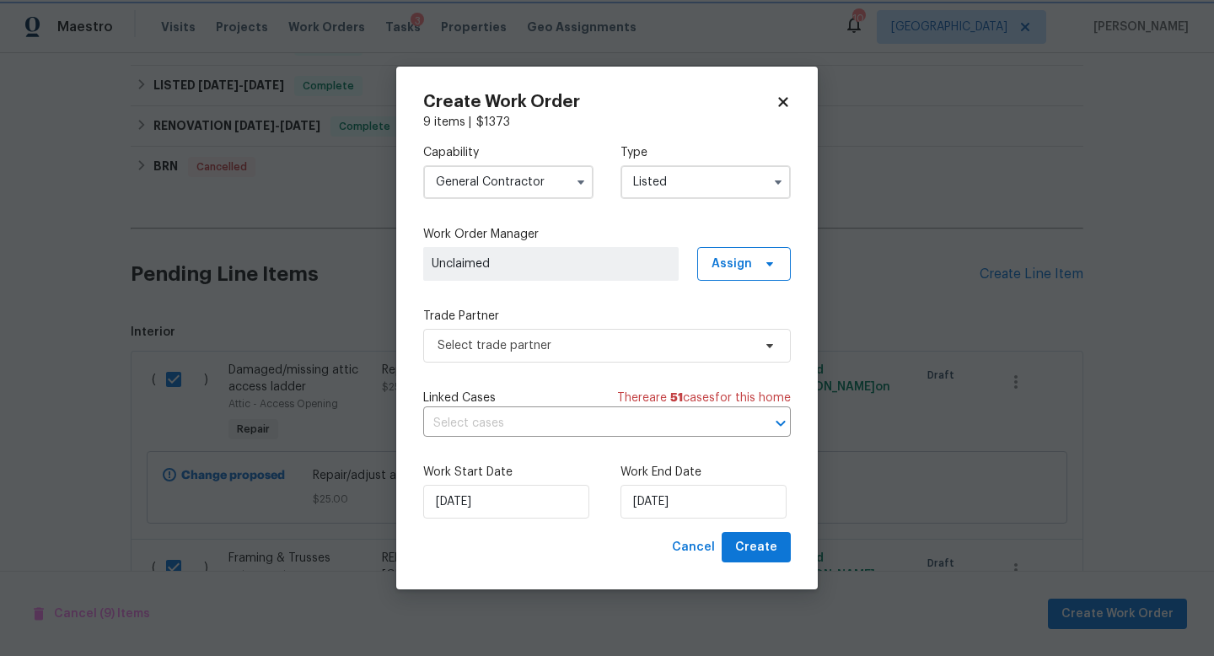
scroll to position [0, 0]
click at [738, 269] on span "Assign" at bounding box center [731, 263] width 40 height 17
click at [742, 330] on div "Assign to me" at bounding box center [746, 334] width 73 height 17
click at [625, 342] on span "Select trade partner" at bounding box center [594, 345] width 314 height 17
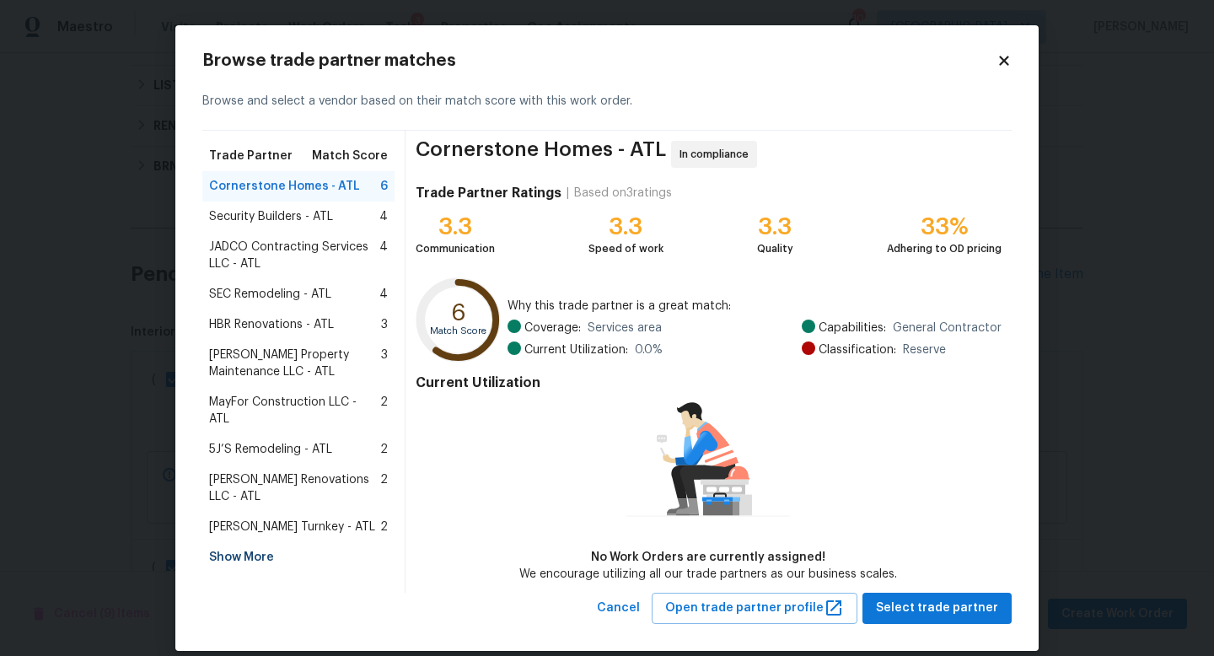
click at [255, 471] on span "[PERSON_NAME] Renovations LLC - ATL" at bounding box center [294, 488] width 171 height 34
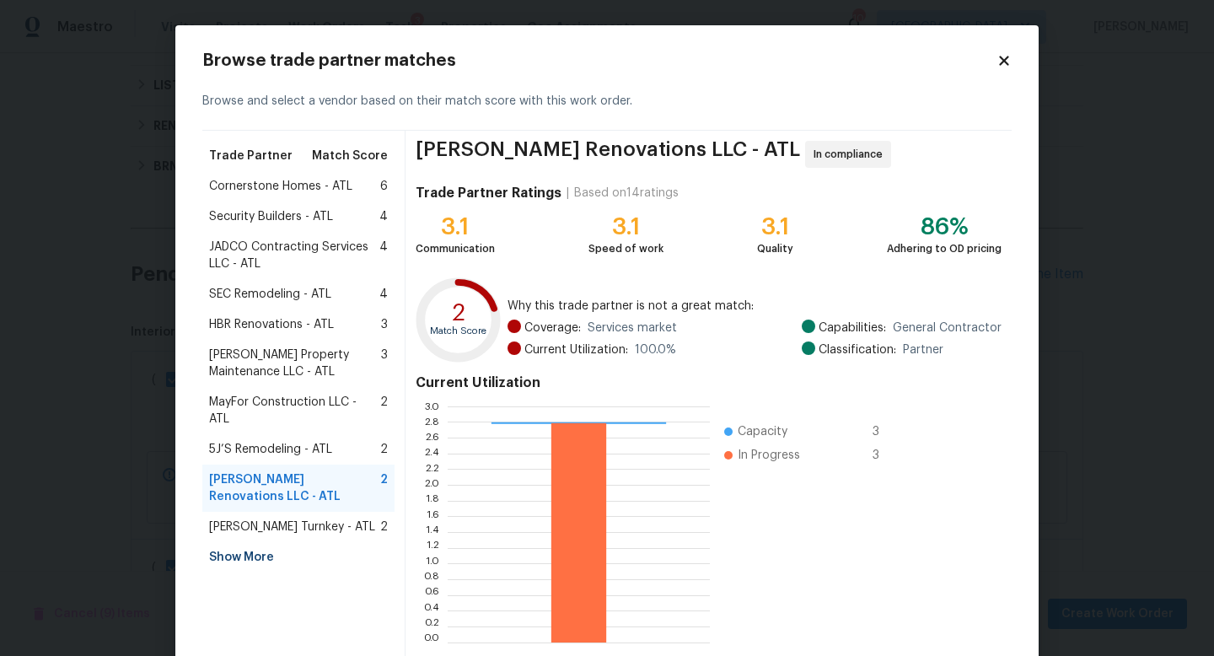
scroll to position [88, 0]
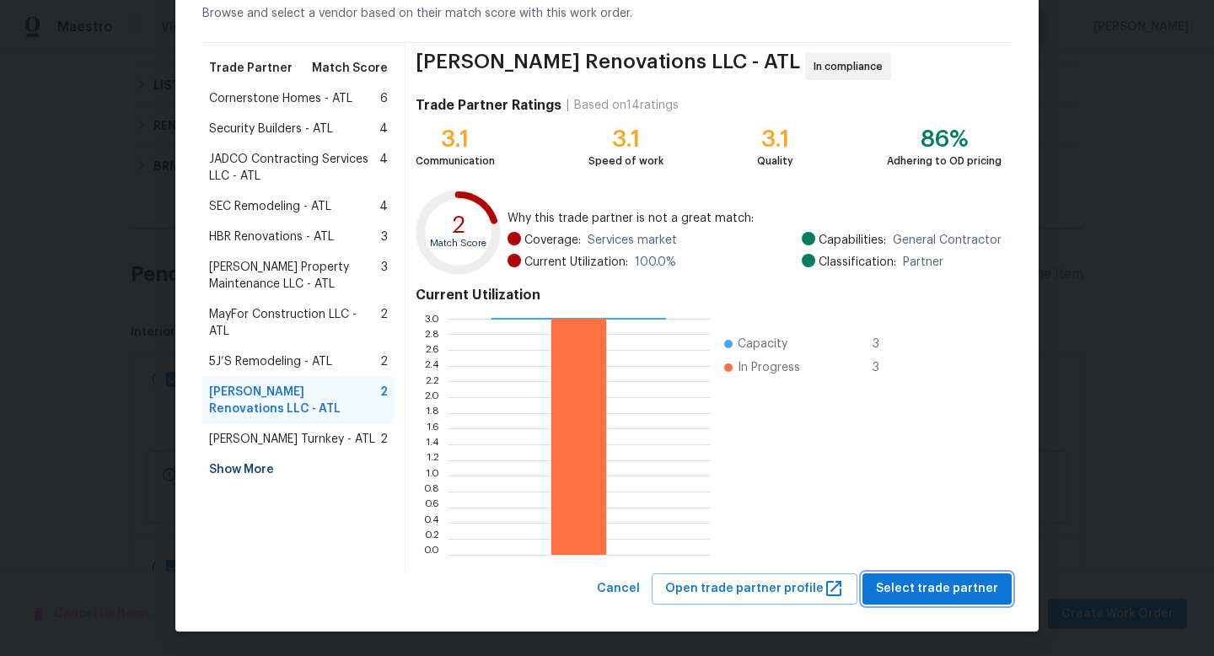
click at [893, 591] on span "Select trade partner" at bounding box center [937, 588] width 122 height 21
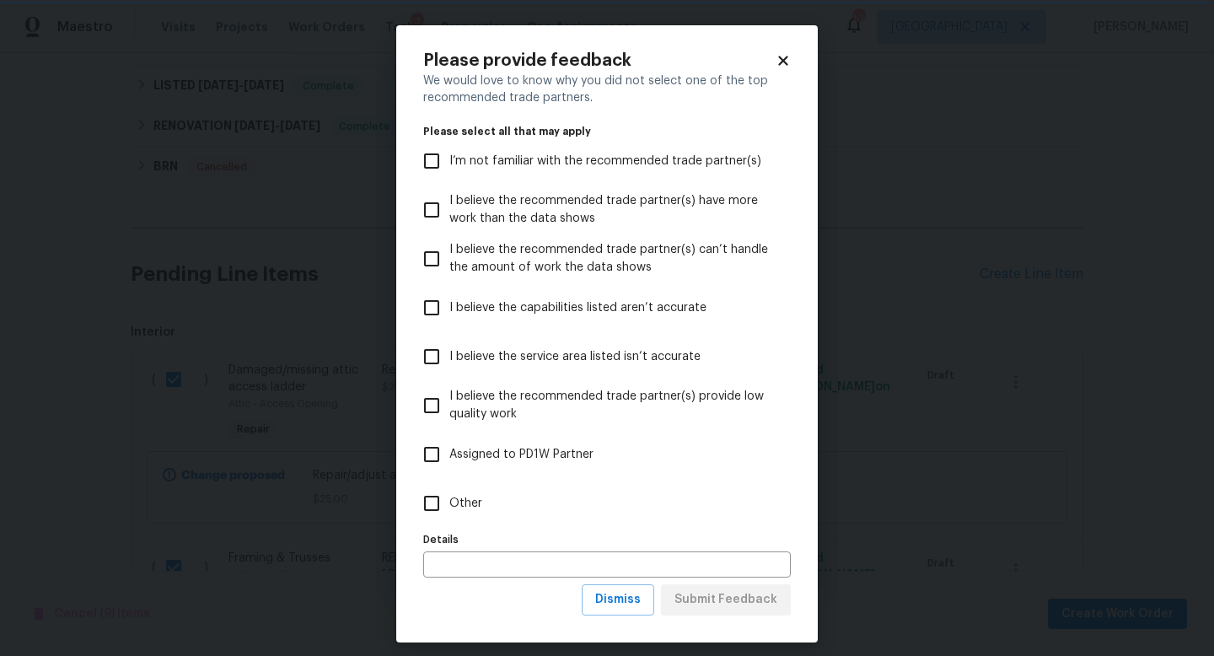
scroll to position [0, 0]
click at [426, 507] on input "Other" at bounding box center [431, 503] width 35 height 35
checkbox input "true"
click at [754, 610] on button "Submit Feedback" at bounding box center [726, 599] width 130 height 31
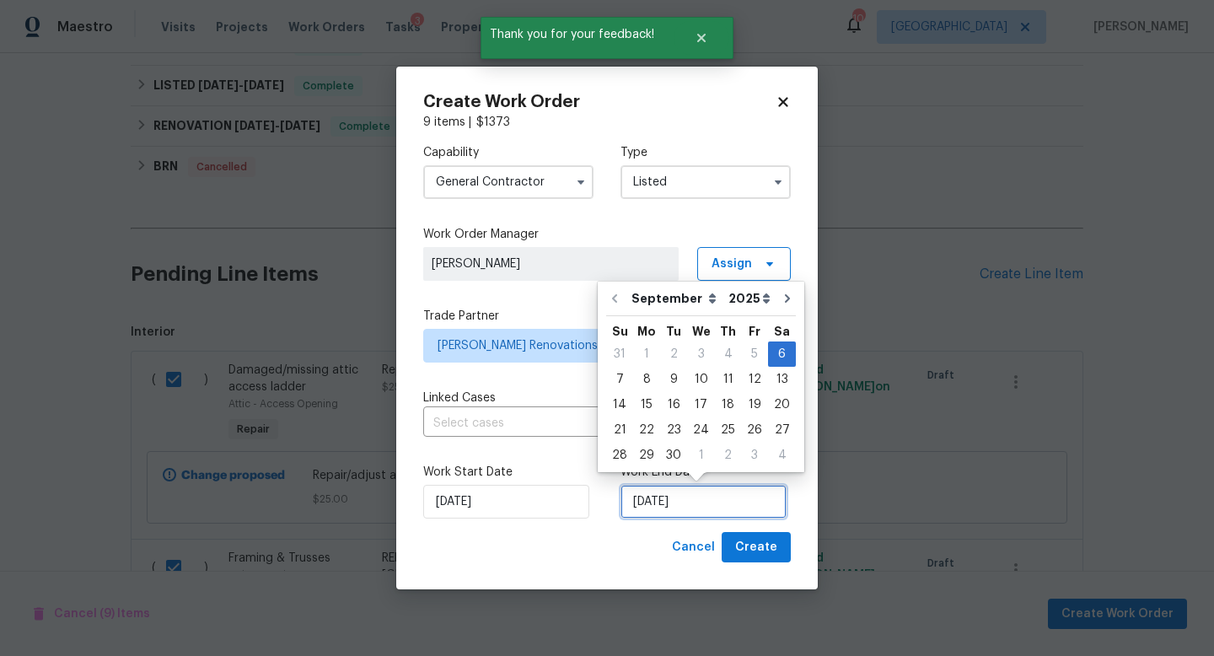
click at [710, 502] on input "[DATE]" at bounding box center [703, 502] width 166 height 34
click at [741, 384] on div "12" at bounding box center [754, 380] width 27 height 24
type input "[DATE]"
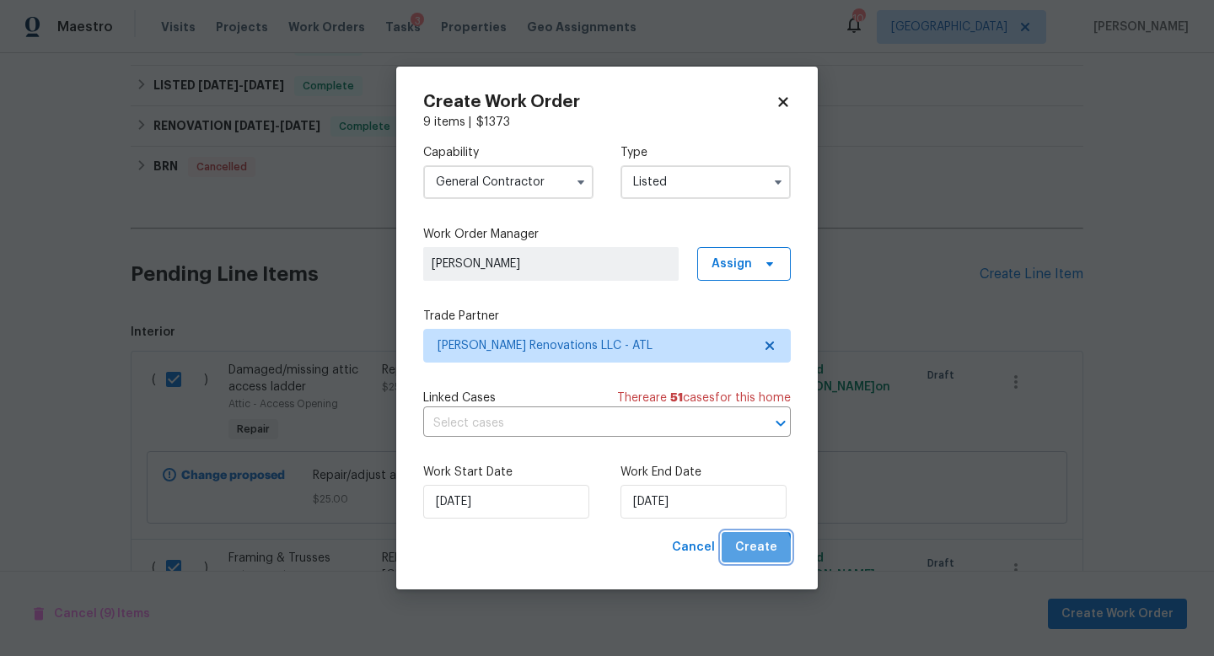
click at [754, 552] on span "Create" at bounding box center [756, 547] width 42 height 21
checkbox input "false"
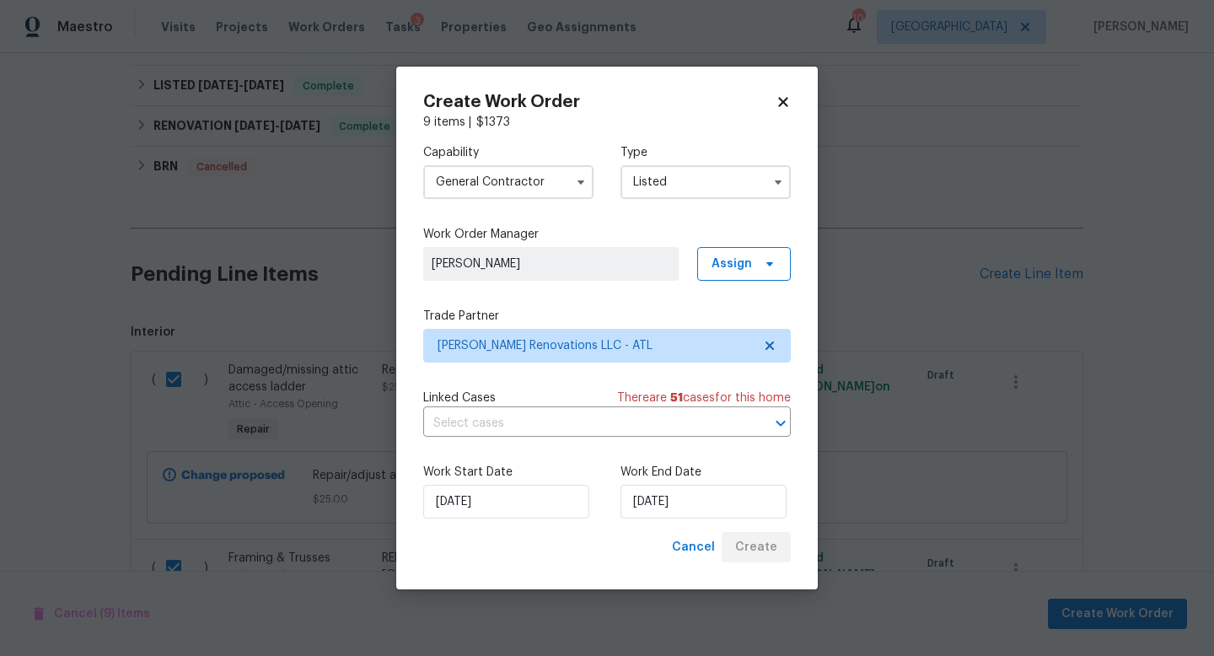
checkbox input "false"
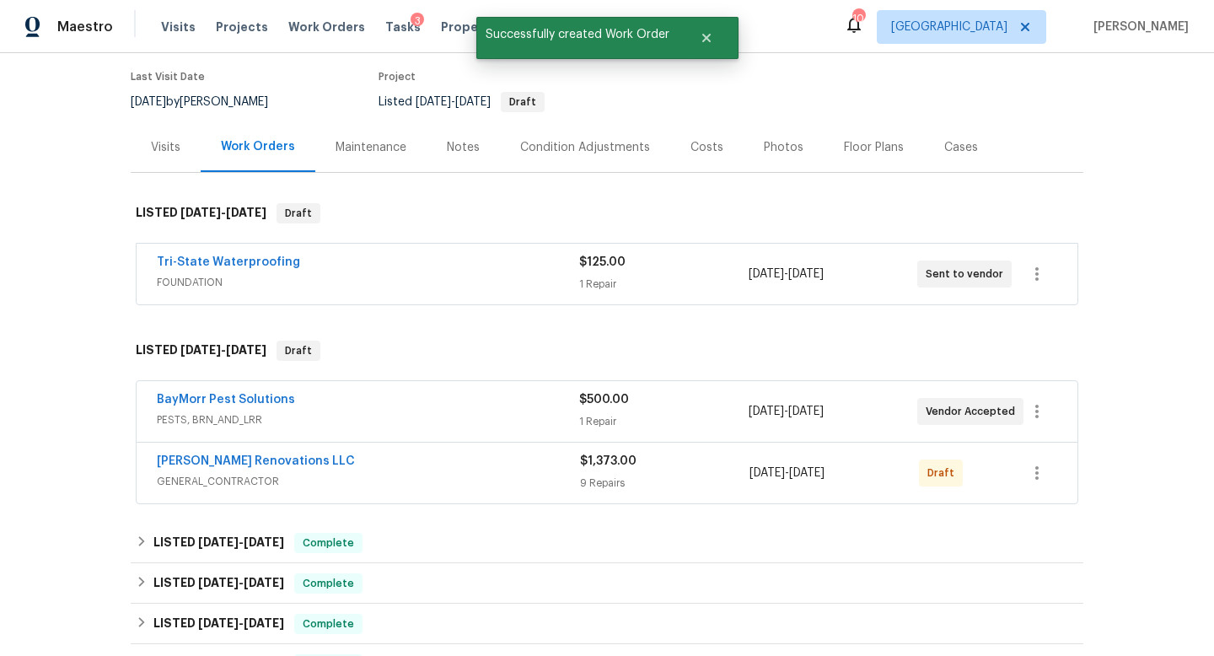
scroll to position [140, 0]
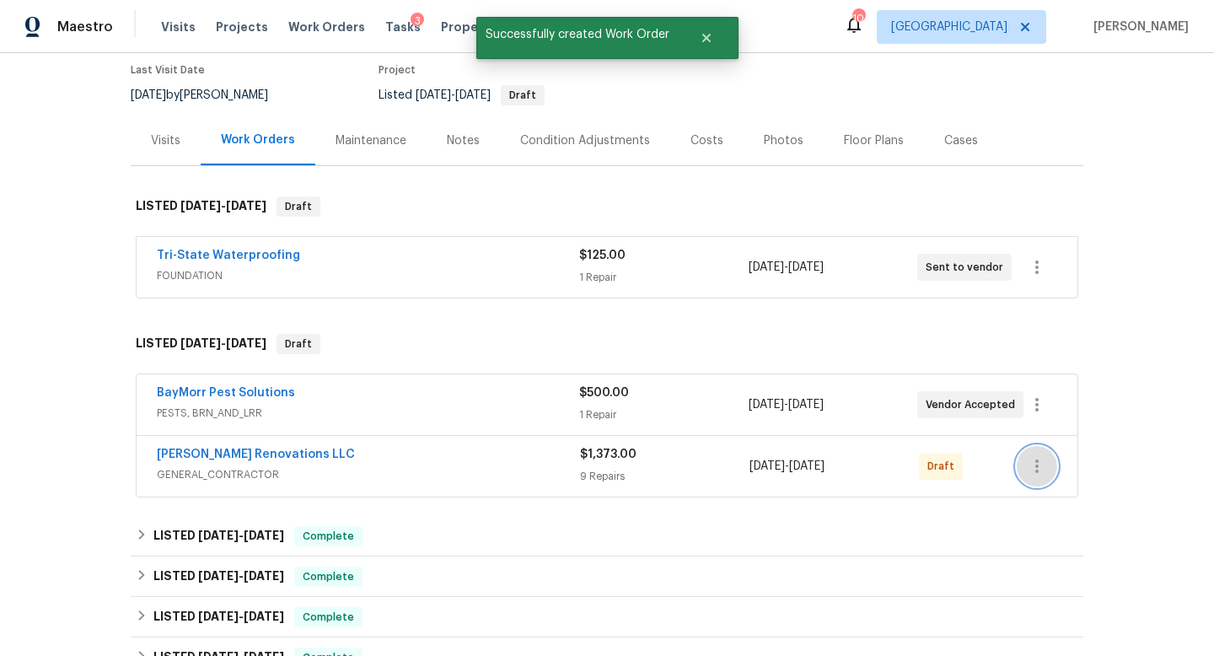
click at [1028, 467] on icon "button" at bounding box center [1037, 466] width 20 height 20
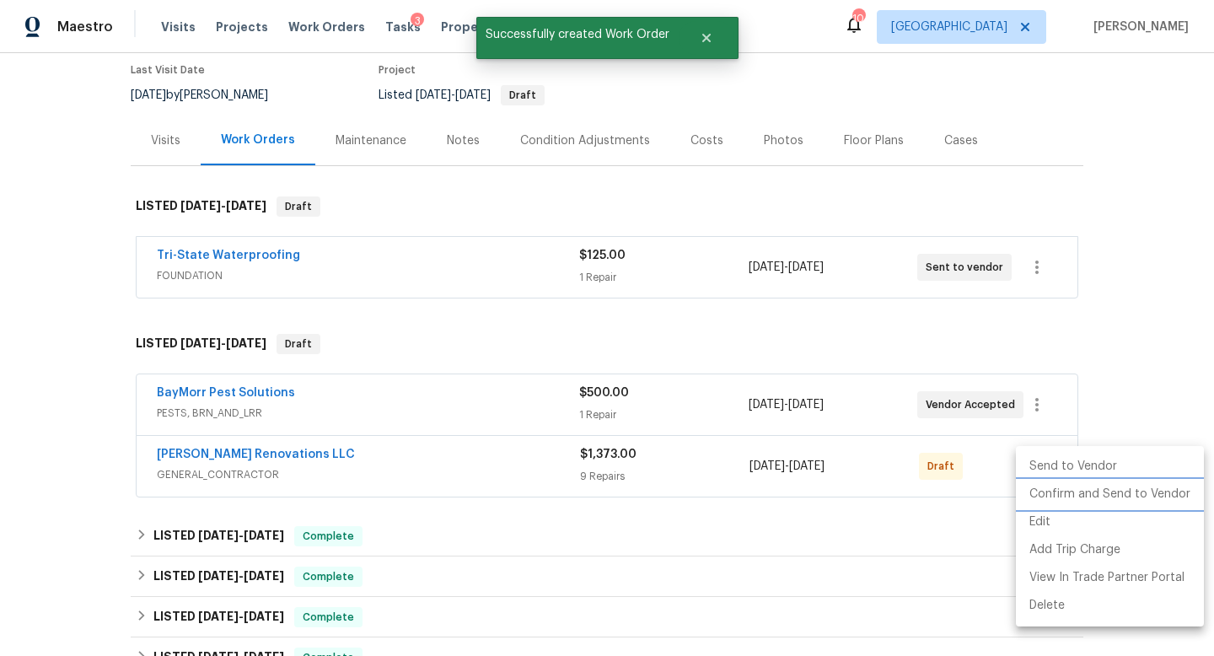
click at [1031, 487] on li "Confirm and Send to Vendor" at bounding box center [1110, 494] width 188 height 28
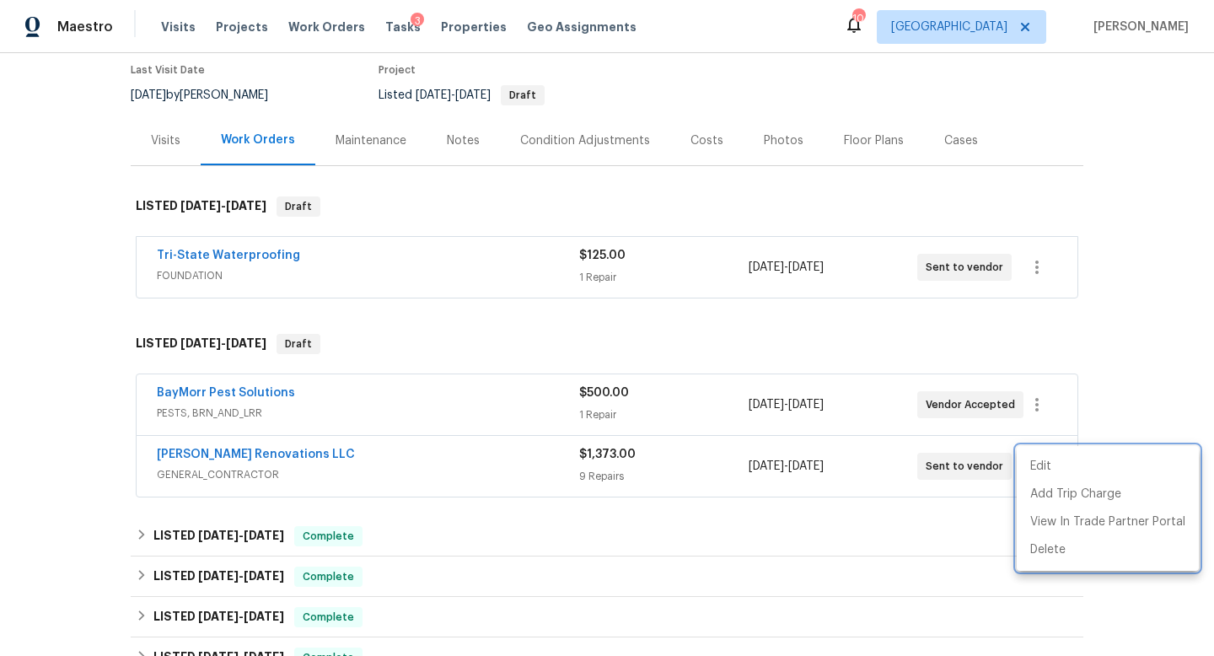
click at [1132, 323] on div at bounding box center [607, 328] width 1214 height 656
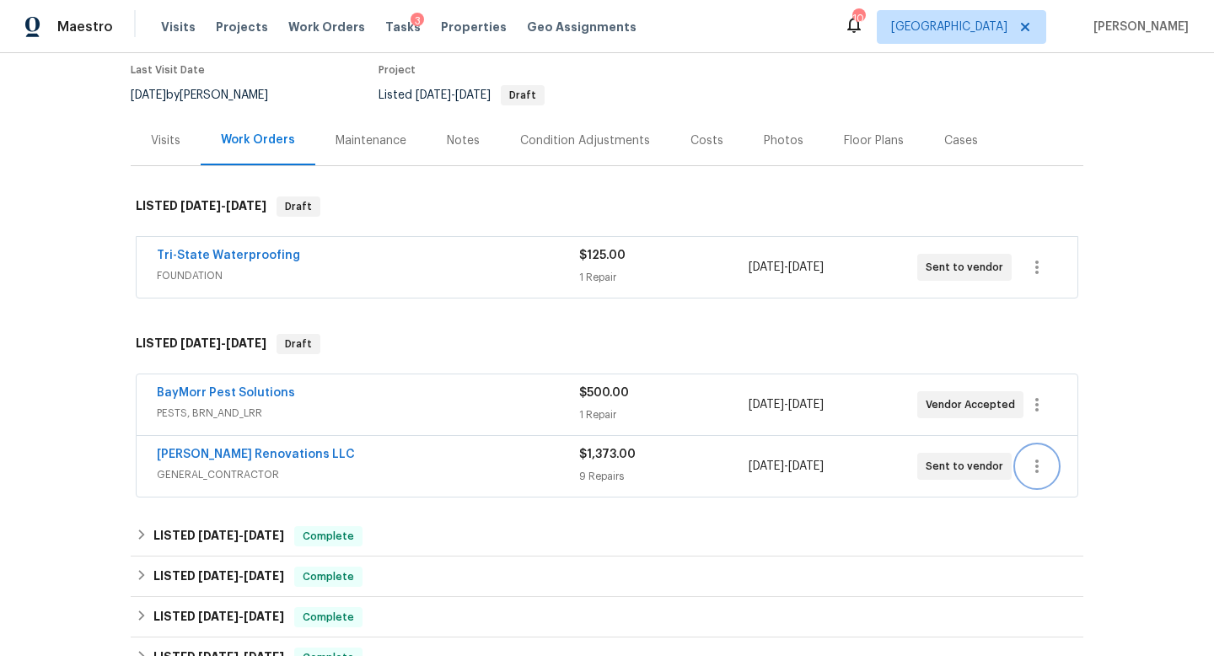
scroll to position [0, 0]
